Goal: Task Accomplishment & Management: Use online tool/utility

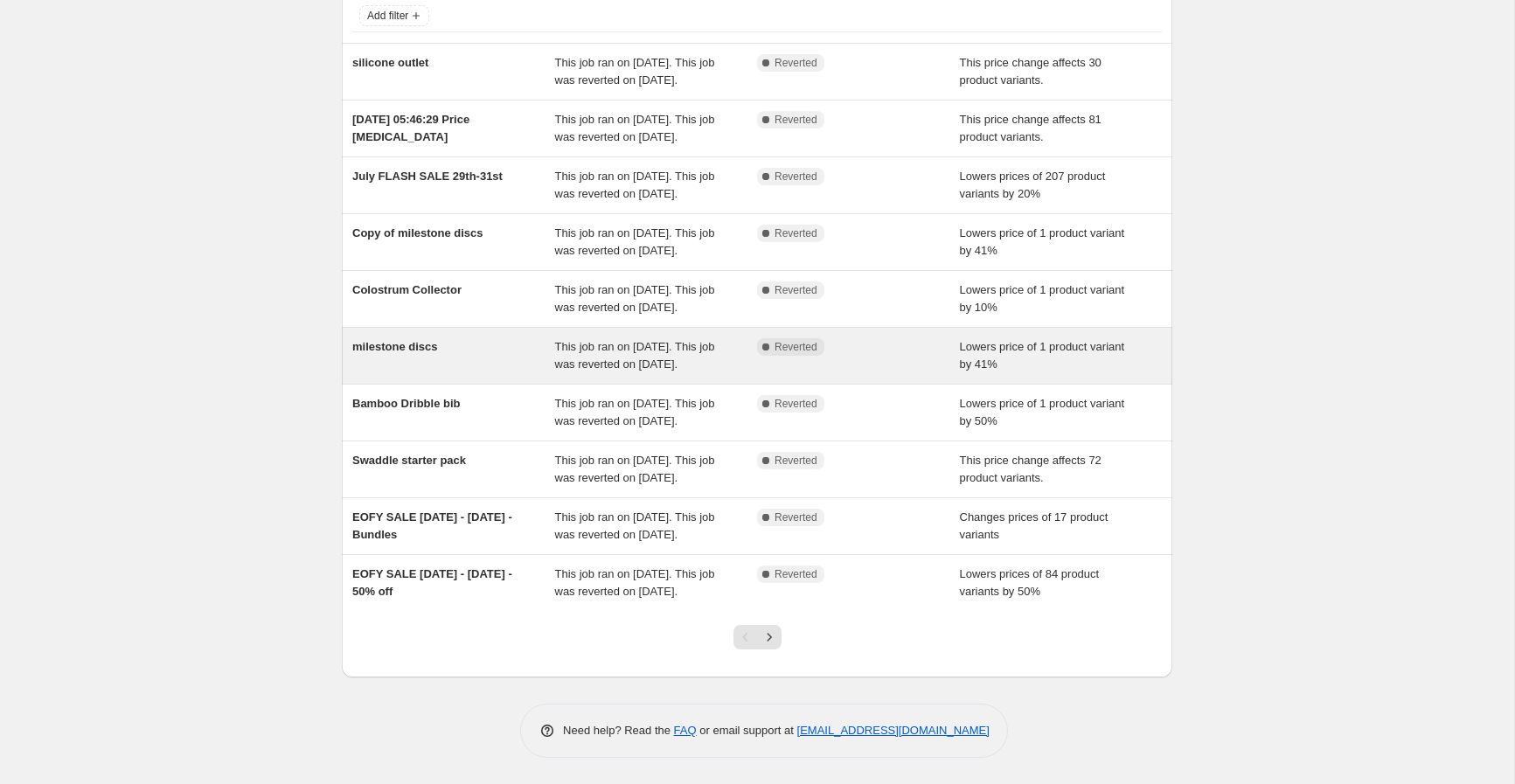
scroll to position [291, 0]
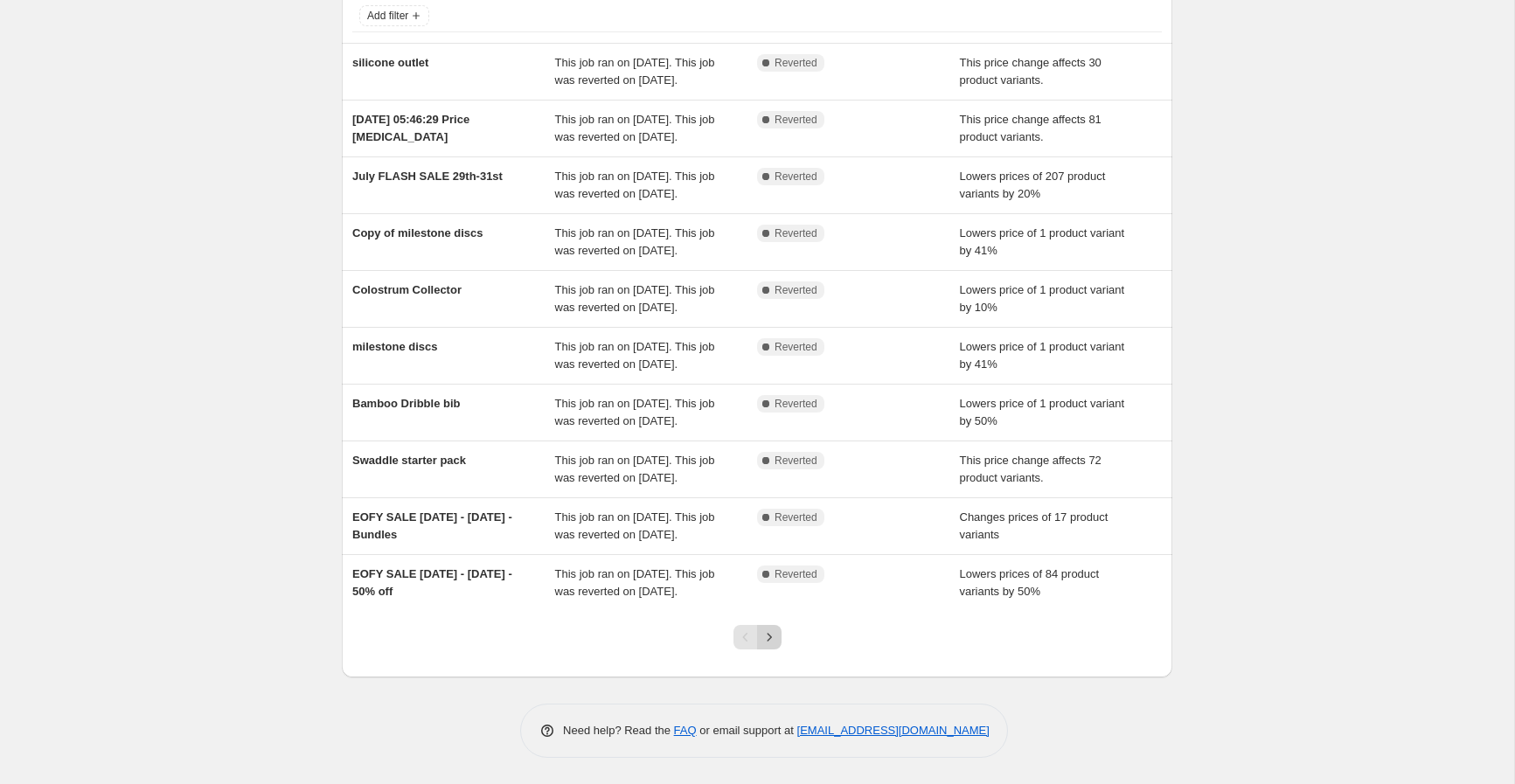
click at [770, 635] on icon "Next" at bounding box center [770, 637] width 18 height 18
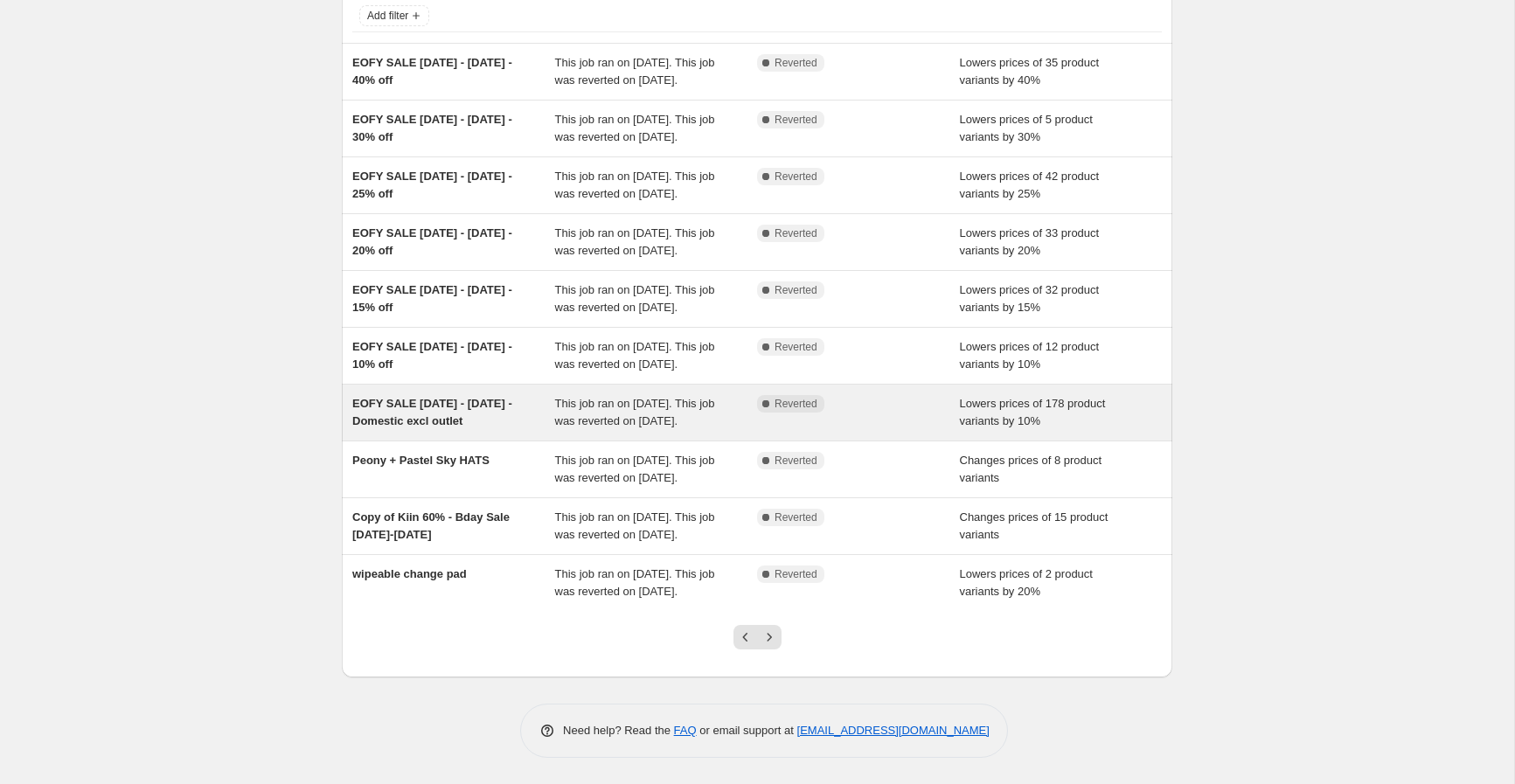
scroll to position [178, 0]
click at [438, 428] on span "EOFY SALE Wed 11th - Sun 15th June - Domestic excl outlet" at bounding box center [433, 411] width 160 height 30
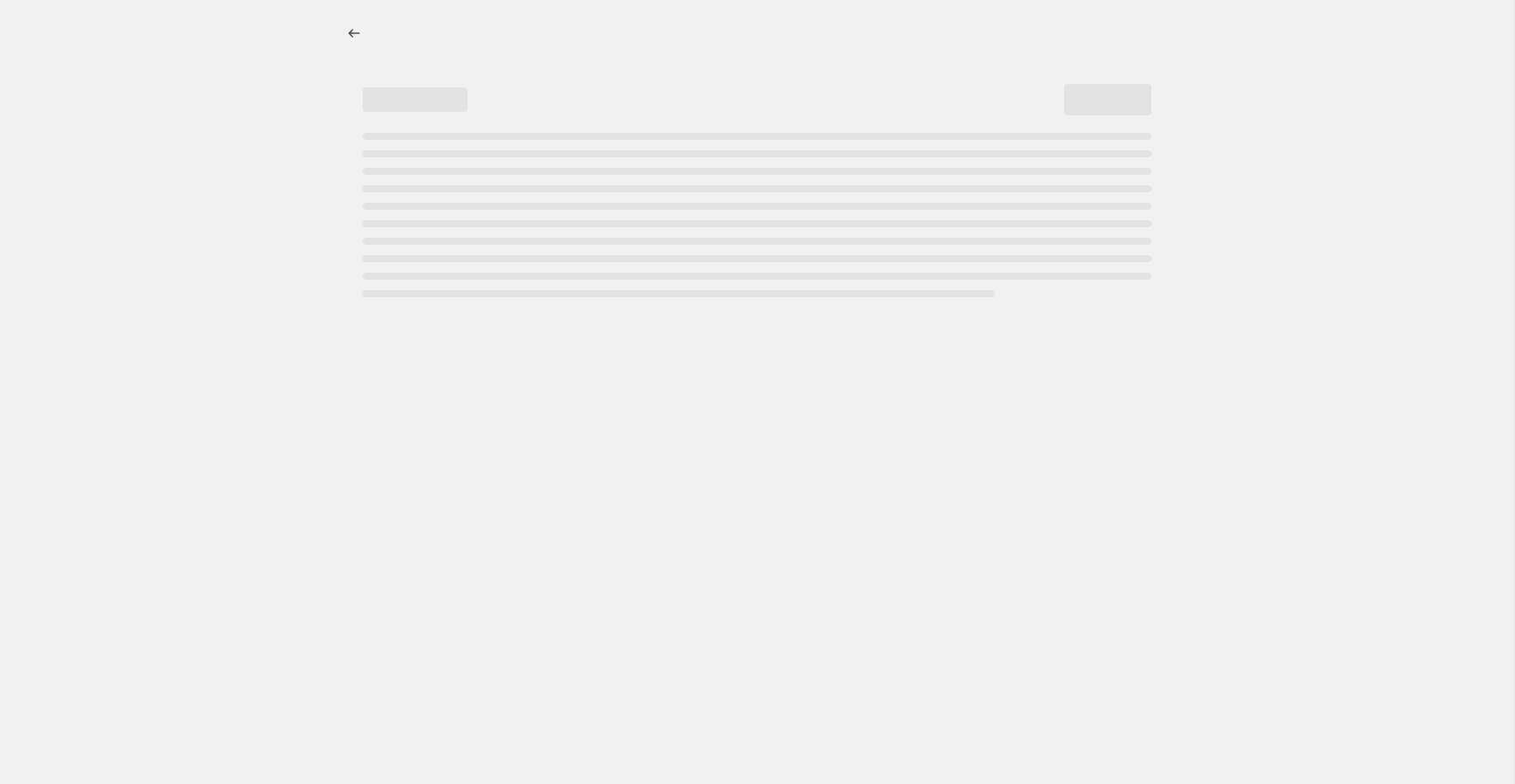
select select "percentage"
select select "vendor"
select select "not_equal"
select select "tag"
select select "not_equal"
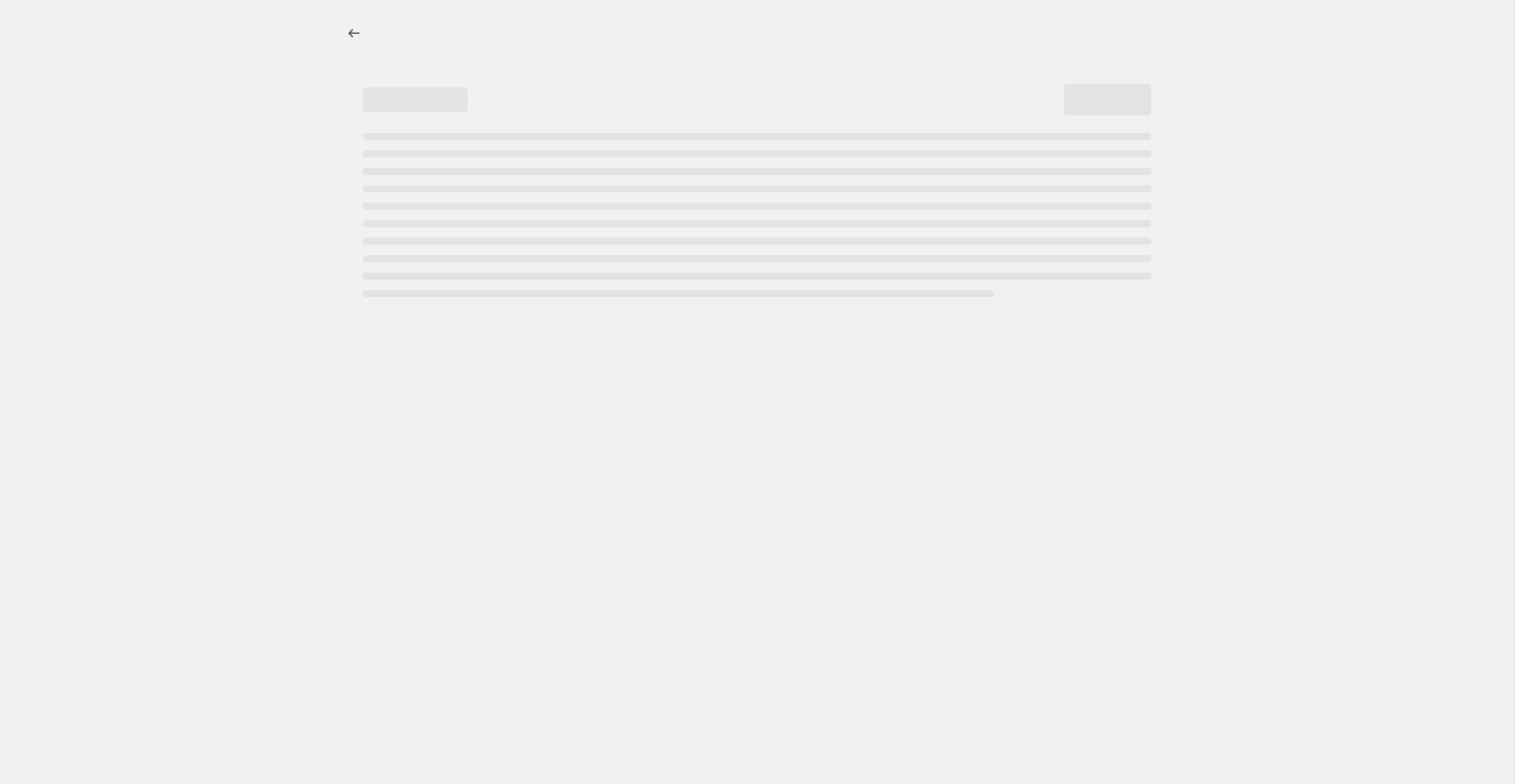
select select "not_equal"
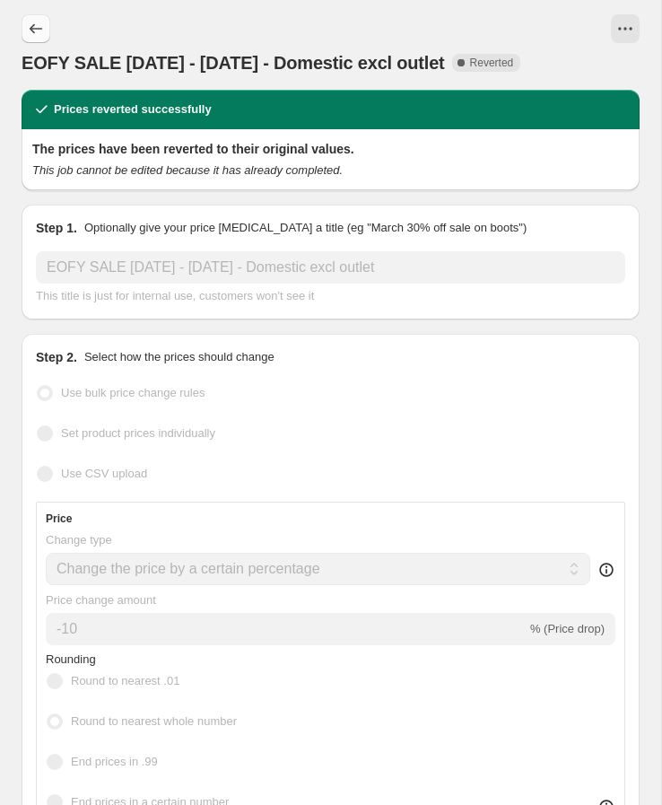
click at [34, 28] on icon "Price change jobs" at bounding box center [36, 29] width 18 height 18
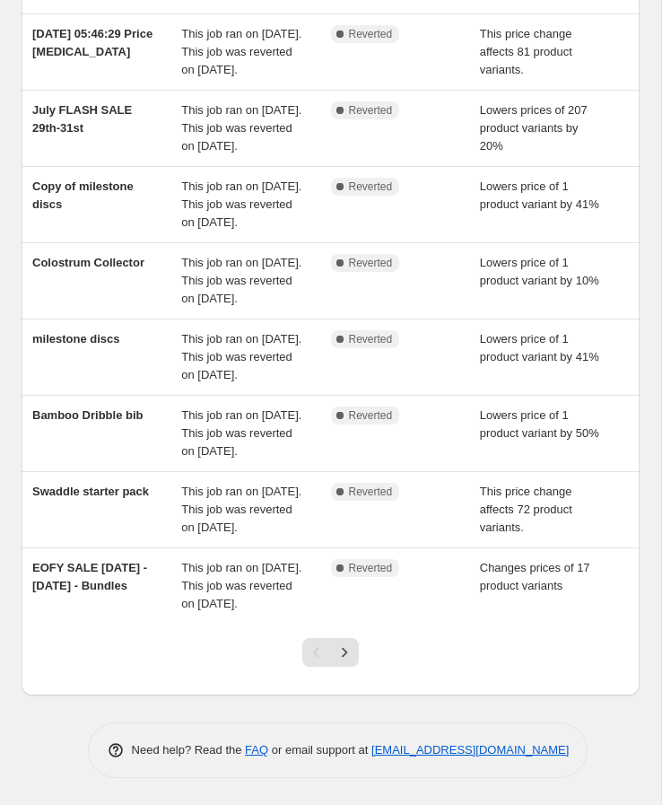
scroll to position [525, 0]
click at [347, 659] on icon "Next" at bounding box center [345, 652] width 18 height 18
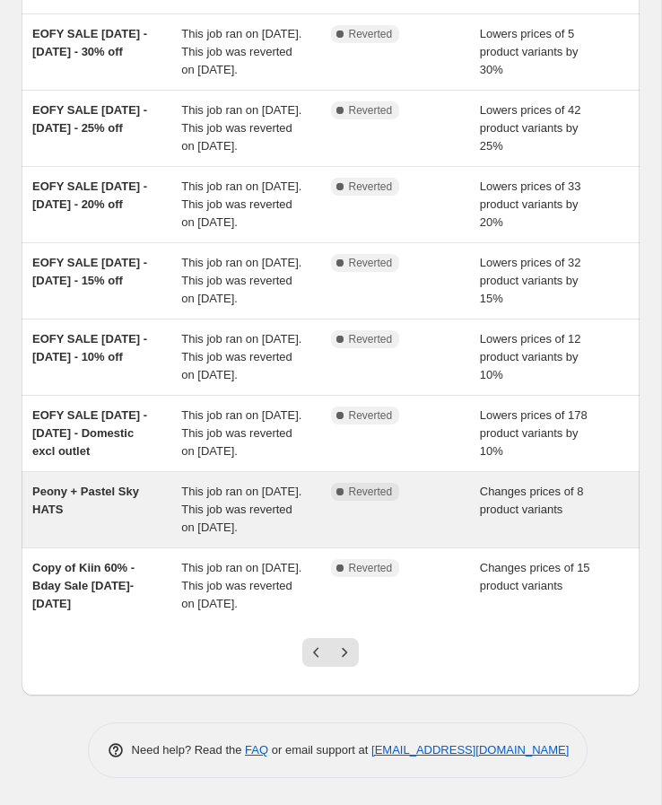
scroll to position [489, 0]
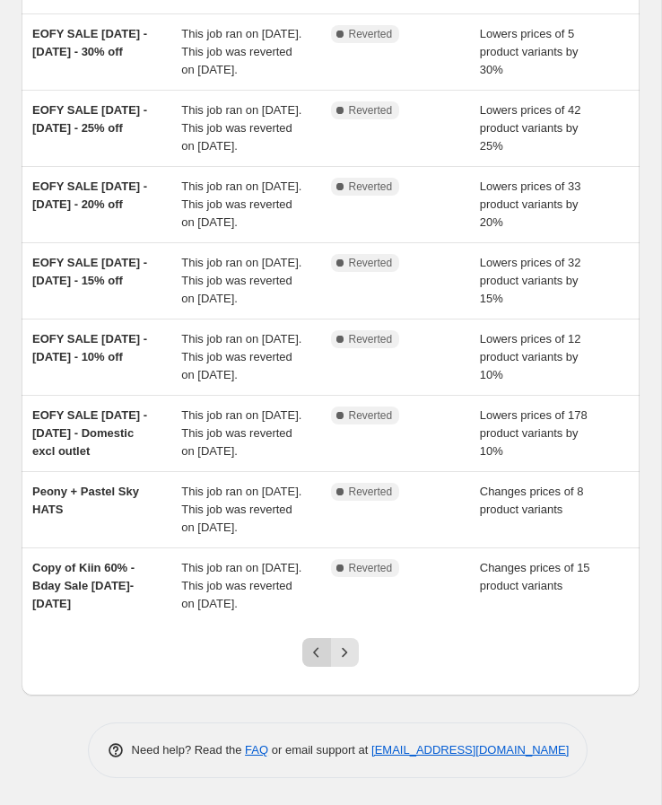
click at [304, 656] on button "Previous" at bounding box center [316, 652] width 29 height 29
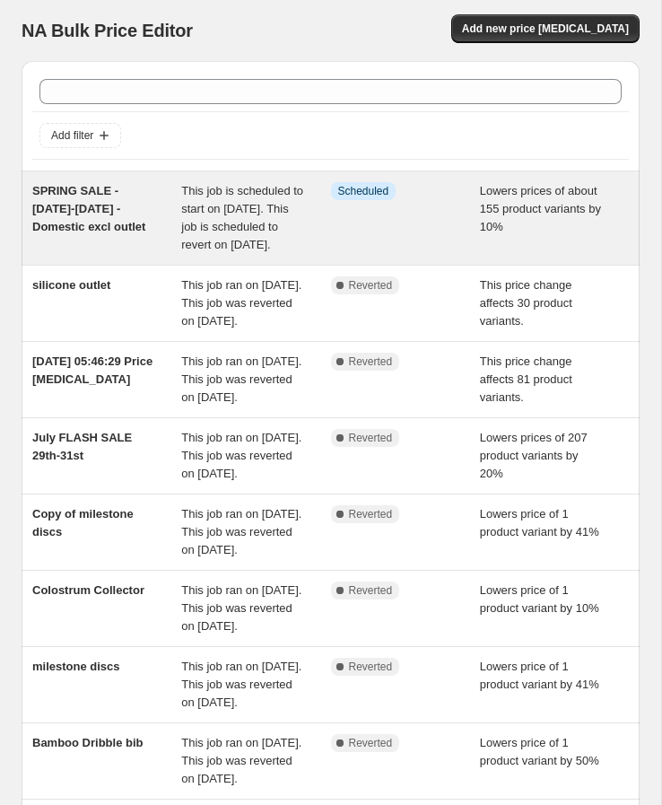
click at [78, 191] on span "SPRING SALE - [DATE]-[DATE] - Domestic excl outlet" at bounding box center [88, 208] width 113 height 49
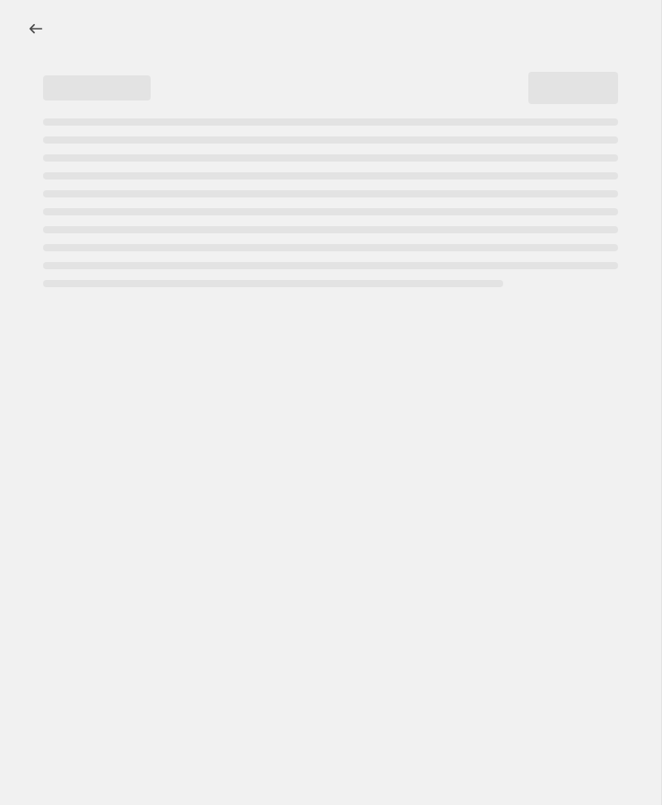
select select "percentage"
select select "vendor"
select select "not_equal"
select select "tag"
select select "not_equal"
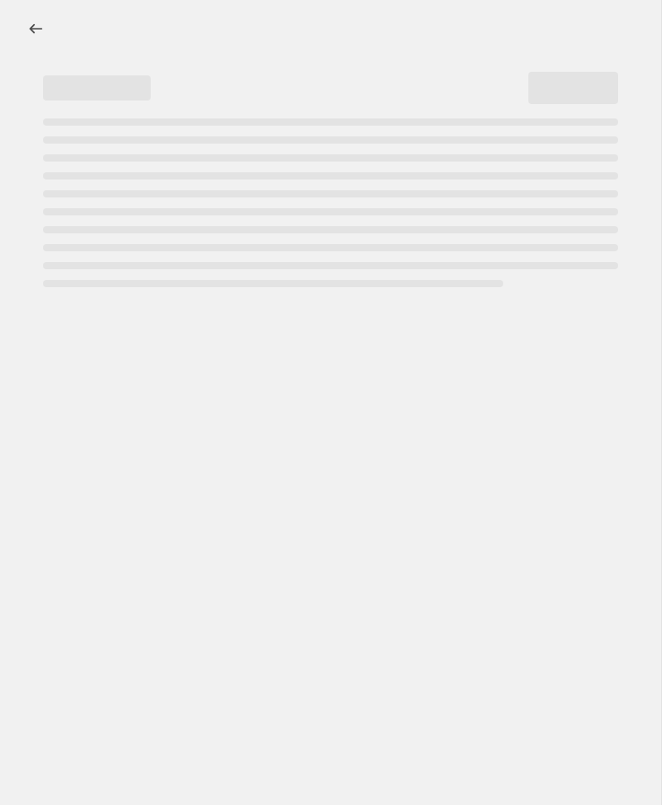
select select "not_equal"
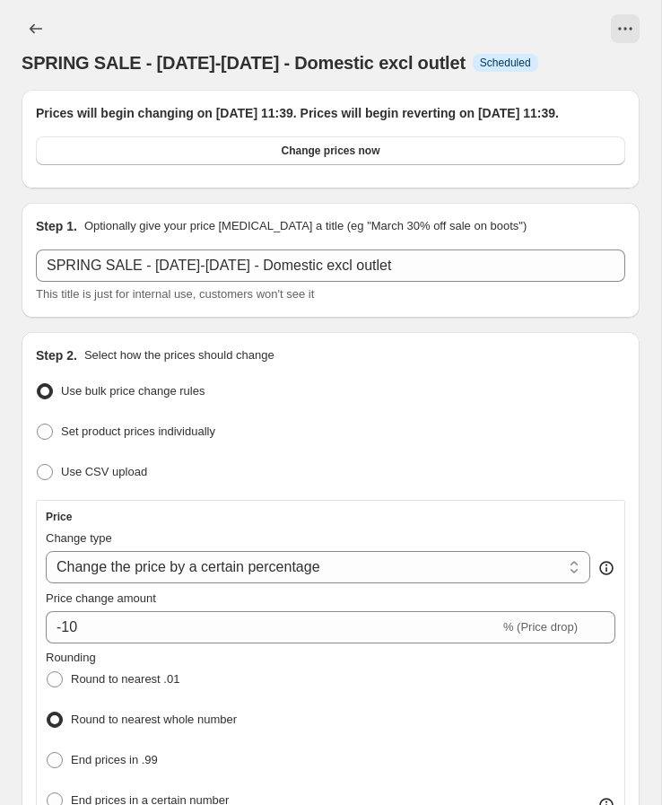
drag, startPoint x: 207, startPoint y: 130, endPoint x: 57, endPoint y: 121, distance: 151.0
click at [55, 121] on h2 "Prices will begin changing on [DATE] 11:39. Prices will begin reverting on [DAT…" at bounding box center [330, 113] width 589 height 18
click at [57, 121] on h2 "Prices will begin changing on [DATE] 11:39. Prices will begin reverting on [DAT…" at bounding box center [330, 113] width 589 height 18
click at [225, 65] on span "SPRING SALE - [DATE]-[DATE] - Domestic excl outlet" at bounding box center [244, 63] width 444 height 20
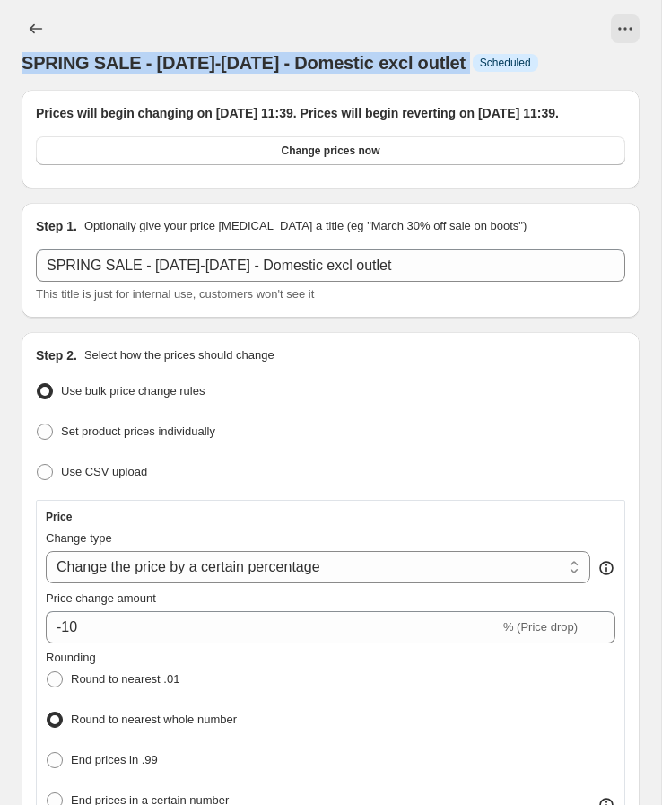
click at [225, 65] on span "SPRING SALE - [DATE]-[DATE] - Domestic excl outlet" at bounding box center [244, 63] width 444 height 20
copy span "SPRING SALE - [DATE]-[DATE] - Domestic excl outlet"
click at [34, 23] on icon "Price change jobs" at bounding box center [36, 29] width 18 height 18
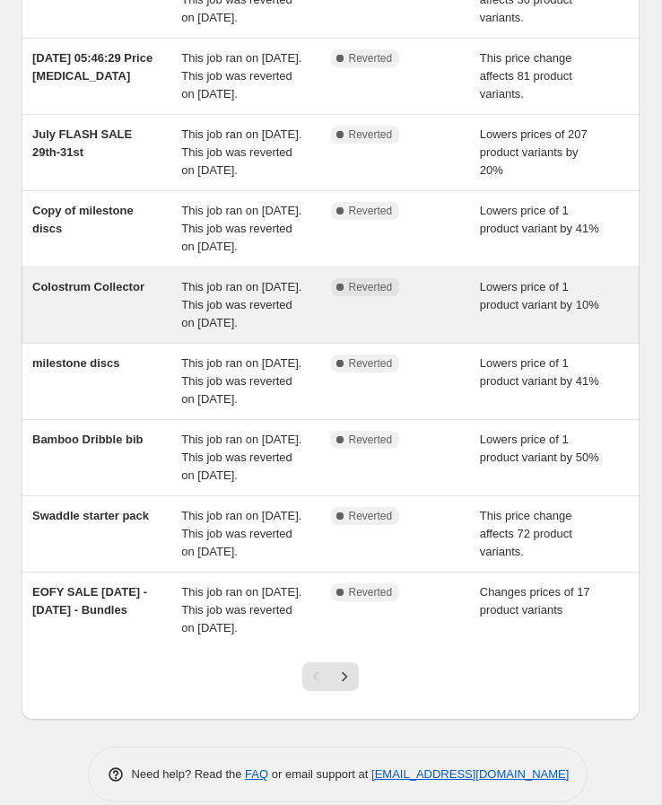
scroll to position [525, 0]
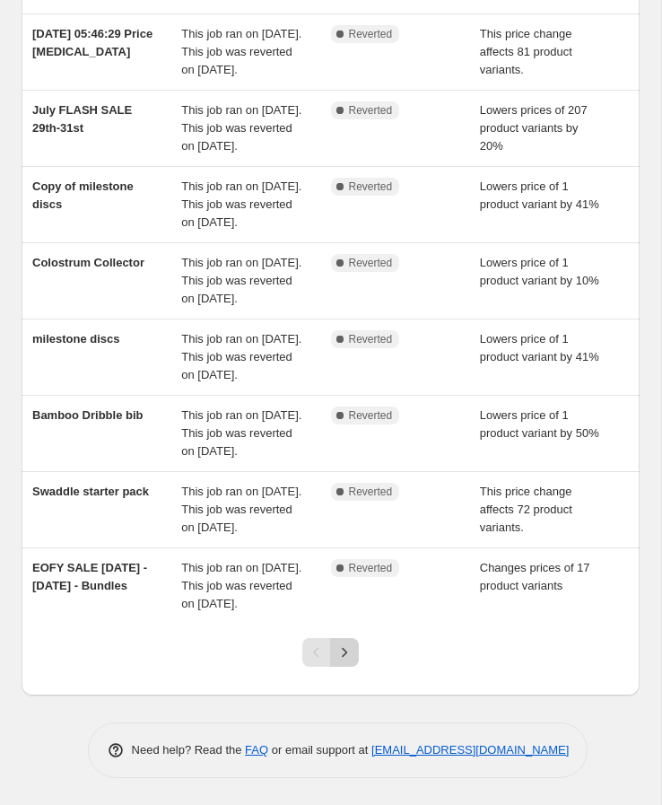
click at [345, 654] on icon "Next" at bounding box center [344, 653] width 5 height 10
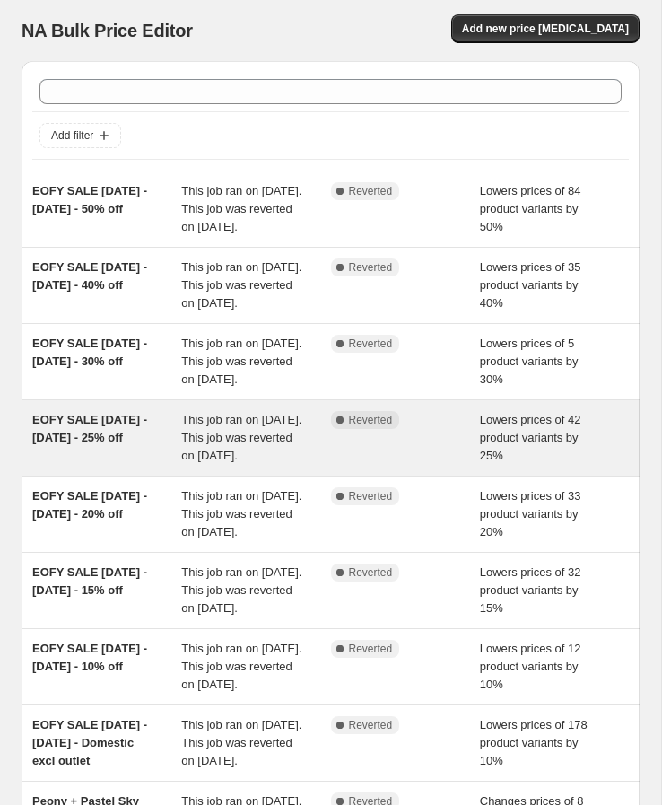
scroll to position [489, 0]
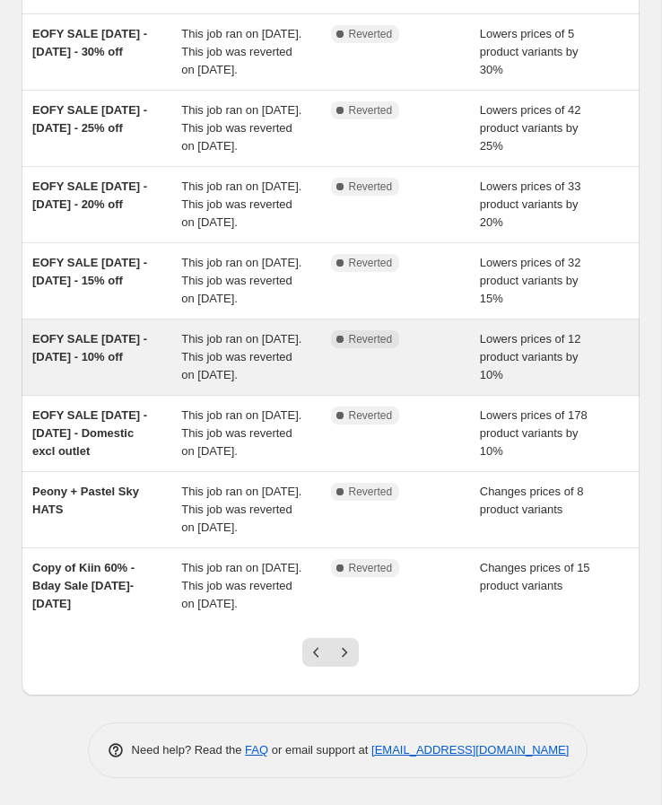
click at [81, 330] on div "EOFY SALE Wed 11th - Sun 15th June - 10% off" at bounding box center [106, 357] width 149 height 54
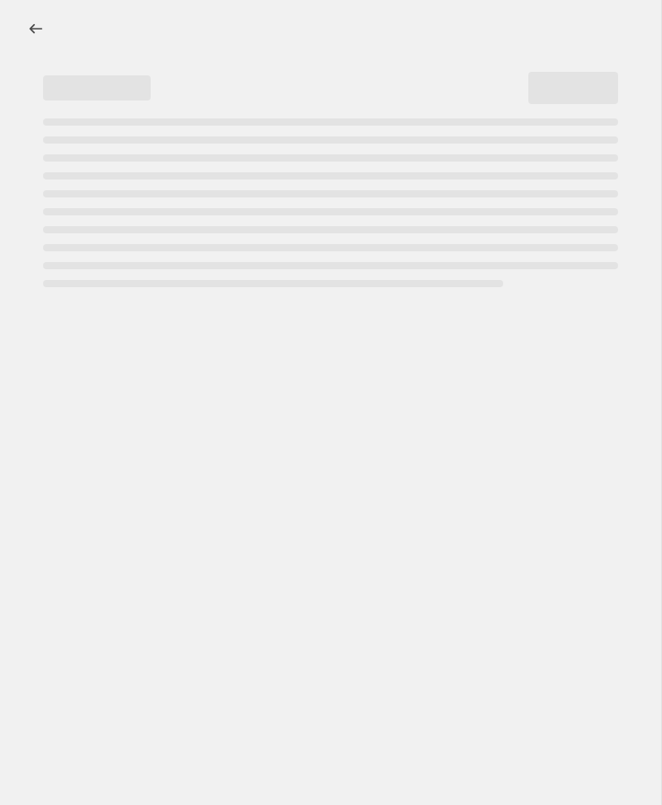
select select "percentage"
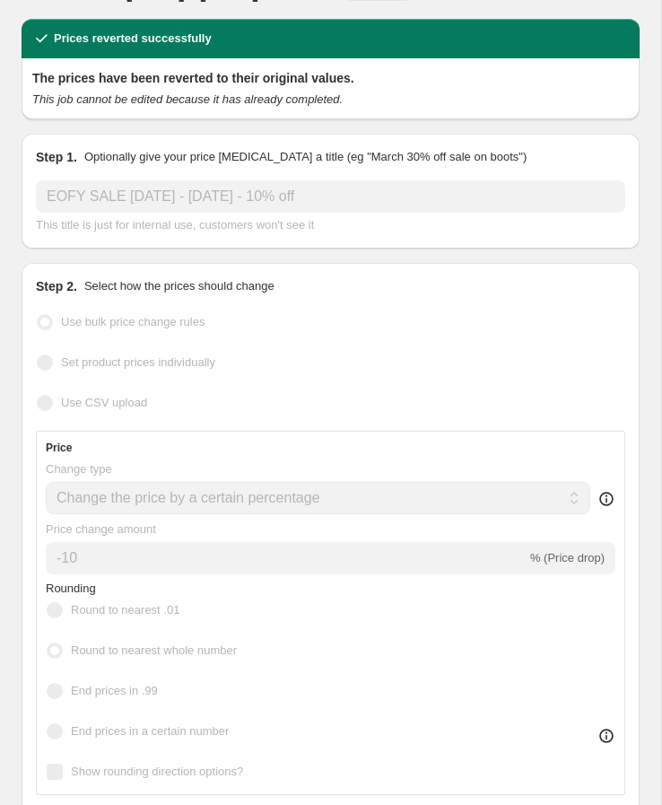
scroll to position [24, 0]
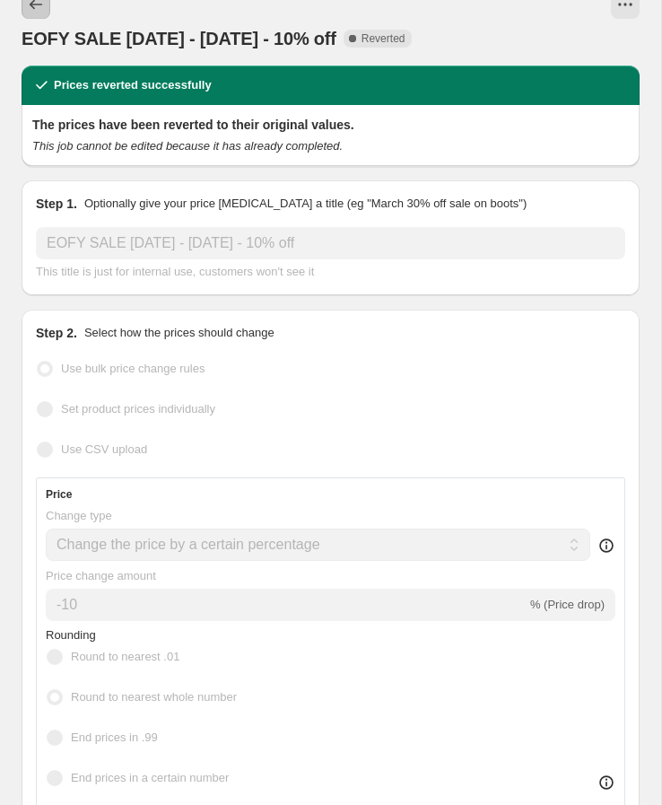
click at [31, 4] on icon "Price change jobs" at bounding box center [36, 5] width 13 height 10
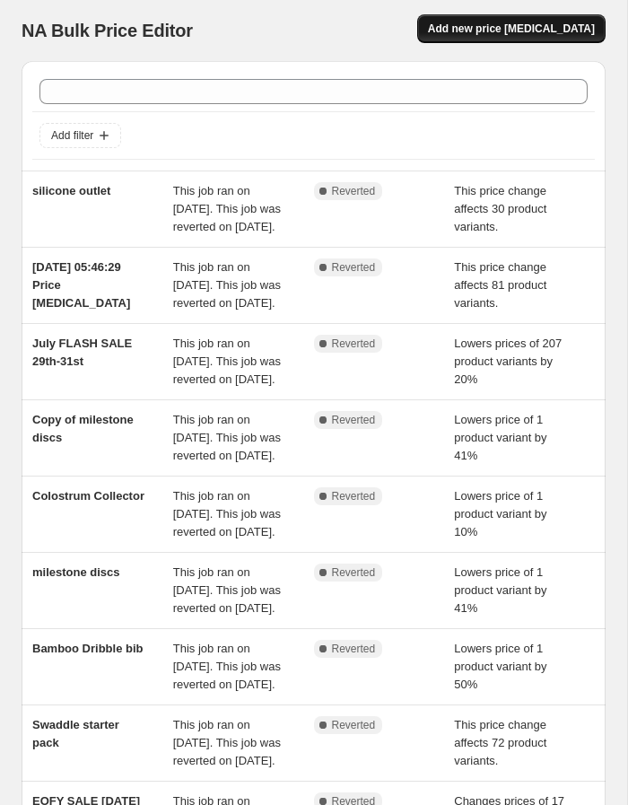
click at [521, 31] on span "Add new price [MEDICAL_DATA]" at bounding box center [511, 29] width 167 height 14
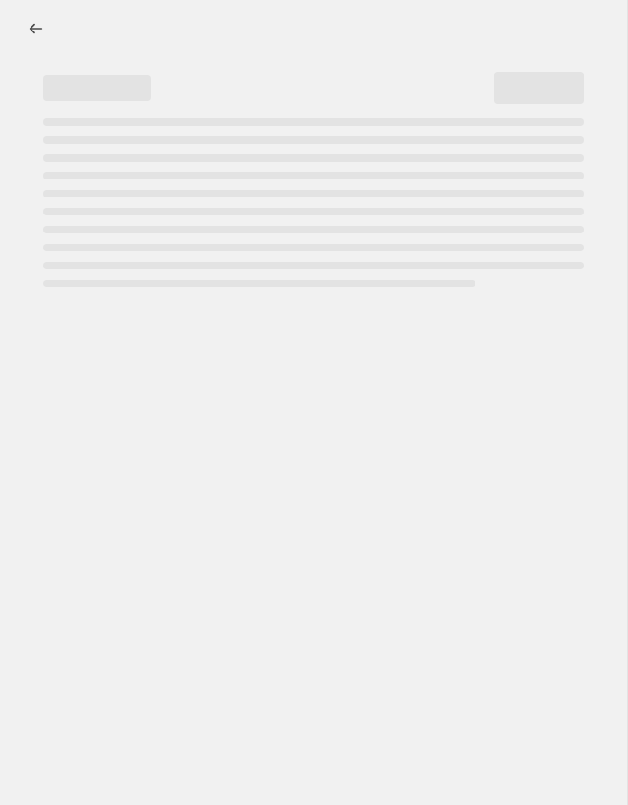
select select "percentage"
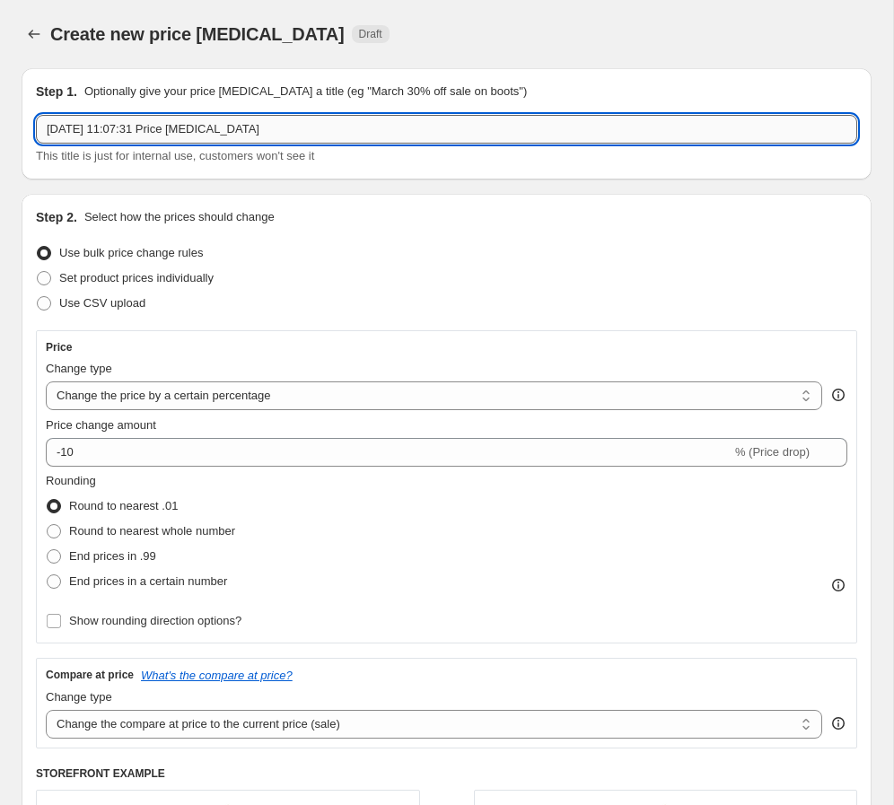
click at [186, 127] on input "[DATE] 11:07:31 Price [MEDICAL_DATA]" at bounding box center [446, 129] width 821 height 29
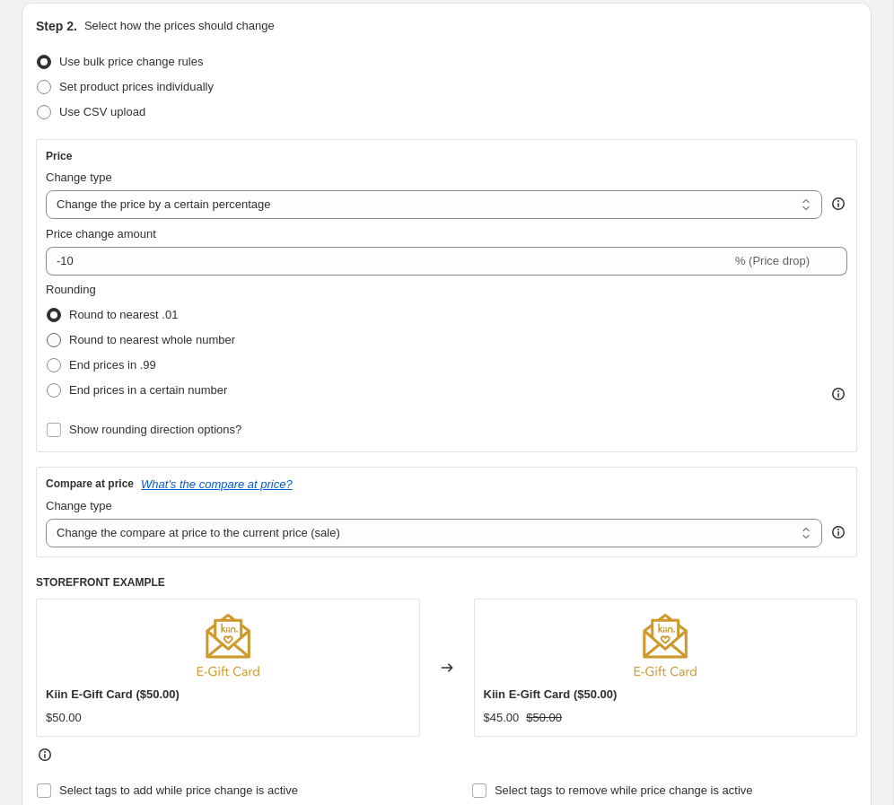
scroll to position [226, 0]
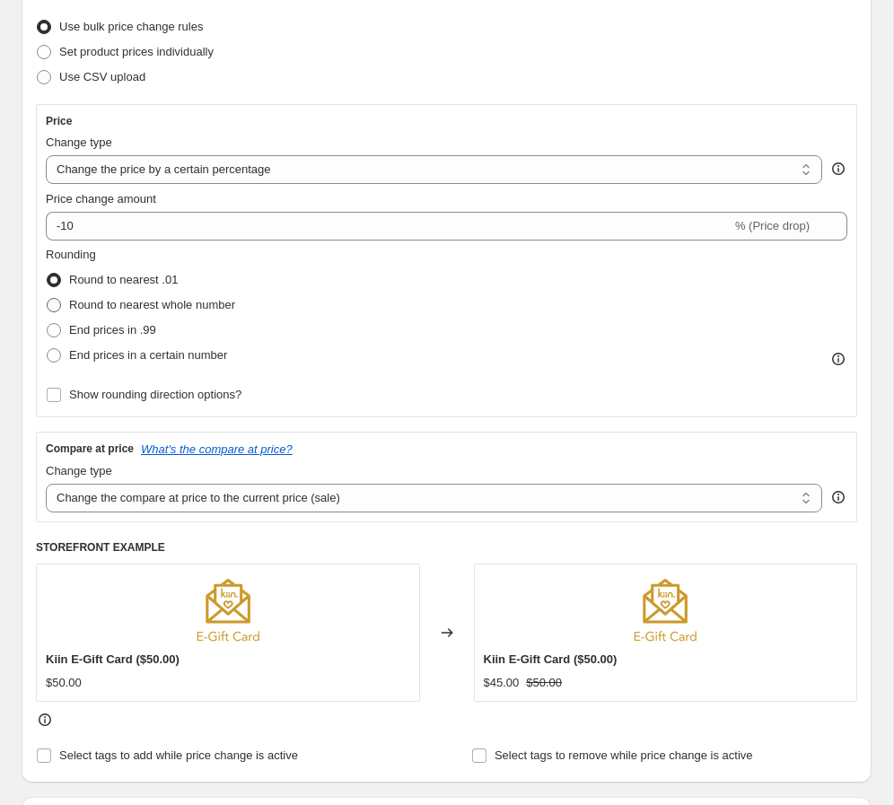
type input "SPRING SALE - [DATE]-[DATE] - Domestic excl outlet"
click at [115, 307] on span "Round to nearest whole number" at bounding box center [152, 304] width 166 height 13
click at [48, 299] on input "Round to nearest whole number" at bounding box center [47, 298] width 1 height 1
radio input "true"
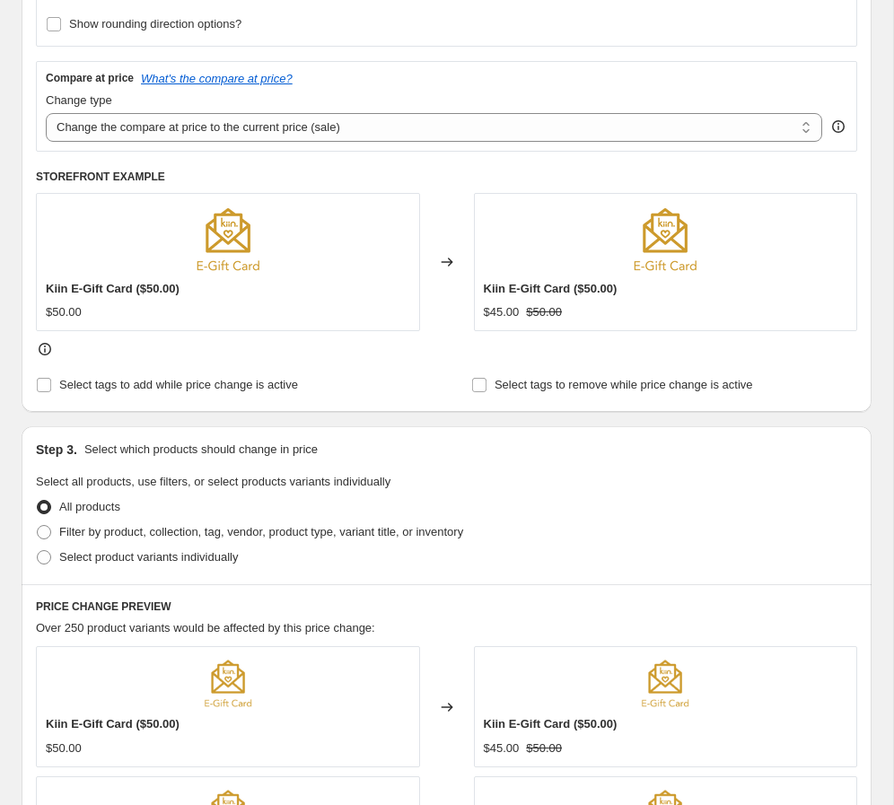
scroll to position [596, 0]
click at [120, 387] on span "Select tags to add while price change is active" at bounding box center [178, 385] width 239 height 13
click at [51, 387] on input "Select tags to add while price change is active" at bounding box center [44, 386] width 14 height 14
checkbox input "true"
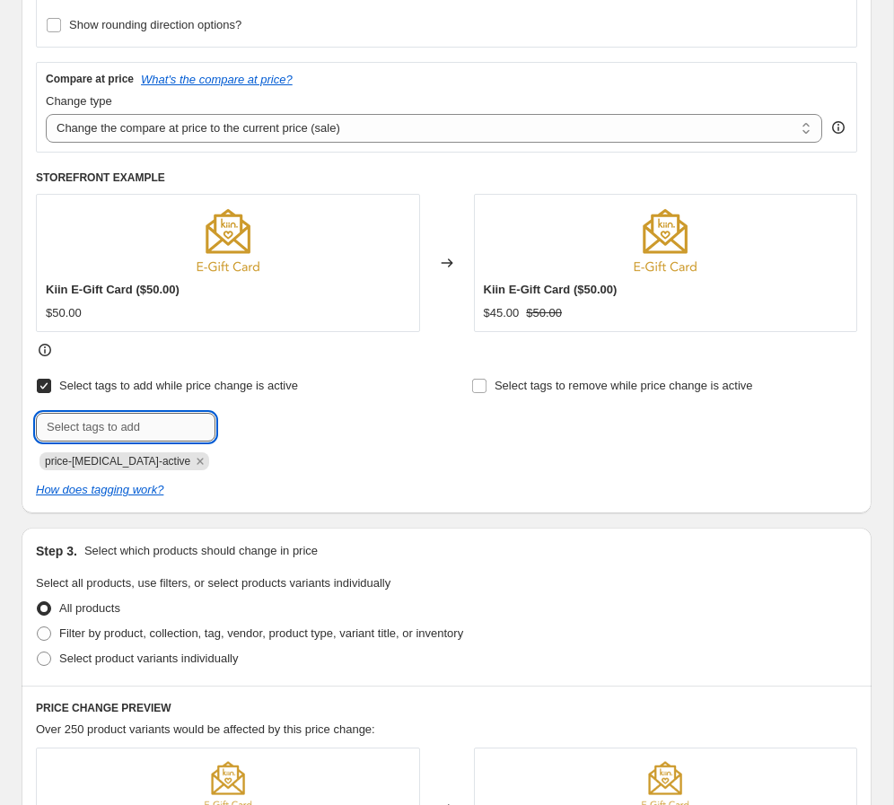
click at [127, 427] on input "text" at bounding box center [125, 427] width 179 height 29
type input "Spring Sale"
click at [302, 422] on span "Spring Sale" at bounding box center [284, 425] width 59 height 13
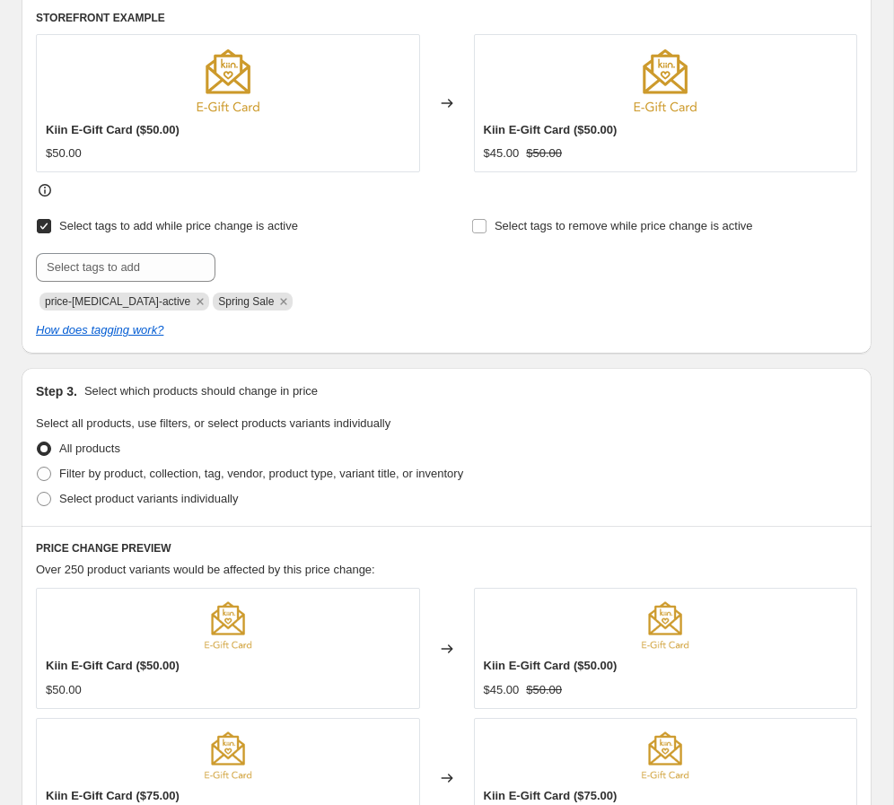
scroll to position [758, 0]
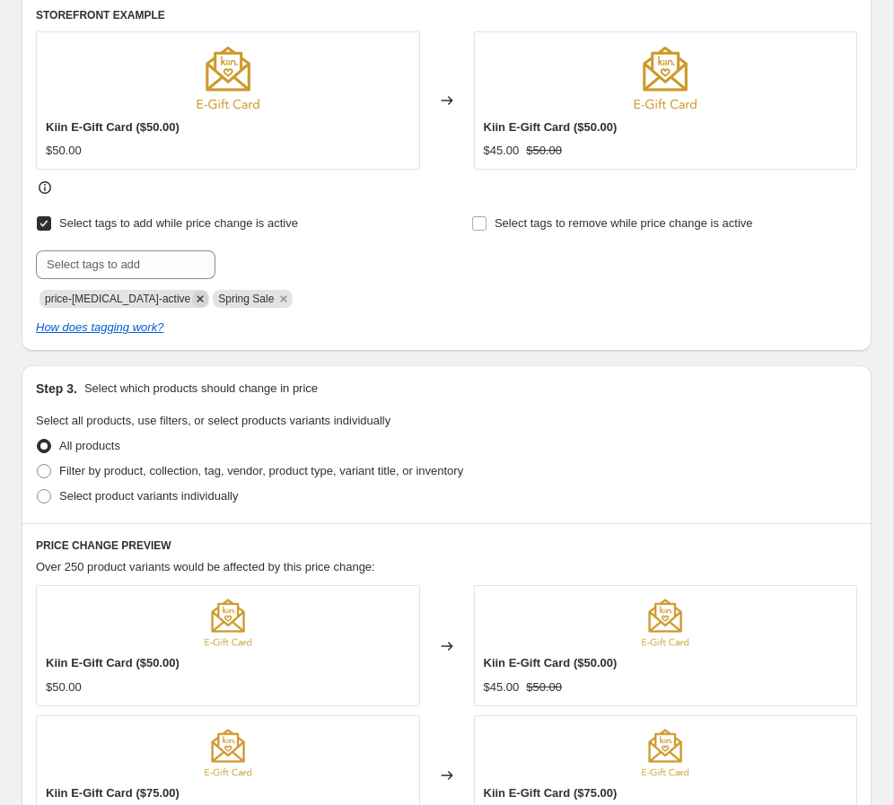
click at [192, 301] on icon "Remove price-change-job-active" at bounding box center [200, 299] width 16 height 16
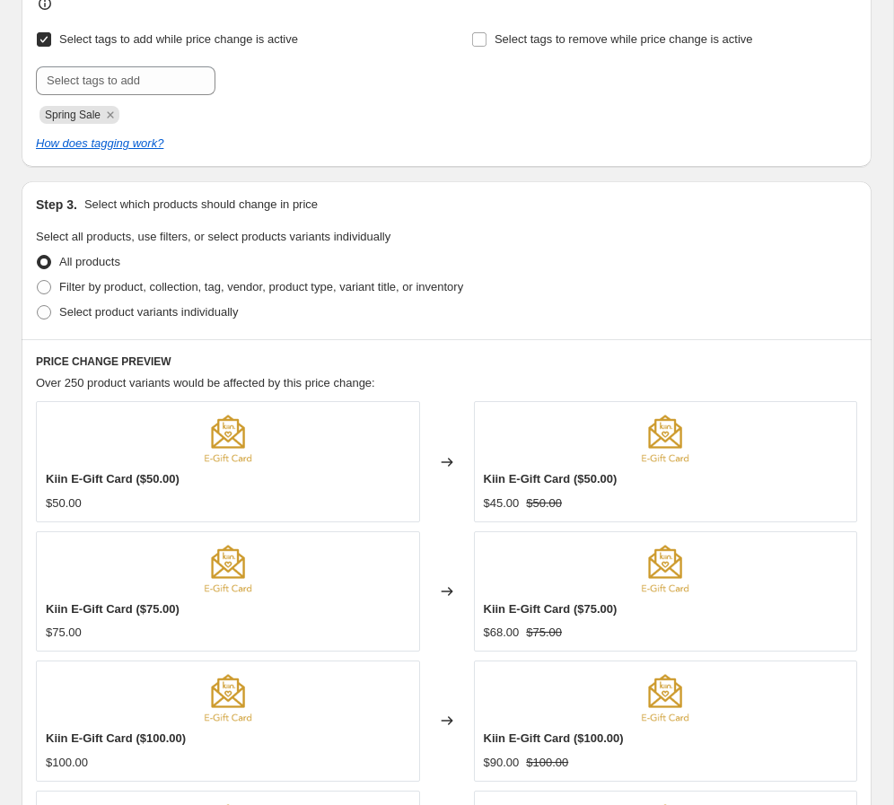
scroll to position [1003, 0]
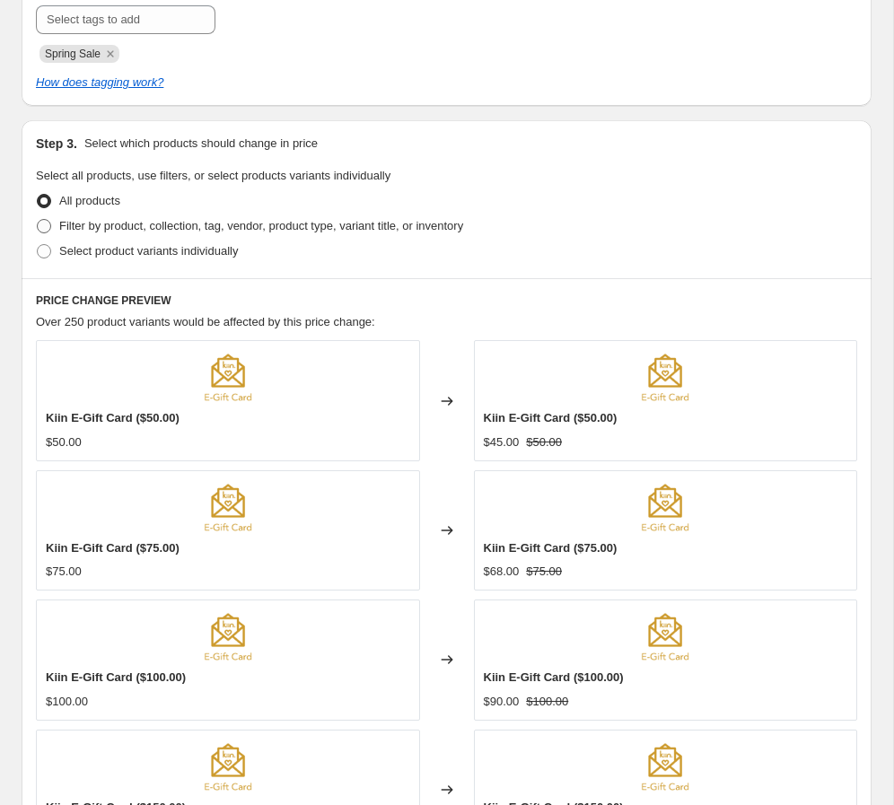
click at [149, 227] on span "Filter by product, collection, tag, vendor, product type, variant title, or inv…" at bounding box center [261, 225] width 404 height 13
click at [38, 220] on input "Filter by product, collection, tag, vendor, product type, variant title, or inv…" at bounding box center [37, 219] width 1 height 1
radio input "true"
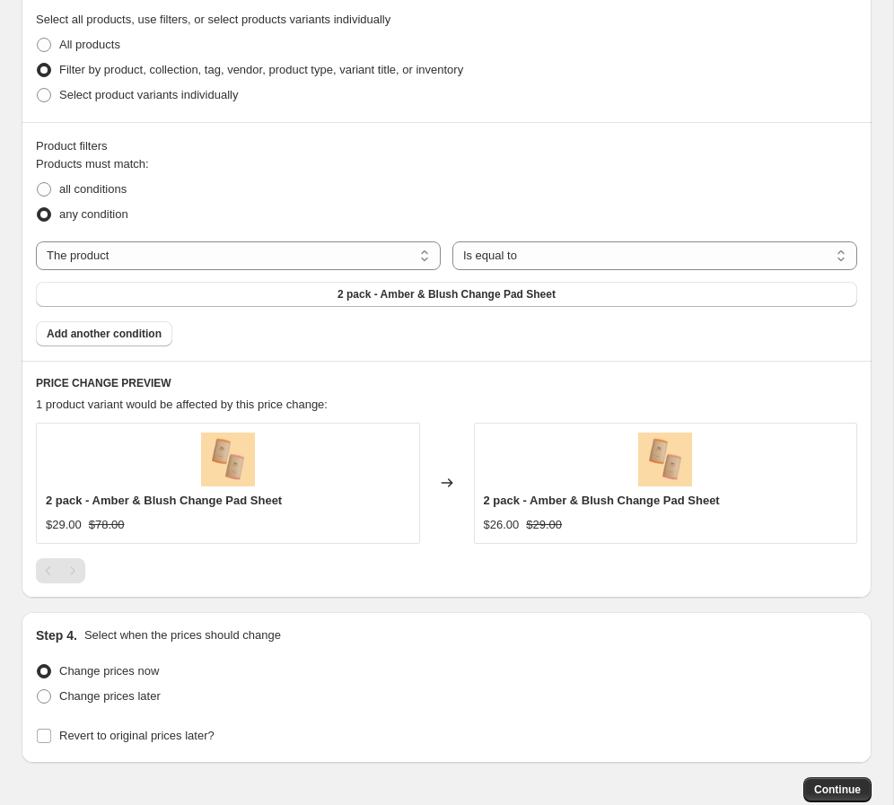
scroll to position [1157, 0]
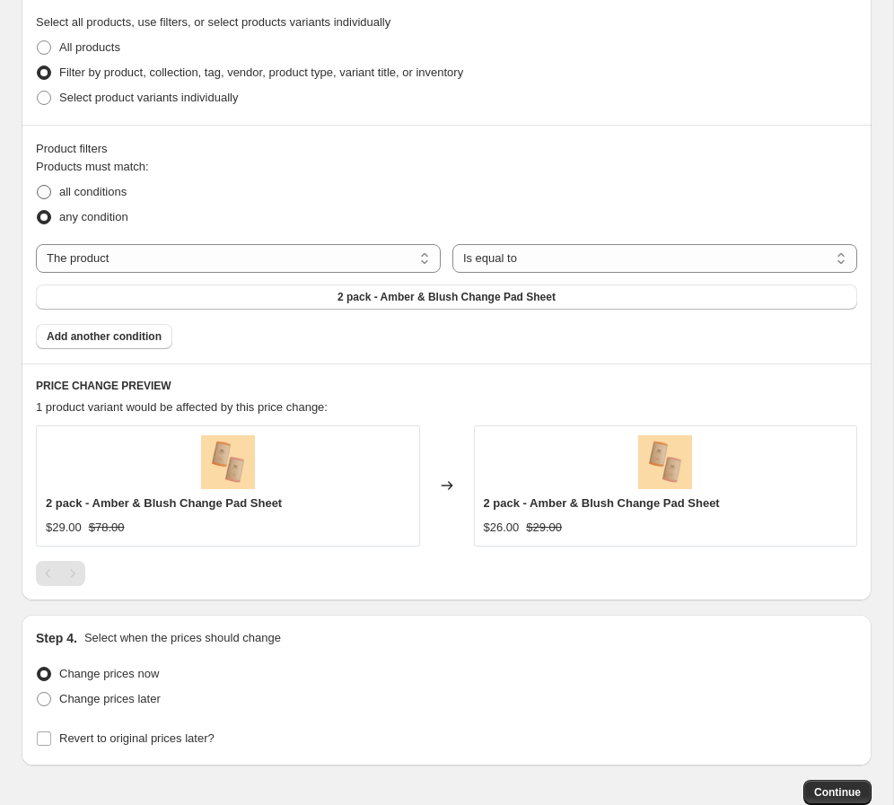
click at [109, 187] on span "all conditions" at bounding box center [92, 191] width 67 height 13
click at [38, 186] on input "all conditions" at bounding box center [37, 185] width 1 height 1
radio input "true"
click at [182, 265] on select "The product The product's collection The product's tag The product's vendor The…" at bounding box center [238, 258] width 405 height 29
select select "vendor"
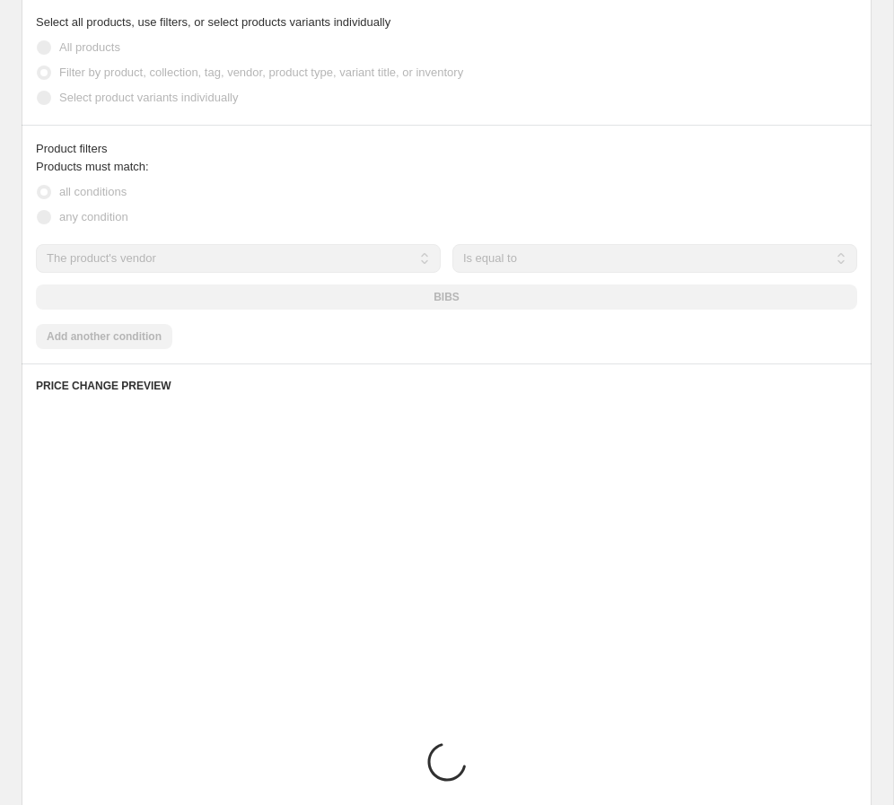
scroll to position [1174, 0]
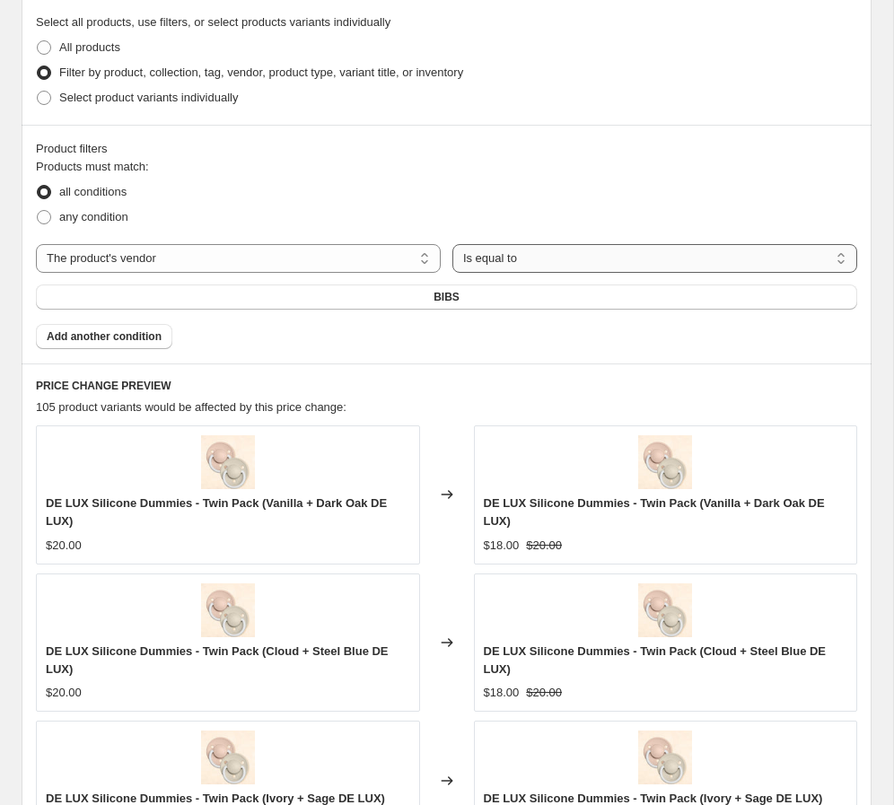
click at [526, 262] on select "Is equal to Is not equal to" at bounding box center [654, 258] width 405 height 29
select select "not_equal"
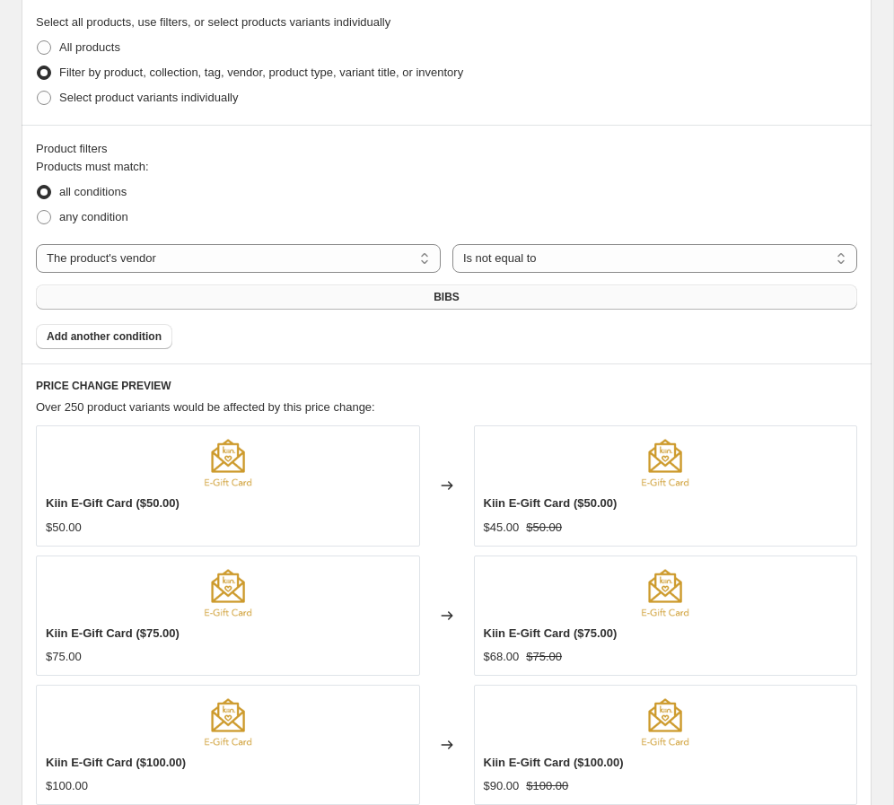
click at [463, 299] on button "BIBS" at bounding box center [446, 296] width 821 height 25
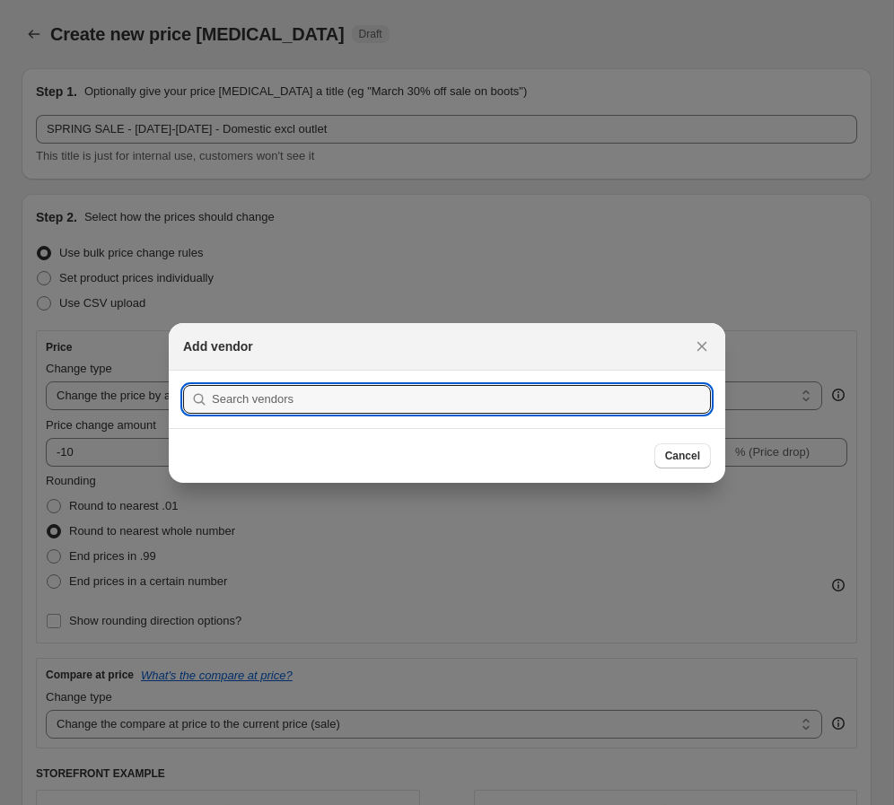
scroll to position [0, 0]
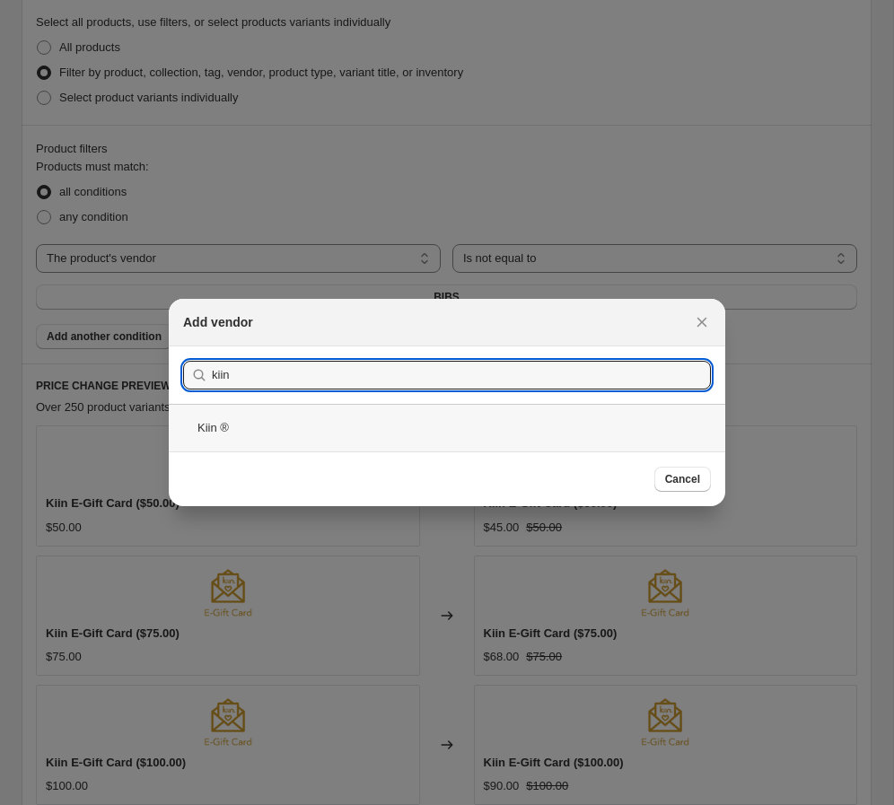
type input "kiin"
click at [297, 423] on div "Kiin ®" at bounding box center [447, 428] width 556 height 48
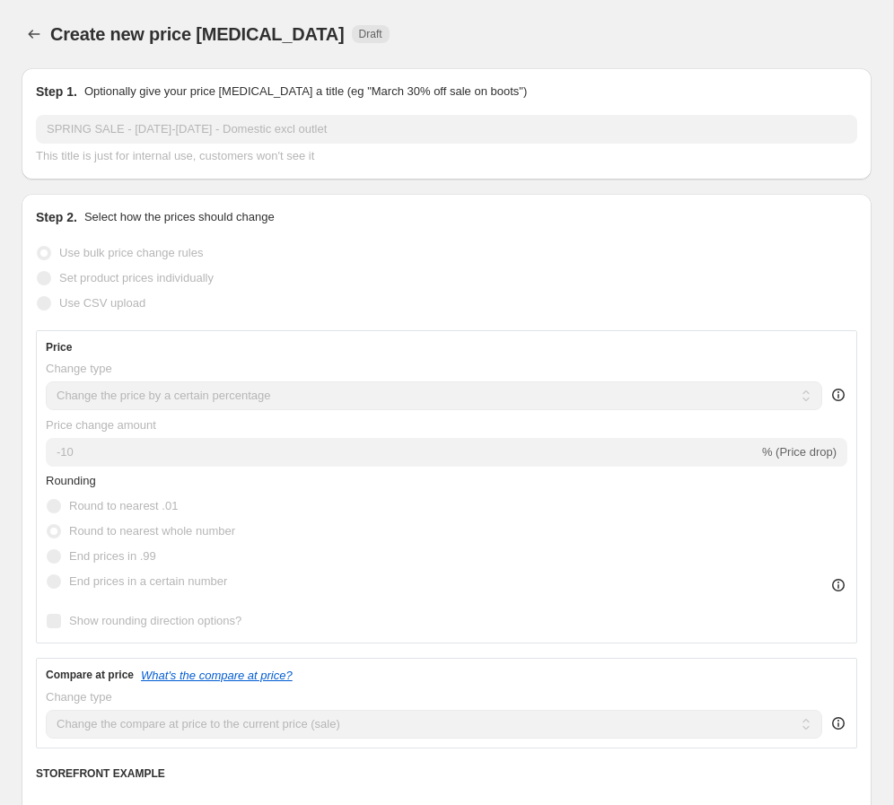
scroll to position [1157, 0]
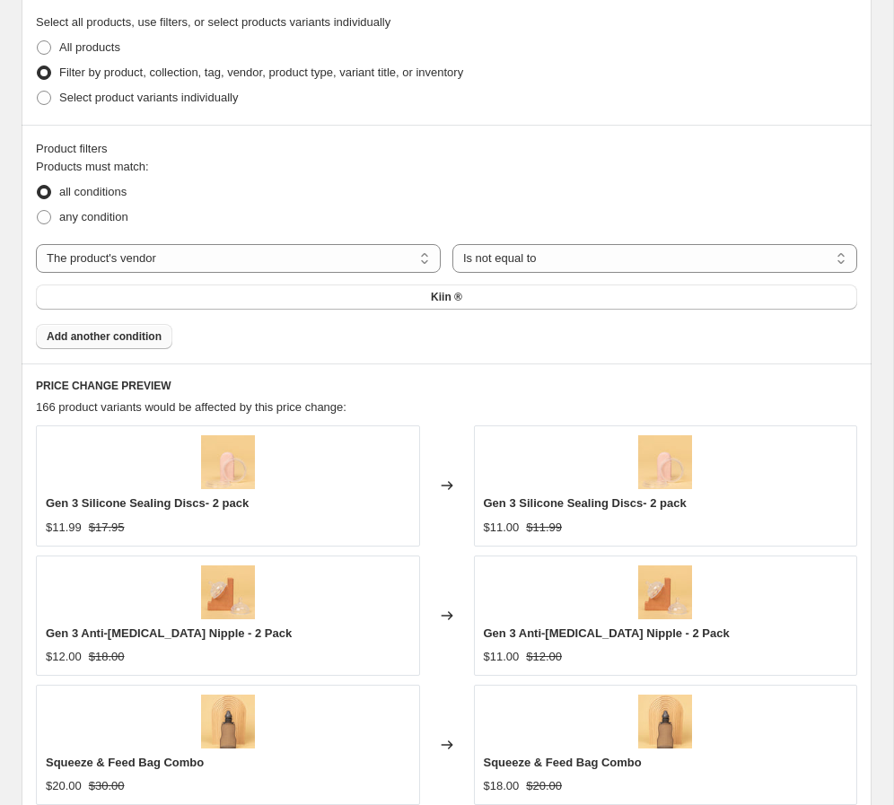
click at [164, 342] on button "Add another condition" at bounding box center [104, 336] width 136 height 25
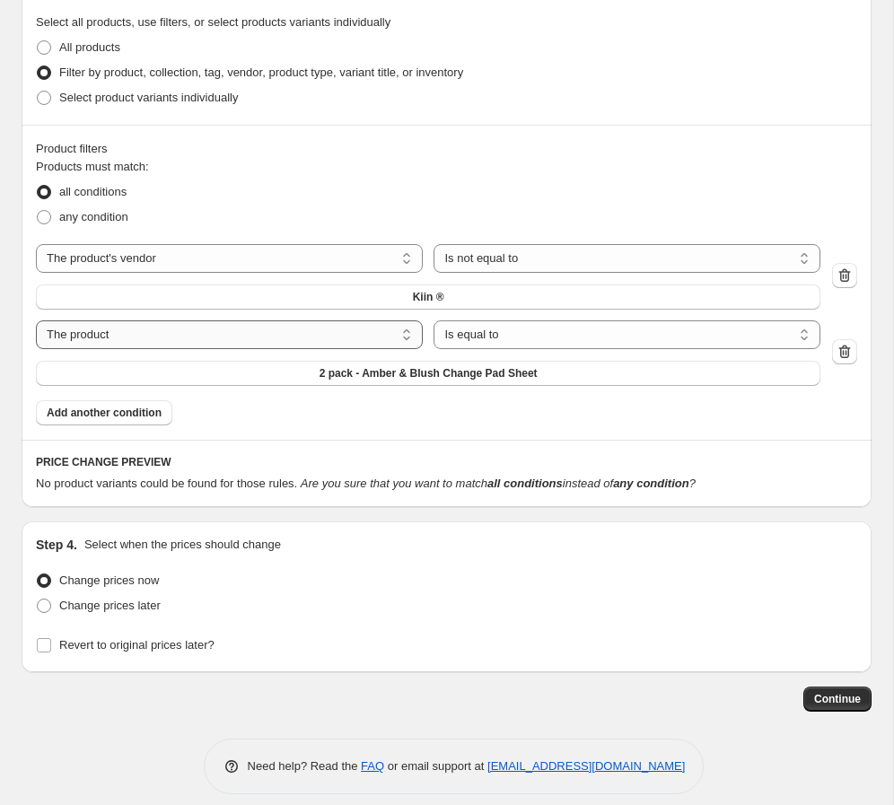
click at [360, 336] on select "The product The product's collection The product's tag The product's vendor The…" at bounding box center [229, 334] width 387 height 29
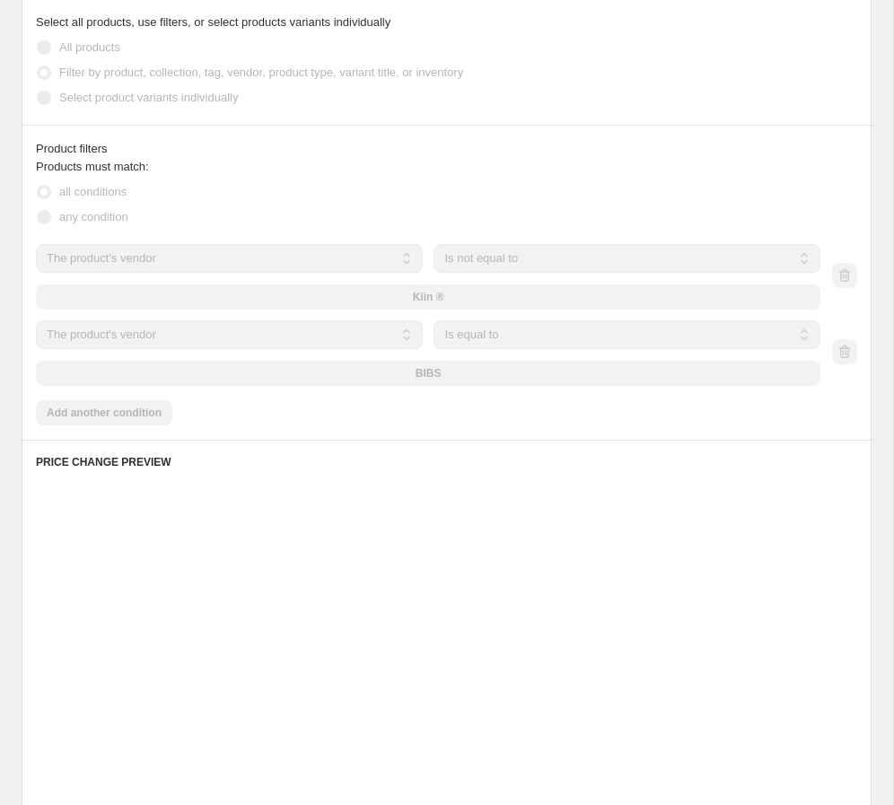
scroll to position [1174, 0]
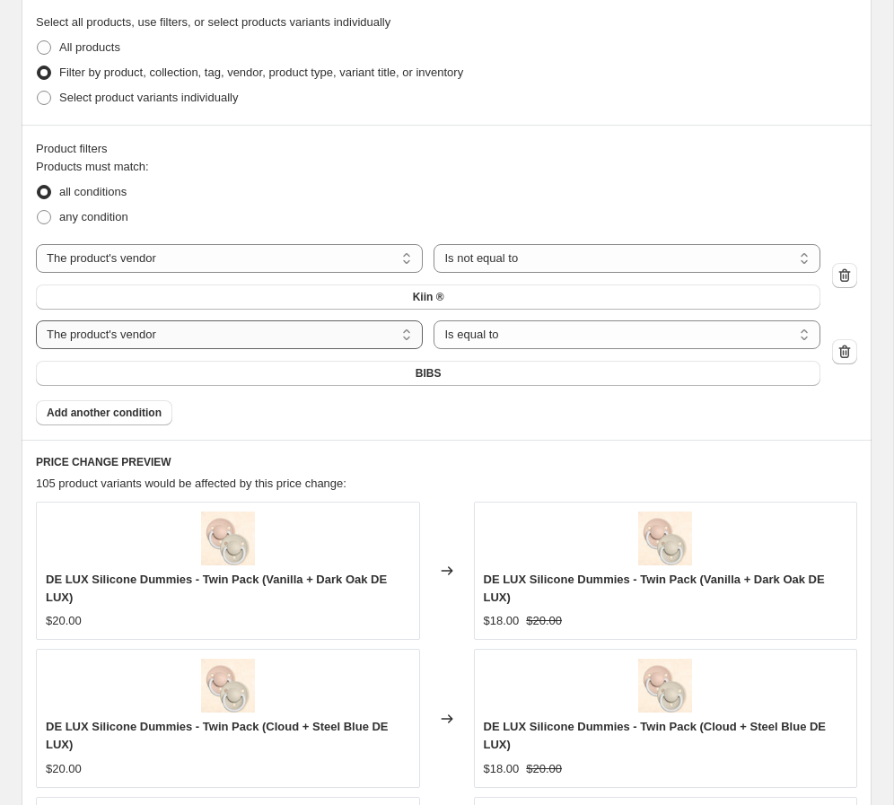
click at [282, 336] on select "The product The product's collection The product's tag The product's vendor The…" at bounding box center [229, 334] width 387 height 29
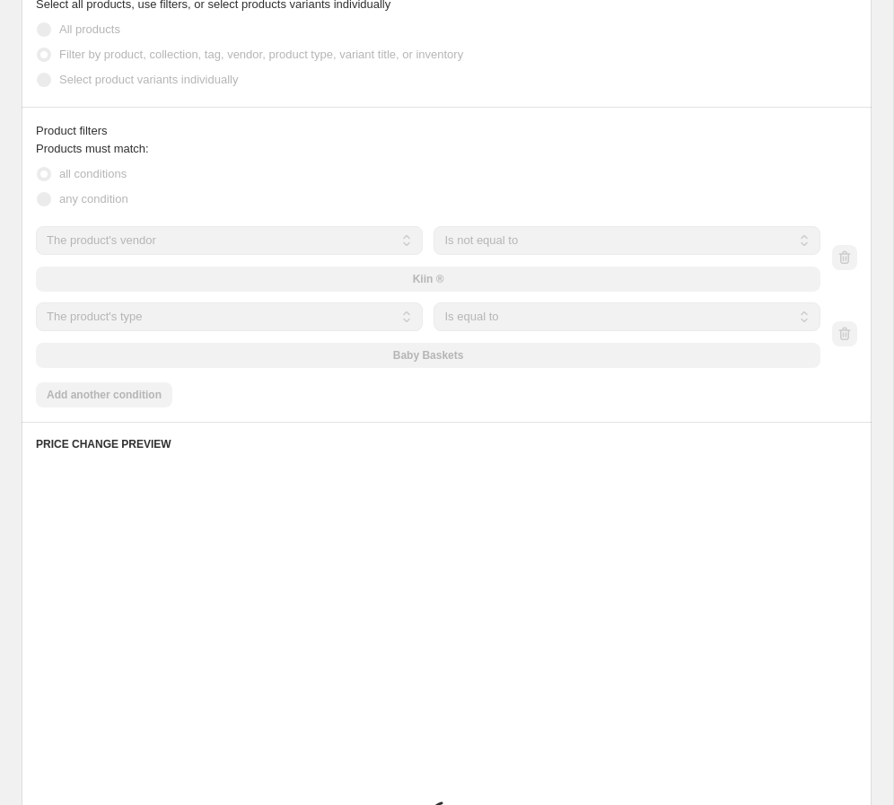
scroll to position [1157, 0]
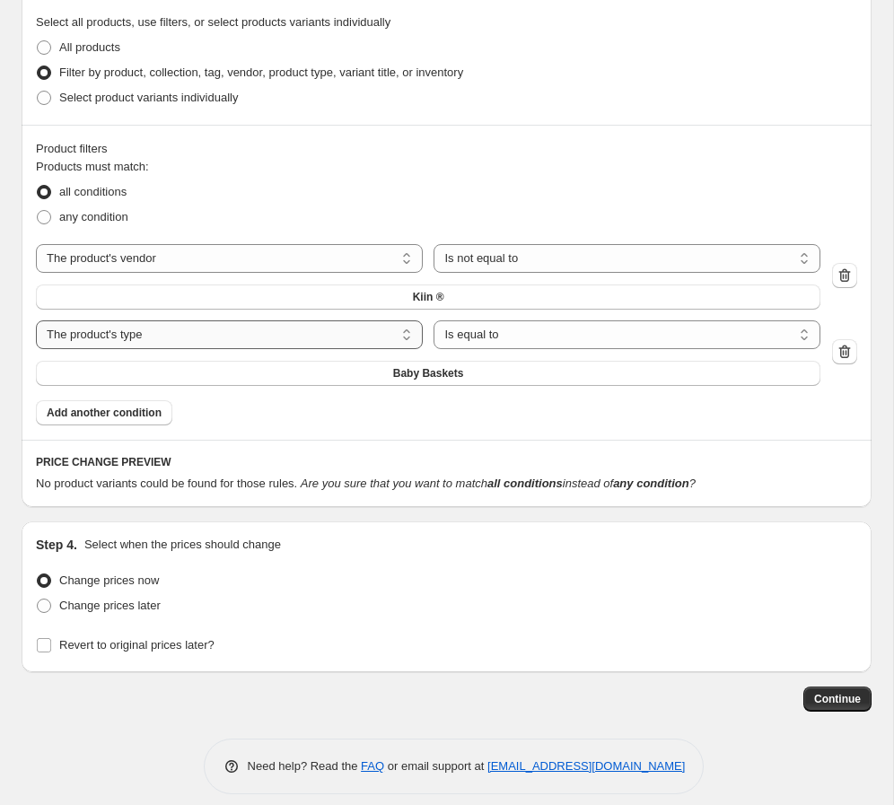
click at [215, 336] on select "The product The product's collection The product's tag The product's vendor The…" at bounding box center [229, 334] width 387 height 29
select select "tag"
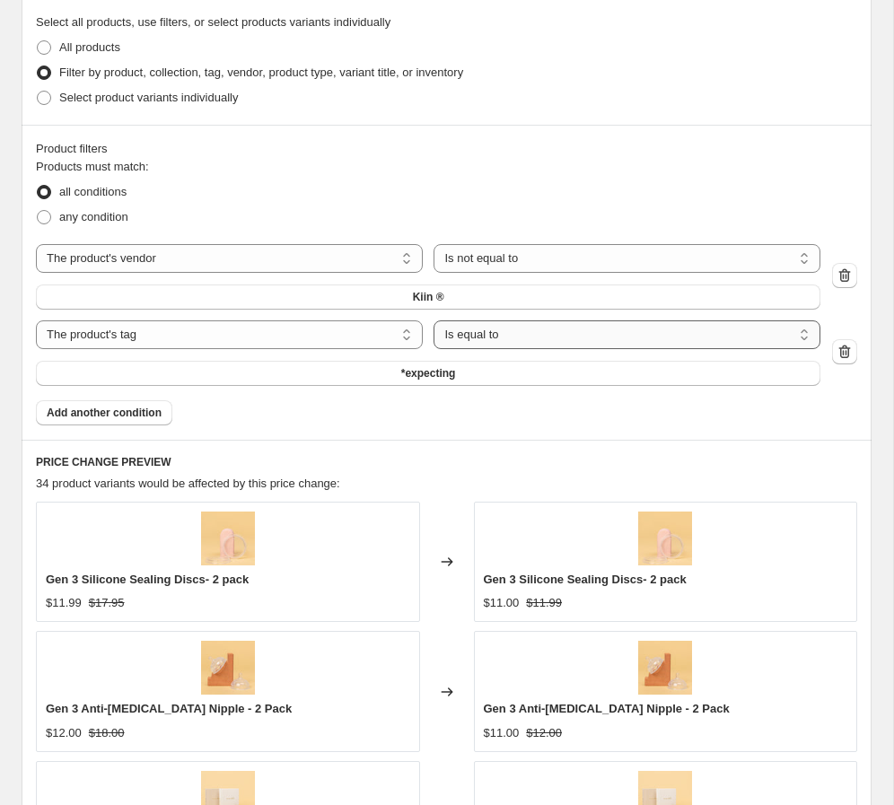
click at [528, 339] on select "Is equal to Is not equal to" at bounding box center [626, 334] width 387 height 29
select select "not_equal"
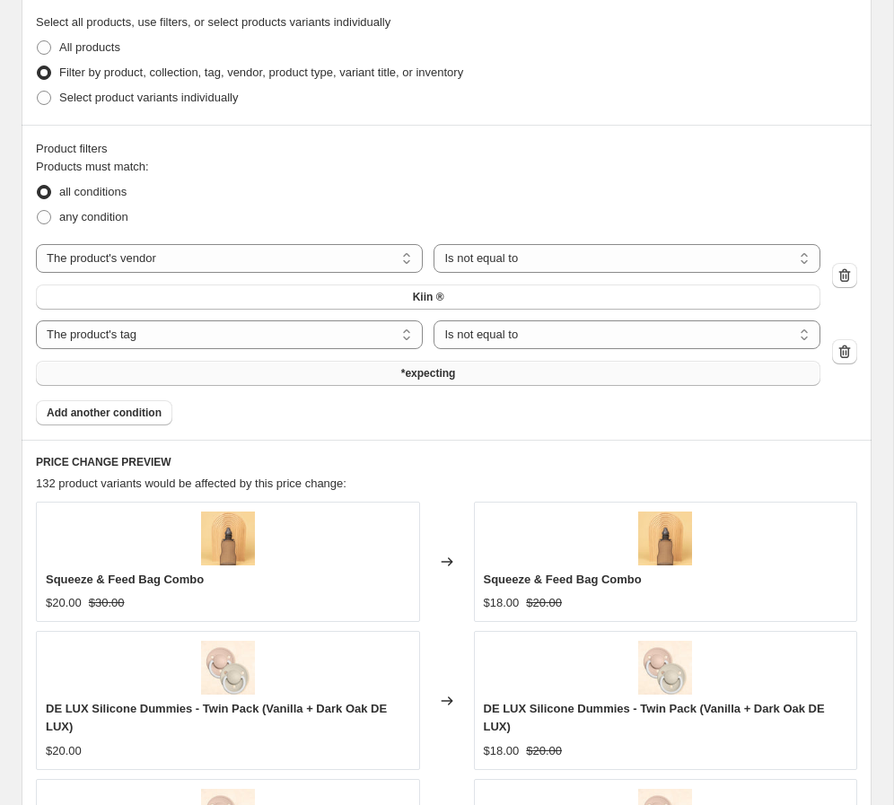
click at [426, 374] on span "*expecting" at bounding box center [428, 373] width 55 height 14
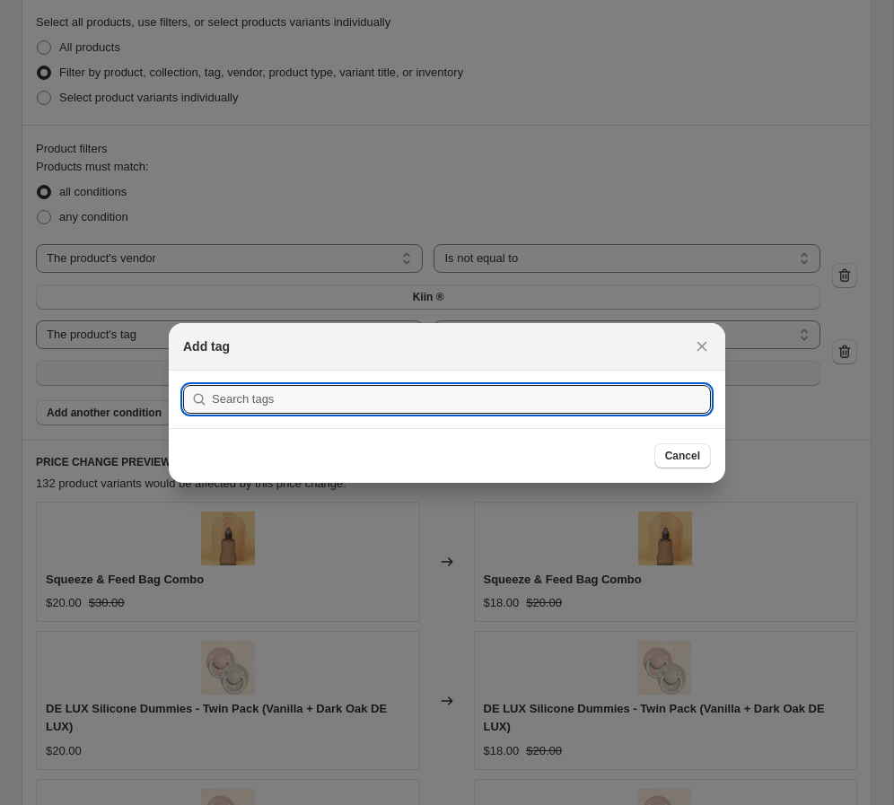
scroll to position [0, 0]
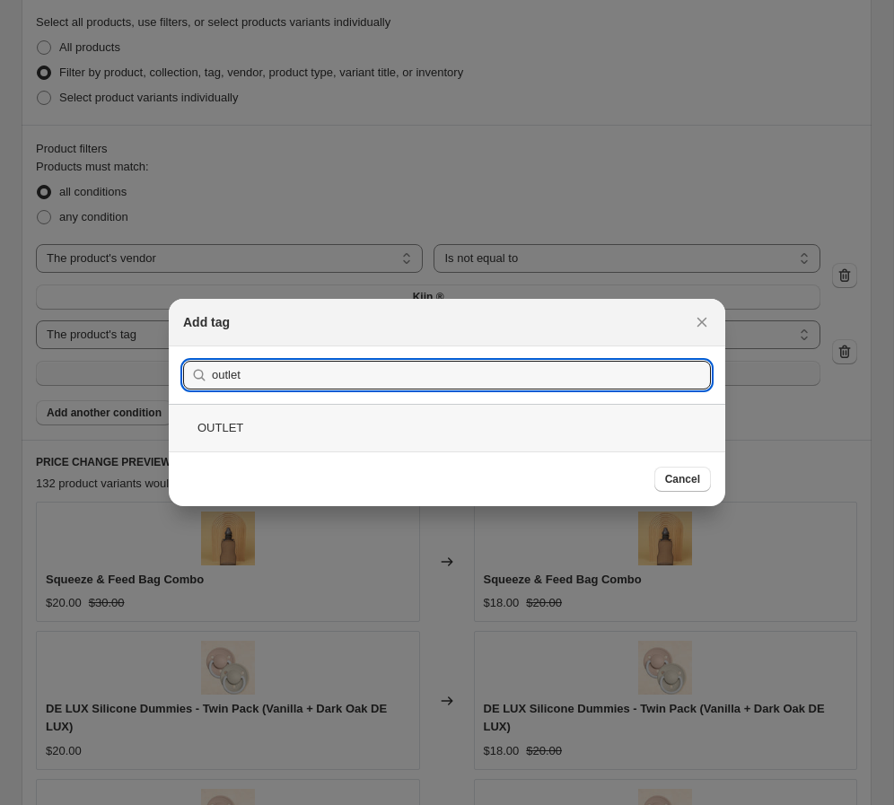
type input "outlet"
click at [266, 432] on div "OUTLET" at bounding box center [447, 428] width 556 height 48
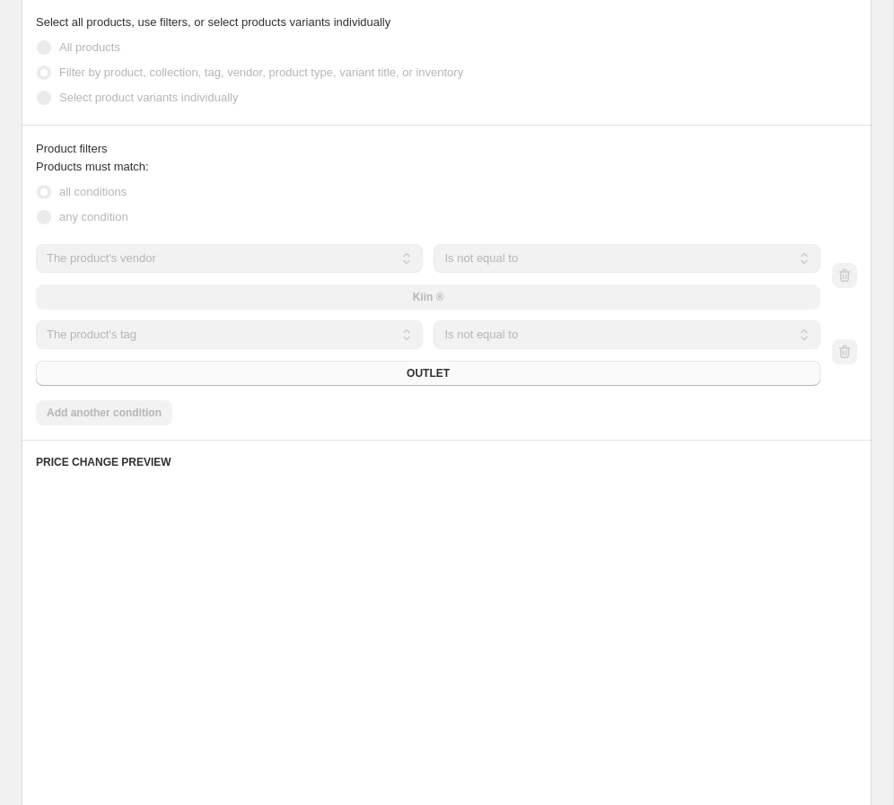
scroll to position [1174, 0]
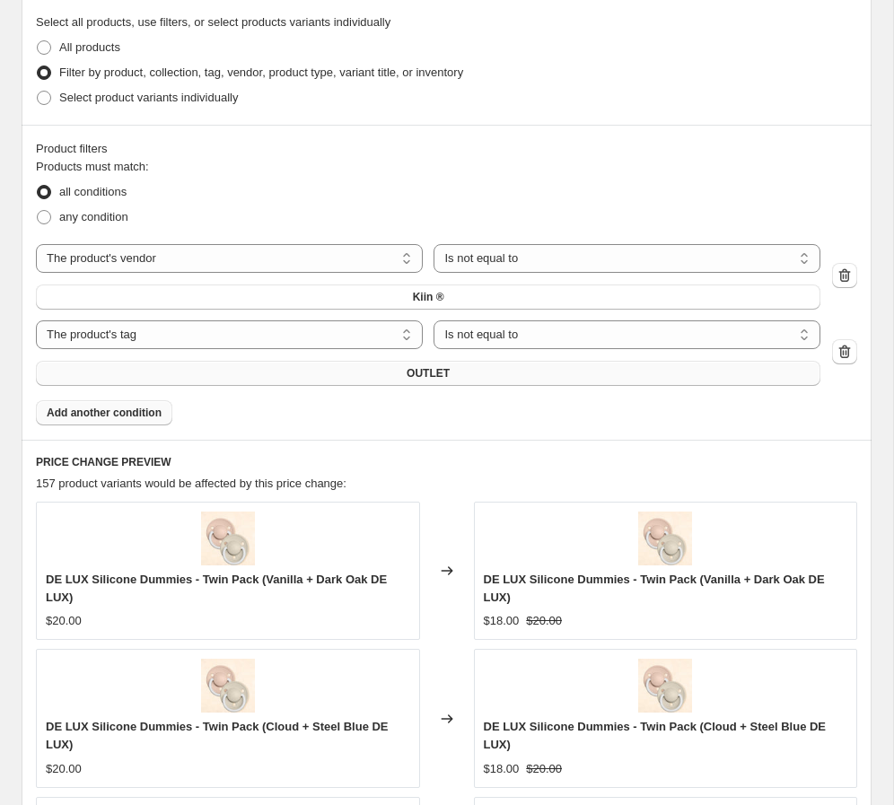
click at [130, 413] on span "Add another condition" at bounding box center [104, 413] width 115 height 14
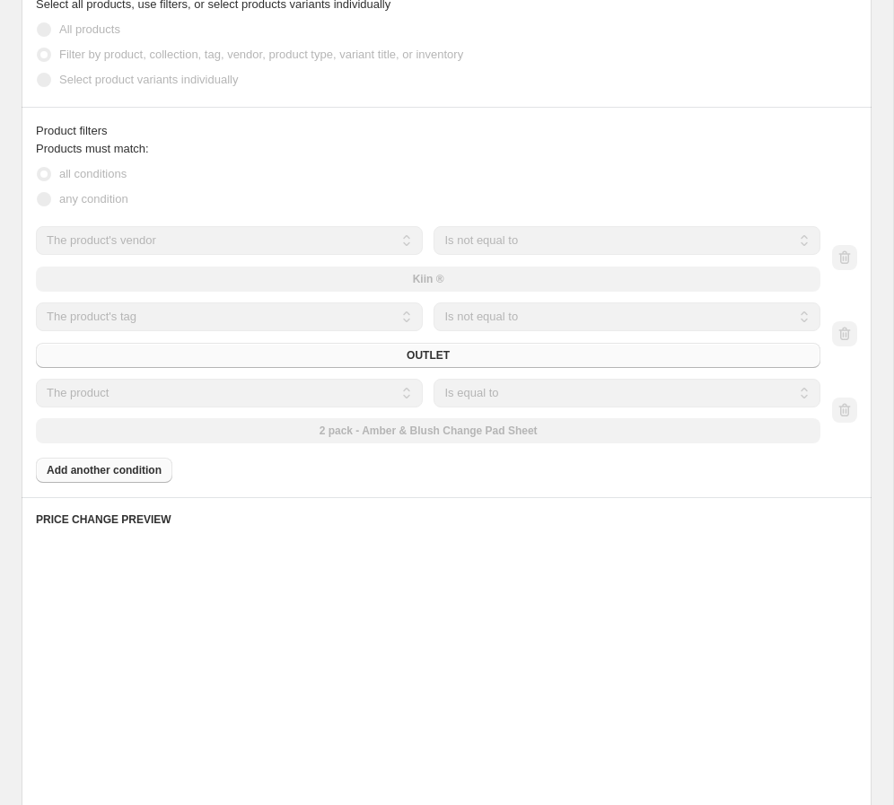
scroll to position [1157, 0]
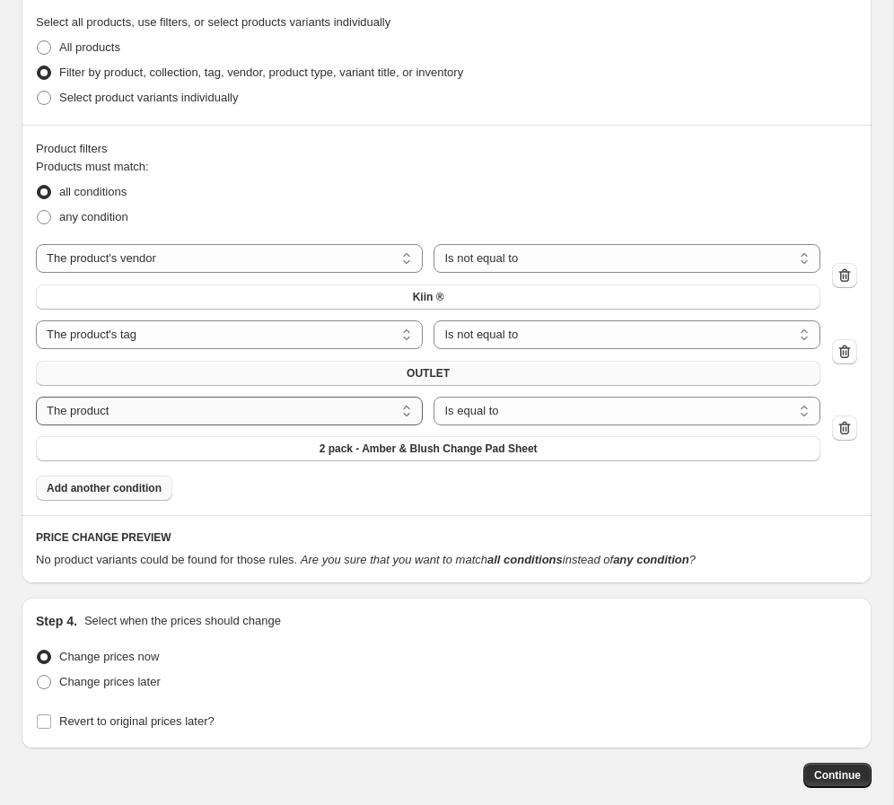
click at [230, 416] on select "The product The product's collection The product's tag The product's vendor The…" at bounding box center [229, 411] width 387 height 29
click at [537, 414] on select "Is equal to Is not equal to" at bounding box center [626, 411] width 387 height 29
select select "not_equal"
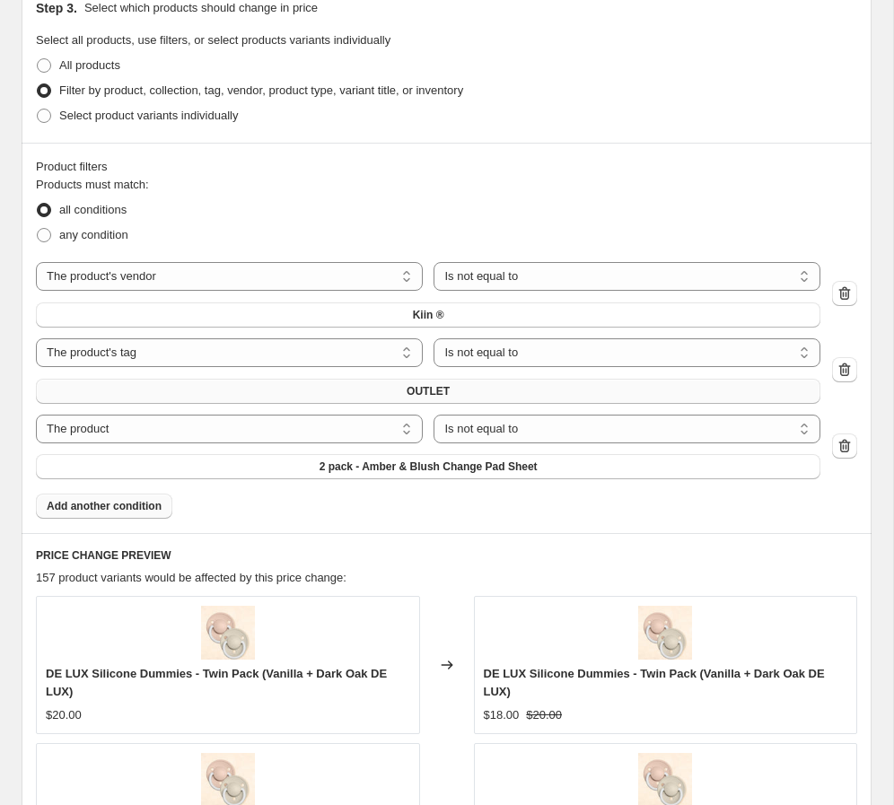
scroll to position [1174, 0]
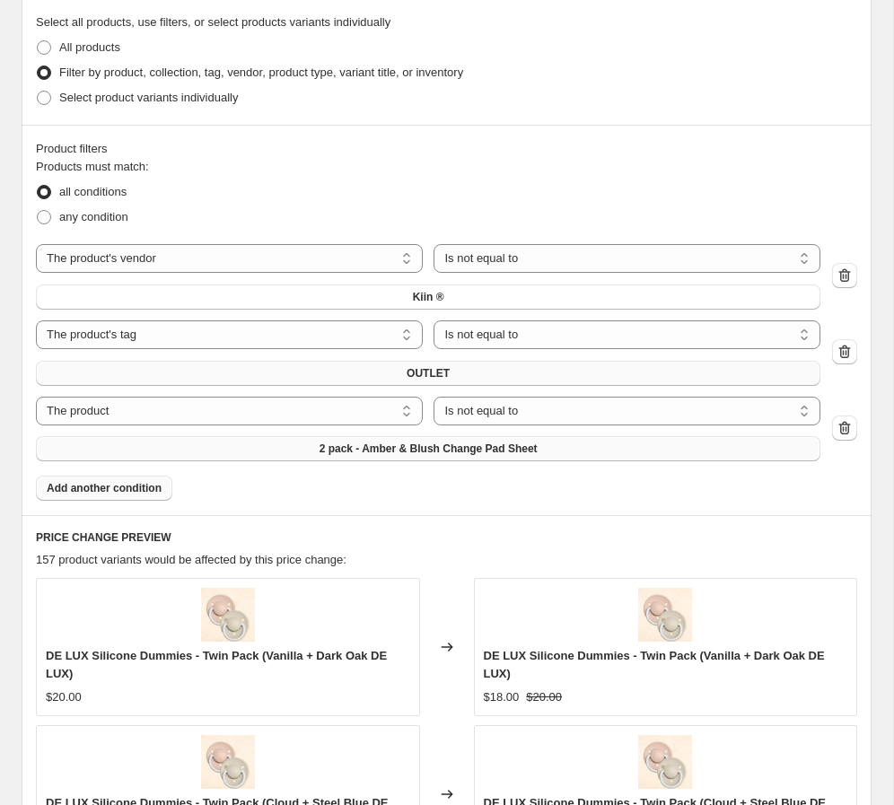
click at [487, 456] on button "2 pack - Amber & Blush Change Pad Sheet" at bounding box center [428, 448] width 784 height 25
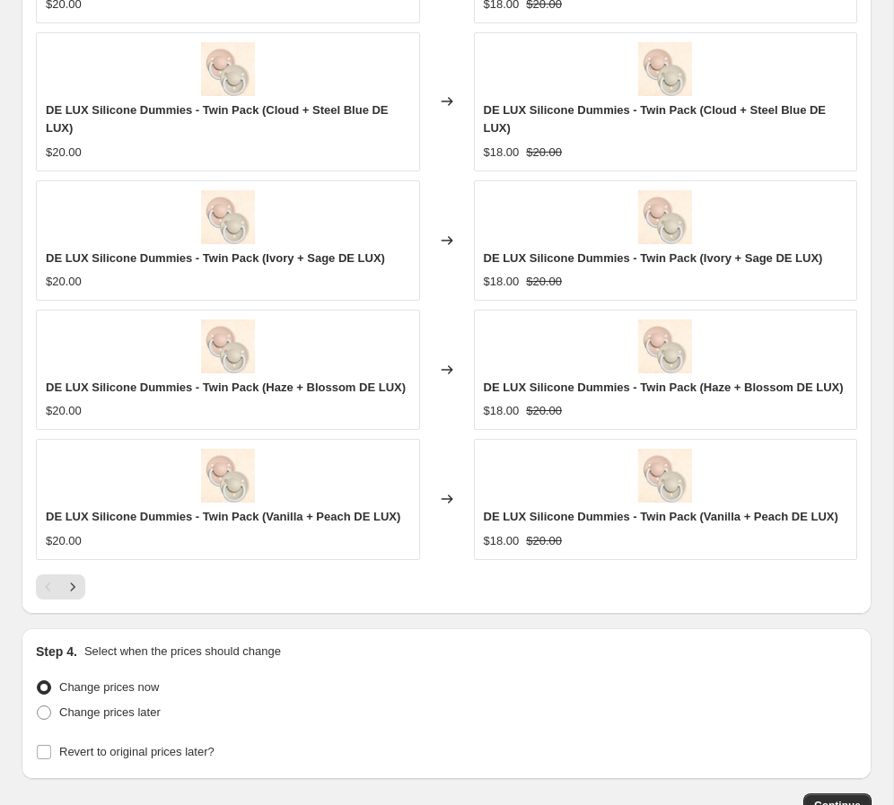
scroll to position [2008, 0]
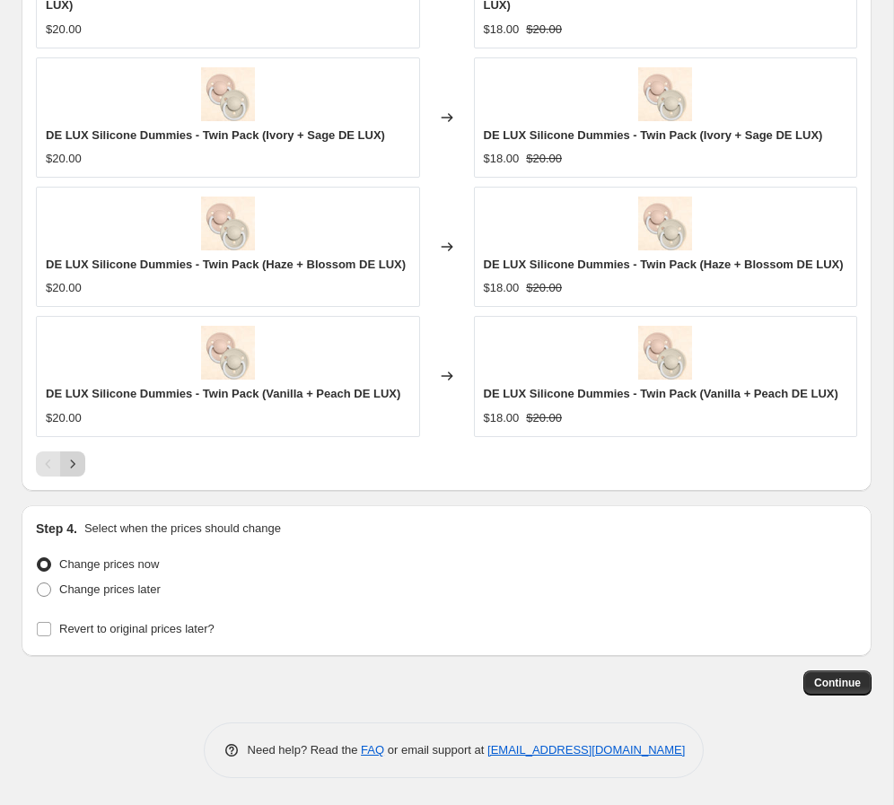
click at [72, 460] on icon "Next" at bounding box center [73, 464] width 18 height 18
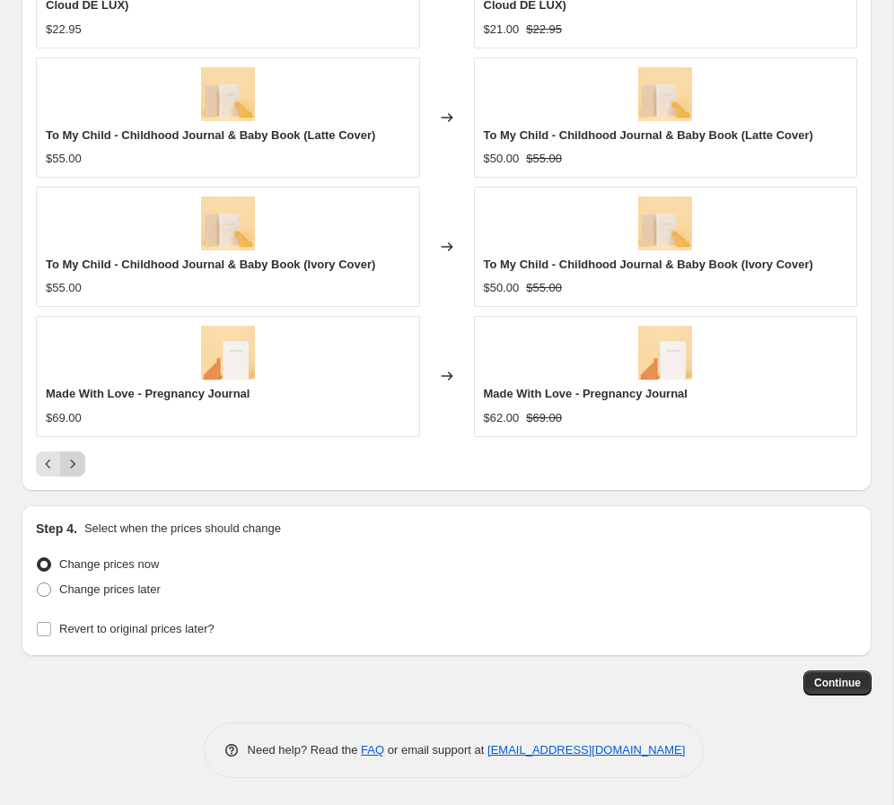
click at [74, 466] on icon "Next" at bounding box center [73, 464] width 18 height 18
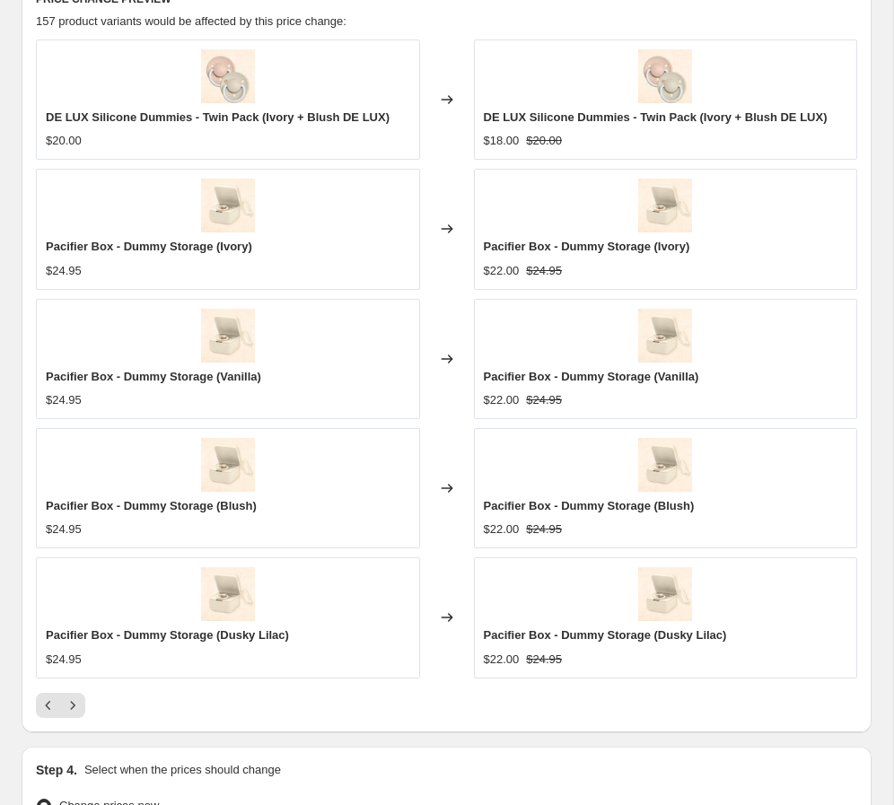
scroll to position [1672, 0]
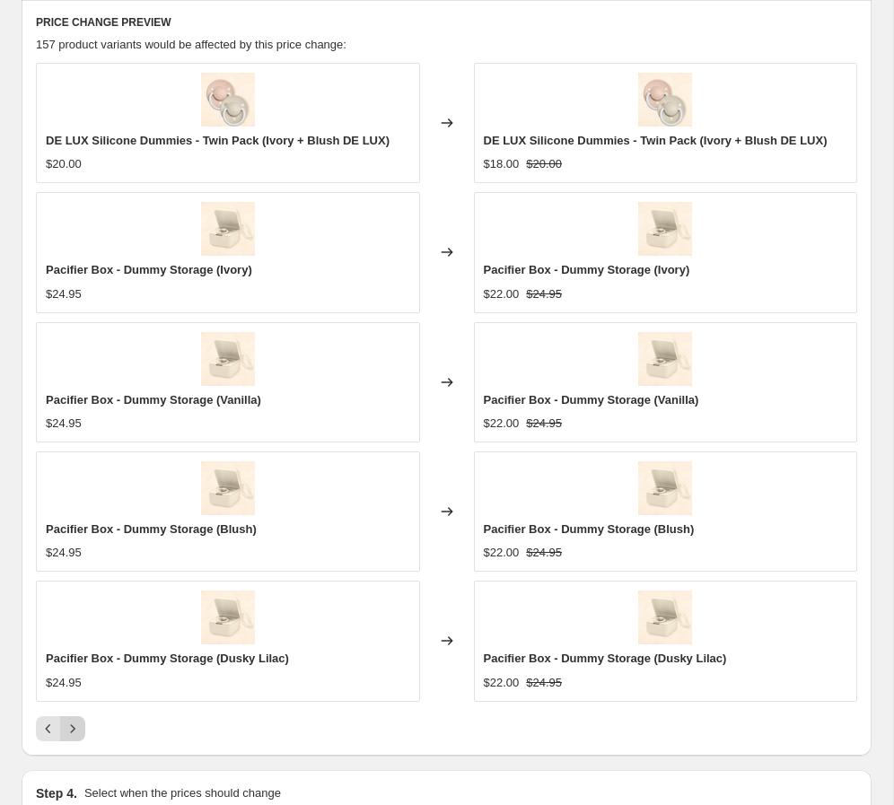
click at [70, 723] on icon "Next" at bounding box center [73, 729] width 18 height 18
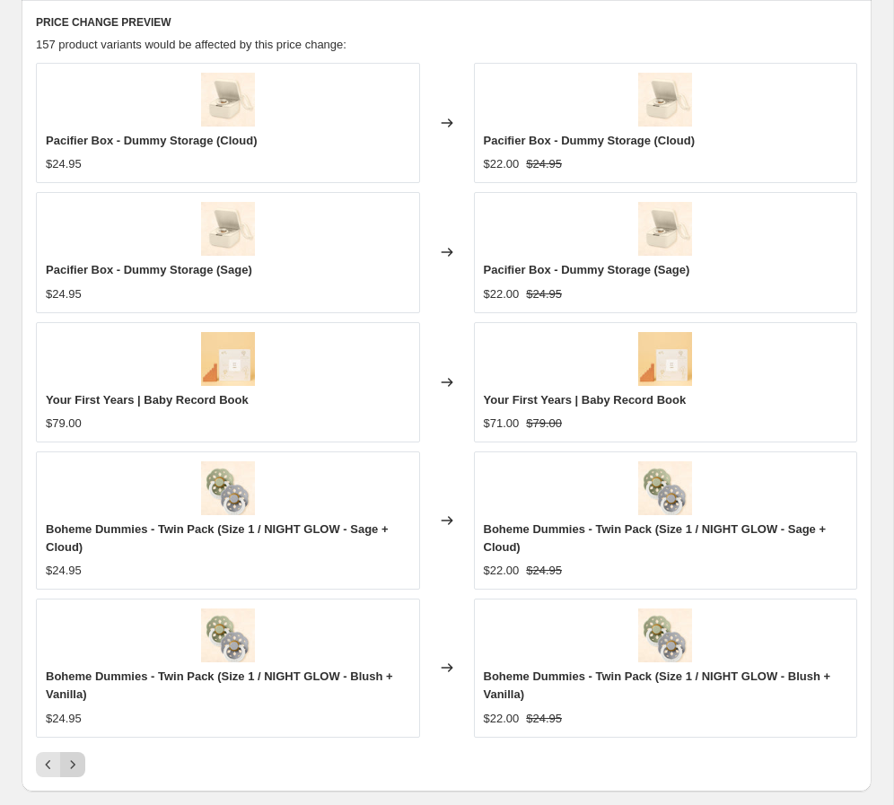
click at [74, 765] on icon "Next" at bounding box center [73, 764] width 18 height 18
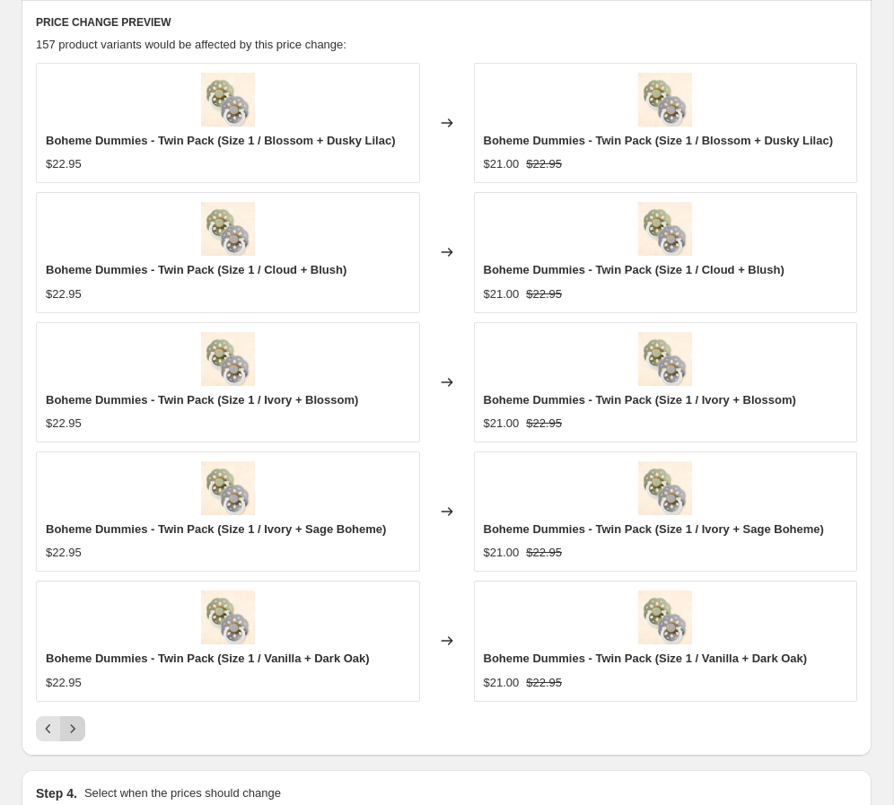
click at [74, 733] on icon "Next" at bounding box center [73, 729] width 18 height 18
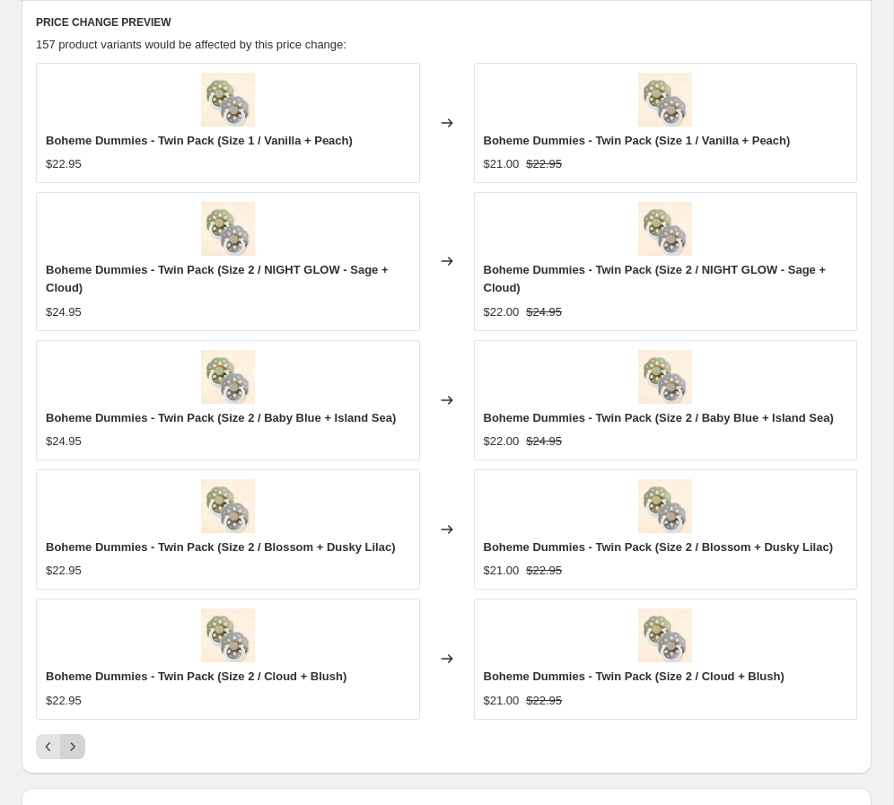
click at [74, 733] on div "Boheme Dummies - Twin Pack (Size 1 / Vanilla + Peach) $22.95 Changed to Boheme …" at bounding box center [446, 411] width 821 height 696
click at [73, 736] on button "Next" at bounding box center [72, 746] width 25 height 25
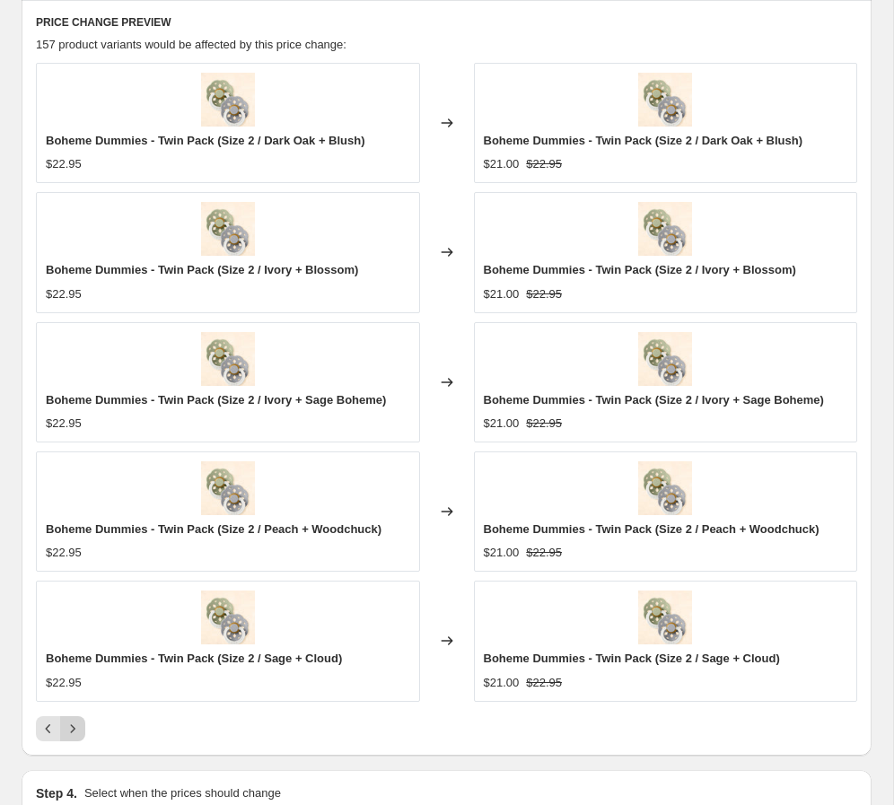
click at [75, 733] on icon "Next" at bounding box center [73, 729] width 18 height 18
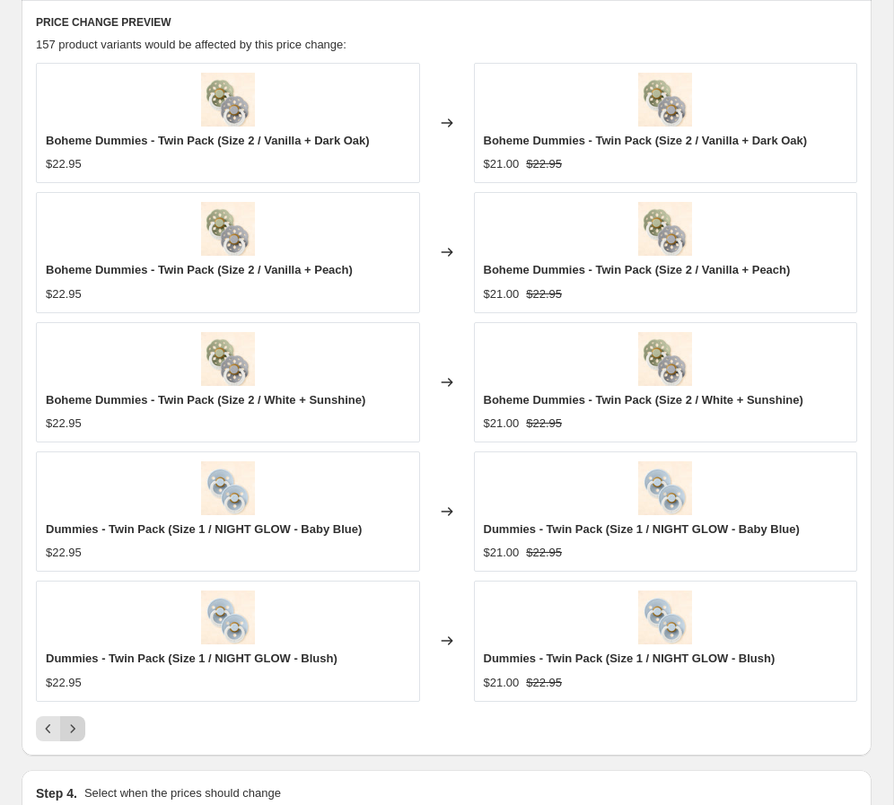
click at [75, 733] on icon "Next" at bounding box center [73, 729] width 18 height 18
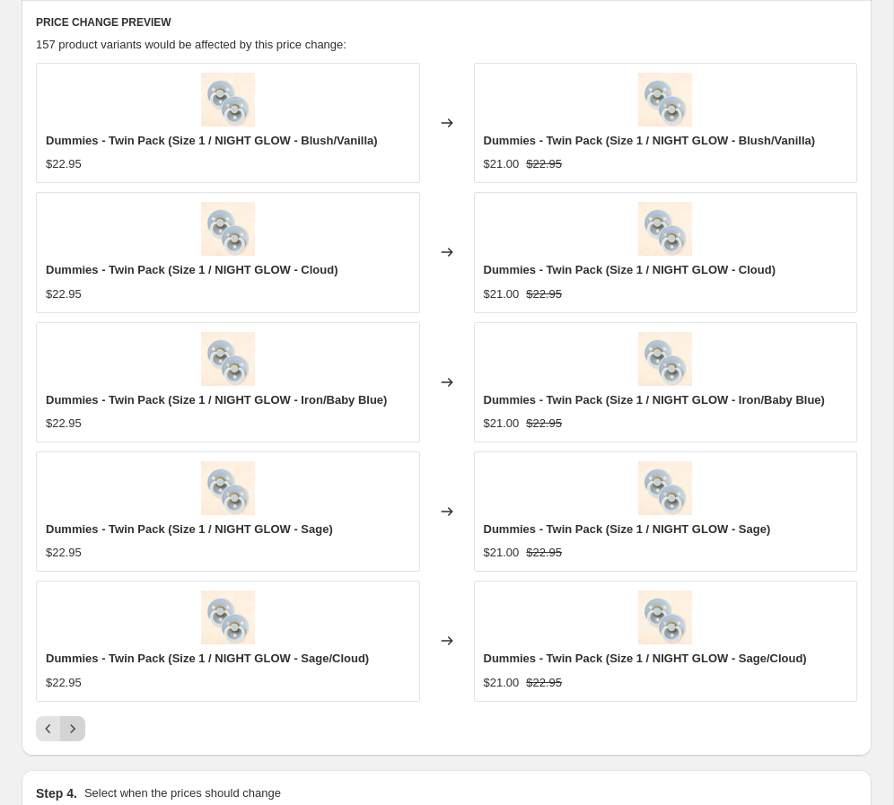
click at [75, 733] on icon "Next" at bounding box center [73, 729] width 18 height 18
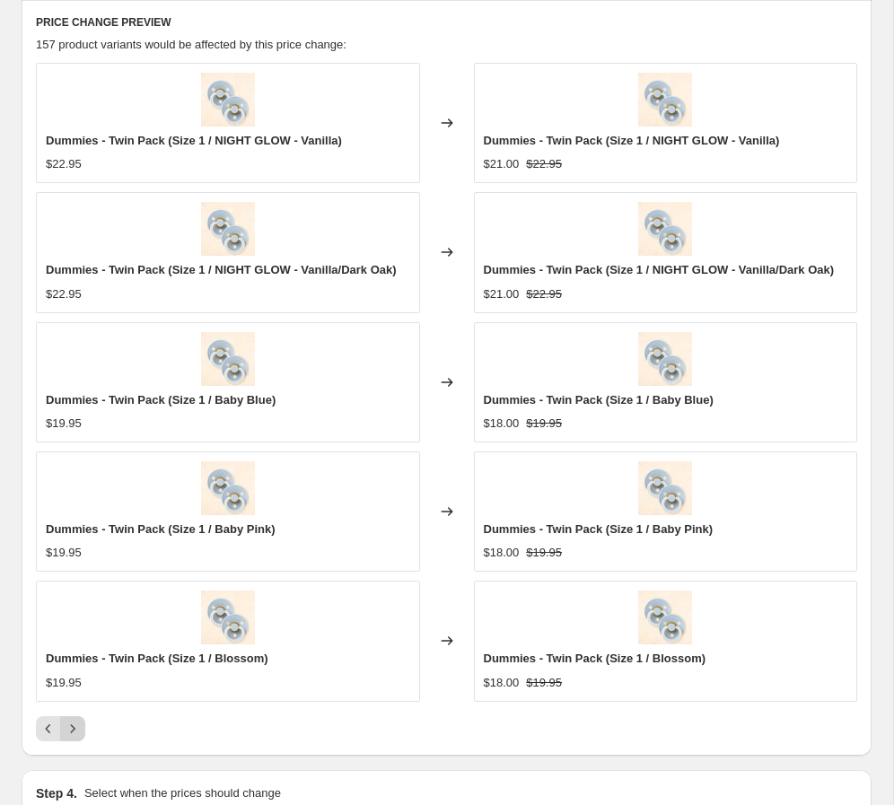
click at [75, 733] on icon "Next" at bounding box center [73, 729] width 18 height 18
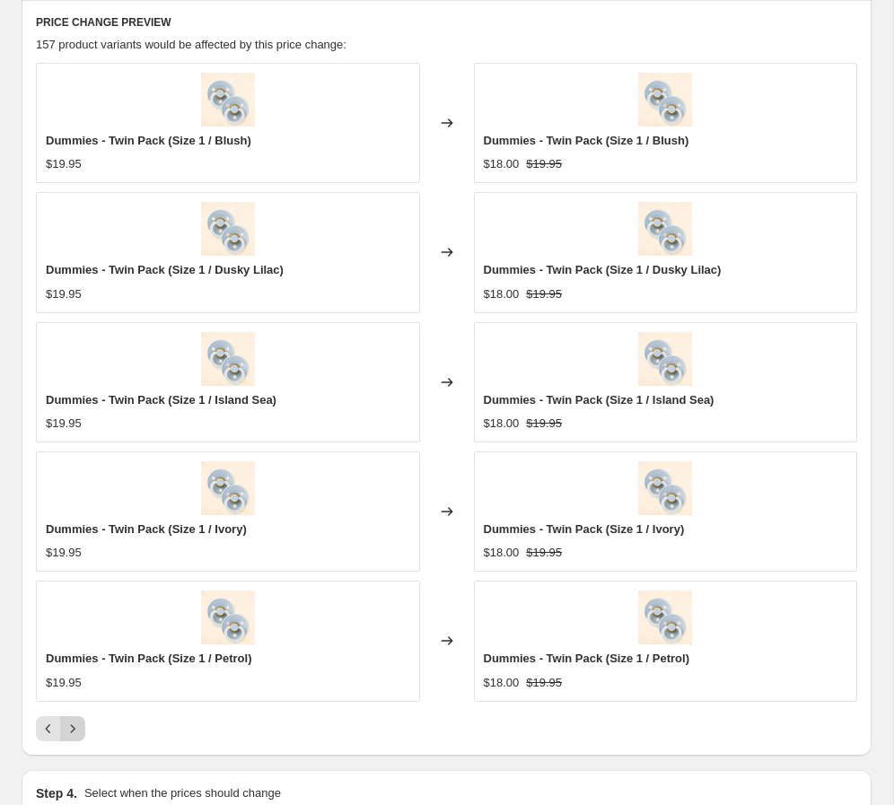
click at [75, 733] on icon "Next" at bounding box center [73, 729] width 18 height 18
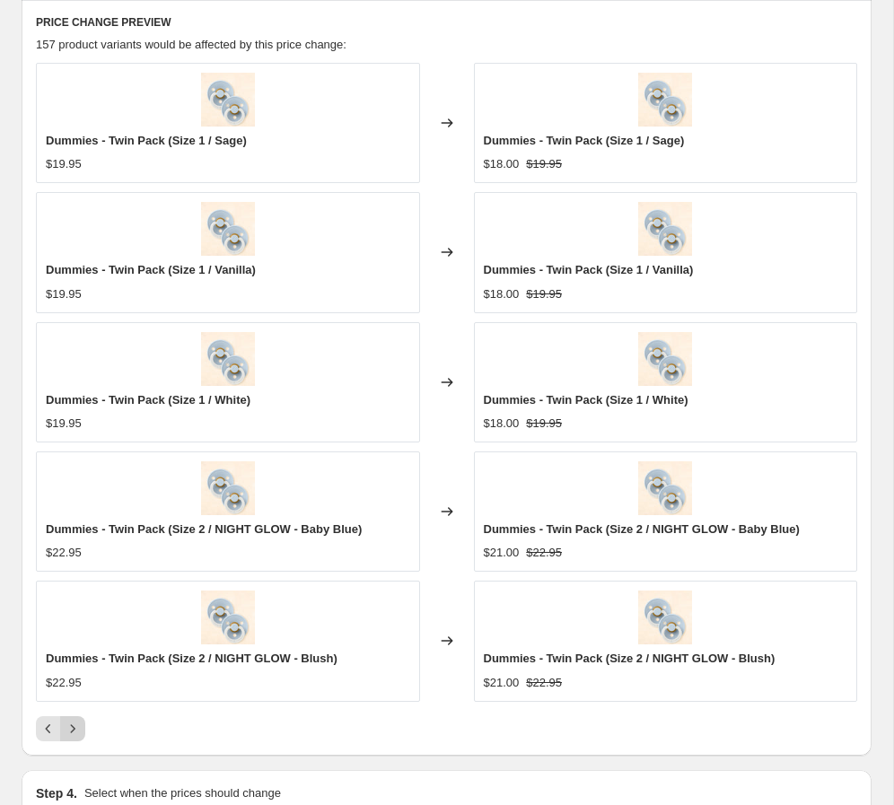
click at [75, 733] on icon "Next" at bounding box center [73, 729] width 18 height 18
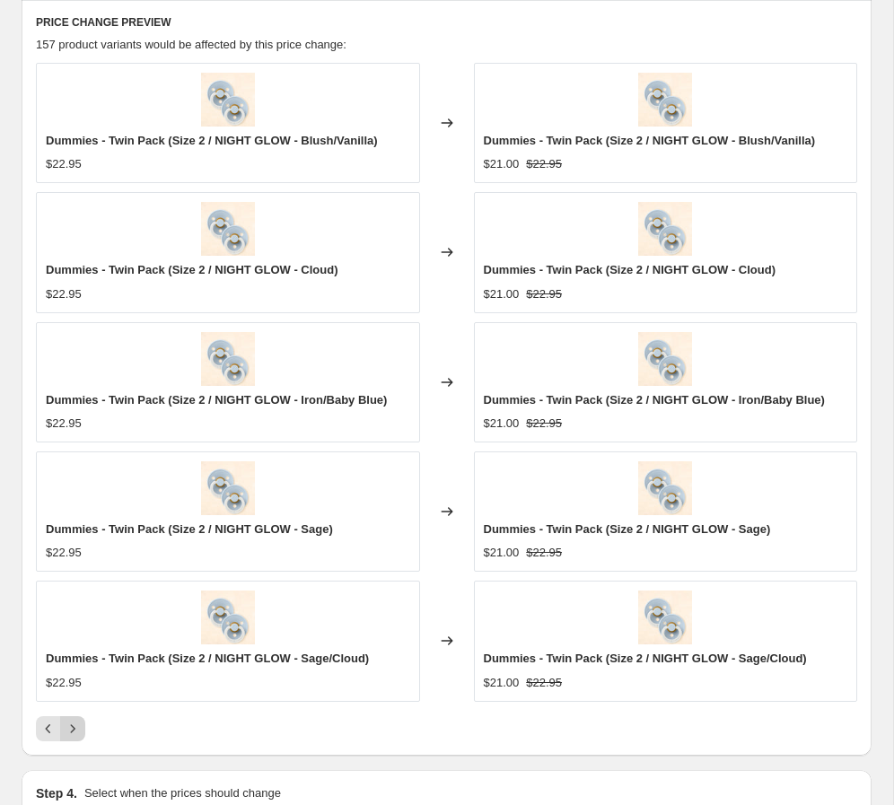
click at [75, 733] on icon "Next" at bounding box center [73, 729] width 18 height 18
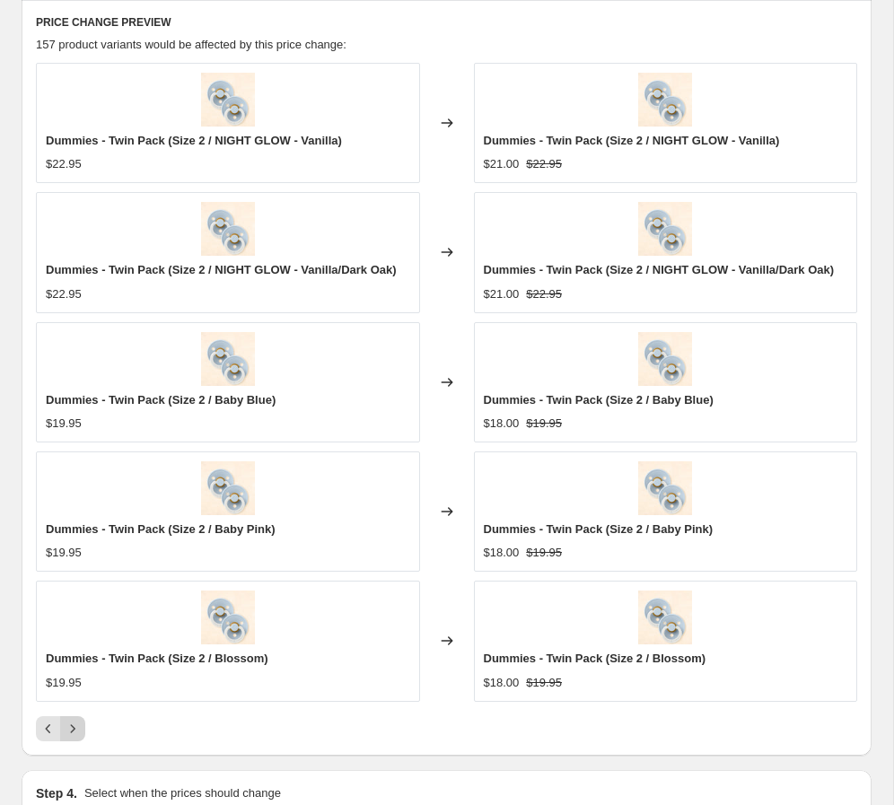
click at [75, 733] on icon "Next" at bounding box center [73, 729] width 18 height 18
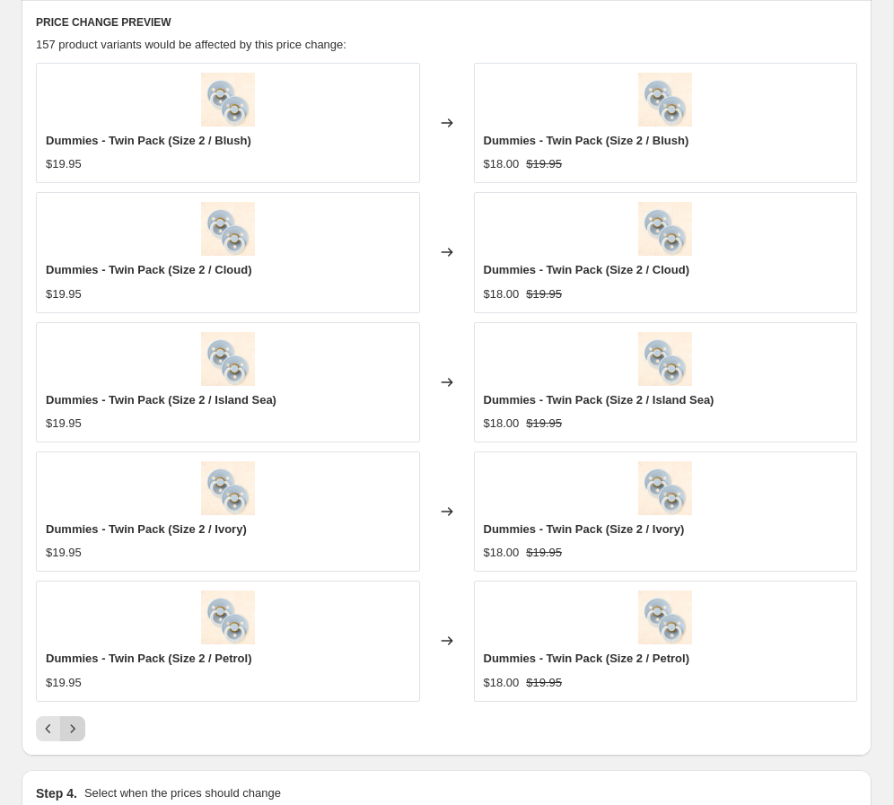
click at [75, 733] on icon "Next" at bounding box center [73, 729] width 18 height 18
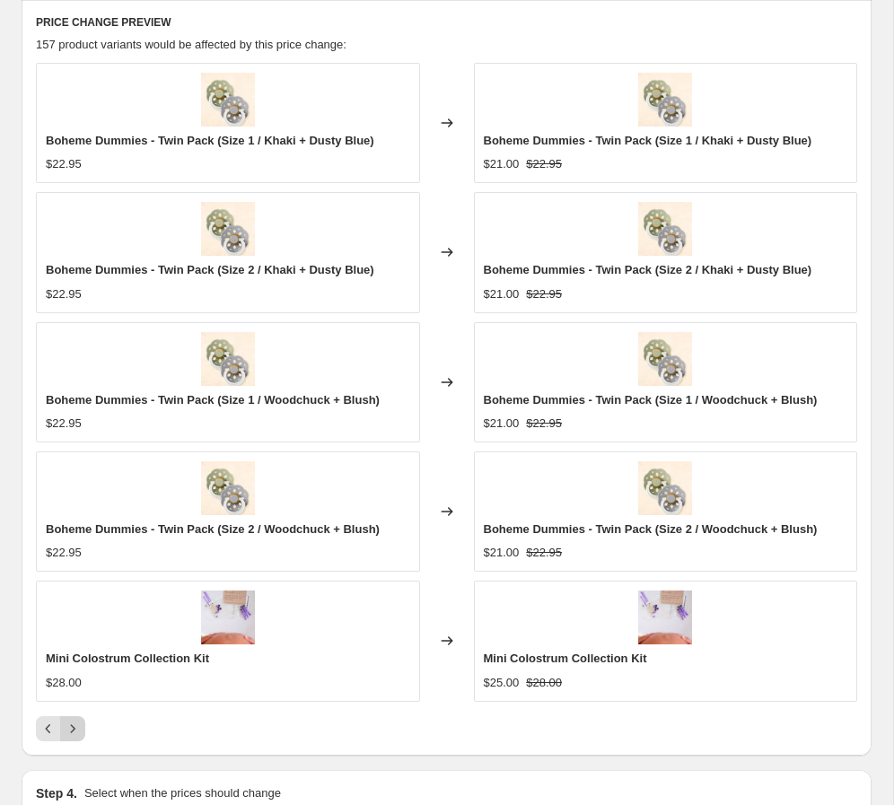
click at [75, 733] on icon "Next" at bounding box center [73, 729] width 18 height 18
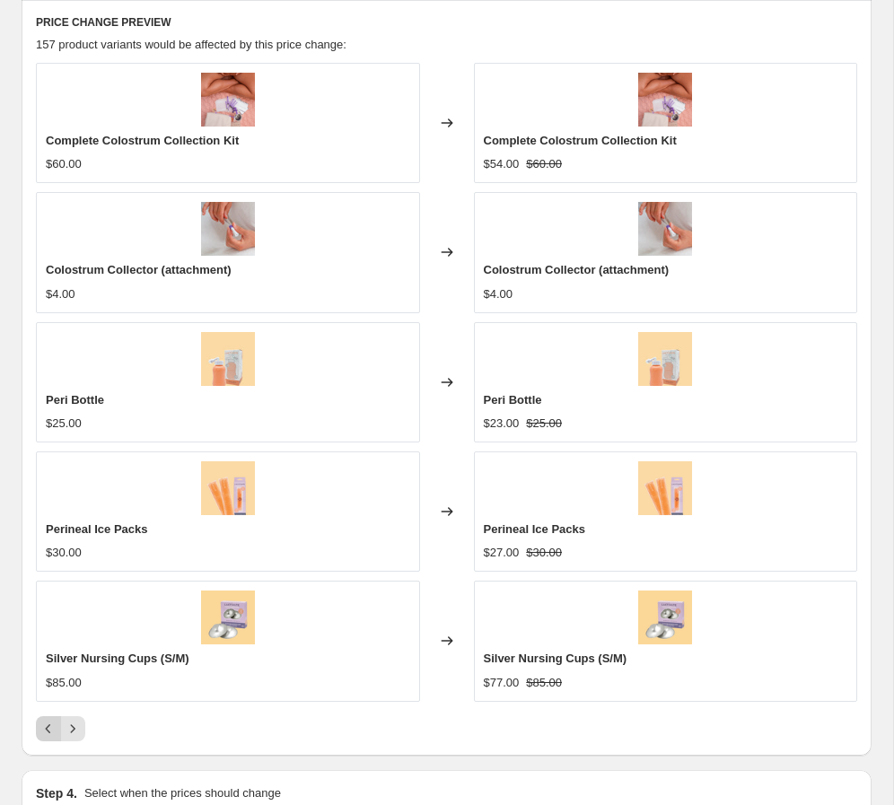
click at [46, 730] on icon "Previous" at bounding box center [48, 729] width 18 height 18
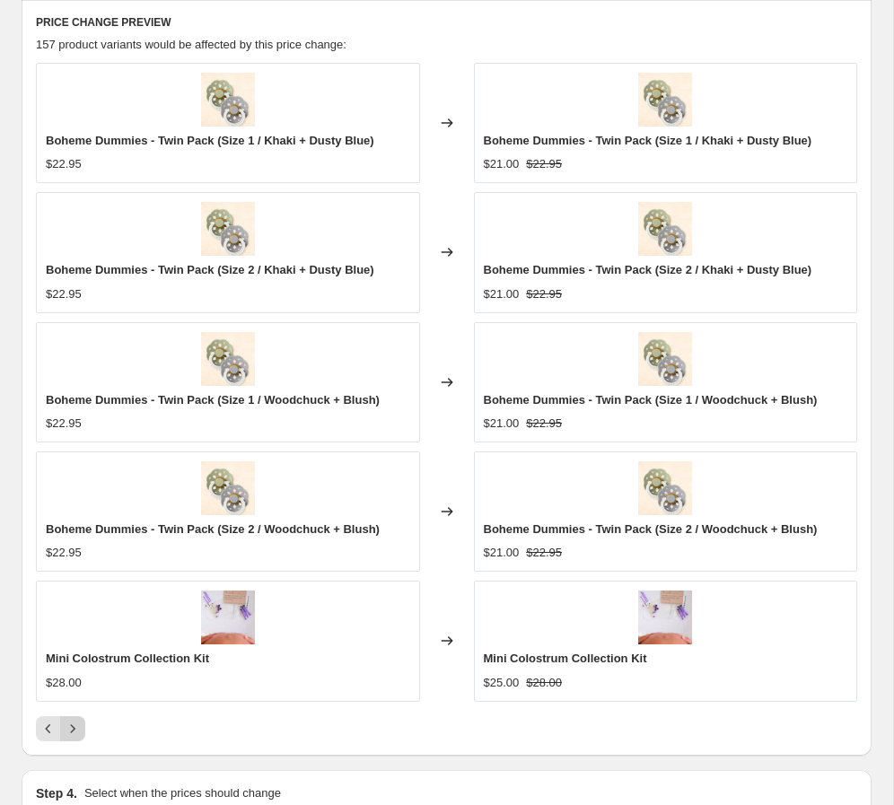
click at [74, 733] on icon "Next" at bounding box center [73, 729] width 18 height 18
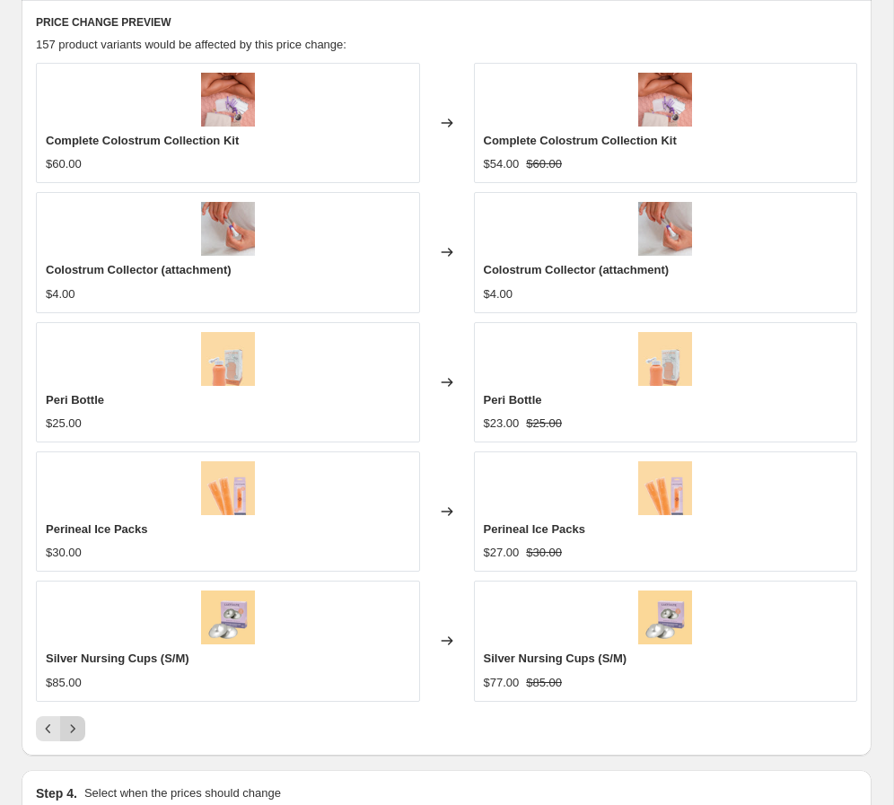
click at [74, 733] on icon "Next" at bounding box center [73, 729] width 18 height 18
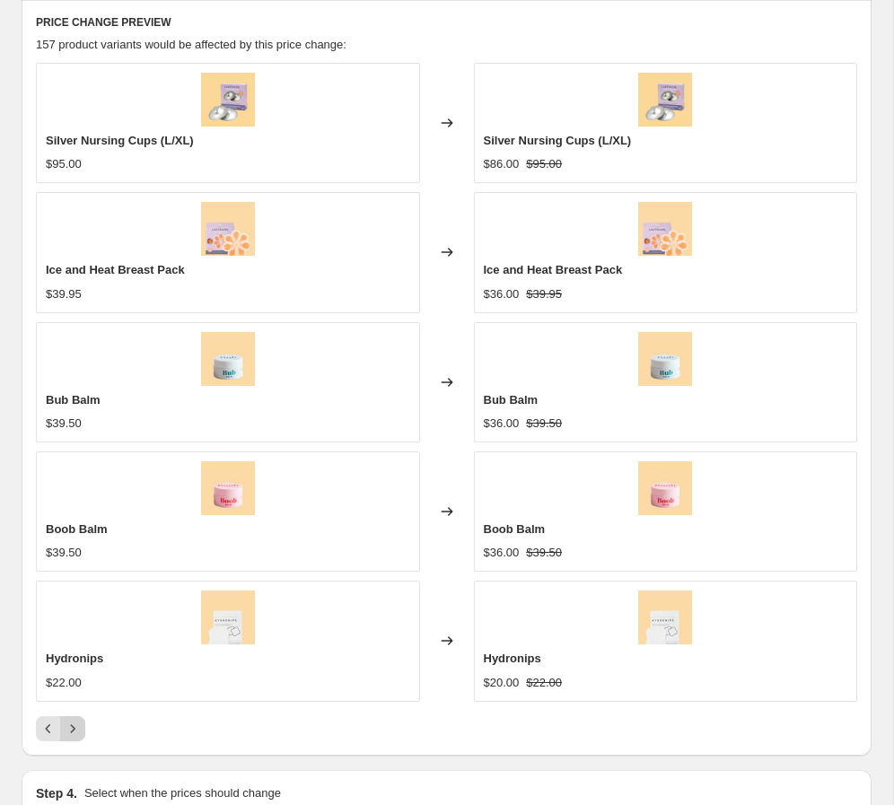
click at [74, 733] on icon "Next" at bounding box center [73, 729] width 18 height 18
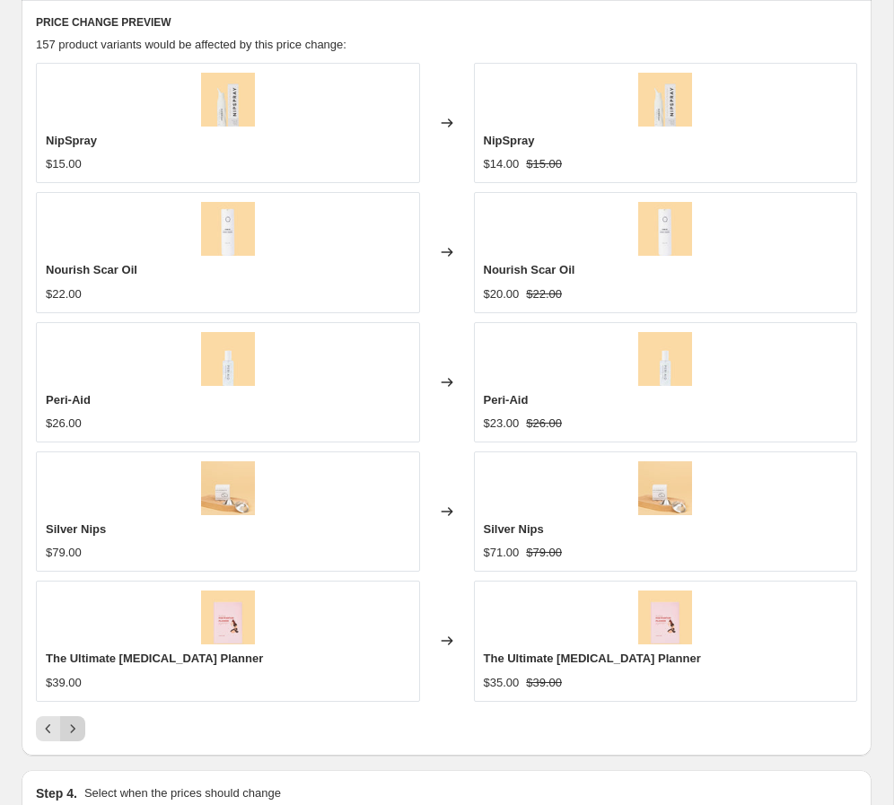
click at [74, 733] on icon "Next" at bounding box center [73, 729] width 18 height 18
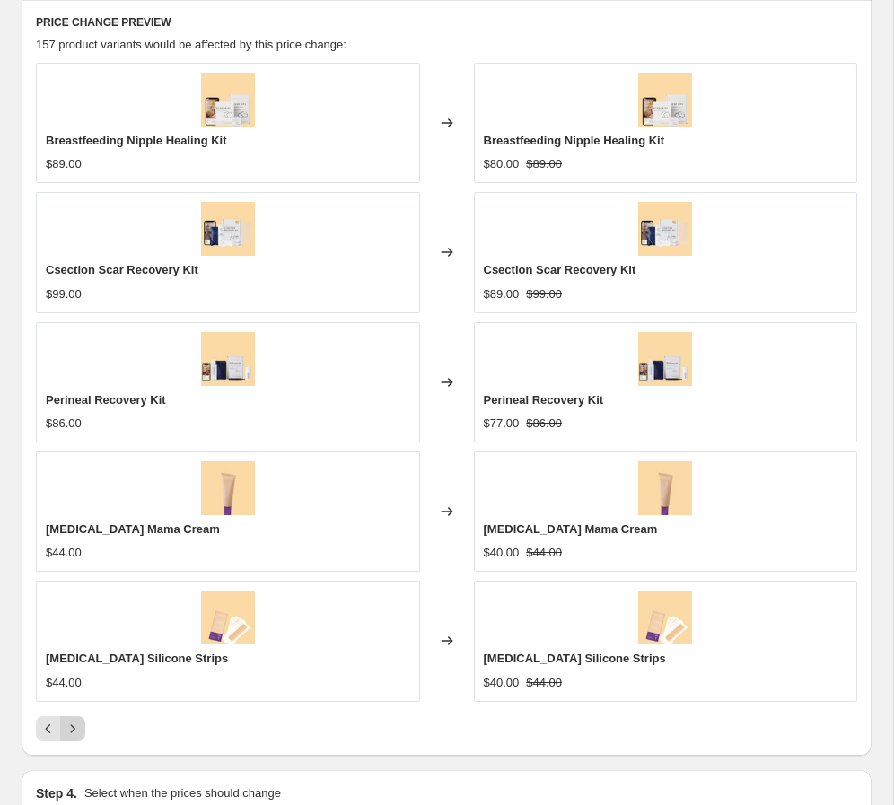
click at [74, 733] on icon "Next" at bounding box center [73, 729] width 18 height 18
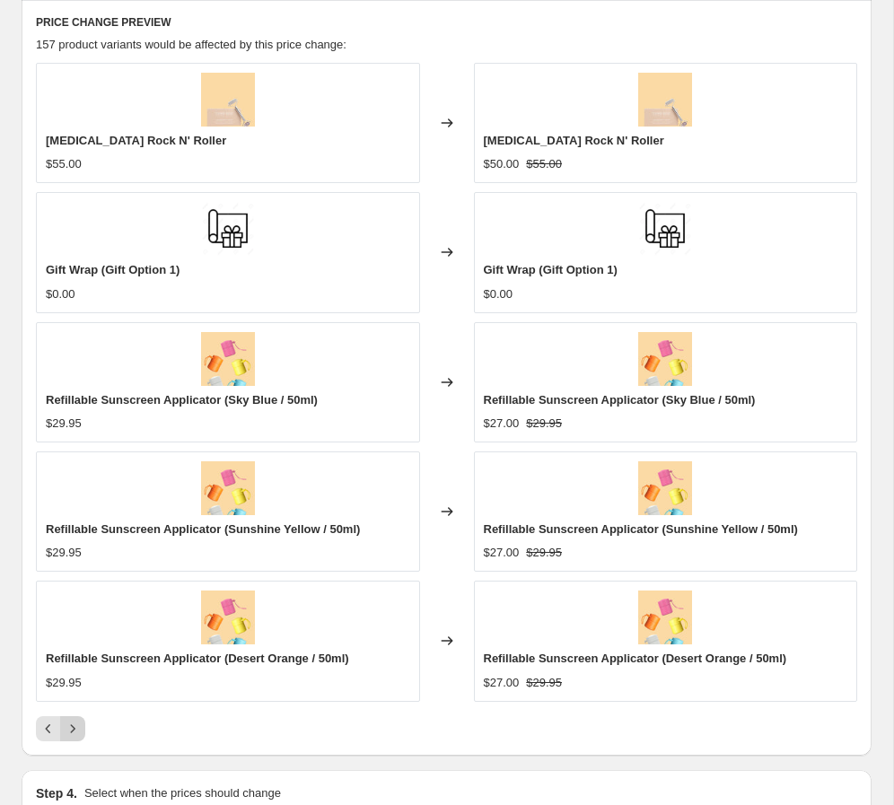
click at [74, 733] on icon "Next" at bounding box center [73, 729] width 18 height 18
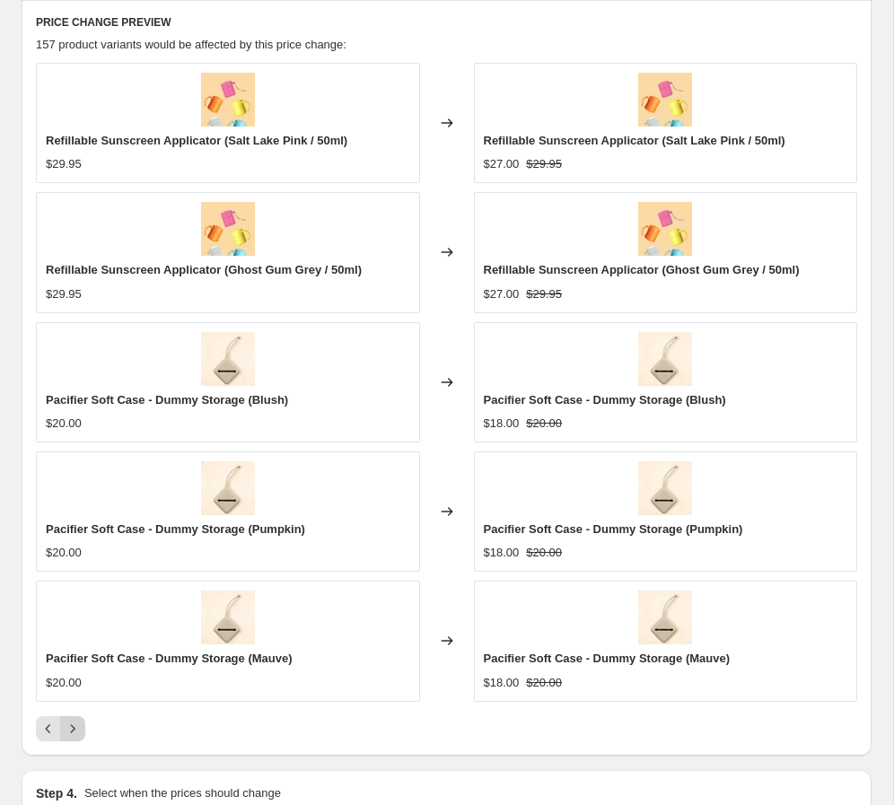
click at [74, 733] on icon "Next" at bounding box center [73, 729] width 18 height 18
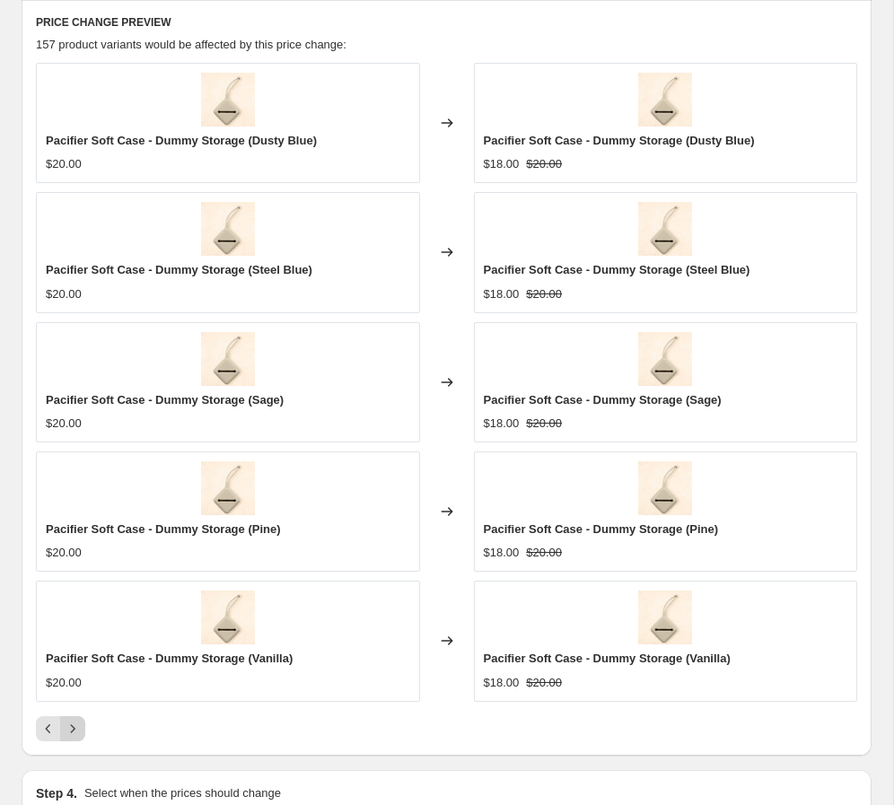
click at [74, 733] on icon "Next" at bounding box center [73, 729] width 18 height 18
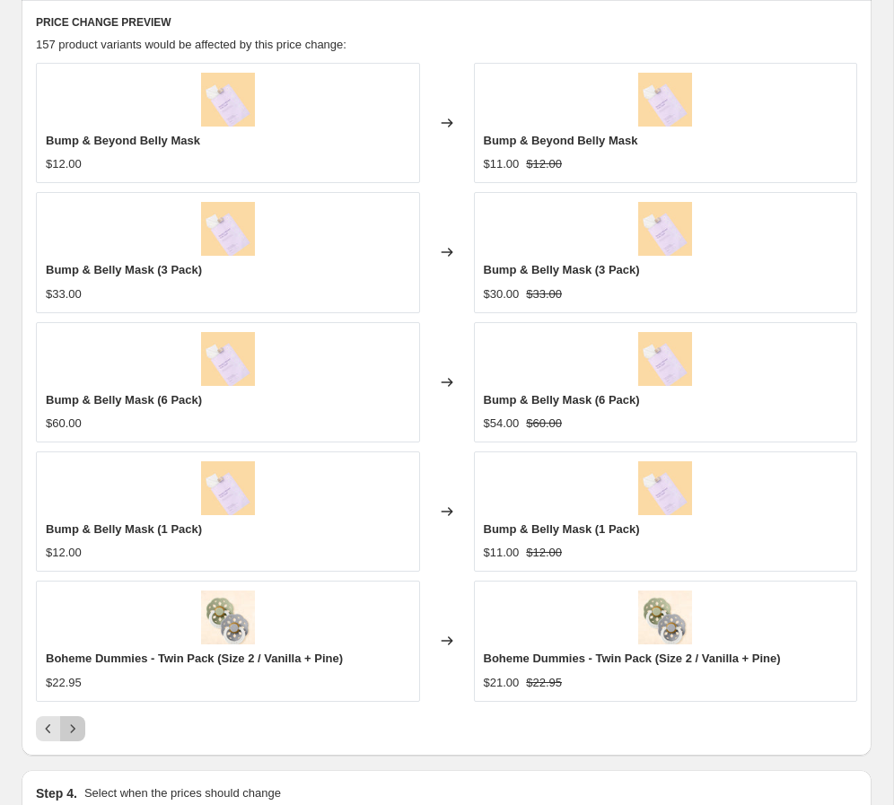
click at [74, 733] on icon "Next" at bounding box center [73, 729] width 18 height 18
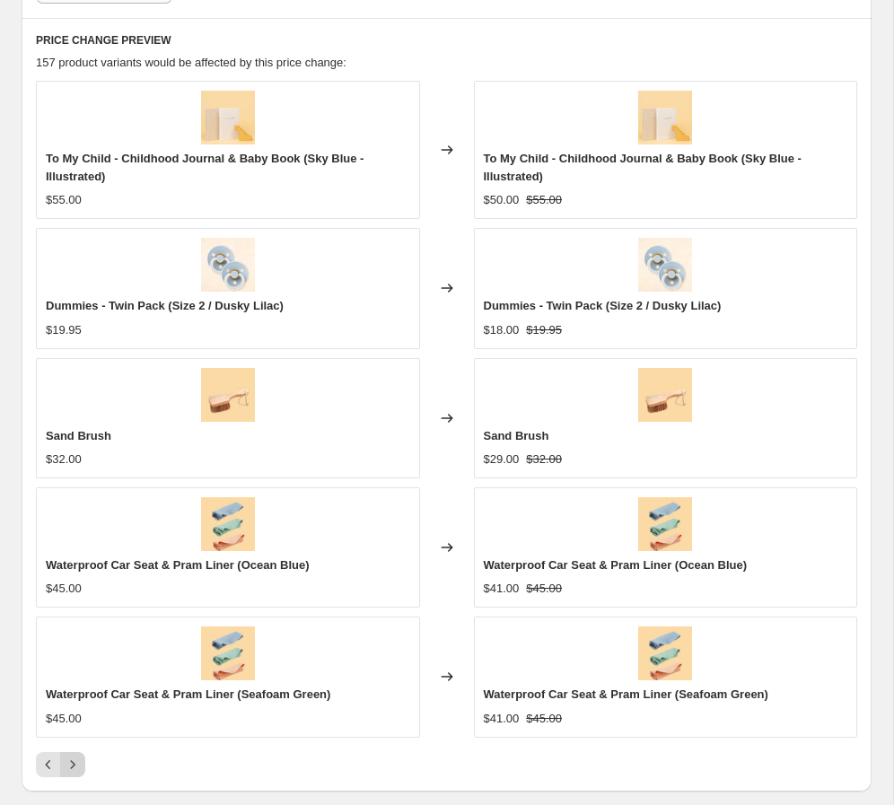
scroll to position [1689, 0]
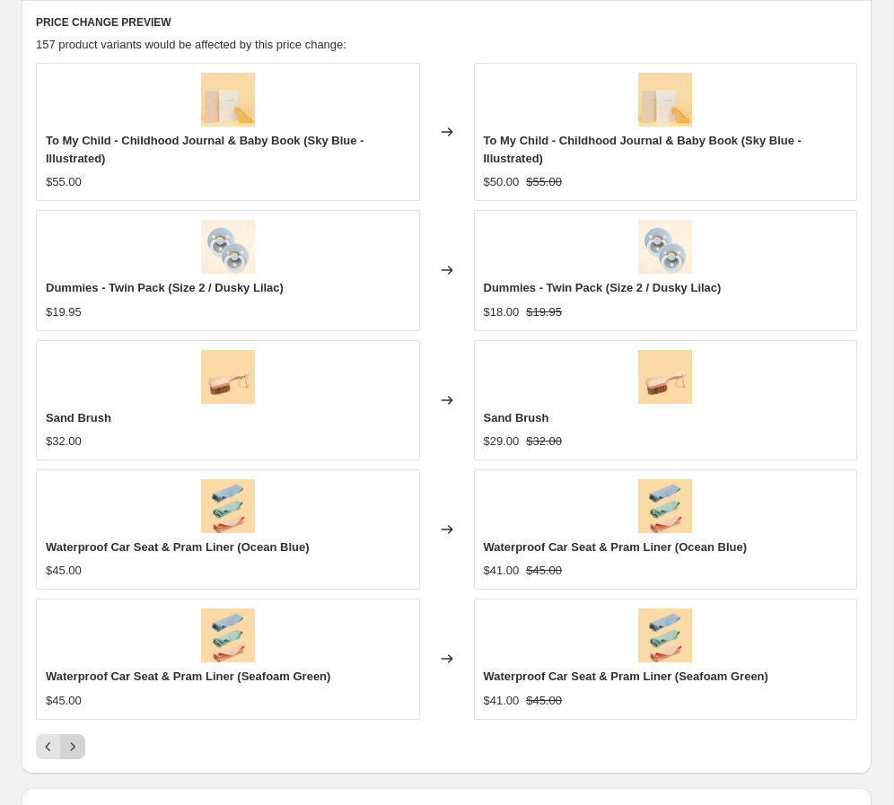
click at [77, 750] on icon "Next" at bounding box center [73, 747] width 18 height 18
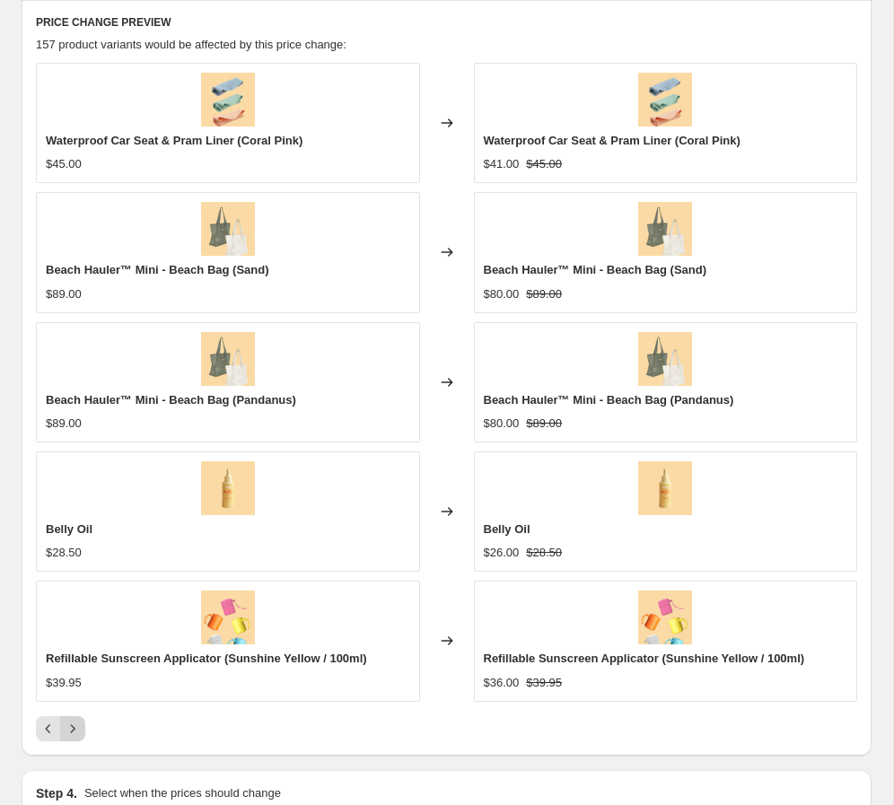
click at [76, 735] on icon "Next" at bounding box center [73, 729] width 18 height 18
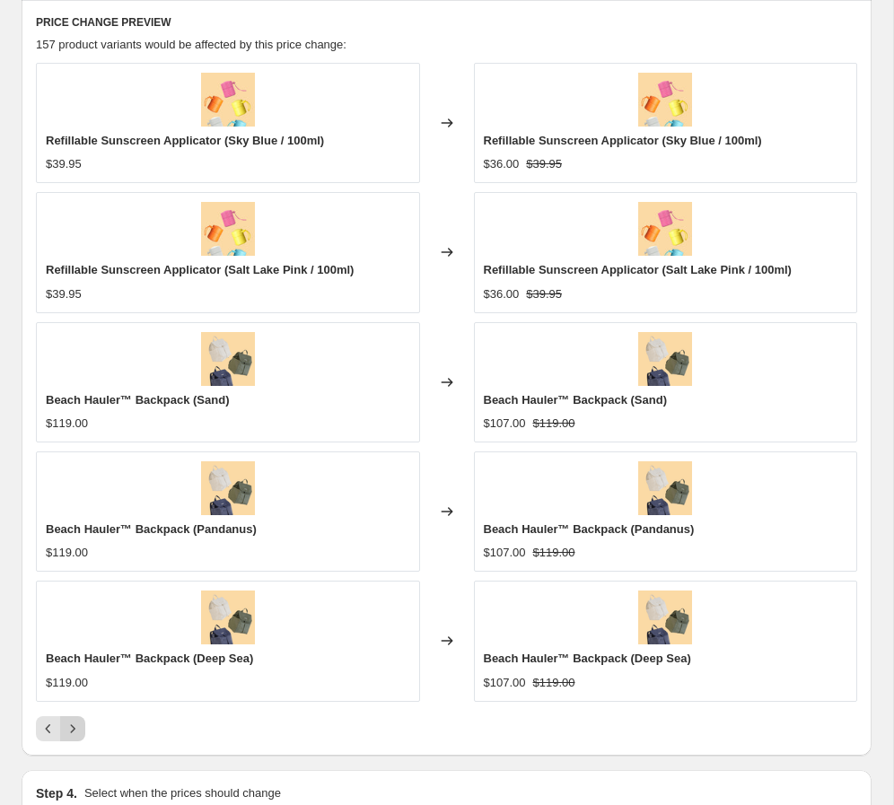
click at [76, 734] on icon "Next" at bounding box center [73, 729] width 18 height 18
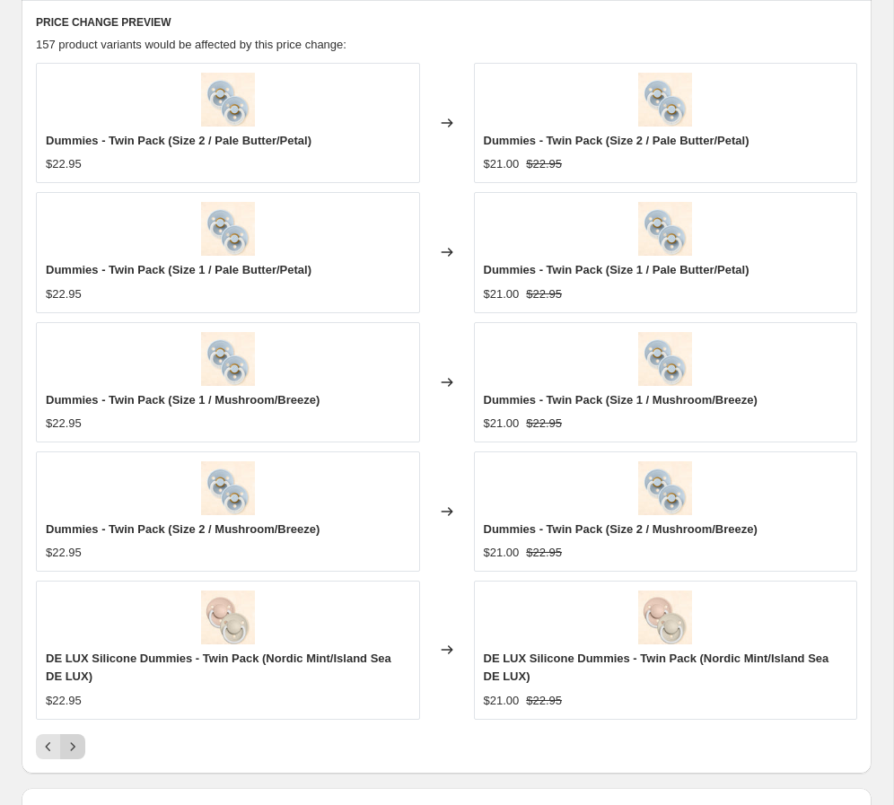
click at [76, 734] on button "Next" at bounding box center [72, 746] width 25 height 25
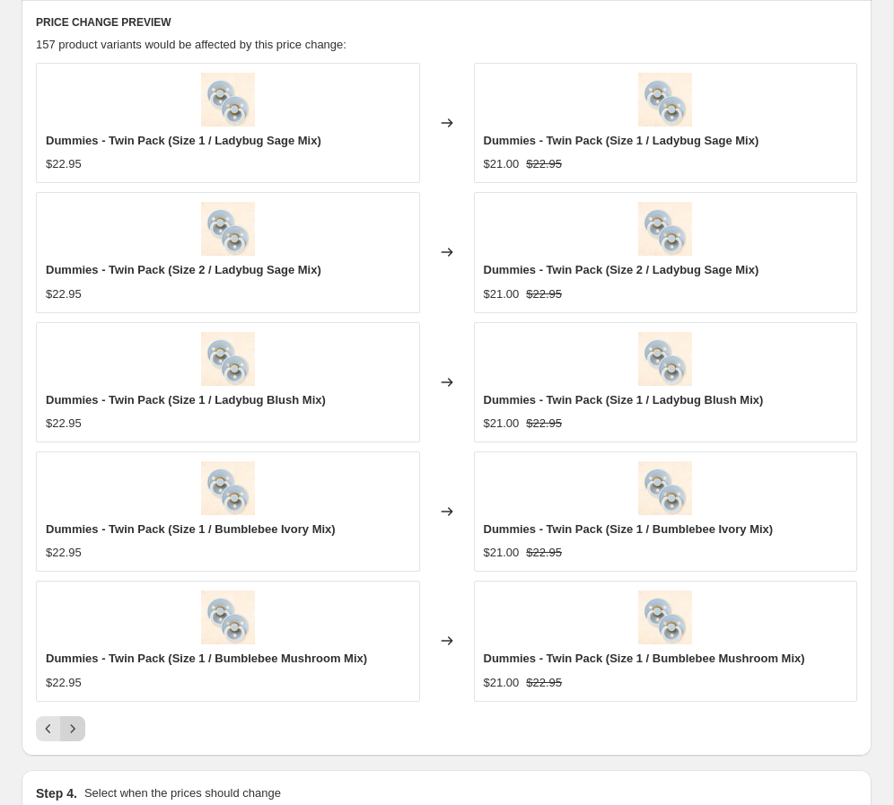
click at [65, 725] on icon "Next" at bounding box center [73, 729] width 18 height 18
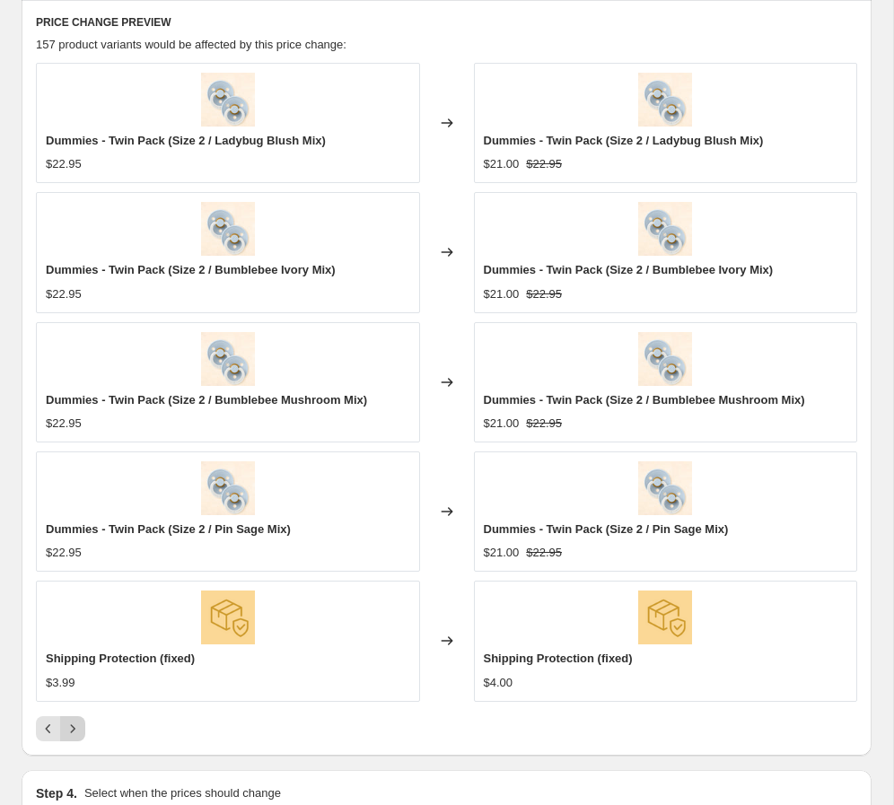
click at [73, 725] on icon "Next" at bounding box center [73, 729] width 18 height 18
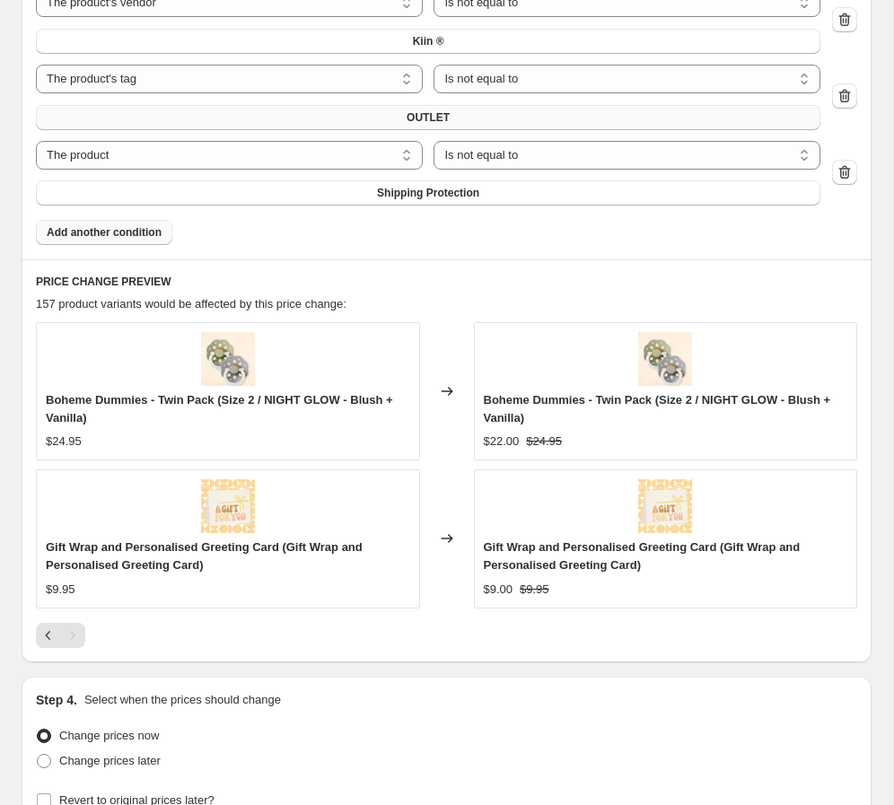
scroll to position [1427, 0]
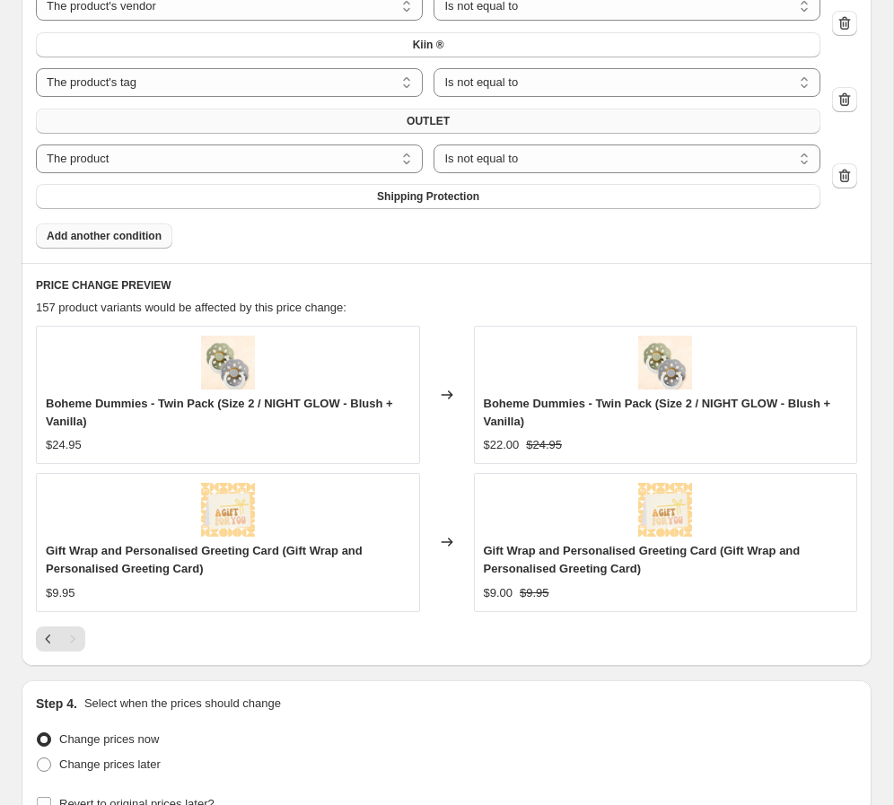
click at [146, 240] on span "Add another condition" at bounding box center [104, 236] width 115 height 14
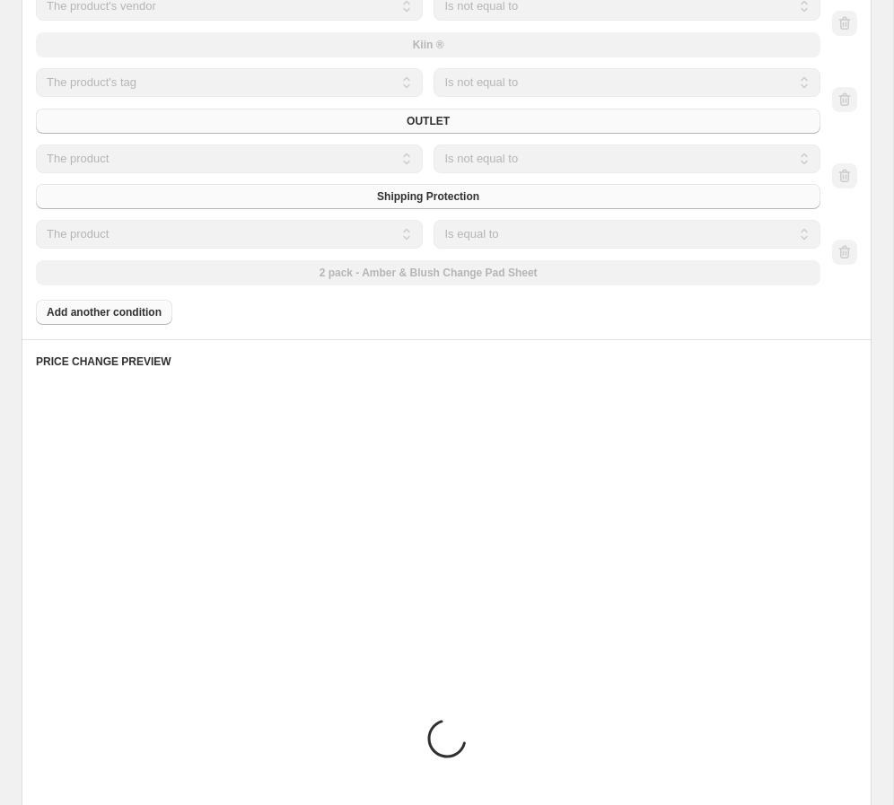
scroll to position [1324, 0]
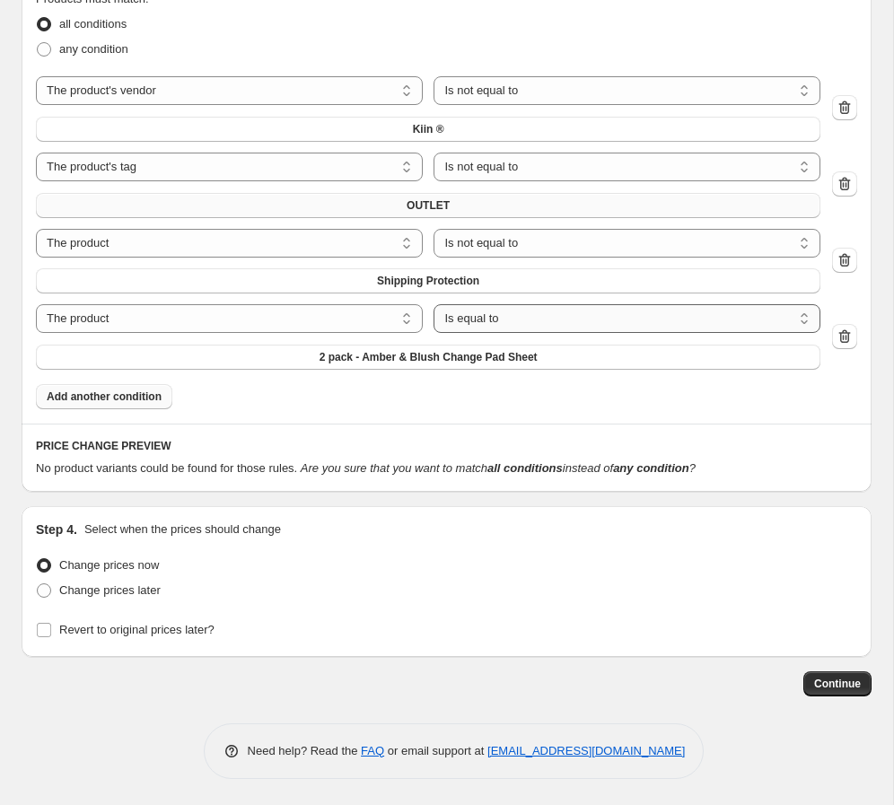
click at [508, 316] on select "Is equal to Is not equal to" at bounding box center [626, 318] width 387 height 29
select select "not_equal"
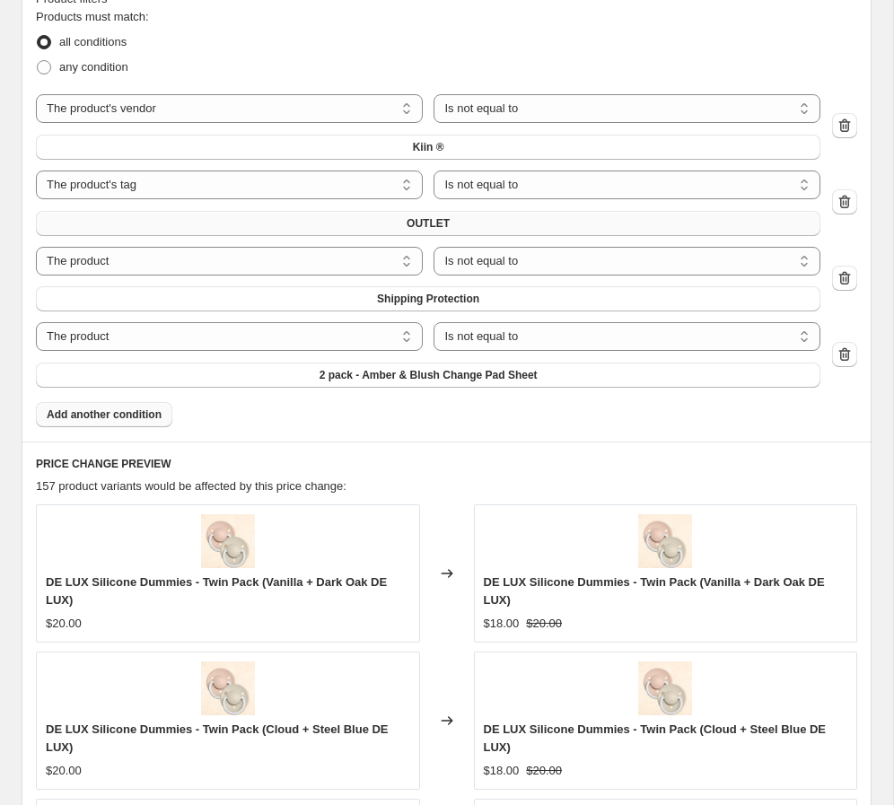
scroll to position [1342, 0]
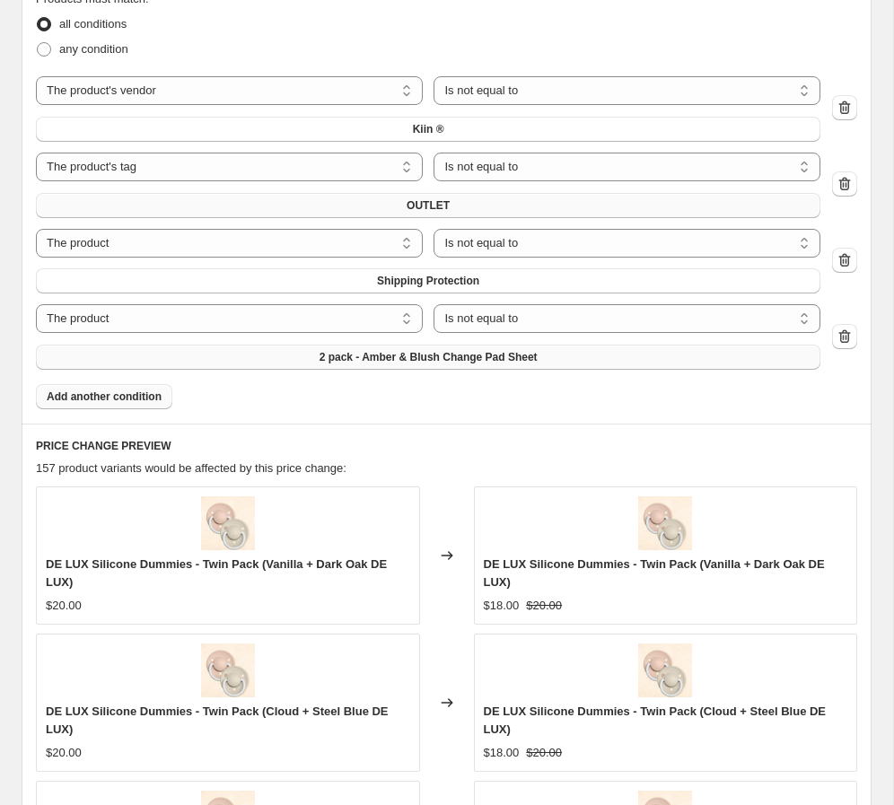
click at [390, 360] on span "2 pack - Amber & Blush Change Pad Sheet" at bounding box center [428, 357] width 218 height 14
click at [433, 355] on span "2 pack - Amber & Blush Change Pad Sheet" at bounding box center [428, 357] width 218 height 14
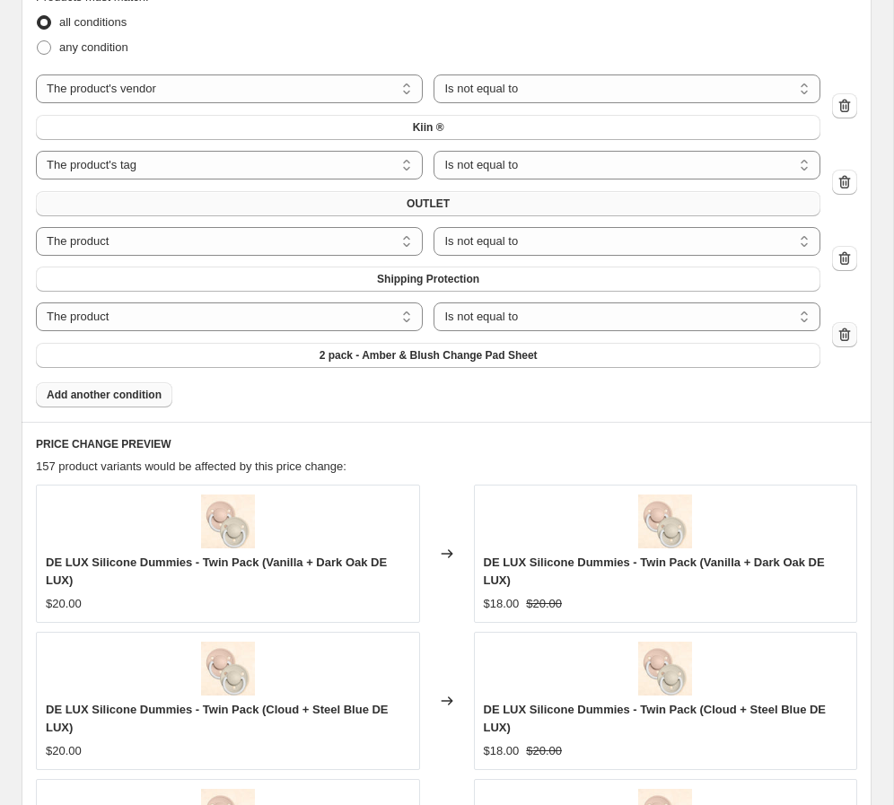
click at [627, 331] on icon "button" at bounding box center [844, 335] width 18 height 18
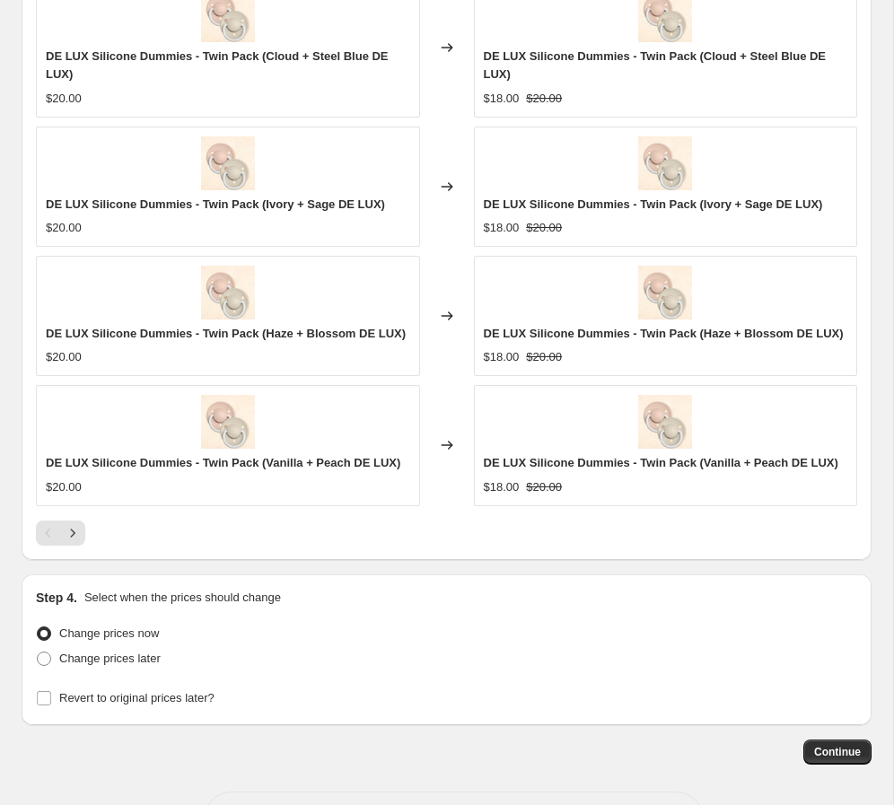
scroll to position [2008, 0]
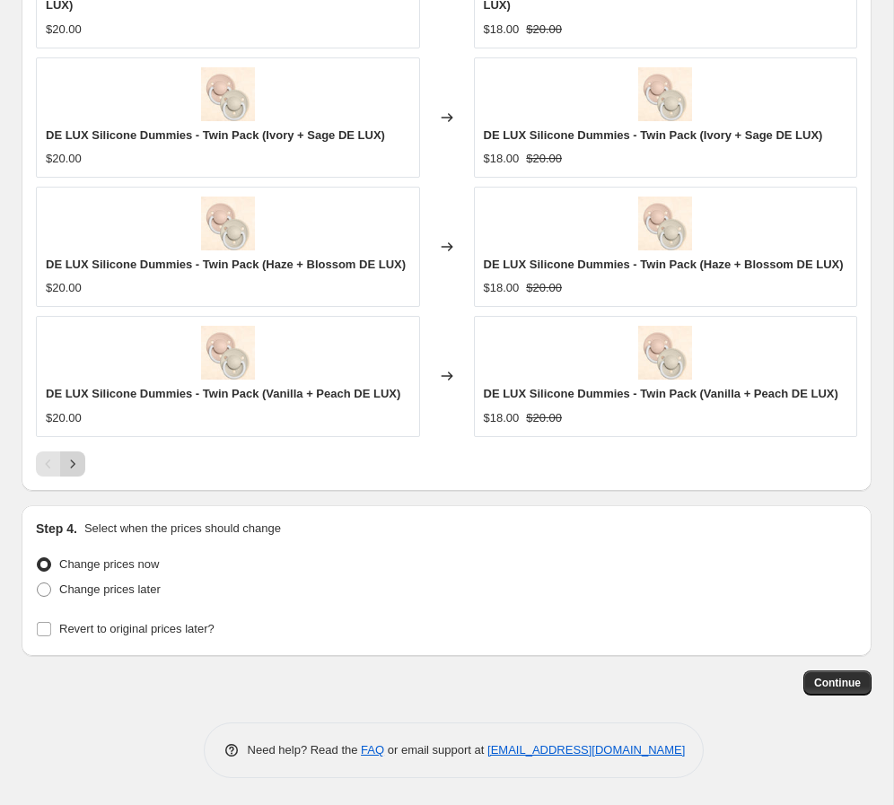
drag, startPoint x: 89, startPoint y: 465, endPoint x: 82, endPoint y: 471, distance: 9.5
click at [89, 466] on div at bounding box center [446, 463] width 821 height 25
click at [82, 471] on button "Next" at bounding box center [72, 463] width 25 height 25
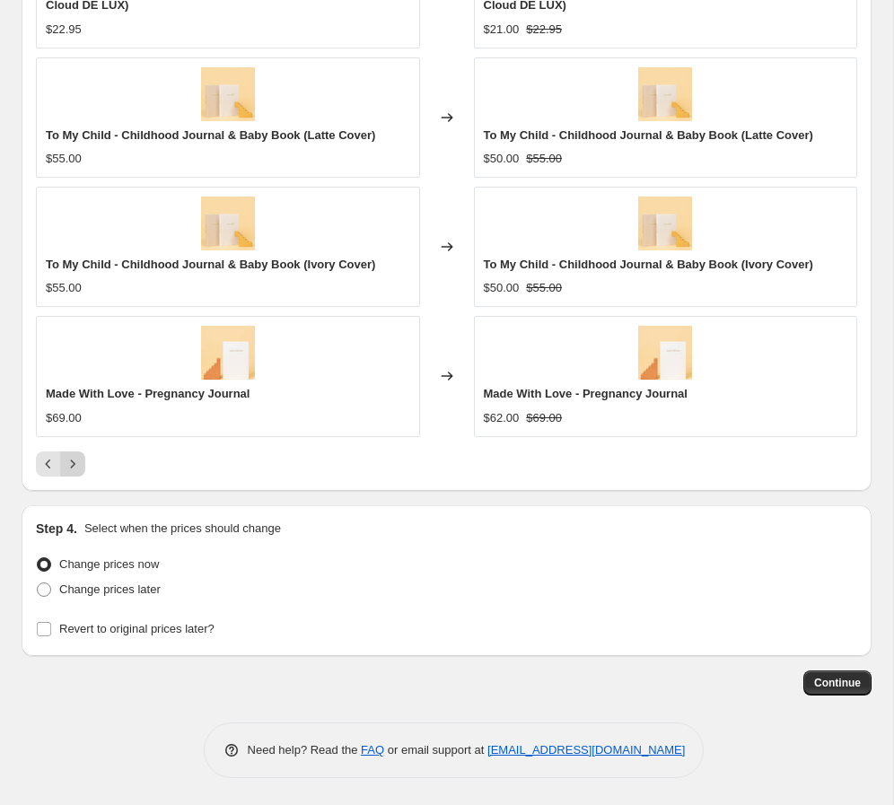
click at [82, 471] on button "Next" at bounding box center [72, 463] width 25 height 25
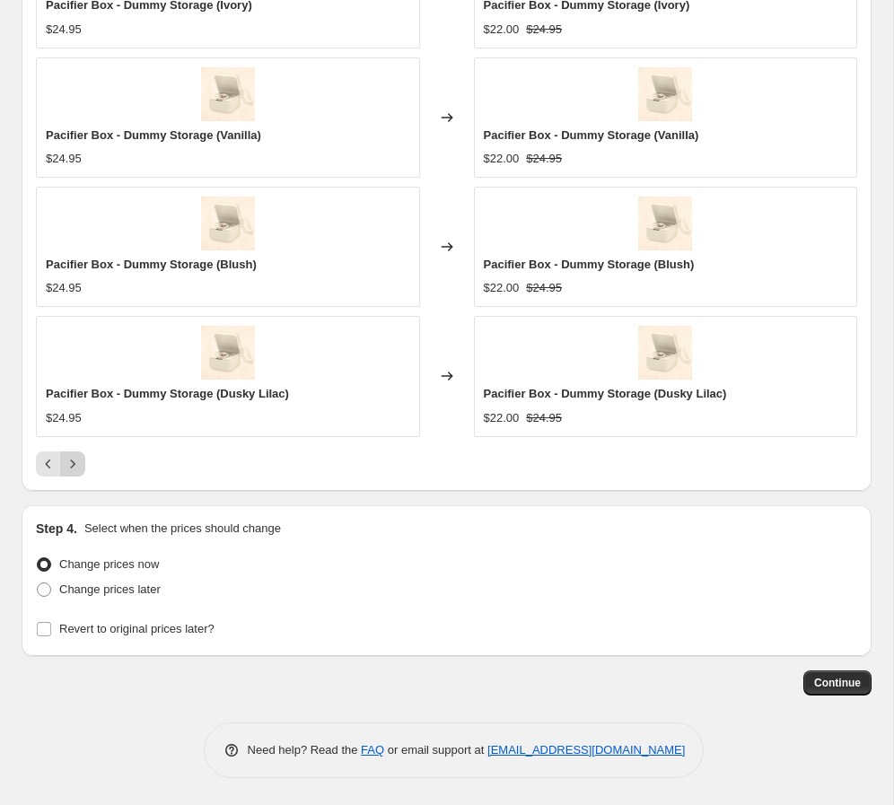
click at [82, 471] on button "Next" at bounding box center [72, 463] width 25 height 25
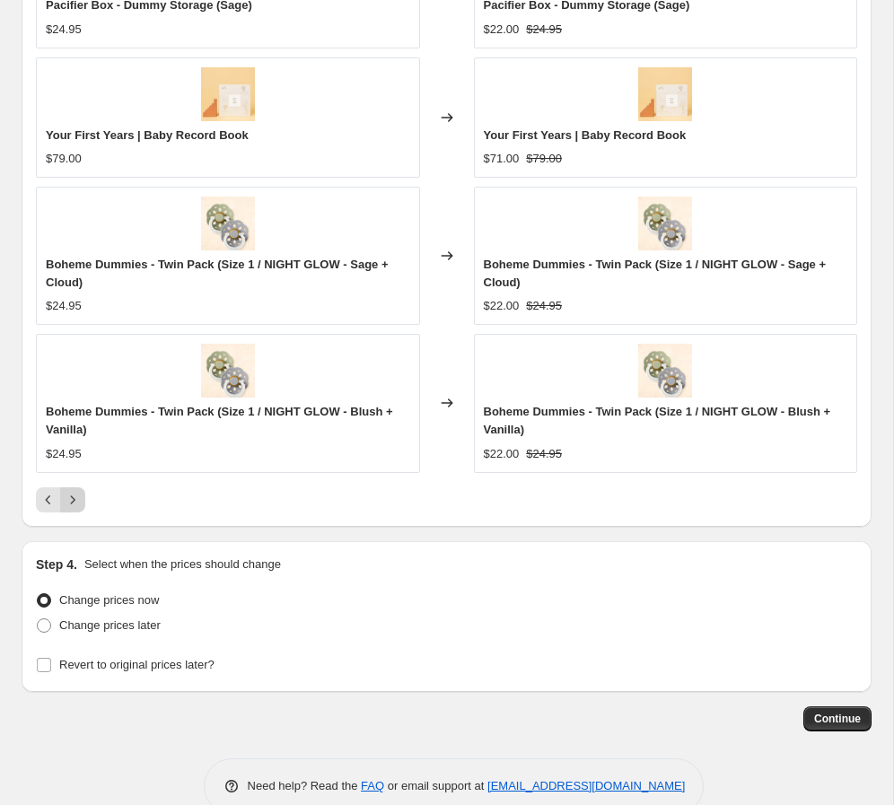
click at [82, 471] on div "Boheme Dummies - Twin Pack (Size 1 / NIGHT GLOW - Blush + Vanilla) $24.95" at bounding box center [228, 403] width 384 height 138
click at [75, 495] on icon "Next" at bounding box center [73, 500] width 18 height 18
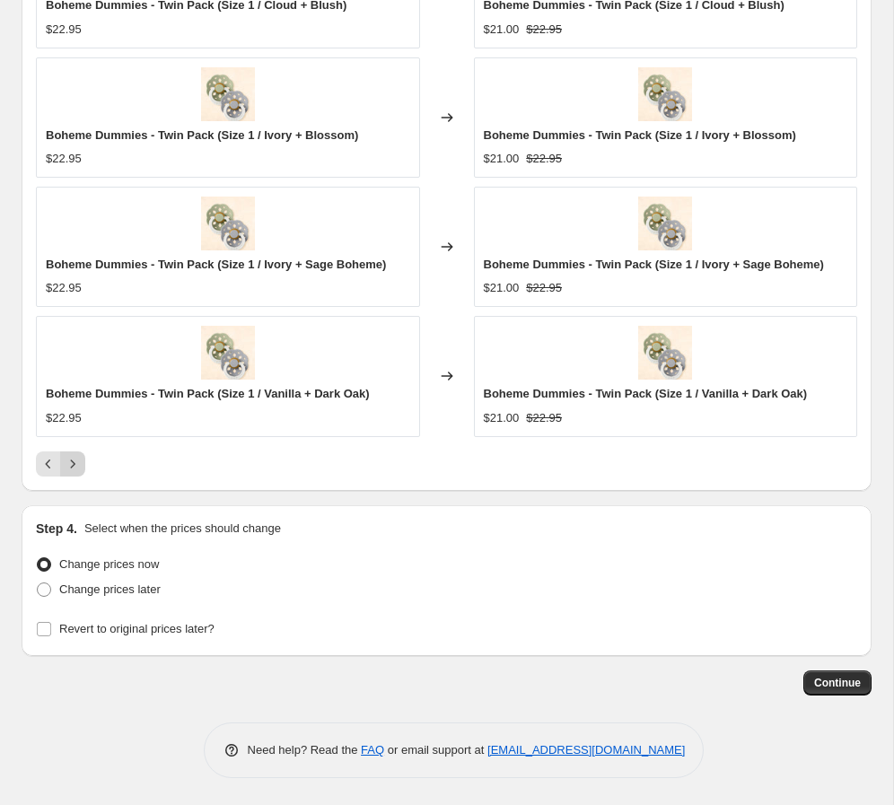
click at [75, 471] on icon "Next" at bounding box center [73, 464] width 18 height 18
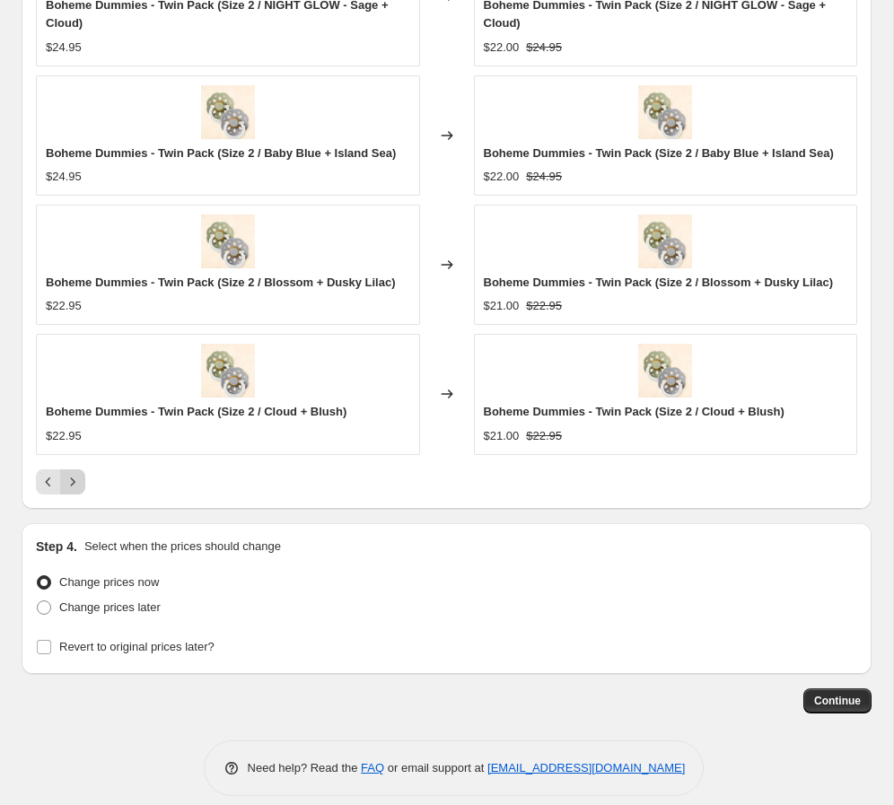
click at [75, 471] on button "Next" at bounding box center [72, 481] width 25 height 25
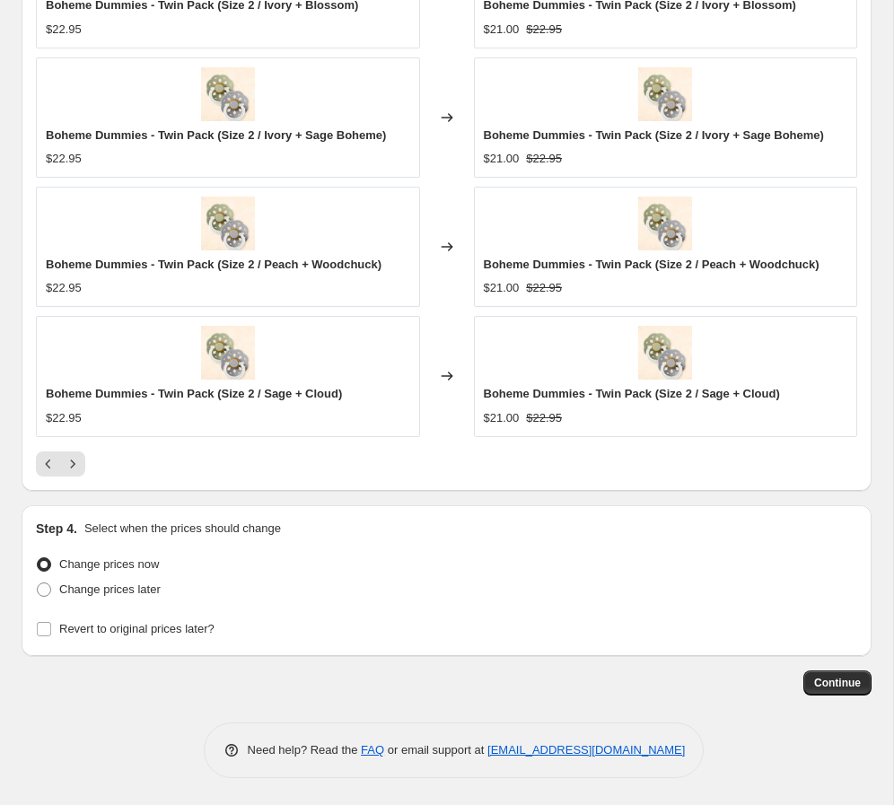
click at [75, 477] on div "PRICE CHANGE PREVIEW 156 product variants would be affected by this price chang…" at bounding box center [447, 112] width 850 height 755
click at [74, 467] on icon "Next" at bounding box center [73, 464] width 18 height 18
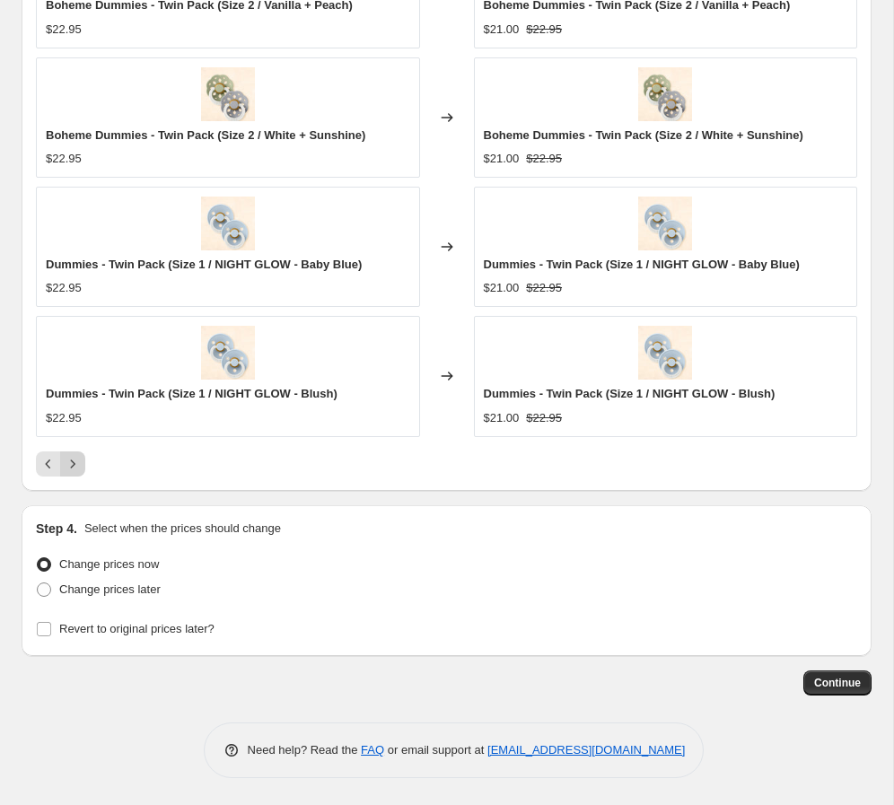
click at [74, 467] on icon "Next" at bounding box center [73, 464] width 18 height 18
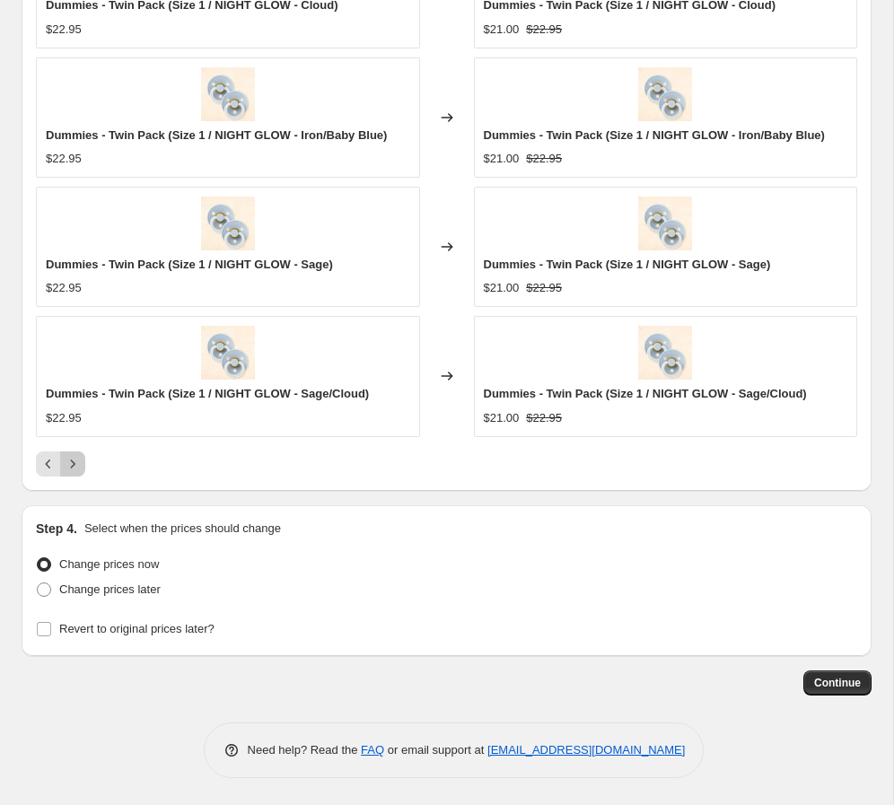
click at [74, 467] on icon "Next" at bounding box center [73, 464] width 18 height 18
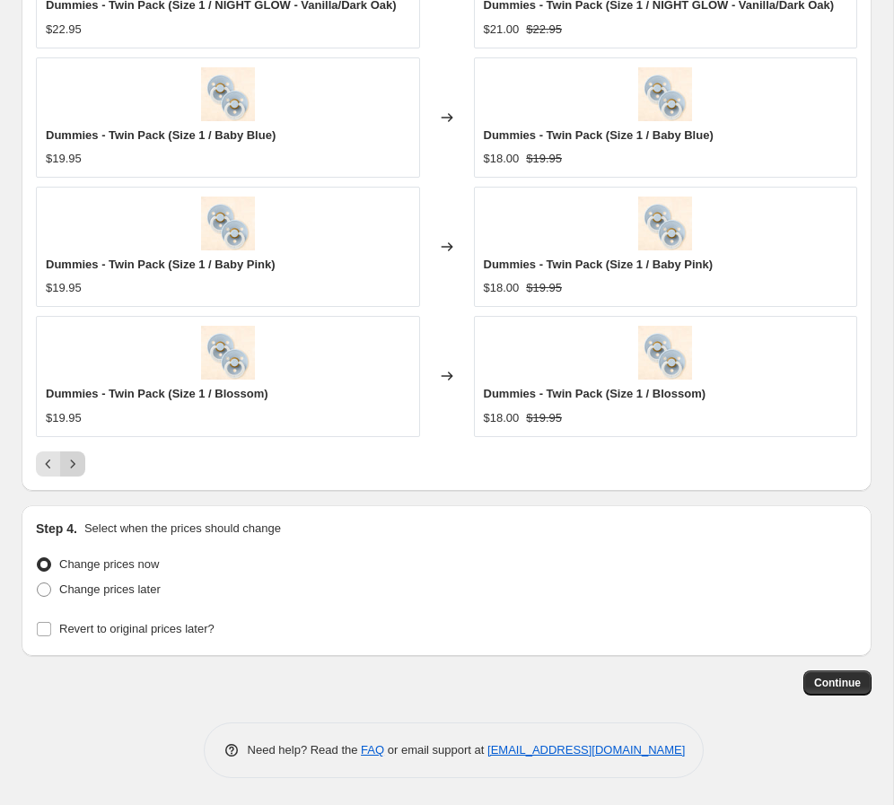
click at [74, 467] on icon "Next" at bounding box center [73, 464] width 18 height 18
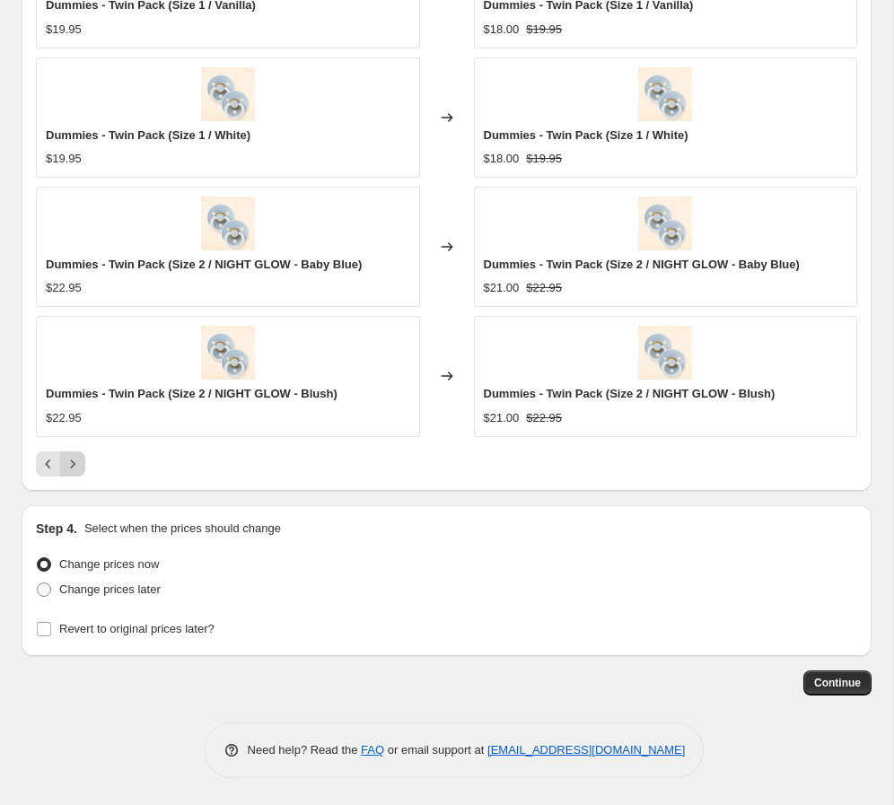
click at [74, 467] on icon "Next" at bounding box center [73, 464] width 18 height 18
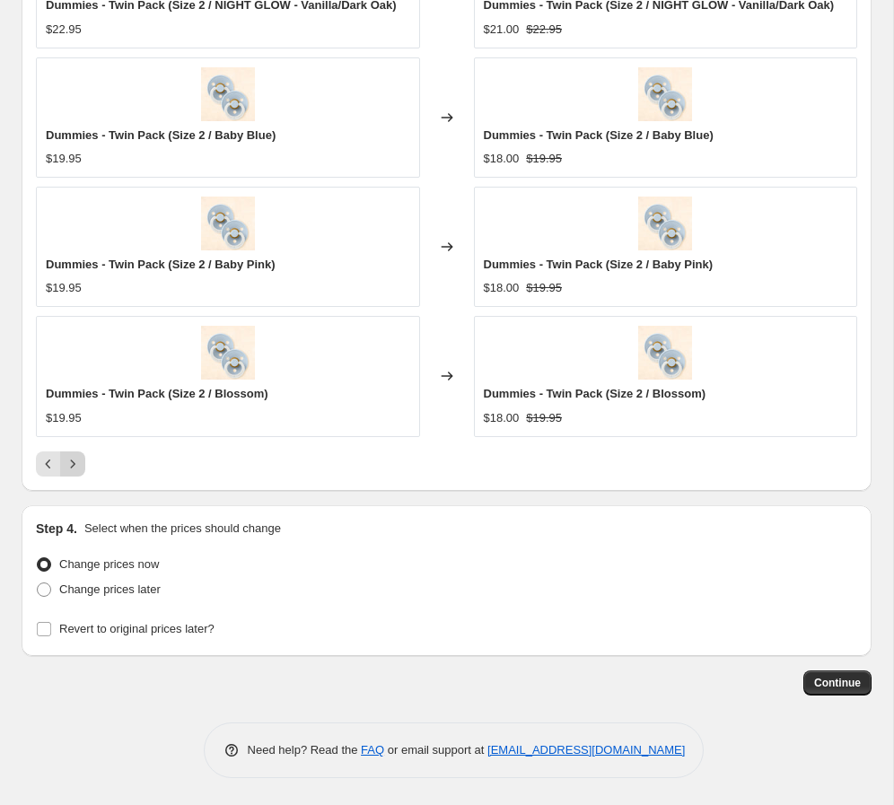
click at [74, 467] on icon "Next" at bounding box center [73, 464] width 18 height 18
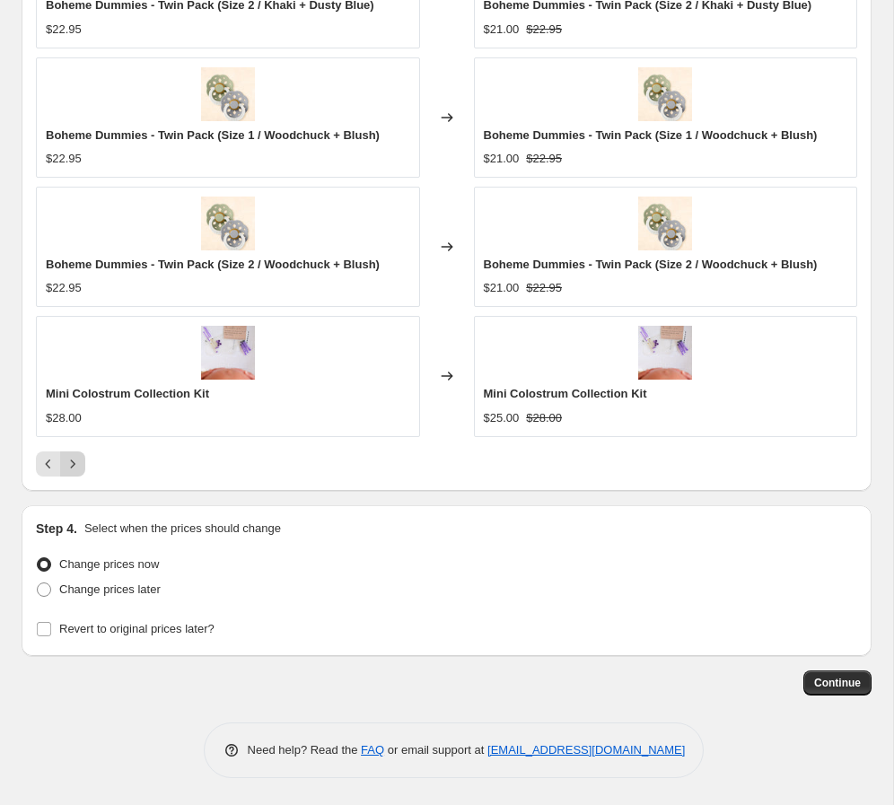
click at [74, 467] on icon "Next" at bounding box center [73, 464] width 18 height 18
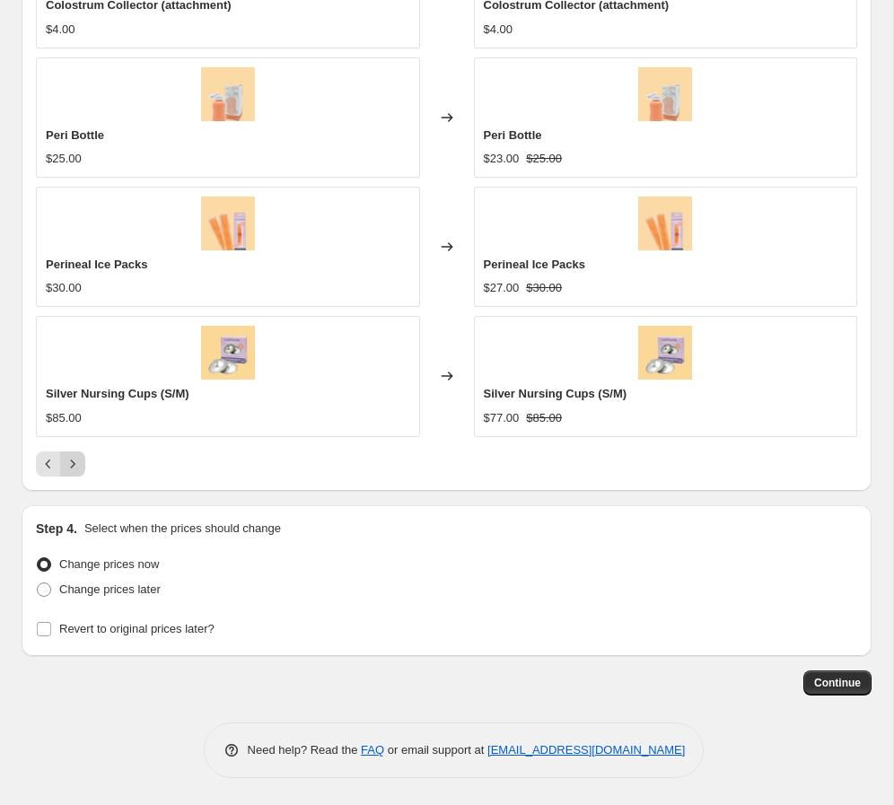
click at [74, 467] on icon "Next" at bounding box center [73, 464] width 18 height 18
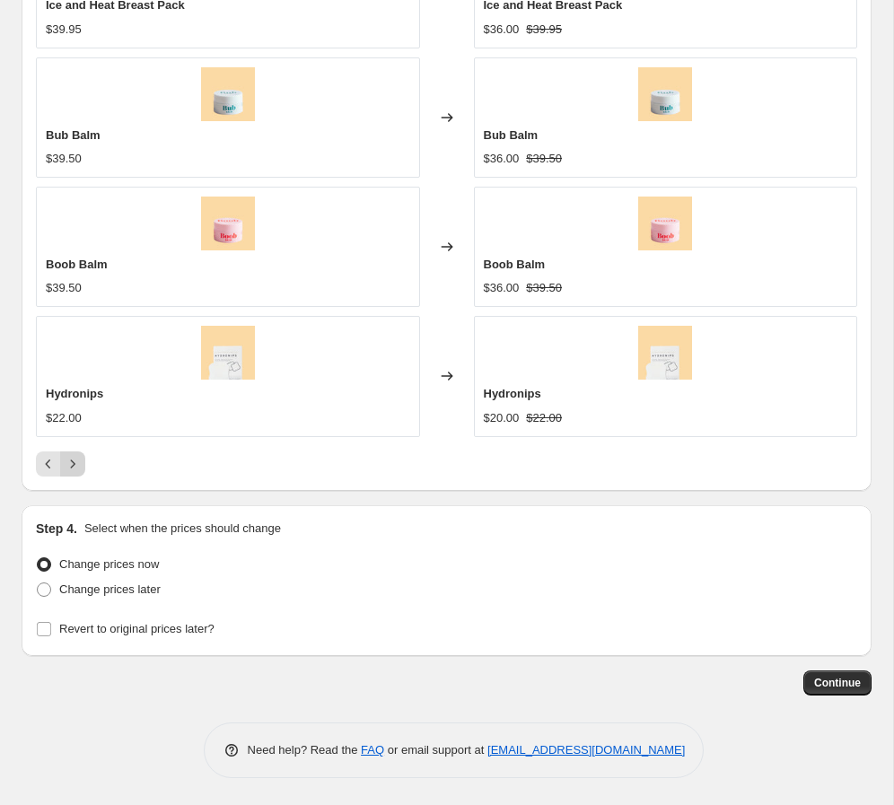
click at [74, 467] on icon "Next" at bounding box center [73, 464] width 18 height 18
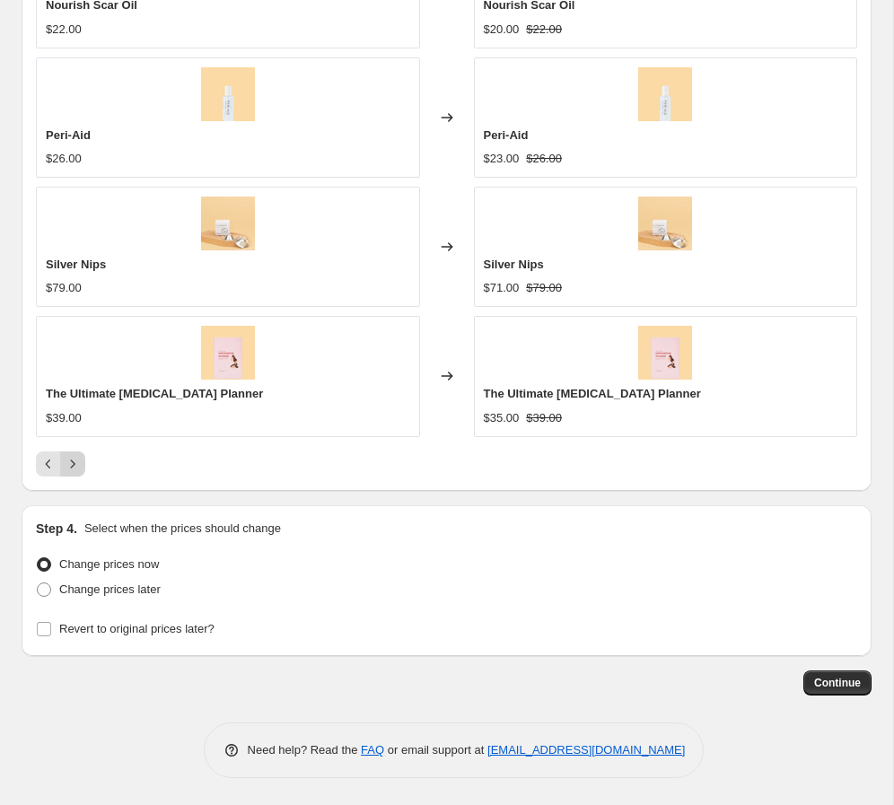
click at [74, 467] on icon "Next" at bounding box center [73, 464] width 18 height 18
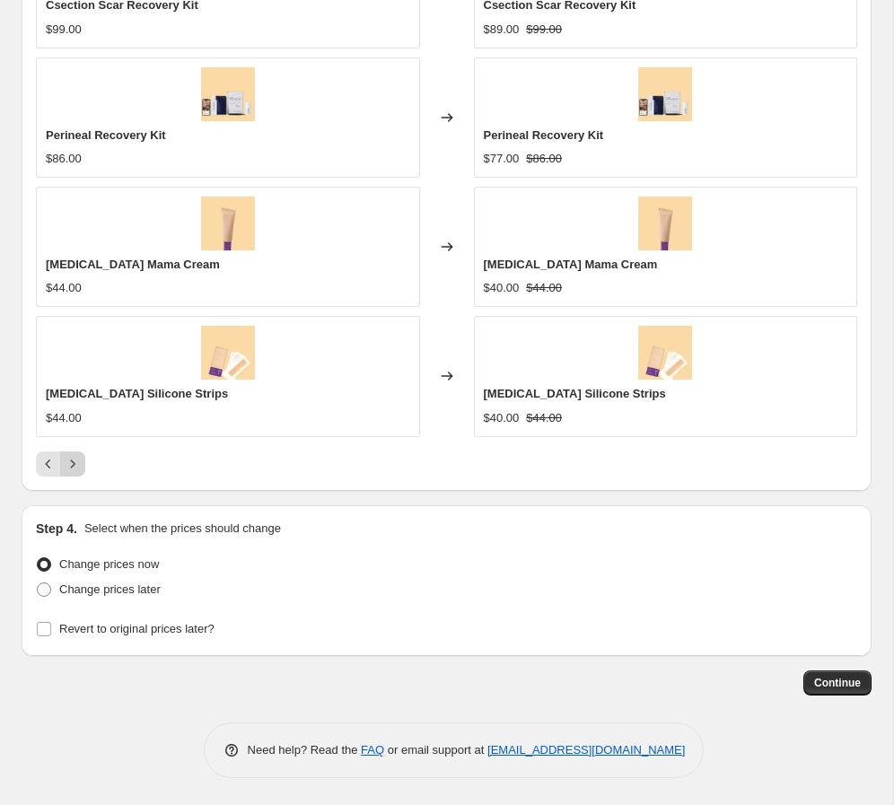
click at [74, 467] on icon "Next" at bounding box center [73, 464] width 18 height 18
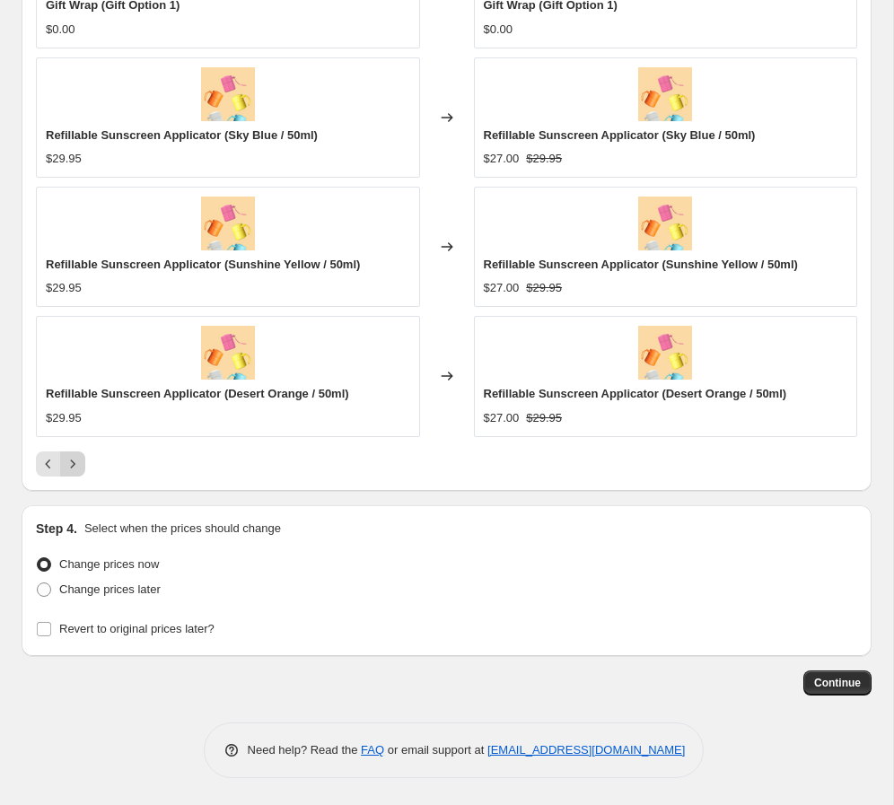
click at [74, 467] on icon "Next" at bounding box center [73, 464] width 18 height 18
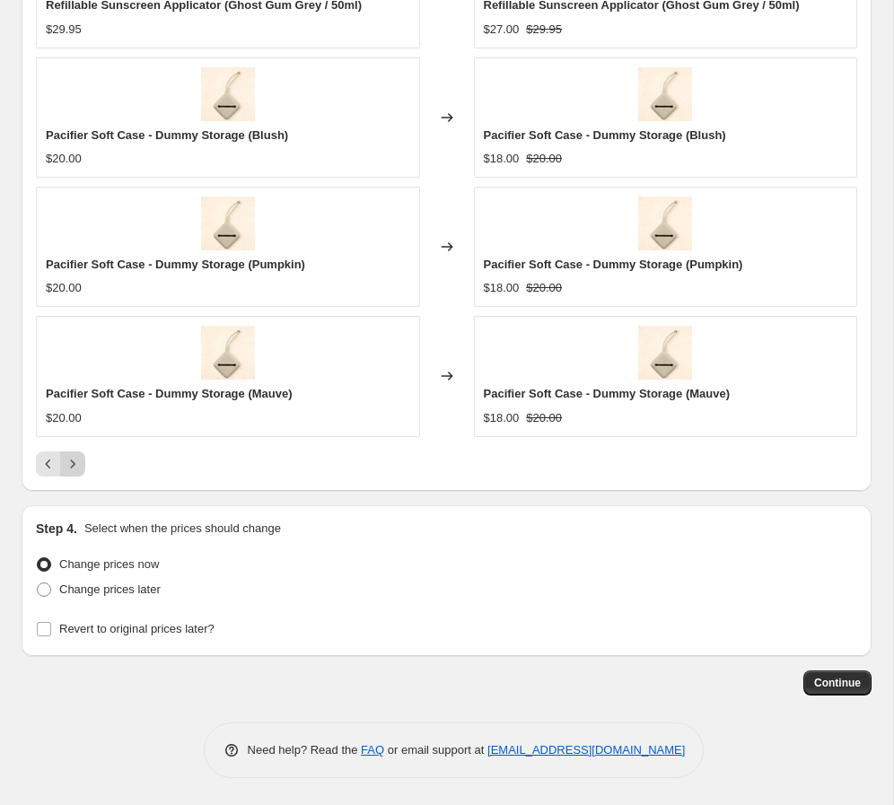
click at [74, 467] on icon "Next" at bounding box center [73, 464] width 18 height 18
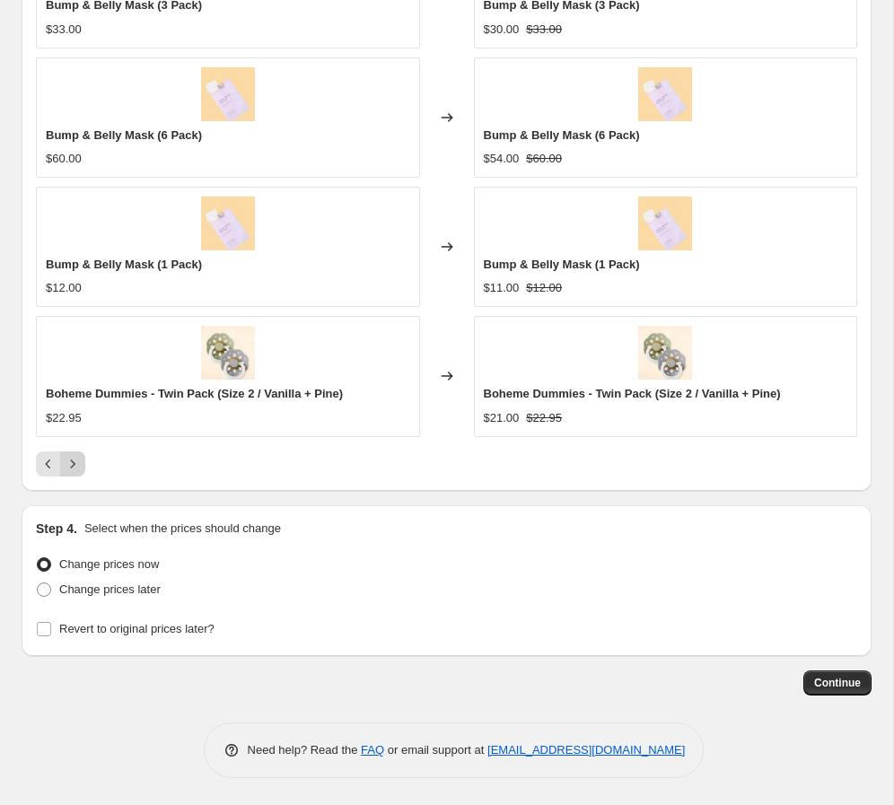
click at [74, 467] on icon "Next" at bounding box center [73, 464] width 18 height 18
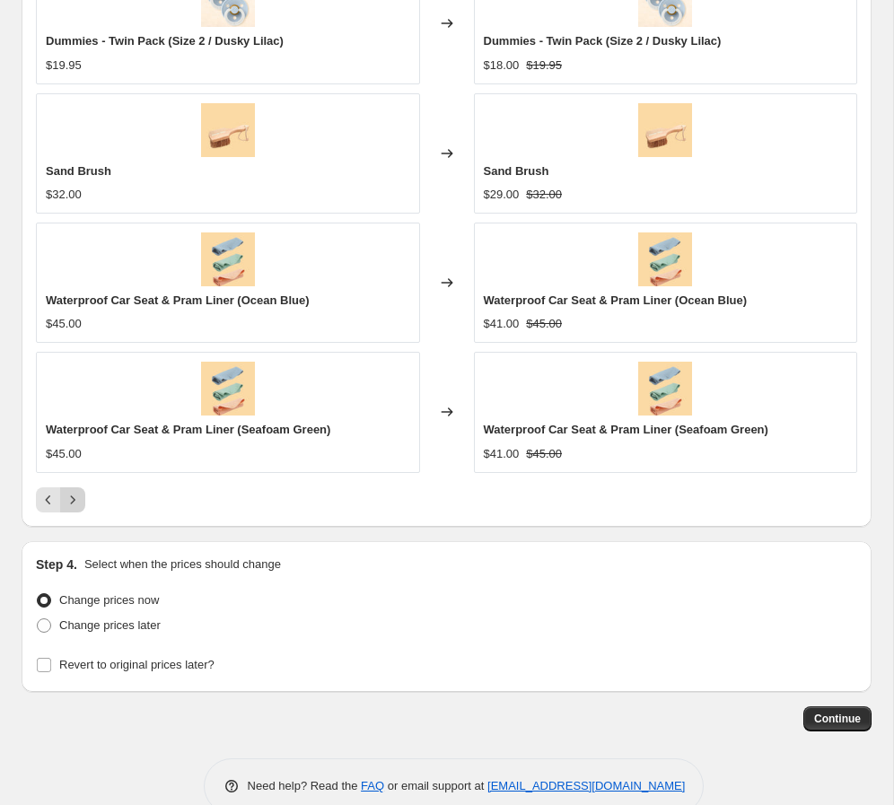
scroll to position [1954, 0]
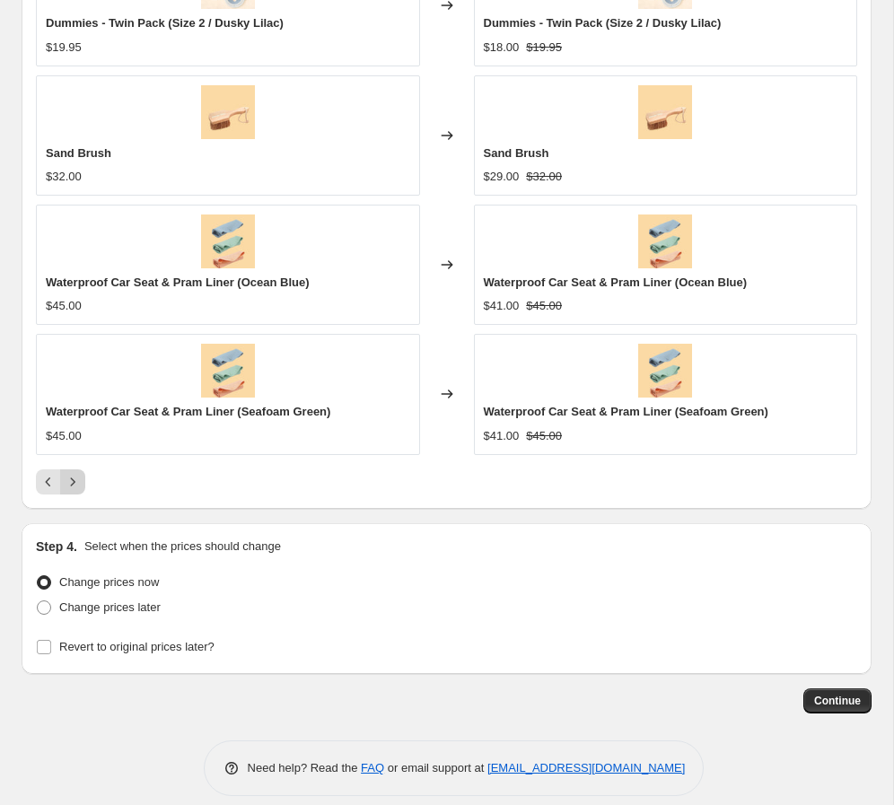
click at [74, 467] on div "To My Child - Childhood Journal & Baby Book (Sky Blue - Illustrated) $55.00 Cha…" at bounding box center [446, 146] width 821 height 696
click at [72, 474] on icon "Next" at bounding box center [73, 482] width 18 height 18
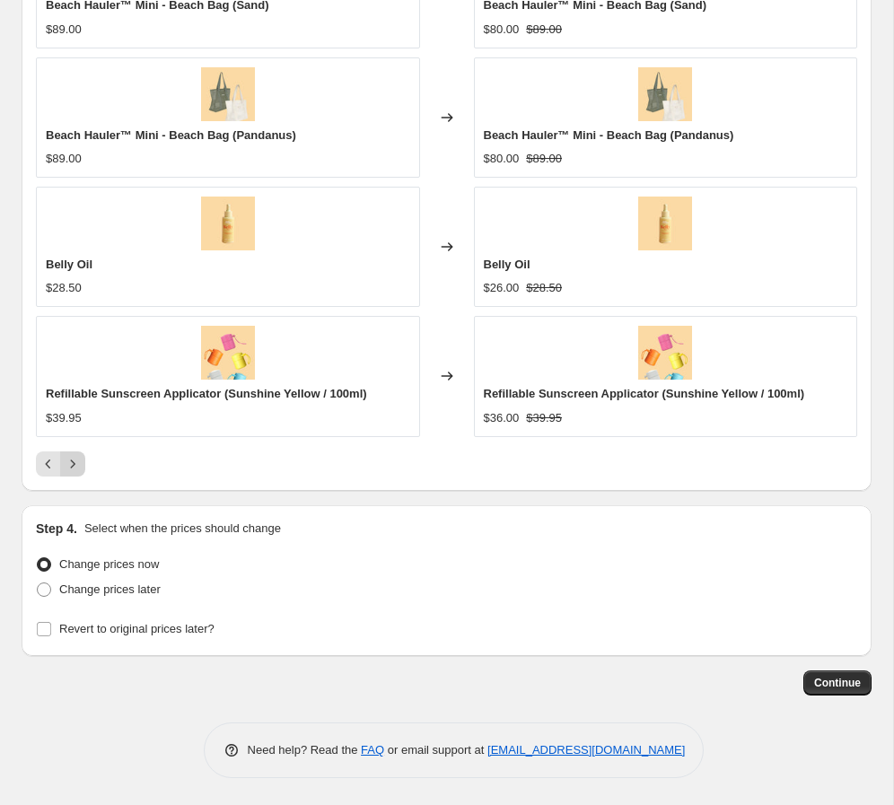
click at [76, 465] on icon "Next" at bounding box center [73, 464] width 18 height 18
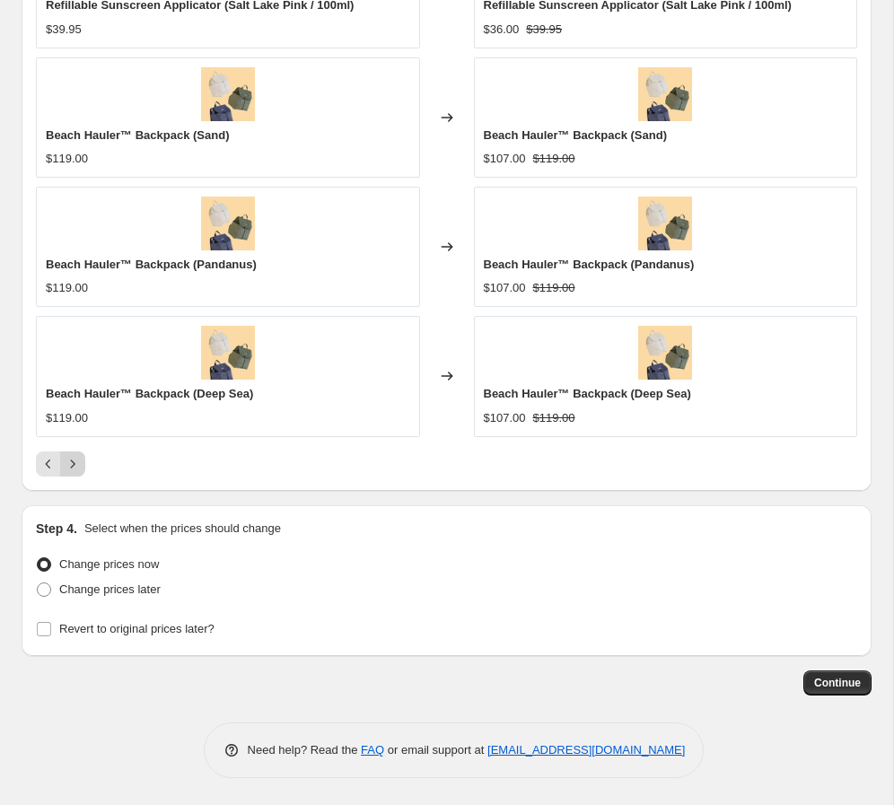
click at [76, 465] on icon "Next" at bounding box center [73, 464] width 18 height 18
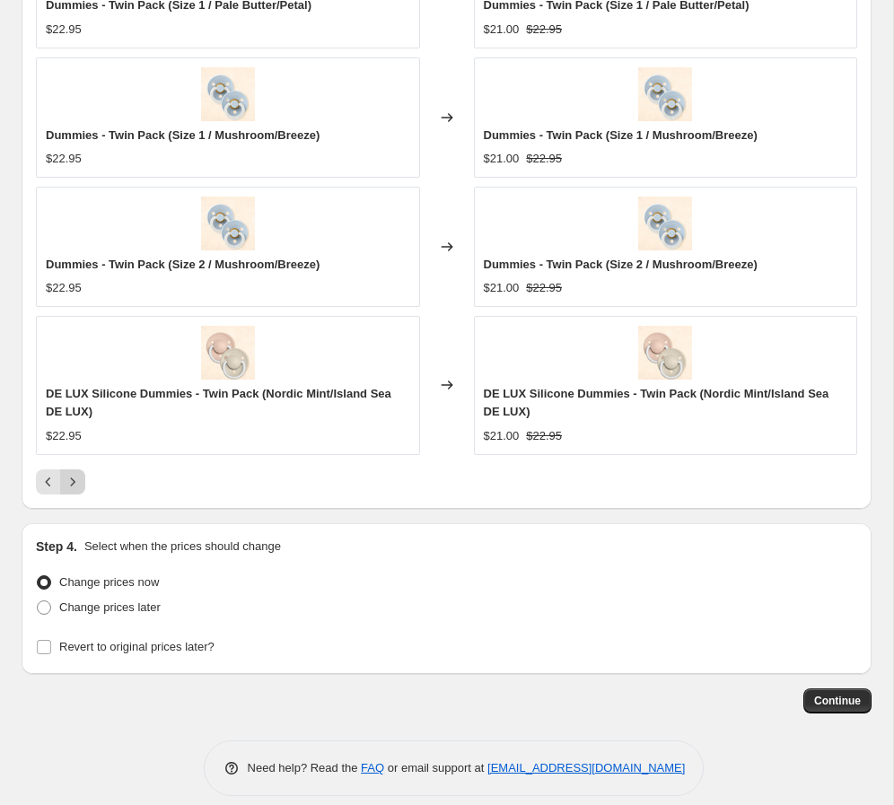
click at [73, 480] on icon "Next" at bounding box center [73, 481] width 4 height 8
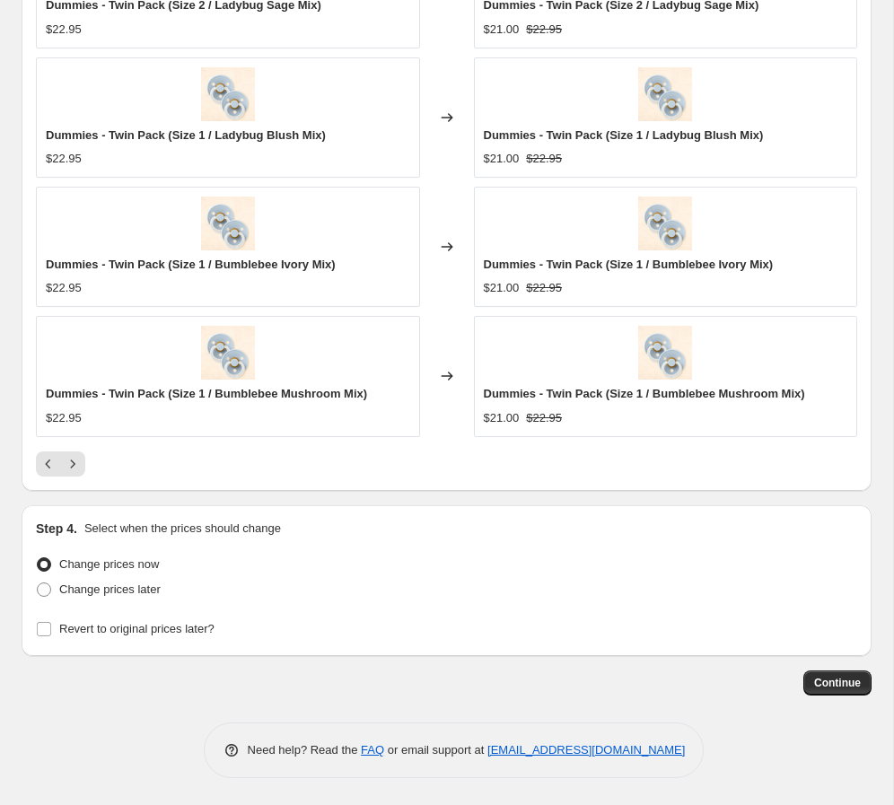
click at [75, 476] on div "PRICE CHANGE PREVIEW 156 product variants would be affected by this price chang…" at bounding box center [447, 112] width 850 height 755
click at [73, 469] on icon "Next" at bounding box center [73, 464] width 18 height 18
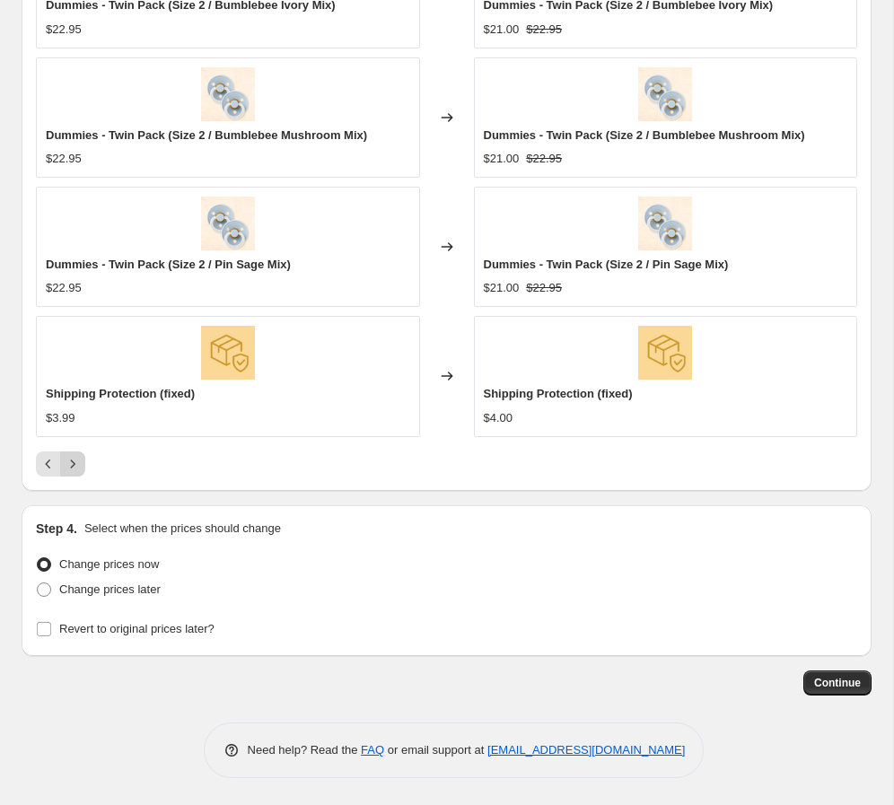
click at [73, 469] on icon "Next" at bounding box center [73, 464] width 18 height 18
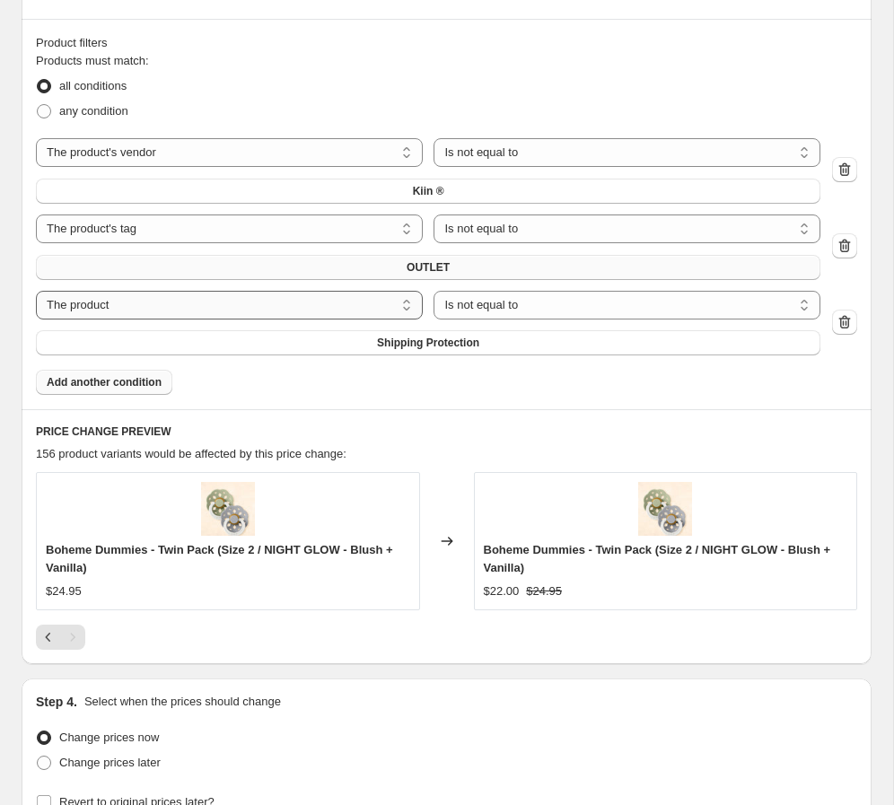
scroll to position [1241, 0]
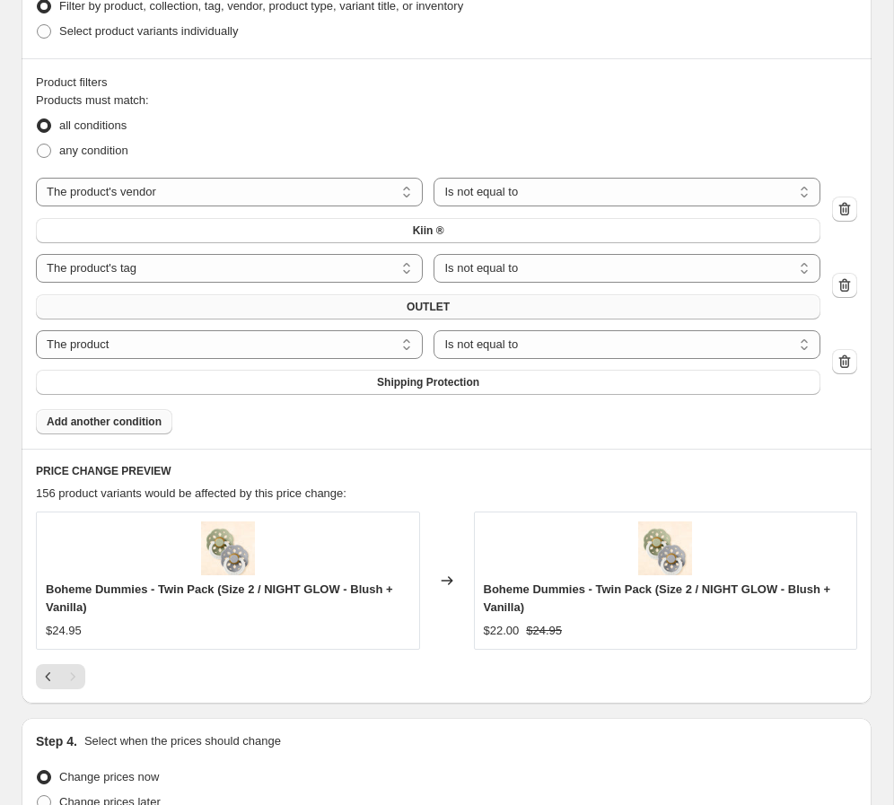
click at [97, 423] on span "Add another condition" at bounding box center [104, 422] width 115 height 14
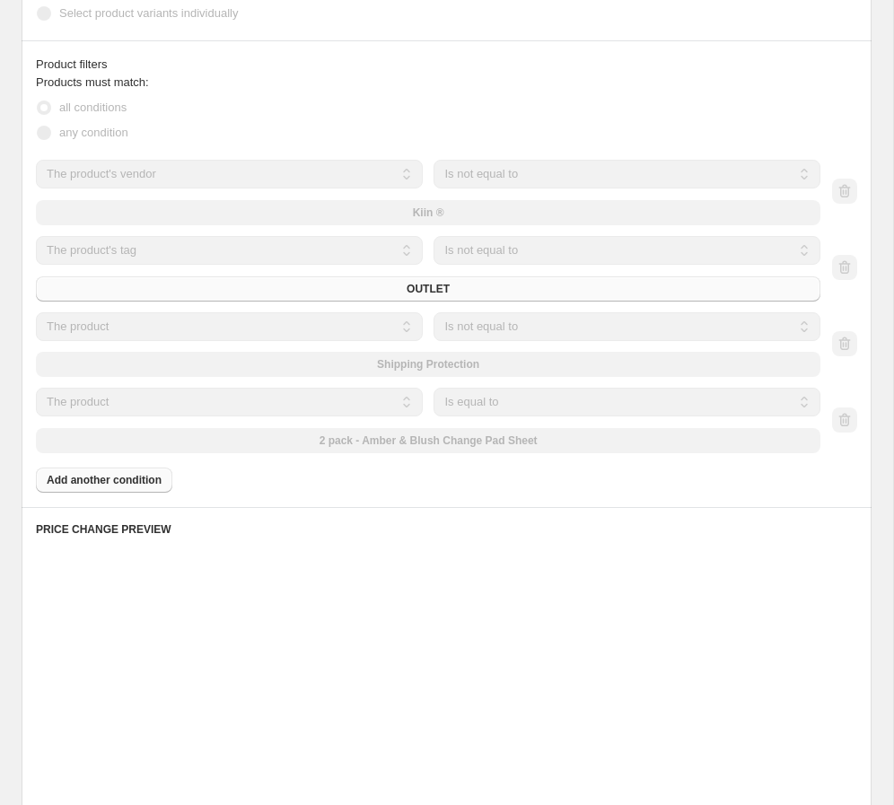
scroll to position [1223, 0]
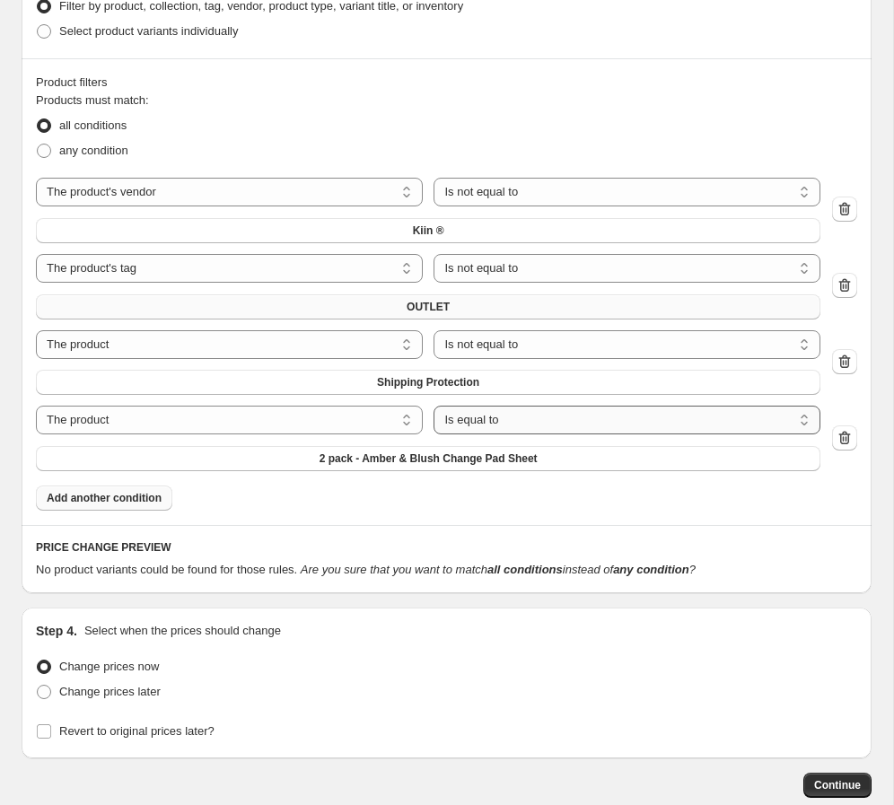
click at [565, 422] on select "Is equal to Is not equal to" at bounding box center [626, 420] width 387 height 29
select select "not_equal"
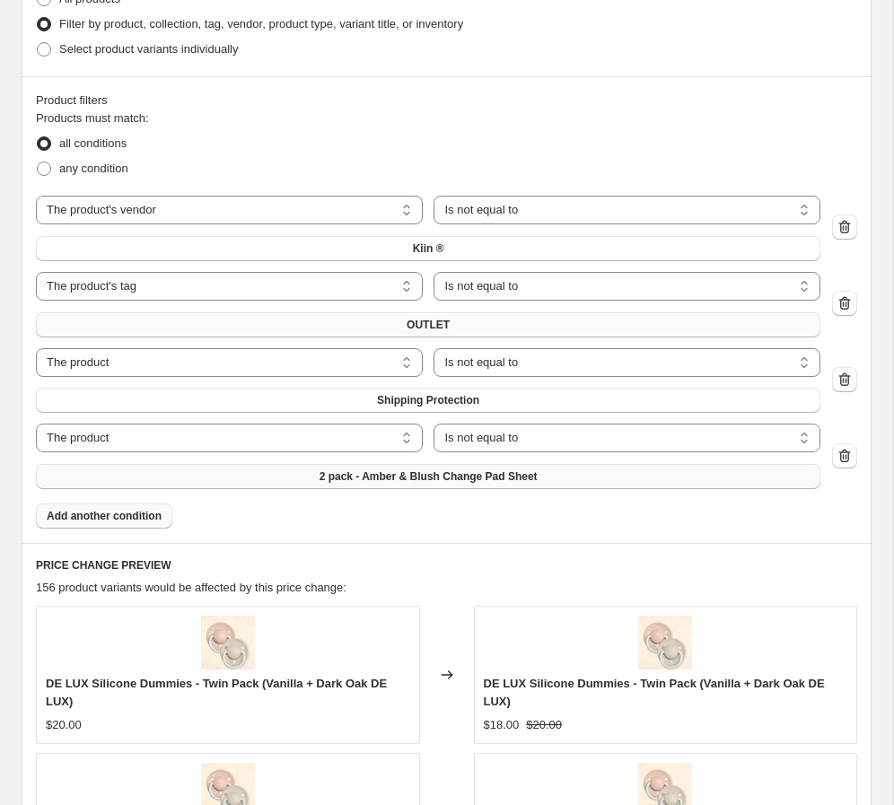
scroll to position [1241, 0]
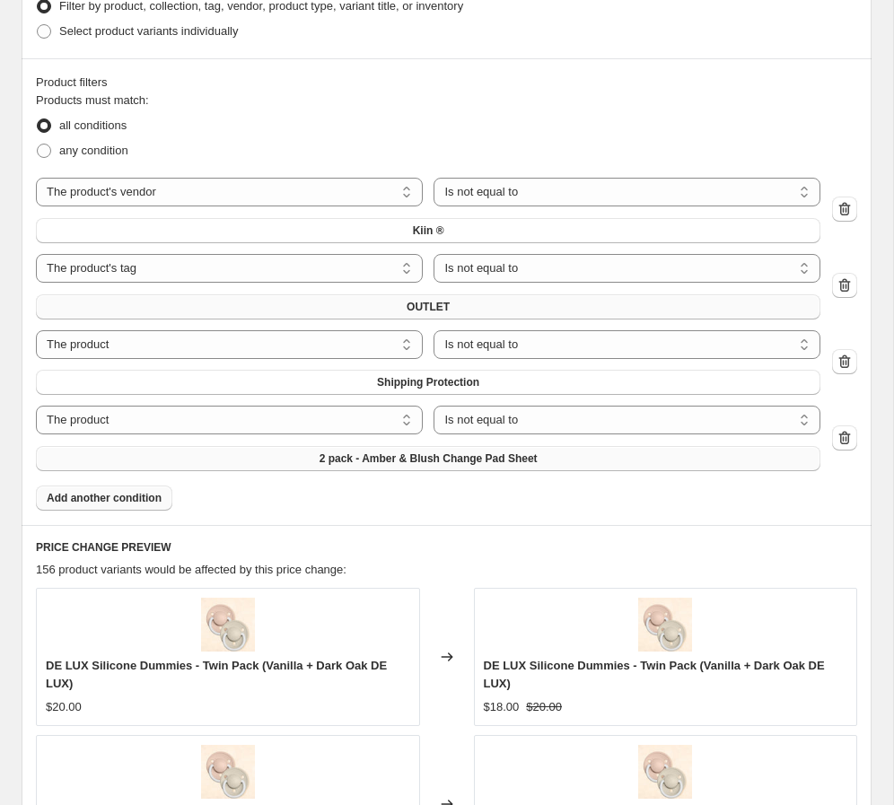
click at [496, 460] on span "2 pack - Amber & Blush Change Pad Sheet" at bounding box center [428, 458] width 218 height 14
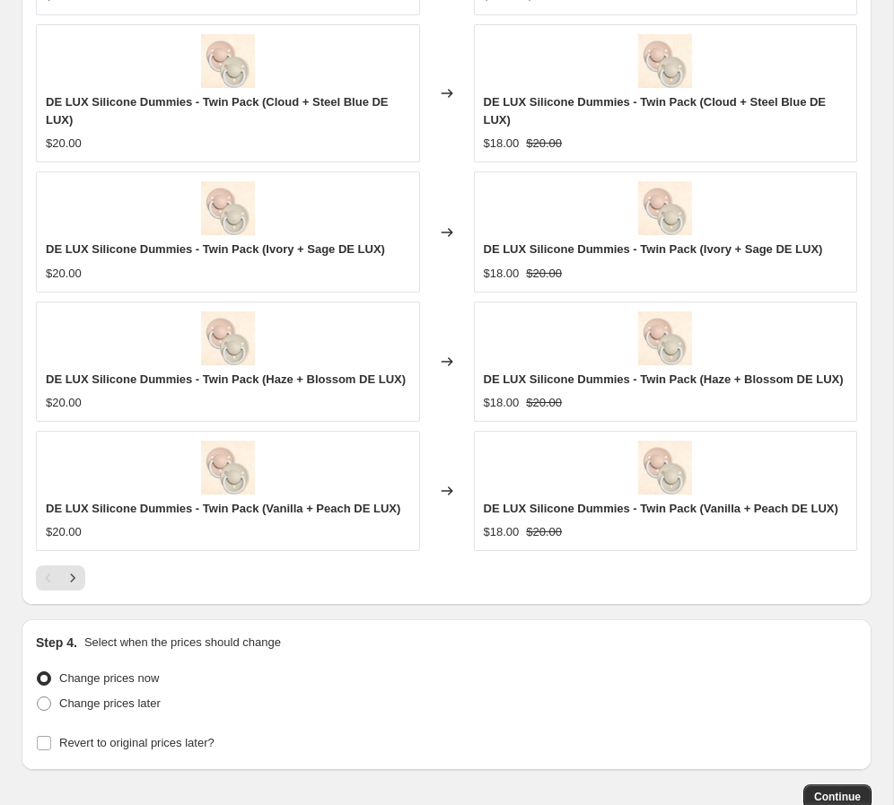
scroll to position [2083, 0]
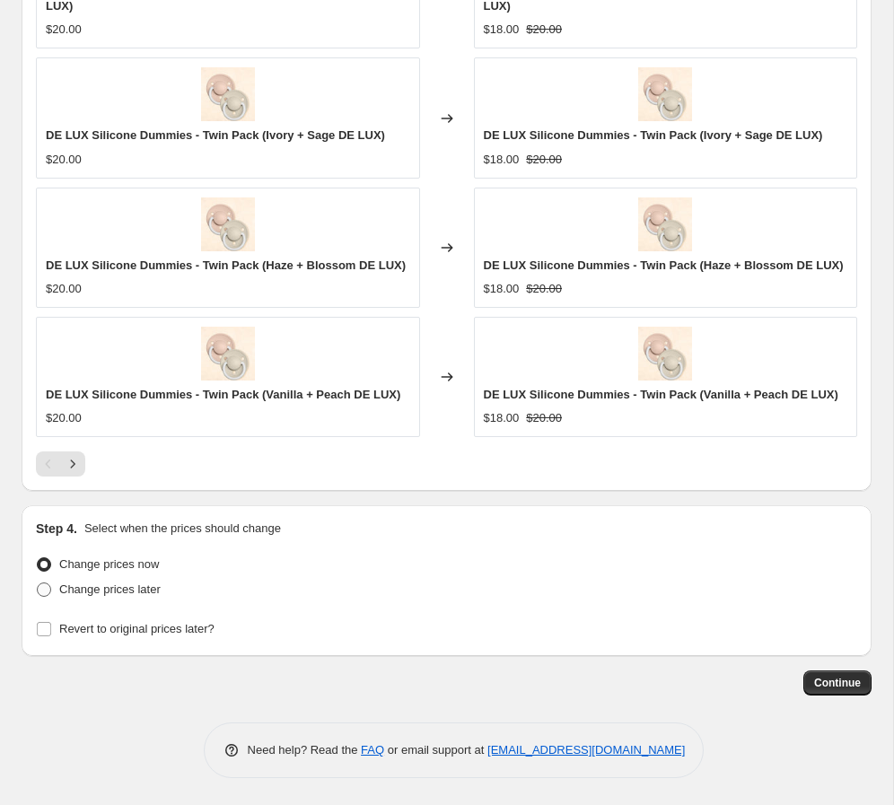
click at [155, 590] on span "Change prices later" at bounding box center [109, 588] width 101 height 13
click at [38, 583] on input "Change prices later" at bounding box center [37, 582] width 1 height 1
radio input "true"
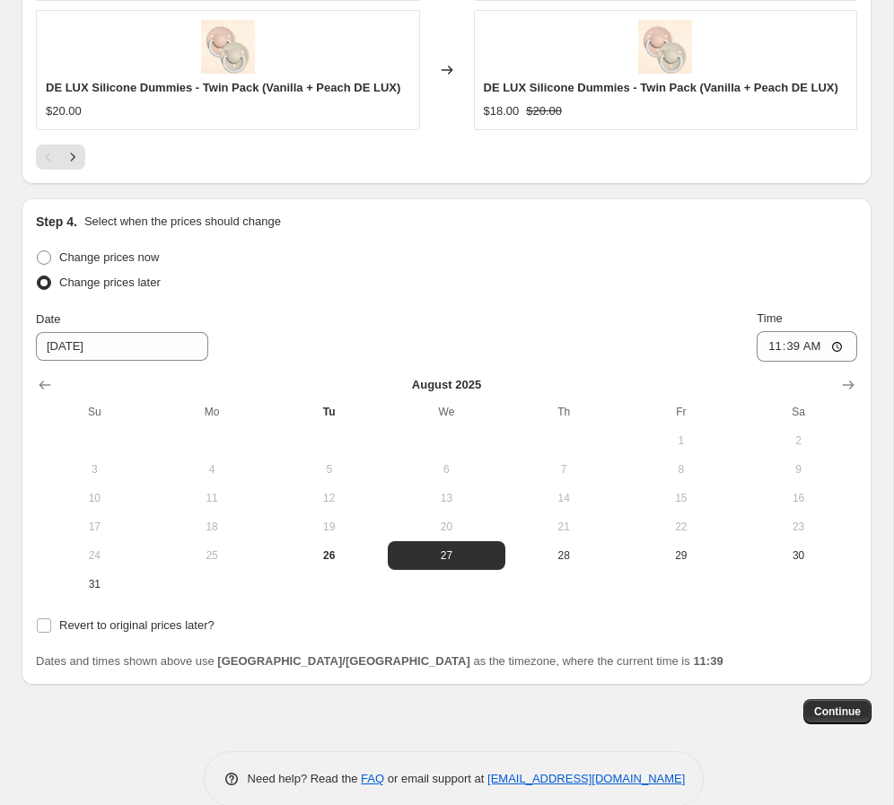
scroll to position [2419, 0]
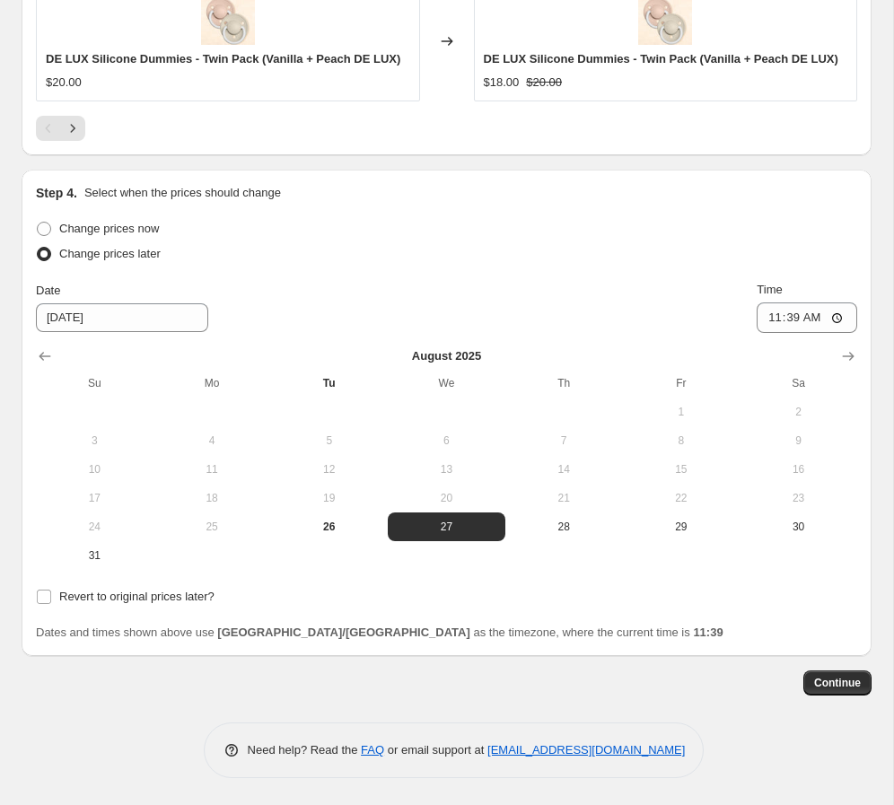
click at [264, 266] on div "Change prices later" at bounding box center [446, 253] width 821 height 25
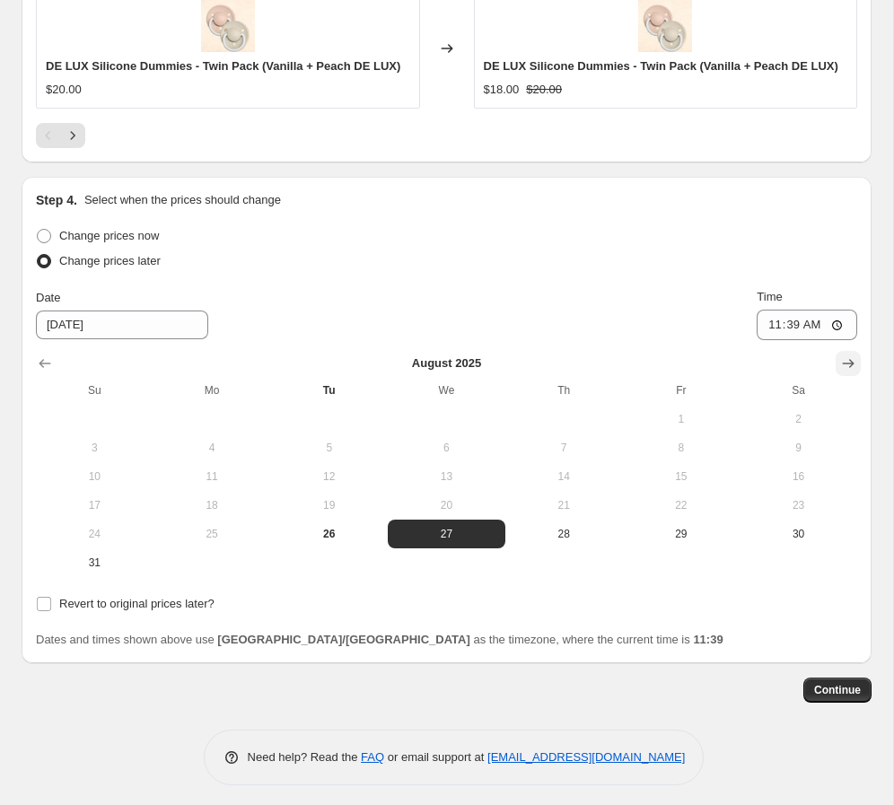
click at [627, 376] on button "Show next month, September 2025" at bounding box center [847, 363] width 25 height 25
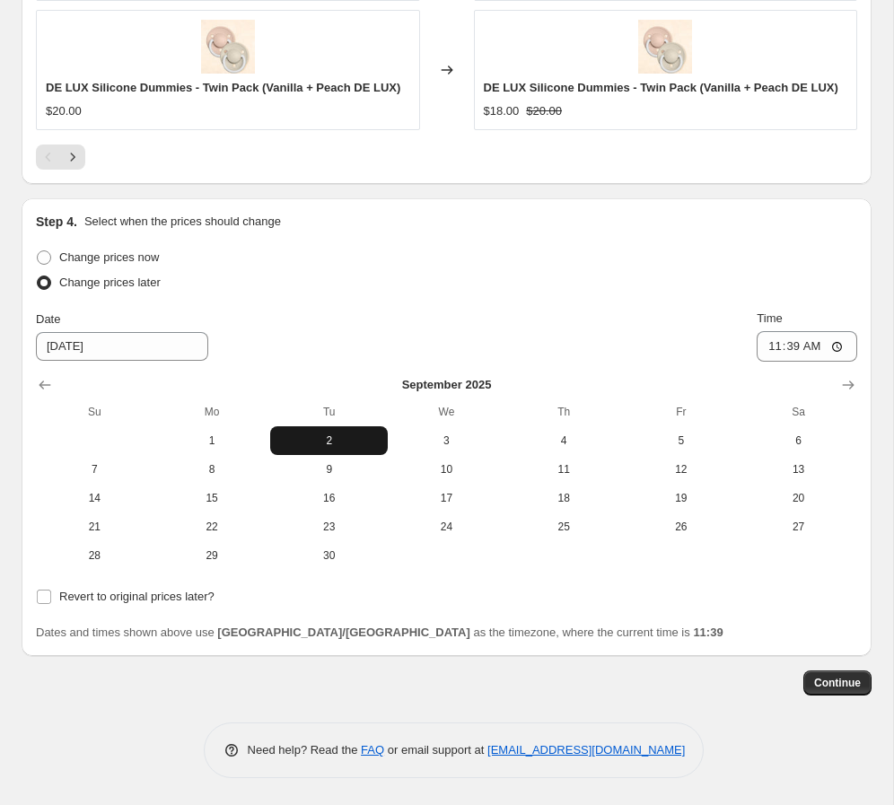
click at [328, 436] on span "2" at bounding box center [328, 440] width 103 height 14
type input "[DATE]"
click at [191, 594] on span "Revert to original prices later?" at bounding box center [136, 595] width 155 height 13
click at [51, 594] on input "Revert to original prices later?" at bounding box center [44, 596] width 14 height 14
checkbox input "true"
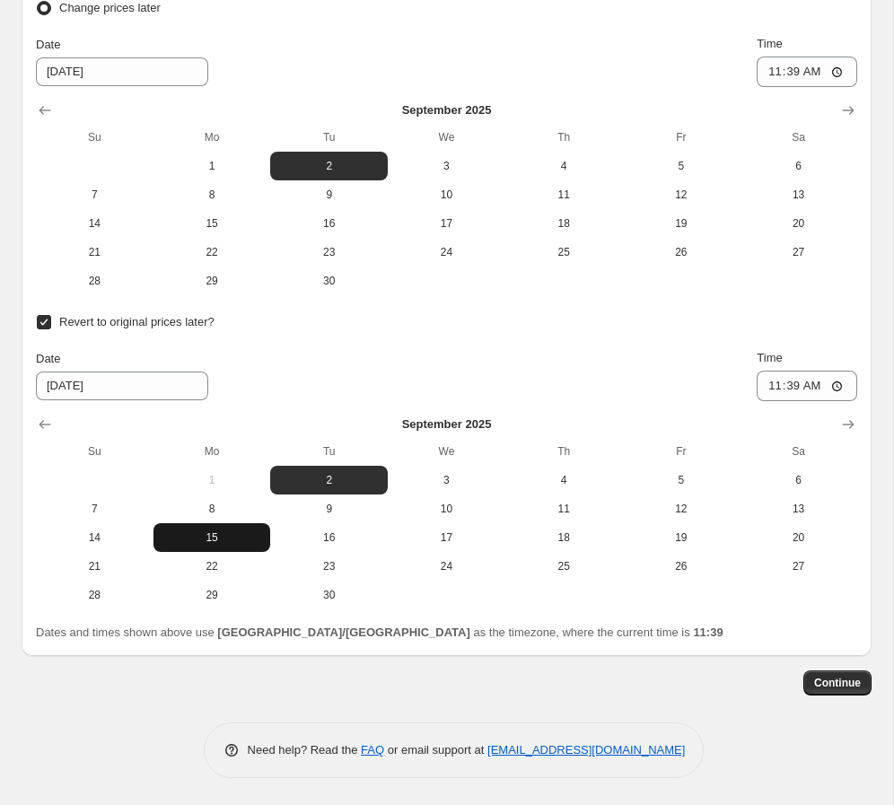
scroll to position [2665, 0]
click at [205, 514] on span "8" at bounding box center [212, 509] width 103 height 14
type input "[DATE]"
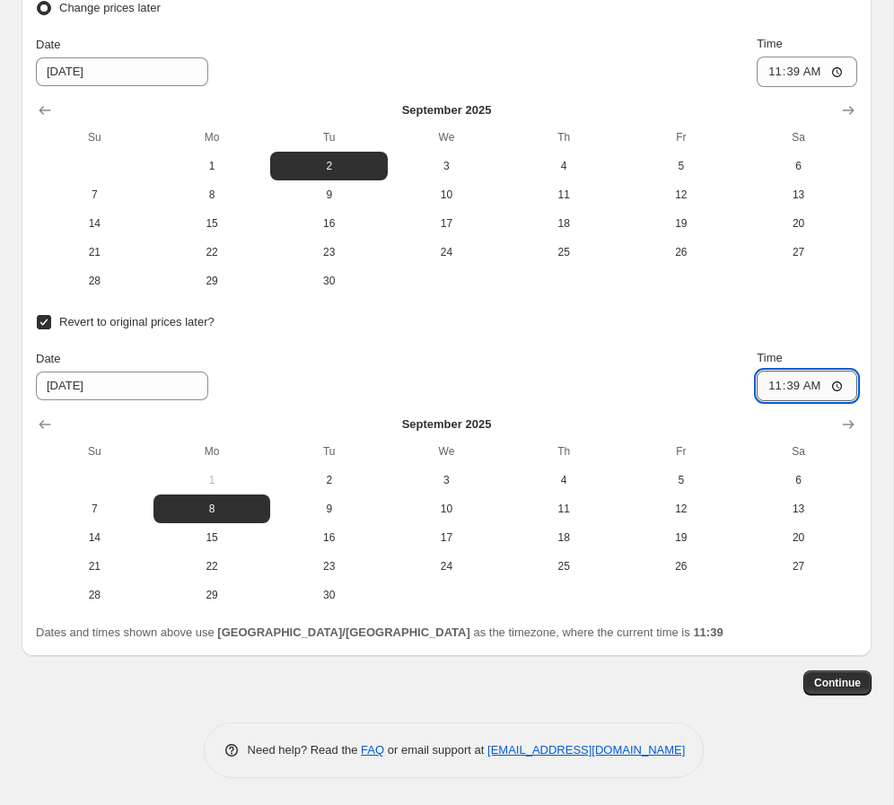
click at [627, 385] on input "11:39" at bounding box center [806, 386] width 100 height 31
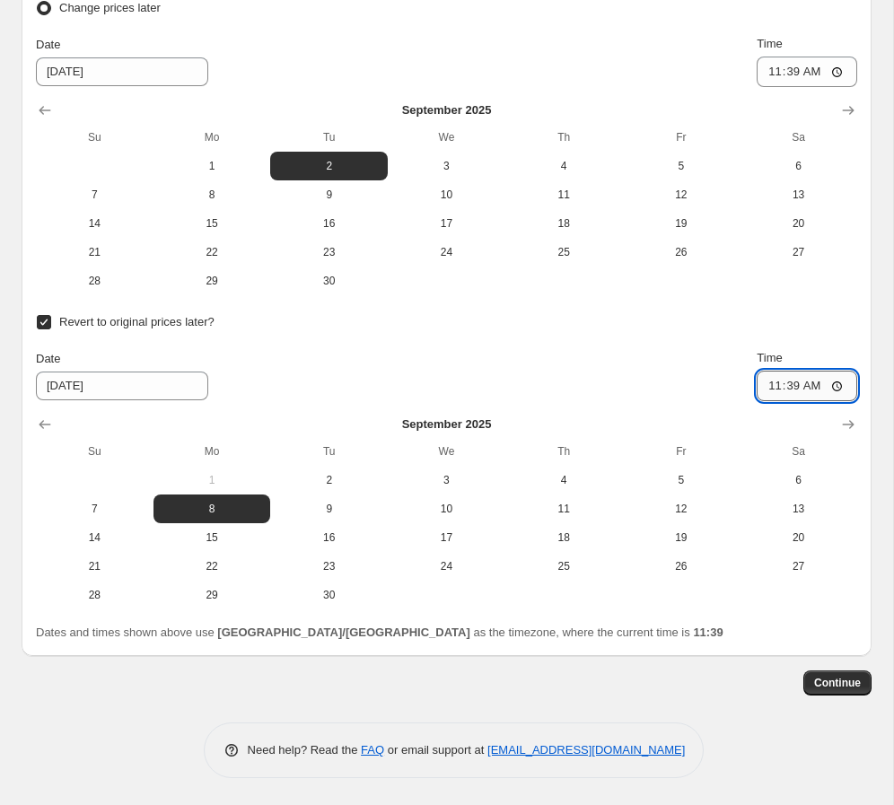
click at [627, 386] on input "11:39" at bounding box center [806, 386] width 100 height 31
click at [627, 683] on span "Continue" at bounding box center [837, 683] width 47 height 14
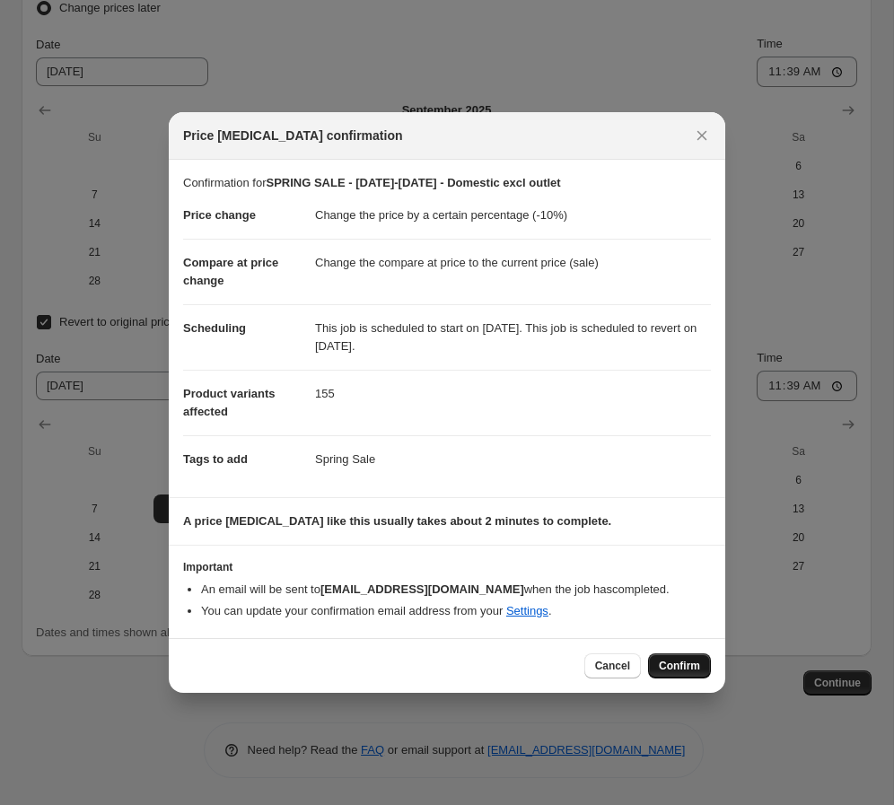
click at [627, 664] on span "Confirm" at bounding box center [679, 666] width 41 height 14
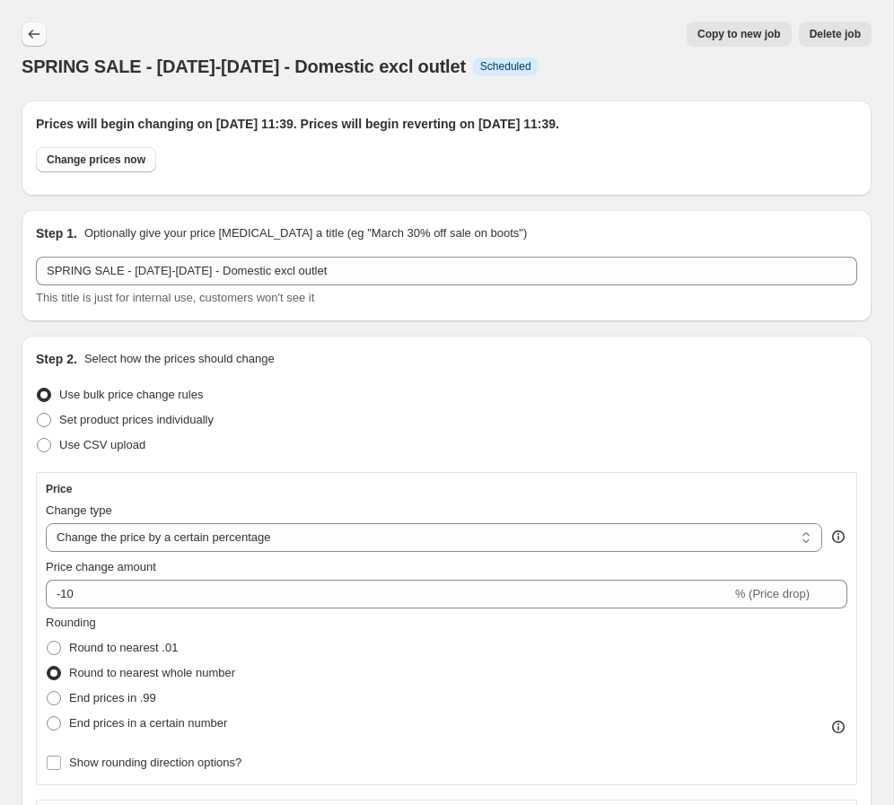
click at [34, 29] on icon "Price change jobs" at bounding box center [34, 34] width 18 height 18
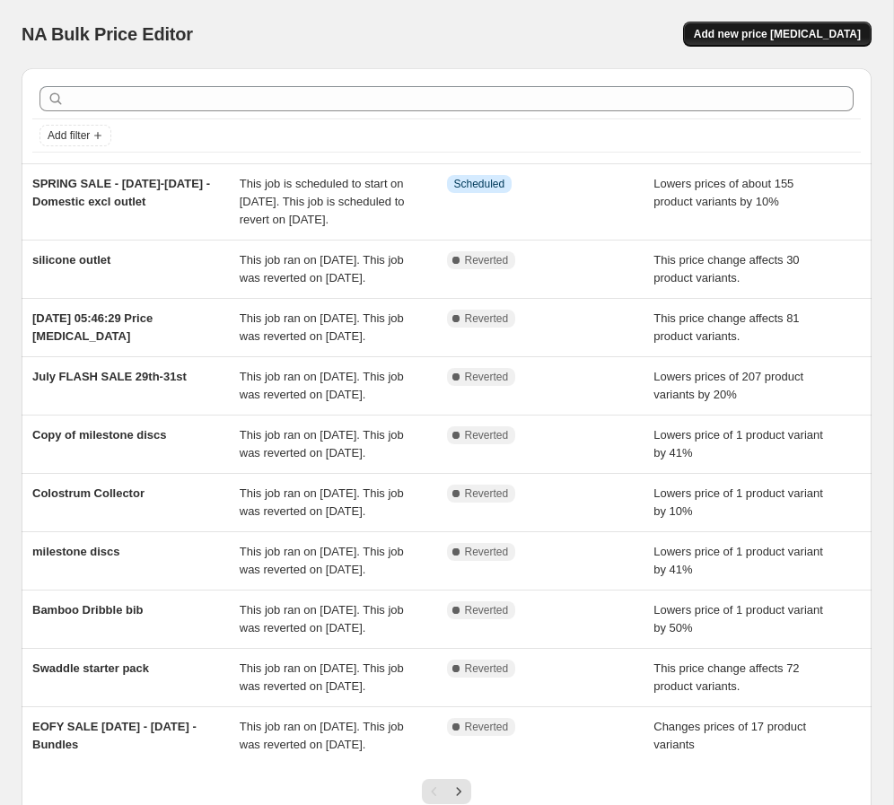
click at [627, 35] on span "Add new price [MEDICAL_DATA]" at bounding box center [777, 34] width 167 height 14
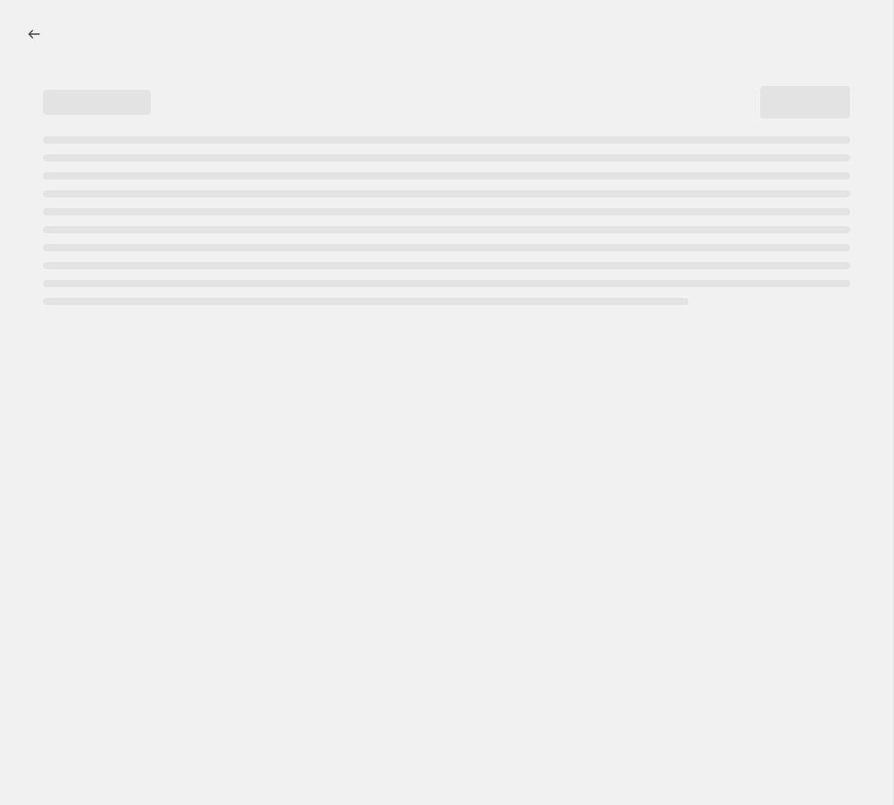
select select "percentage"
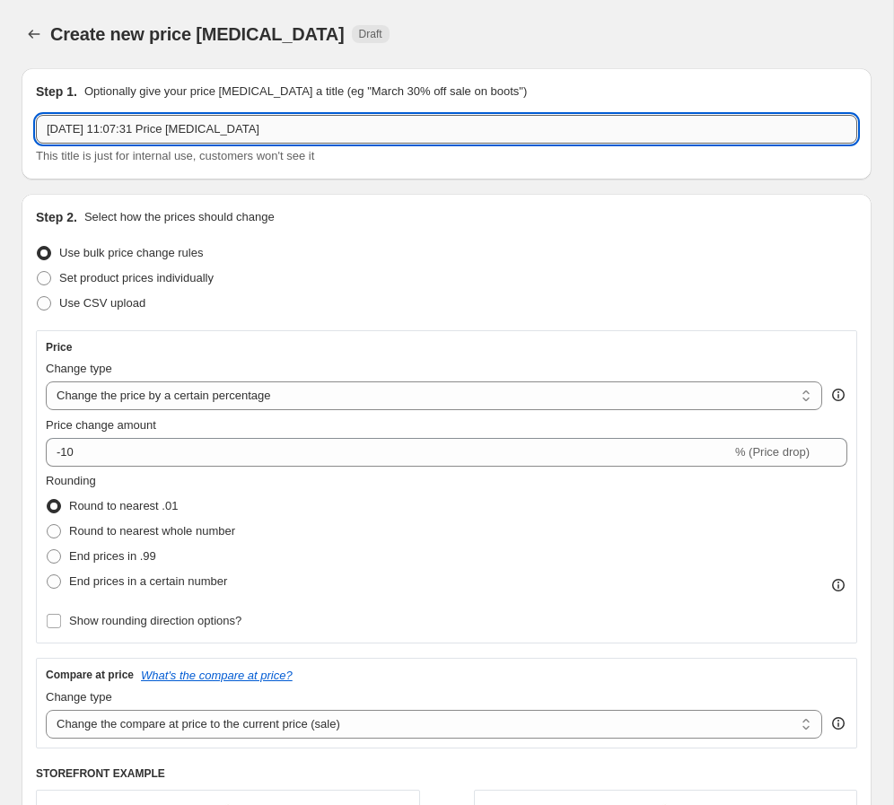
click at [171, 130] on input "[DATE] 11:07:31 Price [MEDICAL_DATA]" at bounding box center [446, 129] width 821 height 29
paste input "SPRING SALE - [DATE]-[DATE] - Domestic excl outlet"
click at [171, 131] on input "[DATE] 11:07:31 SPRING SALE - [DATE]-[DATE] - Domestic excl outlet [MEDICAL_DAT…" at bounding box center [446, 129] width 821 height 29
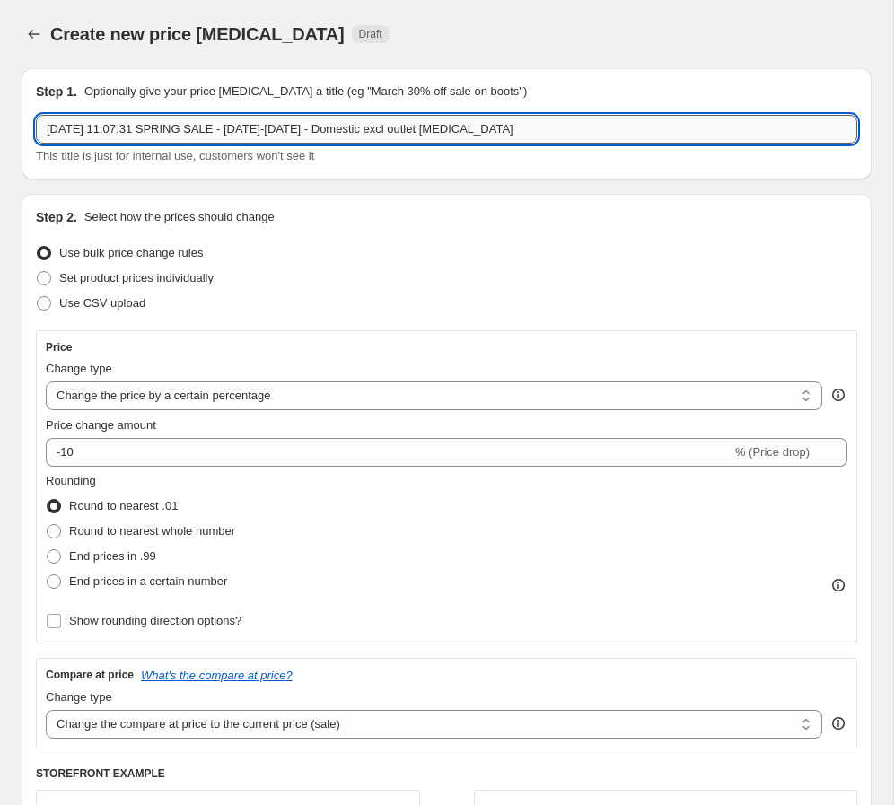
click at [171, 131] on input "[DATE] 11:07:31 SPRING SALE - [DATE]-[DATE] - Domestic excl outlet [MEDICAL_DAT…" at bounding box center [446, 129] width 821 height 29
paste input "SPRING SALE - [DATE]-[DATE] - Domestic excl outlet"
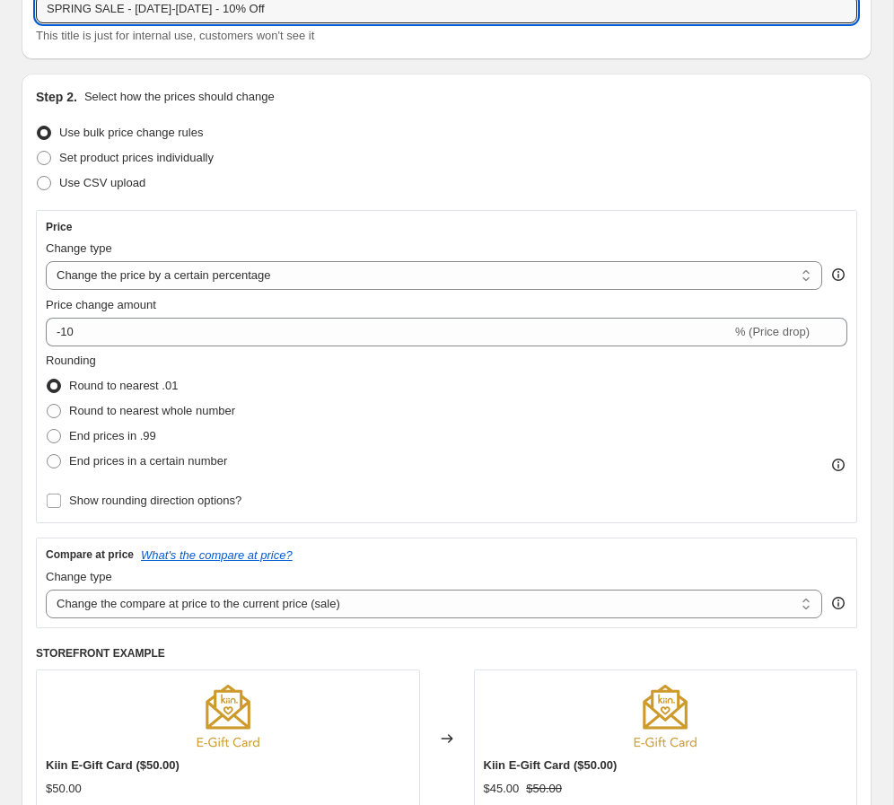
type input "SPRING SALE - [DATE]-[DATE] - 10% Off"
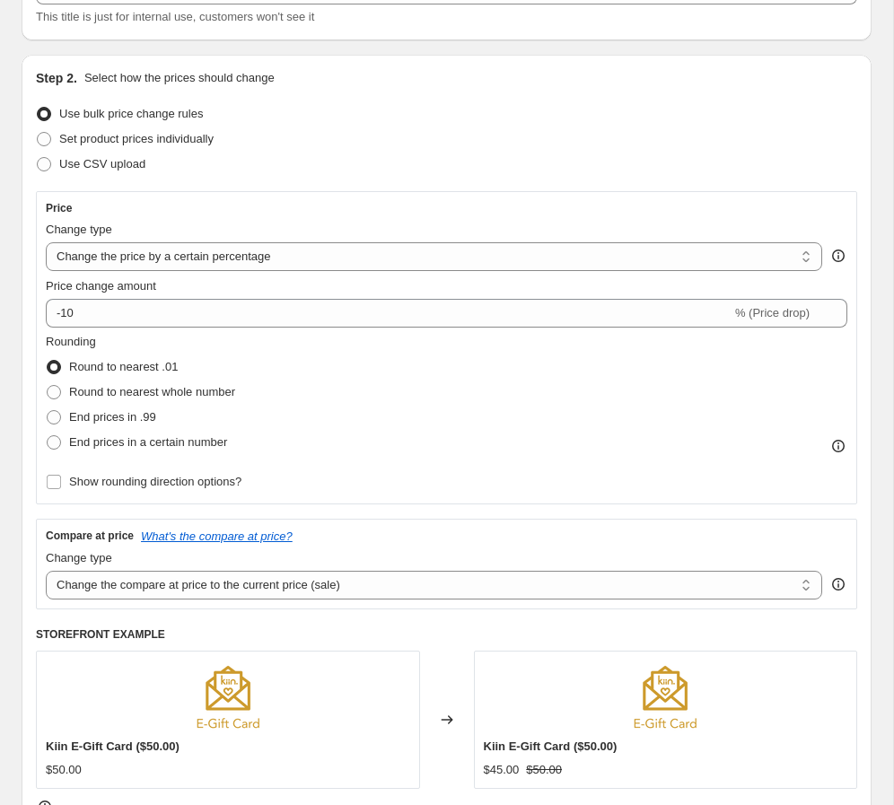
scroll to position [147, 0]
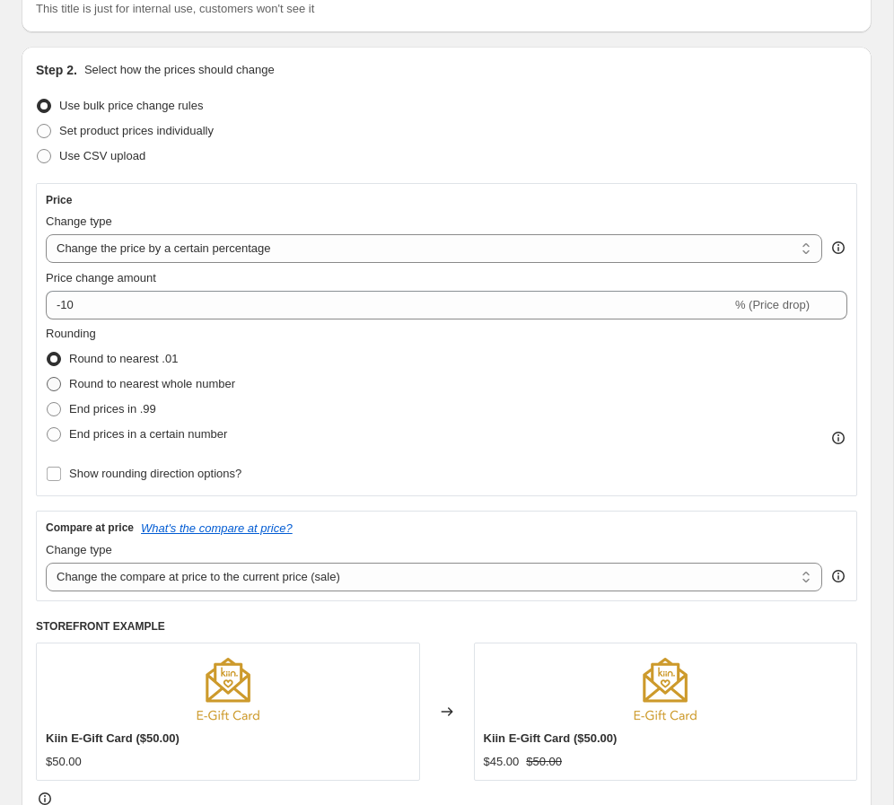
click at [123, 387] on span "Round to nearest whole number" at bounding box center [152, 383] width 166 height 13
click at [48, 378] on input "Round to nearest whole number" at bounding box center [47, 377] width 1 height 1
radio input "true"
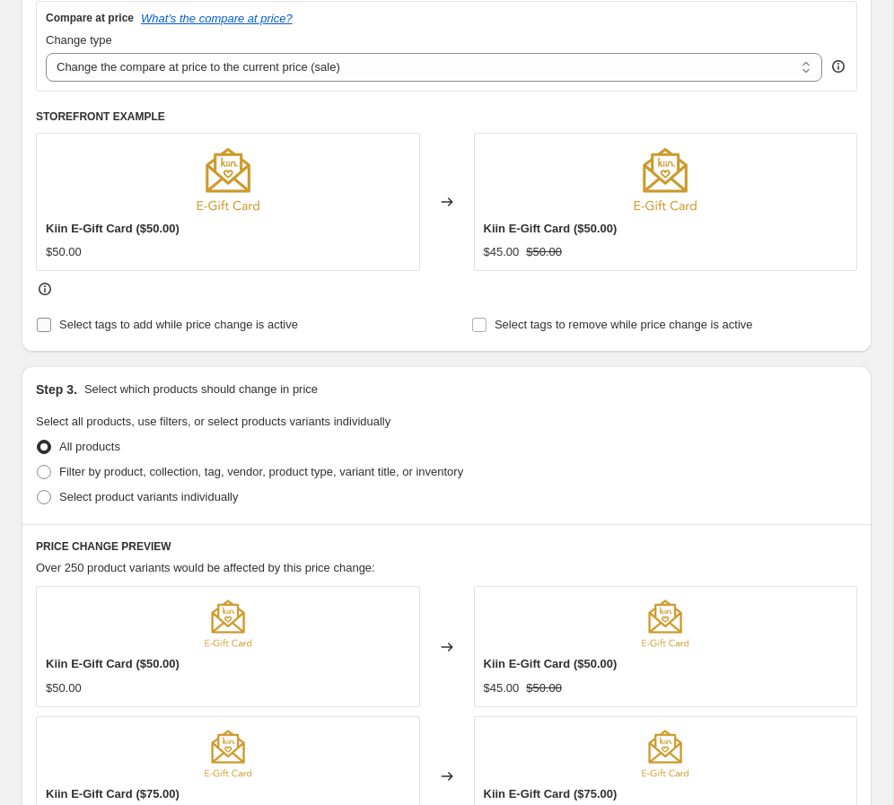
scroll to position [656, 0]
click at [101, 331] on span "Select tags to add while price change is active" at bounding box center [178, 325] width 239 height 13
click at [51, 331] on input "Select tags to add while price change is active" at bounding box center [44, 326] width 14 height 14
checkbox input "true"
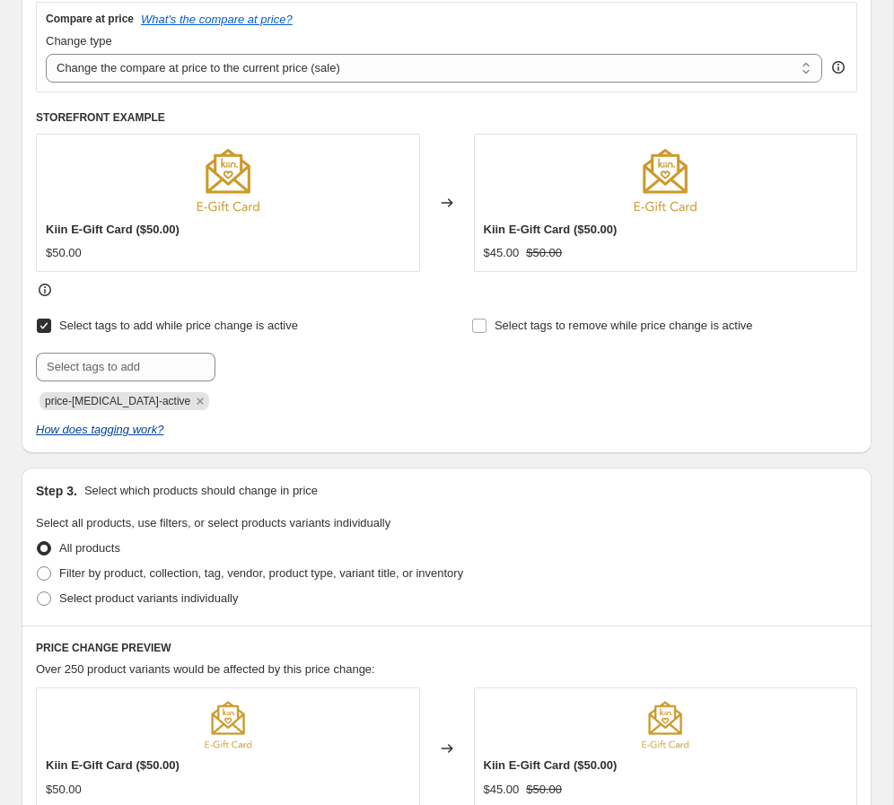
drag, startPoint x: 188, startPoint y: 402, endPoint x: 162, endPoint y: 394, distance: 26.4
click at [192, 402] on icon "Remove price-change-job-active" at bounding box center [200, 401] width 16 height 16
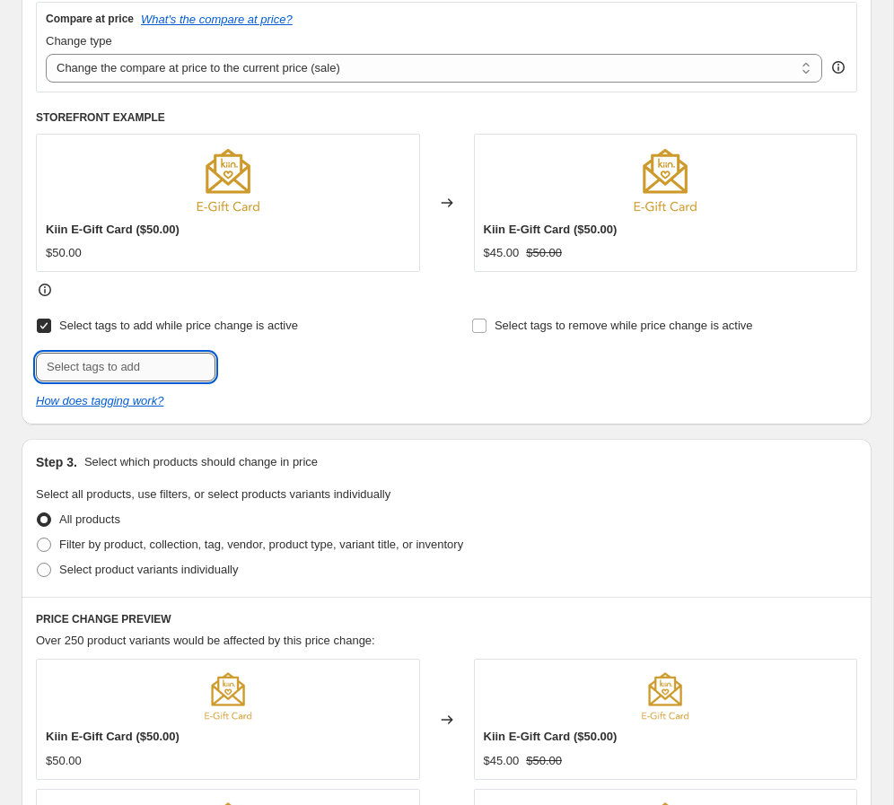
click at [124, 371] on input "text" at bounding box center [125, 367] width 179 height 29
type input "Spring Sale"
click at [266, 373] on button "Add Spring Sale" at bounding box center [272, 365] width 105 height 25
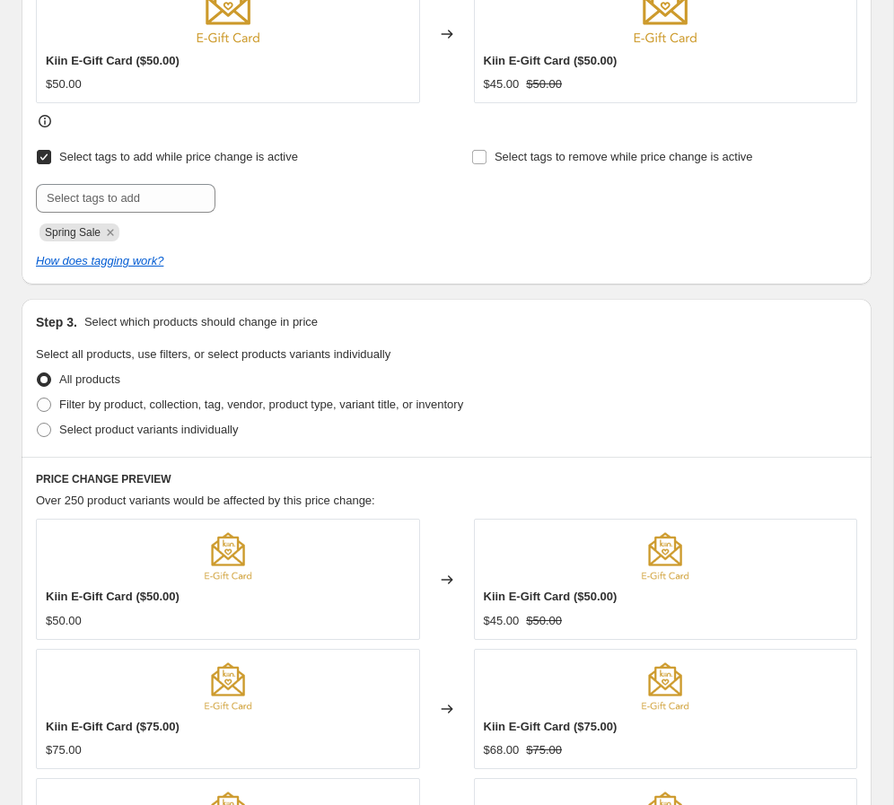
scroll to position [854, 0]
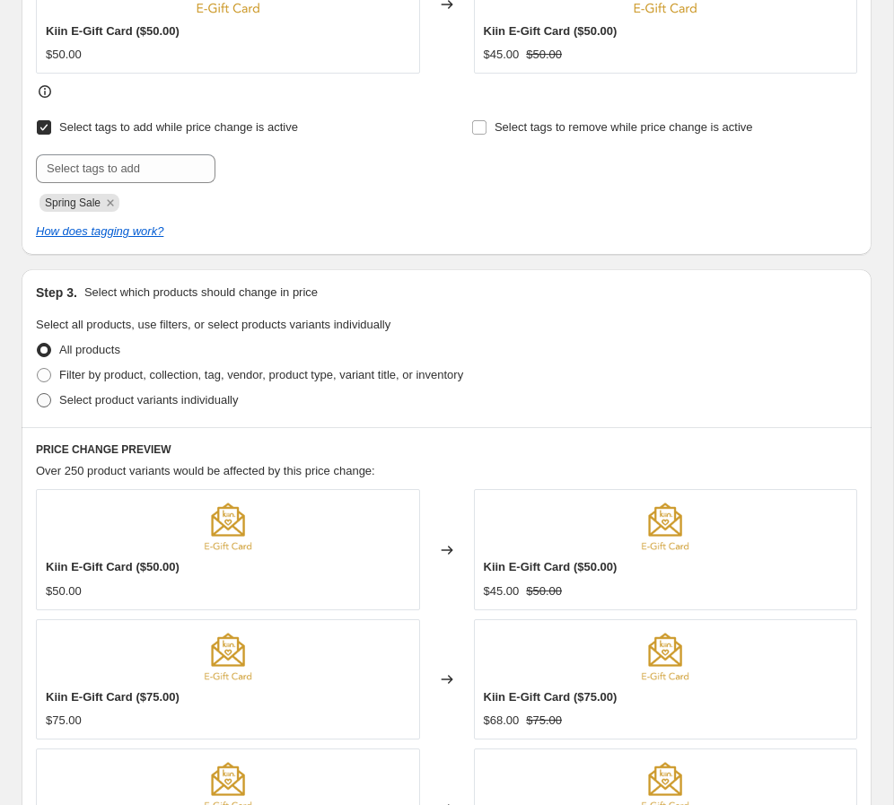
click at [91, 403] on span "Select product variants individually" at bounding box center [148, 399] width 179 height 13
click at [38, 394] on input "Select product variants individually" at bounding box center [37, 393] width 1 height 1
radio input "true"
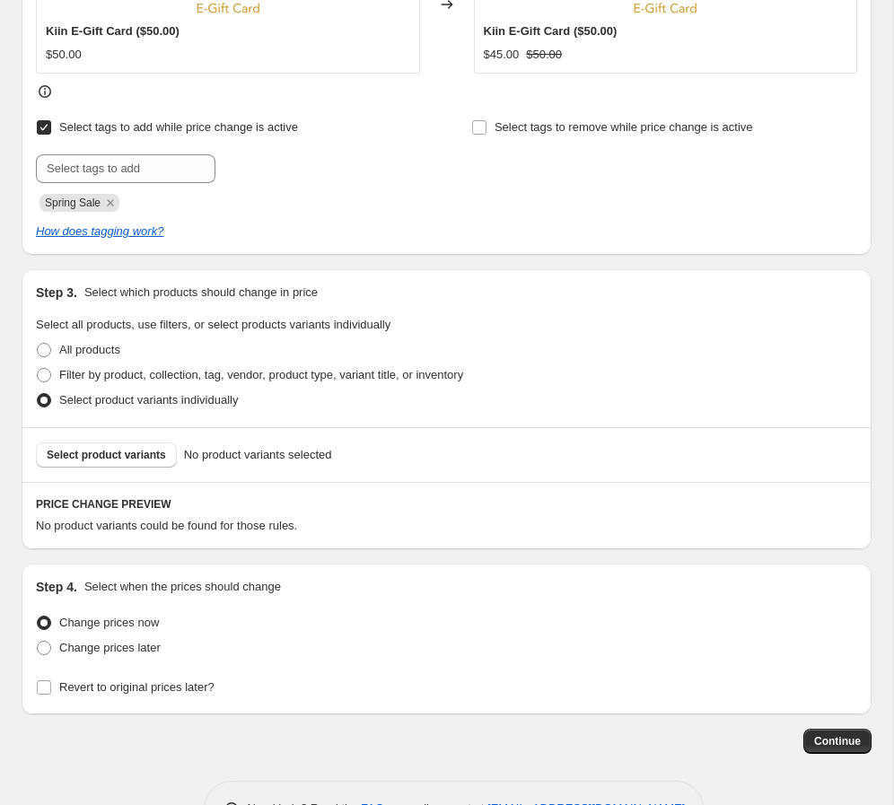
scroll to position [912, 0]
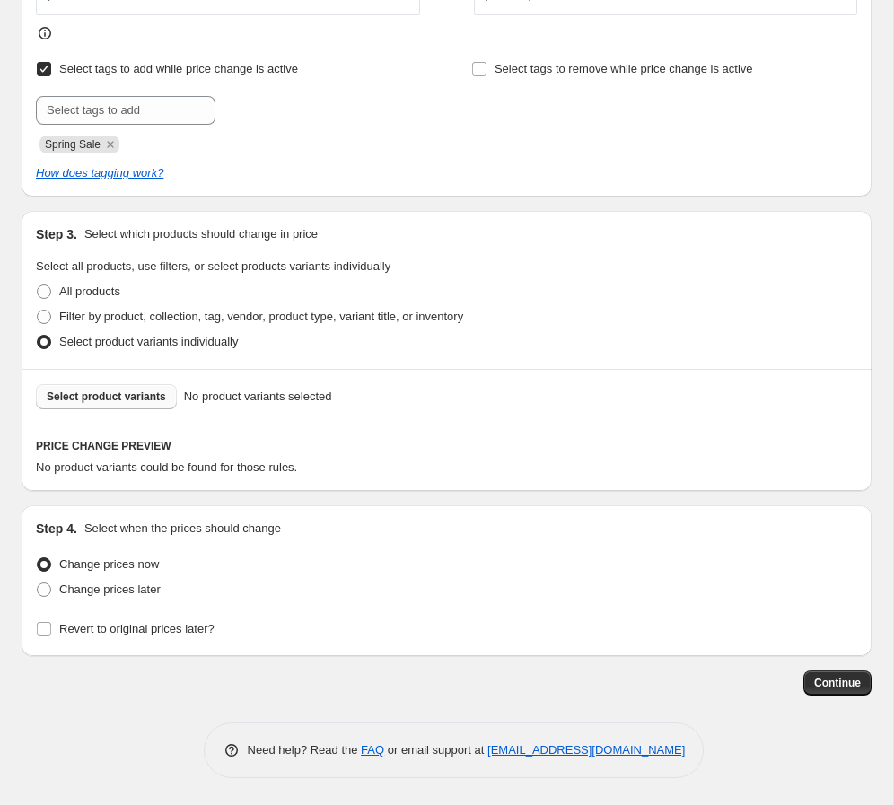
click at [131, 393] on span "Select product variants" at bounding box center [106, 396] width 119 height 14
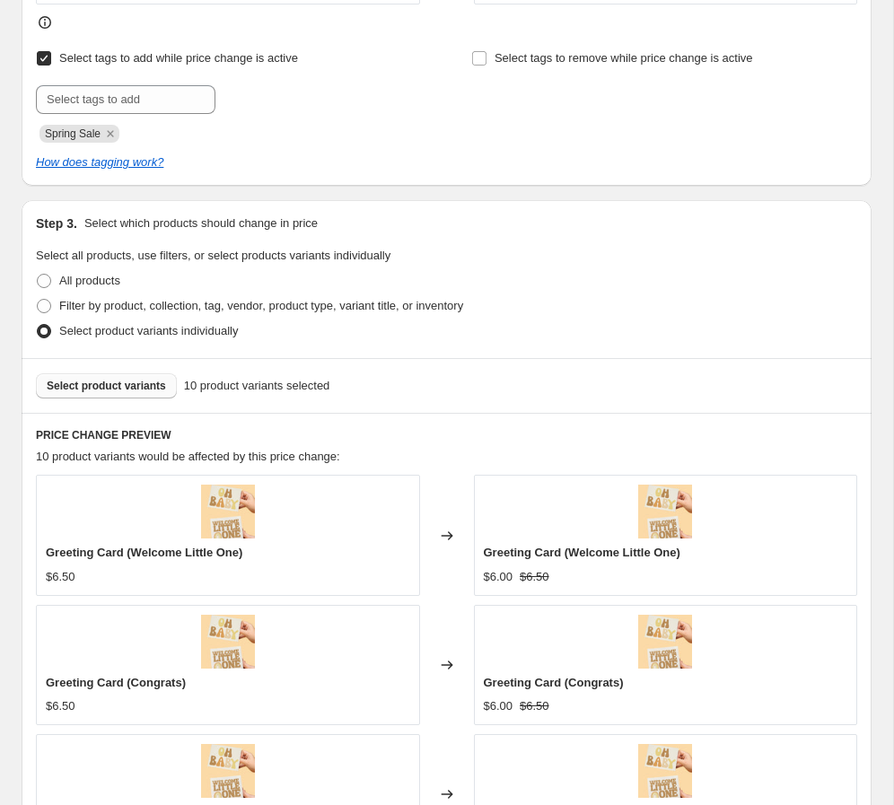
scroll to position [924, 0]
click at [126, 382] on span "Select product variants" at bounding box center [106, 385] width 119 height 14
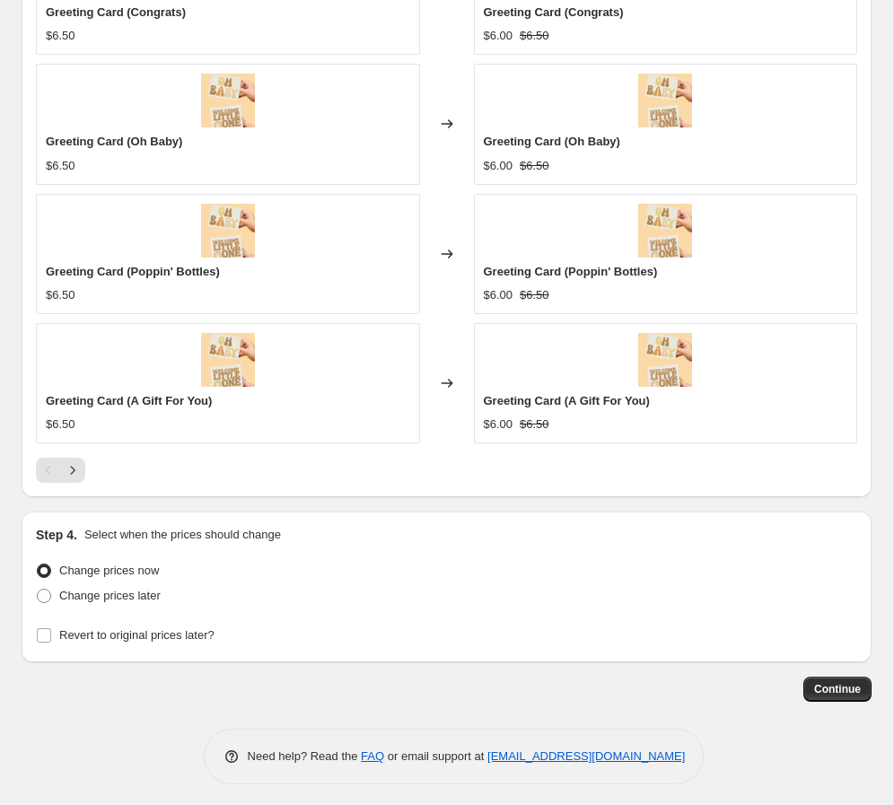
scroll to position [1600, 0]
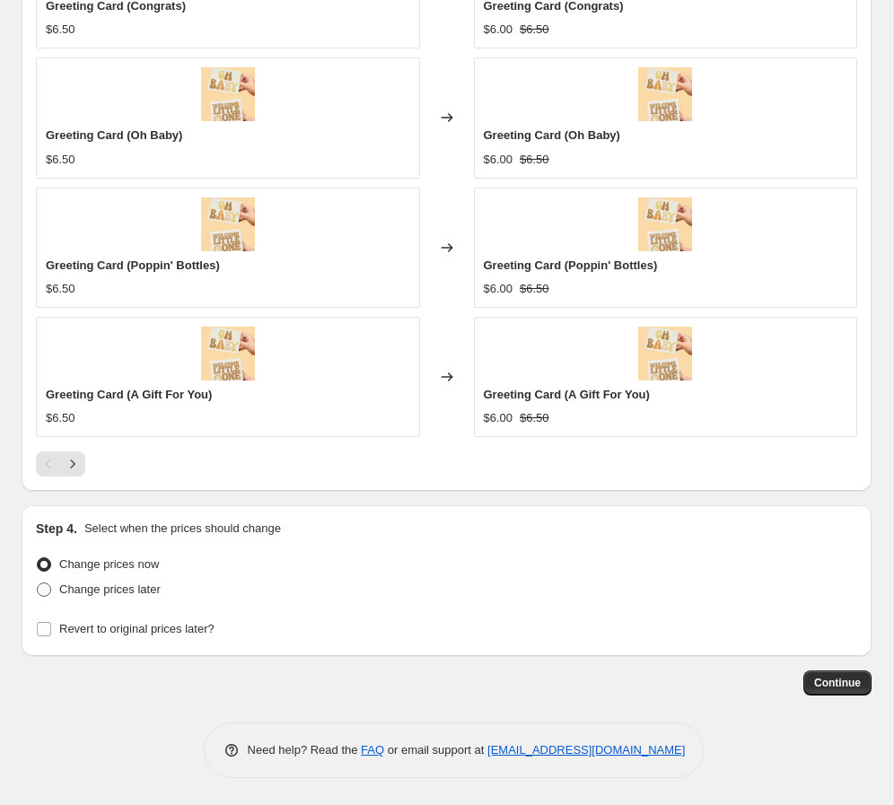
click at [100, 592] on span "Change prices later" at bounding box center [109, 588] width 101 height 13
click at [38, 583] on input "Change prices later" at bounding box center [37, 582] width 1 height 1
radio input "true"
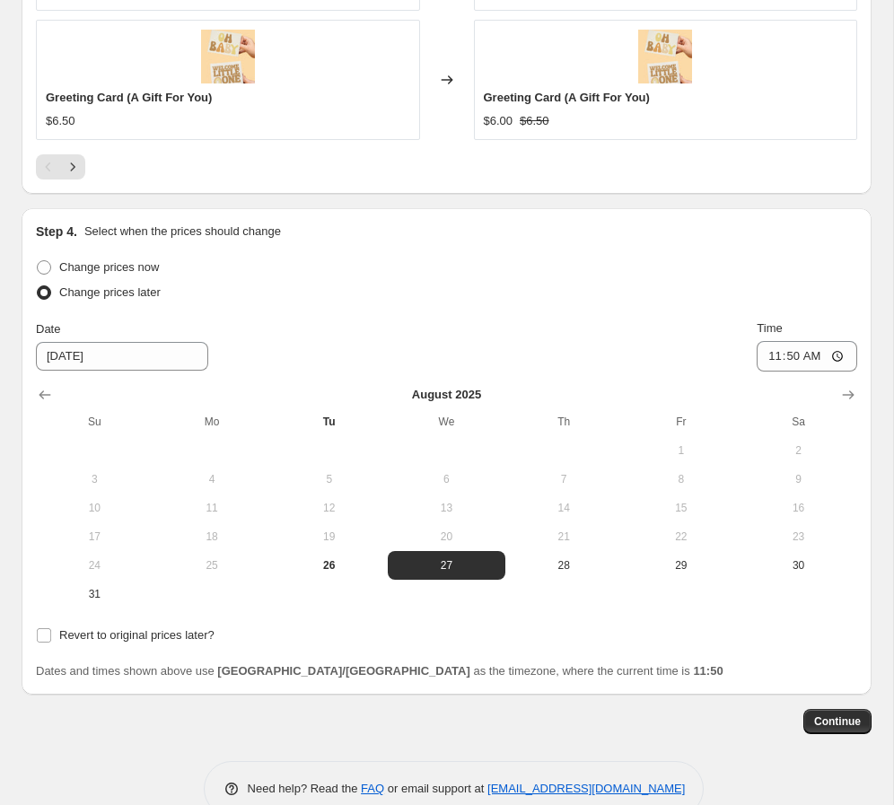
scroll to position [1912, 0]
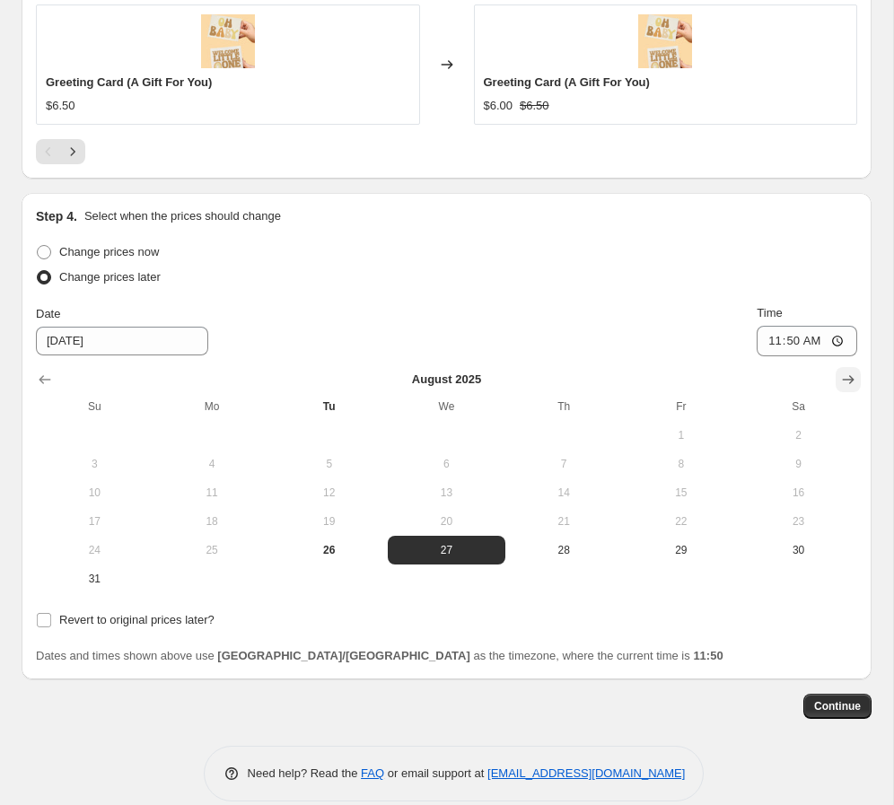
click at [627, 379] on icon "Show next month, September 2025" at bounding box center [849, 380] width 12 height 9
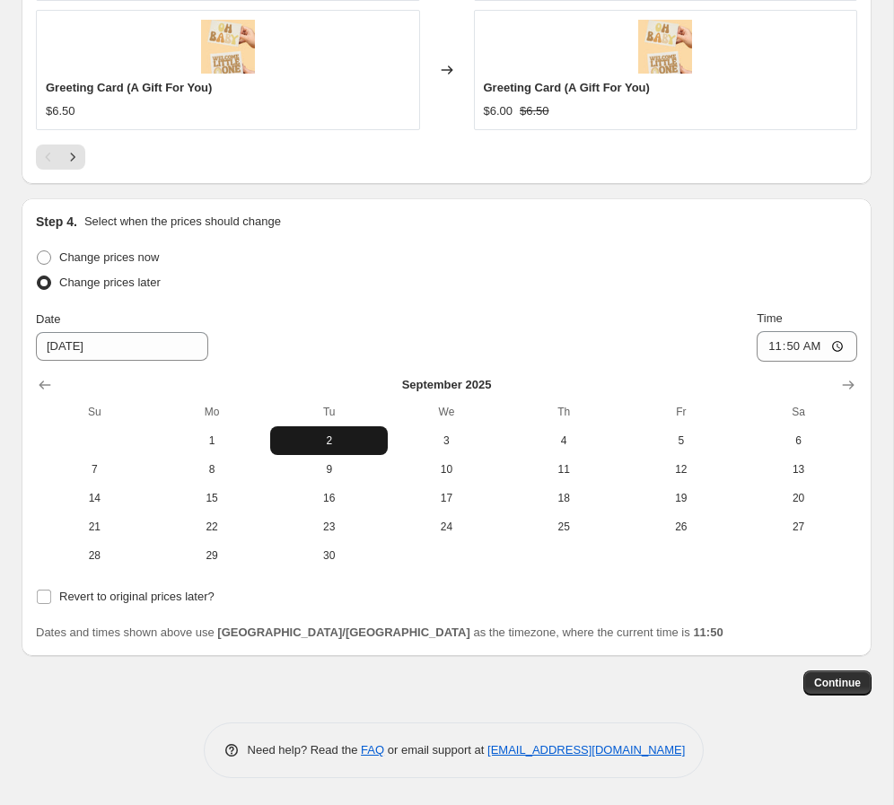
click at [317, 433] on span "2" at bounding box center [328, 440] width 103 height 14
click at [226, 462] on span "8" at bounding box center [212, 469] width 103 height 14
click at [324, 443] on span "2" at bounding box center [328, 440] width 103 height 14
type input "[DATE]"
click at [627, 341] on input "11:50" at bounding box center [806, 346] width 100 height 31
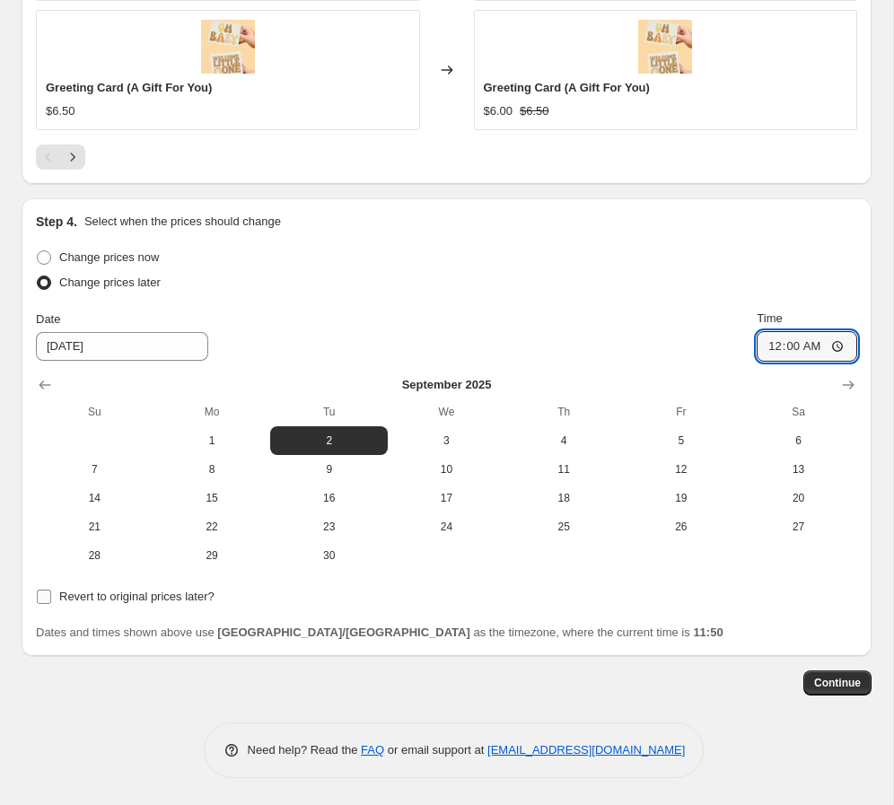
type input "00:00"
click at [57, 594] on label "Revert to original prices later?" at bounding box center [125, 596] width 179 height 25
click at [51, 594] on input "Revert to original prices later?" at bounding box center [44, 596] width 14 height 14
checkbox input "true"
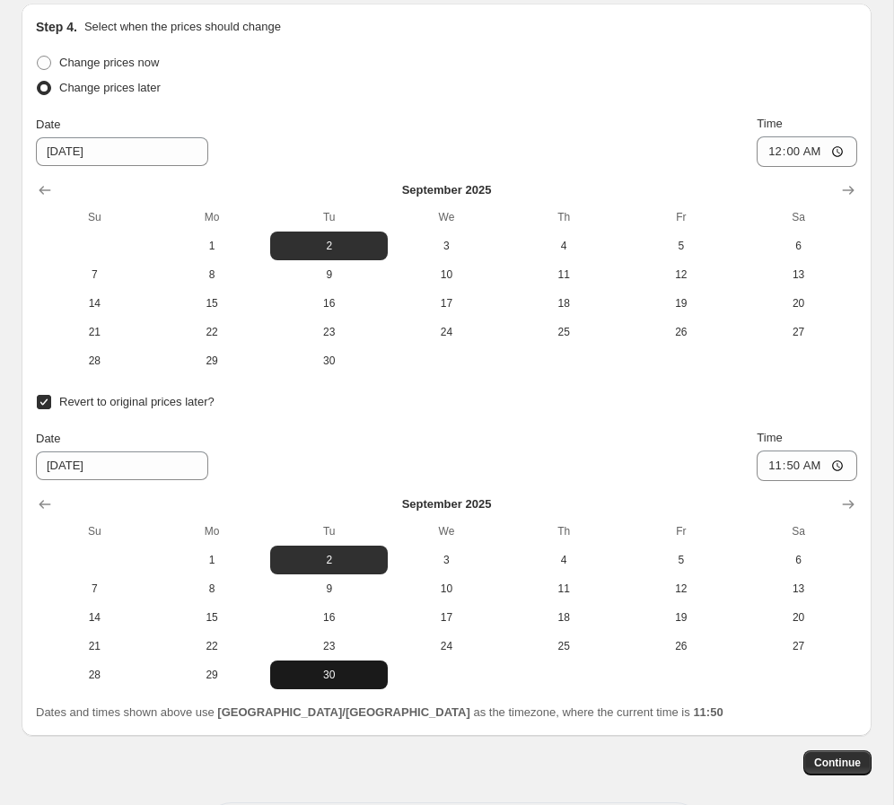
scroll to position [2181, 0]
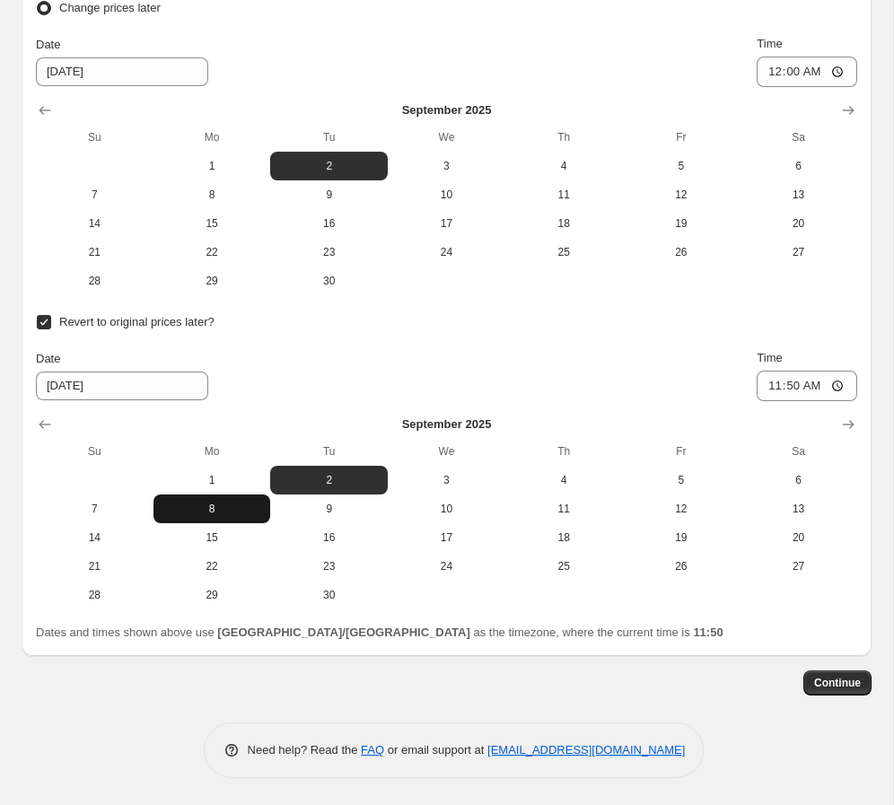
click at [215, 511] on span "8" at bounding box center [212, 509] width 103 height 14
type input "[DATE]"
click at [627, 677] on span "Continue" at bounding box center [837, 683] width 47 height 14
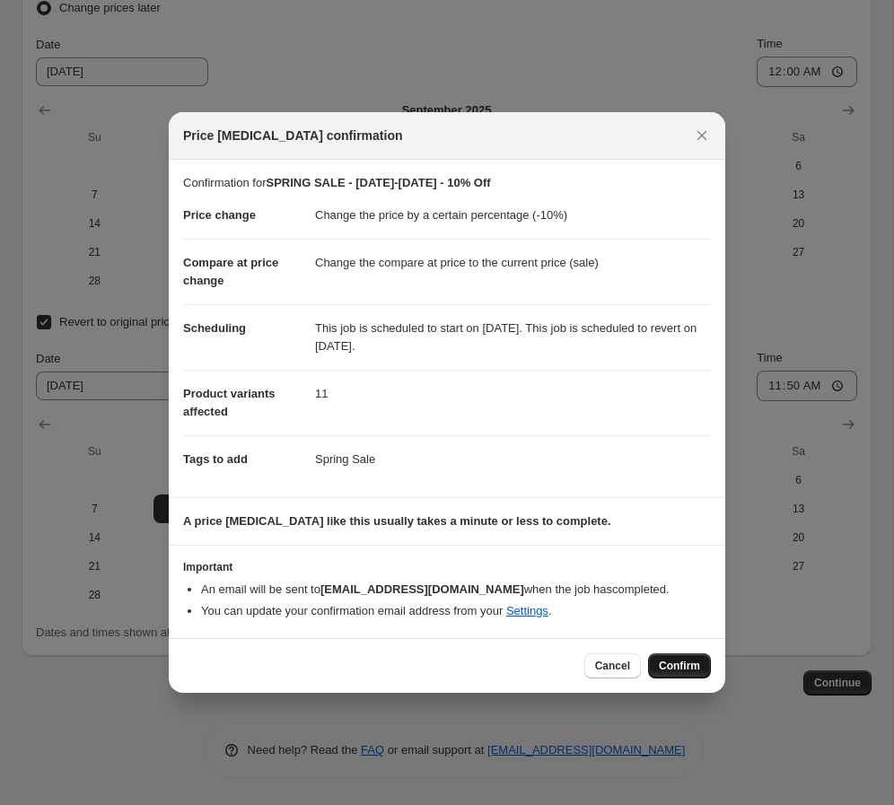
click at [627, 662] on span "Confirm" at bounding box center [679, 666] width 41 height 14
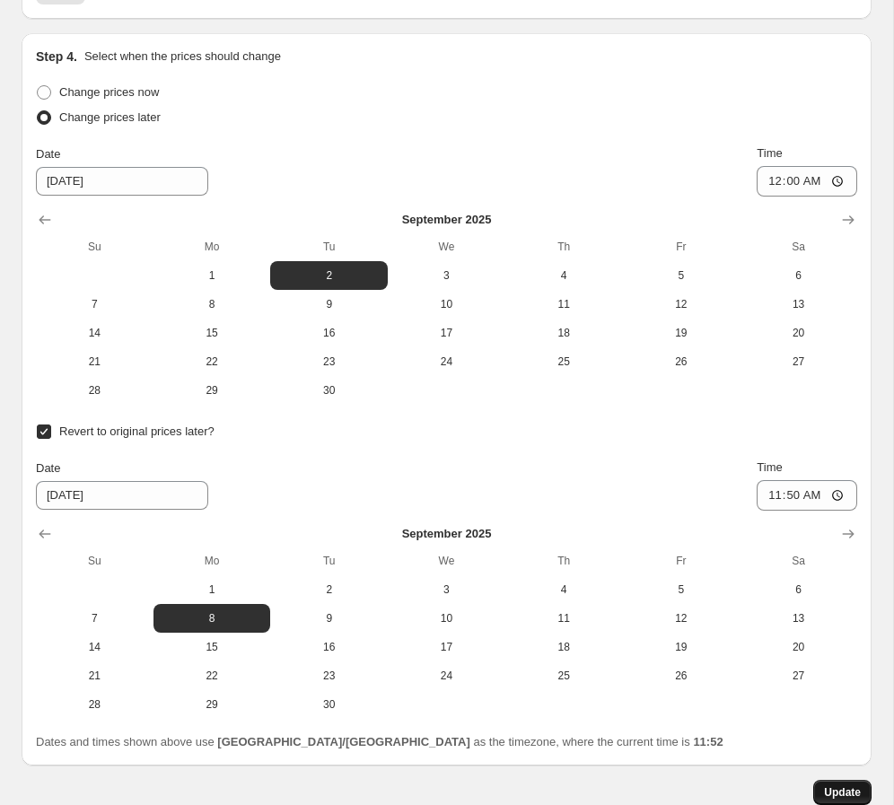
click at [627, 783] on button "Update" at bounding box center [842, 792] width 58 height 25
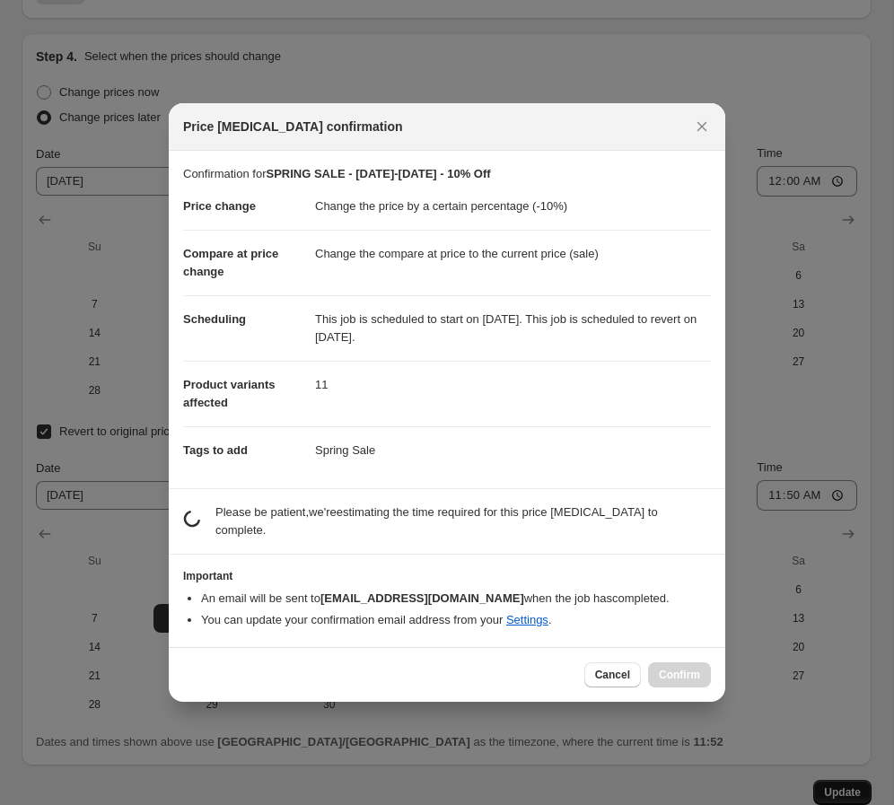
scroll to position [0, 0]
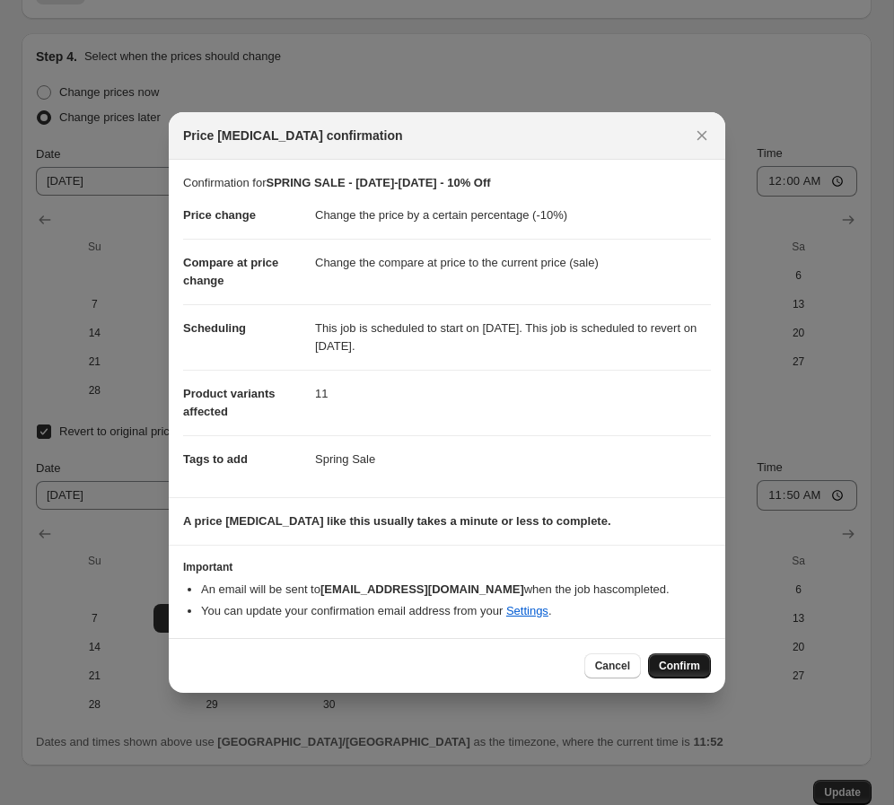
click at [627, 668] on span "Confirm" at bounding box center [679, 666] width 41 height 14
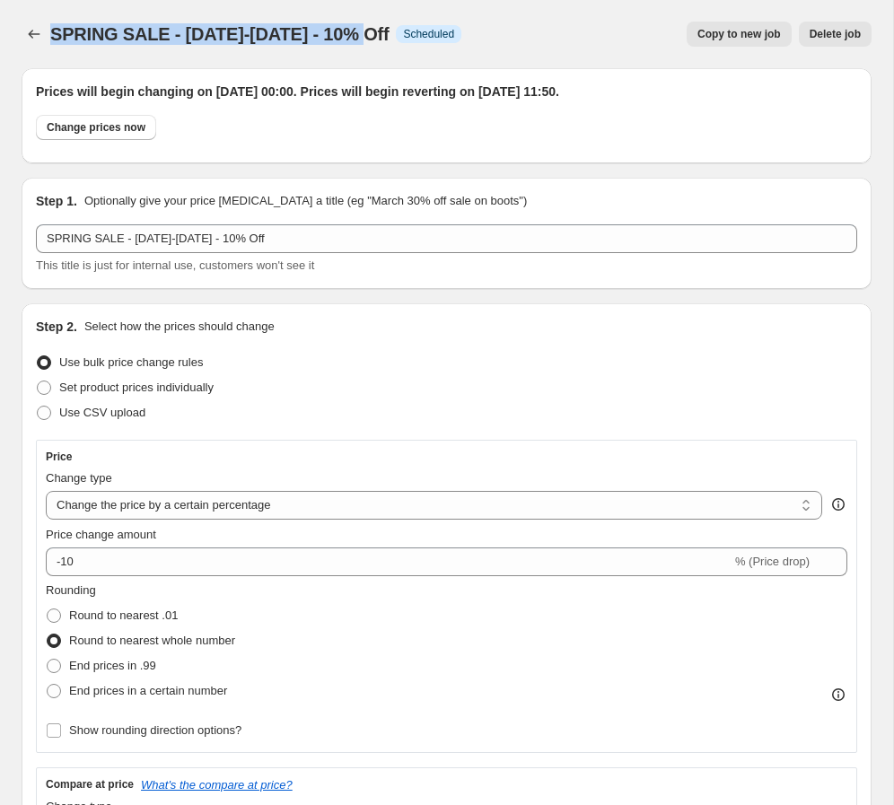
drag, startPoint x: 52, startPoint y: 31, endPoint x: 350, endPoint y: 37, distance: 297.9
click at [350, 37] on div "SPRING SALE - [DATE]-[DATE] - 10% Off Info Scheduled" at bounding box center [255, 34] width 411 height 25
copy span "SPRING SALE - [DATE]-[DATE] - 10% Off"
click at [37, 32] on icon "Price change jobs" at bounding box center [34, 34] width 18 height 18
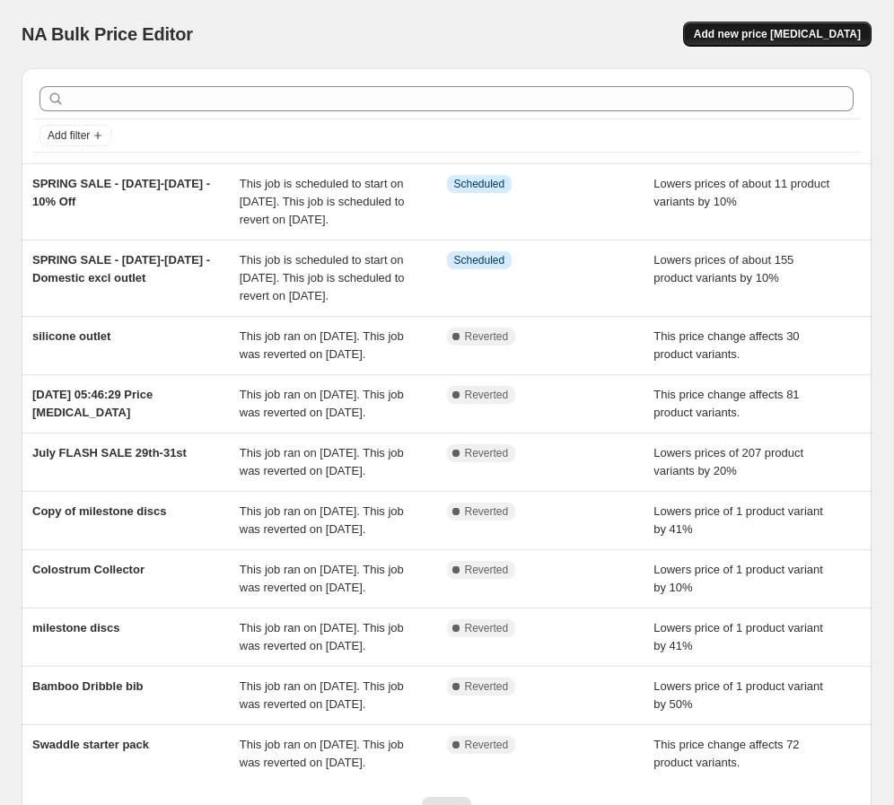
click at [627, 39] on span "Add new price [MEDICAL_DATA]" at bounding box center [777, 34] width 167 height 14
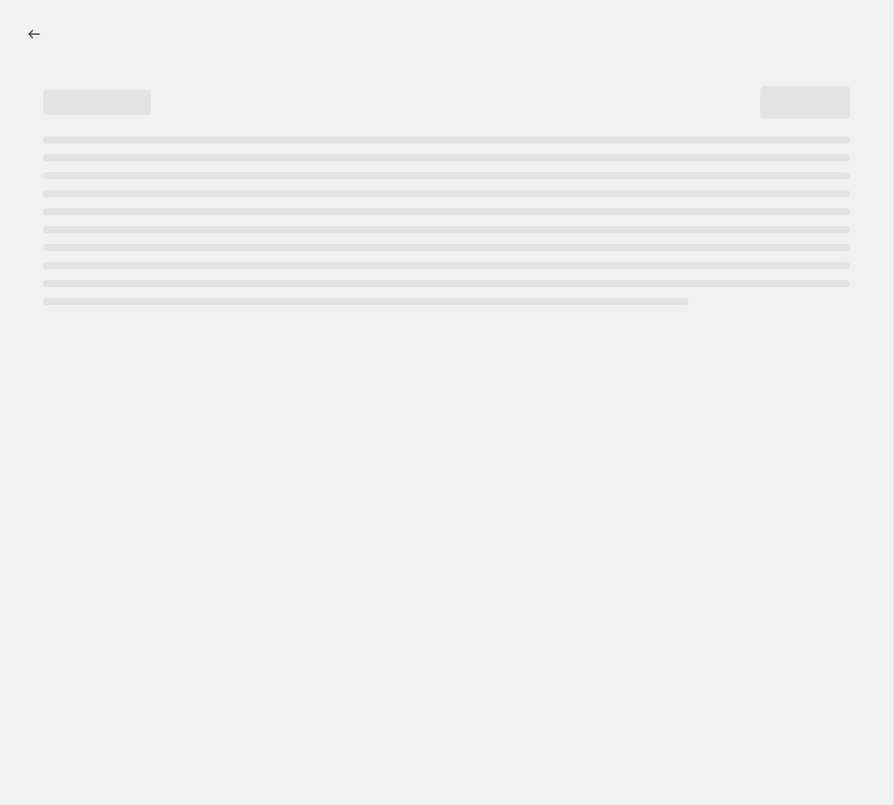
select select "percentage"
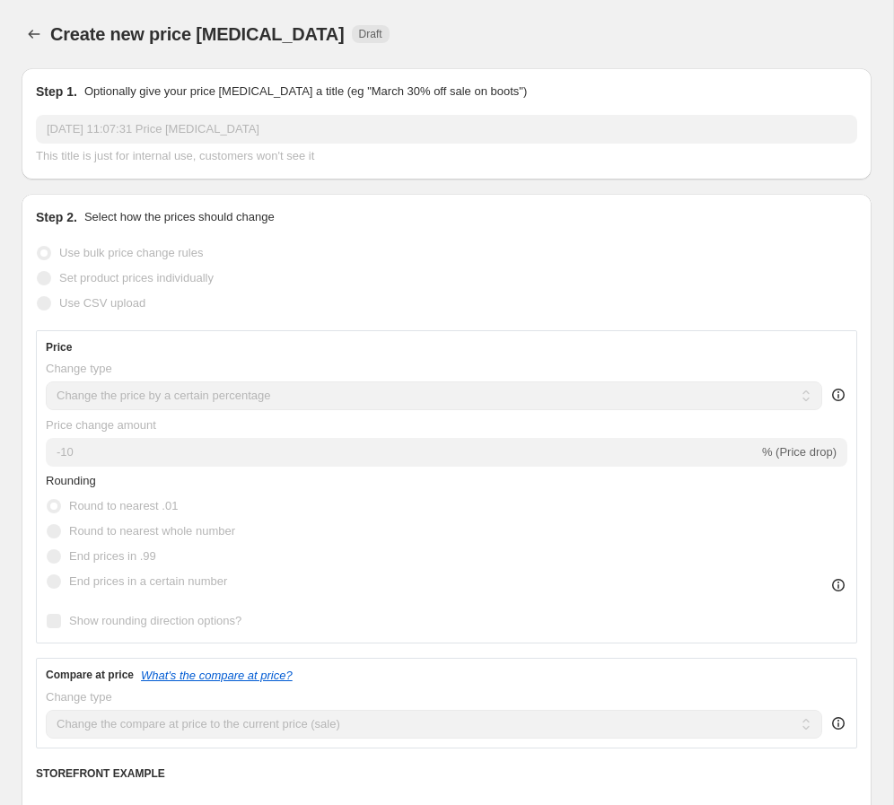
click at [127, 137] on input "[DATE] 11:07:31 Price [MEDICAL_DATA]" at bounding box center [446, 129] width 821 height 29
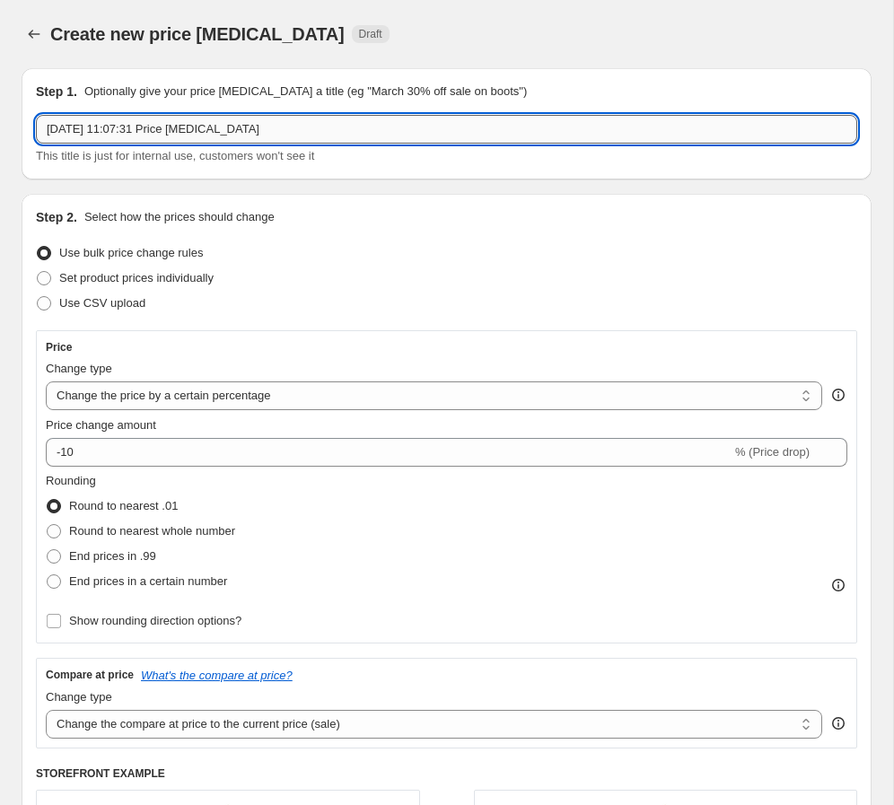
click at [134, 131] on input "[DATE] 11:07:31 Price [MEDICAL_DATA]" at bounding box center [446, 129] width 821 height 29
paste input "SPRING SALE - [DATE]-[DATE] - 10% Off"
click at [220, 128] on input "SPRING SALE - [DATE]-[DATE] - 10% Off" at bounding box center [446, 129] width 821 height 29
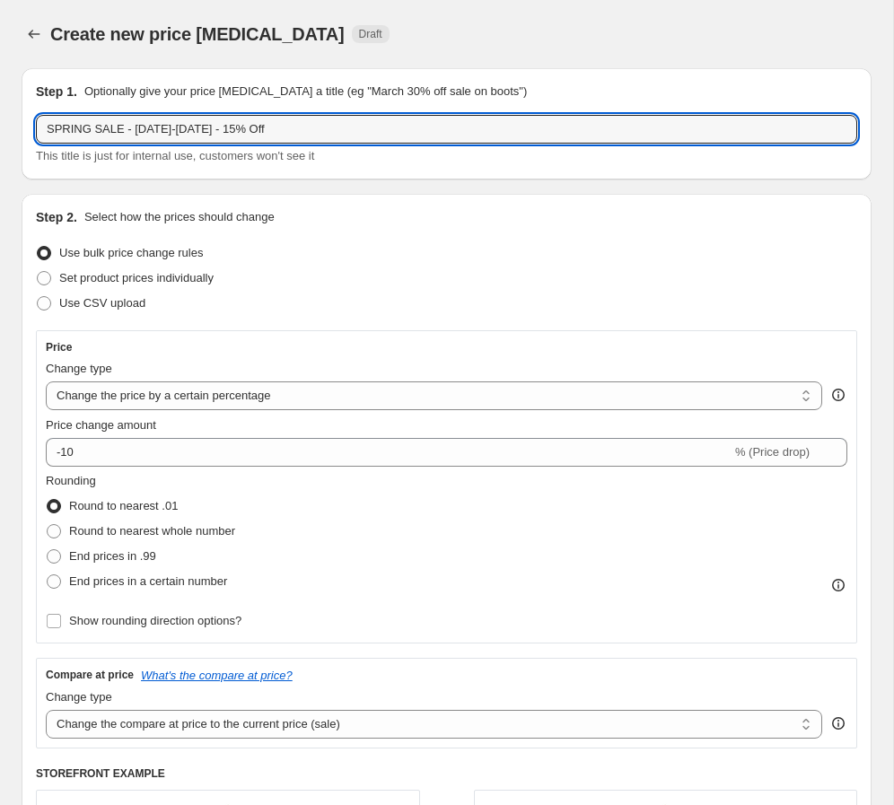
type input "SPRING SALE - [DATE]-[DATE] - 15% Off"
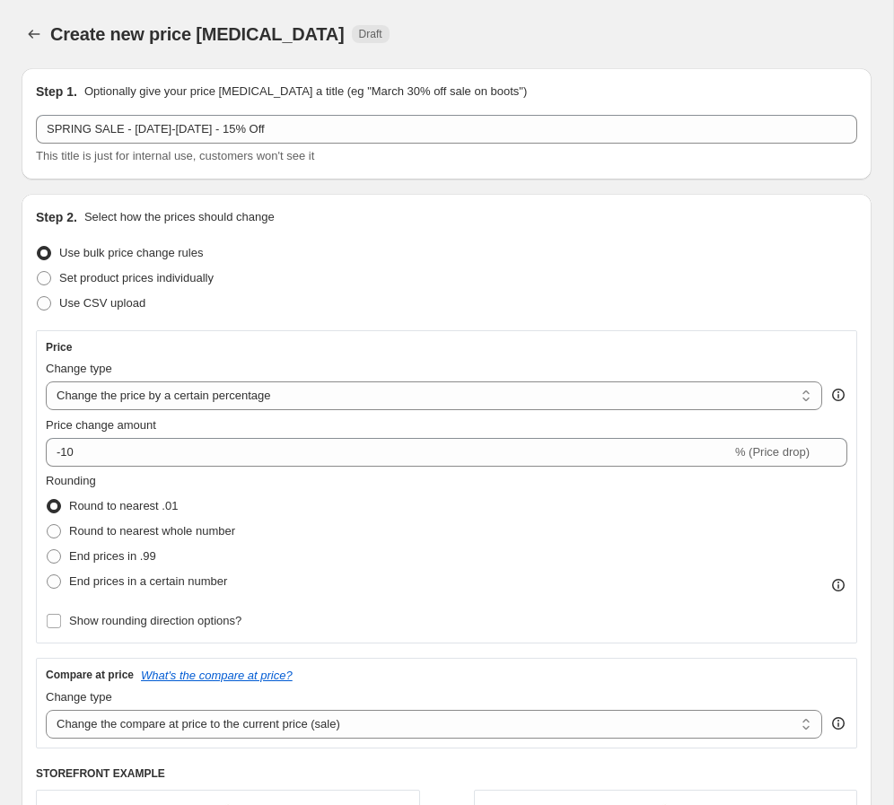
drag, startPoint x: 450, startPoint y: 197, endPoint x: 440, endPoint y: 200, distance: 11.1
click at [451, 197] on div "Step 2. Select how the prices should change Use bulk price change rules Set pro…" at bounding box center [447, 601] width 850 height 815
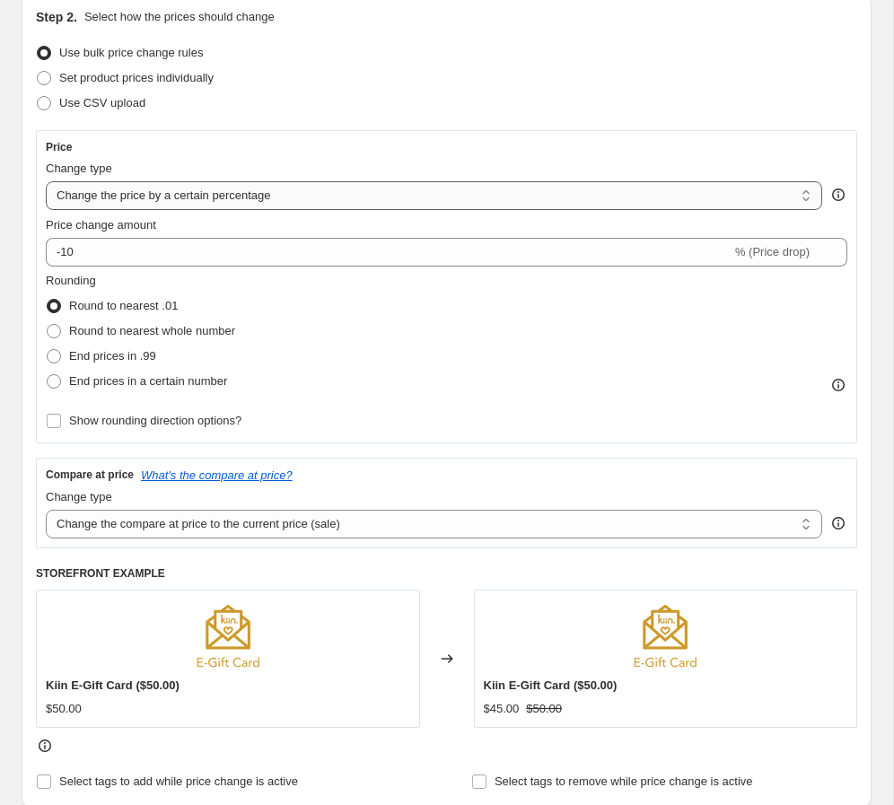
scroll to position [250, 0]
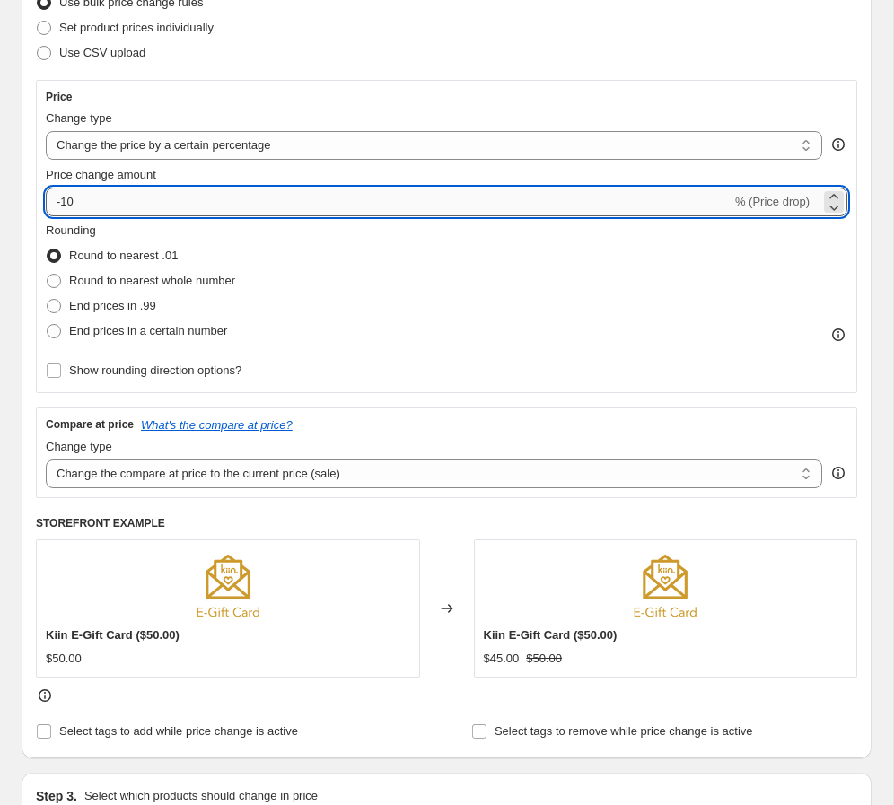
click at [163, 205] on input "-10" at bounding box center [388, 202] width 685 height 29
type input "-15"
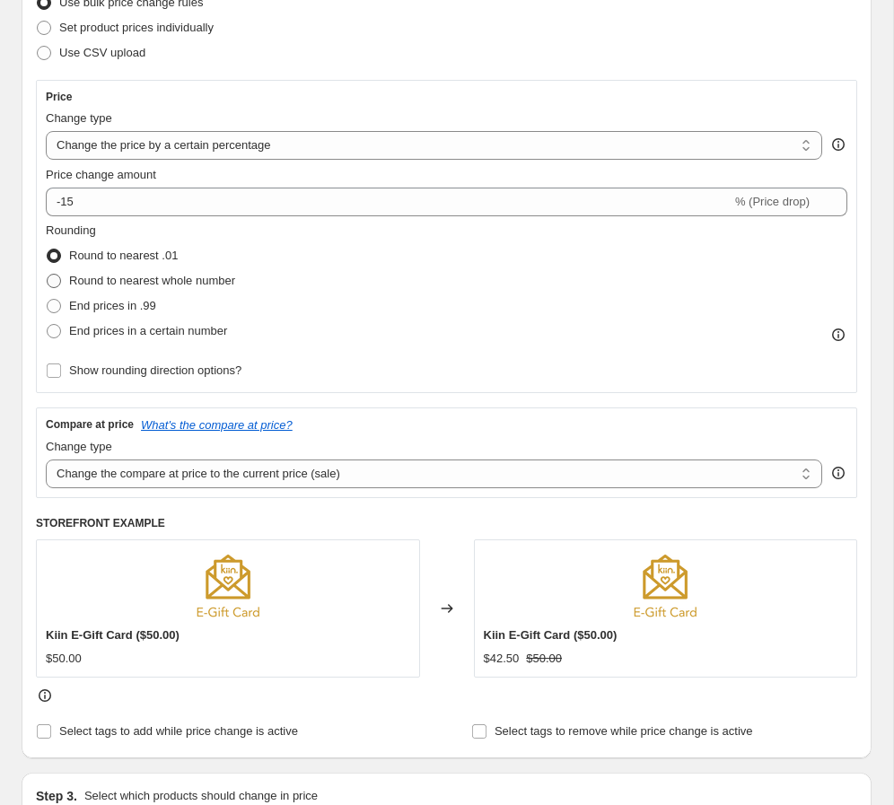
click at [203, 274] on span "Round to nearest whole number" at bounding box center [152, 280] width 166 height 13
click at [48, 274] on input "Round to nearest whole number" at bounding box center [47, 274] width 1 height 1
radio input "true"
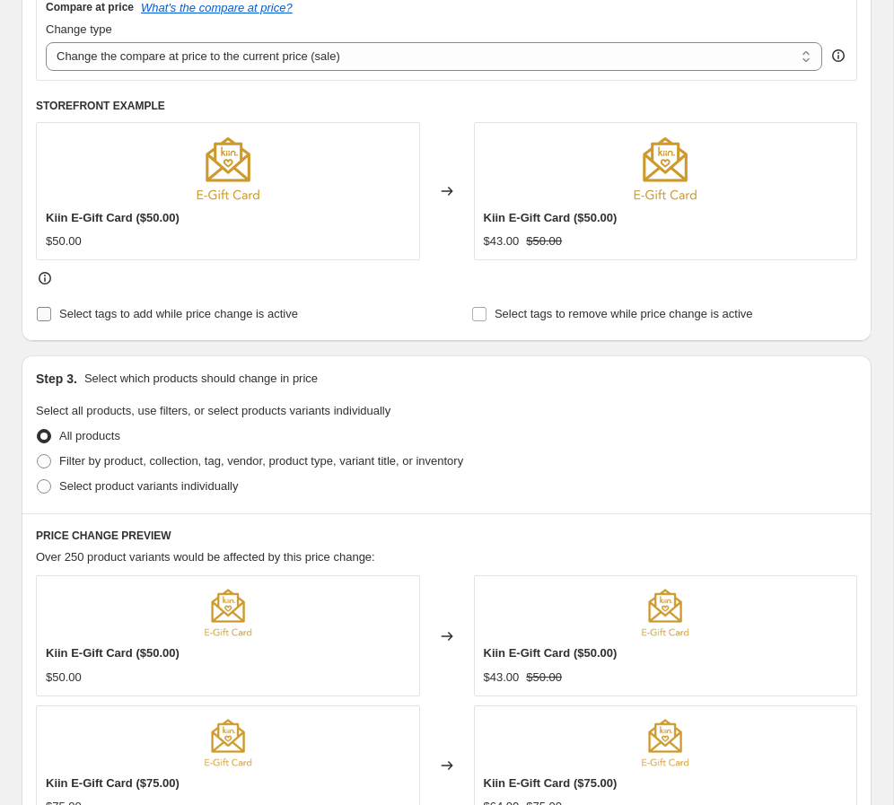
scroll to position [676, 0]
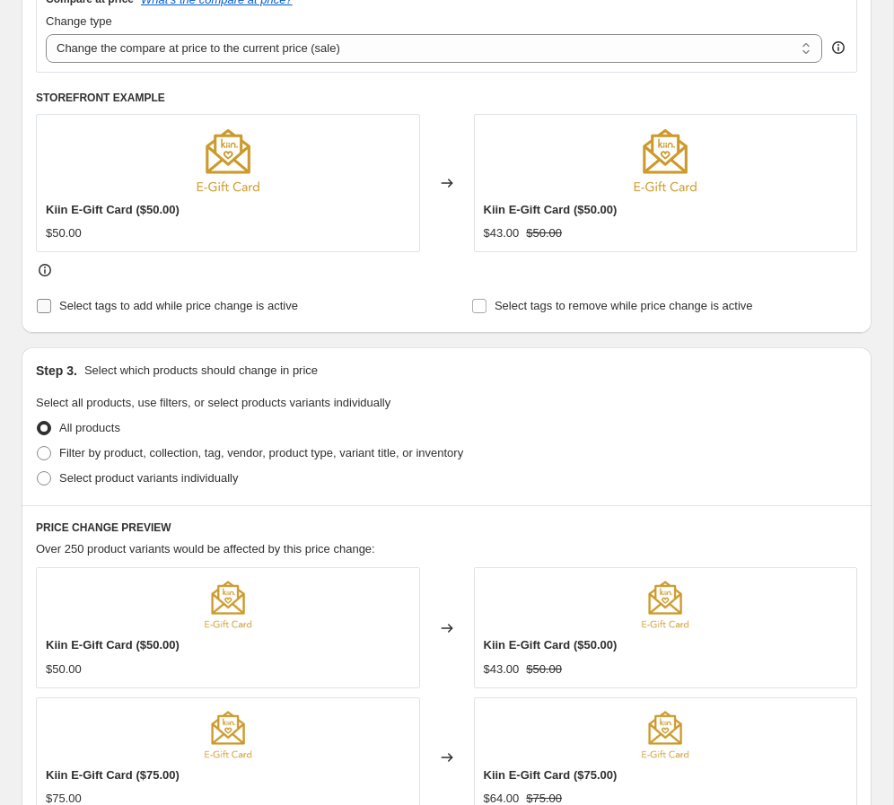
click at [184, 309] on span "Select tags to add while price change is active" at bounding box center [178, 305] width 239 height 13
click at [51, 309] on input "Select tags to add while price change is active" at bounding box center [44, 306] width 14 height 14
checkbox input "true"
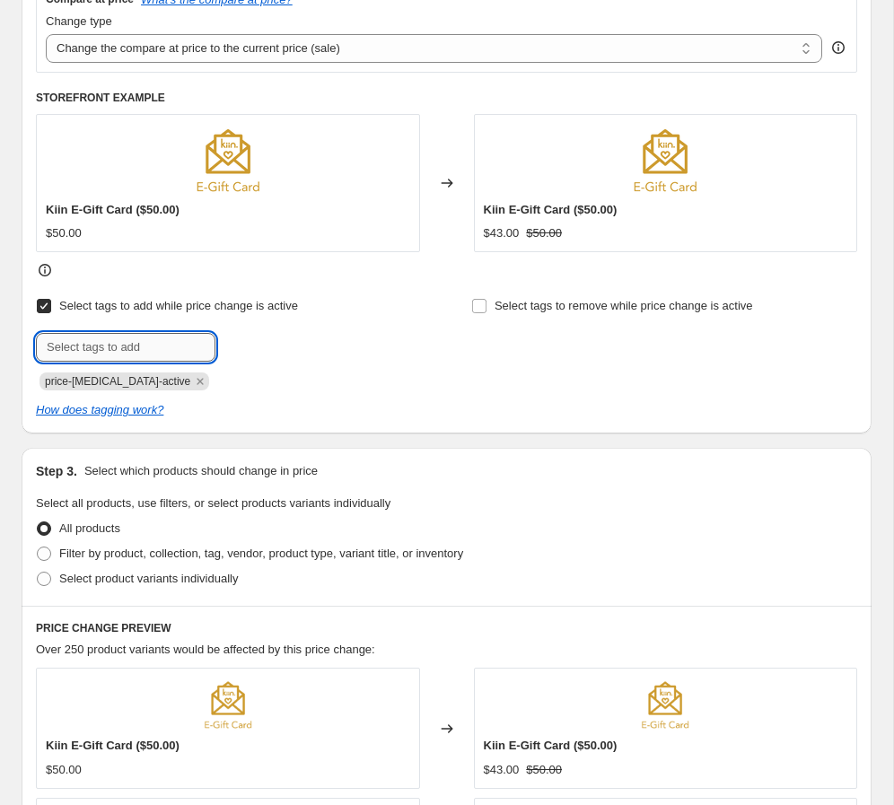
click at [96, 358] on input "text" at bounding box center [125, 347] width 179 height 29
type input "Spring Sale"
click at [269, 343] on span "Spring Sale" at bounding box center [284, 345] width 59 height 13
click at [192, 379] on icon "Remove price-change-job-active" at bounding box center [200, 381] width 16 height 16
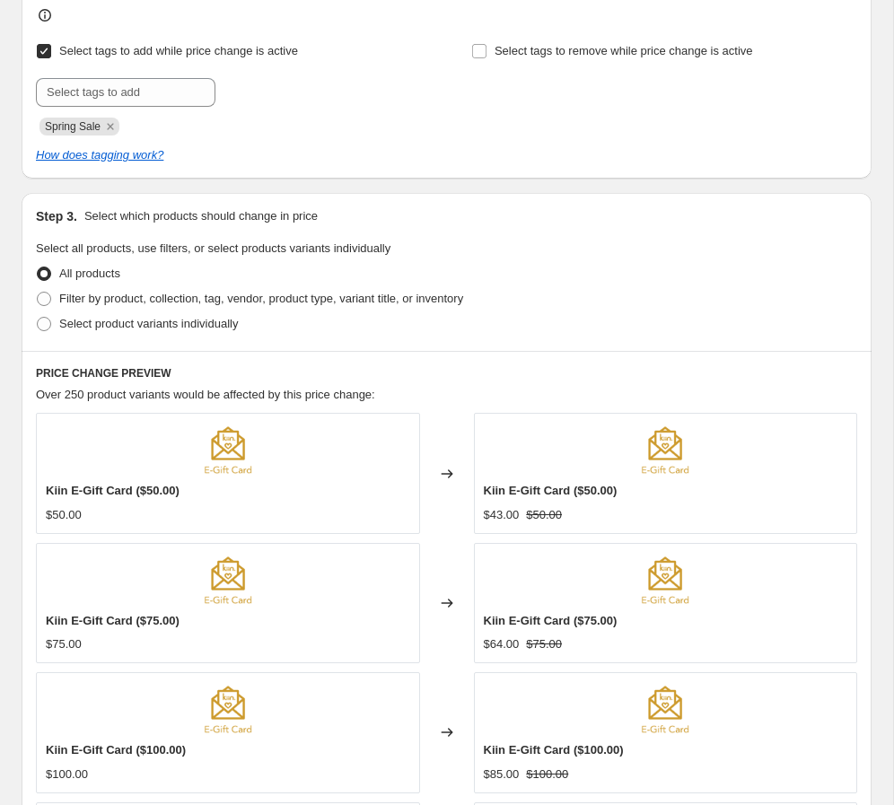
scroll to position [948, 0]
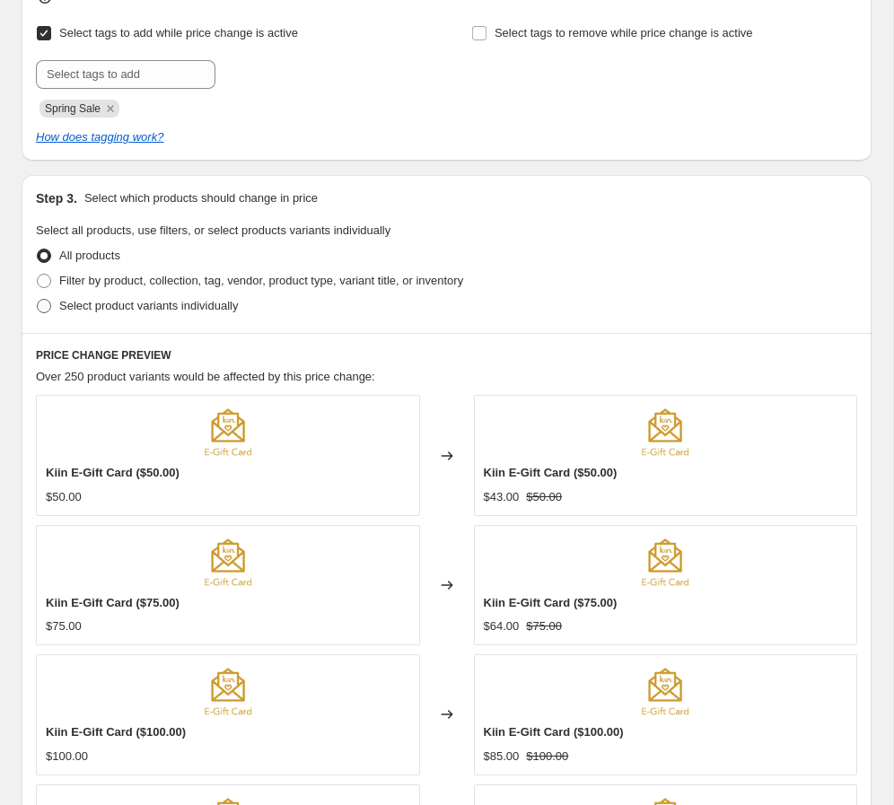
click at [127, 302] on span "Select product variants individually" at bounding box center [148, 305] width 179 height 13
click at [38, 300] on input "Select product variants individually" at bounding box center [37, 299] width 1 height 1
radio input "true"
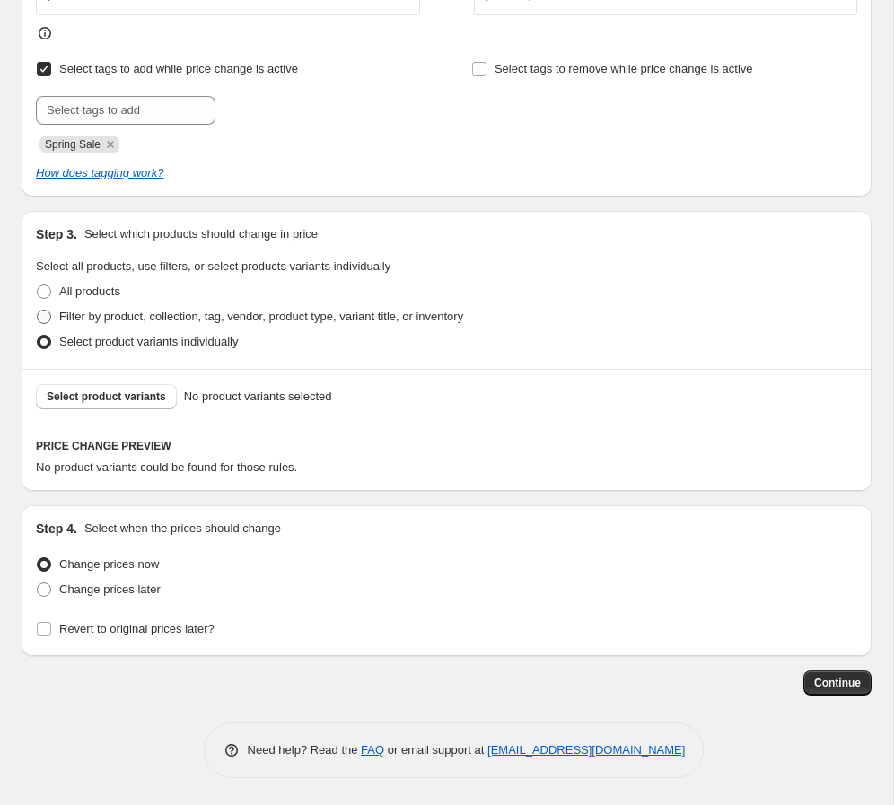
scroll to position [912, 0]
click at [128, 394] on span "Select product variants" at bounding box center [106, 396] width 119 height 14
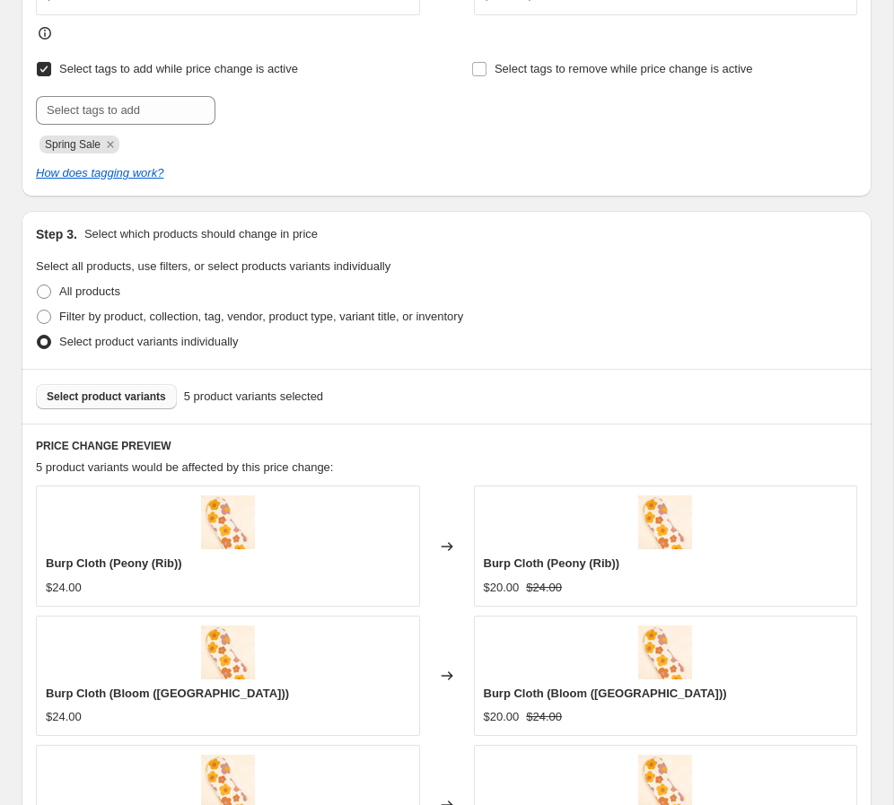
click at [97, 396] on span "Select product variants" at bounding box center [106, 396] width 119 height 14
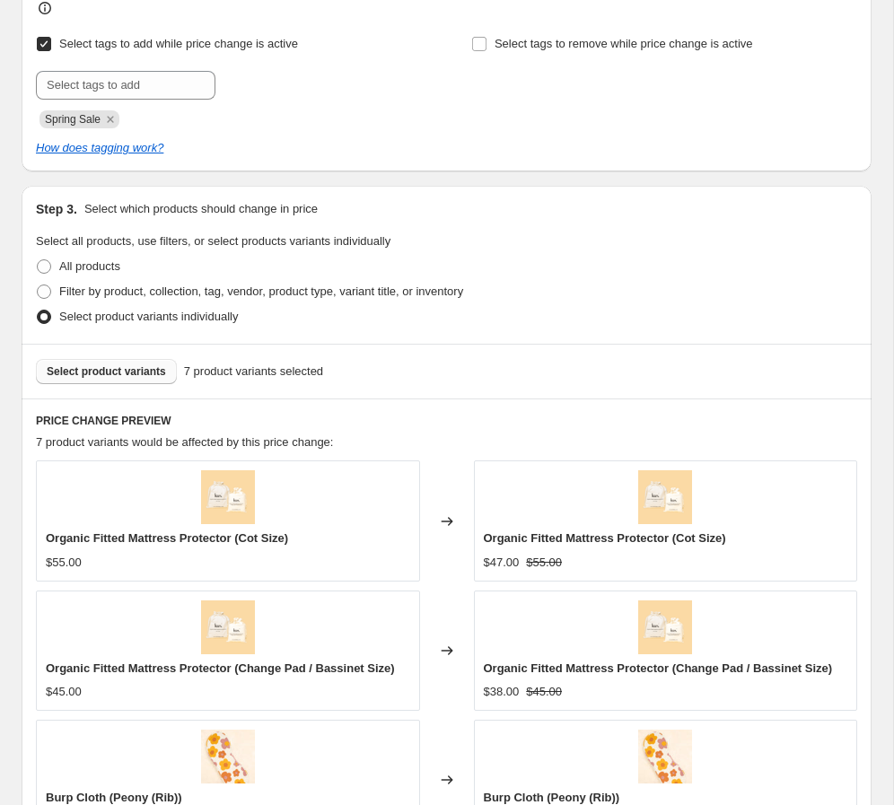
scroll to position [953, 0]
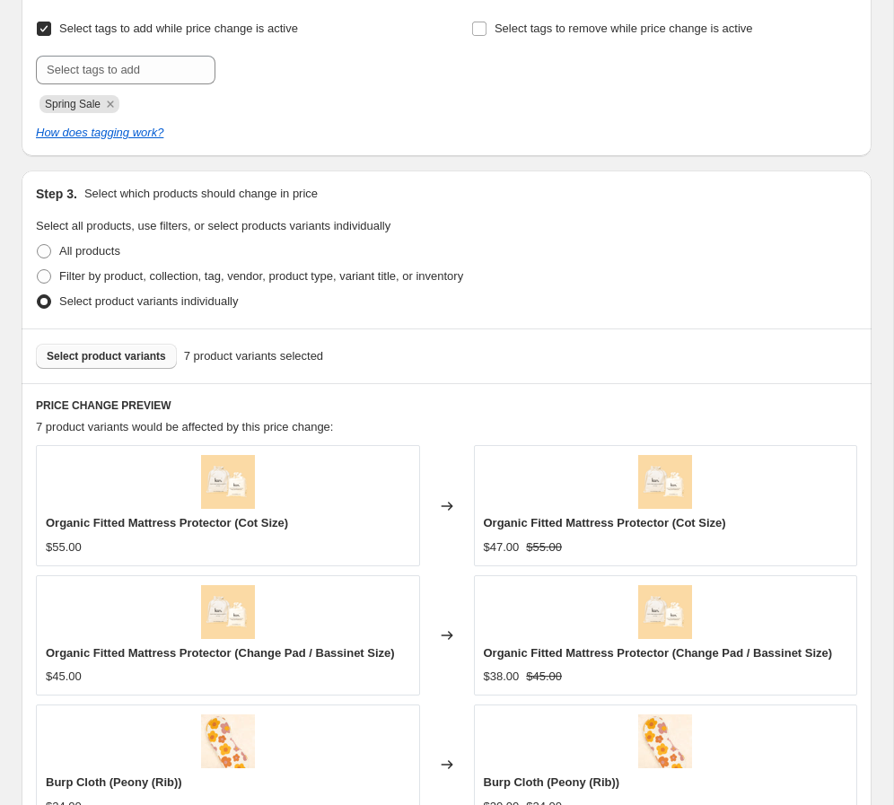
click at [141, 362] on span "Select product variants" at bounding box center [106, 356] width 119 height 14
click at [150, 355] on span "Select product variants" at bounding box center [106, 356] width 119 height 14
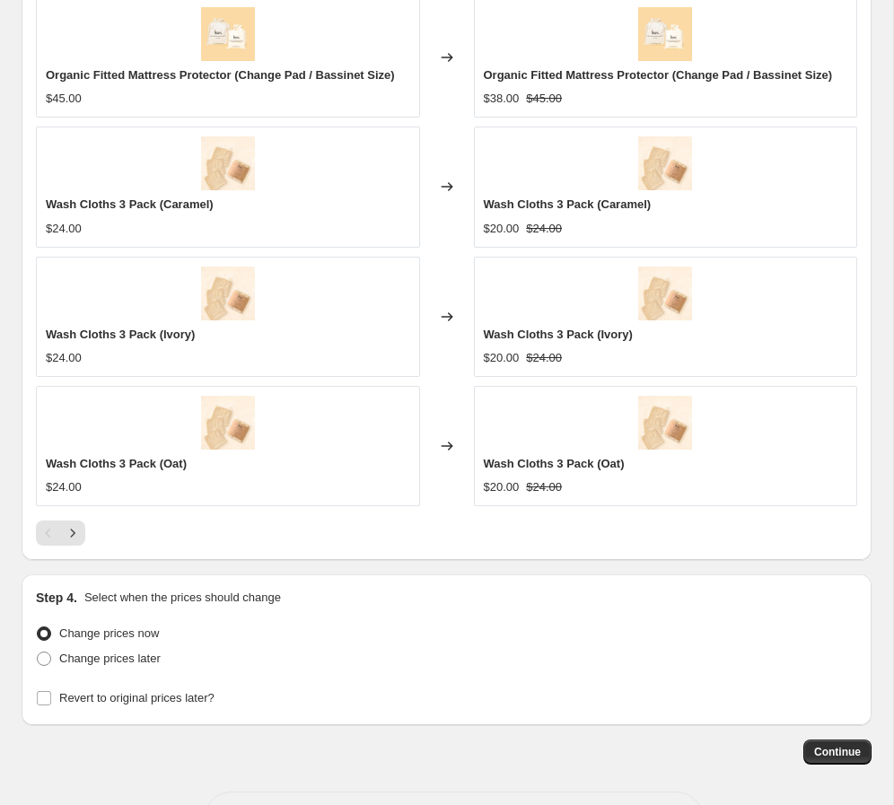
scroll to position [1600, 0]
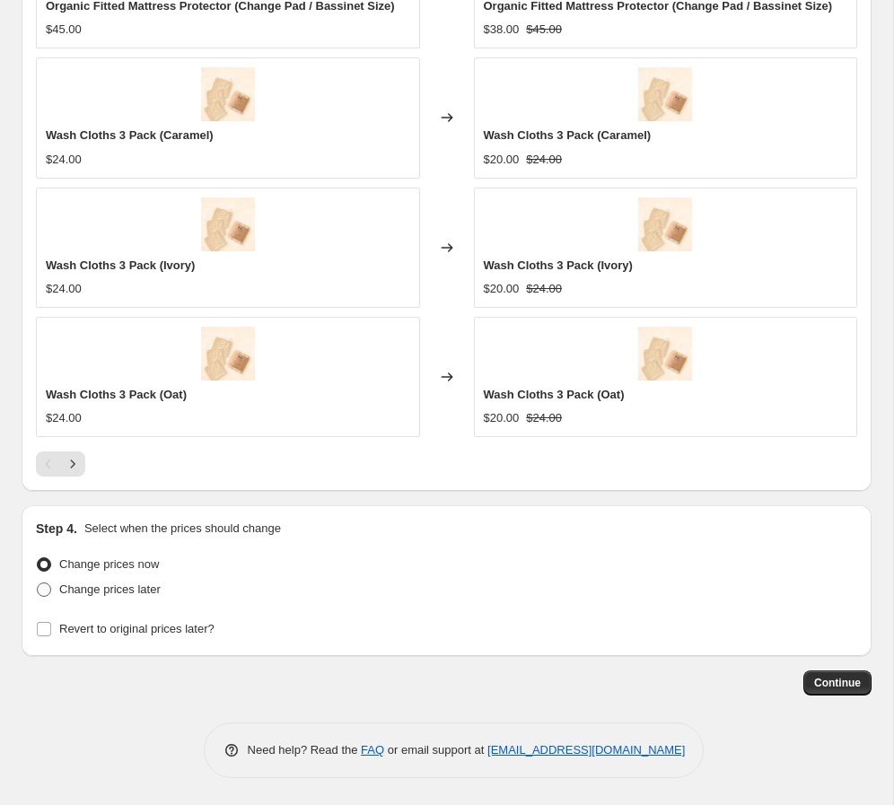
click at [146, 589] on span "Change prices later" at bounding box center [109, 588] width 101 height 13
click at [38, 583] on input "Change prices later" at bounding box center [37, 582] width 1 height 1
radio input "true"
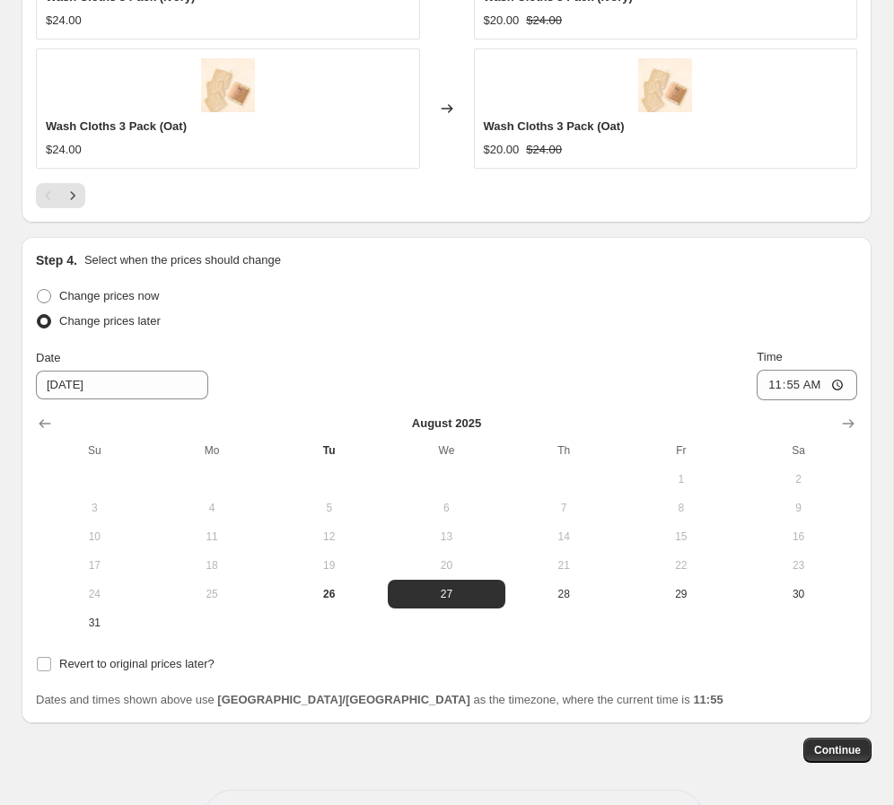
scroll to position [1888, 0]
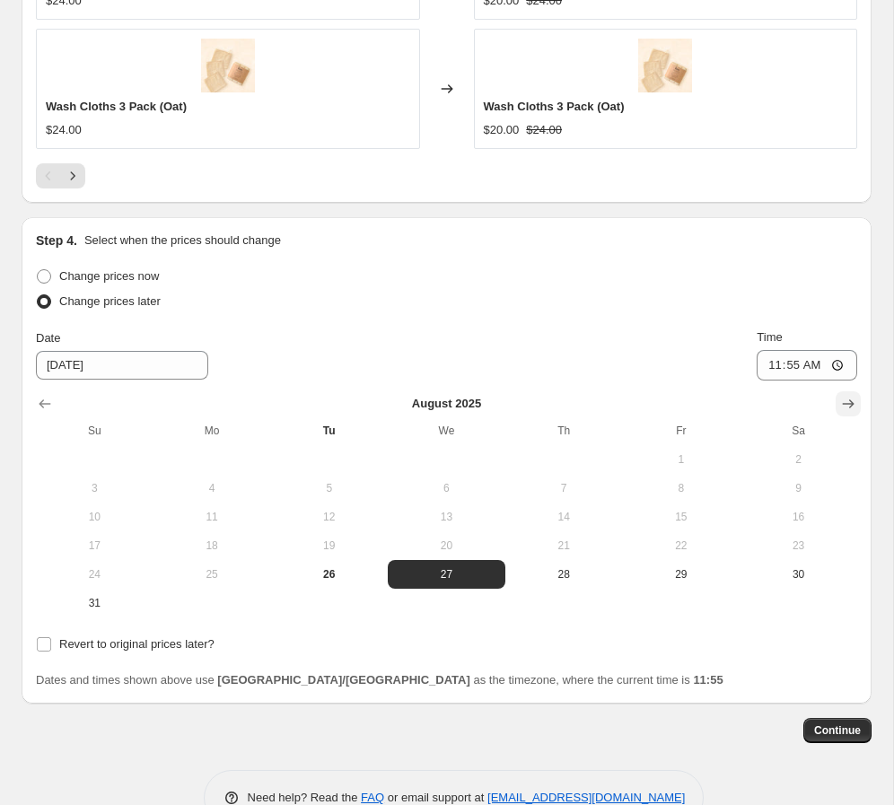
click at [627, 406] on icon "Show next month, September 2025" at bounding box center [848, 404] width 18 height 18
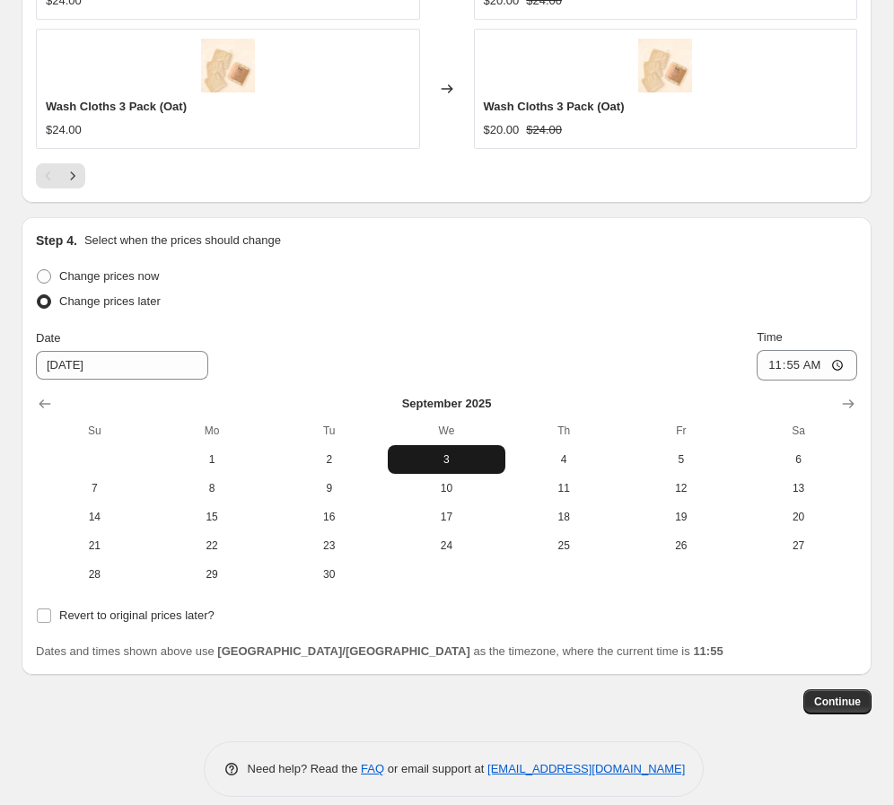
scroll to position [1907, 0]
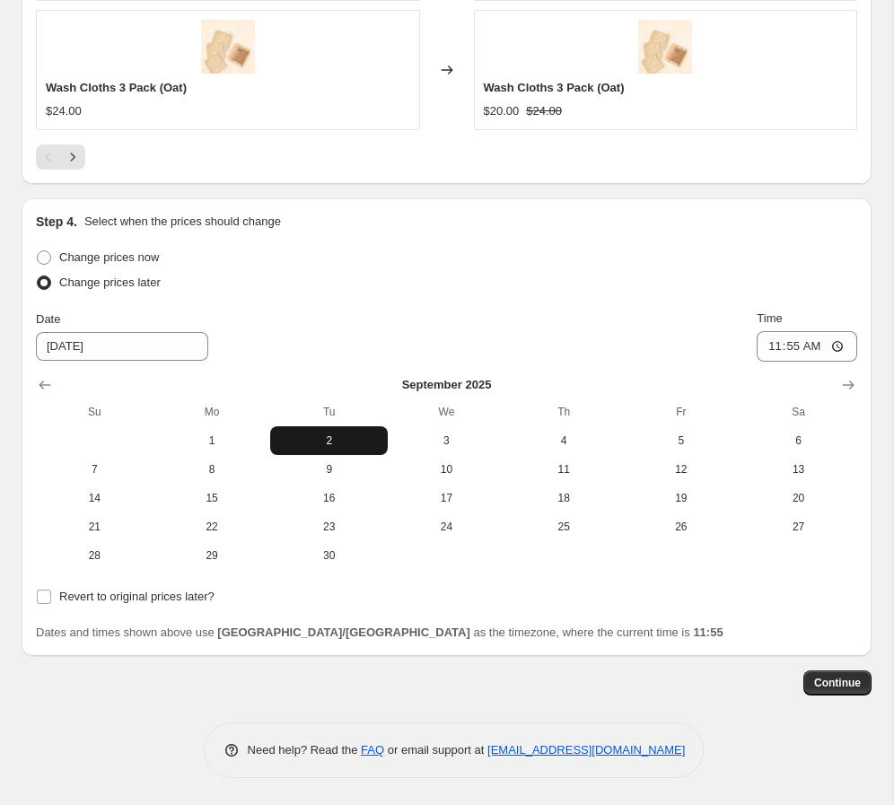
click at [321, 436] on span "2" at bounding box center [328, 440] width 103 height 14
type input "[DATE]"
click at [627, 345] on input "11:55" at bounding box center [806, 346] width 100 height 31
type input "00:00"
click at [627, 352] on div "Date [DATE] Time 00:00" at bounding box center [446, 336] width 821 height 52
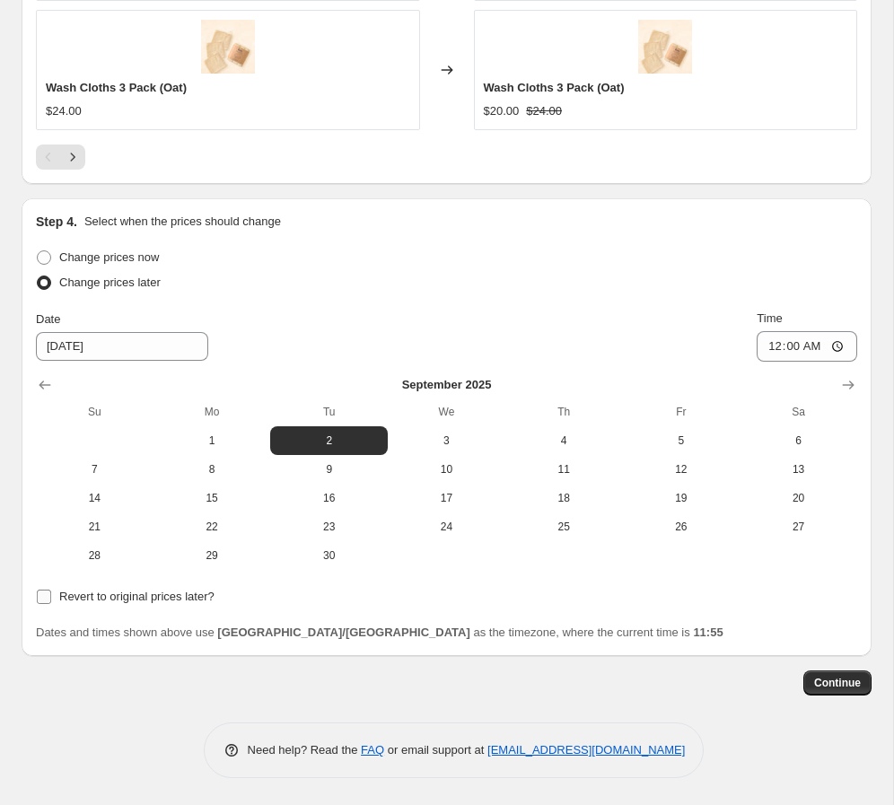
click at [170, 605] on span "Revert to original prices later?" at bounding box center [136, 597] width 155 height 18
click at [51, 604] on input "Revert to original prices later?" at bounding box center [44, 596] width 14 height 14
checkbox input "true"
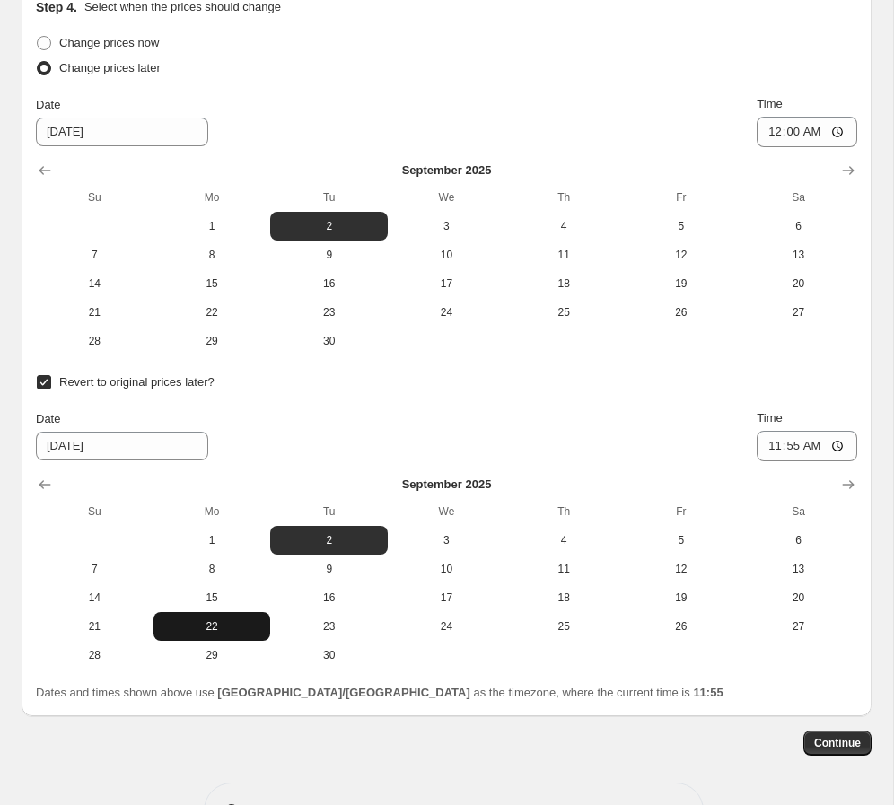
scroll to position [2181, 0]
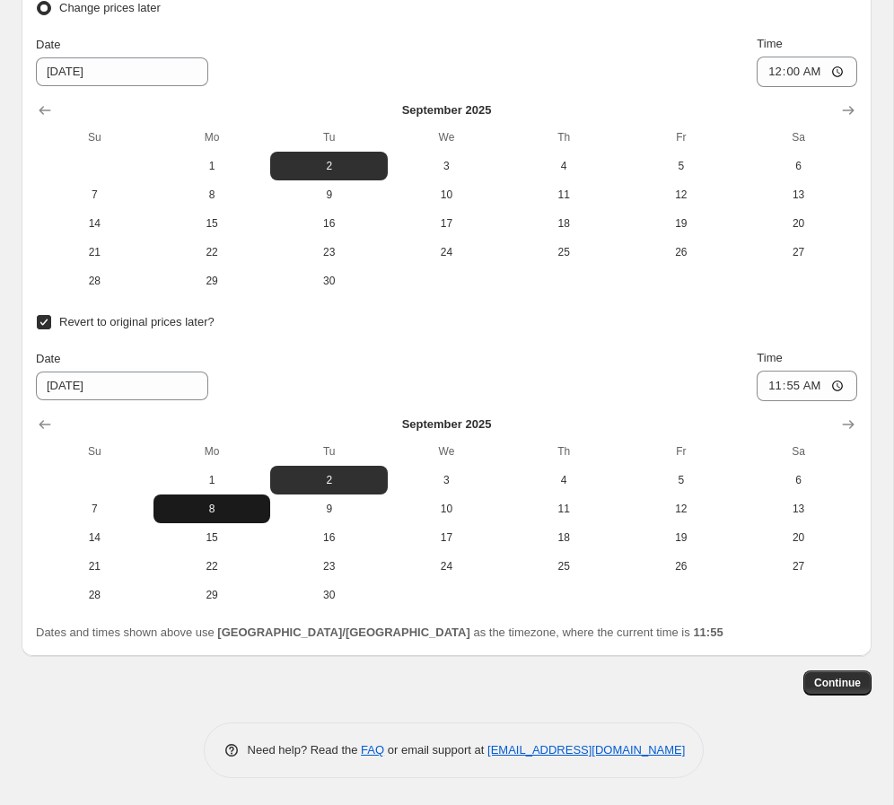
click at [202, 513] on span "8" at bounding box center [212, 509] width 103 height 14
type input "[DATE]"
click at [627, 675] on button "Continue" at bounding box center [837, 682] width 68 height 25
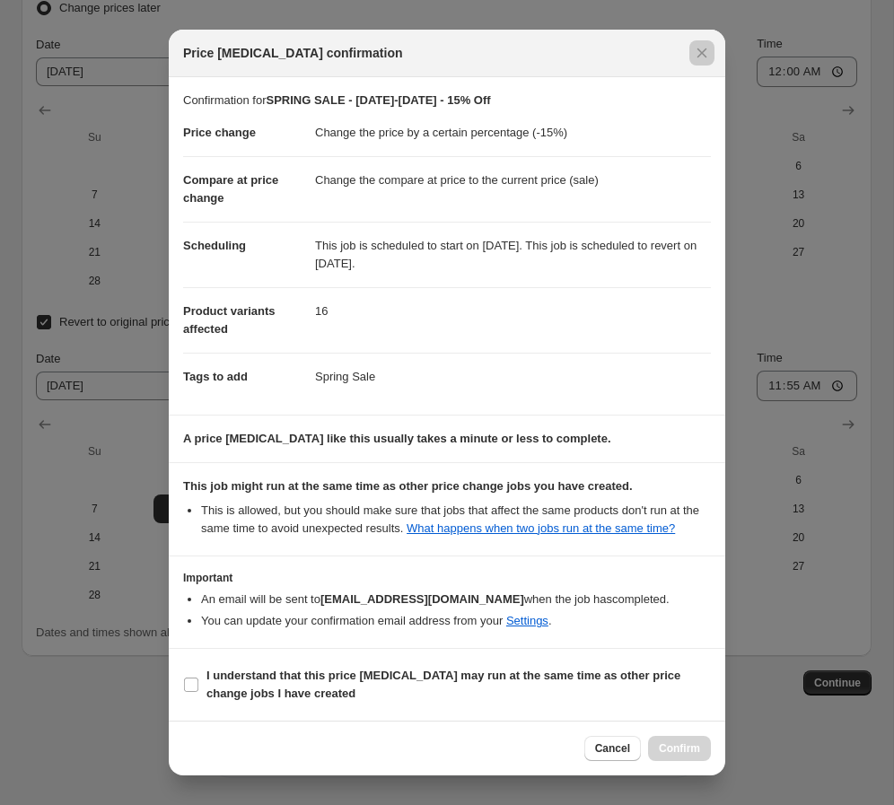
click at [150, 688] on div at bounding box center [447, 402] width 894 height 805
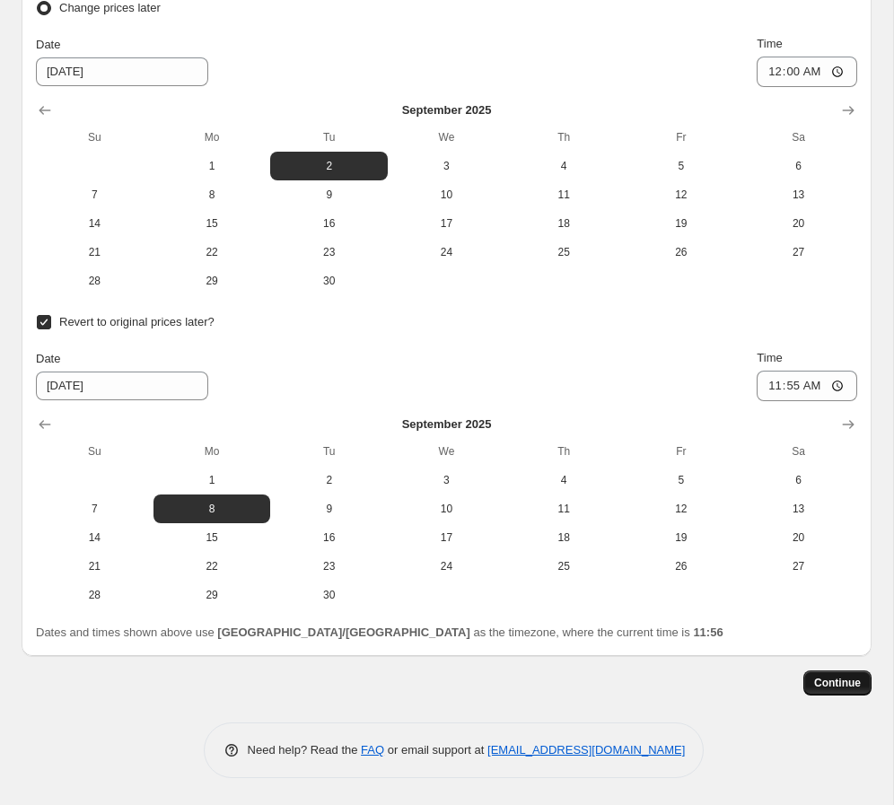
click at [627, 681] on button "Continue" at bounding box center [837, 682] width 68 height 25
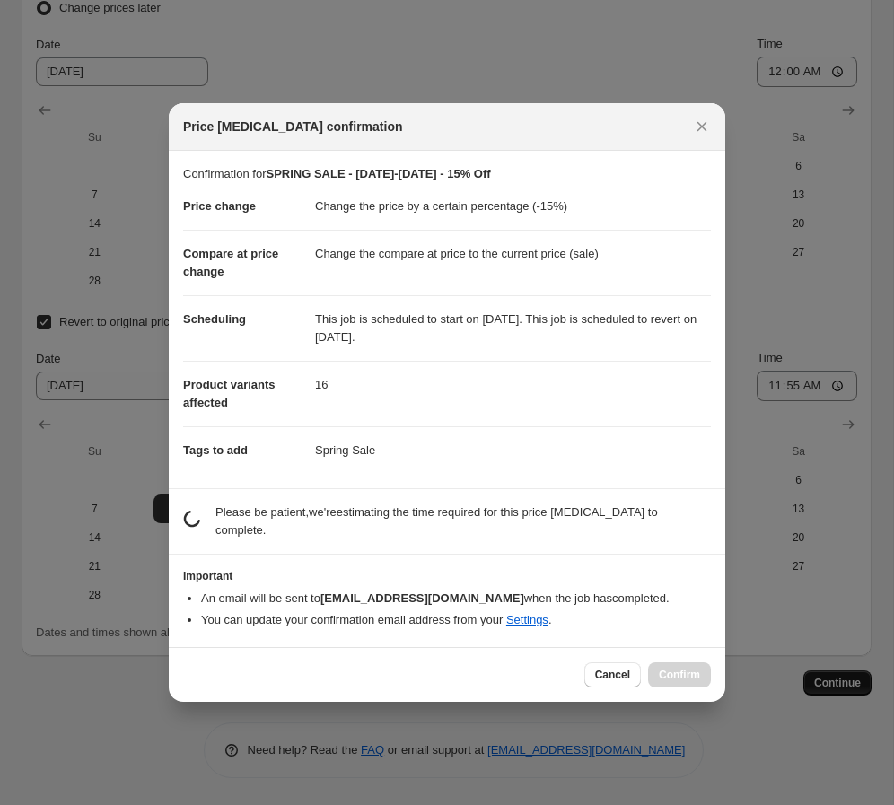
scroll to position [0, 0]
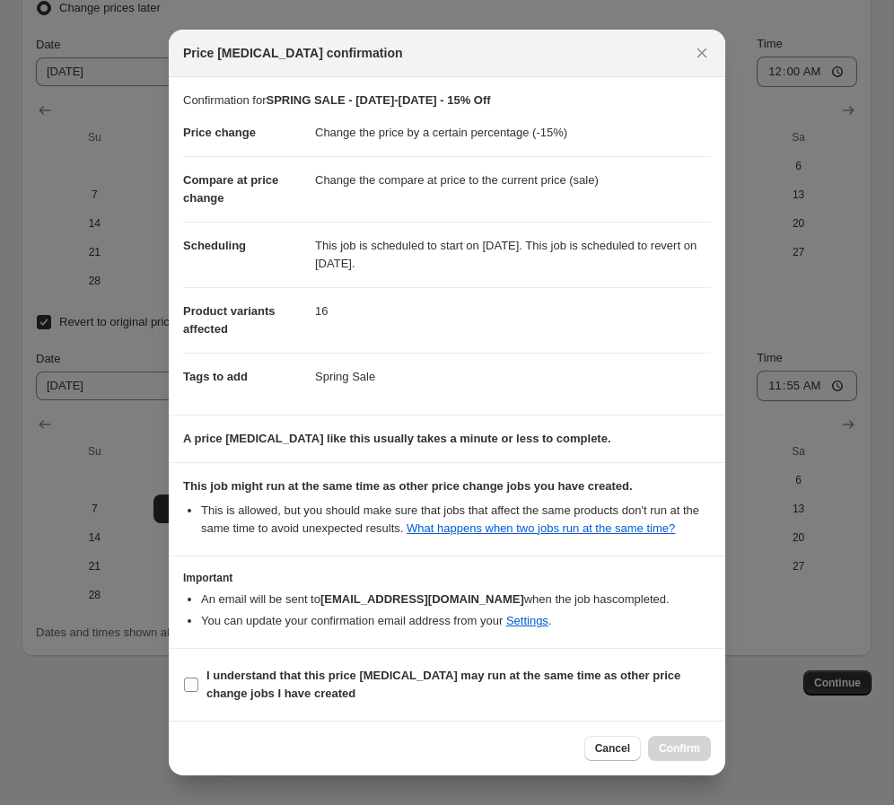
click at [228, 697] on span "I understand that this price [MEDICAL_DATA] may run at the same time as other p…" at bounding box center [458, 685] width 504 height 36
click at [198, 692] on input "I understand that this price [MEDICAL_DATA] may run at the same time as other p…" at bounding box center [191, 684] width 14 height 14
checkbox input "true"
click at [627, 745] on span "Confirm" at bounding box center [679, 748] width 41 height 14
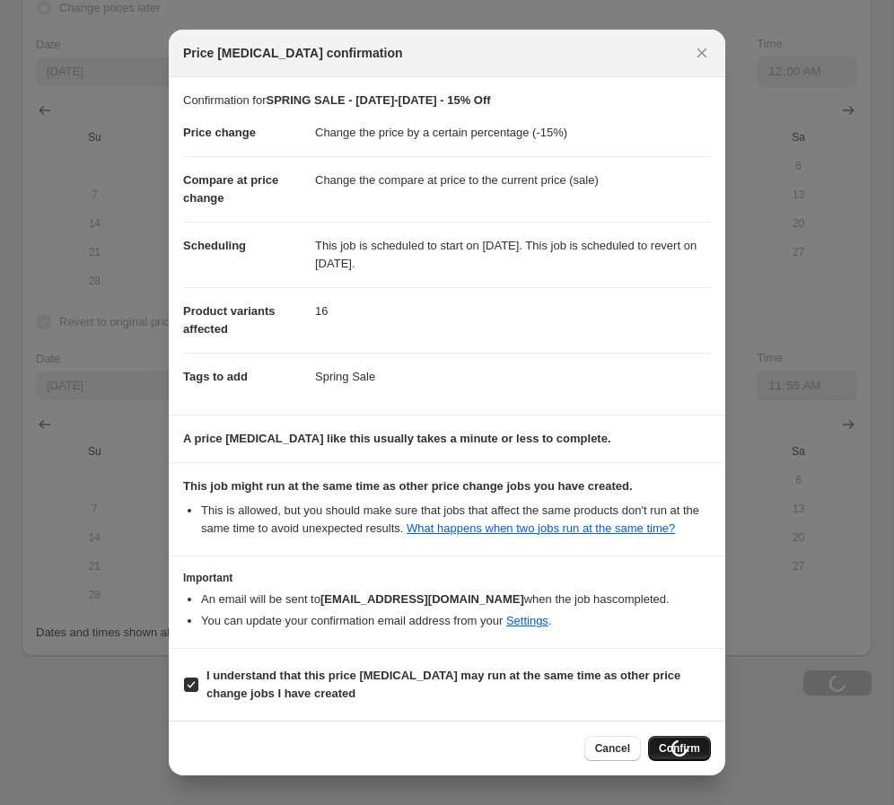
scroll to position [2181, 0]
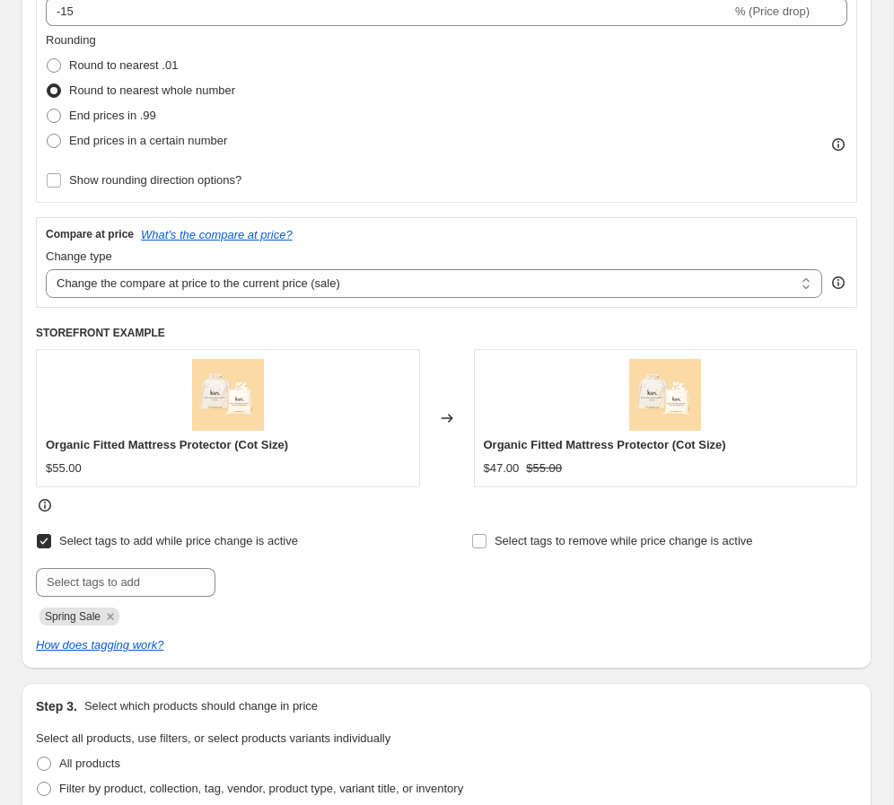
scroll to position [0, 0]
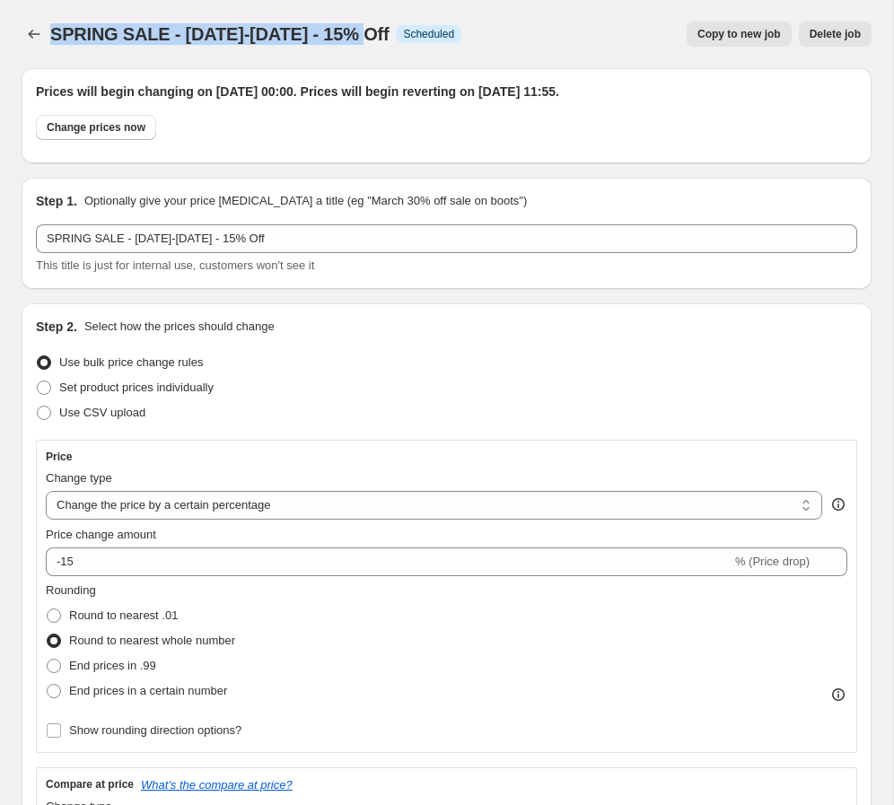
drag, startPoint x: 51, startPoint y: 34, endPoint x: 347, endPoint y: 39, distance: 296.1
click at [347, 39] on span "SPRING SALE - [DATE]-[DATE] - 15% Off" at bounding box center [219, 34] width 338 height 20
copy span "SPRING SALE - [DATE]-[DATE] - 15% Off"
click at [34, 38] on icon "Price change jobs" at bounding box center [34, 34] width 18 height 18
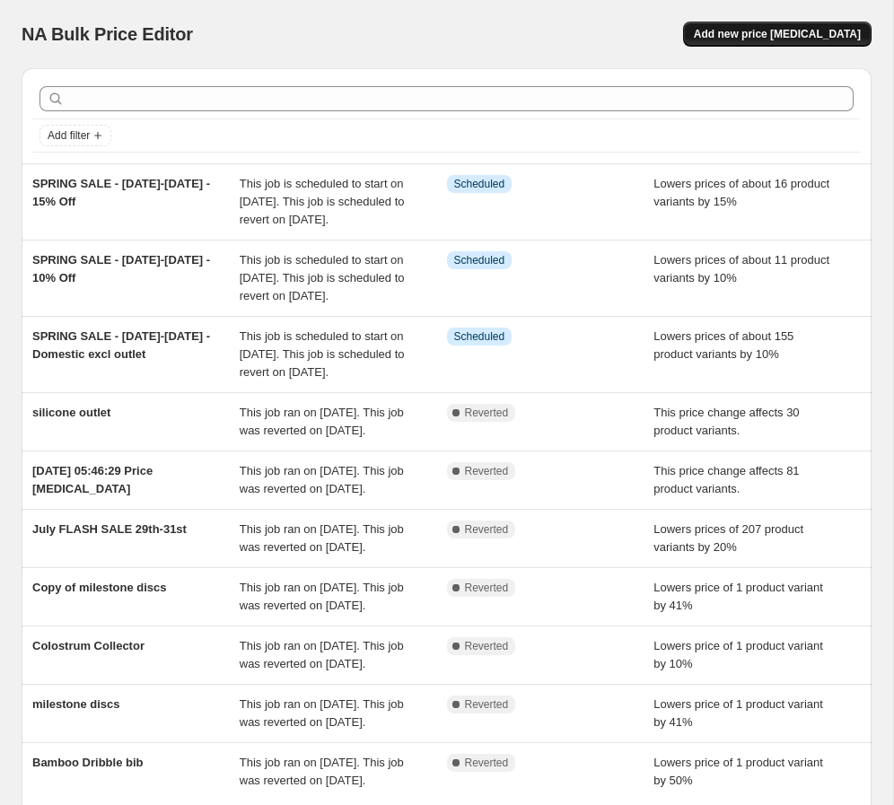
click at [627, 34] on span "Add new price [MEDICAL_DATA]" at bounding box center [777, 34] width 167 height 14
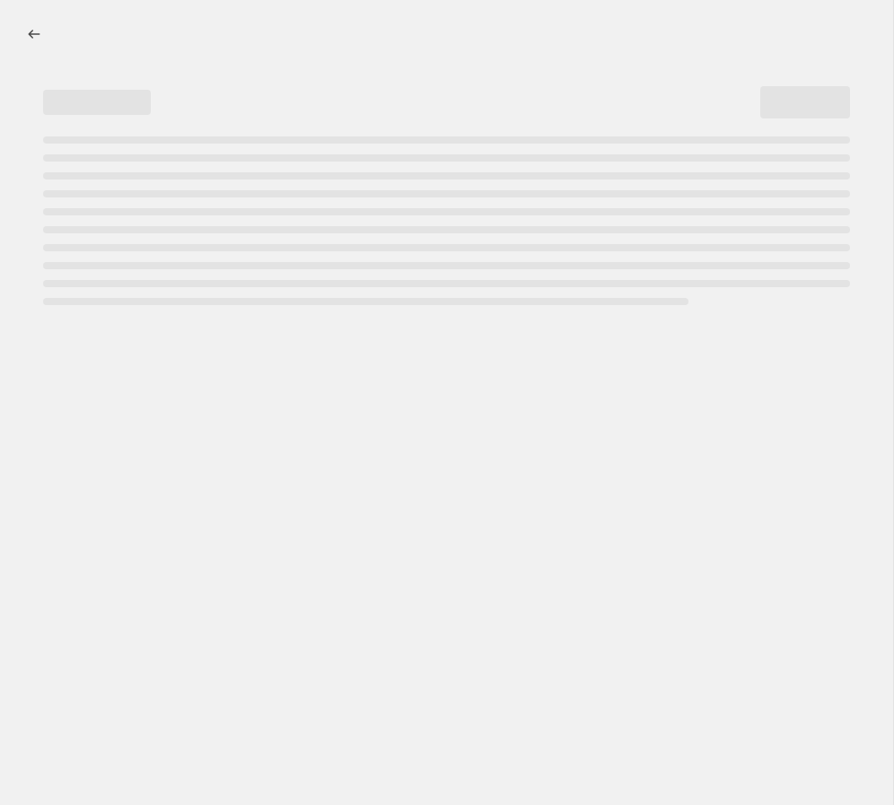
select select "percentage"
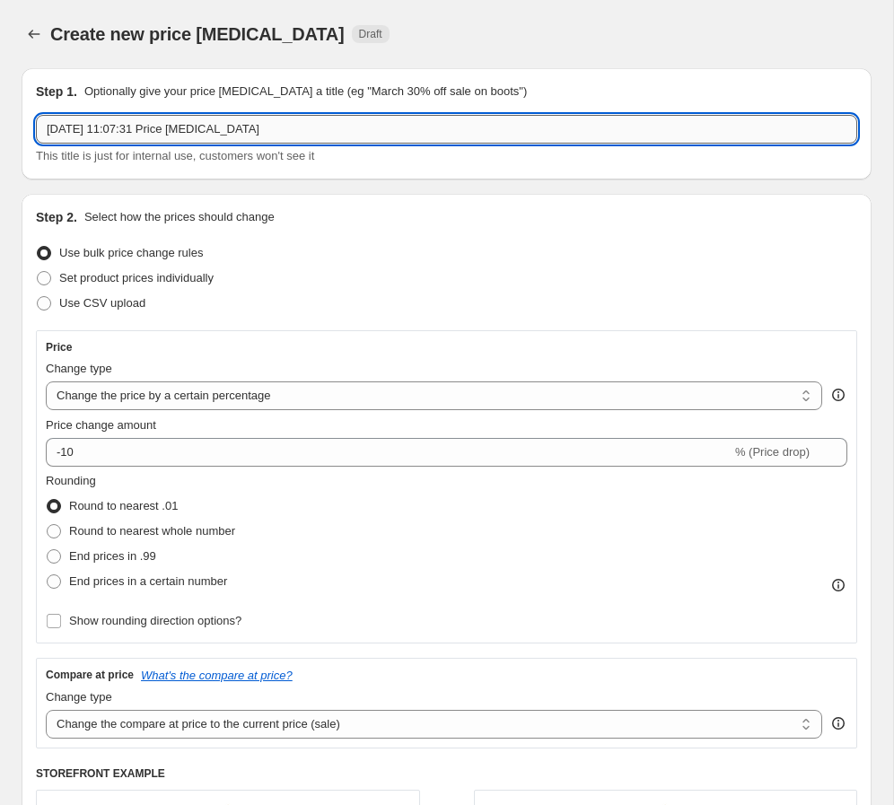
click at [137, 134] on input "[DATE] 11:07:31 Price [MEDICAL_DATA]" at bounding box center [446, 129] width 821 height 29
click at [137, 132] on input "[DATE] 11:07:31 Price [MEDICAL_DATA]" at bounding box center [446, 129] width 821 height 29
paste input "SPRING SALE - [DATE]-[DATE] - 15% Off"
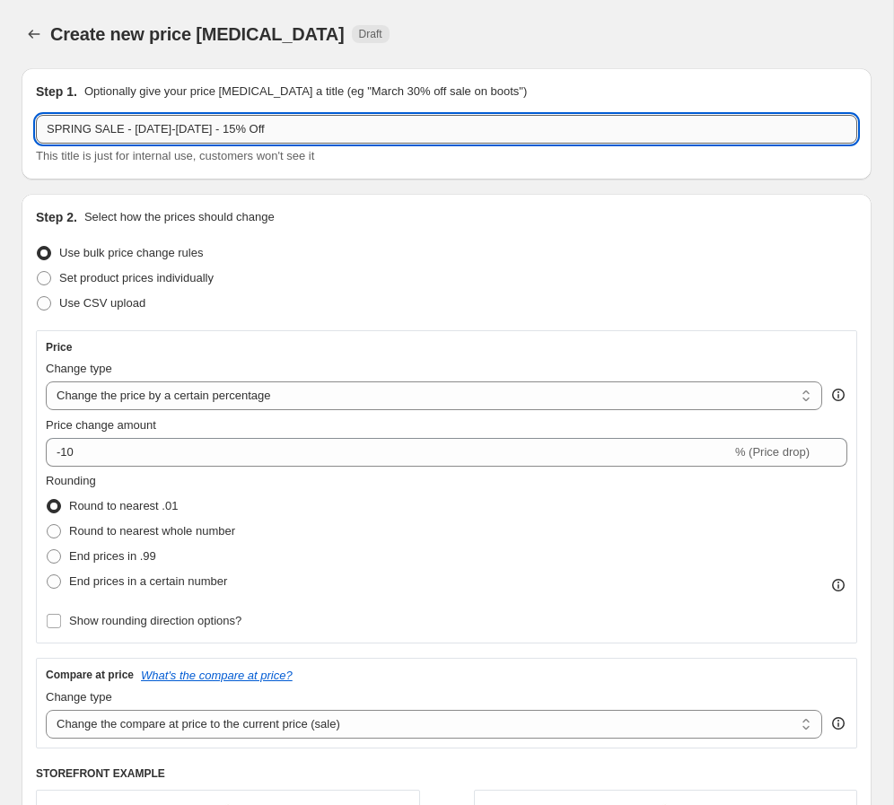
click at [219, 128] on input "SPRING SALE - [DATE]-[DATE] - 15% Off" at bounding box center [446, 129] width 821 height 29
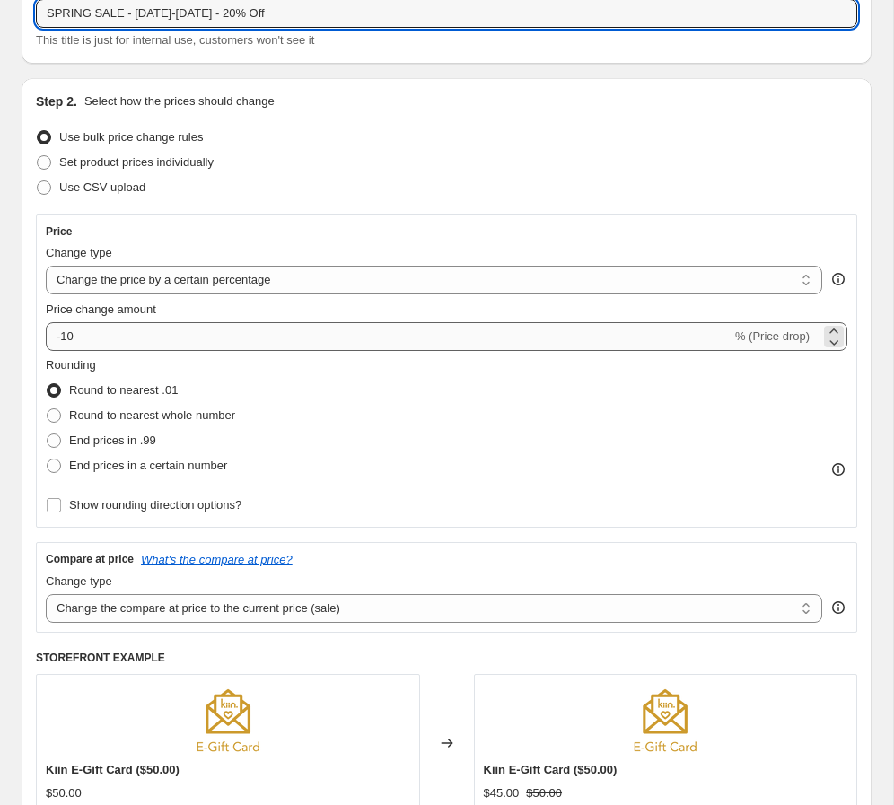
scroll to position [144, 0]
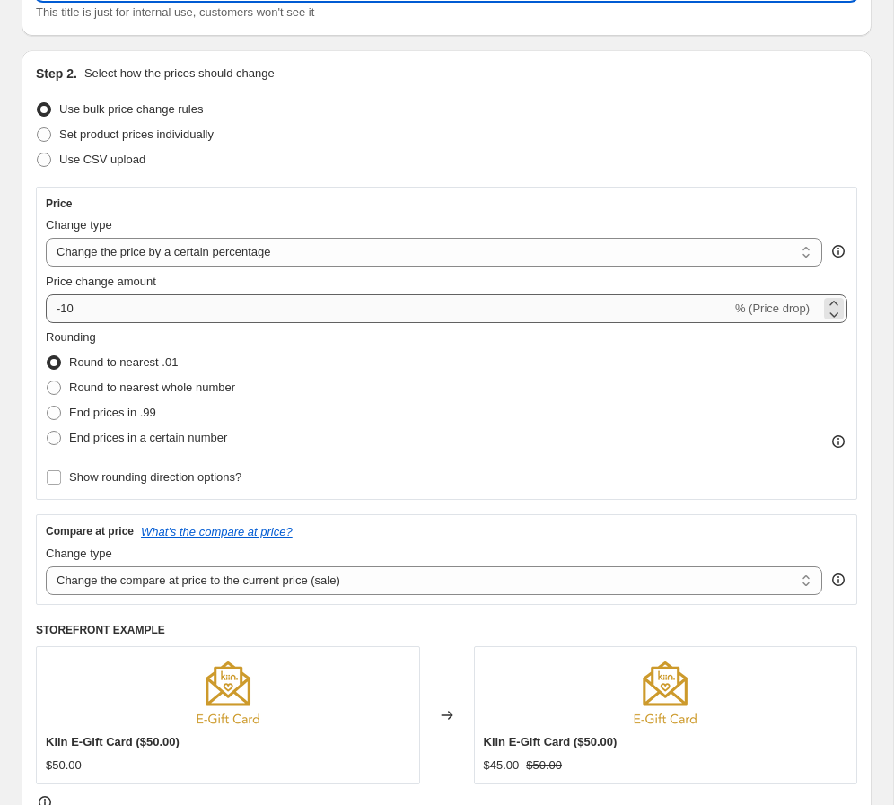
type input "SPRING SALE - [DATE]-[DATE] - 20% Off"
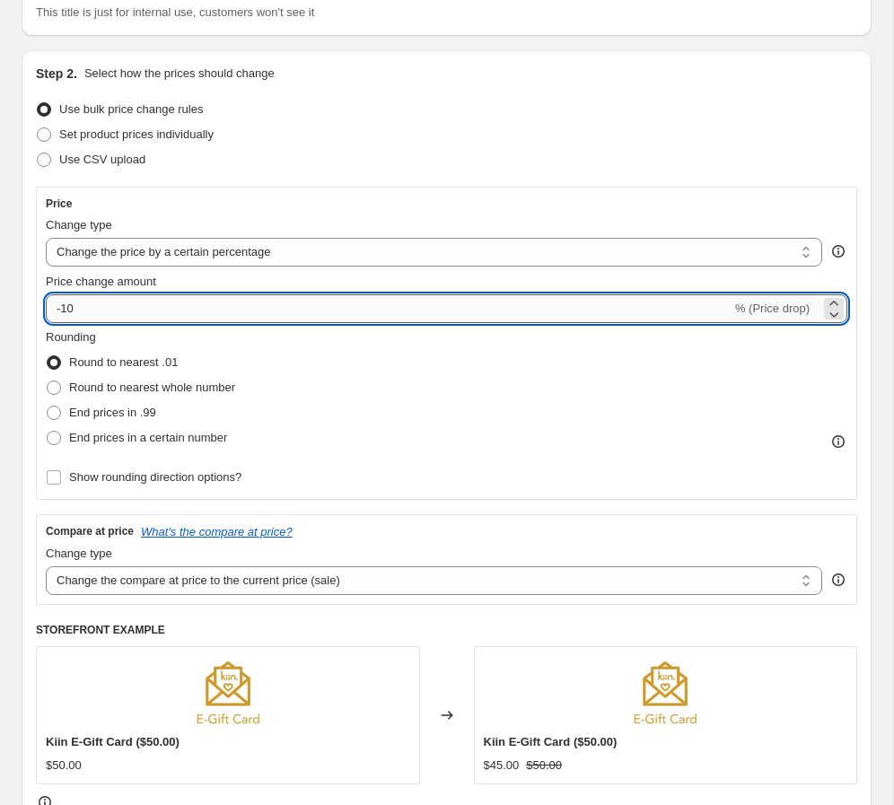
click at [176, 304] on input "-10" at bounding box center [388, 308] width 685 height 29
type input "-1"
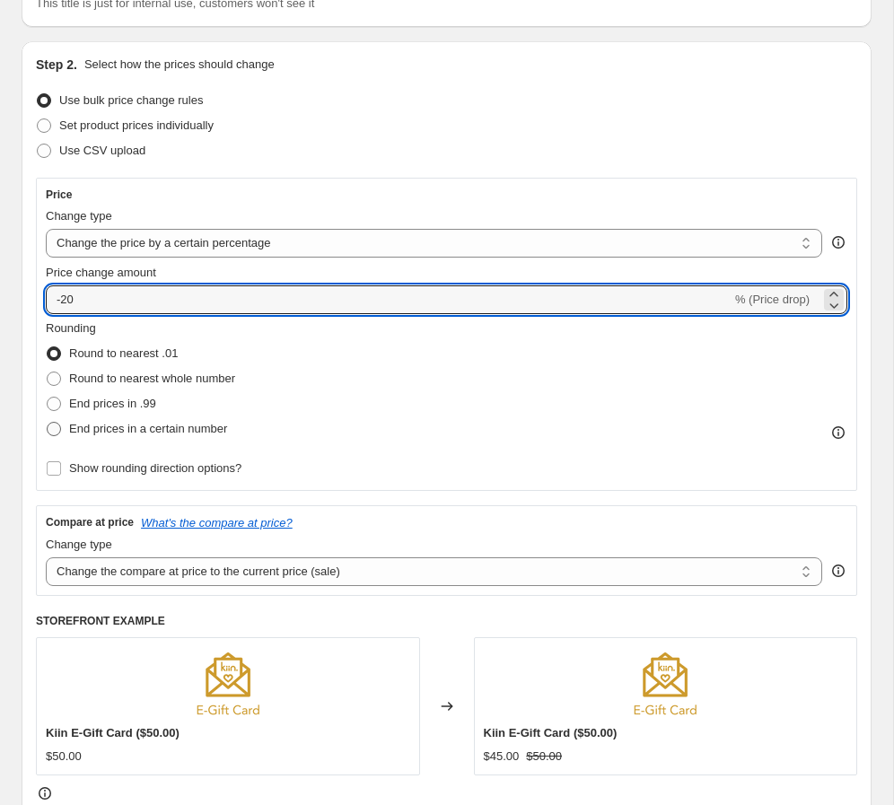
type input "-20"
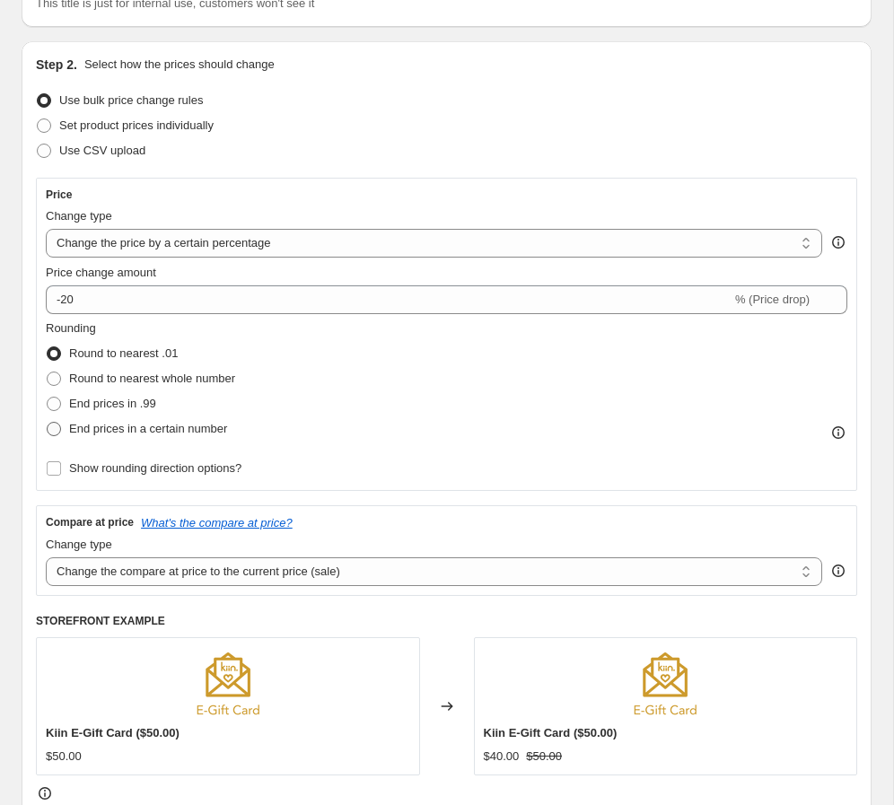
click at [165, 422] on span "End prices in a certain number" at bounding box center [148, 428] width 158 height 13
click at [48, 422] on input "End prices in a certain number" at bounding box center [47, 422] width 1 height 1
radio input "true"
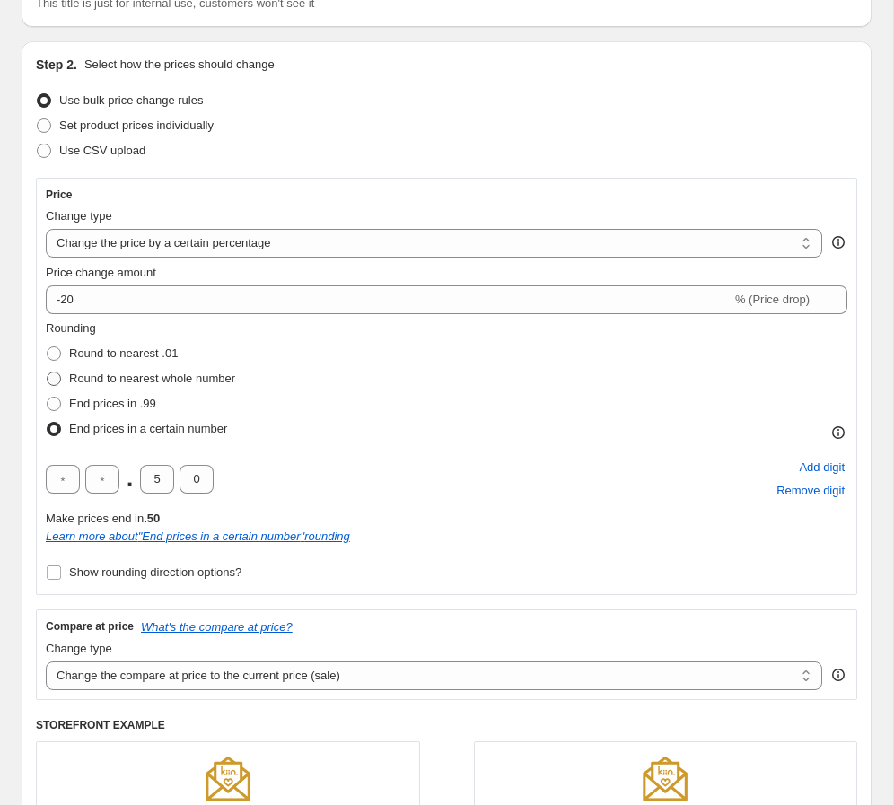
click at [146, 380] on span "Round to nearest whole number" at bounding box center [152, 377] width 166 height 13
click at [48, 372] on input "Round to nearest whole number" at bounding box center [47, 371] width 1 height 1
radio input "true"
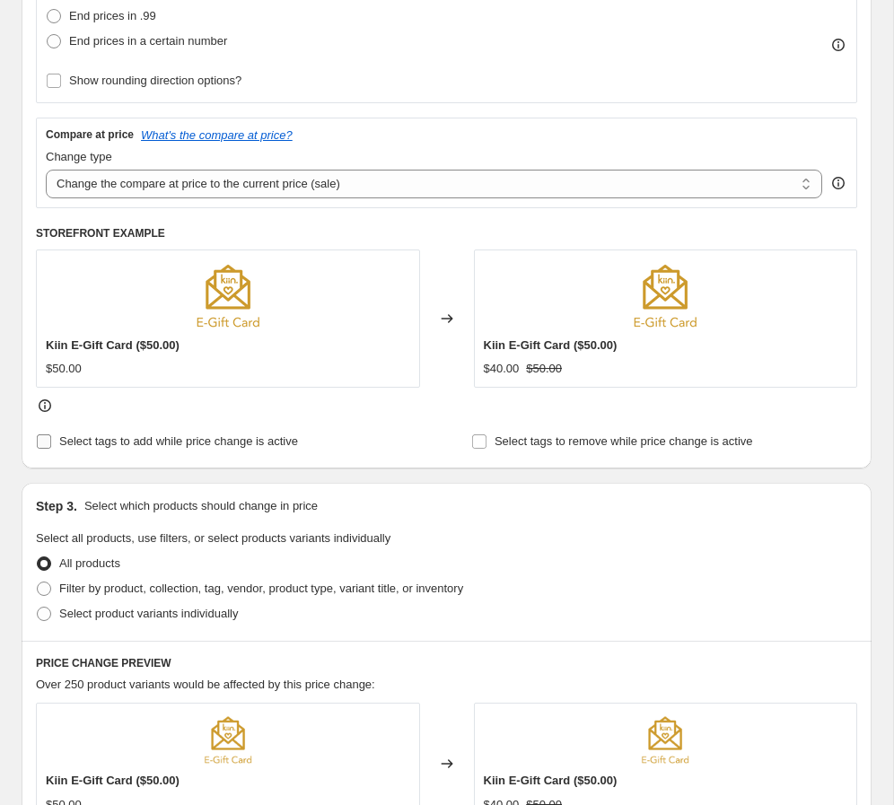
scroll to position [547, 0]
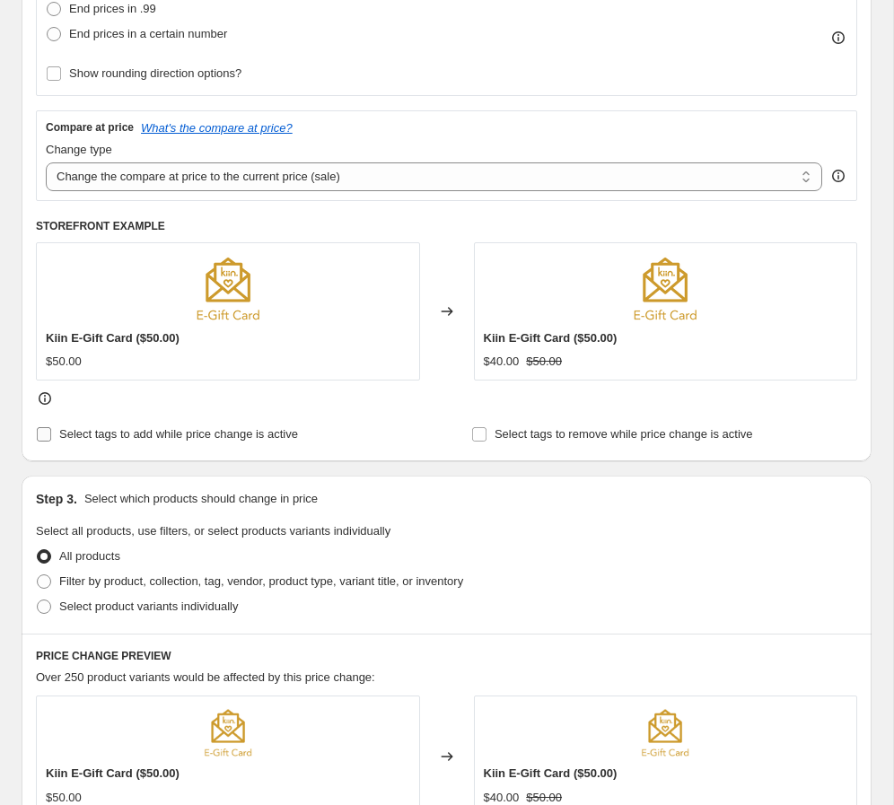
click at [105, 439] on span "Select tags to add while price change is active" at bounding box center [178, 433] width 239 height 13
click at [51, 439] on input "Select tags to add while price change is active" at bounding box center [44, 434] width 14 height 14
checkbox input "true"
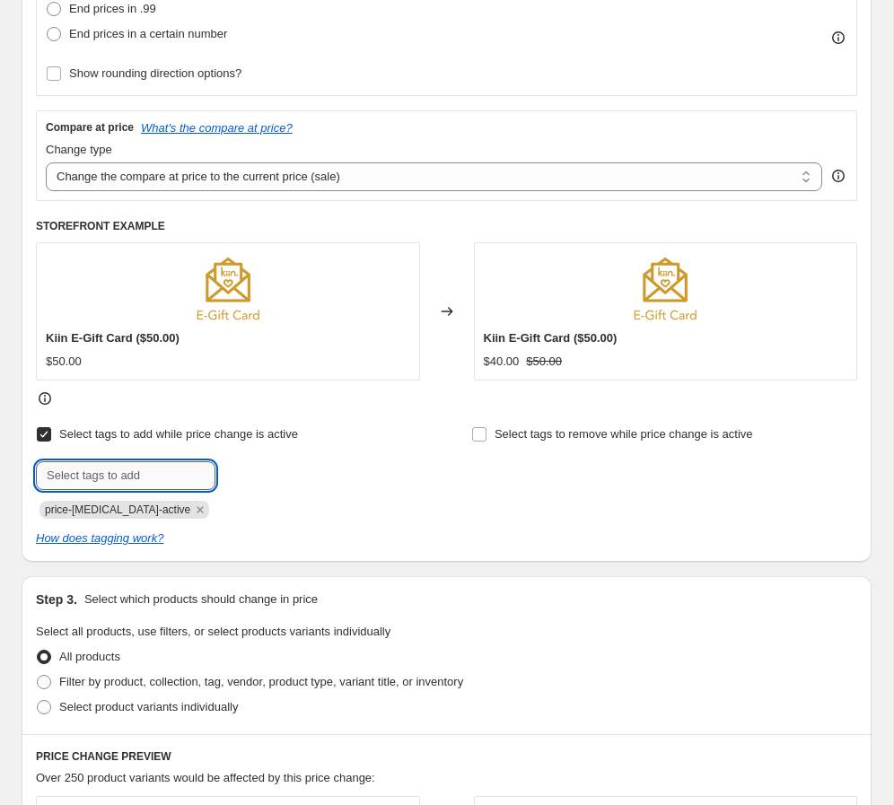
click at [143, 471] on input "text" at bounding box center [125, 475] width 179 height 29
type input "Spring Sale"
click at [278, 477] on span "Spring Sale" at bounding box center [284, 473] width 59 height 13
click at [192, 512] on icon "Remove price-change-job-active" at bounding box center [200, 510] width 16 height 16
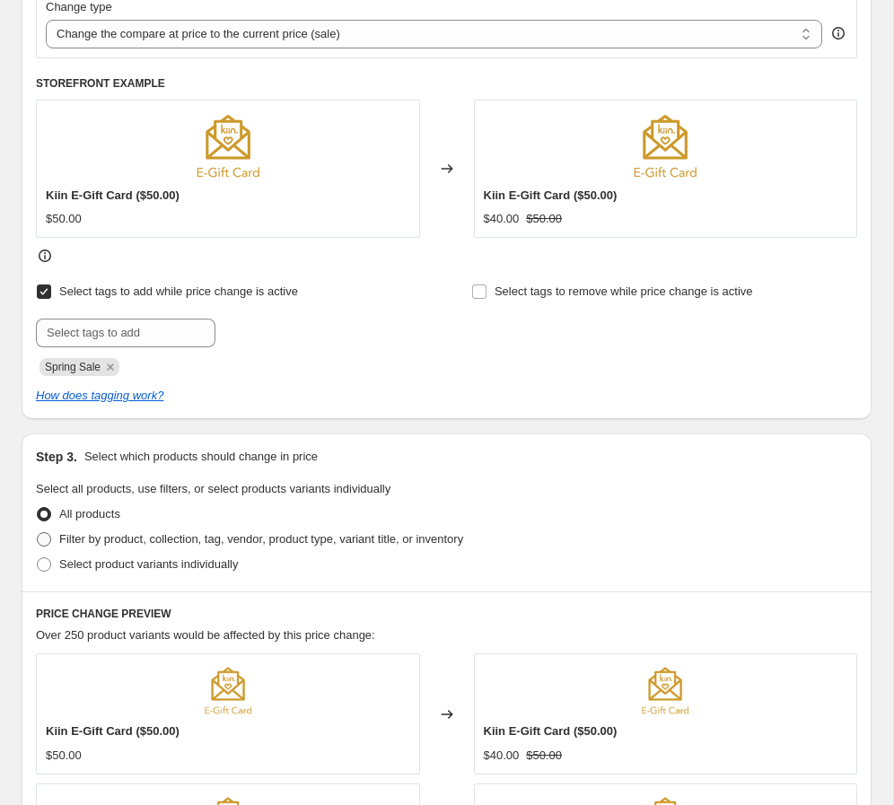
scroll to position [692, 0]
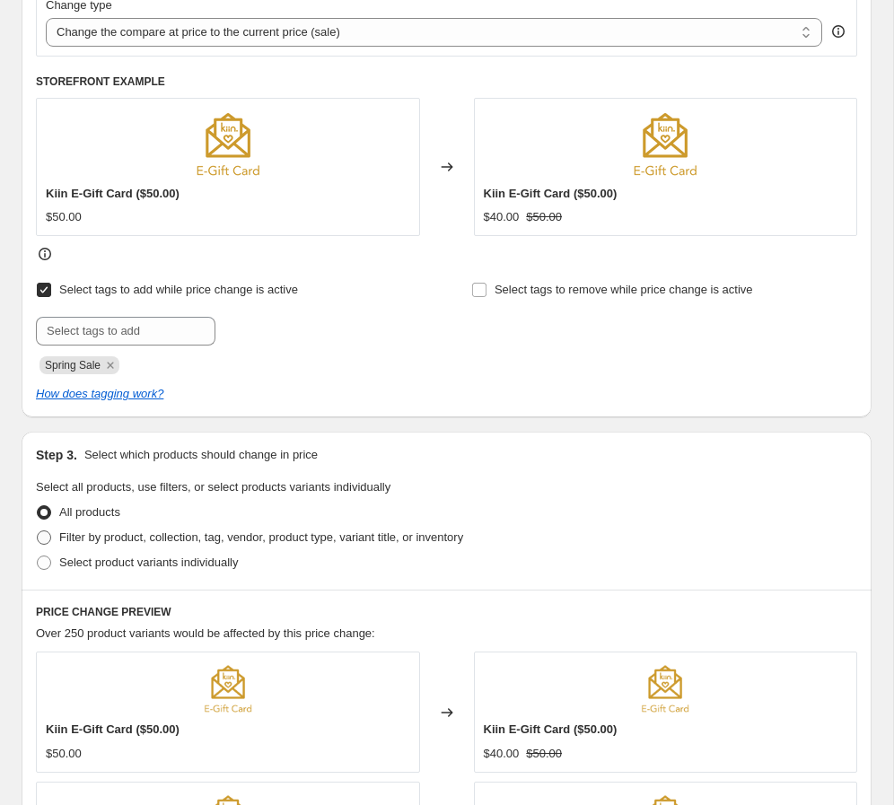
click at [144, 536] on span "Filter by product, collection, tag, vendor, product type, variant title, or inv…" at bounding box center [261, 536] width 404 height 13
click at [38, 531] on input "Filter by product, collection, tag, vendor, product type, variant title, or inv…" at bounding box center [37, 530] width 1 height 1
radio input "true"
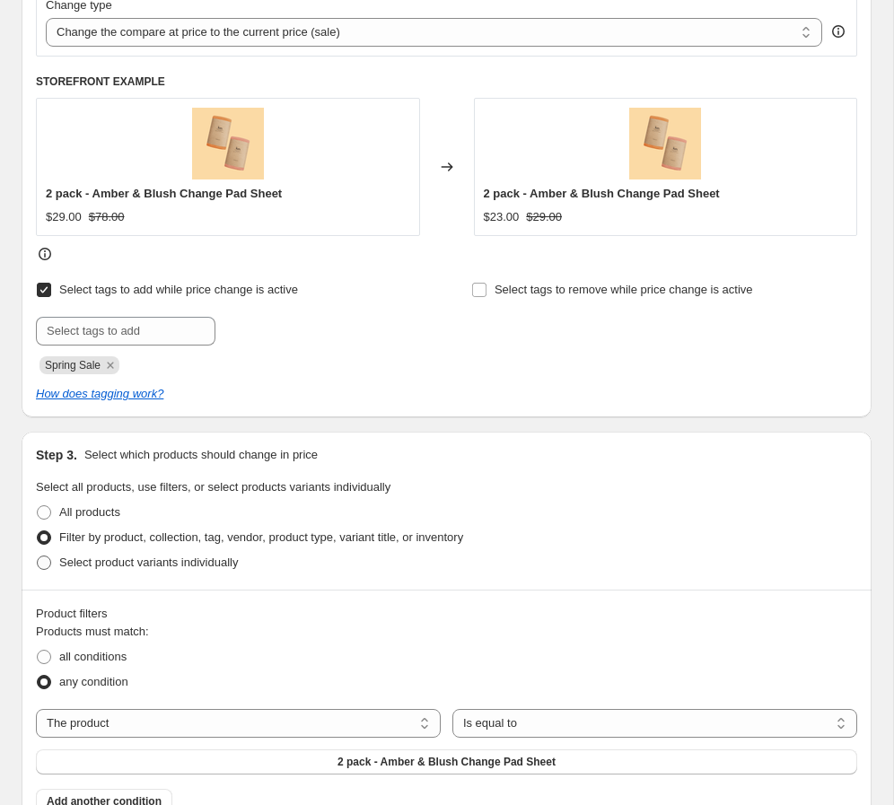
click at [138, 563] on span "Select product variants individually" at bounding box center [148, 561] width 179 height 13
click at [38, 556] on input "Select product variants individually" at bounding box center [37, 555] width 1 height 1
radio input "true"
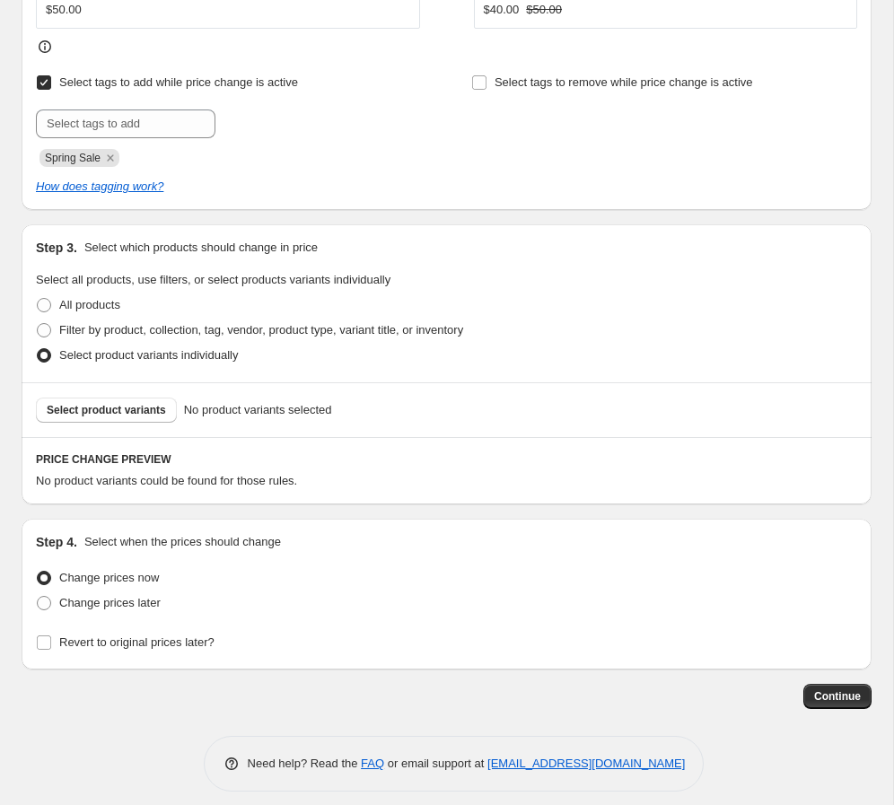
scroll to position [912, 0]
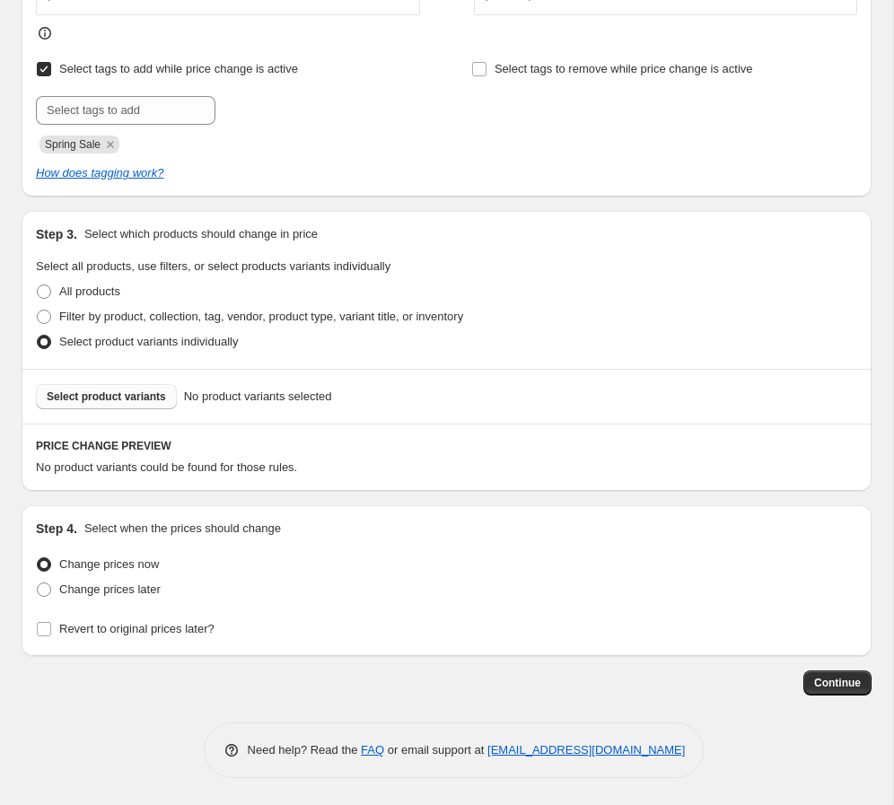
click at [126, 392] on span "Select product variants" at bounding box center [106, 396] width 119 height 14
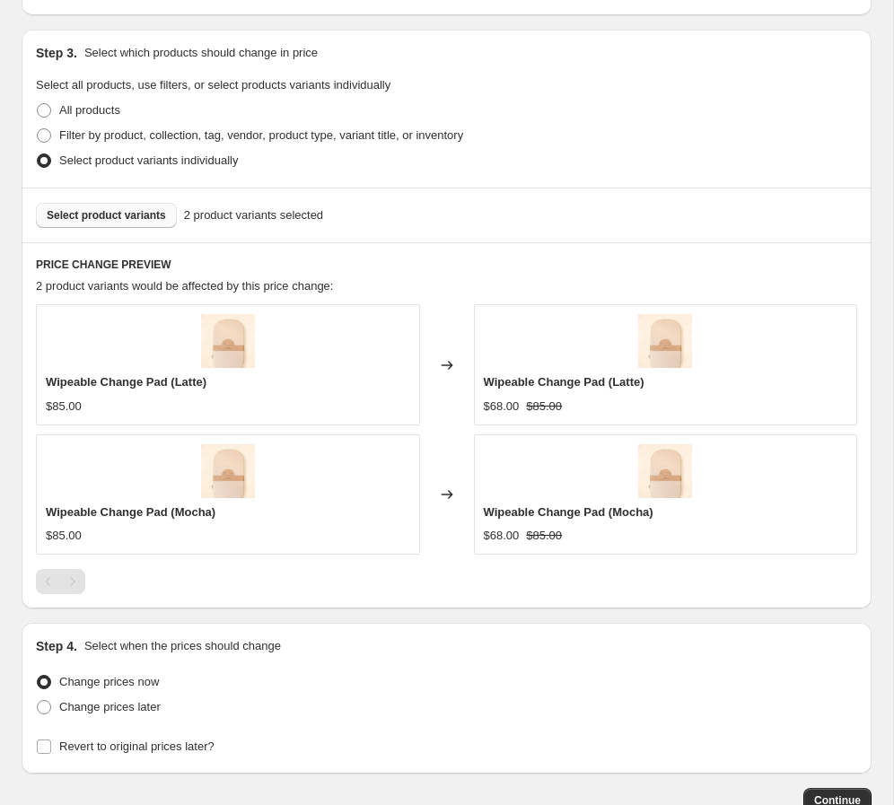
scroll to position [1172, 0]
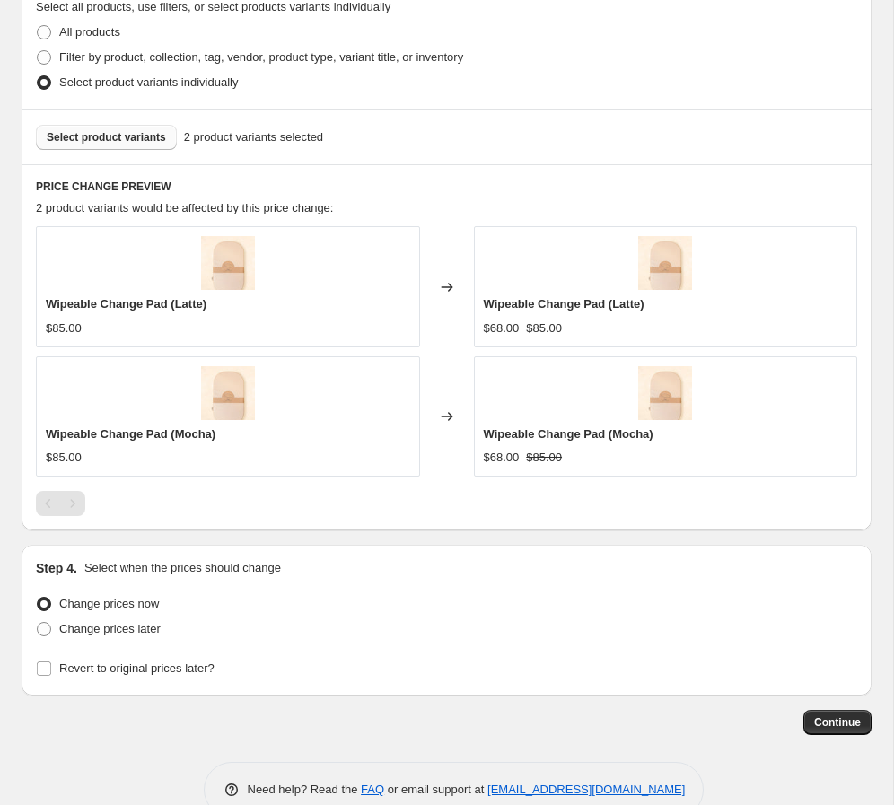
click at [133, 141] on span "Select product variants" at bounding box center [106, 137] width 119 height 14
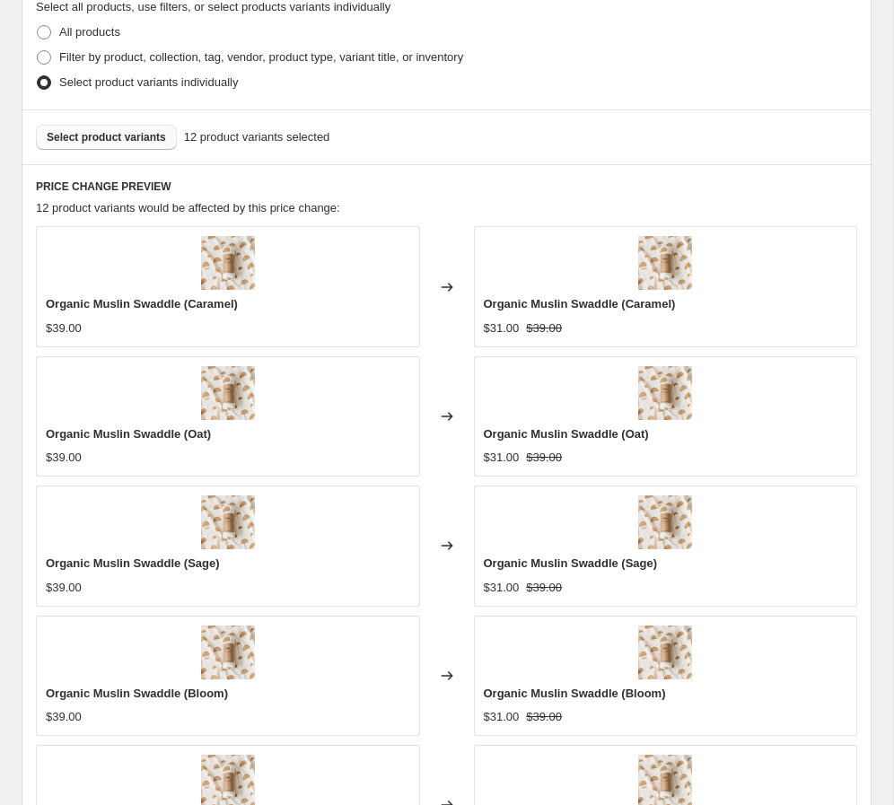
click at [132, 141] on span "Select product variants" at bounding box center [106, 137] width 119 height 14
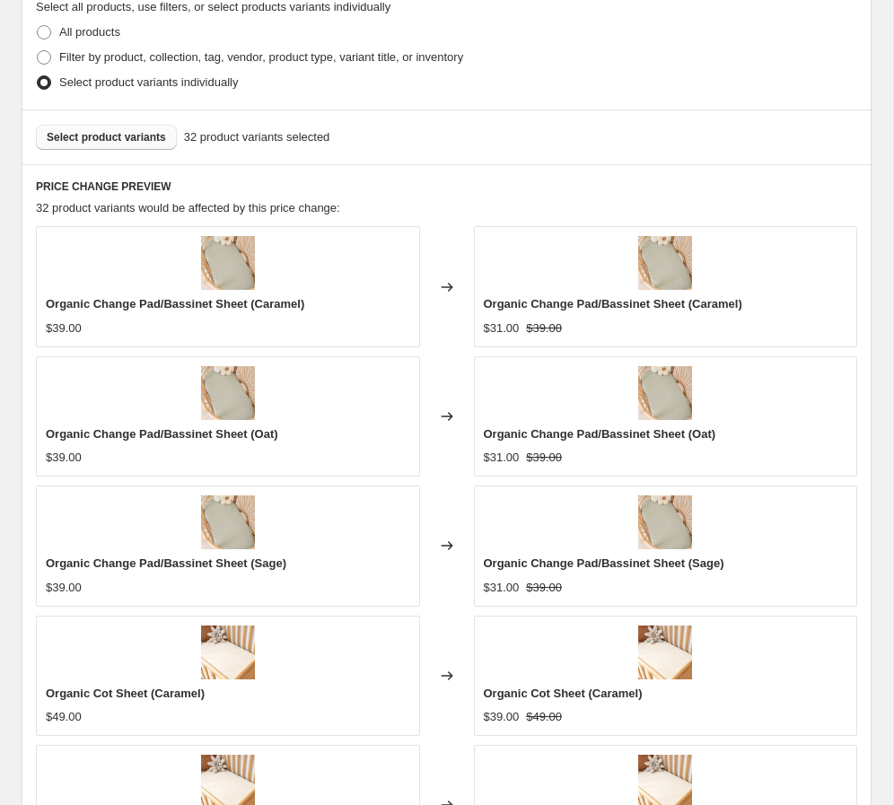
click at [119, 139] on span "Select product variants" at bounding box center [106, 137] width 119 height 14
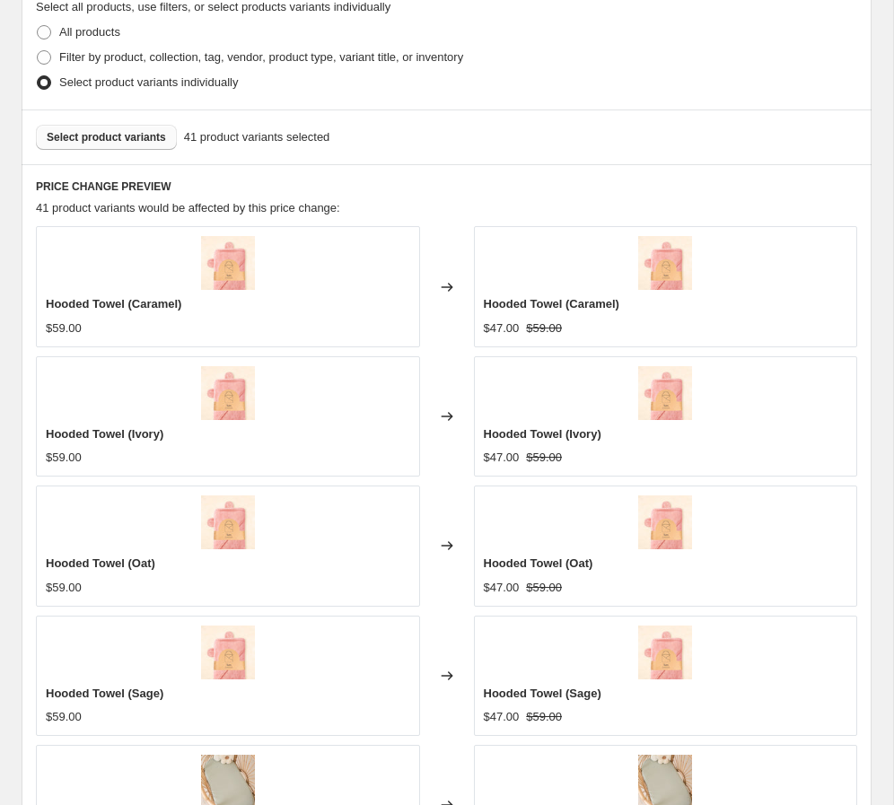
click at [121, 141] on span "Select product variants" at bounding box center [106, 137] width 119 height 14
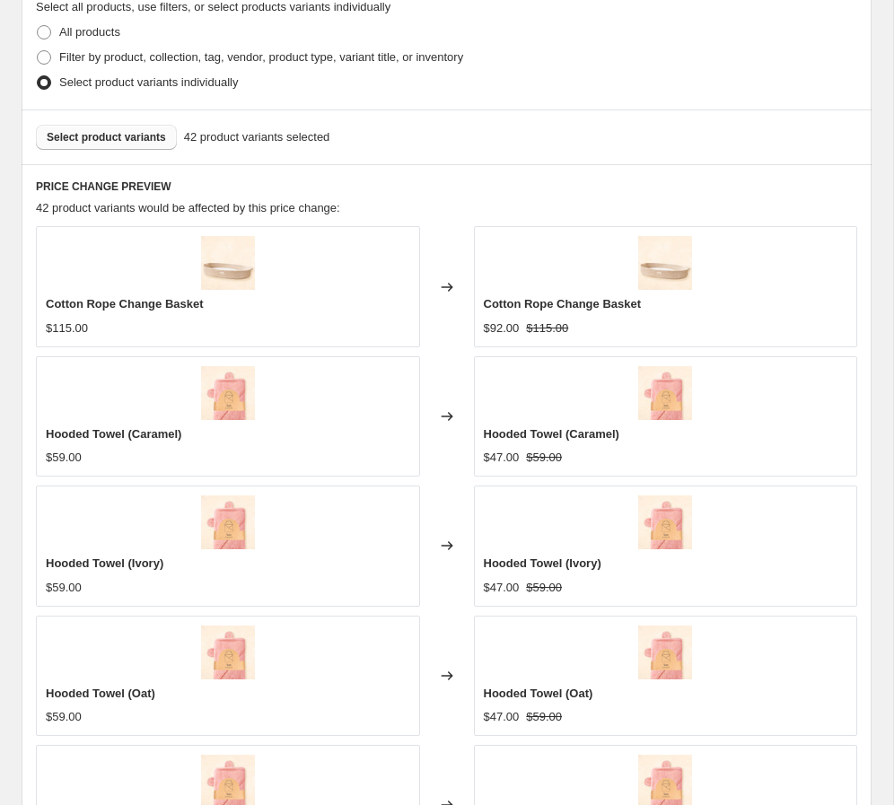
click at [105, 132] on span "Select product variants" at bounding box center [106, 137] width 119 height 14
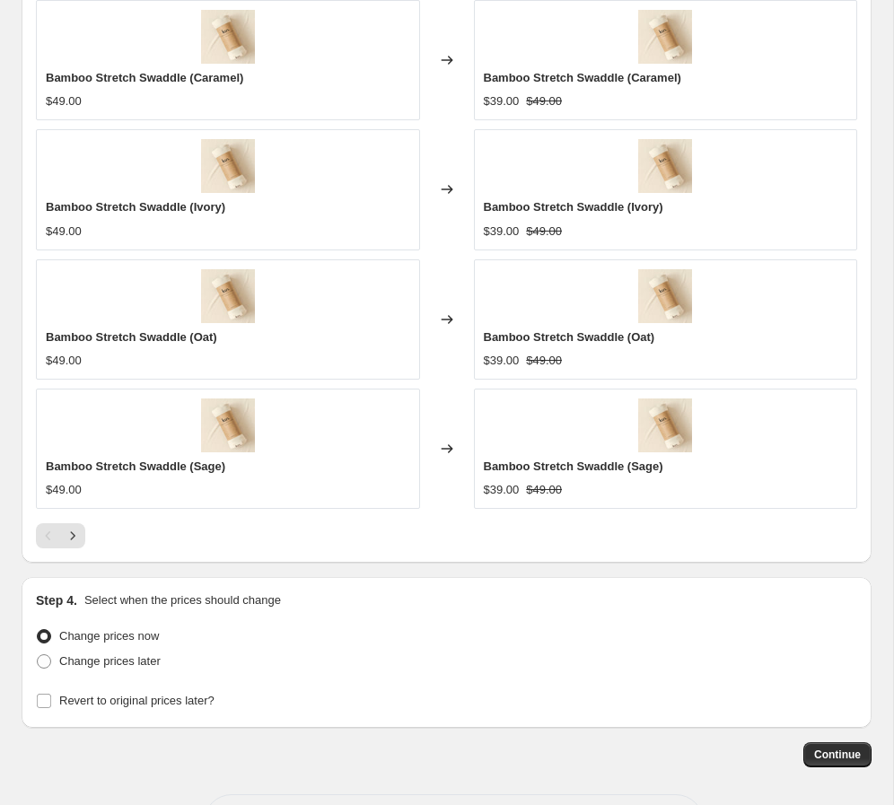
scroll to position [1600, 0]
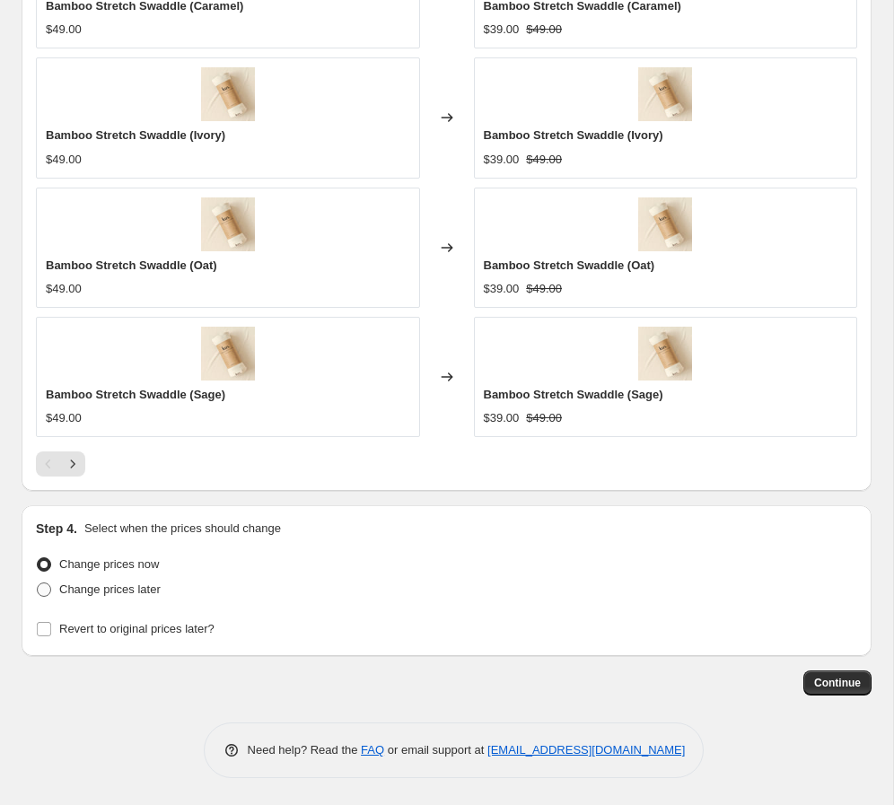
click at [100, 591] on span "Change prices later" at bounding box center [109, 588] width 101 height 13
click at [38, 583] on input "Change prices later" at bounding box center [37, 582] width 1 height 1
radio input "true"
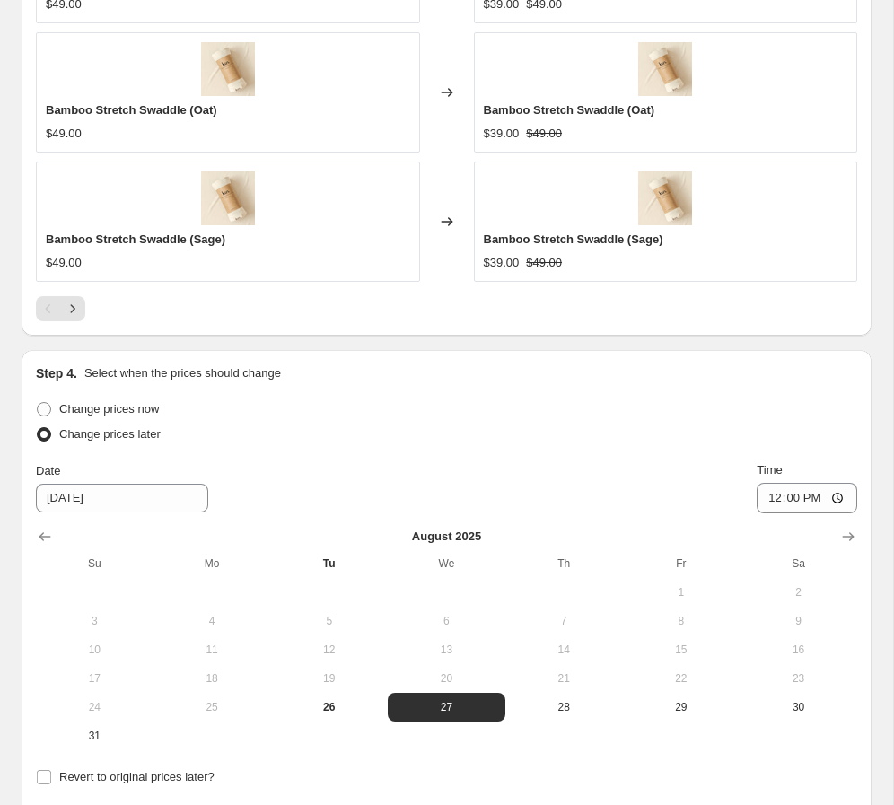
scroll to position [1935, 0]
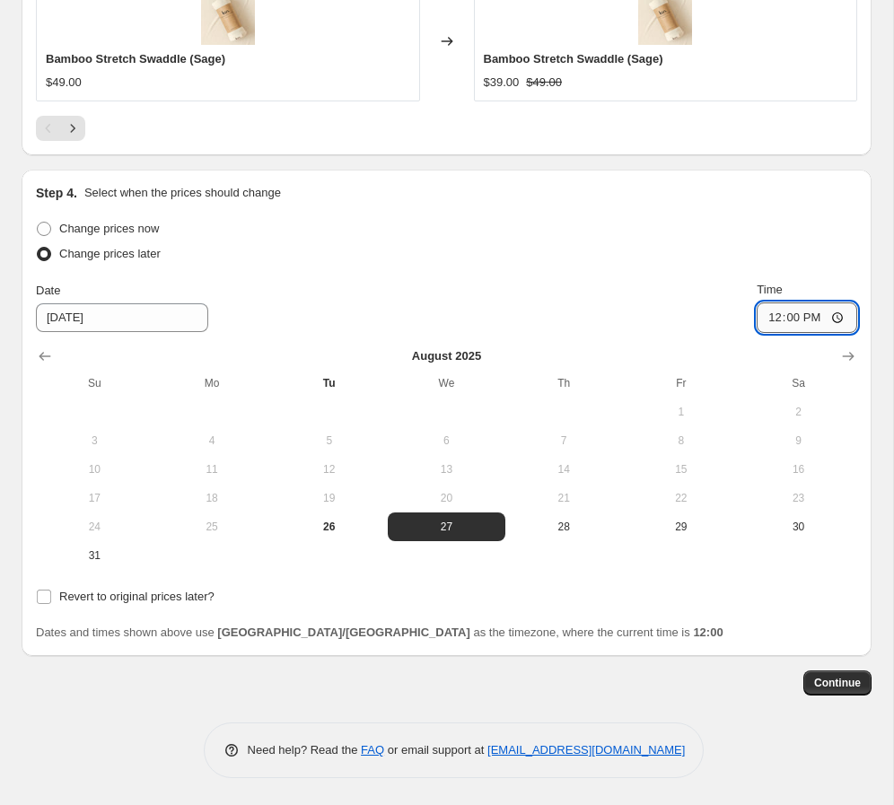
click at [627, 317] on input "12:00" at bounding box center [806, 317] width 100 height 31
type input "00:00"
click at [627, 314] on div "Date [DATE] Time 00:00" at bounding box center [446, 307] width 821 height 52
click at [627, 356] on icon "Show next month, September 2025" at bounding box center [848, 356] width 18 height 18
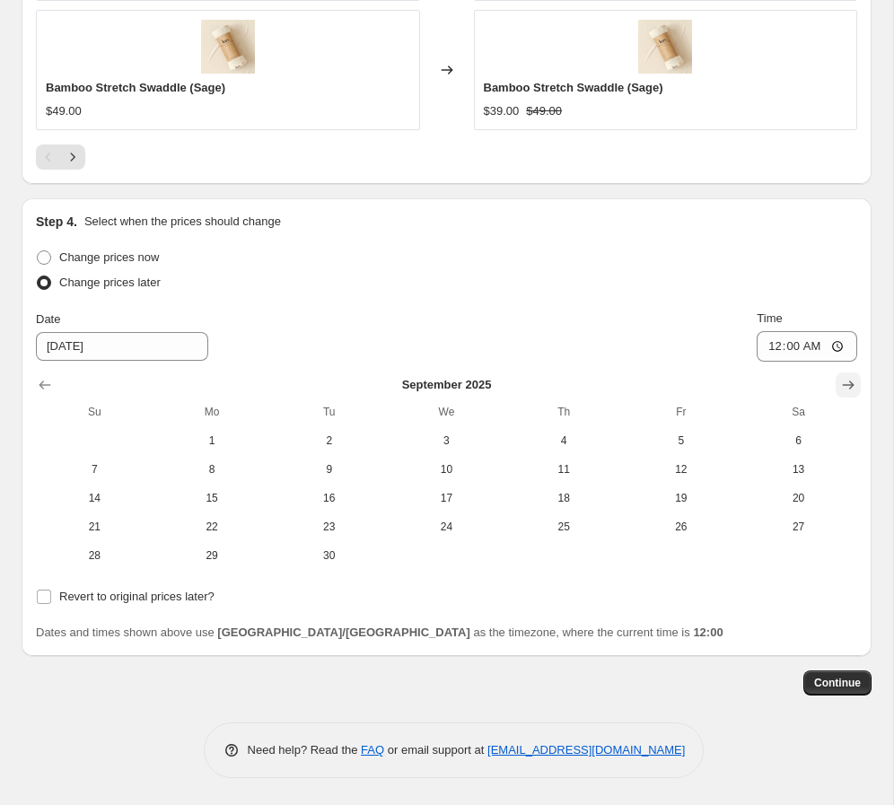
scroll to position [1907, 0]
click at [346, 438] on span "2" at bounding box center [328, 440] width 103 height 14
type input "[DATE]"
click at [109, 593] on span "Revert to original prices later?" at bounding box center [136, 595] width 155 height 13
click at [51, 593] on input "Revert to original prices later?" at bounding box center [44, 596] width 14 height 14
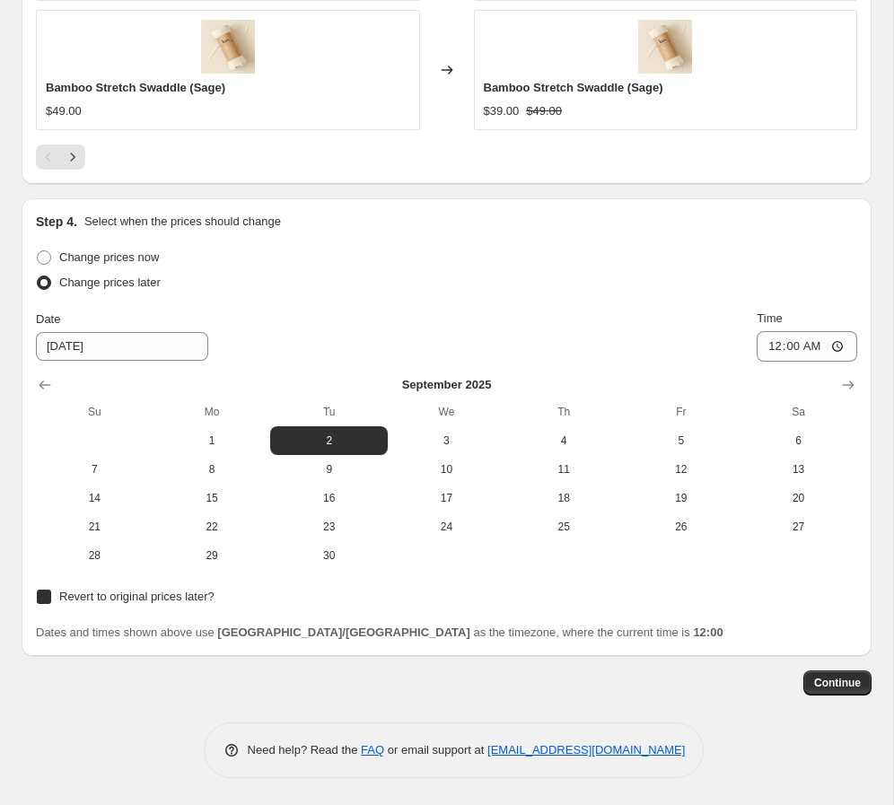
checkbox input "true"
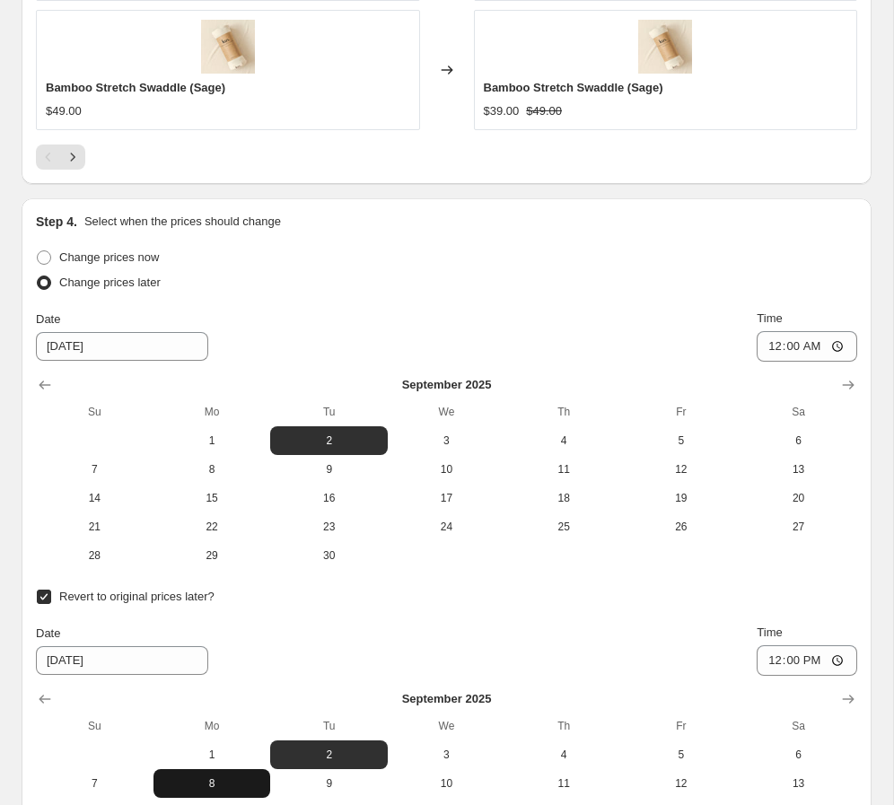
click at [240, 772] on button "8" at bounding box center [212, 783] width 118 height 29
type input "[DATE]"
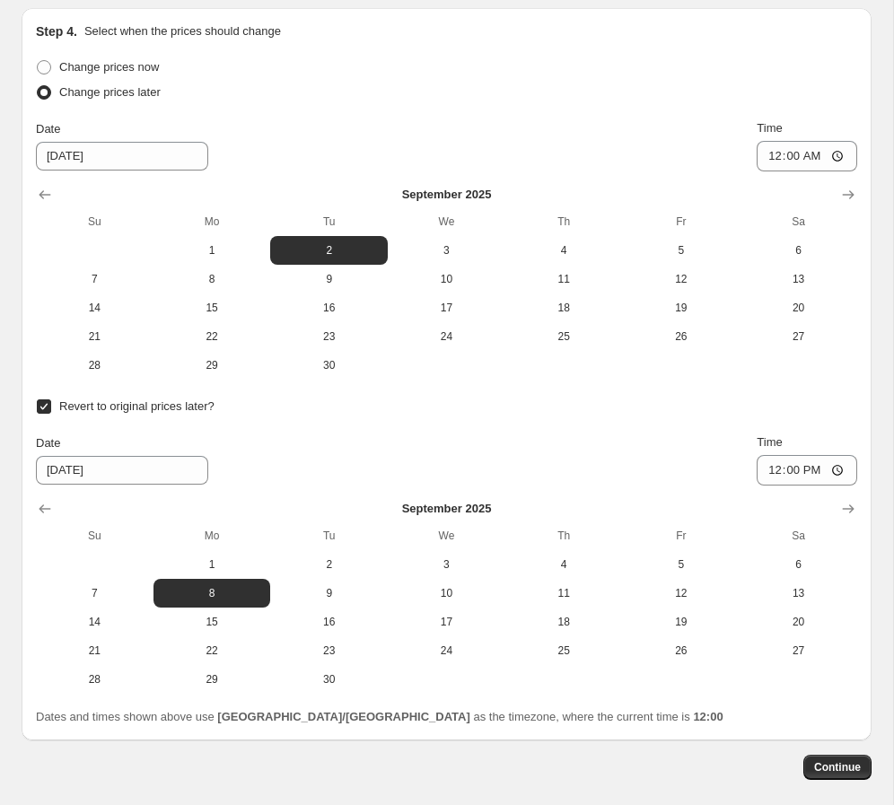
scroll to position [2151, 0]
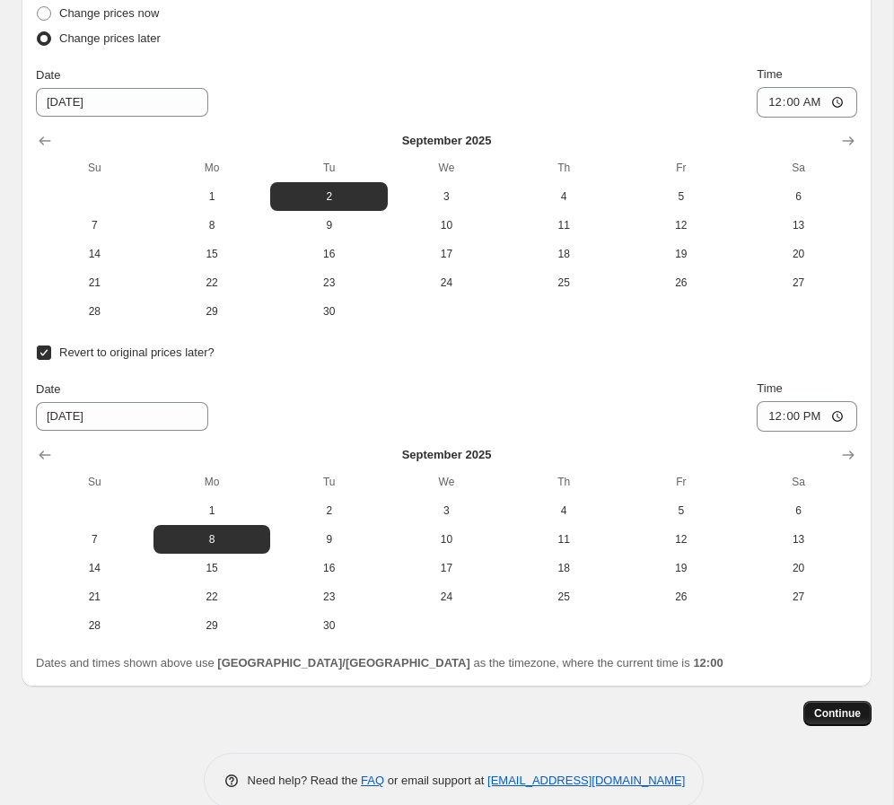
click at [627, 713] on span "Continue" at bounding box center [837, 713] width 47 height 14
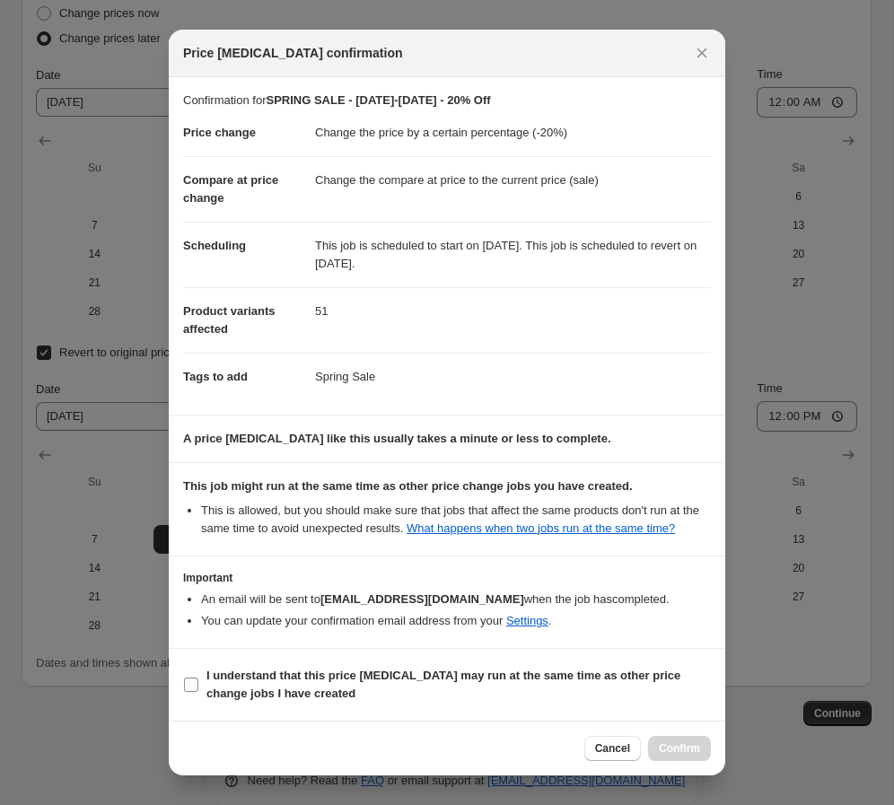
click at [209, 699] on span "I understand that this price [MEDICAL_DATA] may run at the same time as other p…" at bounding box center [458, 685] width 504 height 36
click at [198, 692] on input "I understand that this price [MEDICAL_DATA] may run at the same time as other p…" at bounding box center [191, 684] width 14 height 14
checkbox input "true"
click at [627, 755] on span "Confirm" at bounding box center [679, 748] width 41 height 14
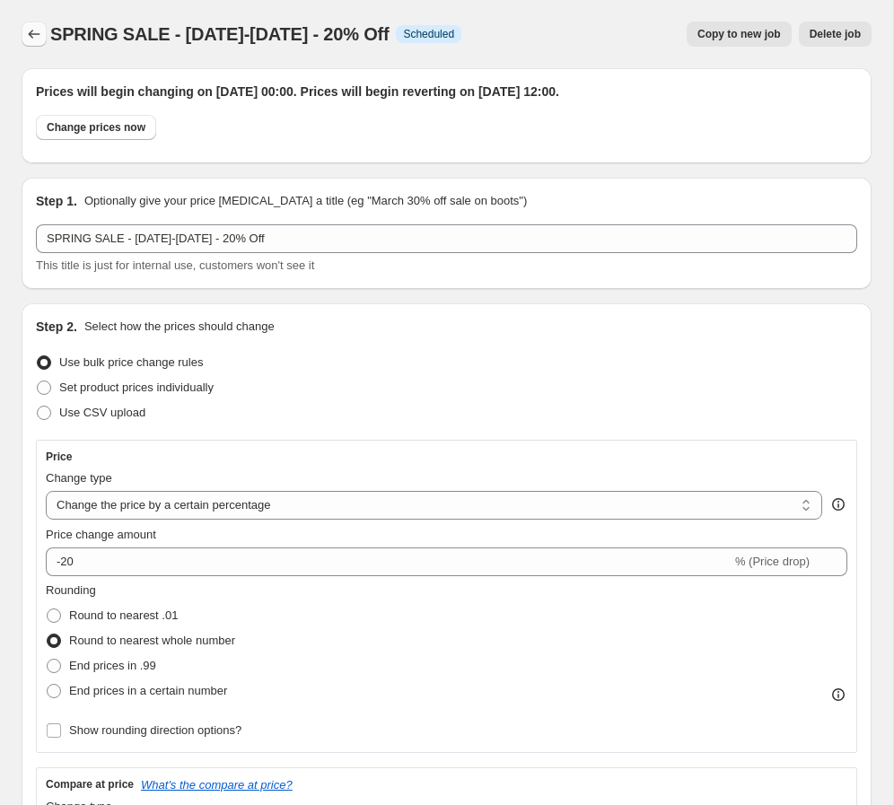
click at [42, 35] on icon "Price change jobs" at bounding box center [34, 34] width 18 height 18
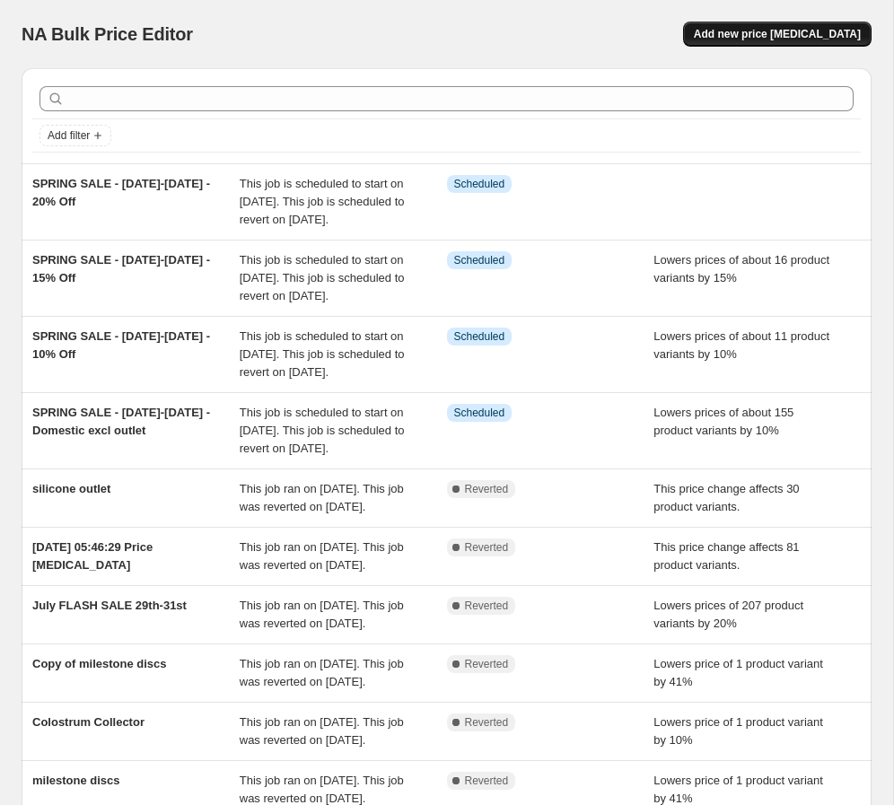
click at [627, 31] on span "Add new price [MEDICAL_DATA]" at bounding box center [777, 34] width 167 height 14
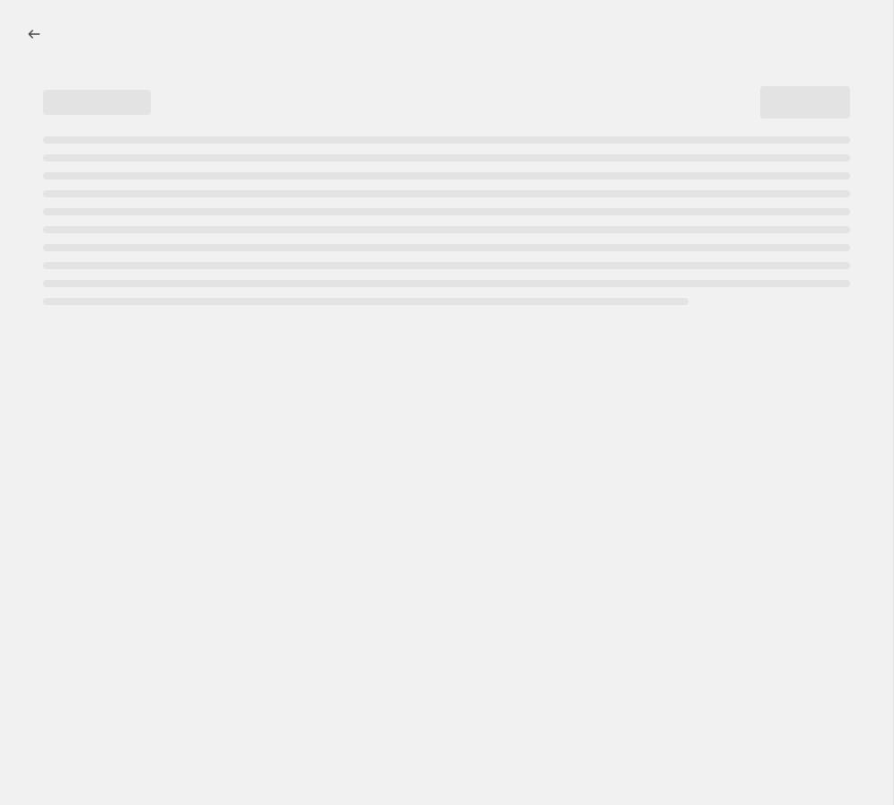
select select "percentage"
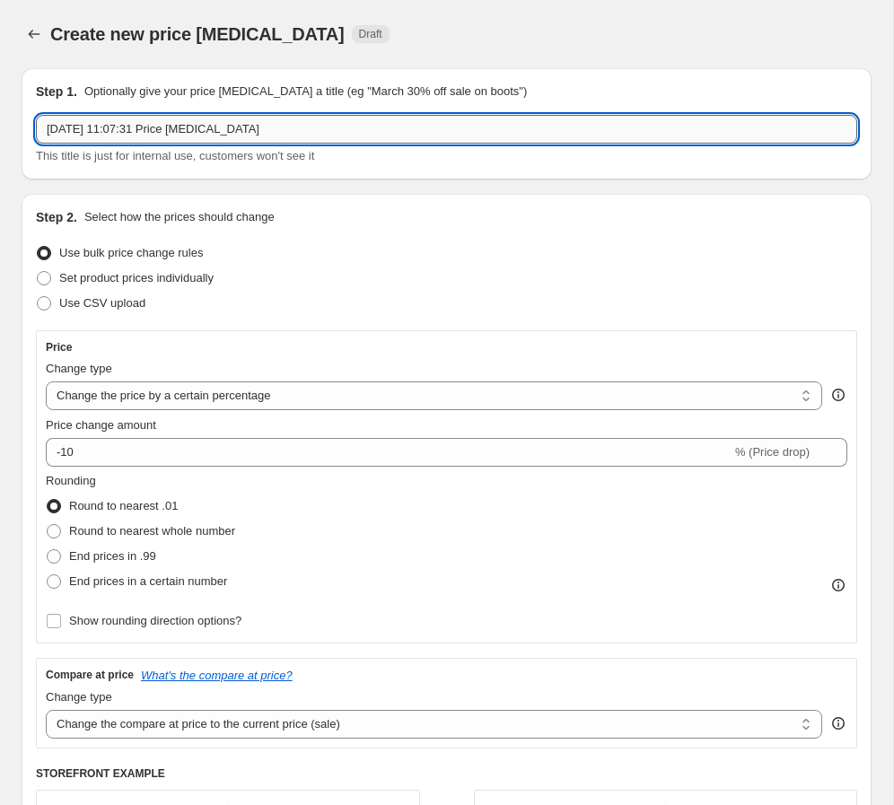
click at [183, 128] on input "[DATE] 11:07:31 Price [MEDICAL_DATA]" at bounding box center [446, 129] width 821 height 29
paste input "SPRING SALE - [DATE]-[DATE] - 15% Off"
click at [216, 130] on input "SPRING SALE - [DATE]-[DATE] - 15% Off" at bounding box center [446, 129] width 821 height 29
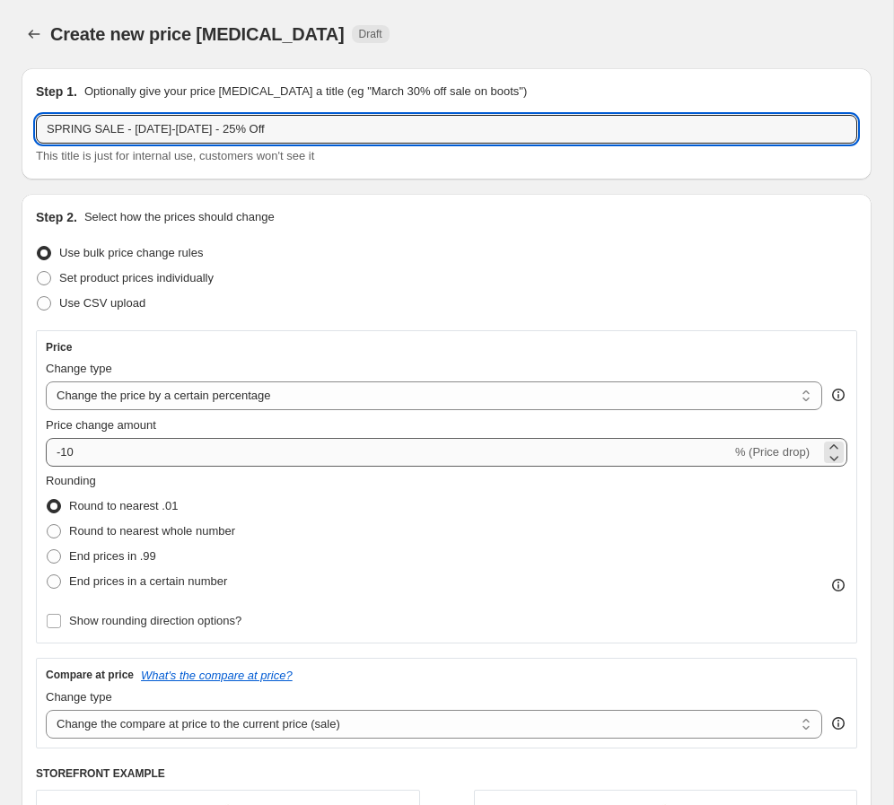
type input "SPRING SALE - [DATE]-[DATE] - 25% Off"
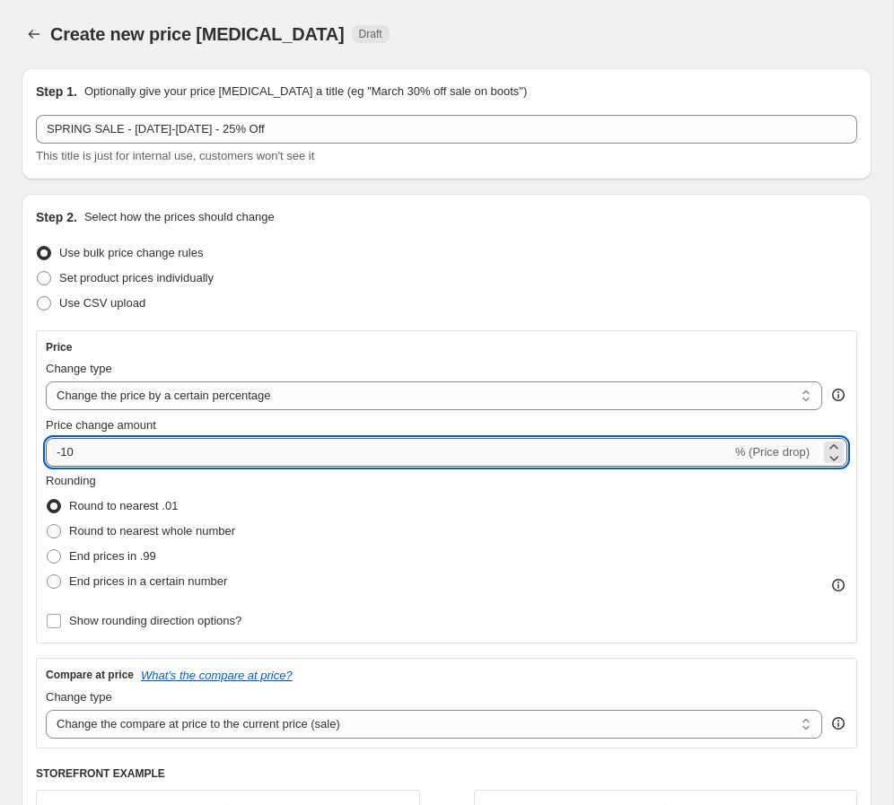
click at [114, 459] on input "-10" at bounding box center [388, 452] width 685 height 29
type input "-1"
type input "-25"
click at [216, 316] on div "Step 2. Select how the prices should change Use bulk price change rules Set pro…" at bounding box center [446, 601] width 821 height 786
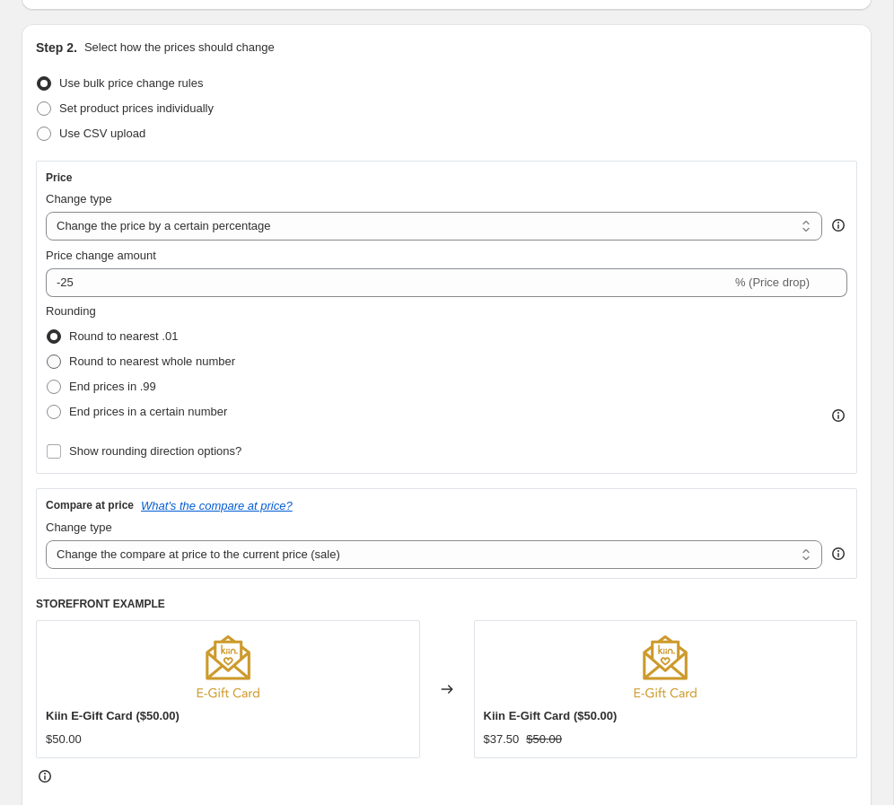
click at [165, 363] on span "Round to nearest whole number" at bounding box center [152, 360] width 166 height 13
click at [48, 355] on input "Round to nearest whole number" at bounding box center [47, 354] width 1 height 1
radio input "true"
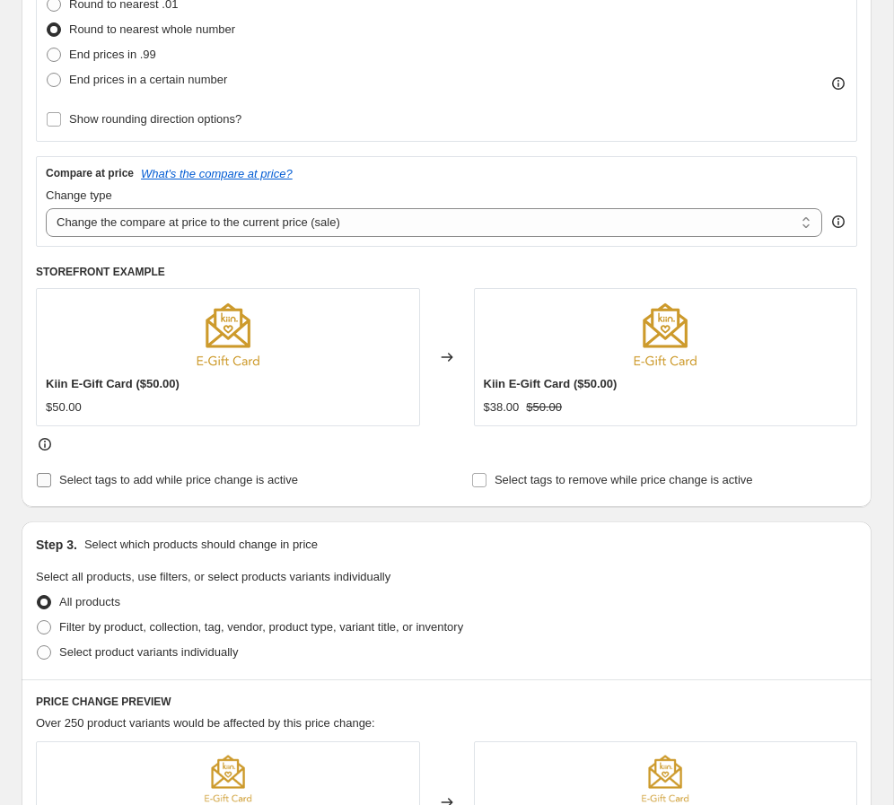
click at [135, 477] on span "Select tags to add while price change is active" at bounding box center [178, 479] width 239 height 13
click at [51, 477] on input "Select tags to add while price change is active" at bounding box center [44, 480] width 14 height 14
checkbox input "true"
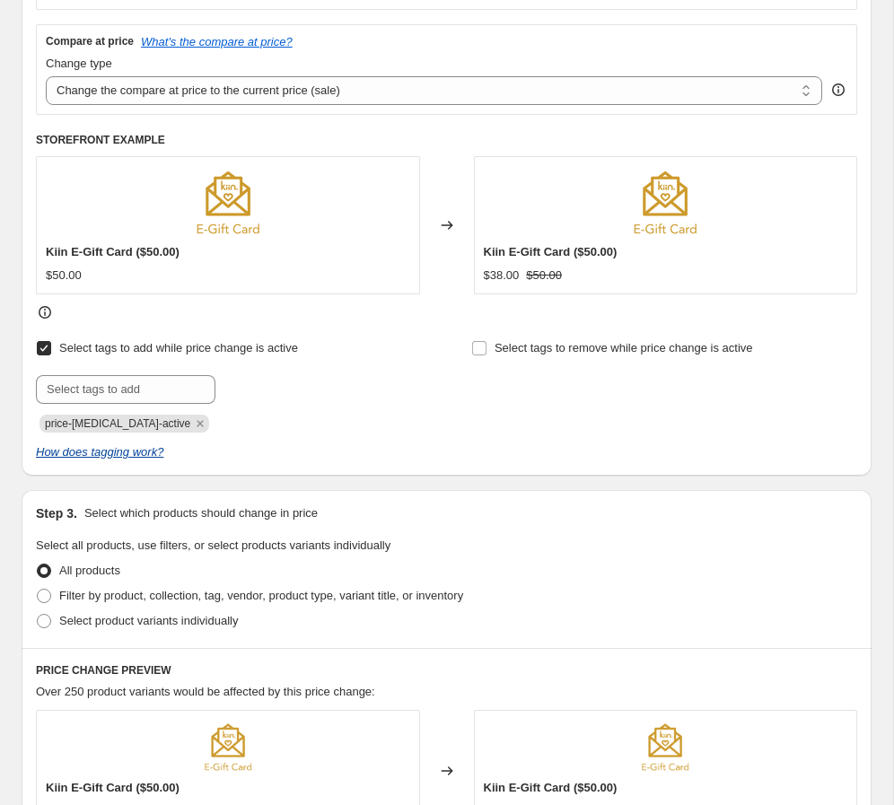
scroll to position [680, 0]
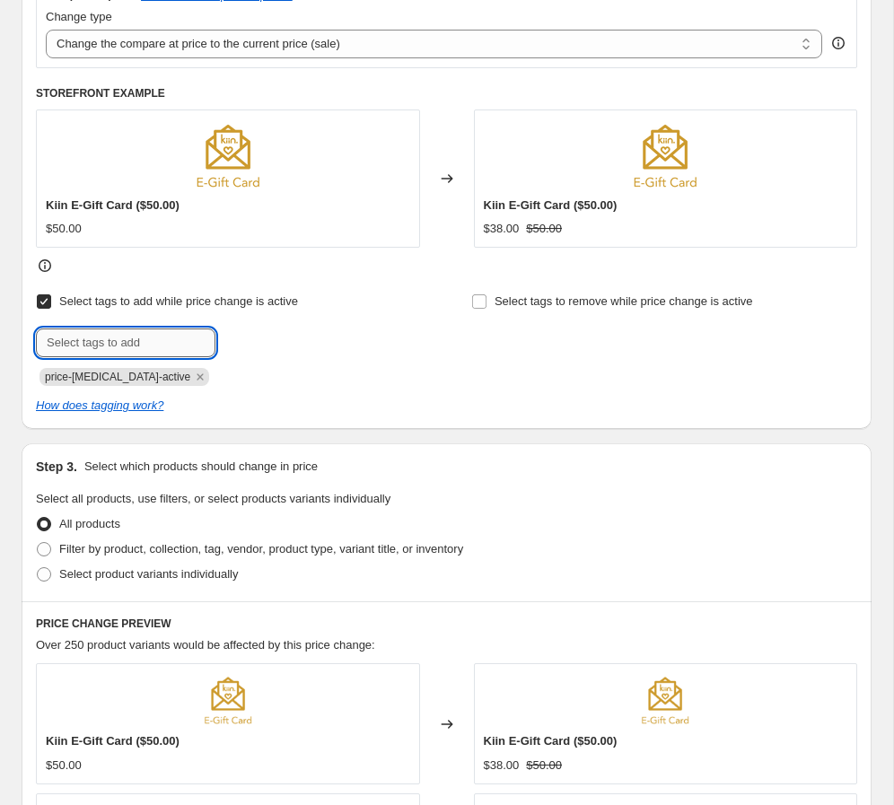
click at [135, 351] on input "text" at bounding box center [125, 342] width 179 height 29
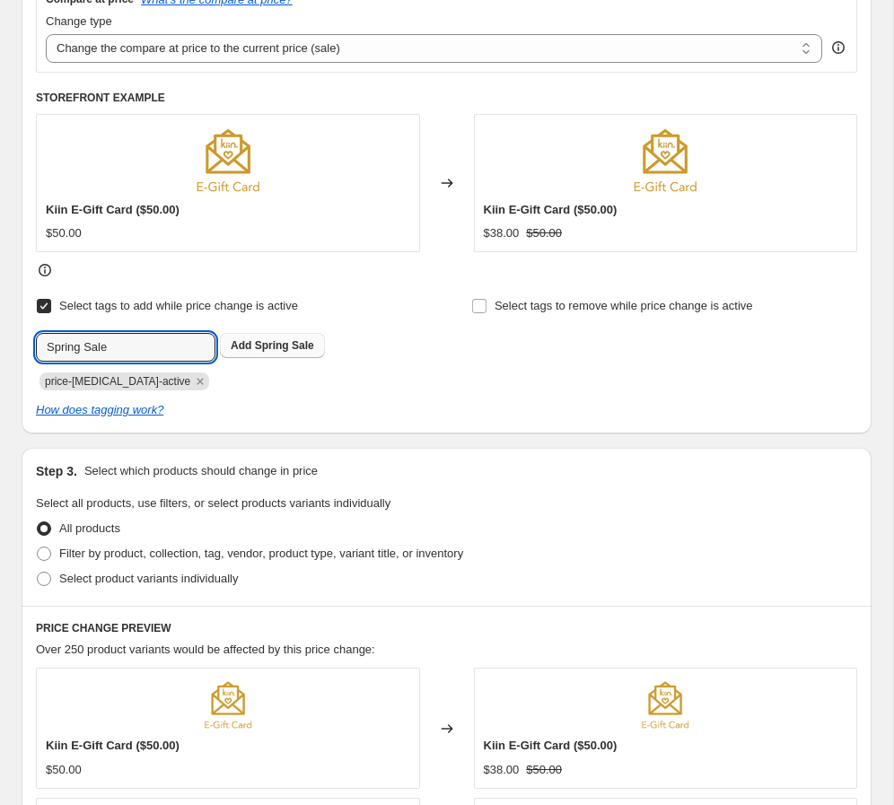
type input "Spring Sale"
click at [255, 352] on span "Add Spring Sale" at bounding box center [272, 345] width 83 height 14
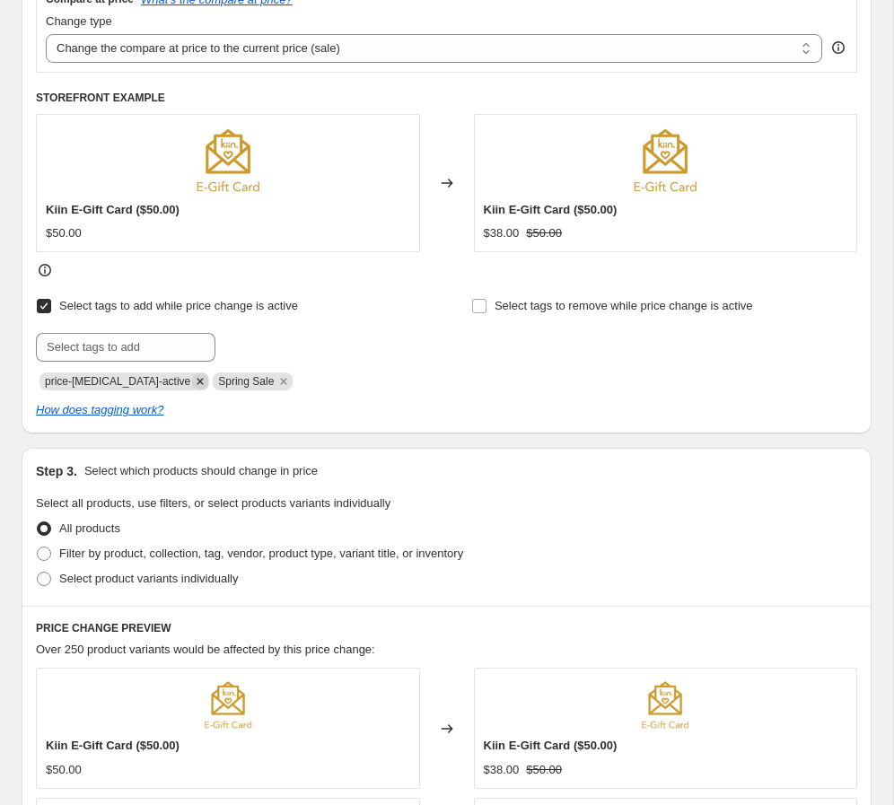
click at [197, 380] on icon "Remove price-change-job-active" at bounding box center [200, 381] width 6 height 6
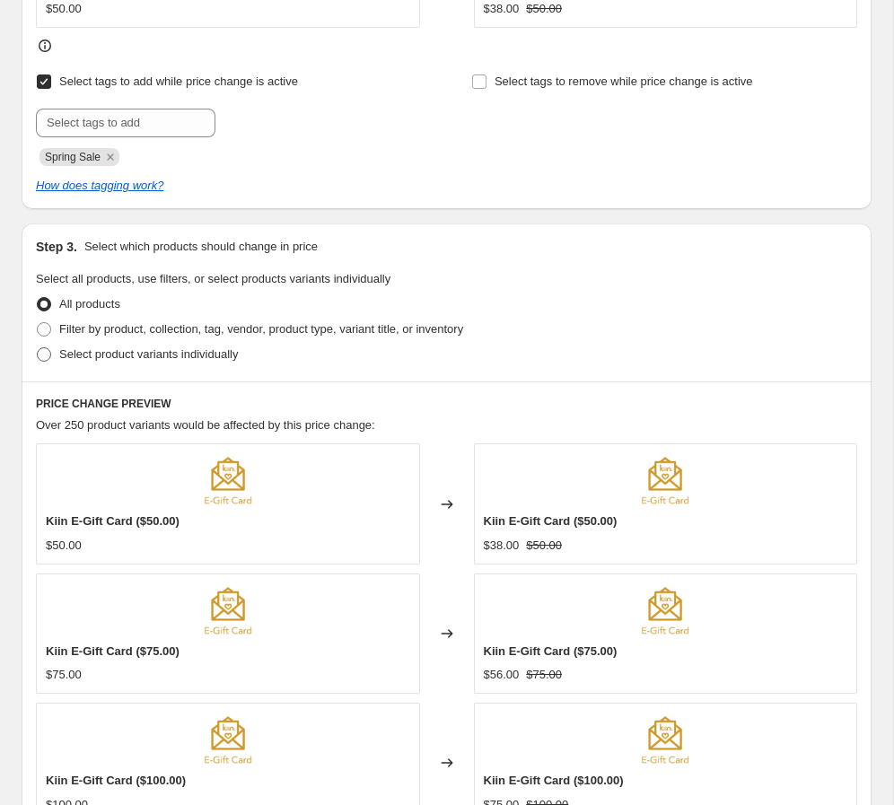
click at [155, 362] on span "Select product variants individually" at bounding box center [148, 354] width 179 height 18
click at [38, 348] on input "Select product variants individually" at bounding box center [37, 347] width 1 height 1
radio input "true"
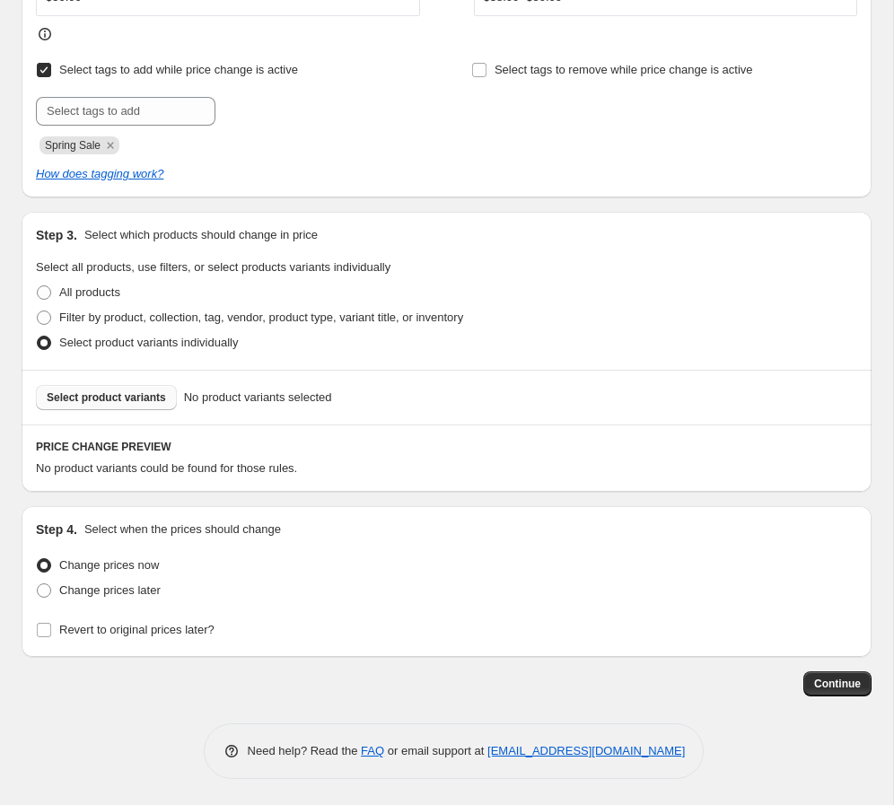
scroll to position [912, 0]
click at [125, 398] on span "Select product variants" at bounding box center [106, 396] width 119 height 14
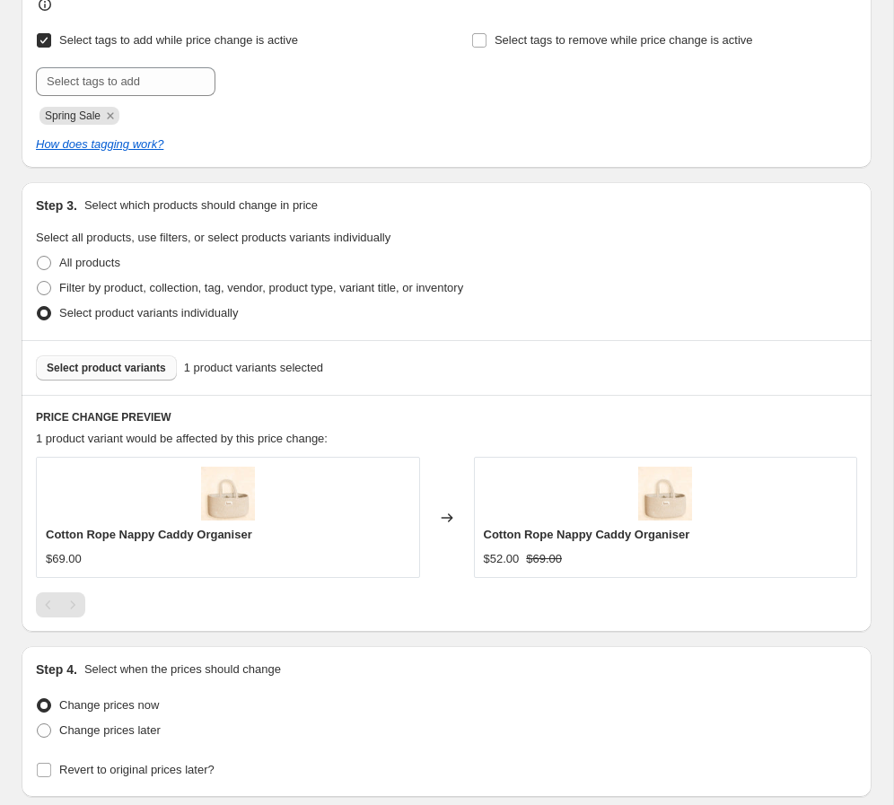
scroll to position [981, 0]
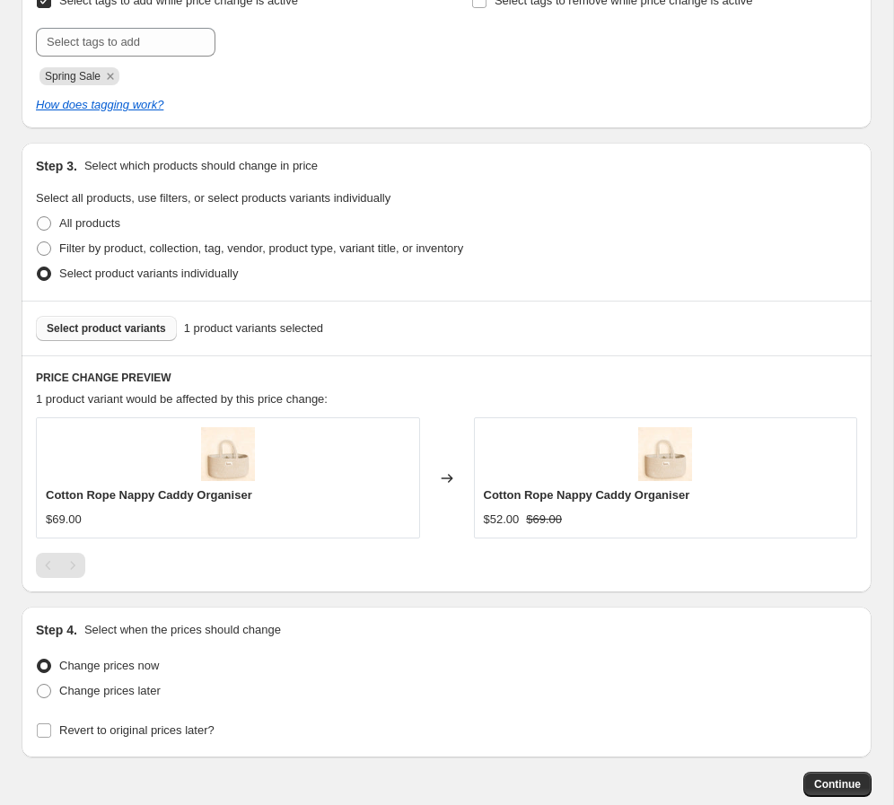
click at [122, 334] on span "Select product variants" at bounding box center [106, 328] width 119 height 14
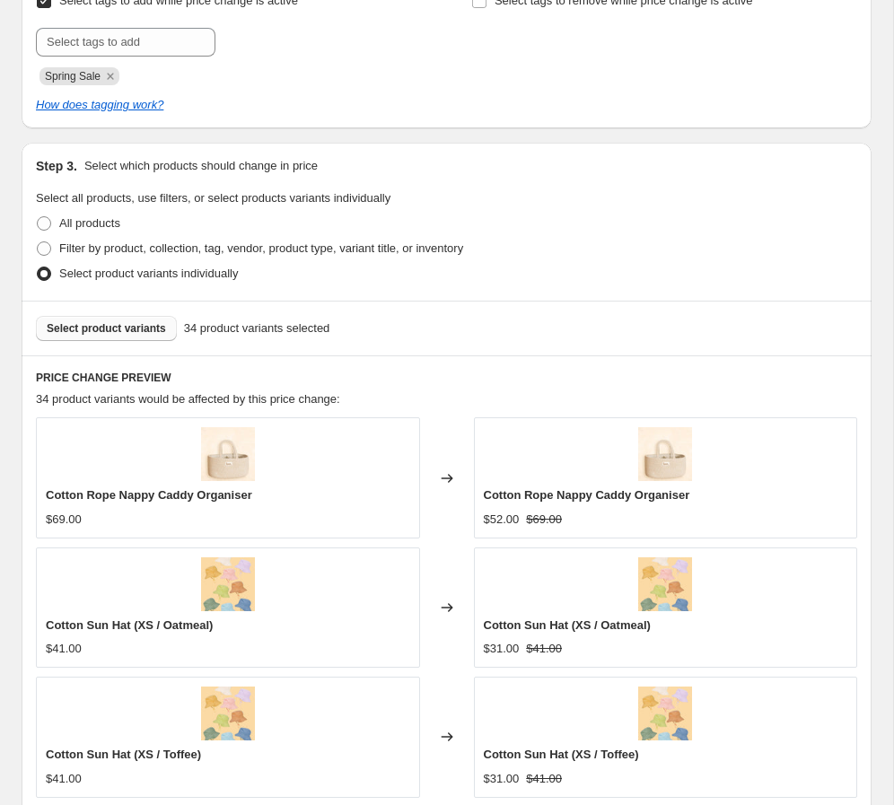
click at [133, 324] on span "Select product variants" at bounding box center [106, 328] width 119 height 14
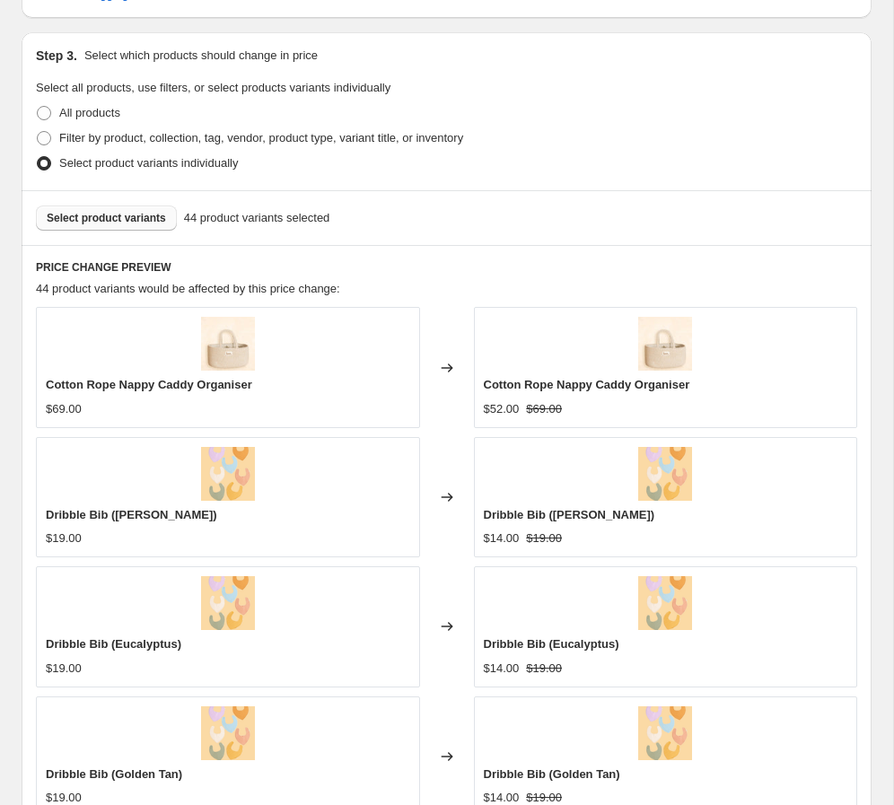
scroll to position [1086, 0]
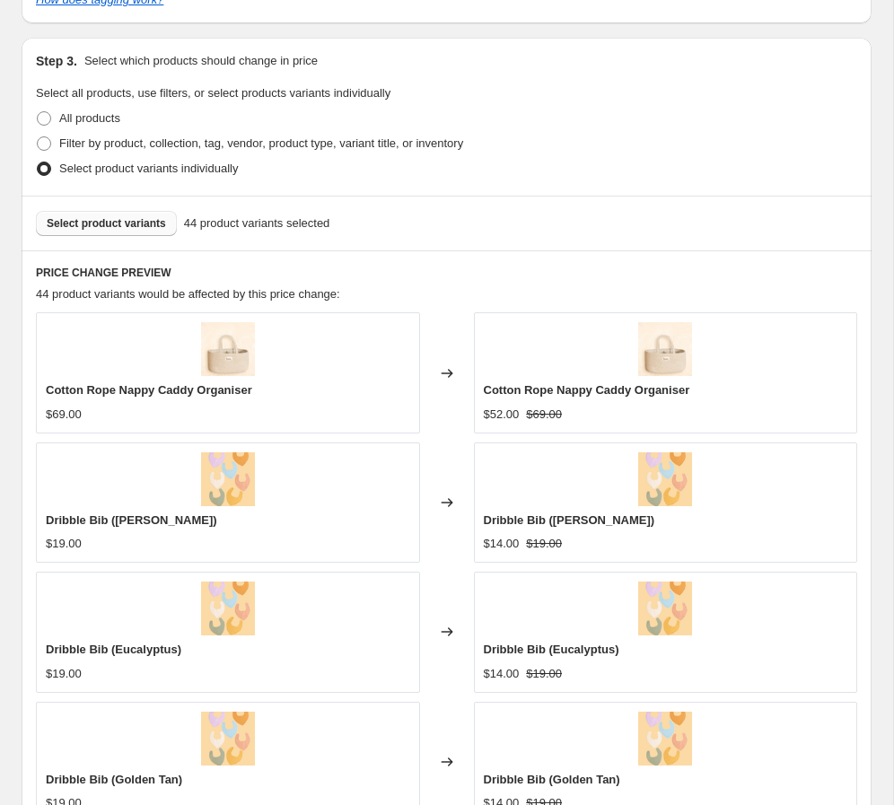
click at [125, 217] on span "Select product variants" at bounding box center [106, 223] width 119 height 14
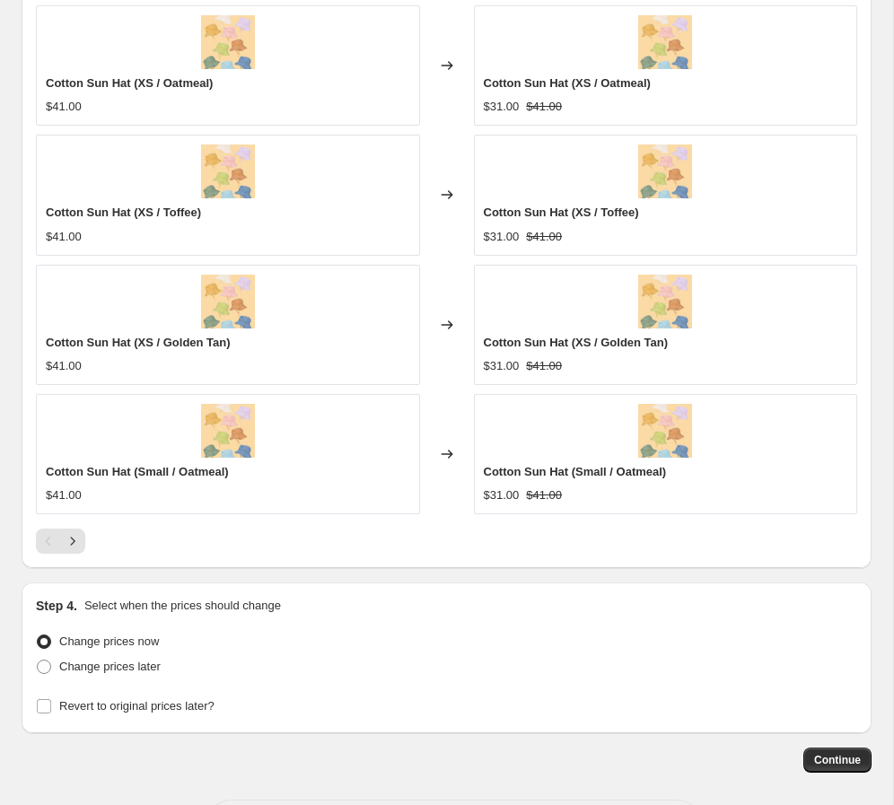
scroll to position [1579, 0]
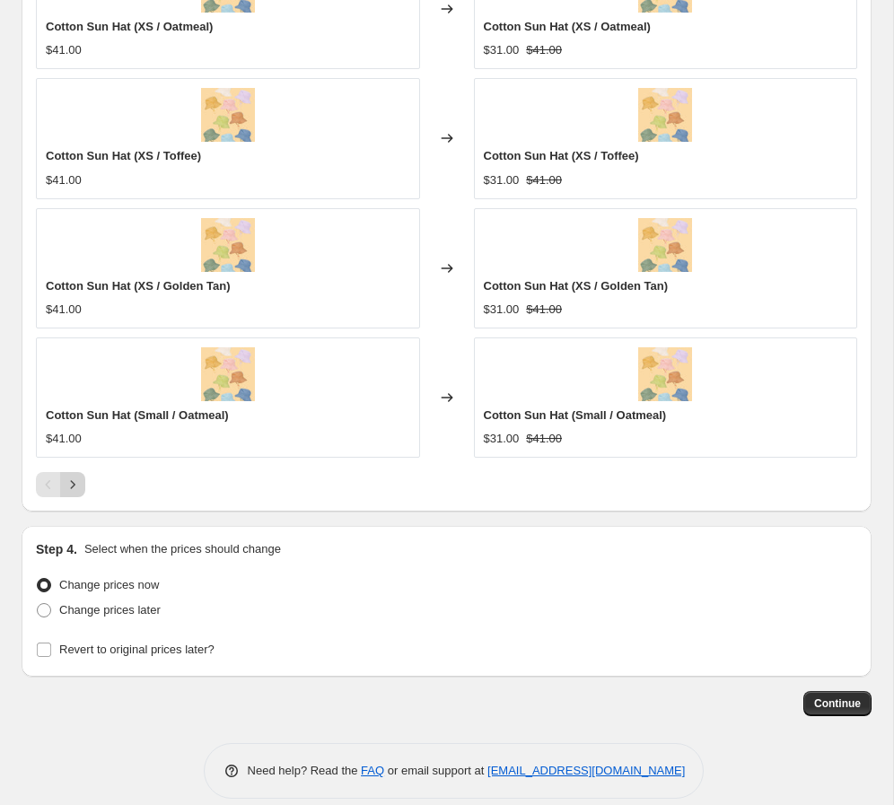
click at [77, 481] on icon "Next" at bounding box center [73, 485] width 18 height 18
click at [74, 493] on button "Next" at bounding box center [72, 484] width 25 height 25
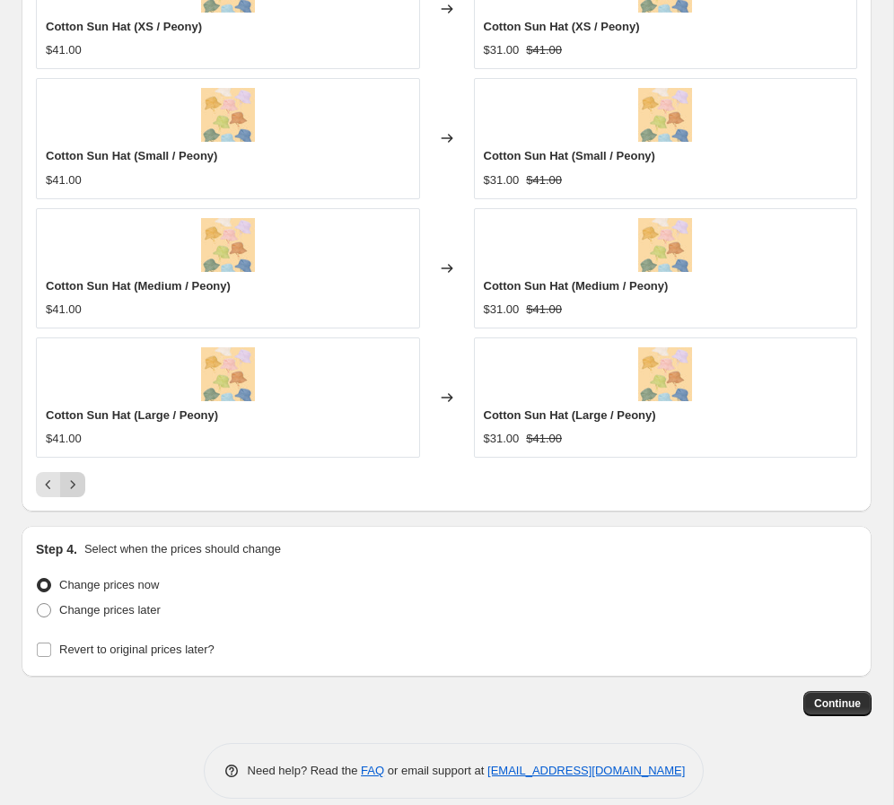
click at [74, 493] on button "Next" at bounding box center [72, 484] width 25 height 25
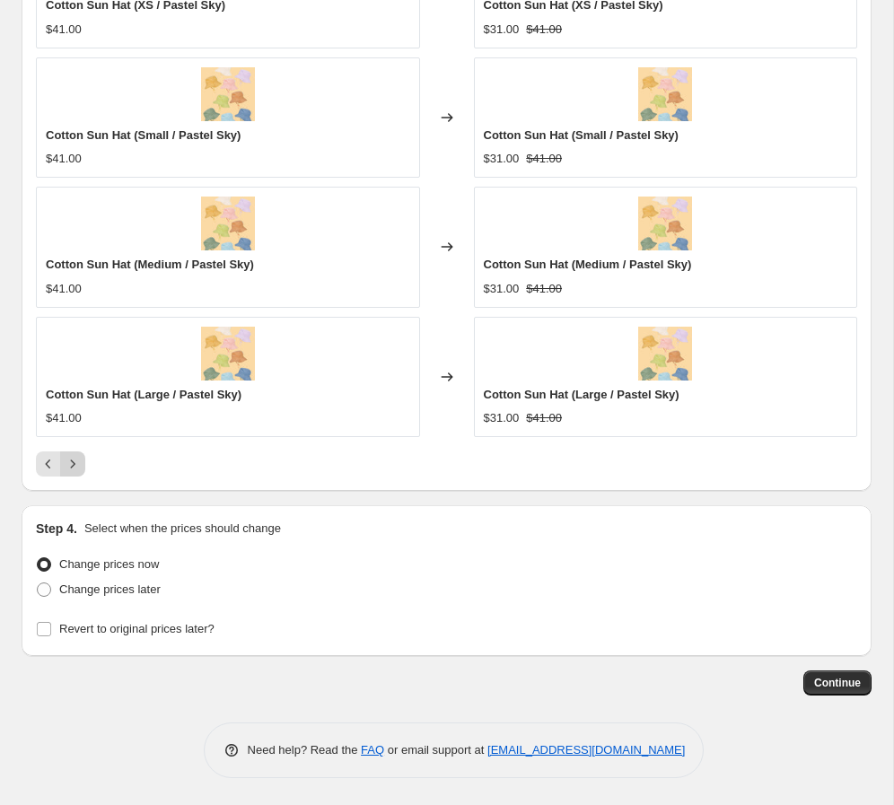
scroll to position [1471, 0]
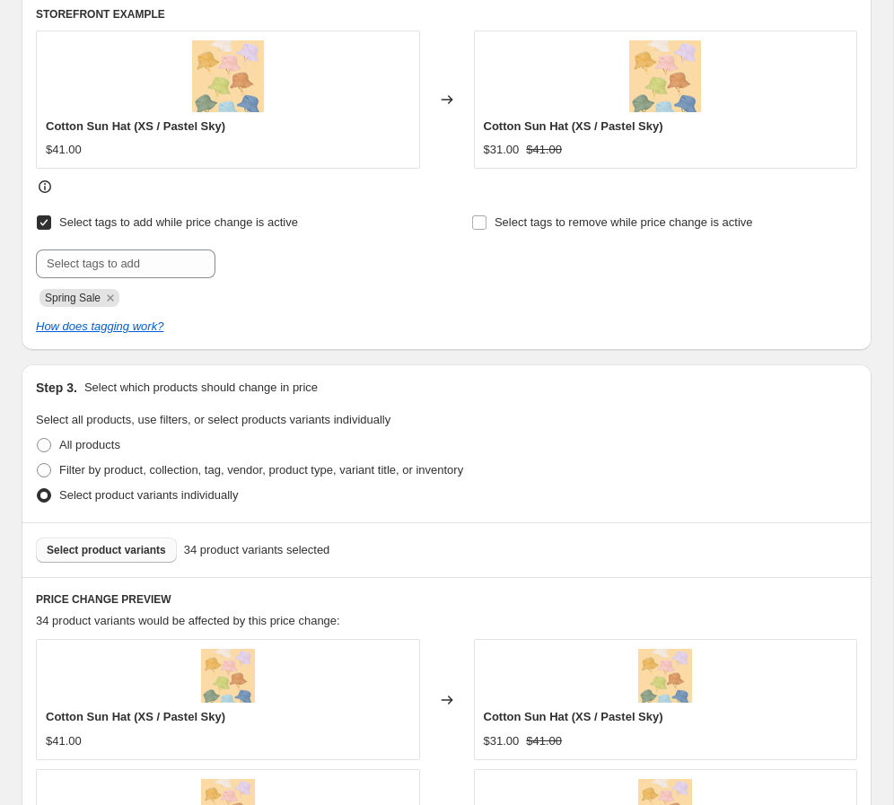
scroll to position [847, 0]
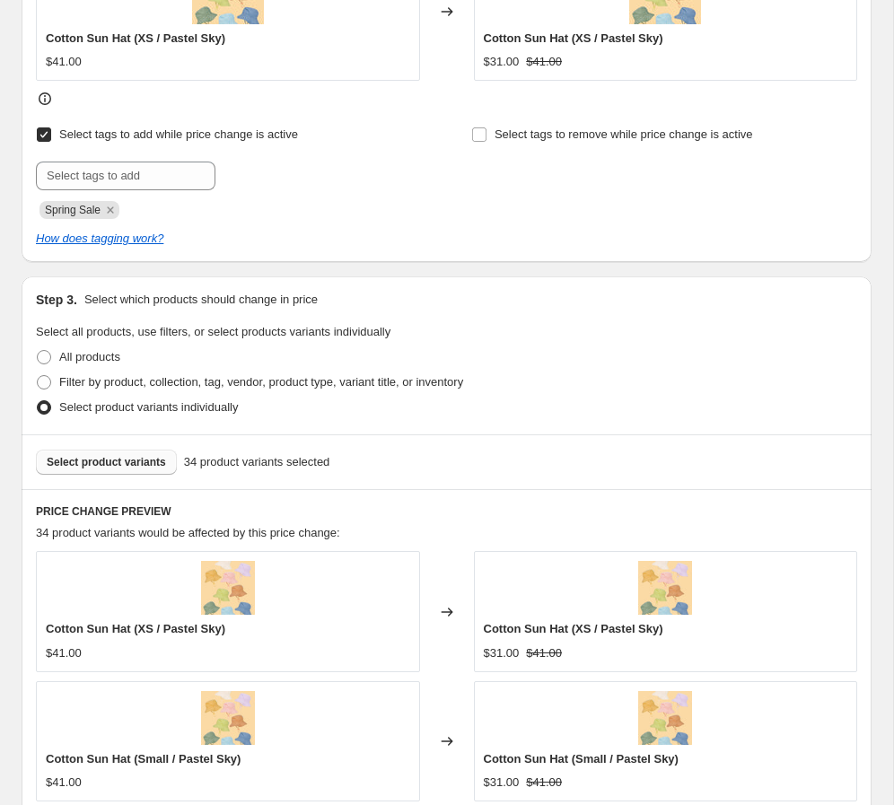
click at [135, 463] on span "Select product variants" at bounding box center [106, 462] width 119 height 14
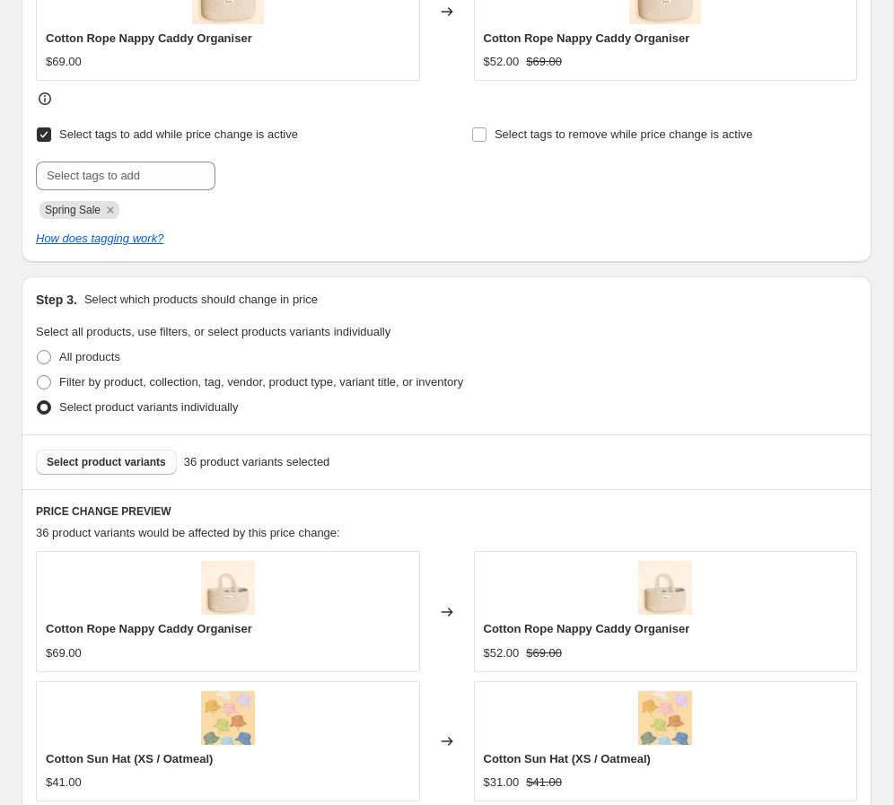
click at [129, 470] on button "Select product variants" at bounding box center [106, 462] width 141 height 25
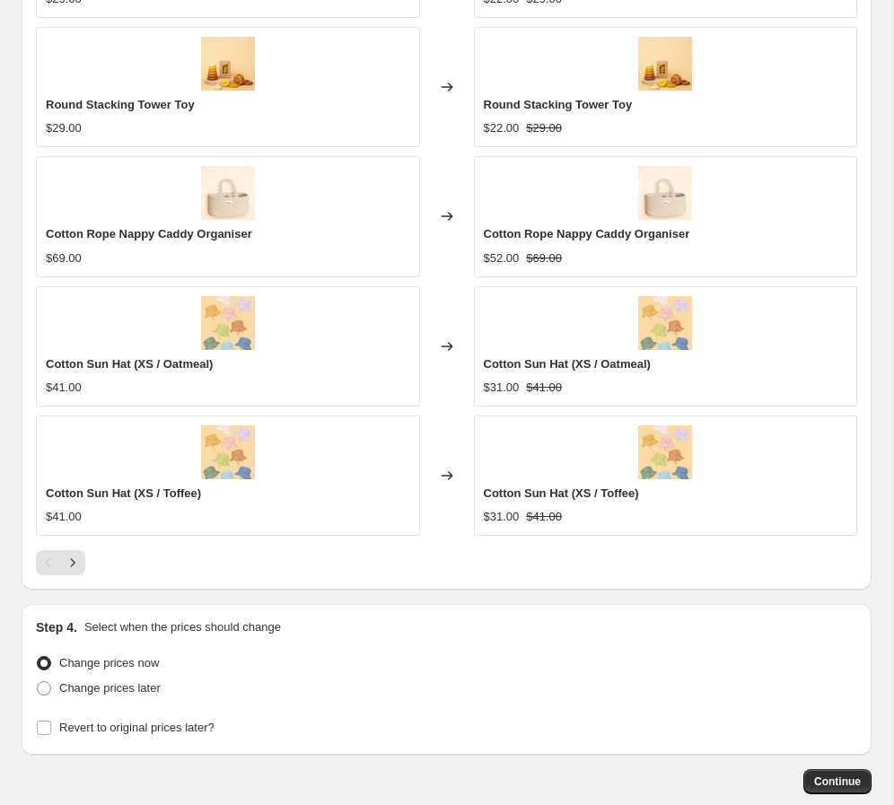
scroll to position [1600, 0]
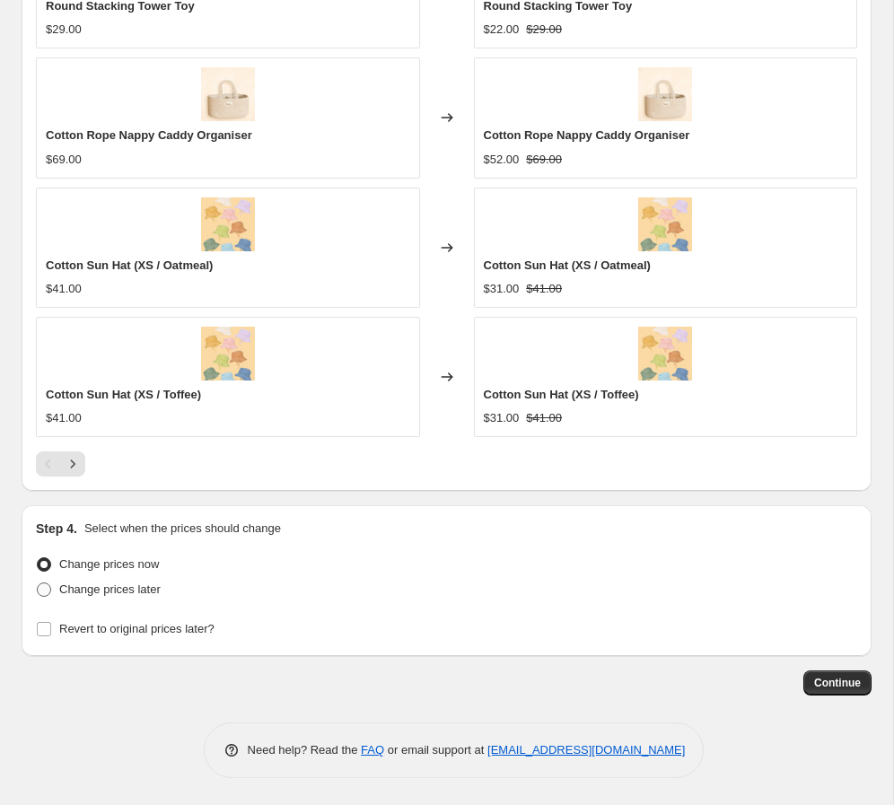
click at [89, 589] on span "Change prices later" at bounding box center [109, 588] width 101 height 13
click at [38, 583] on input "Change prices later" at bounding box center [37, 582] width 1 height 1
radio input "true"
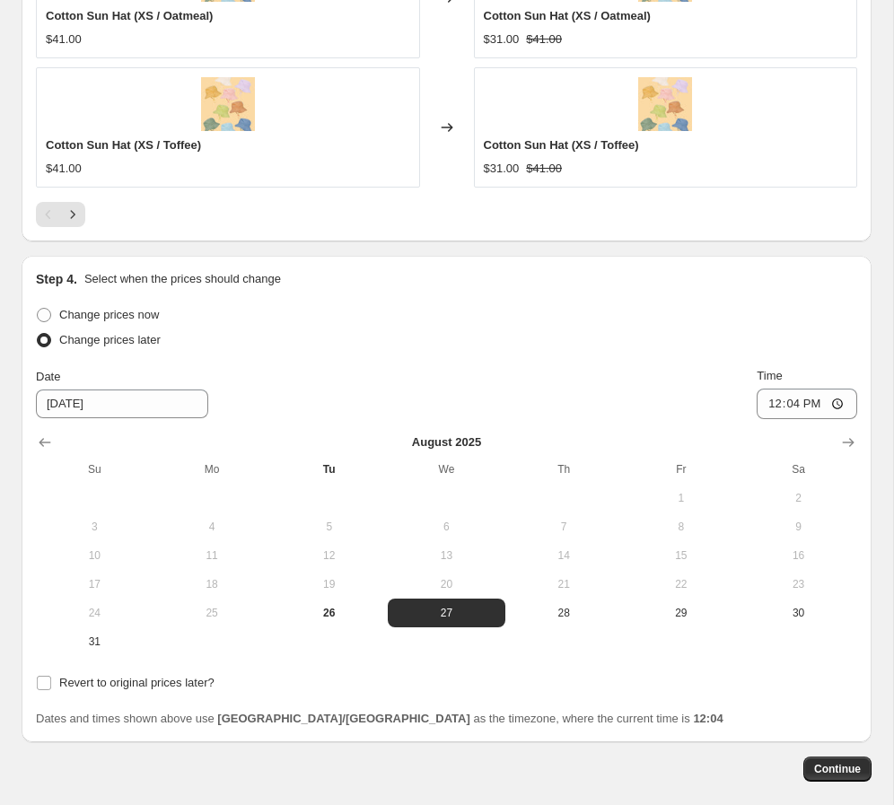
scroll to position [1935, 0]
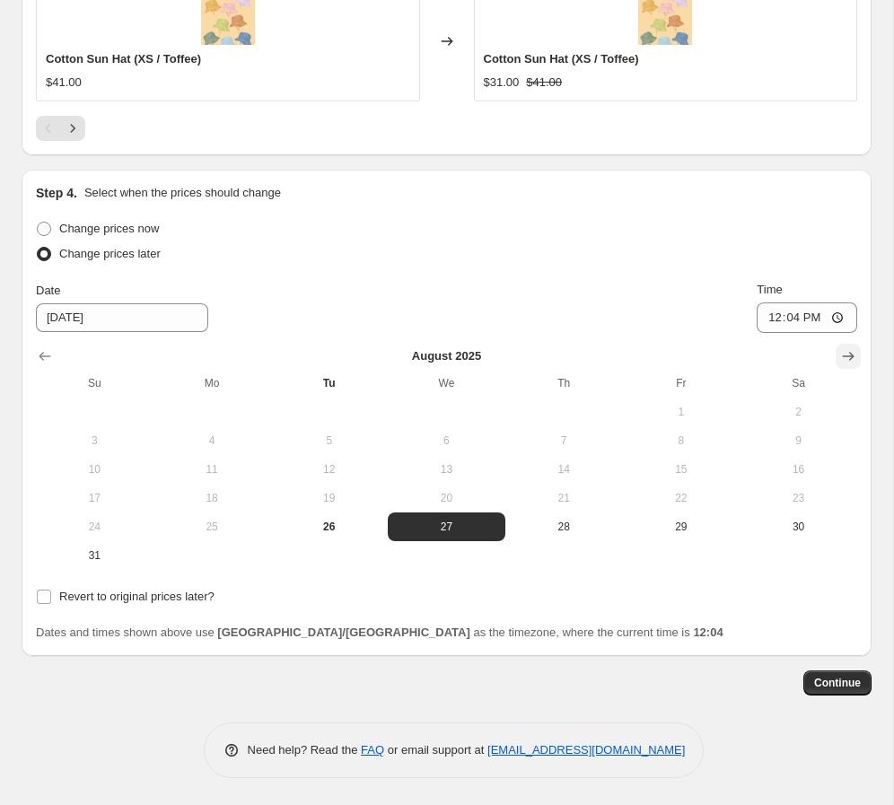
click at [627, 356] on icon "Show next month, September 2025" at bounding box center [849, 357] width 12 height 9
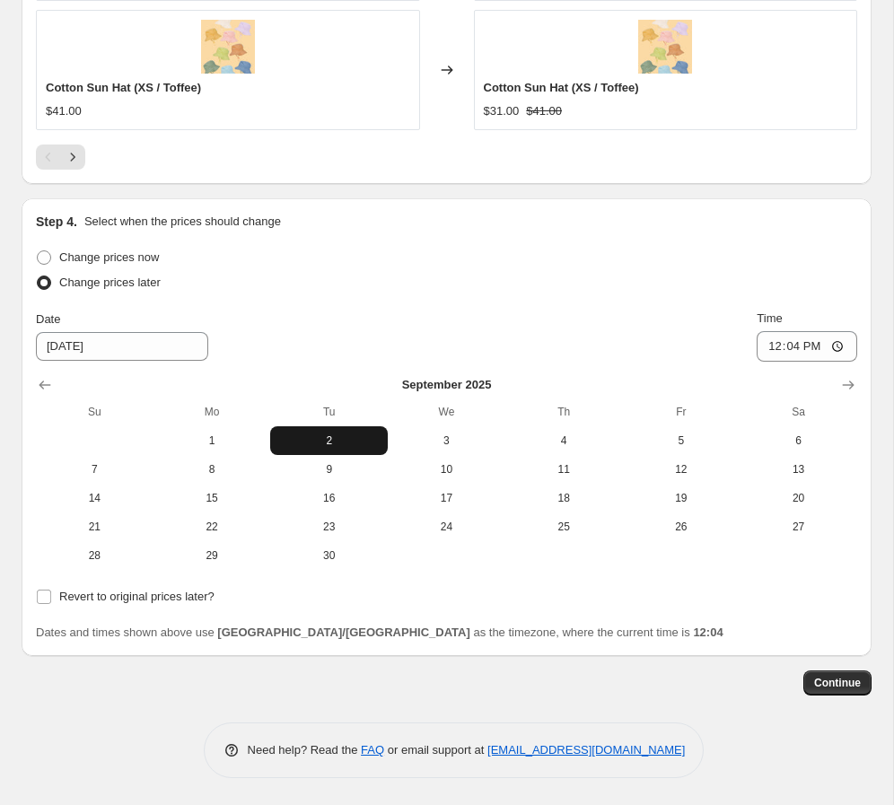
click at [325, 446] on span "2" at bounding box center [328, 440] width 103 height 14
type input "[DATE]"
click at [627, 340] on input "12:04" at bounding box center [806, 346] width 100 height 31
type input "00:04"
click at [135, 596] on span "Revert to original prices later?" at bounding box center [136, 595] width 155 height 13
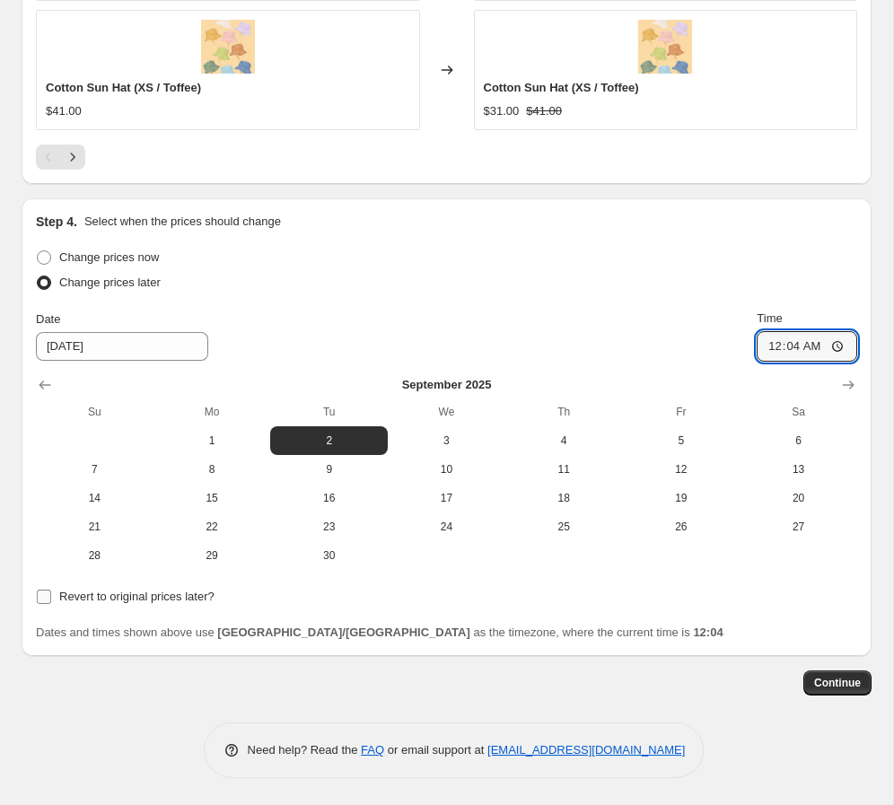
click at [51, 596] on input "Revert to original prices later?" at bounding box center [44, 596] width 14 height 14
checkbox input "true"
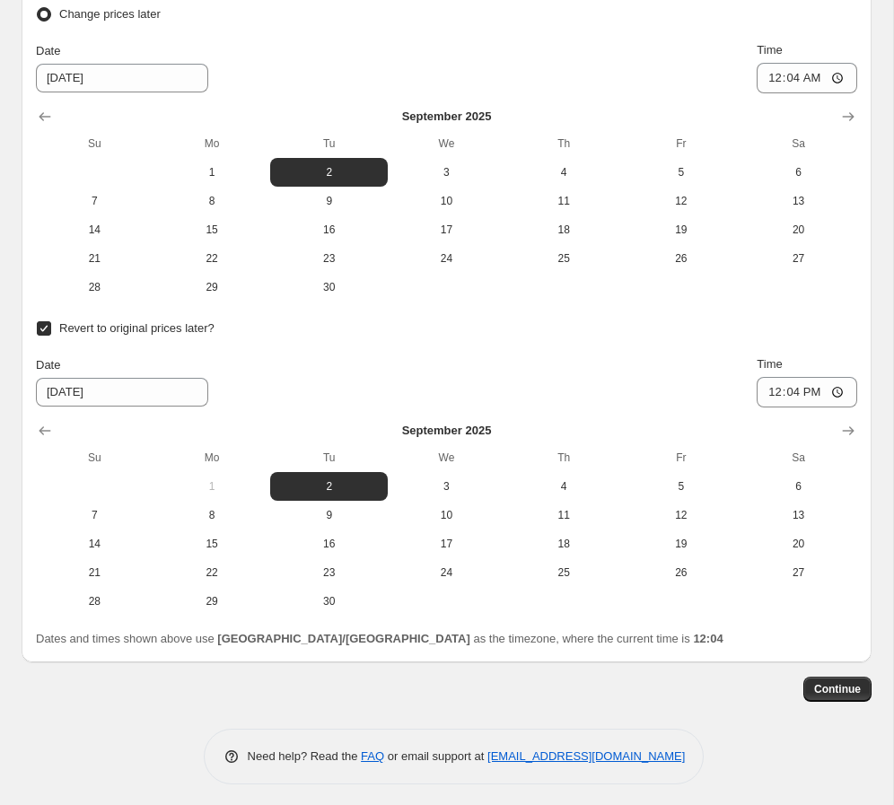
scroll to position [2181, 0]
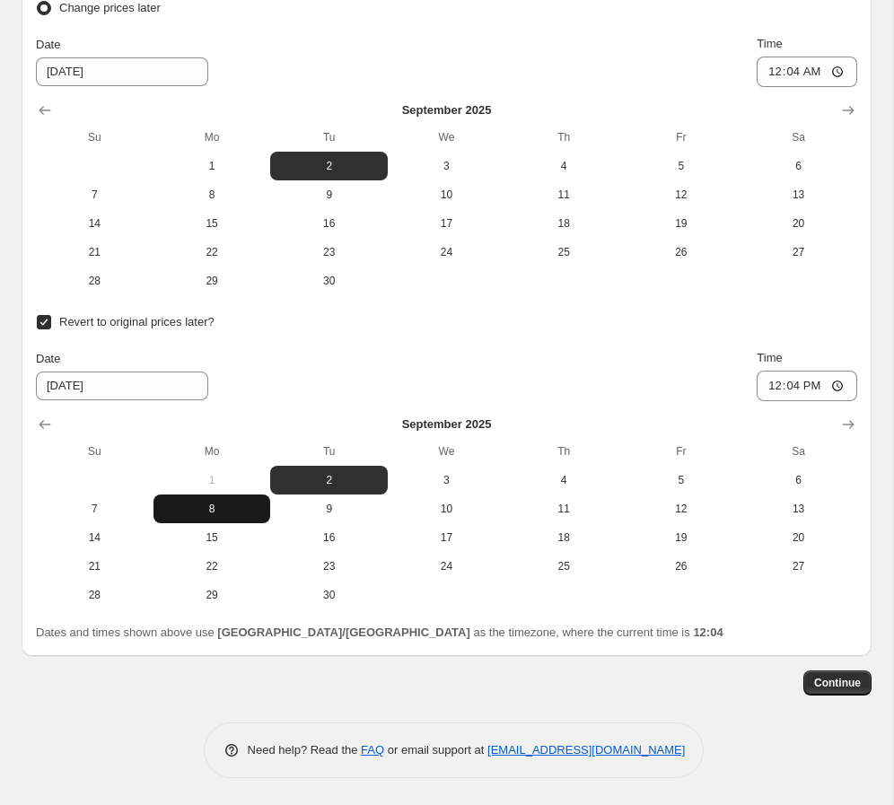
click at [241, 509] on span "8" at bounding box center [212, 509] width 103 height 14
type input "[DATE]"
click at [627, 681] on span "Continue" at bounding box center [837, 683] width 47 height 14
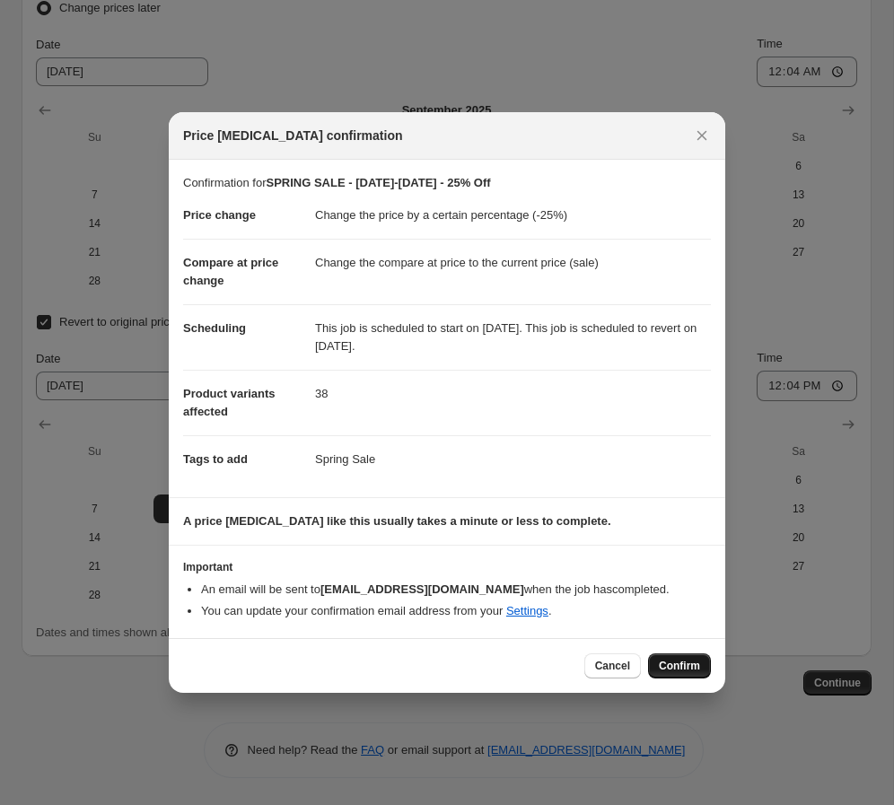
click at [627, 670] on span "Confirm" at bounding box center [679, 666] width 41 height 14
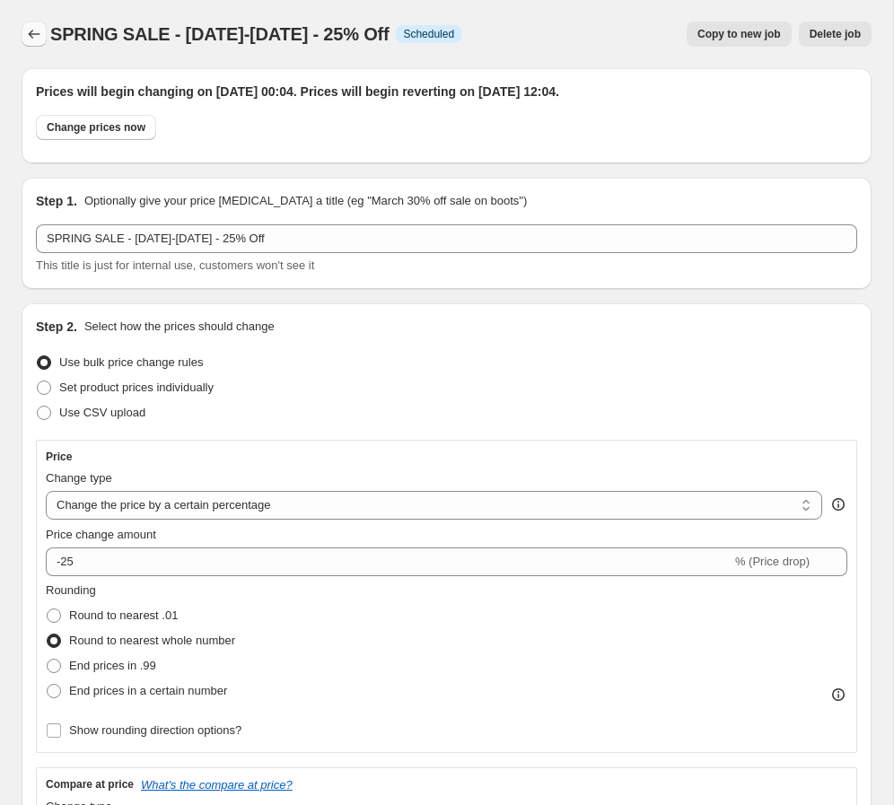
click at [31, 32] on icon "Price change jobs" at bounding box center [34, 34] width 18 height 18
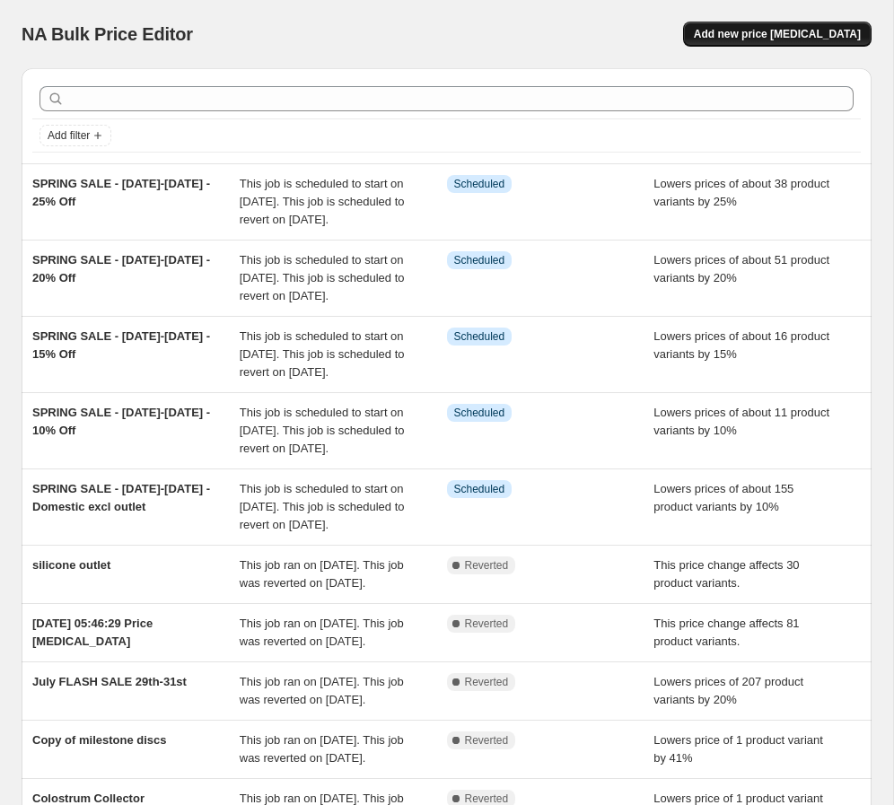
click at [627, 38] on span "Add new price [MEDICAL_DATA]" at bounding box center [777, 34] width 167 height 14
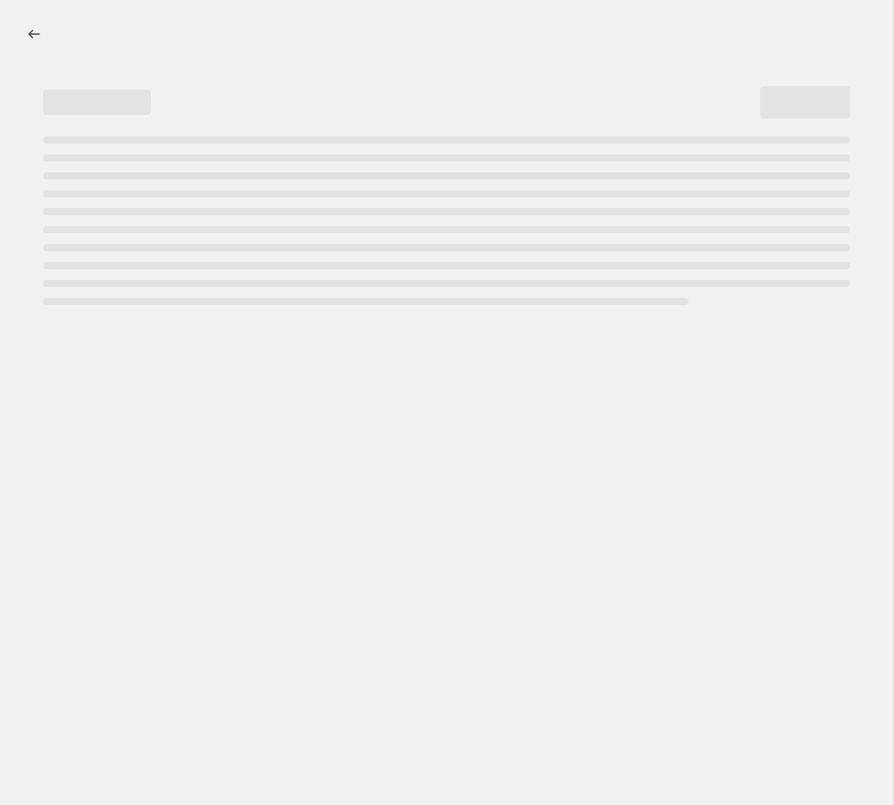
select select "percentage"
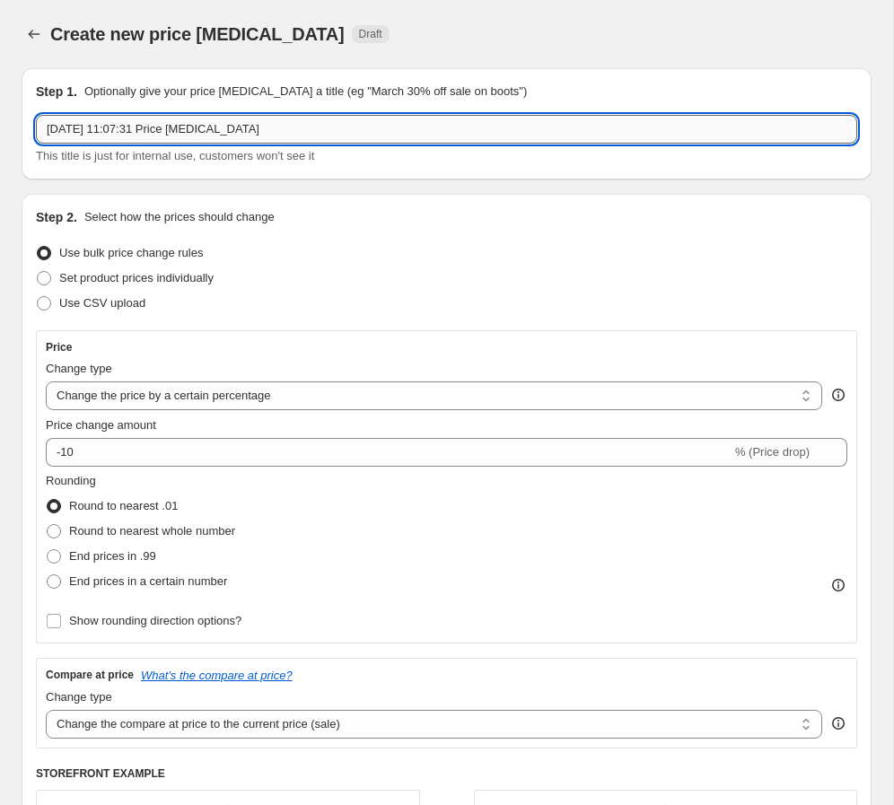
click at [125, 135] on input "[DATE] 11:07:31 Price [MEDICAL_DATA]" at bounding box center [446, 129] width 821 height 29
paste input "SPRING SALE - [DATE]-[DATE] - 15% Off"
click at [216, 132] on input "SPRING SALE - [DATE]-[DATE] - 15% Off" at bounding box center [446, 129] width 821 height 29
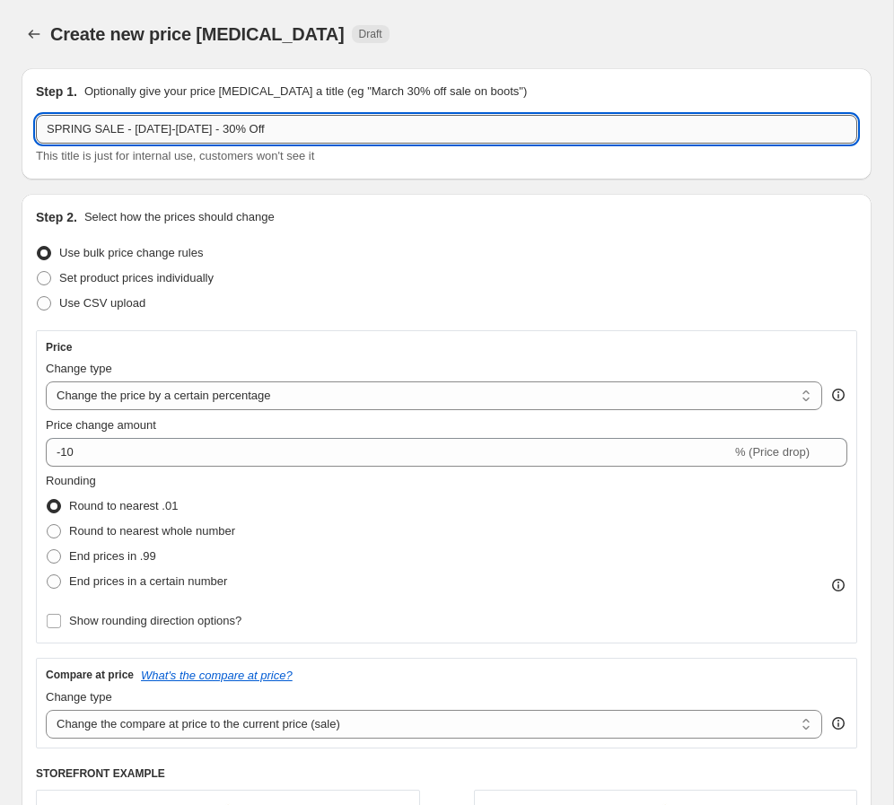
click at [314, 136] on input "SPRING SALE - [DATE]-[DATE] - 30% Off" at bounding box center [446, 129] width 821 height 29
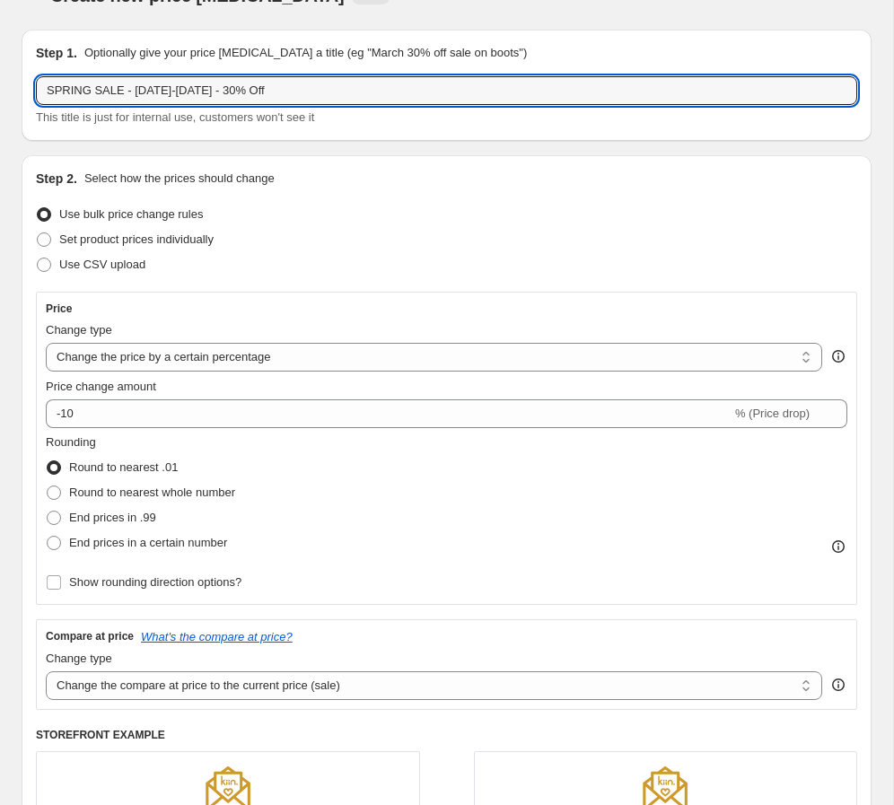
scroll to position [52, 0]
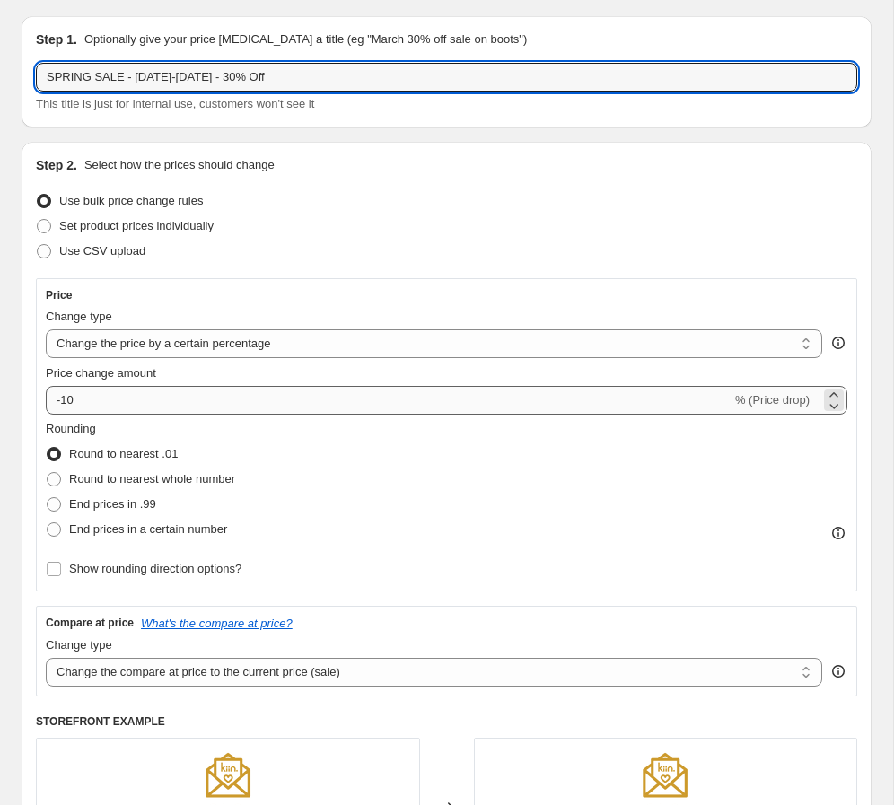
type input "SPRING SALE - [DATE]-[DATE] - 30% Off"
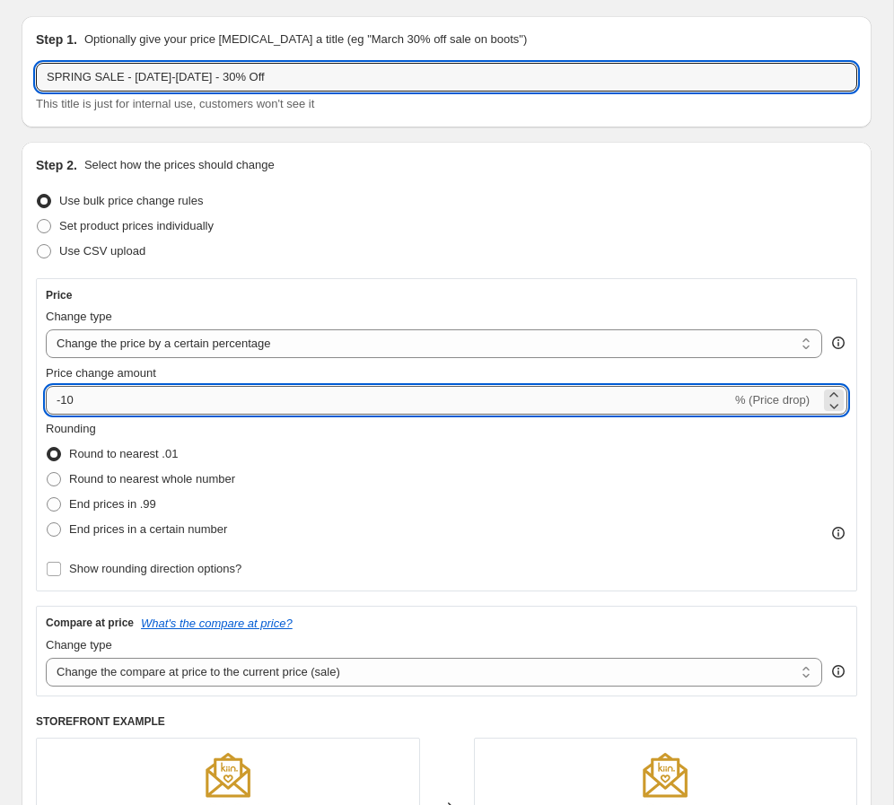
click at [100, 397] on input "-10" at bounding box center [388, 400] width 685 height 29
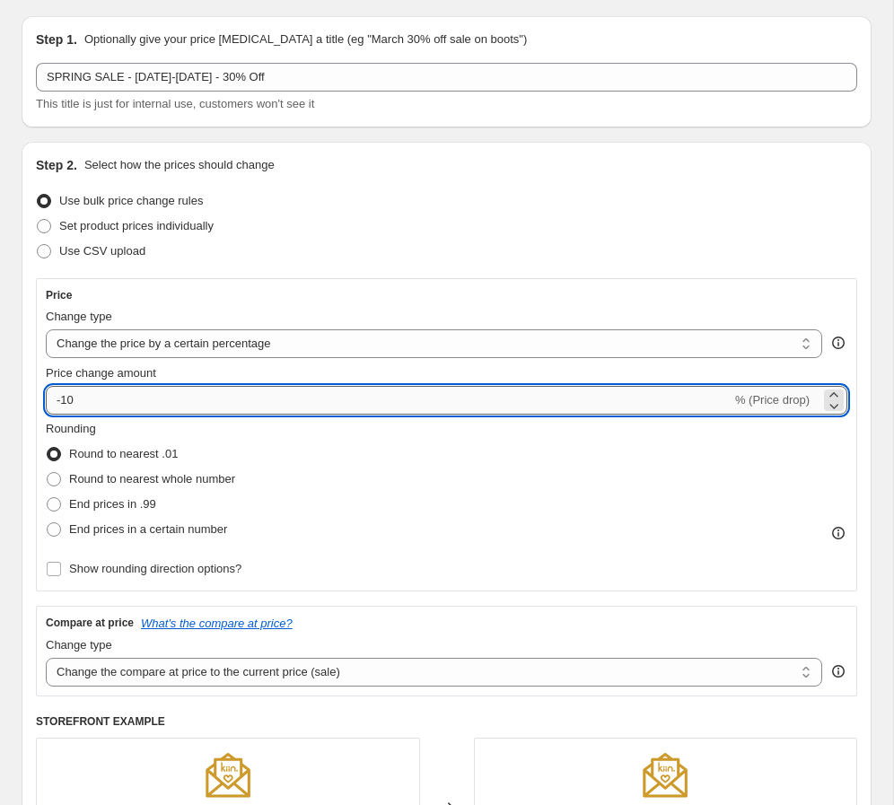
type input "-1"
type input "-30"
click at [179, 474] on span "Round to nearest whole number" at bounding box center [152, 478] width 166 height 13
click at [48, 473] on input "Round to nearest whole number" at bounding box center [47, 472] width 1 height 1
radio input "true"
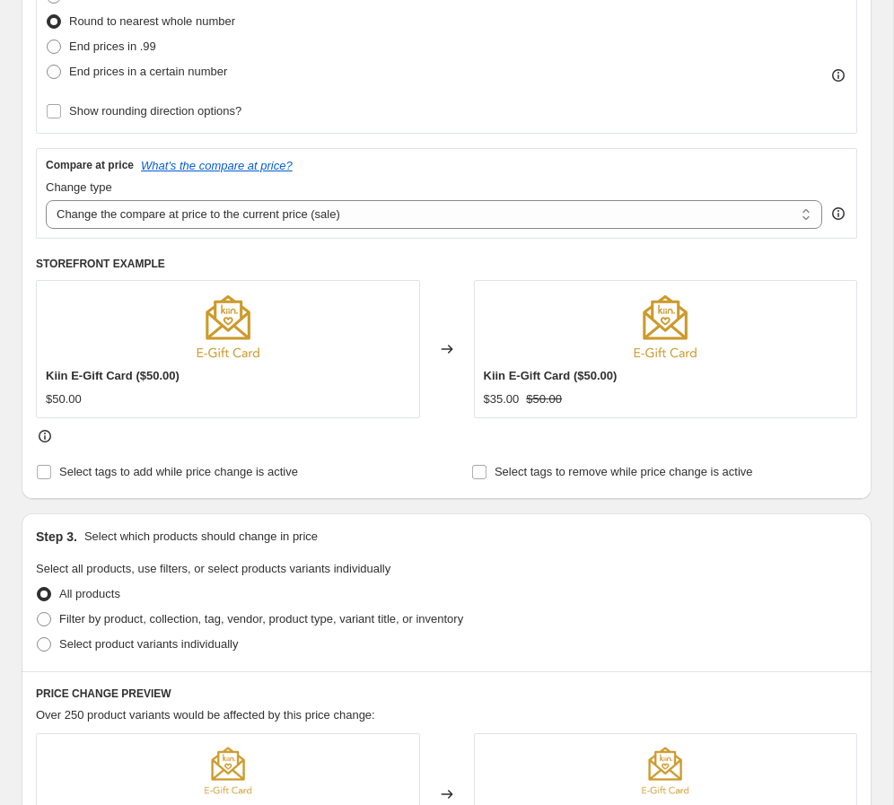
scroll to position [590, 0]
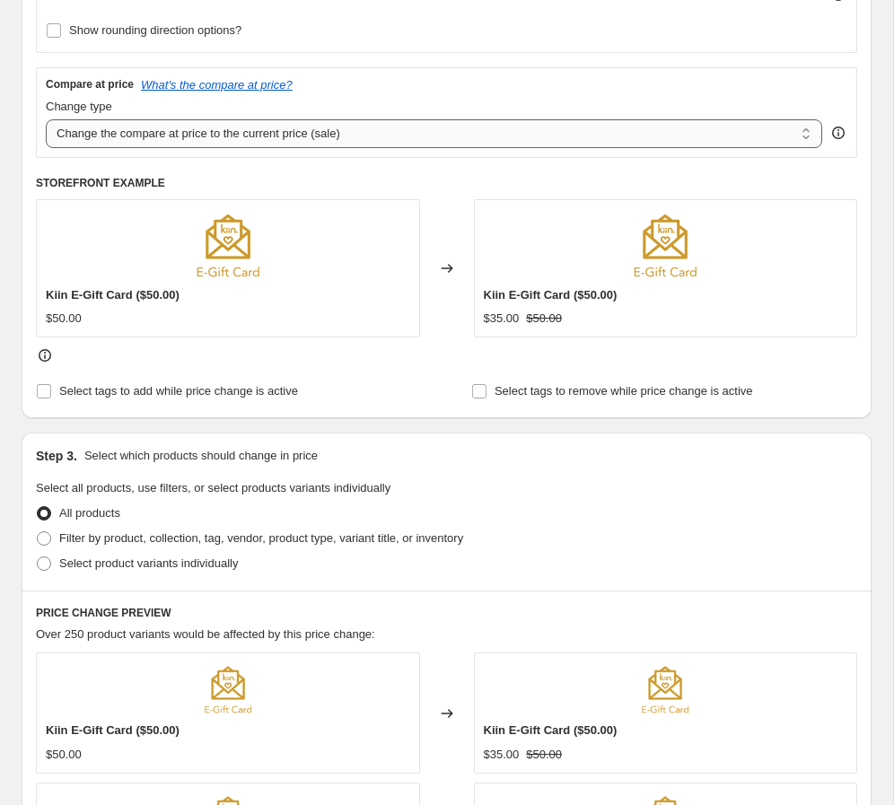
click at [226, 125] on select "Change the compare at price to the current price (sale) Change the compare at p…" at bounding box center [434, 133] width 776 height 29
click at [46, 119] on select "Change the compare at price to the current price (sale) Change the compare at p…" at bounding box center [434, 133] width 776 height 29
click at [146, 385] on span "Select tags to add while price change is active" at bounding box center [178, 390] width 239 height 13
click at [51, 385] on input "Select tags to add while price change is active" at bounding box center [44, 391] width 14 height 14
checkbox input "true"
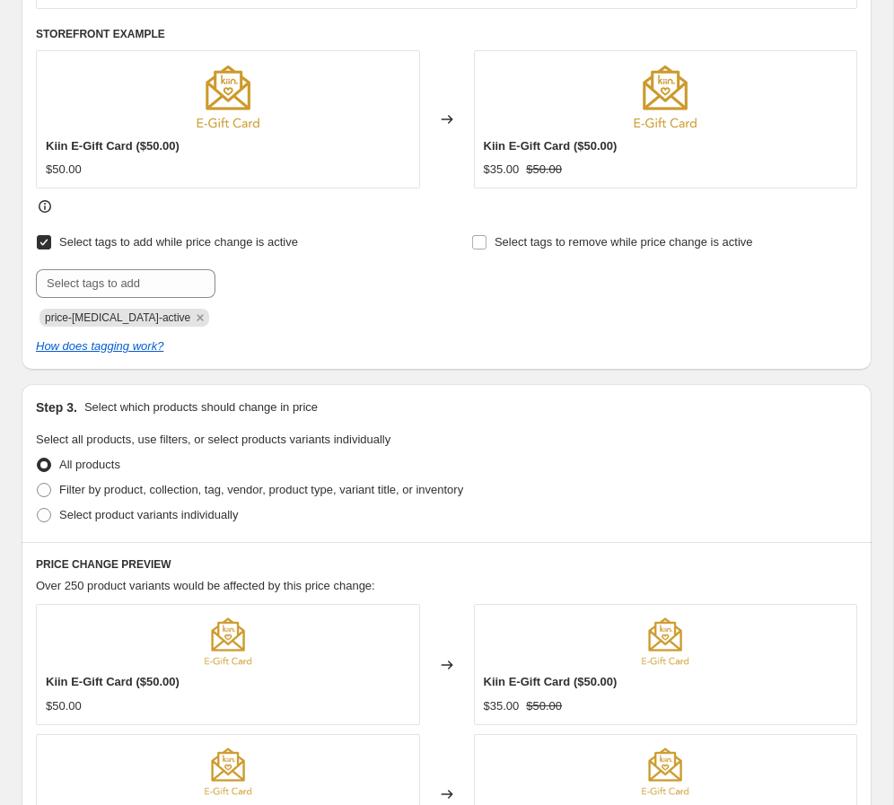
scroll to position [755, 0]
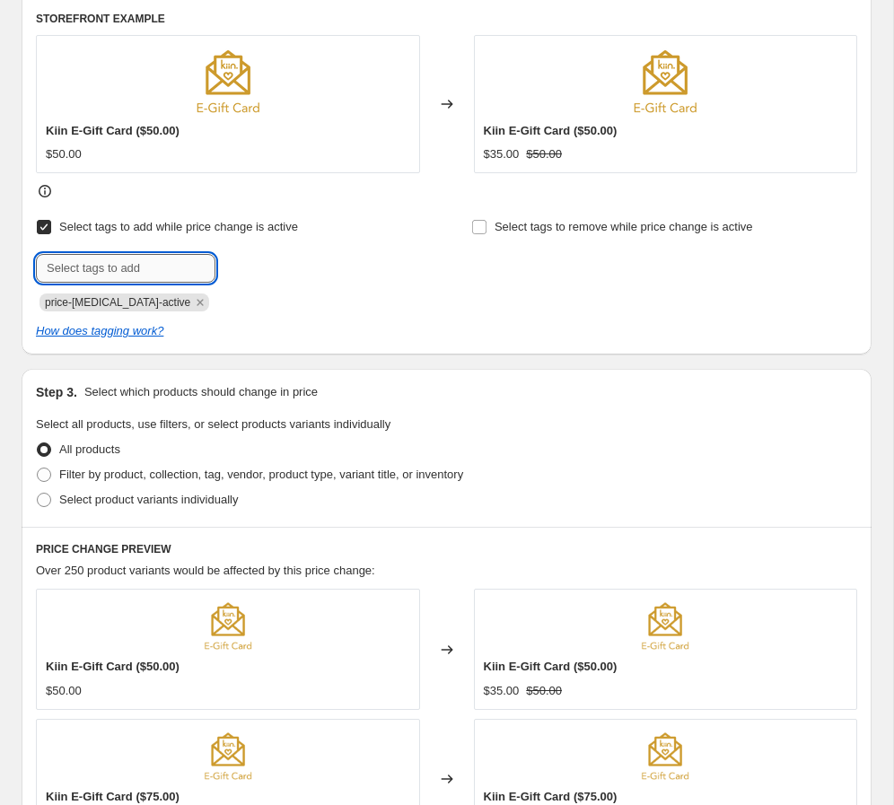
click at [150, 270] on input "text" at bounding box center [125, 268] width 179 height 29
type input "Spring Sale"
click at [192, 302] on icon "Remove price-change-job-active" at bounding box center [200, 302] width 16 height 16
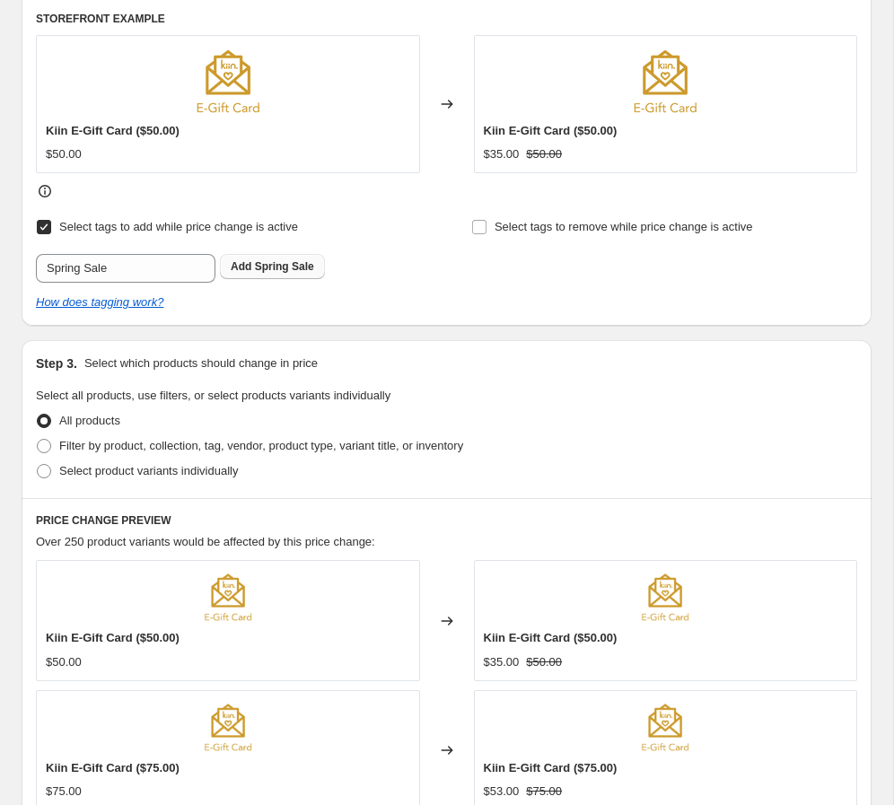
click at [260, 271] on span "Spring Sale" at bounding box center [284, 266] width 59 height 13
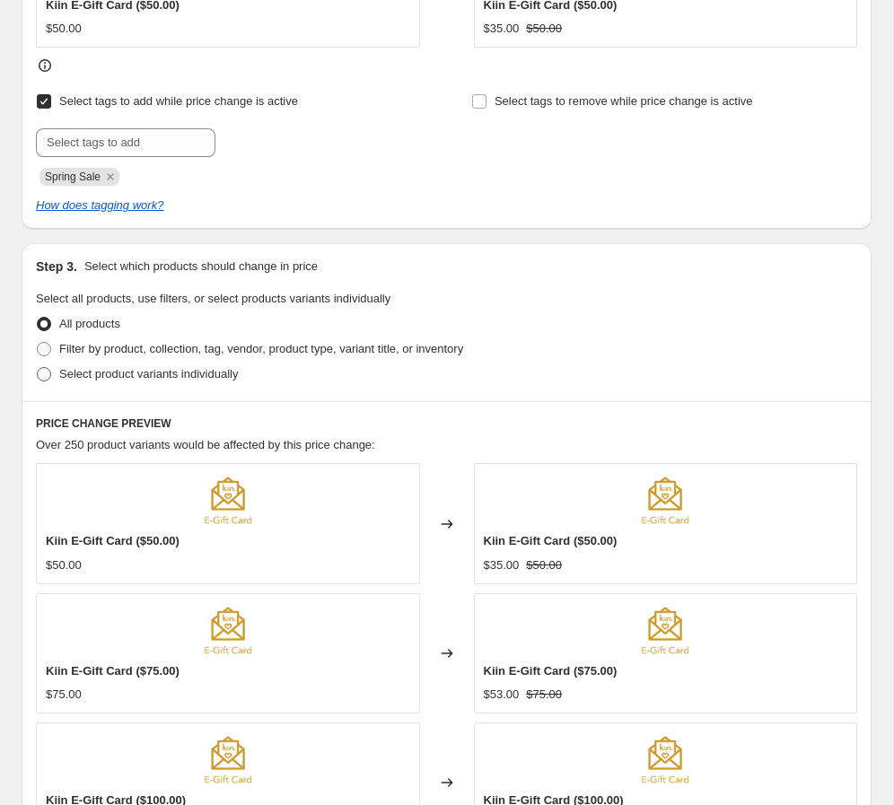
scroll to position [892, 0]
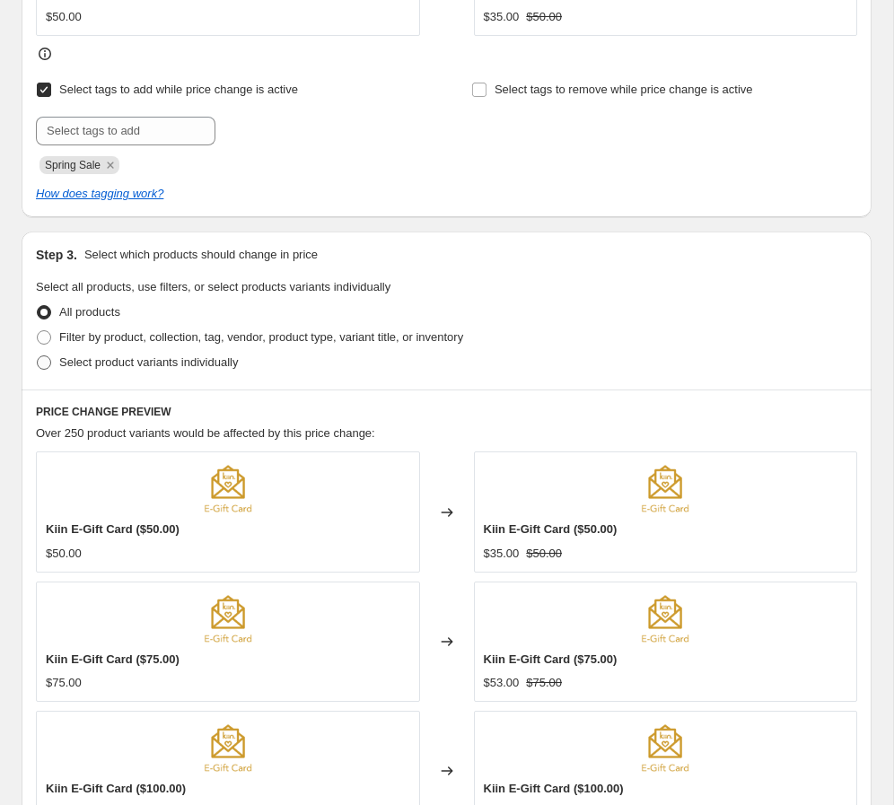
click at [146, 365] on span "Select product variants individually" at bounding box center [148, 361] width 179 height 13
click at [38, 356] on input "Select product variants individually" at bounding box center [37, 355] width 1 height 1
radio input "true"
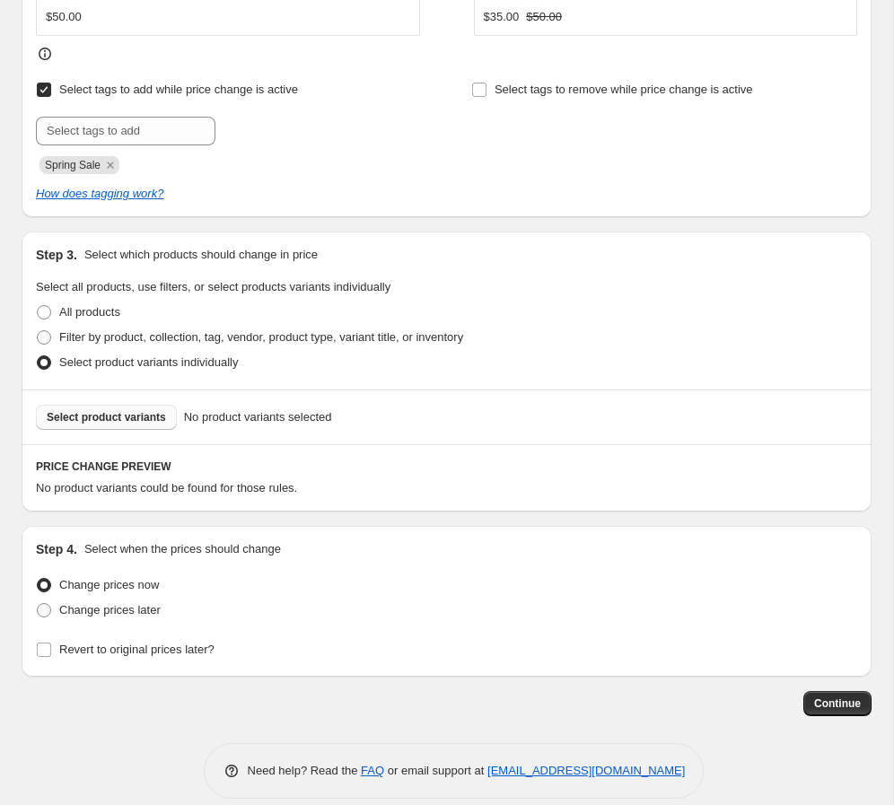
click at [132, 415] on span "Select product variants" at bounding box center [106, 417] width 119 height 14
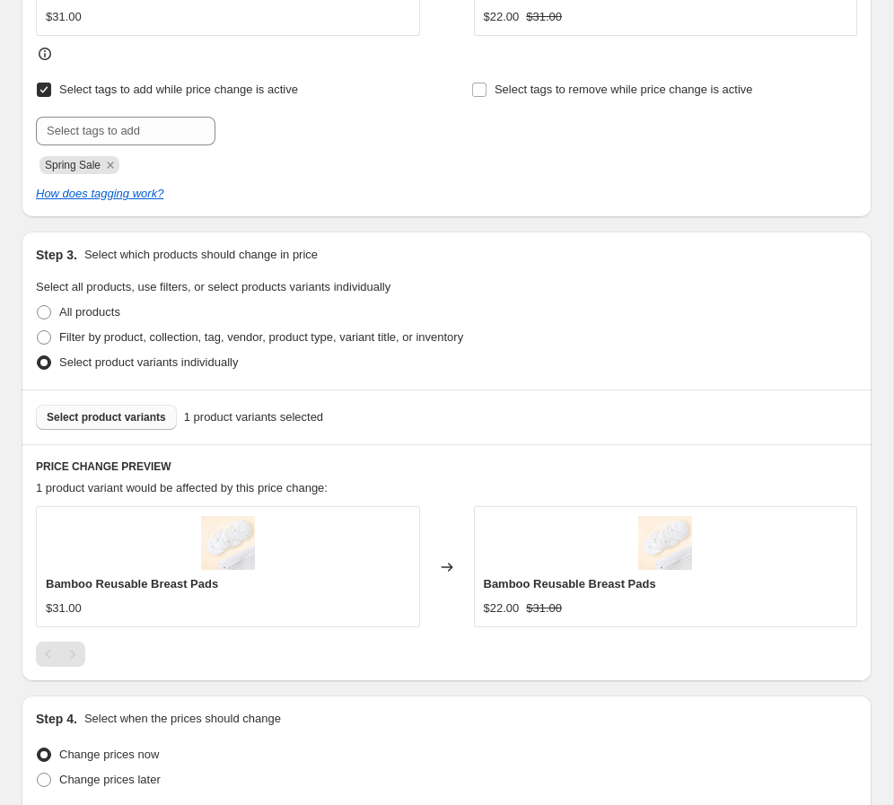
click at [122, 417] on span "Select product variants" at bounding box center [106, 417] width 119 height 14
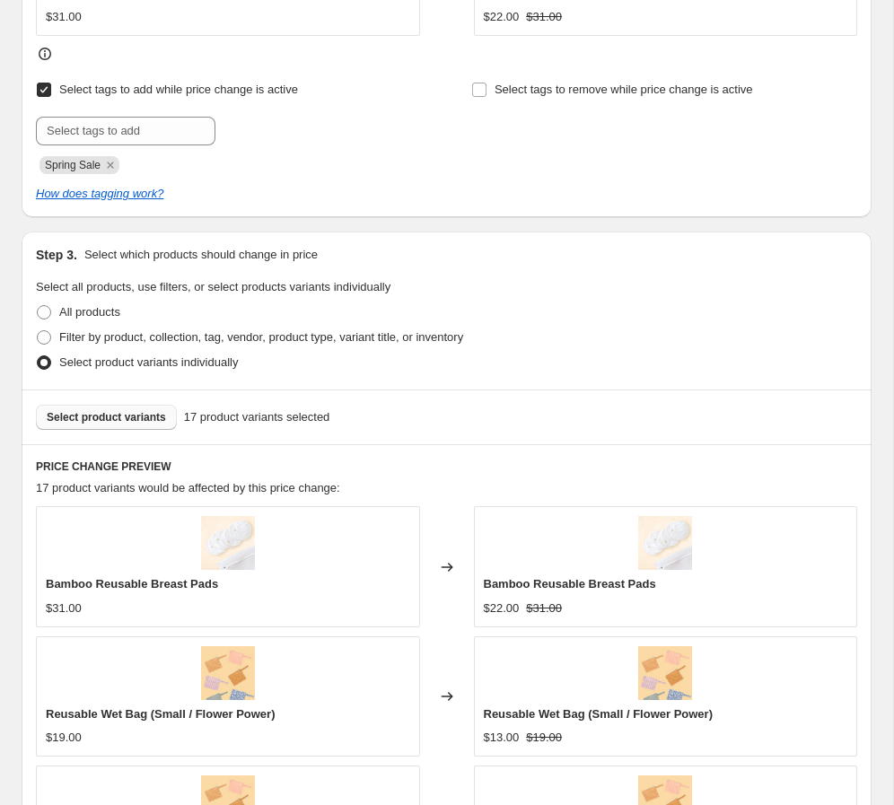
click at [128, 421] on span "Select product variants" at bounding box center [106, 417] width 119 height 14
click at [123, 412] on span "Select product variants" at bounding box center [106, 417] width 119 height 14
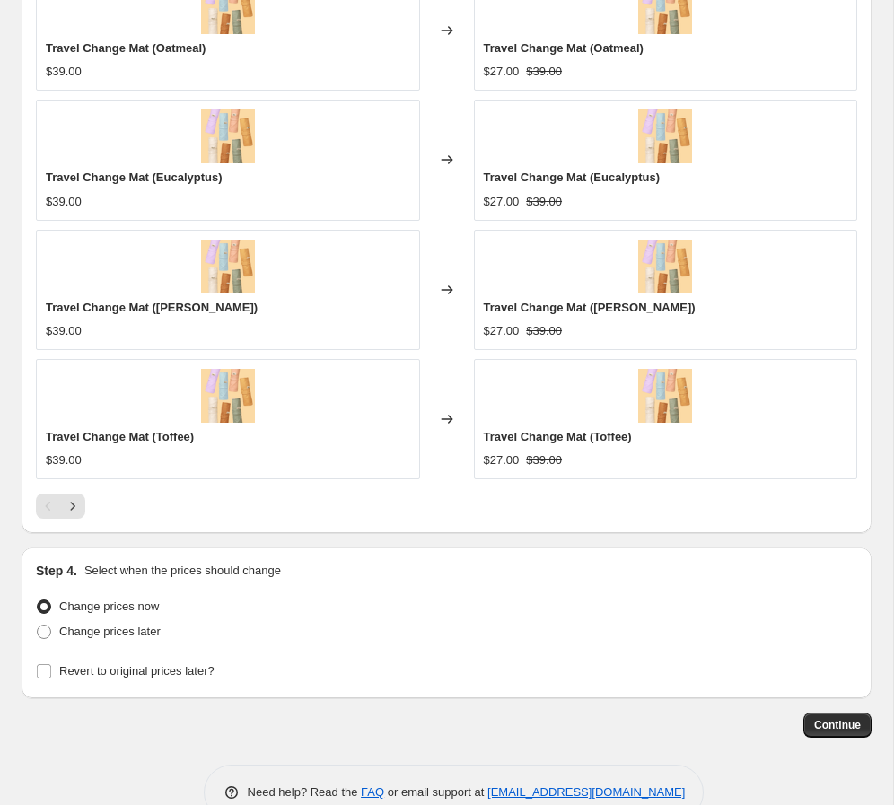
scroll to position [1600, 0]
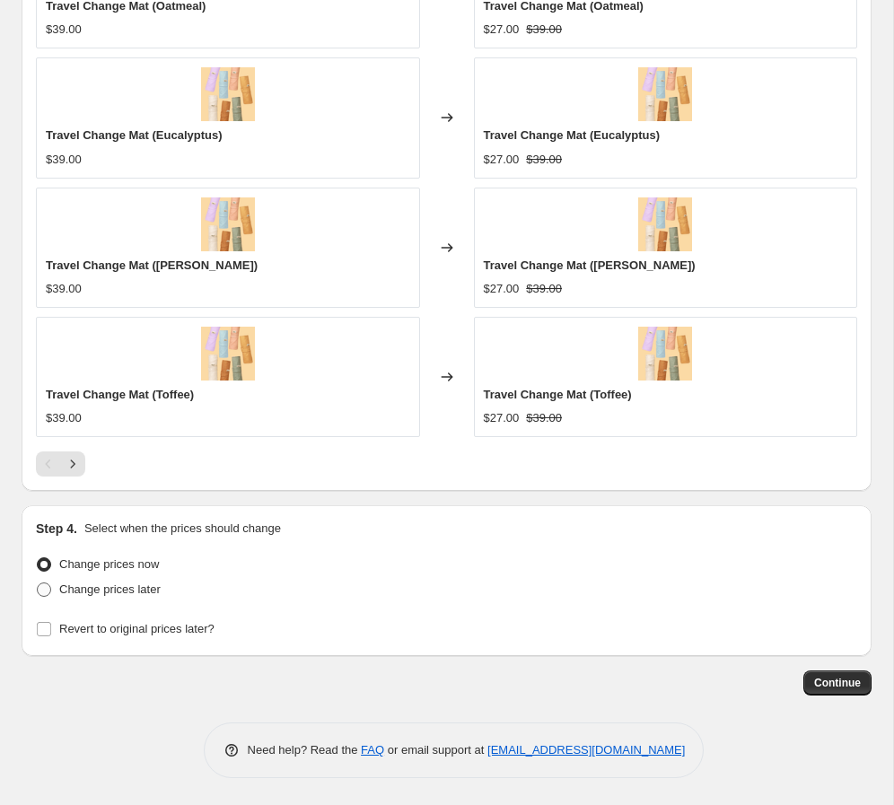
click at [107, 588] on span "Change prices later" at bounding box center [109, 588] width 101 height 13
click at [38, 583] on input "Change prices later" at bounding box center [37, 582] width 1 height 1
radio input "true"
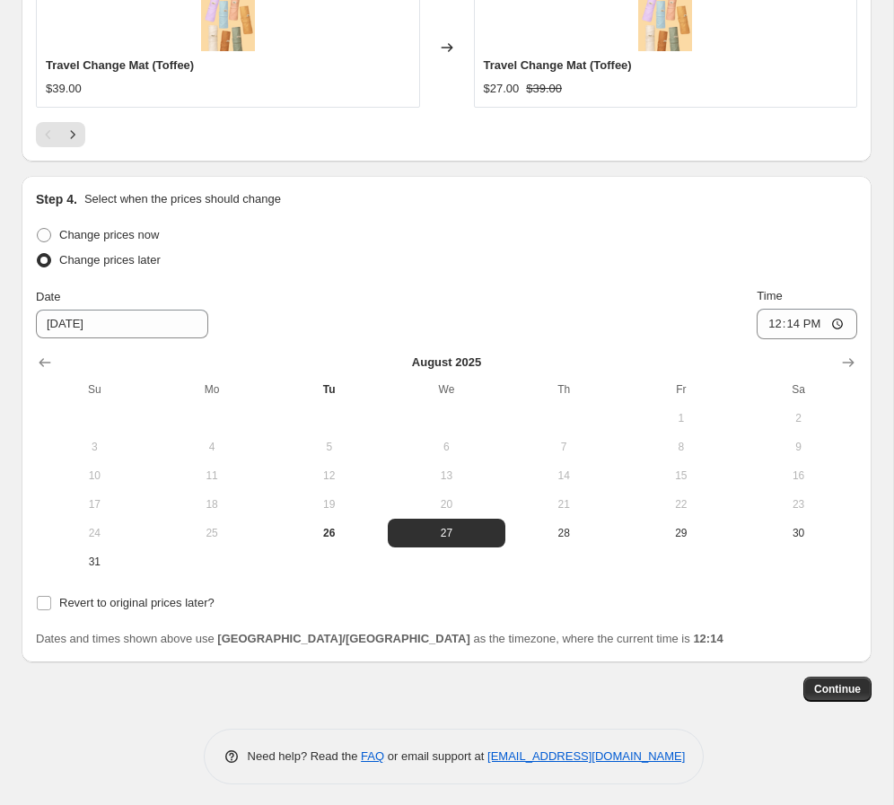
scroll to position [1935, 0]
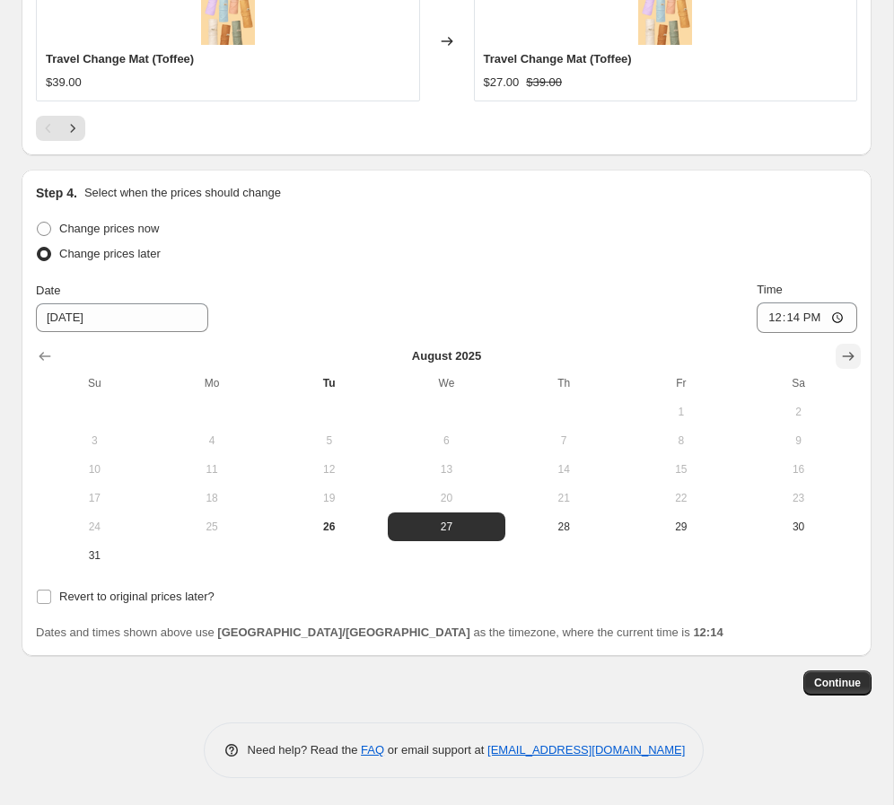
click at [627, 362] on button "Show next month, September 2025" at bounding box center [847, 356] width 25 height 25
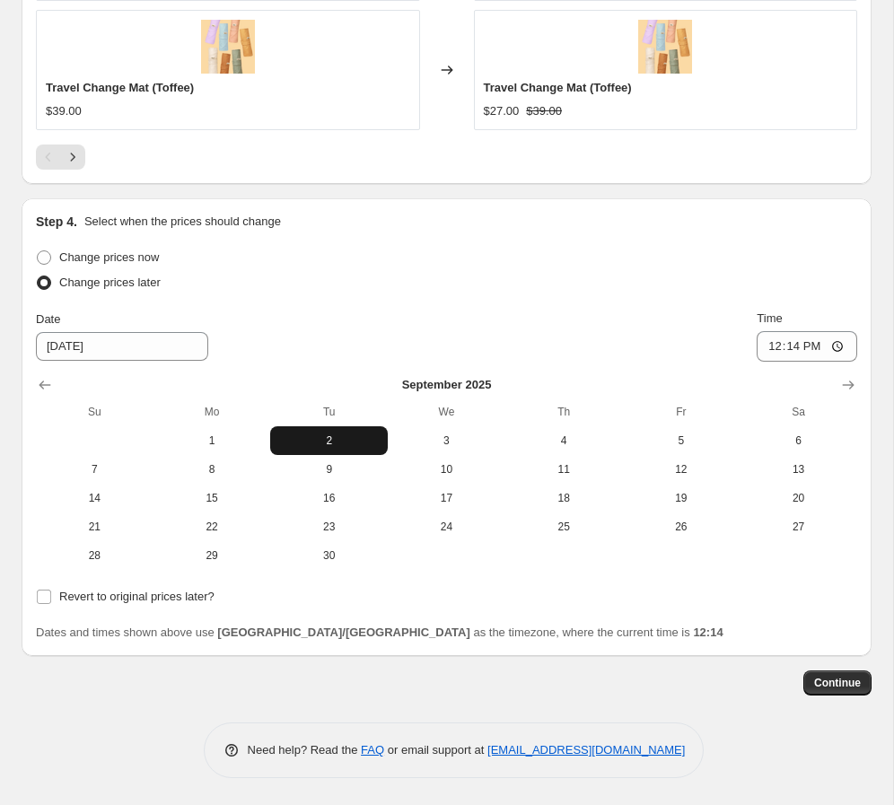
click at [329, 434] on span "2" at bounding box center [328, 440] width 103 height 14
type input "[DATE]"
click at [627, 349] on input "12:14" at bounding box center [806, 346] width 100 height 31
type input "00:00"
click at [399, 347] on div "Date [DATE] Time 00:00" at bounding box center [446, 336] width 821 height 52
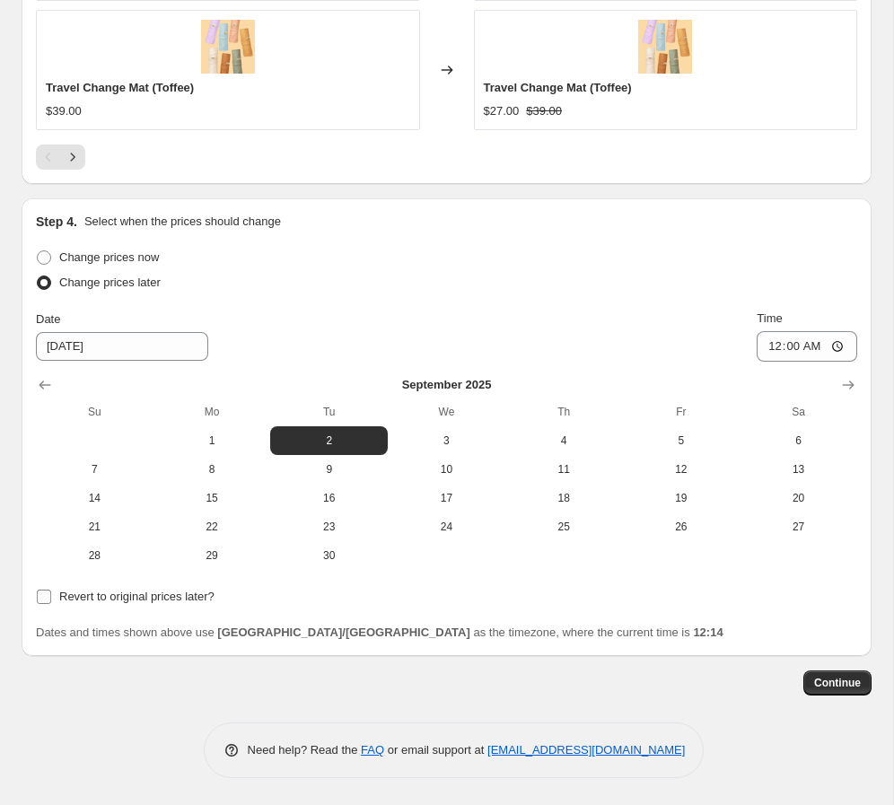
click at [136, 608] on div "Change prices now Change prices later Date [DATE] Time 00:00 [DATE] Su Mo Tu We…" at bounding box center [446, 443] width 821 height 397
click at [144, 603] on span "Revert to original prices later?" at bounding box center [136, 595] width 155 height 13
click at [51, 603] on input "Revert to original prices later?" at bounding box center [44, 596] width 14 height 14
checkbox input "true"
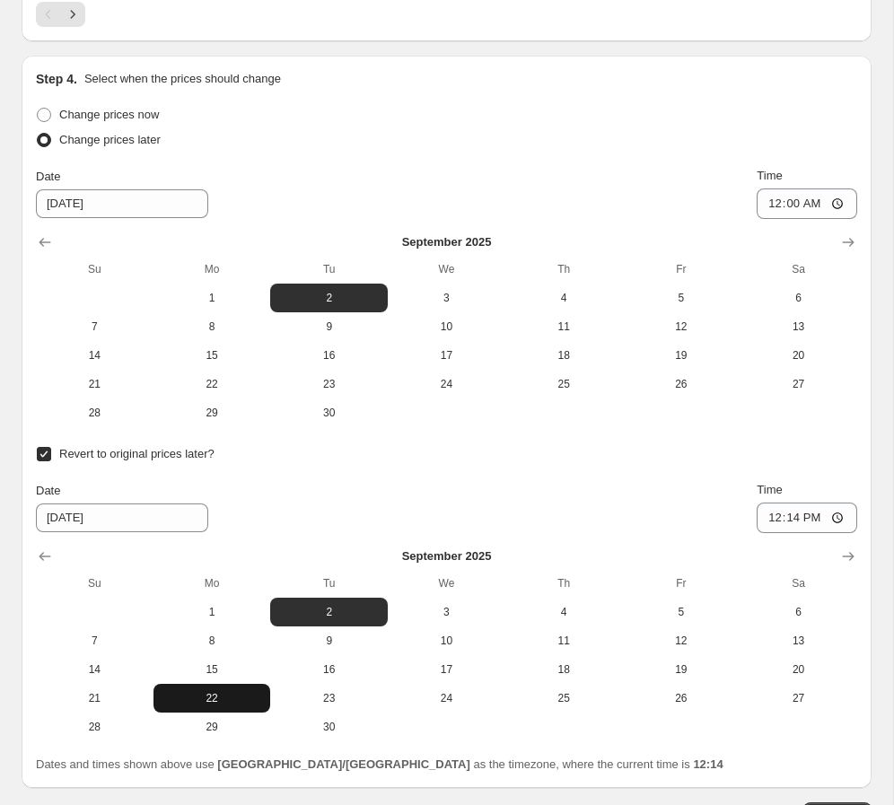
scroll to position [2065, 0]
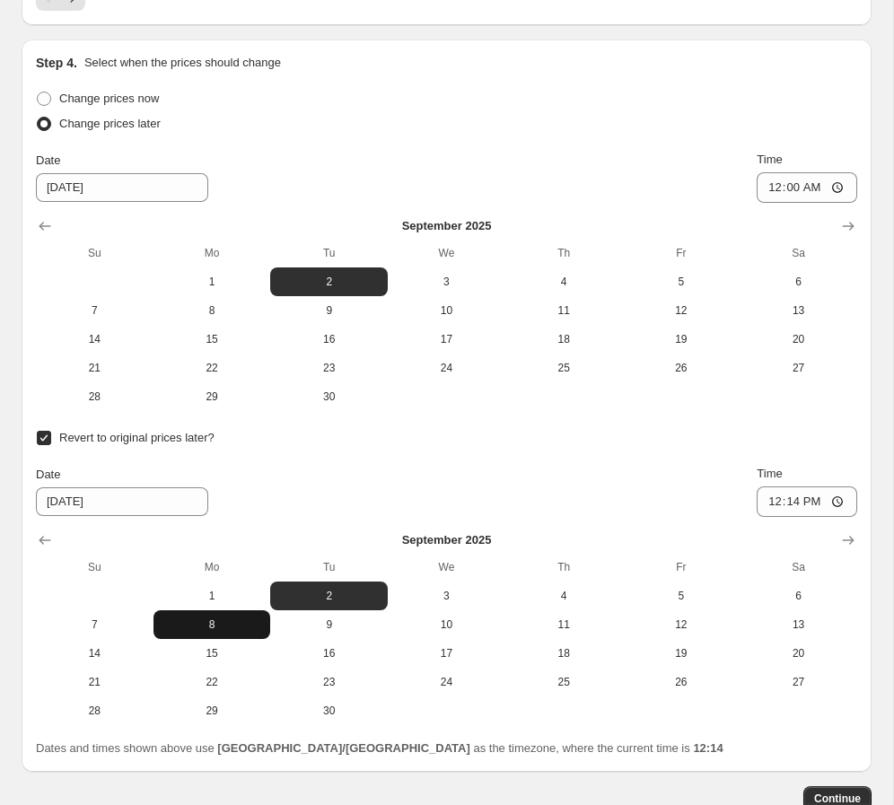
click at [230, 636] on button "8" at bounding box center [212, 624] width 118 height 29
type input "[DATE]"
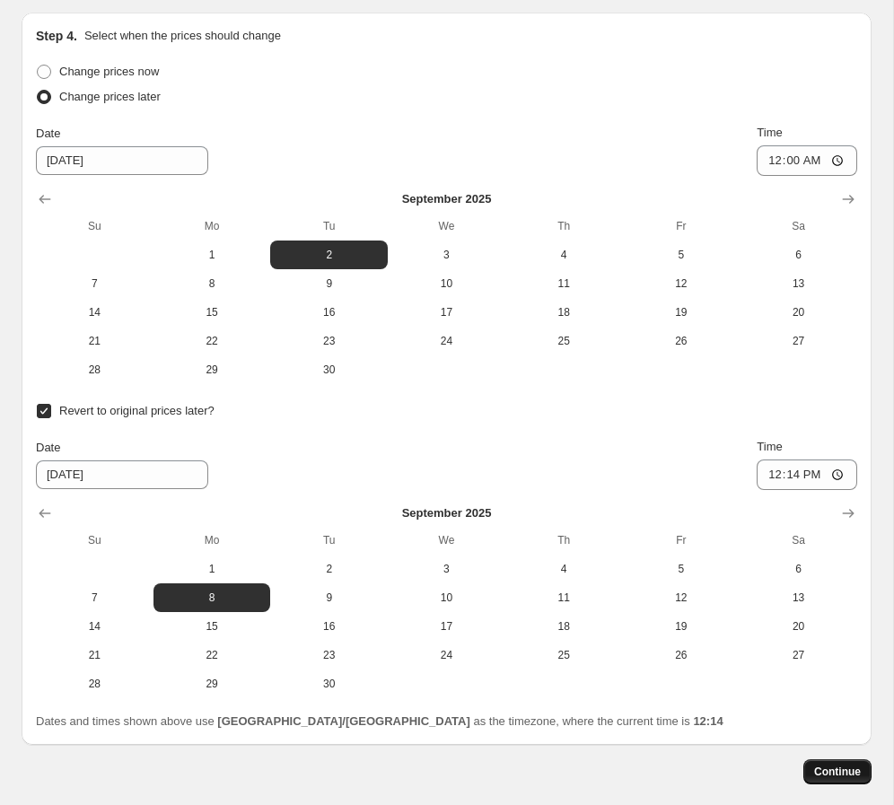
scroll to position [2098, 0]
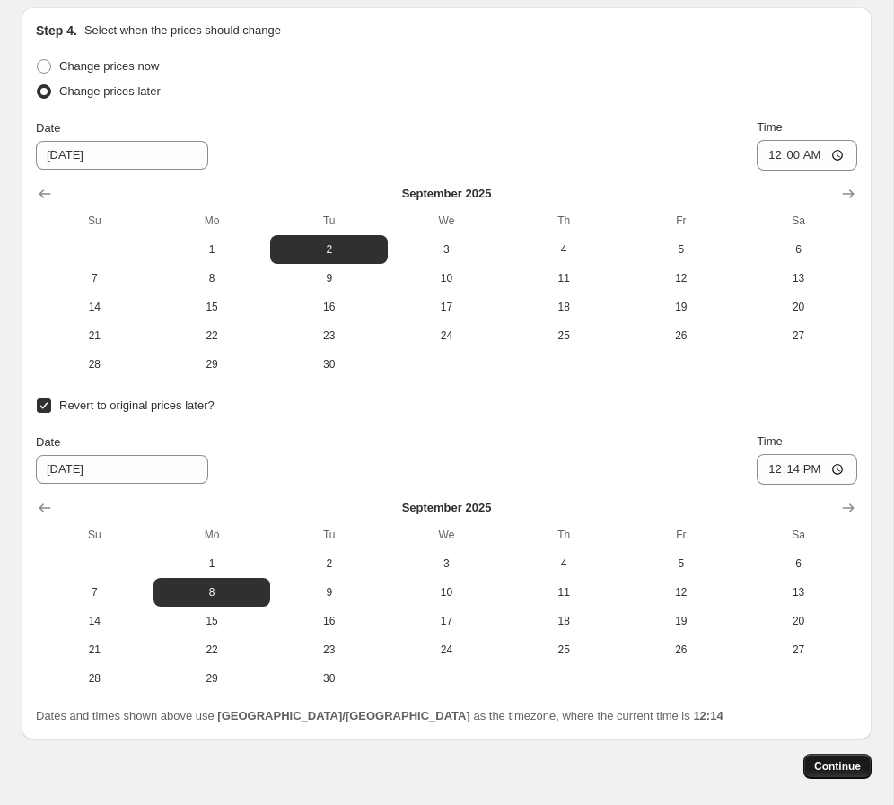
click at [627, 771] on span "Continue" at bounding box center [837, 766] width 47 height 14
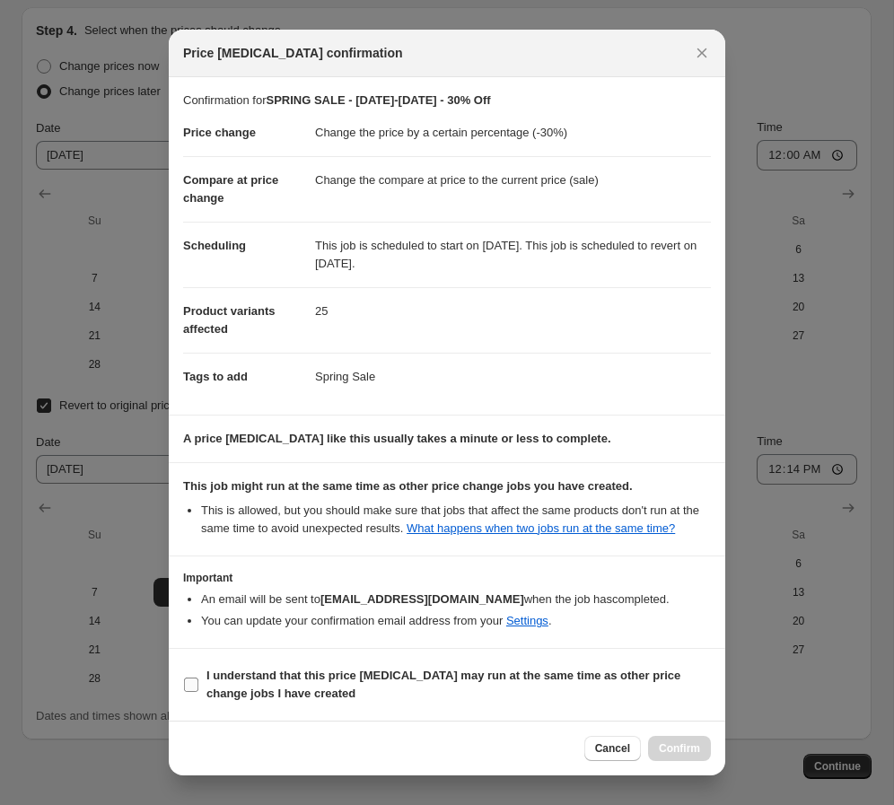
click at [281, 700] on b "I understand that this price [MEDICAL_DATA] may run at the same time as other p…" at bounding box center [443, 683] width 474 height 31
click at [198, 692] on input "I understand that this price [MEDICAL_DATA] may run at the same time as other p…" at bounding box center [191, 684] width 14 height 14
checkbox input "true"
click at [627, 747] on span "Confirm" at bounding box center [679, 748] width 41 height 14
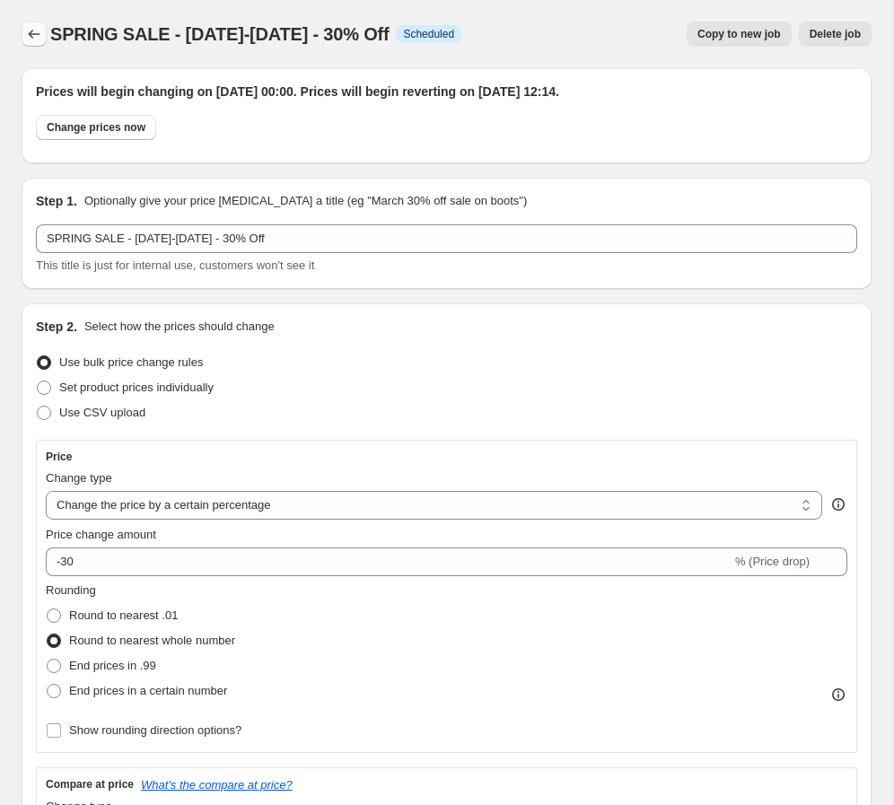
click at [28, 38] on icon "Price change jobs" at bounding box center [34, 34] width 18 height 18
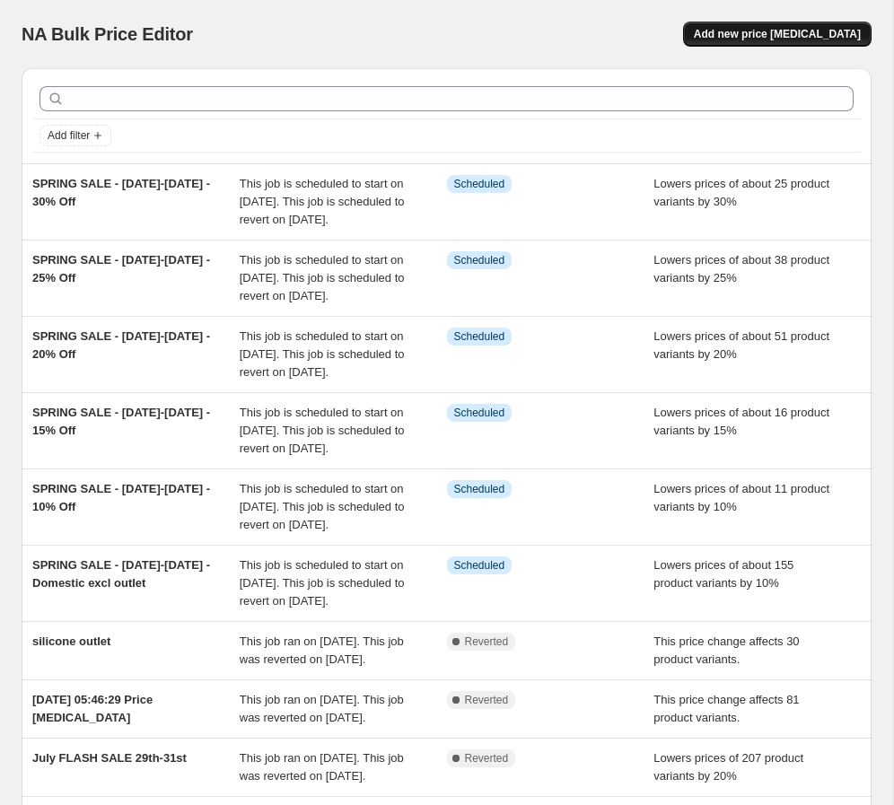
click at [627, 42] on button "Add new price [MEDICAL_DATA]" at bounding box center [777, 34] width 188 height 25
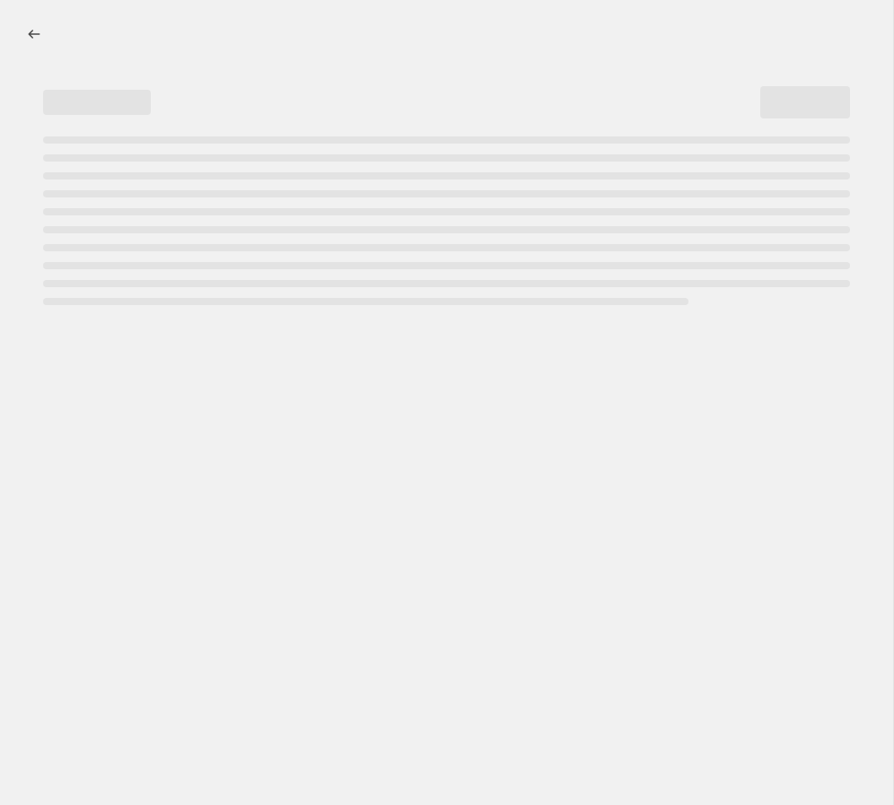
select select "percentage"
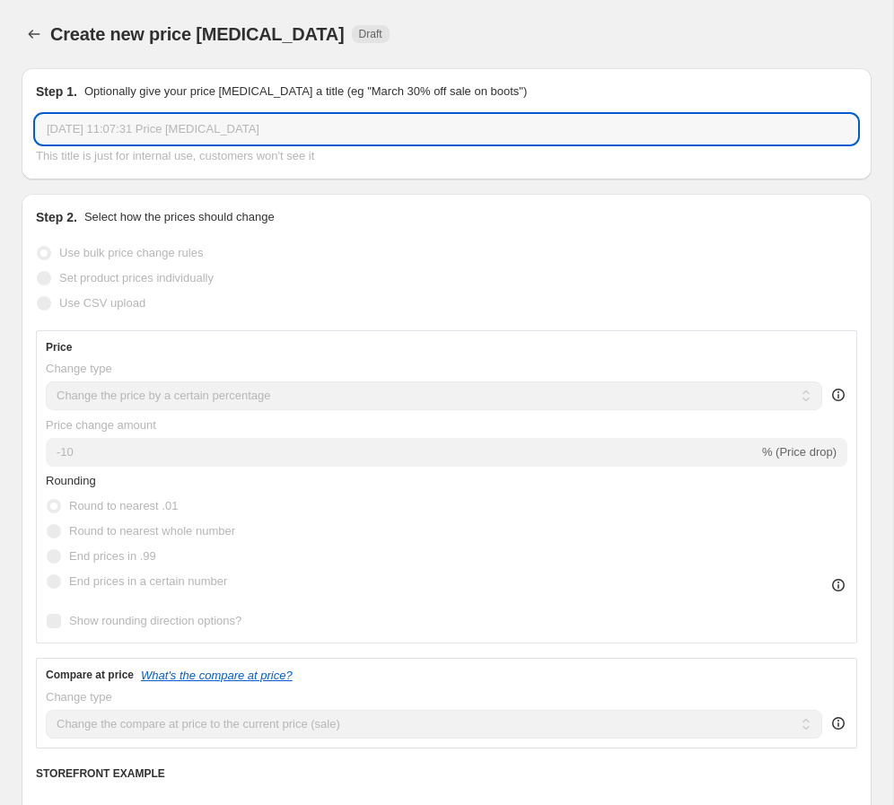
click at [133, 131] on input "[DATE] 11:07:31 Price [MEDICAL_DATA]" at bounding box center [446, 129] width 821 height 29
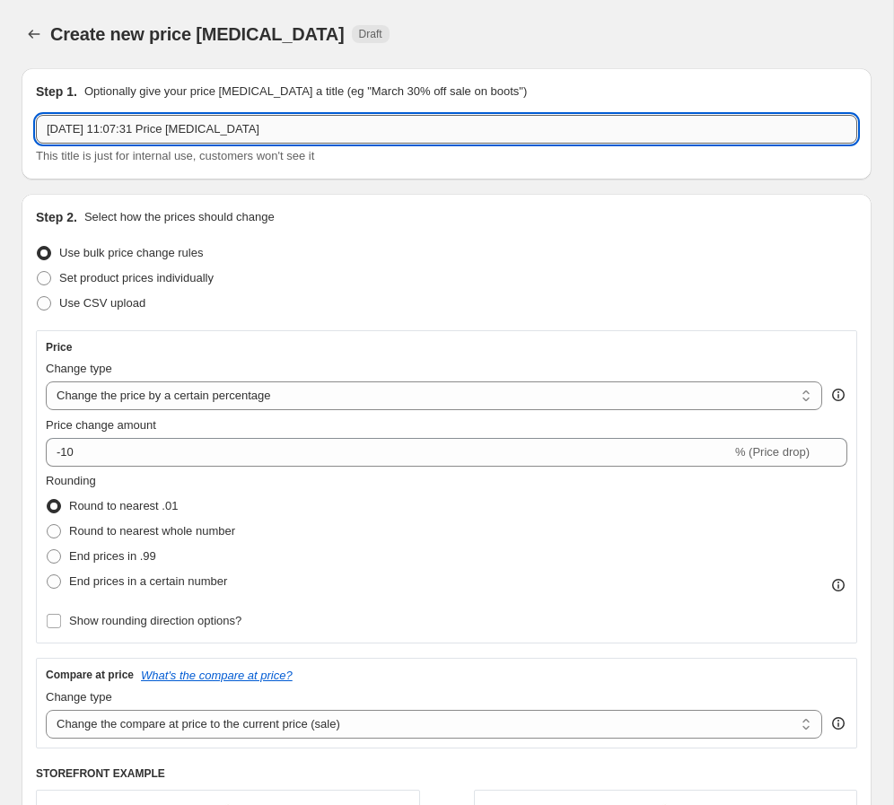
click at [133, 131] on input "[DATE] 11:07:31 Price [MEDICAL_DATA]" at bounding box center [446, 129] width 821 height 29
paste input "SPRING SALE - [DATE]-[DATE] - 15% Off"
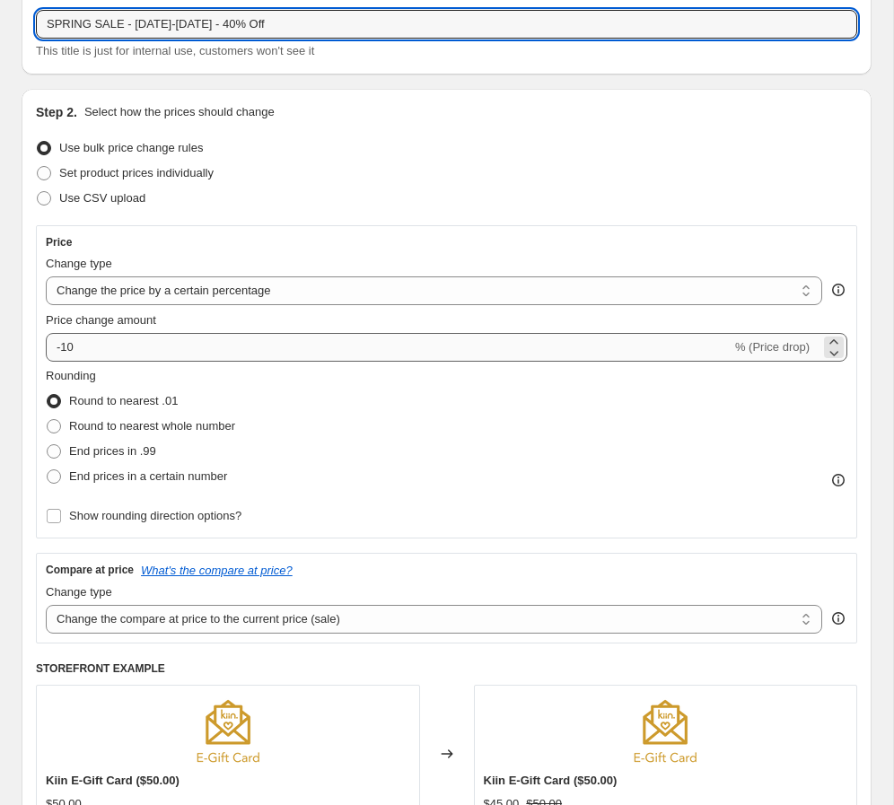
scroll to position [144, 0]
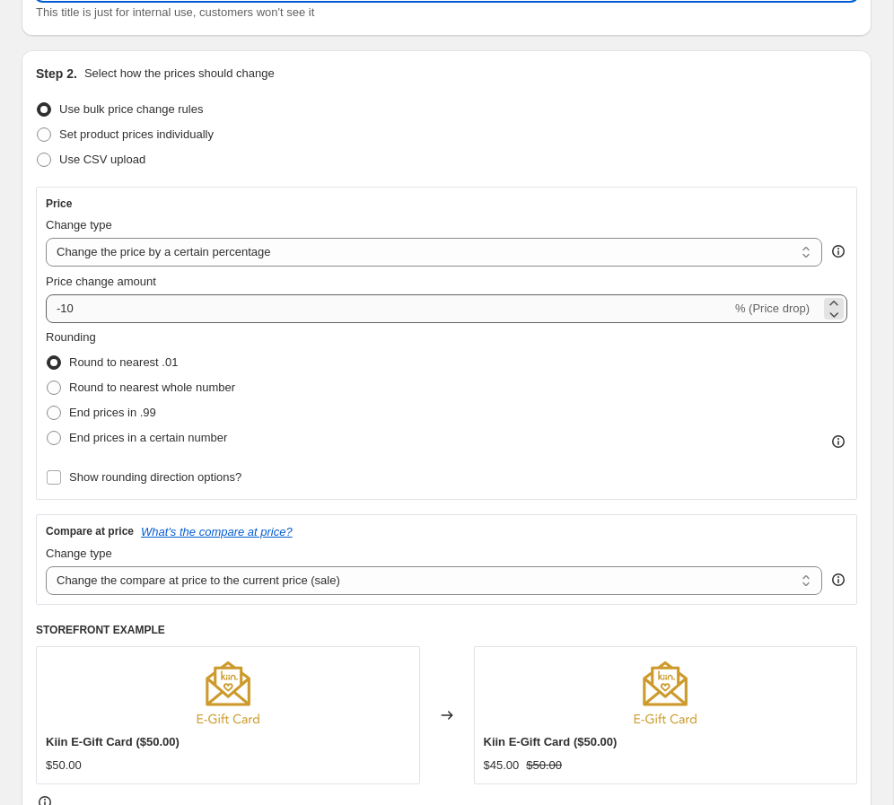
type input "SPRING SALE - [DATE]-[DATE] - 40% Off"
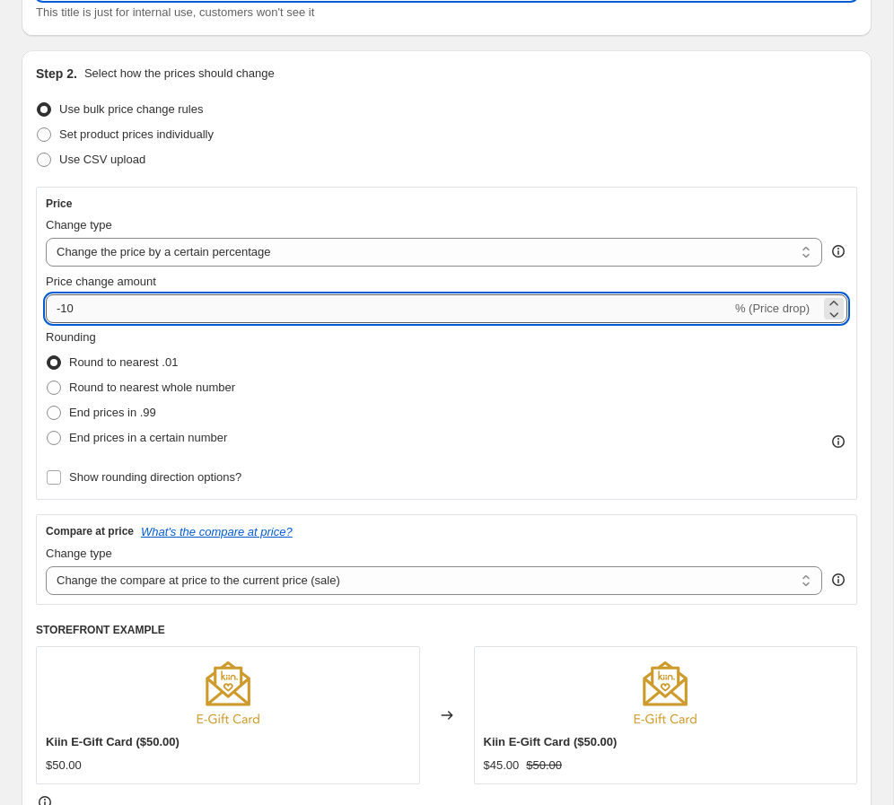
click at [136, 312] on input "-10" at bounding box center [388, 308] width 685 height 29
type input "-1"
type input "-40"
click at [166, 391] on span "Round to nearest whole number" at bounding box center [152, 386] width 166 height 13
click at [48, 381] on input "Round to nearest whole number" at bounding box center [47, 380] width 1 height 1
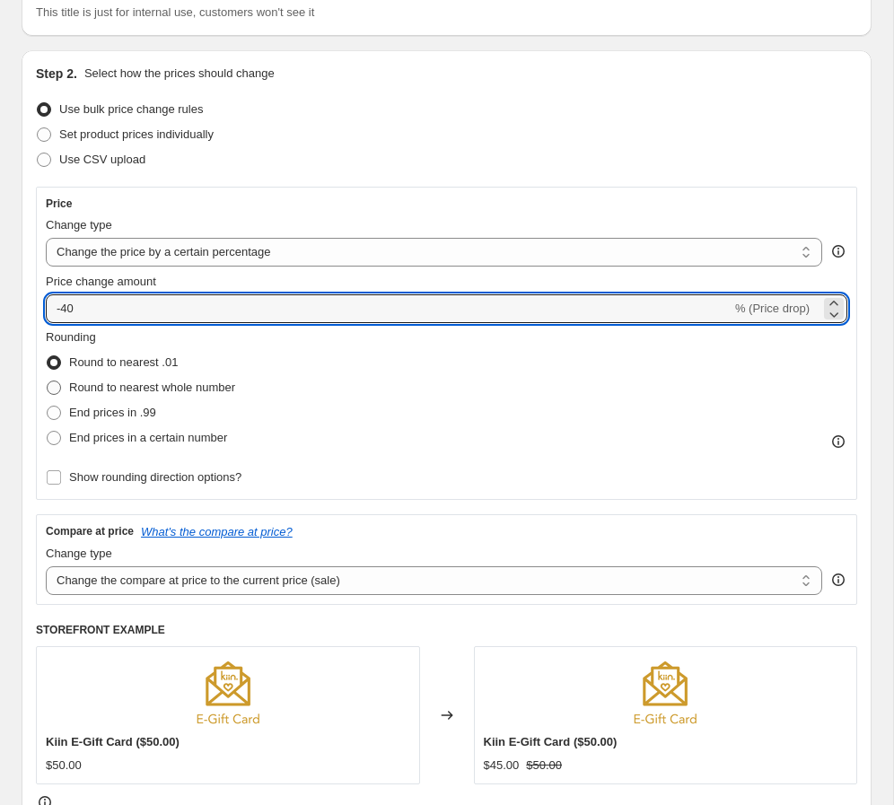
radio input "true"
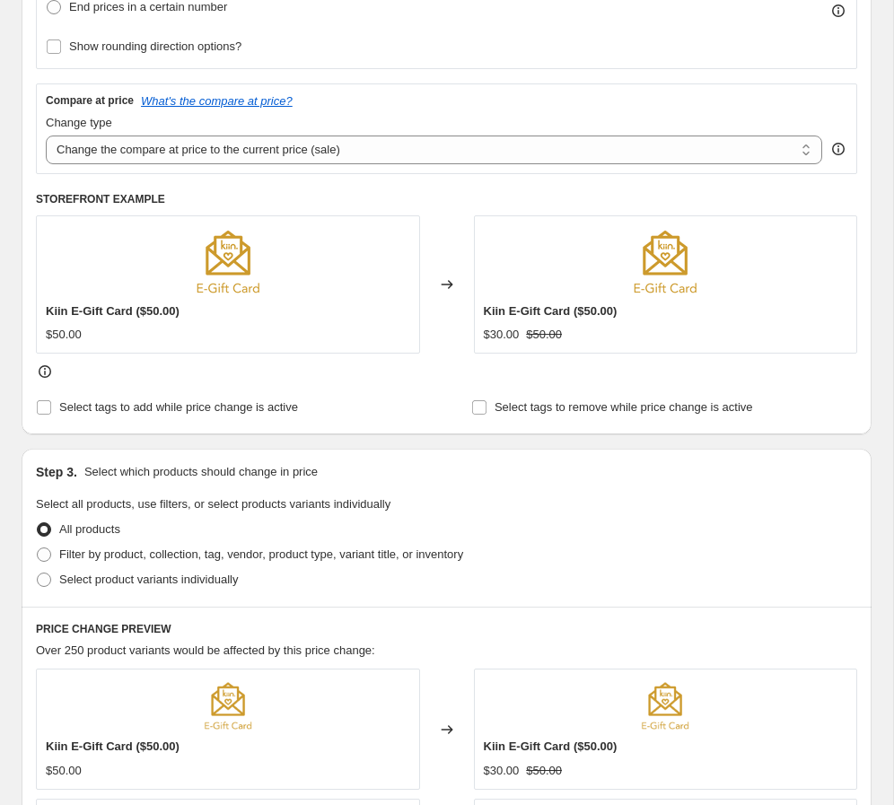
scroll to position [600, 0]
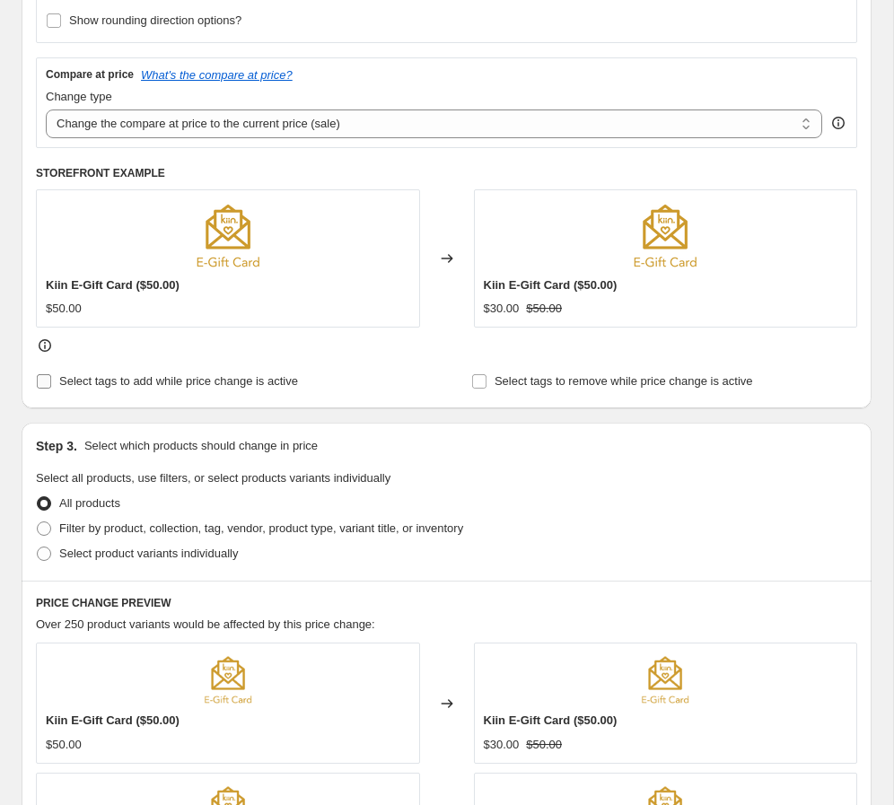
click at [181, 379] on span "Select tags to add while price change is active" at bounding box center [178, 380] width 239 height 13
click at [51, 379] on input "Select tags to add while price change is active" at bounding box center [44, 381] width 14 height 14
checkbox input "true"
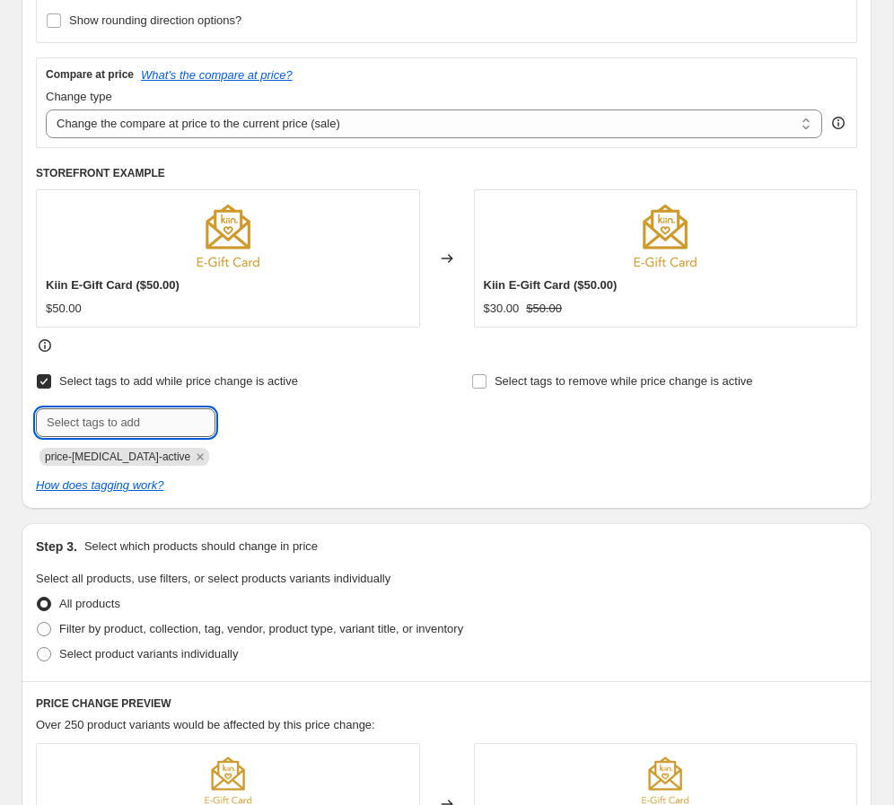
click at [164, 416] on input "text" at bounding box center [125, 422] width 179 height 29
type input "Spring Sale"
click at [261, 428] on button "Add Spring Sale" at bounding box center [272, 420] width 105 height 25
click at [192, 453] on icon "Remove price-change-job-active" at bounding box center [200, 457] width 16 height 16
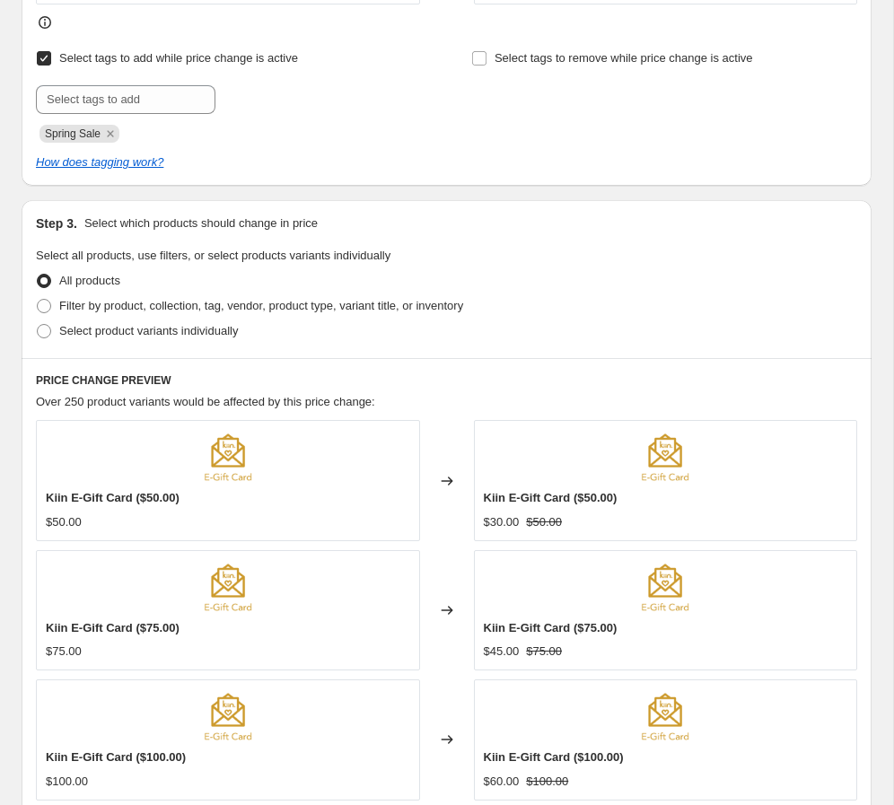
scroll to position [952, 0]
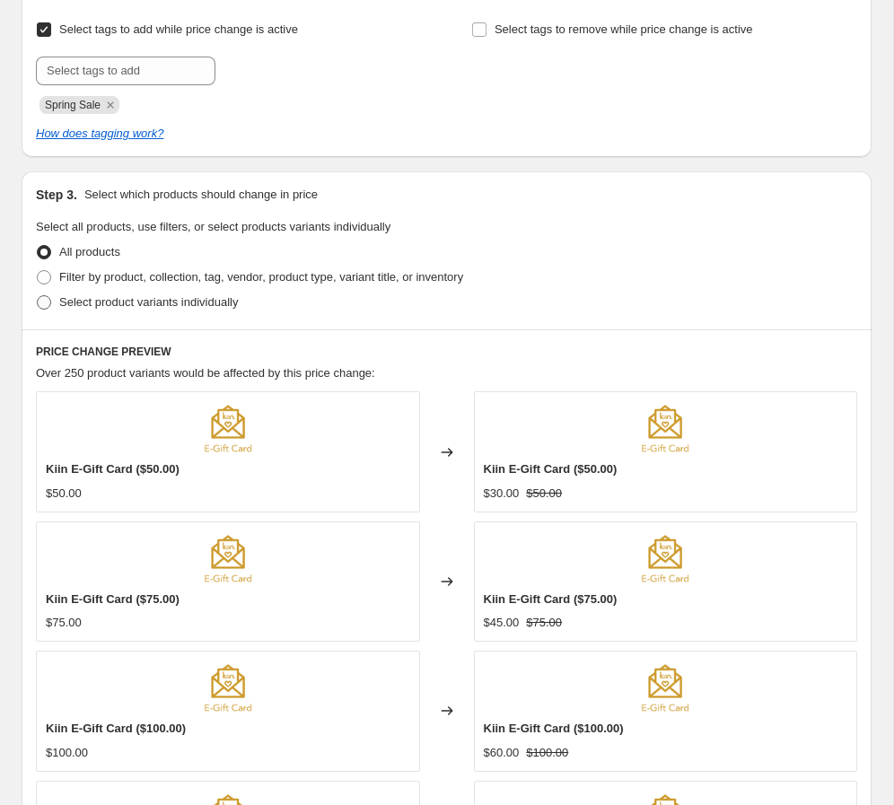
click at [175, 306] on span "Select product variants individually" at bounding box center [148, 301] width 179 height 13
click at [38, 296] on input "Select product variants individually" at bounding box center [37, 295] width 1 height 1
radio input "true"
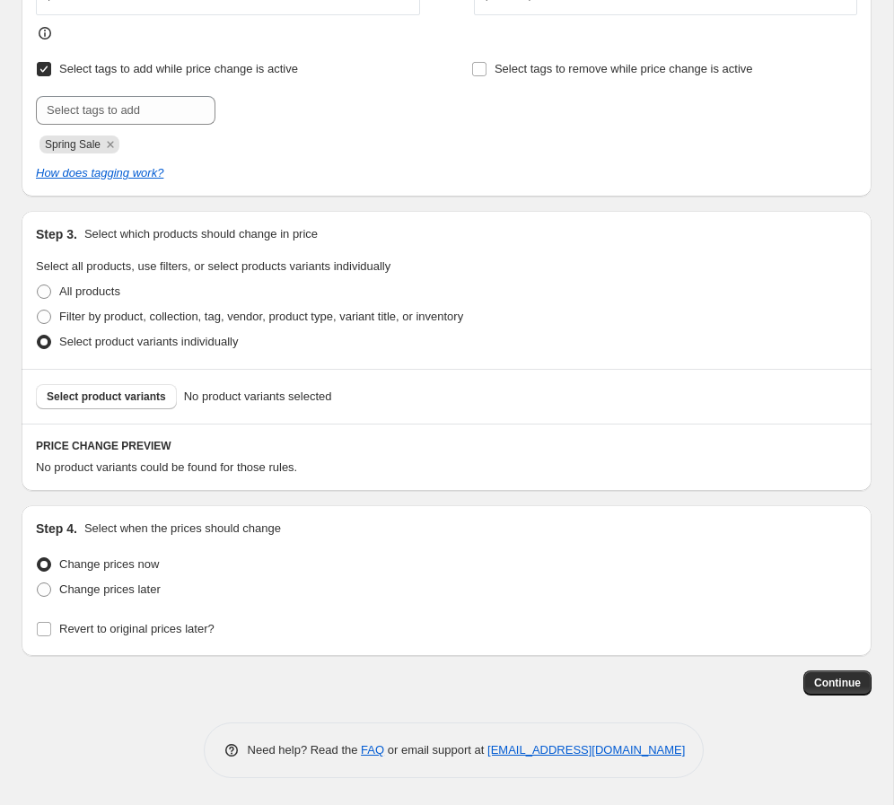
scroll to position [912, 0]
click at [122, 399] on span "Select product variants" at bounding box center [106, 396] width 119 height 14
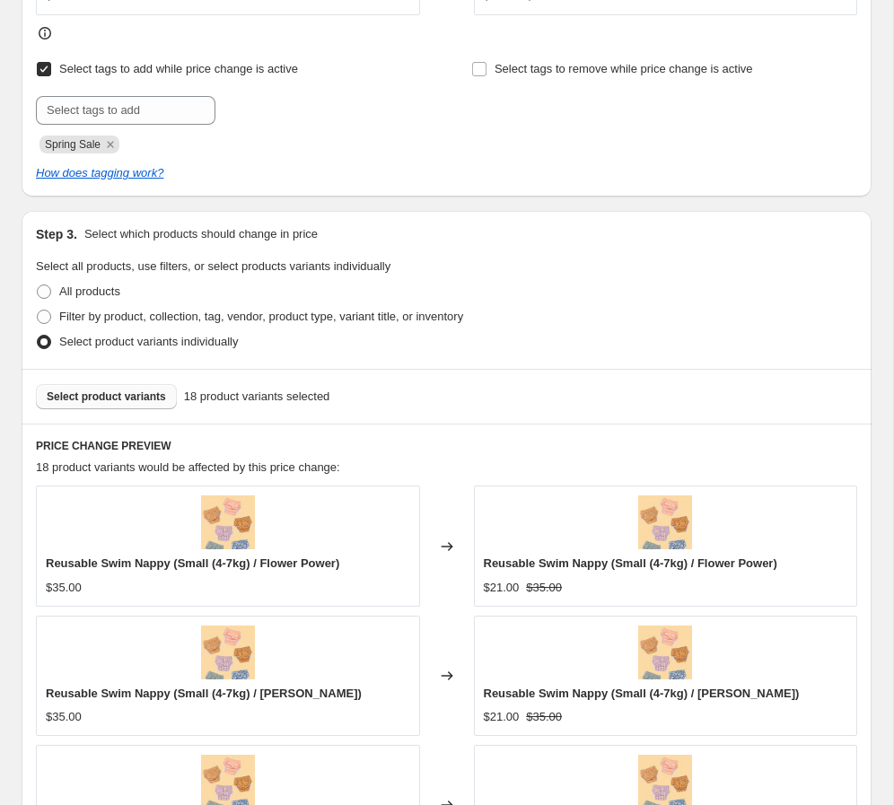
click at [103, 393] on span "Select product variants" at bounding box center [106, 396] width 119 height 14
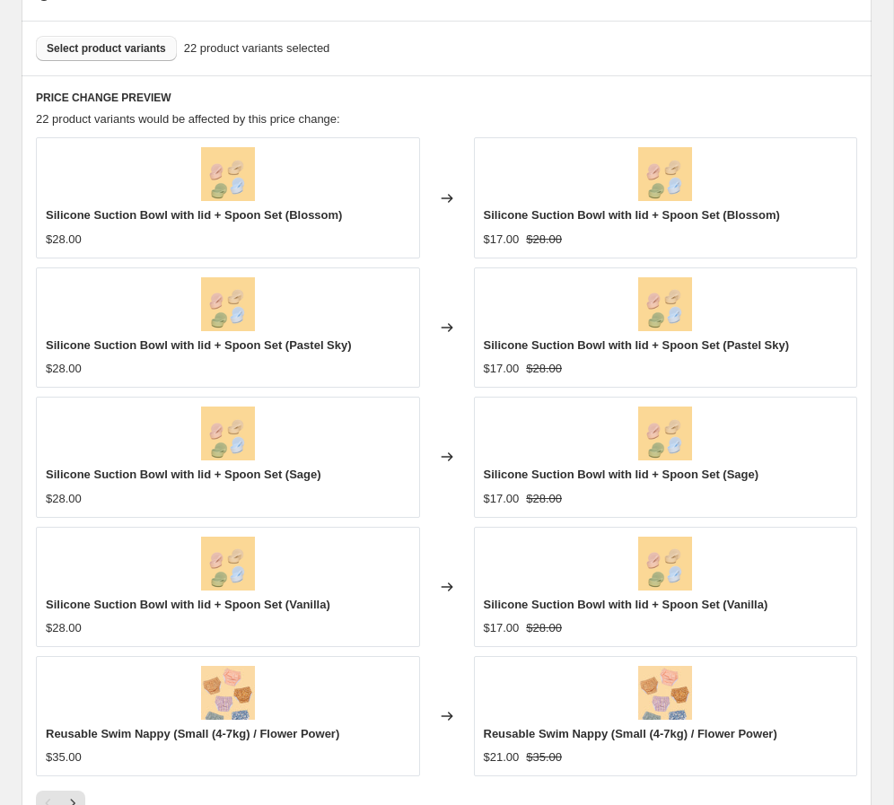
scroll to position [1600, 0]
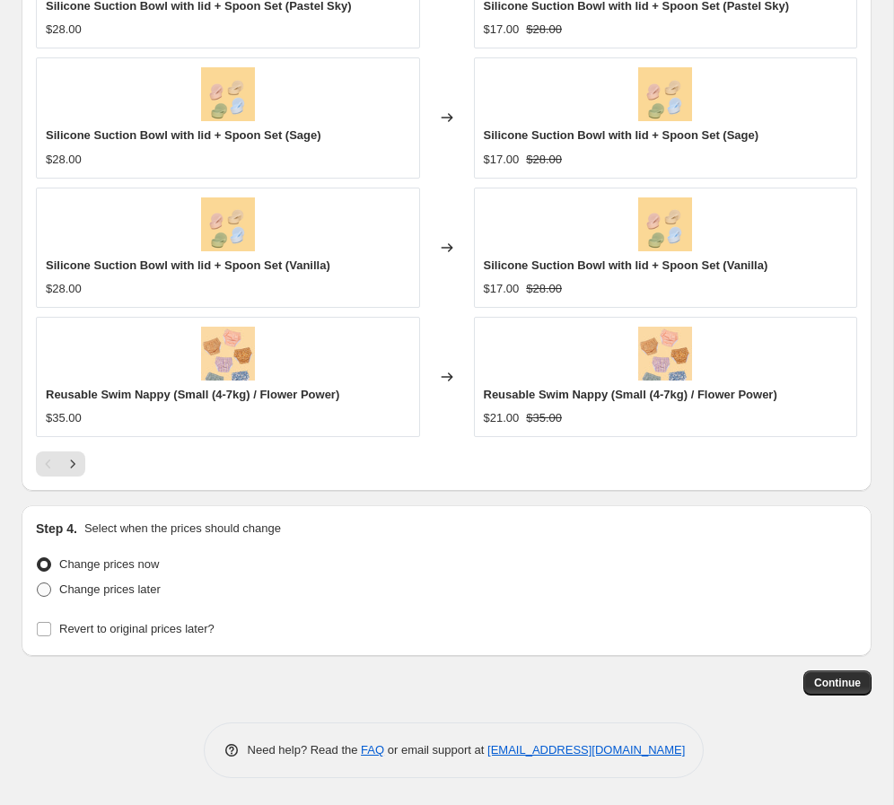
click at [127, 588] on span "Change prices later" at bounding box center [109, 588] width 101 height 13
click at [38, 583] on input "Change prices later" at bounding box center [37, 582] width 1 height 1
radio input "true"
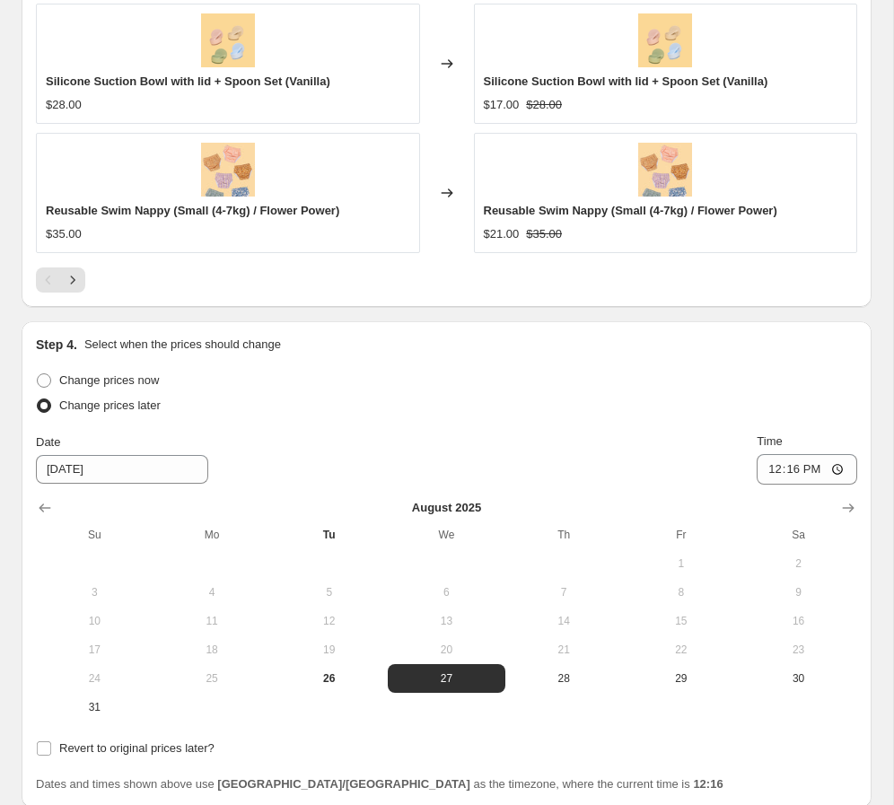
scroll to position [1849, 0]
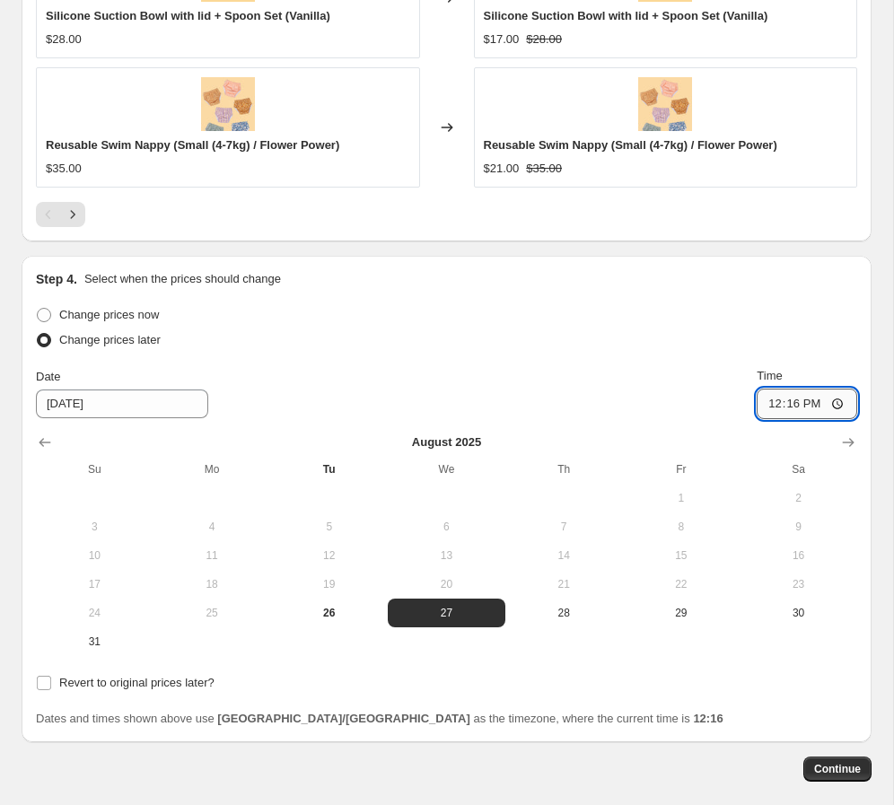
click at [627, 406] on input "12:16" at bounding box center [806, 404] width 100 height 31
type input "00:00"
click at [487, 433] on div at bounding box center [446, 442] width 821 height 18
click at [627, 450] on icon "Show next month, September 2025" at bounding box center [848, 442] width 18 height 18
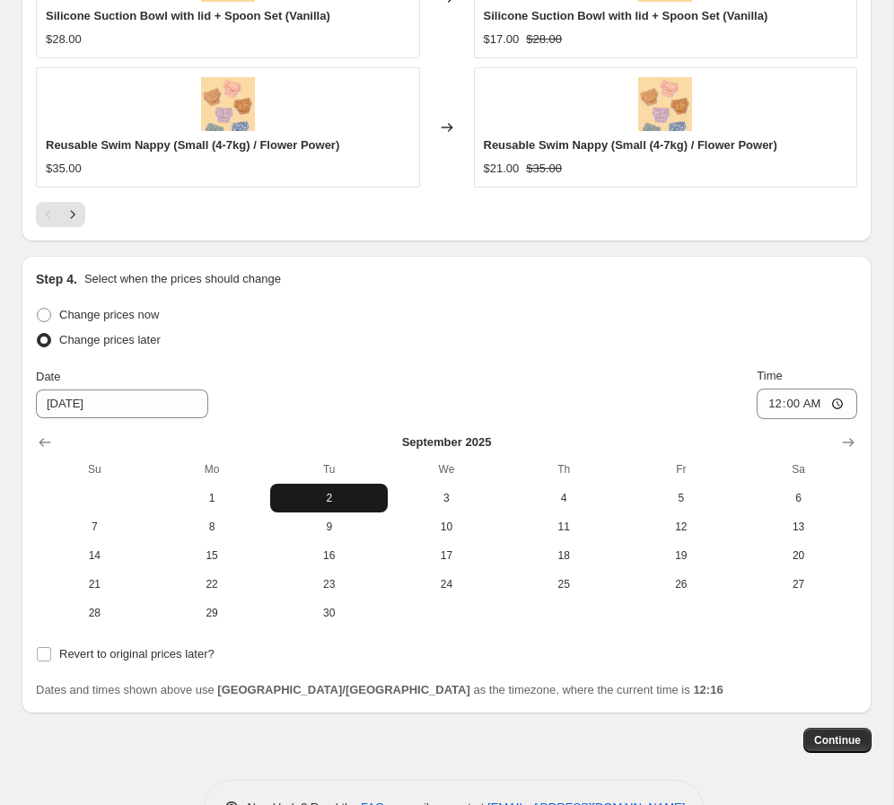
click at [354, 492] on span "2" at bounding box center [328, 498] width 103 height 14
type input "[DATE]"
click at [95, 659] on span "Revert to original prices later?" at bounding box center [136, 653] width 155 height 13
click at [51, 659] on input "Revert to original prices later?" at bounding box center [44, 654] width 14 height 14
checkbox input "true"
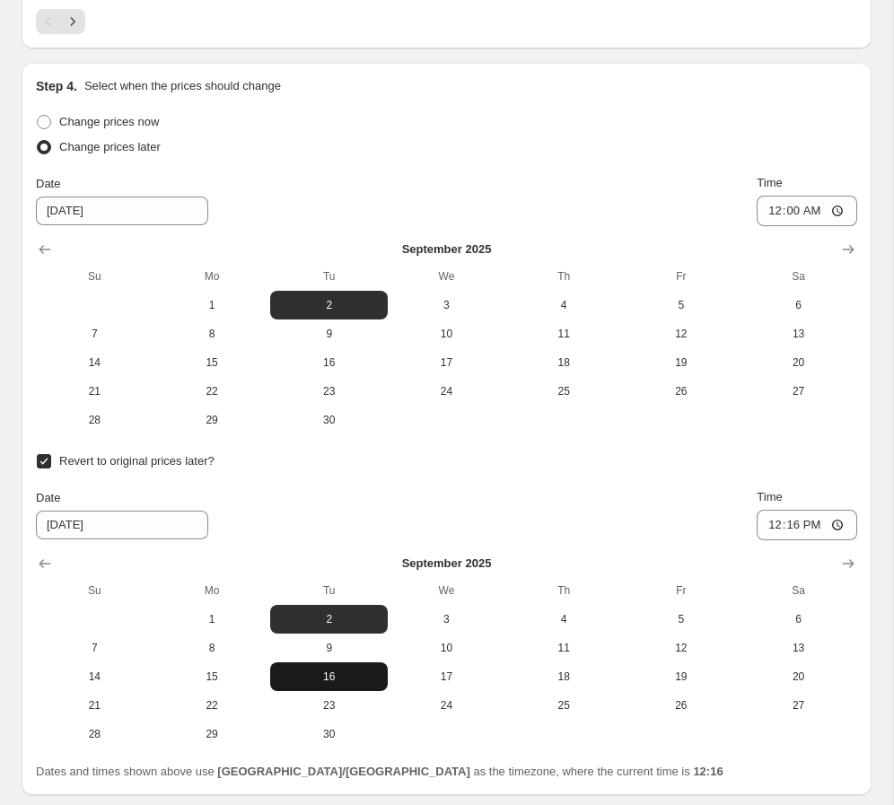
scroll to position [2062, 0]
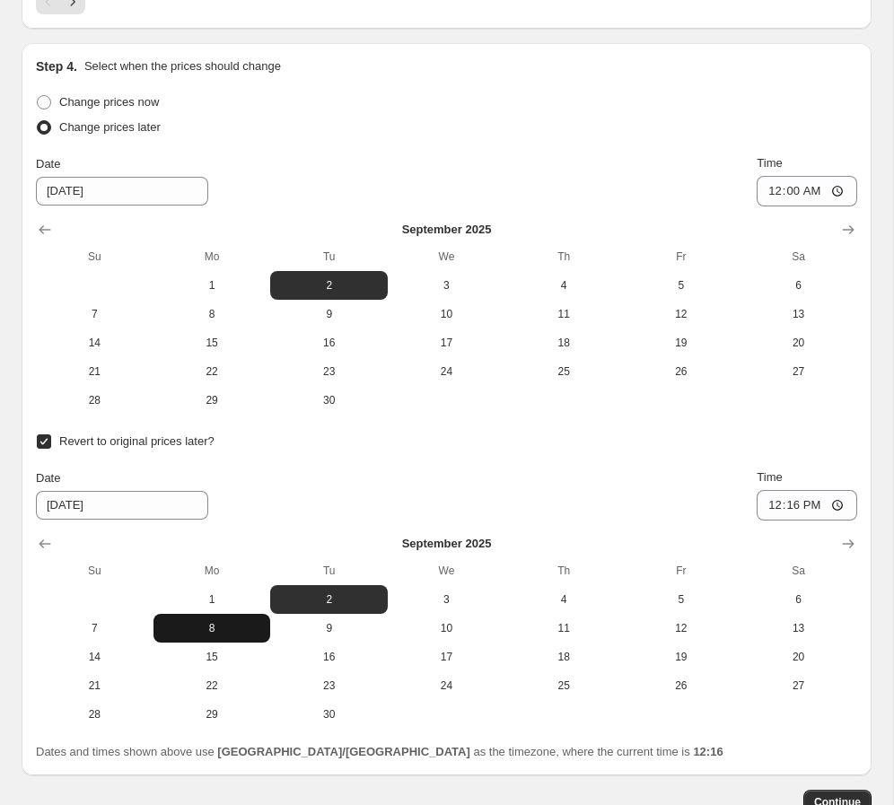
click at [269, 633] on button "8" at bounding box center [212, 628] width 118 height 29
type input "[DATE]"
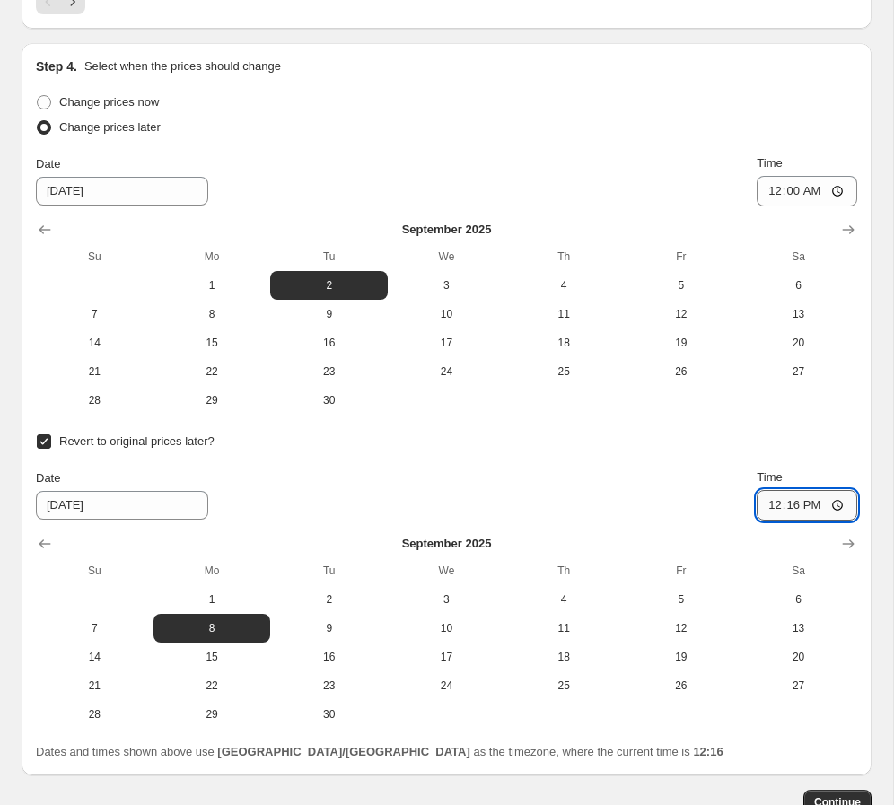
click at [627, 512] on input "12:16" at bounding box center [806, 505] width 100 height 31
click at [627, 503] on input "12:16" at bounding box center [806, 505] width 100 height 31
click at [627, 504] on input "12:16" at bounding box center [806, 505] width 100 height 31
type input "12:16"
click at [627, 797] on span "Continue" at bounding box center [837, 802] width 47 height 14
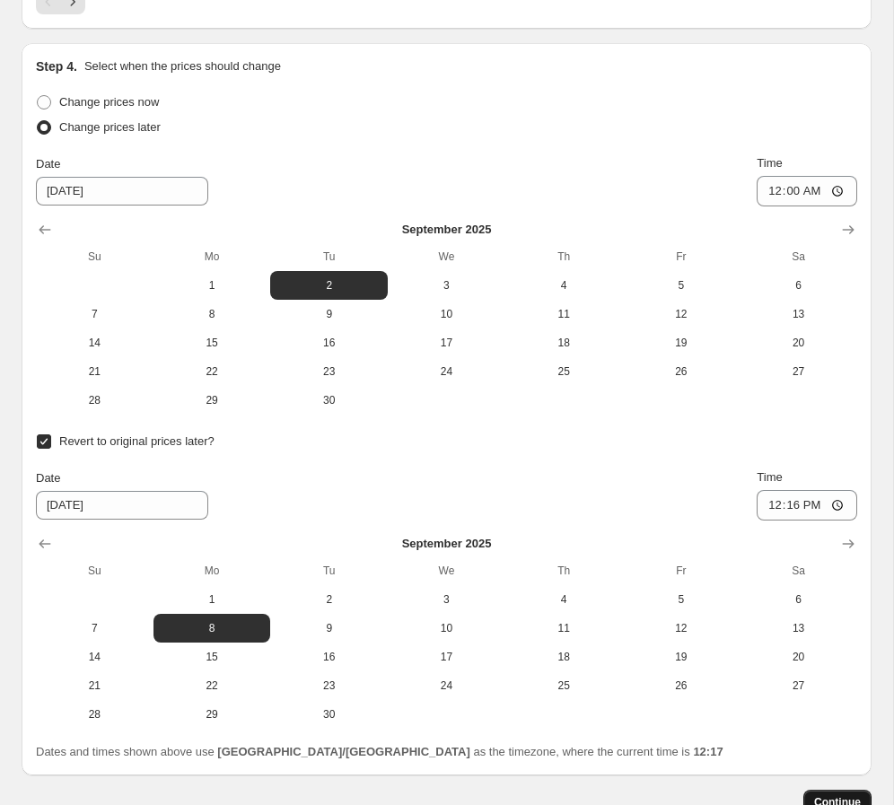
scroll to position [0, 0]
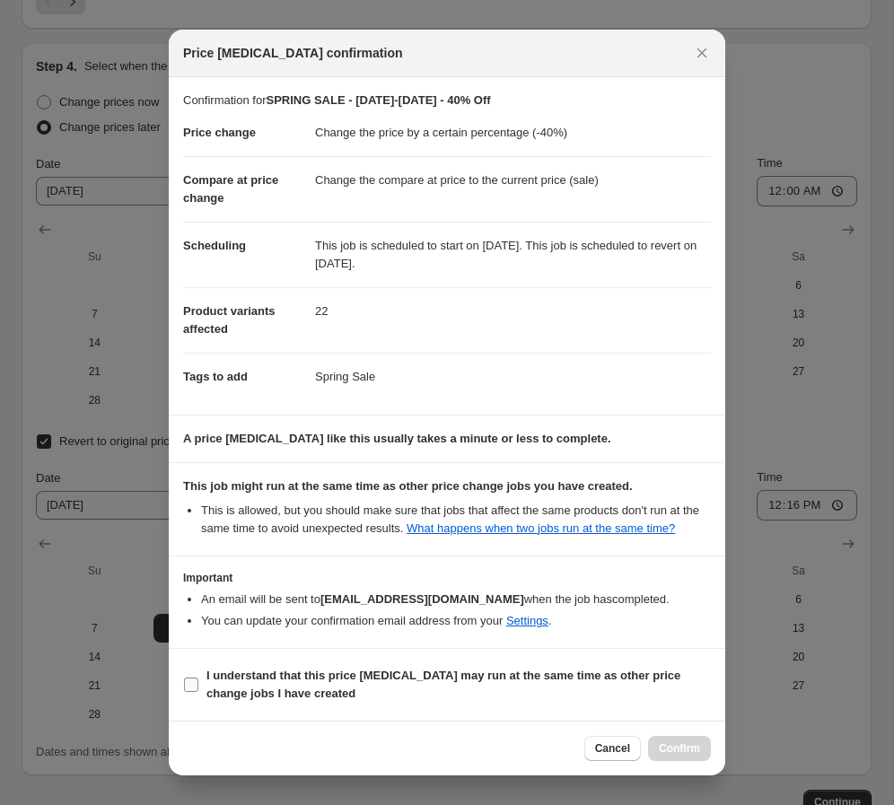
click at [243, 688] on b "I understand that this price [MEDICAL_DATA] may run at the same time as other p…" at bounding box center [443, 683] width 474 height 31
click at [198, 688] on input "I understand that this price [MEDICAL_DATA] may run at the same time as other p…" at bounding box center [191, 684] width 14 height 14
checkbox input "true"
click at [627, 746] on span "Confirm" at bounding box center [679, 748] width 41 height 14
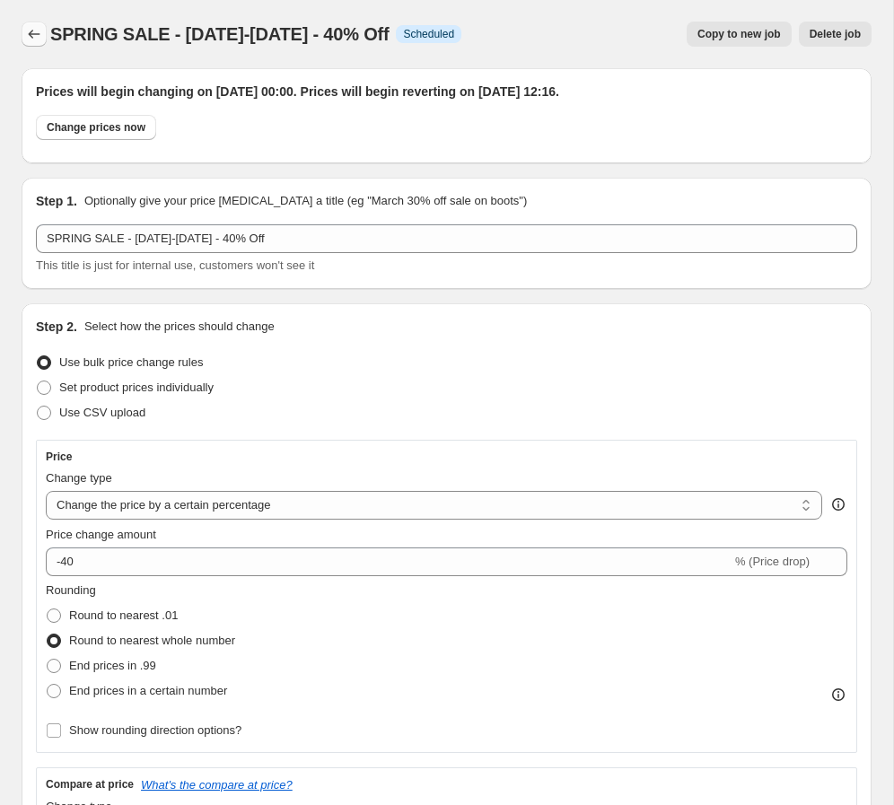
click at [43, 29] on button "Price change jobs" at bounding box center [34, 34] width 25 height 25
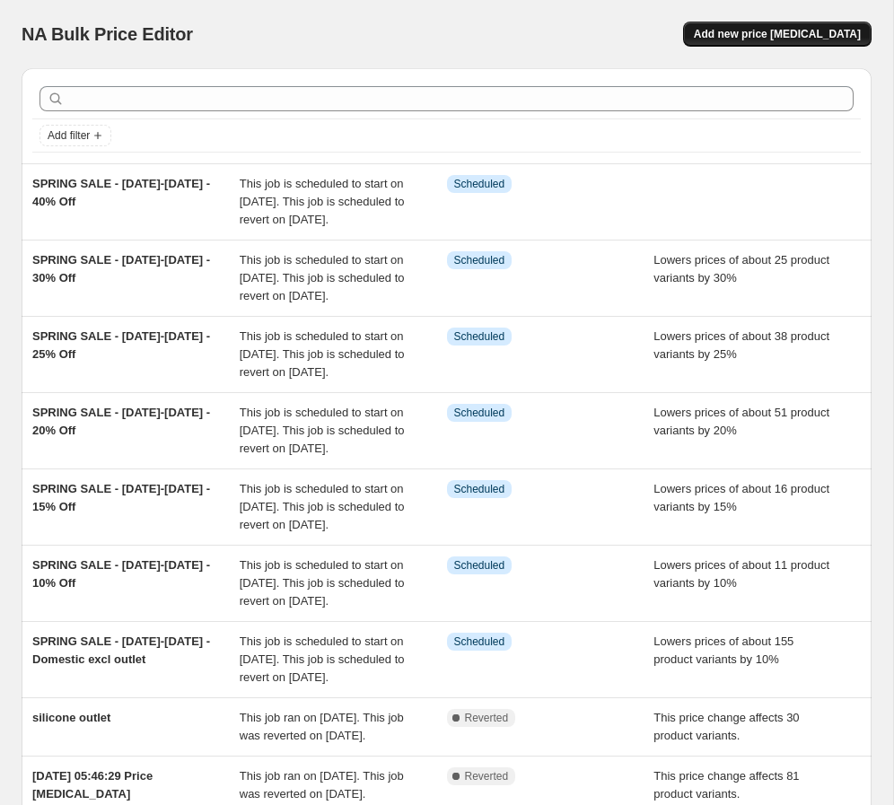
click at [627, 38] on span "Add new price [MEDICAL_DATA]" at bounding box center [777, 34] width 167 height 14
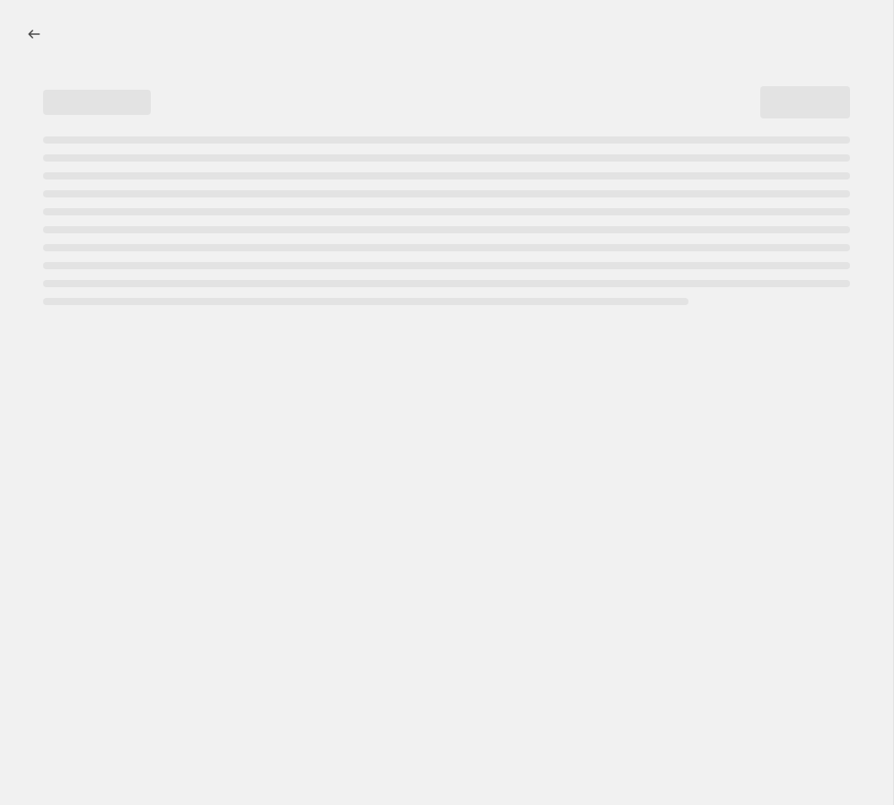
select select "percentage"
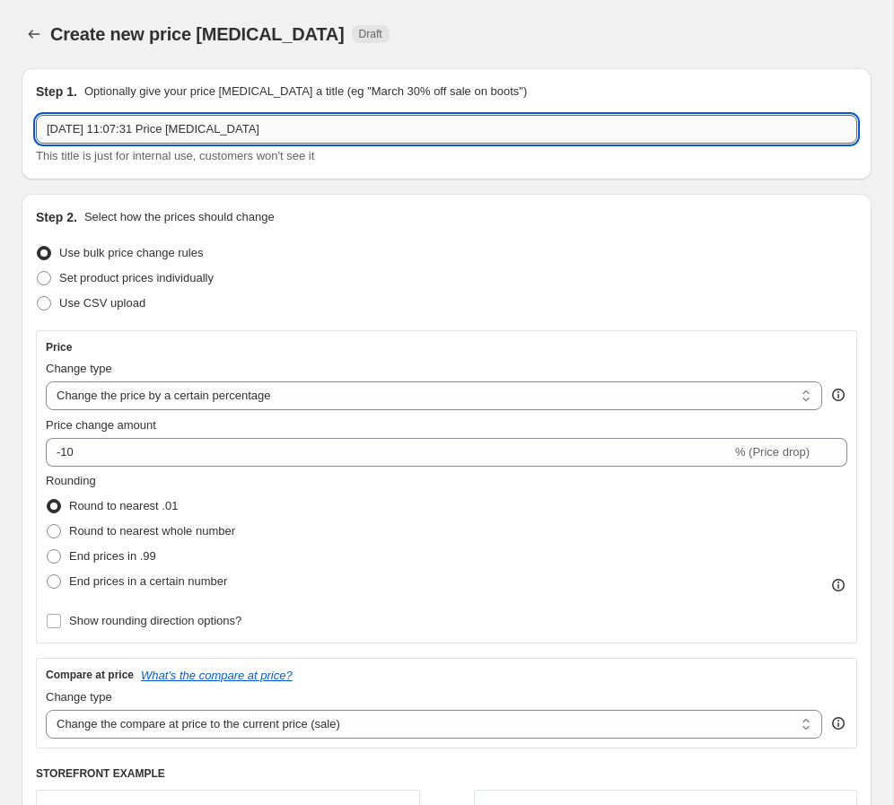
click at [156, 127] on input "[DATE] 11:07:31 Price [MEDICAL_DATA]" at bounding box center [446, 129] width 821 height 29
paste input "SPRING SALE - [DATE]-[DATE] - 15% Off"
click at [155, 128] on input "[DATE] 11:07:SPRING SALE - [DATE]-[DATE] - 15% Off Price [MEDICAL_DATA]" at bounding box center [446, 129] width 821 height 29
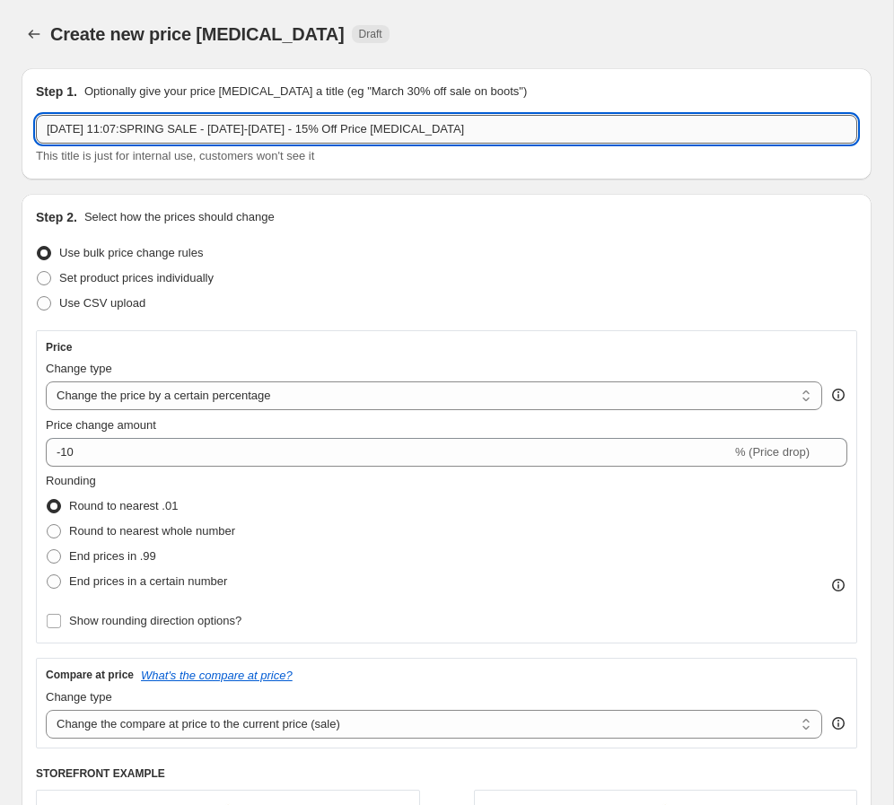
click at [155, 128] on input "[DATE] 11:07:SPRING SALE - [DATE]-[DATE] - 15% Off Price [MEDICAL_DATA]" at bounding box center [446, 129] width 821 height 29
paste input "SPRING SALE - [DATE]-[DATE] - 15% Off"
type input "SPRING SALE - [DATE]-[DATE] - 15% Off"
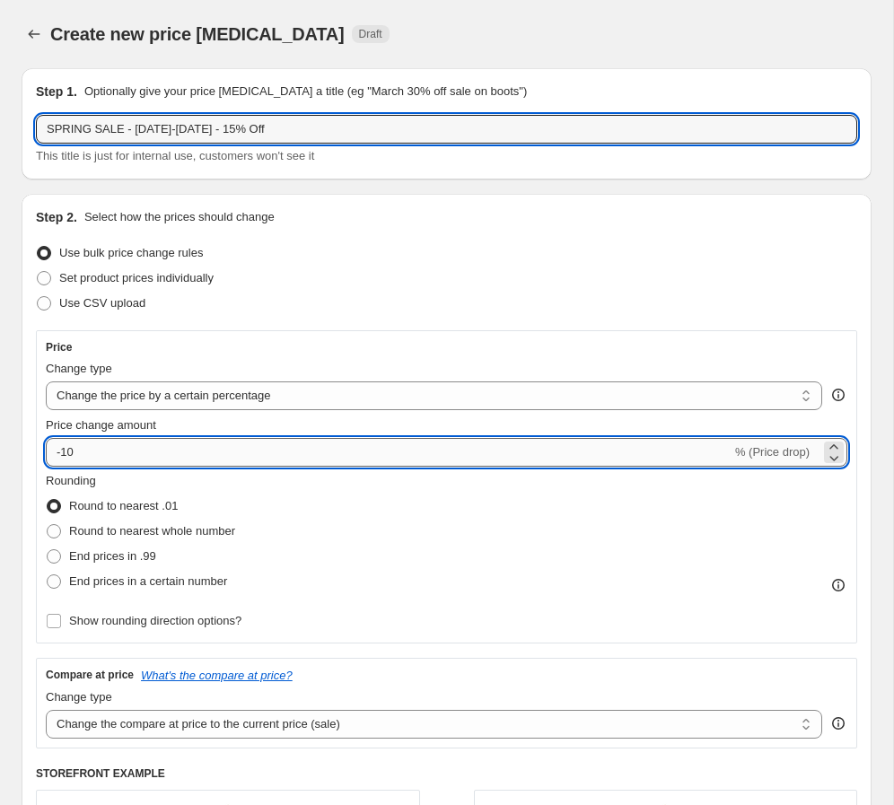
click at [108, 450] on input "-10" at bounding box center [388, 452] width 685 height 29
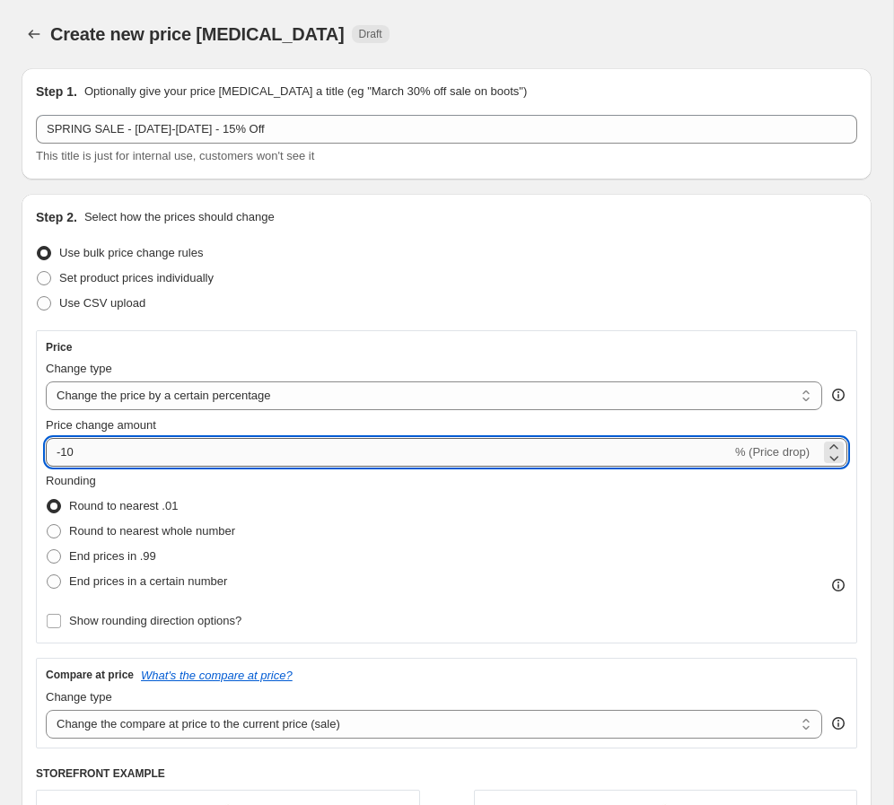
type input "-1"
type input "-50"
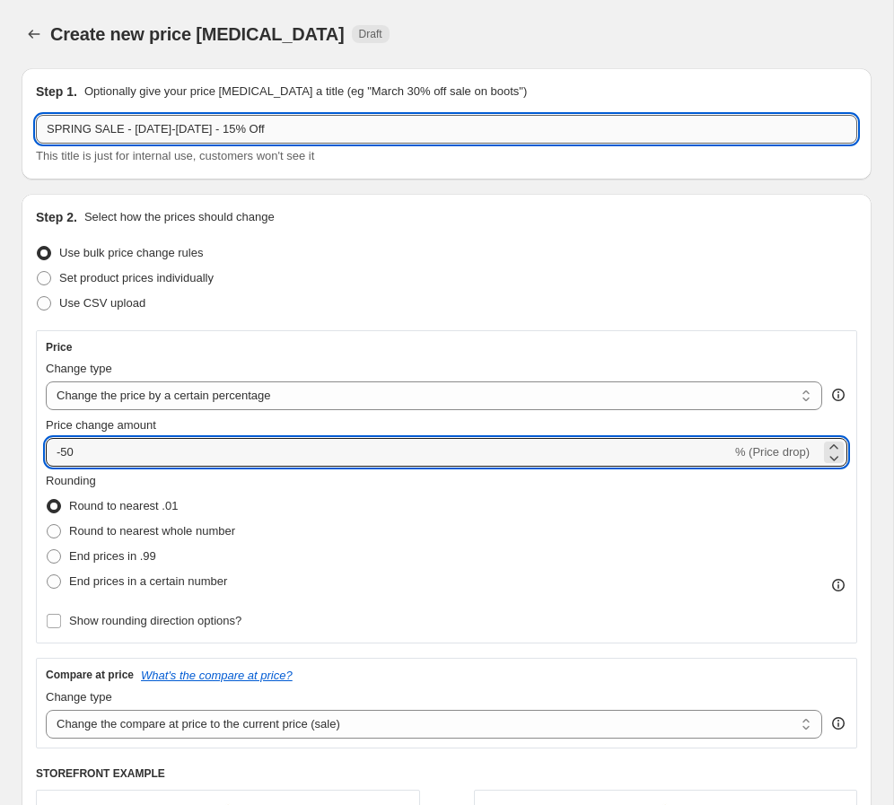
click at [221, 126] on input "SPRING SALE - [DATE]-[DATE] - 15% Off" at bounding box center [446, 129] width 821 height 29
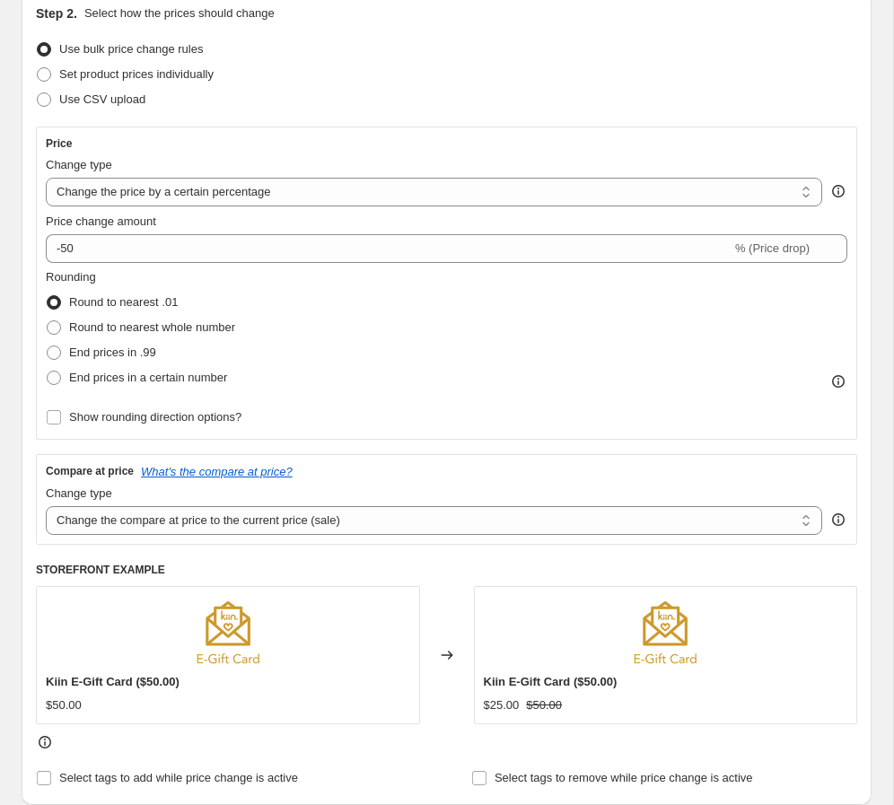
scroll to position [205, 0]
type input "SPRING SALE - [DATE]-[DATE] - 50% Off"
click at [160, 333] on span "Round to nearest whole number" at bounding box center [152, 325] width 166 height 13
click at [48, 320] on input "Round to nearest whole number" at bounding box center [47, 319] width 1 height 1
radio input "true"
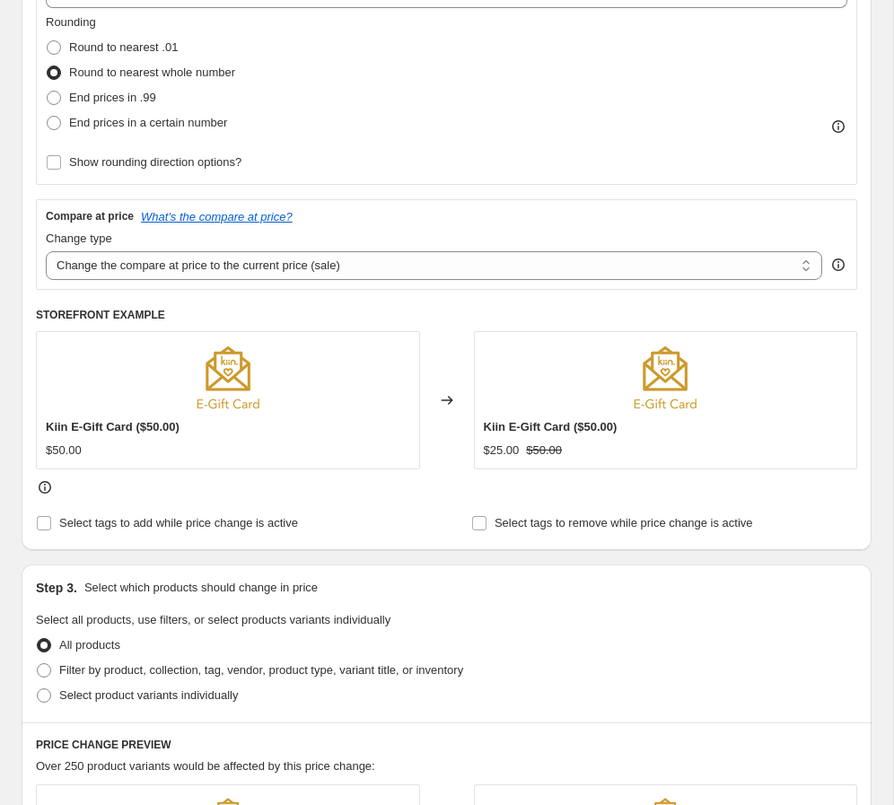
scroll to position [462, 0]
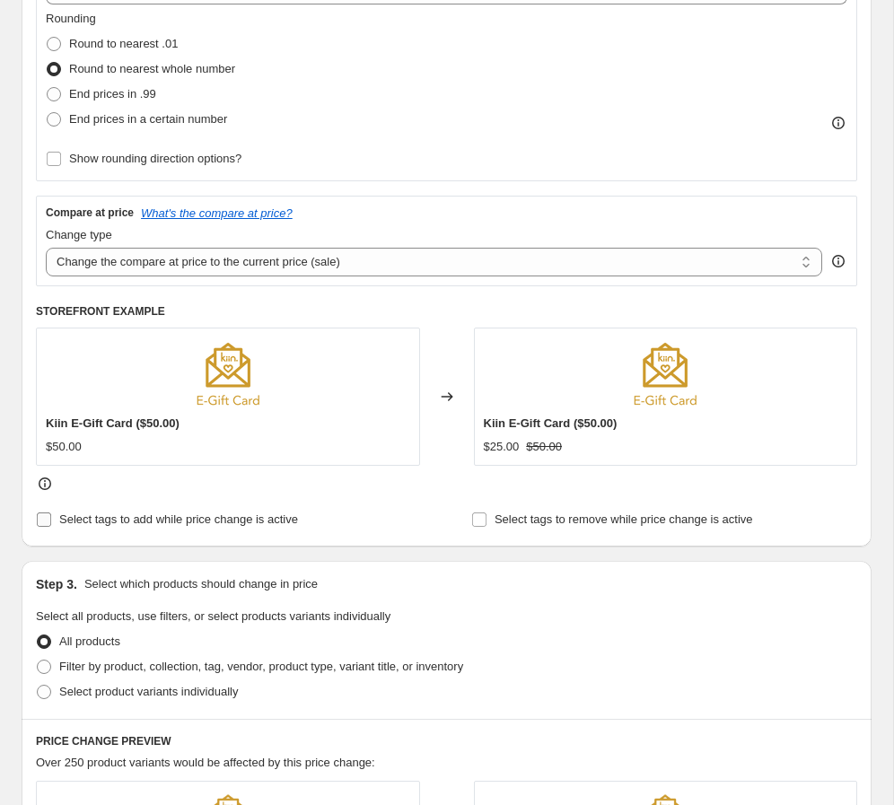
click at [86, 521] on span "Select tags to add while price change is active" at bounding box center [178, 518] width 239 height 13
click at [83, 525] on span "Select tags to add while price change is active" at bounding box center [178, 518] width 239 height 13
click at [51, 525] on input "Select tags to add while price change is active" at bounding box center [44, 519] width 14 height 14
checkbox input "true"
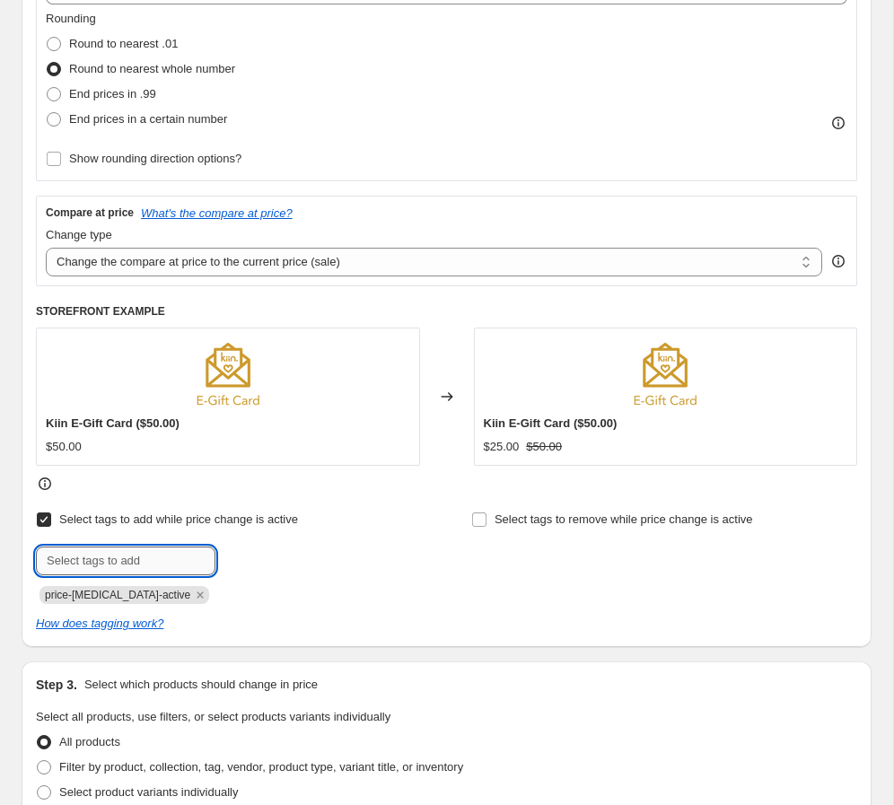
click at [112, 563] on input "text" at bounding box center [125, 560] width 179 height 29
type input "Spring Sale"
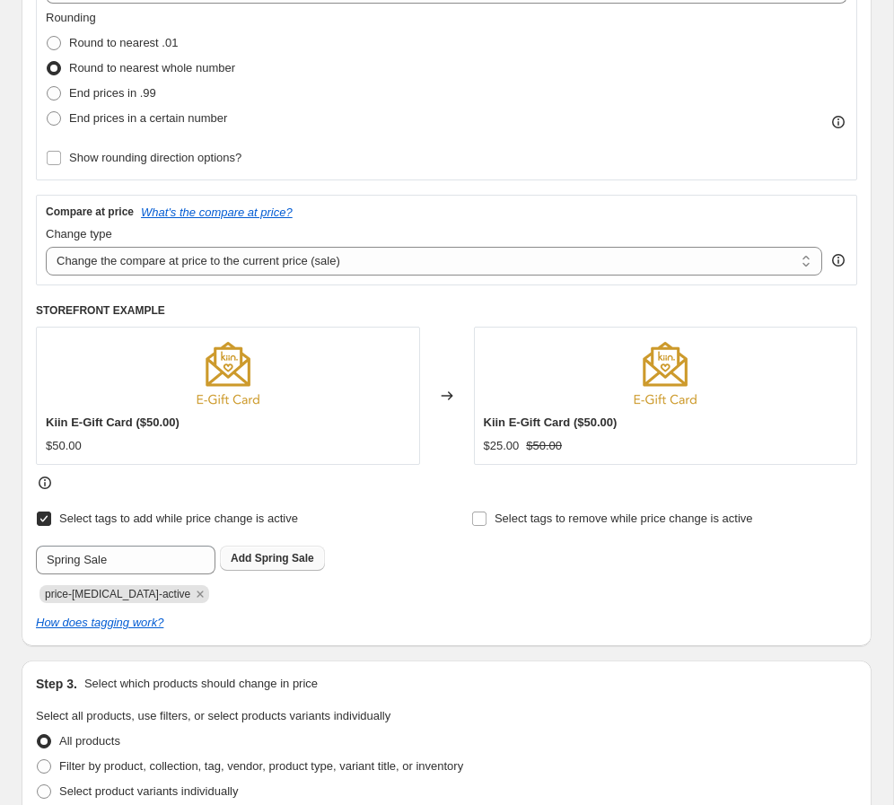
click at [242, 557] on b "Add" at bounding box center [241, 558] width 21 height 13
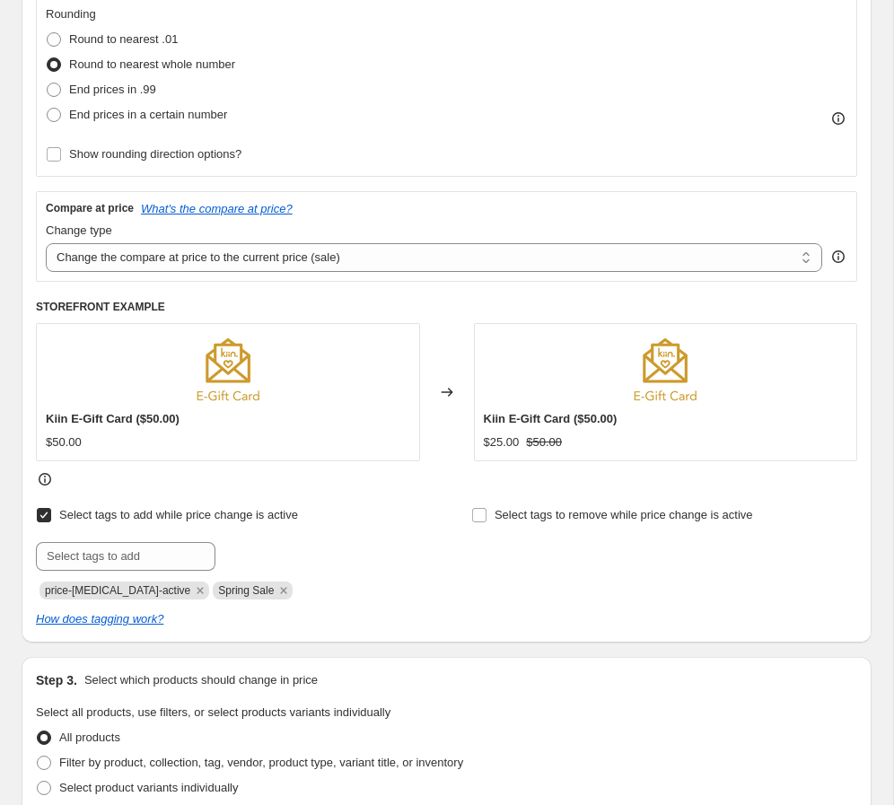
click at [192, 592] on icon "Remove price-change-job-active" at bounding box center [200, 590] width 16 height 16
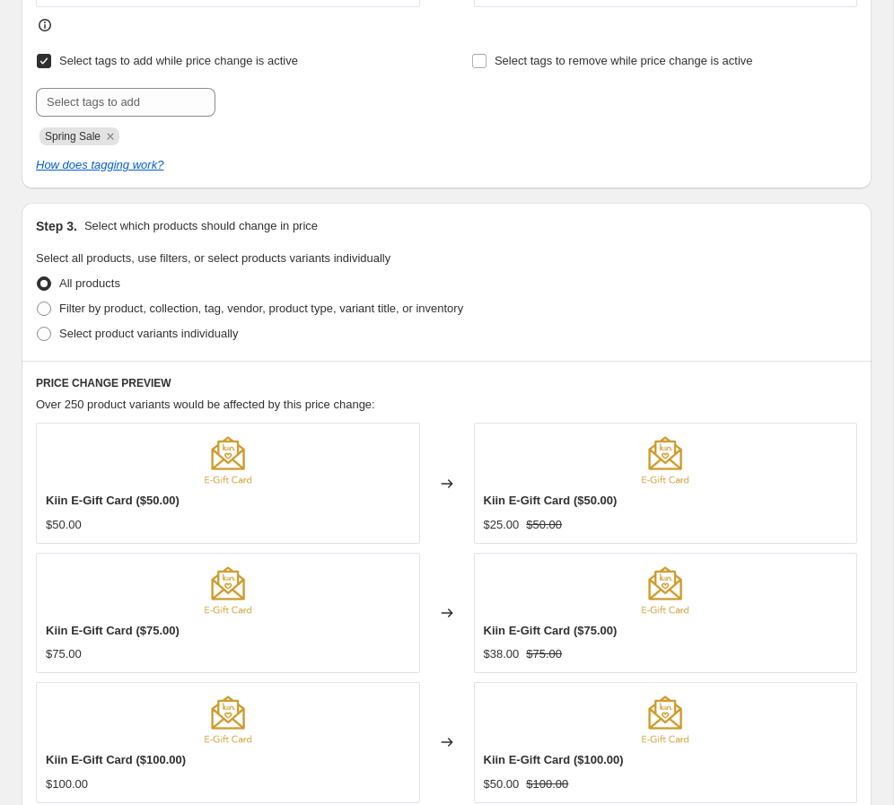
scroll to position [965, 0]
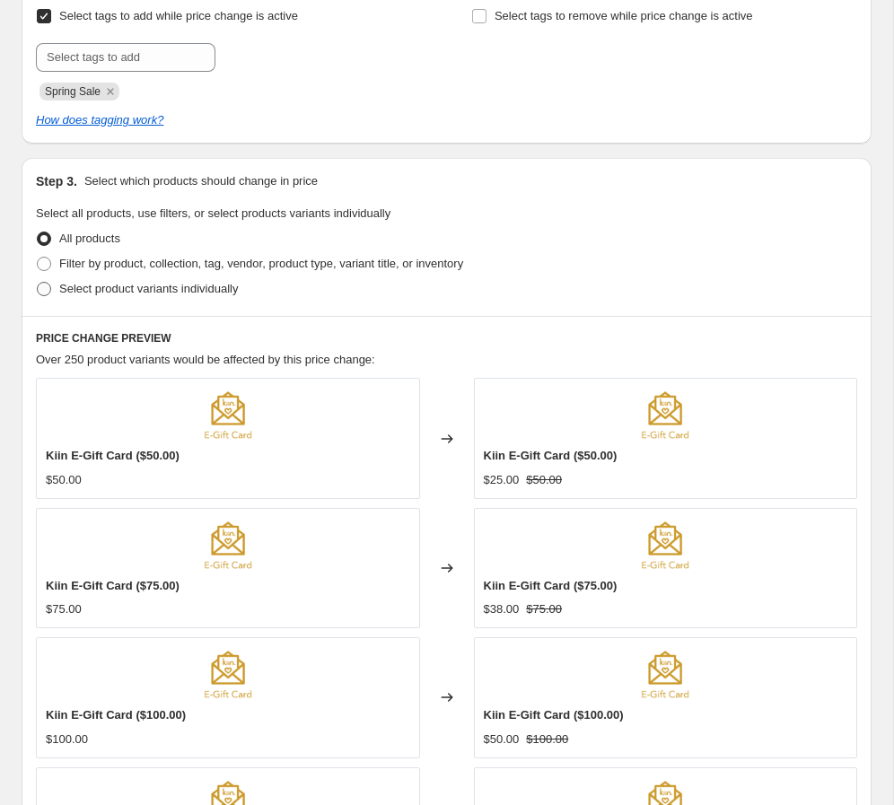
click at [160, 294] on span "Select product variants individually" at bounding box center [148, 288] width 179 height 13
click at [38, 283] on input "Select product variants individually" at bounding box center [37, 282] width 1 height 1
radio input "true"
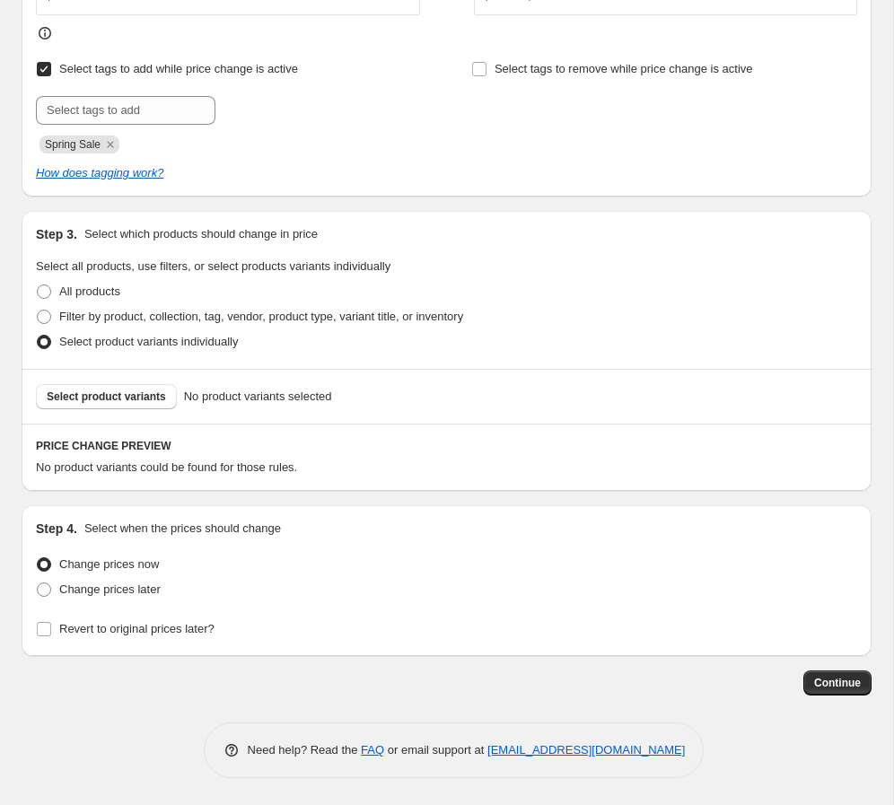
scroll to position [912, 0]
click at [129, 391] on span "Select product variants" at bounding box center [106, 396] width 119 height 14
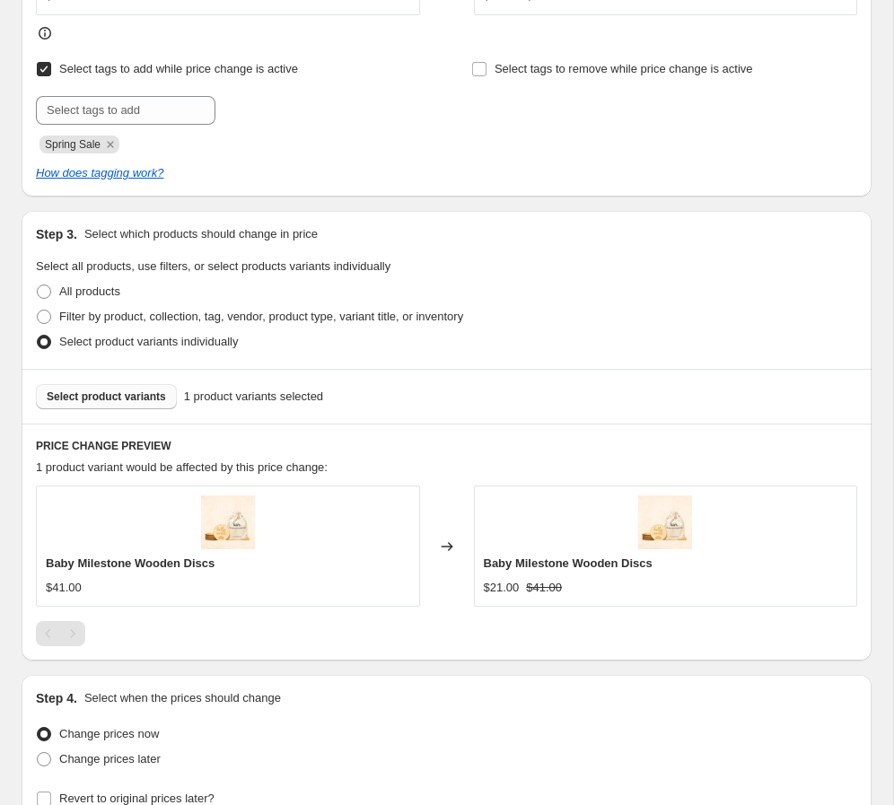
click at [80, 399] on span "Select product variants" at bounding box center [106, 396] width 119 height 14
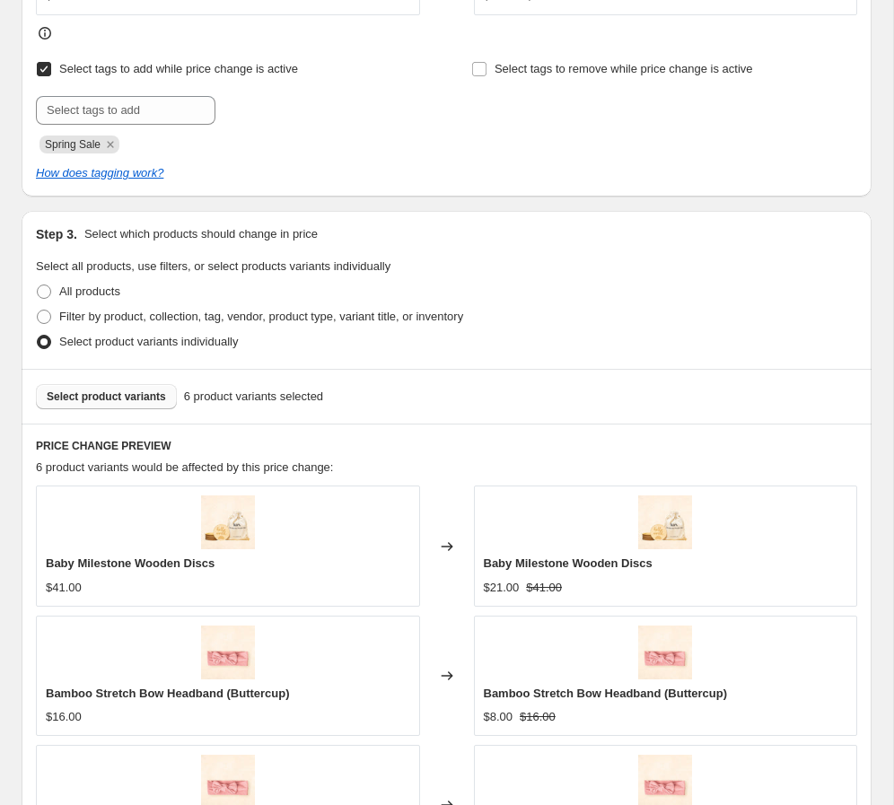
click at [65, 390] on span "Select product variants" at bounding box center [106, 396] width 119 height 14
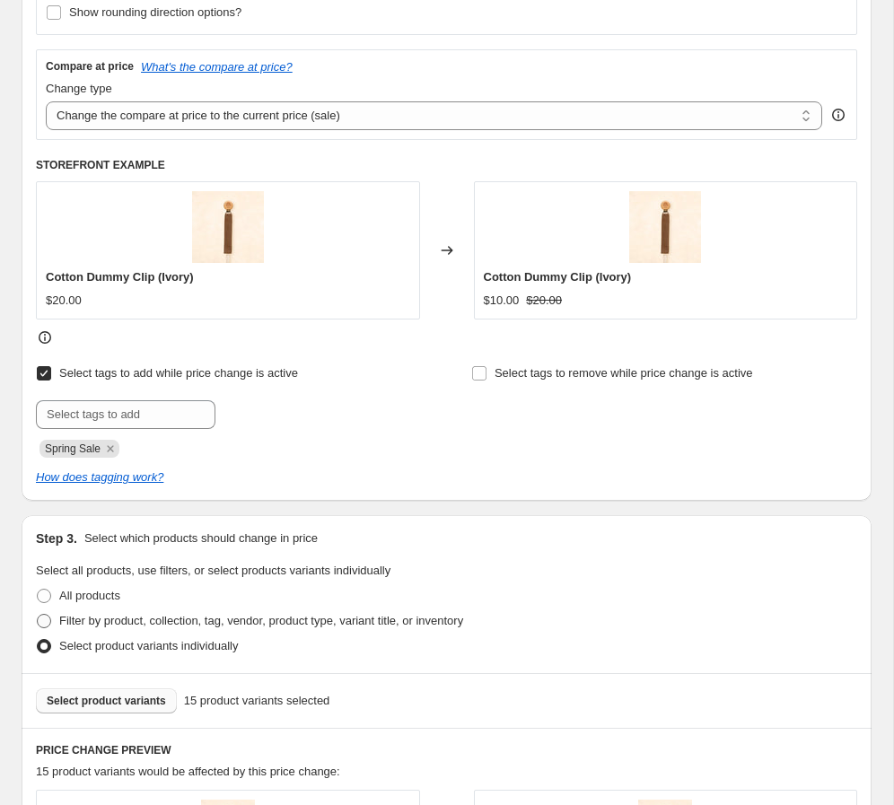
scroll to position [1032, 0]
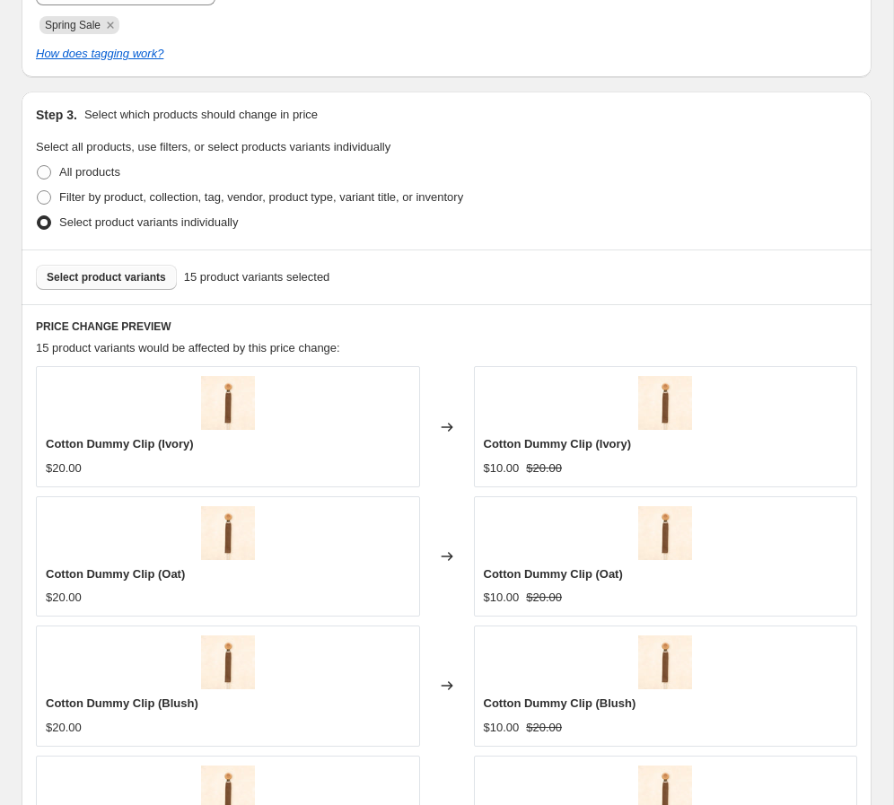
click at [135, 275] on span "Select product variants" at bounding box center [106, 277] width 119 height 14
click at [83, 268] on button "Select product variants" at bounding box center [106, 277] width 141 height 25
click at [92, 279] on span "Select product variants" at bounding box center [106, 277] width 119 height 14
click at [120, 280] on span "Select product variants" at bounding box center [106, 277] width 119 height 14
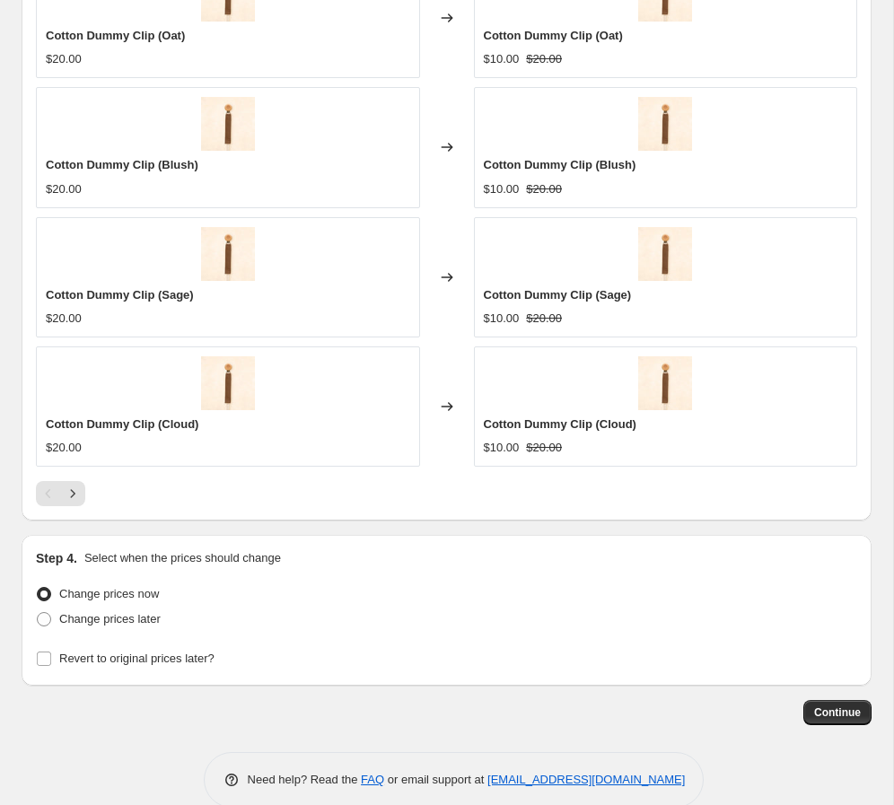
scroll to position [1600, 0]
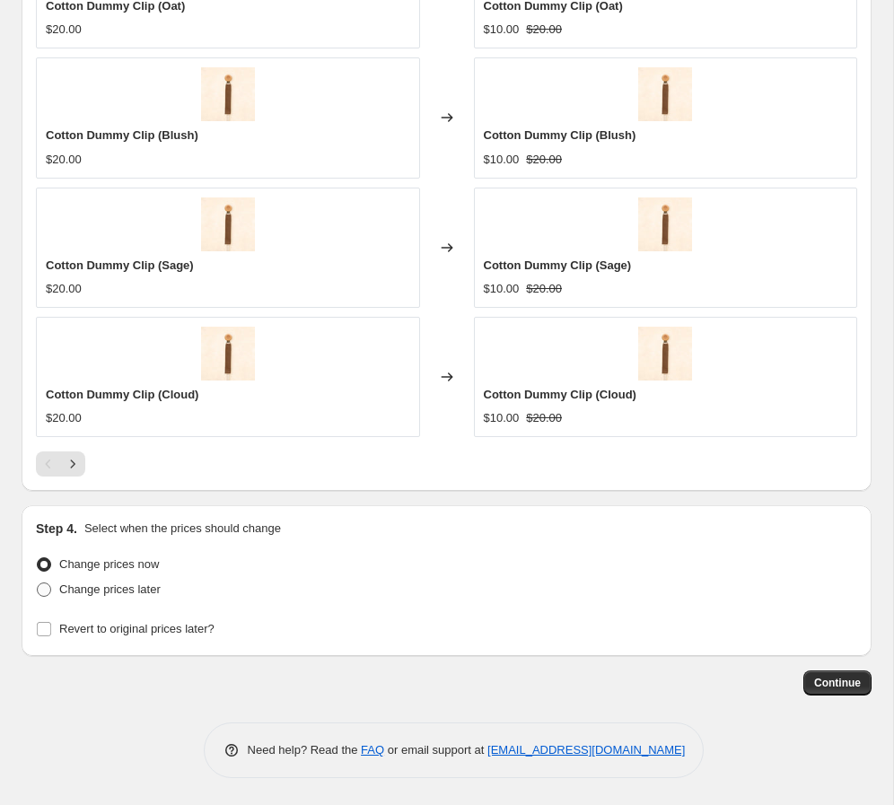
click at [128, 586] on span "Change prices later" at bounding box center [109, 588] width 101 height 13
click at [38, 583] on input "Change prices later" at bounding box center [37, 582] width 1 height 1
radio input "true"
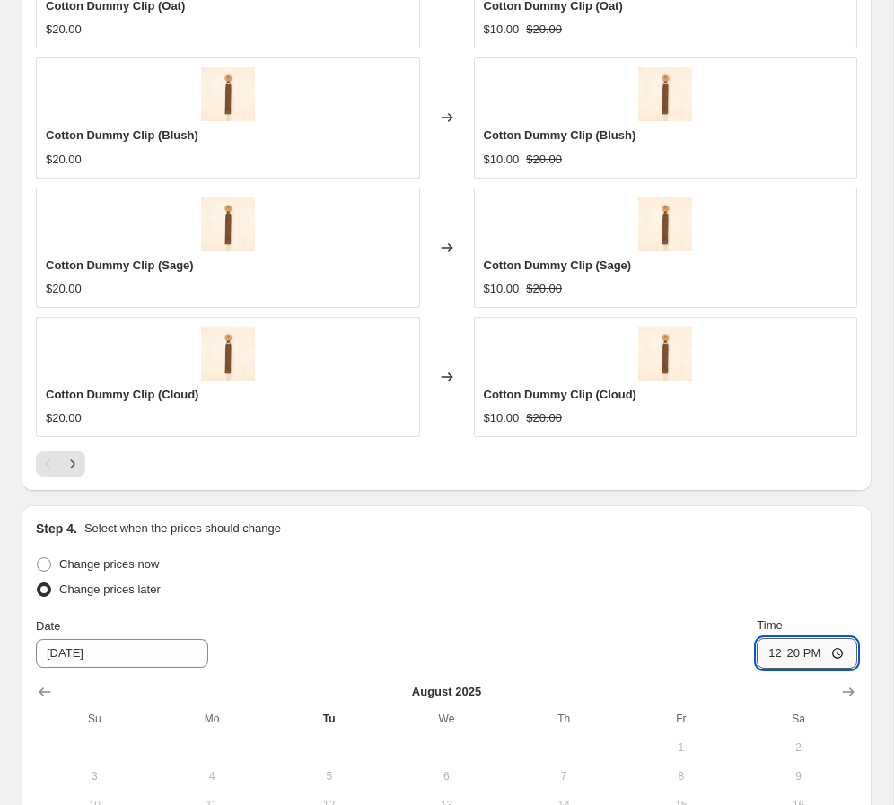
click at [627, 647] on input "12:20" at bounding box center [806, 653] width 100 height 31
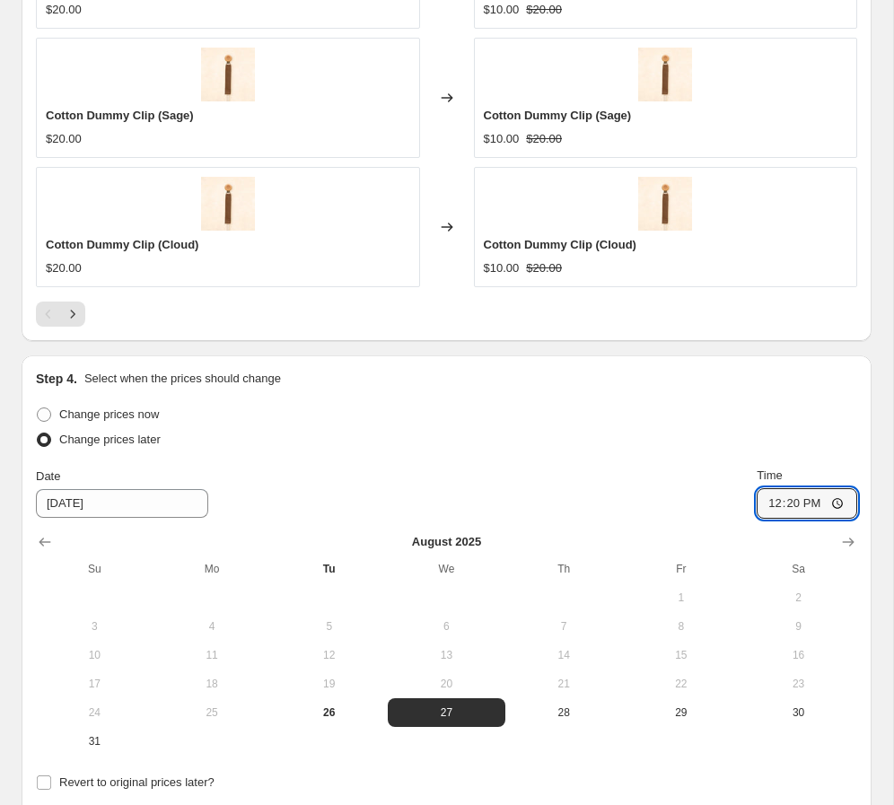
scroll to position [1935, 0]
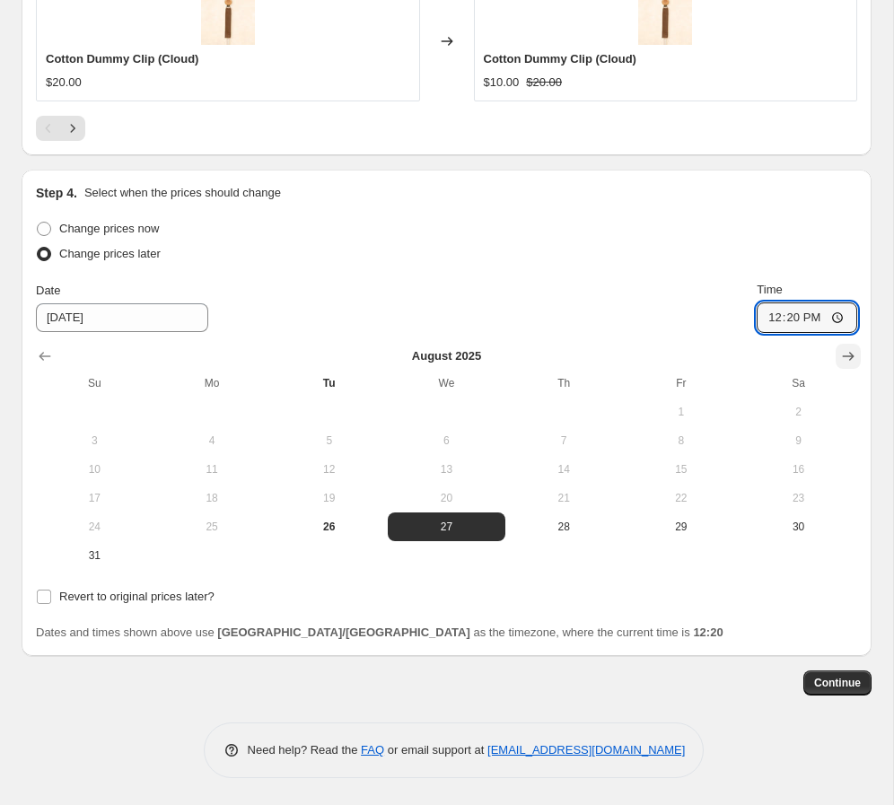
click at [627, 357] on icon "Show next month, September 2025" at bounding box center [848, 356] width 18 height 18
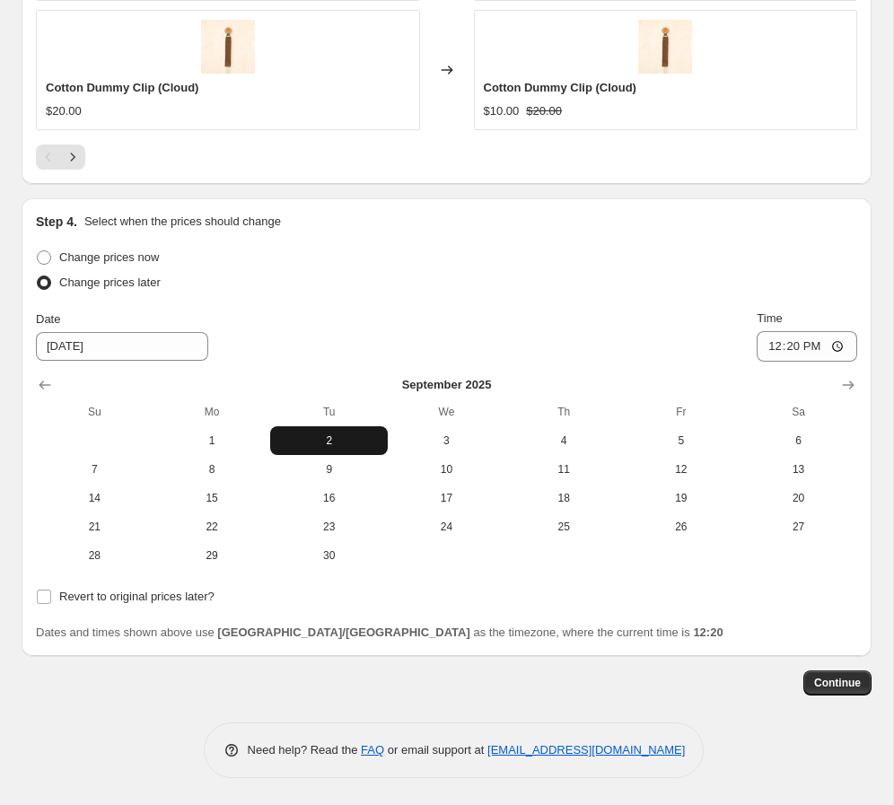
click at [370, 440] on span "2" at bounding box center [328, 440] width 103 height 14
type input "[DATE]"
click at [627, 346] on input "12:20" at bounding box center [806, 346] width 100 height 31
click at [627, 345] on input "12:20" at bounding box center [806, 346] width 100 height 31
type input "00:00"
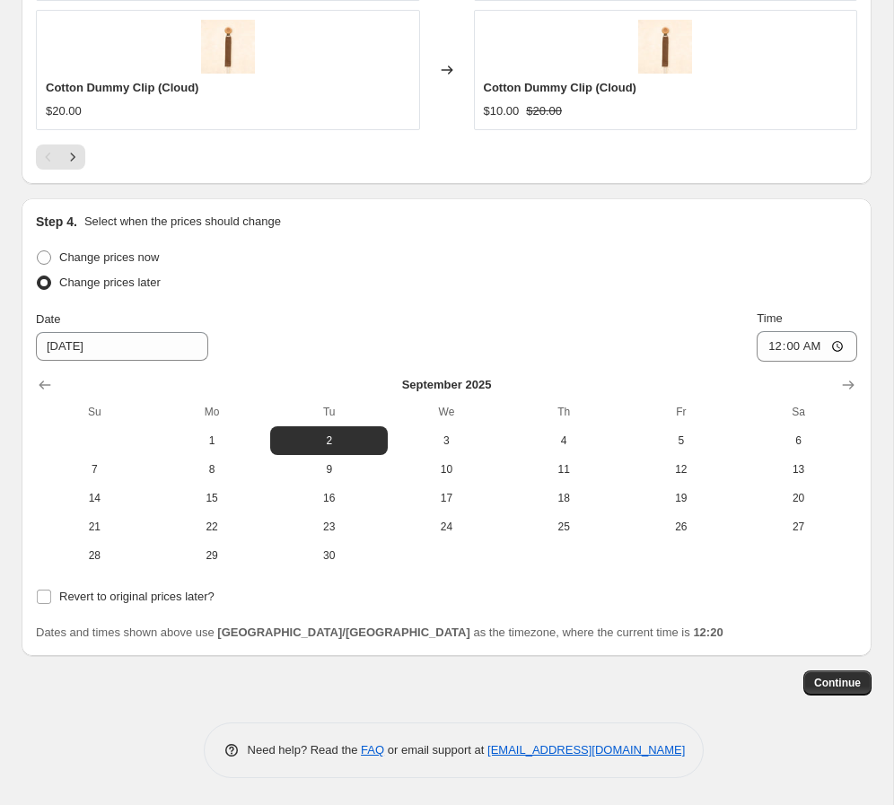
click at [537, 299] on div "Change prices now Change prices later Date [DATE] Time 00:00 [DATE] Su Mo Tu We…" at bounding box center [446, 407] width 821 height 325
click at [80, 598] on span "Revert to original prices later?" at bounding box center [136, 595] width 155 height 13
click at [51, 598] on input "Revert to original prices later?" at bounding box center [44, 596] width 14 height 14
checkbox input "true"
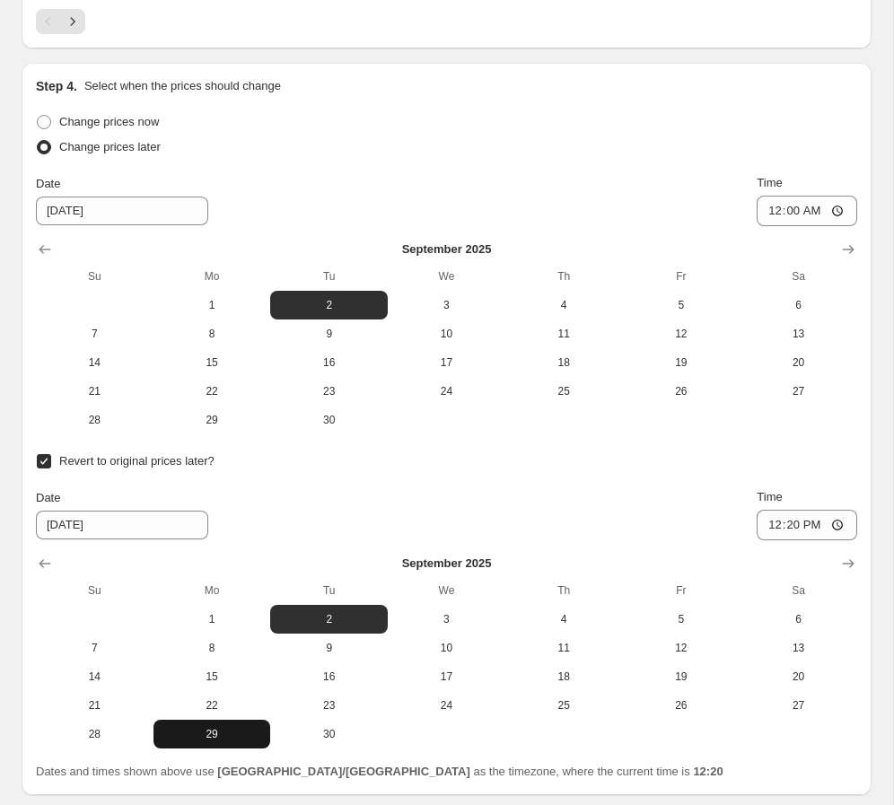
scroll to position [2181, 0]
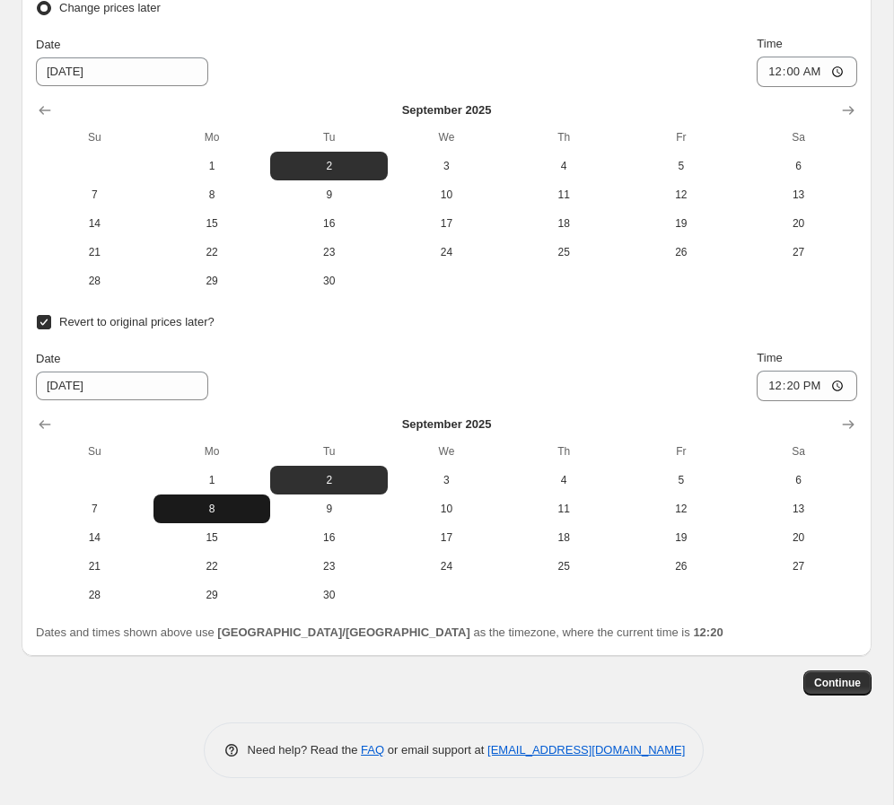
click at [216, 511] on span "8" at bounding box center [212, 509] width 103 height 14
type input "[DATE]"
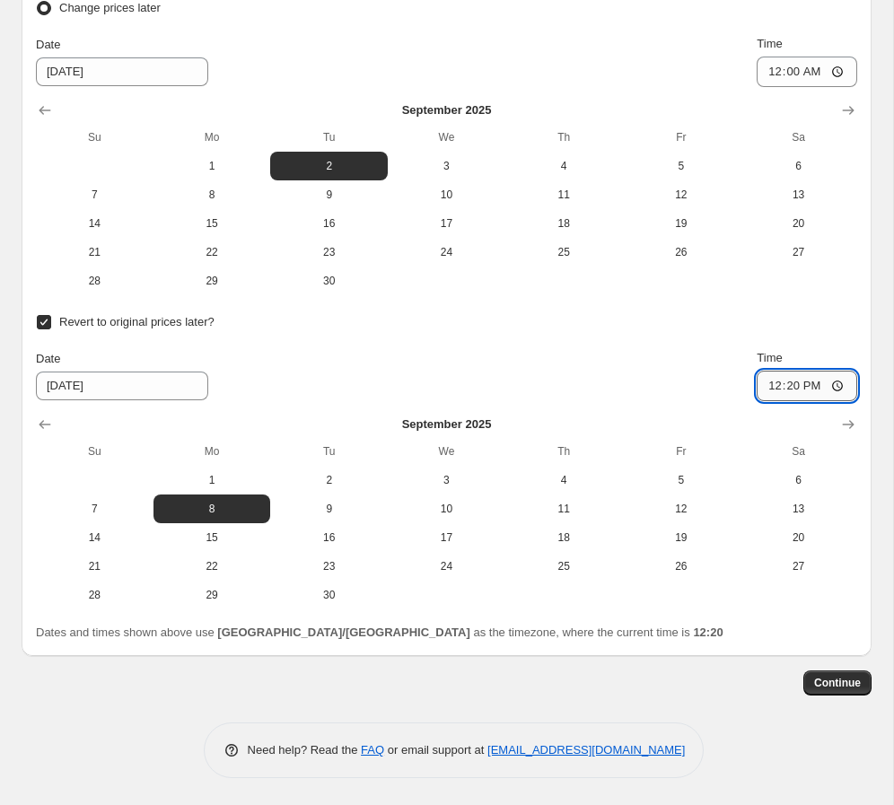
click at [627, 395] on input "12:20" at bounding box center [806, 386] width 100 height 31
click at [627, 686] on span "Continue" at bounding box center [837, 683] width 47 height 14
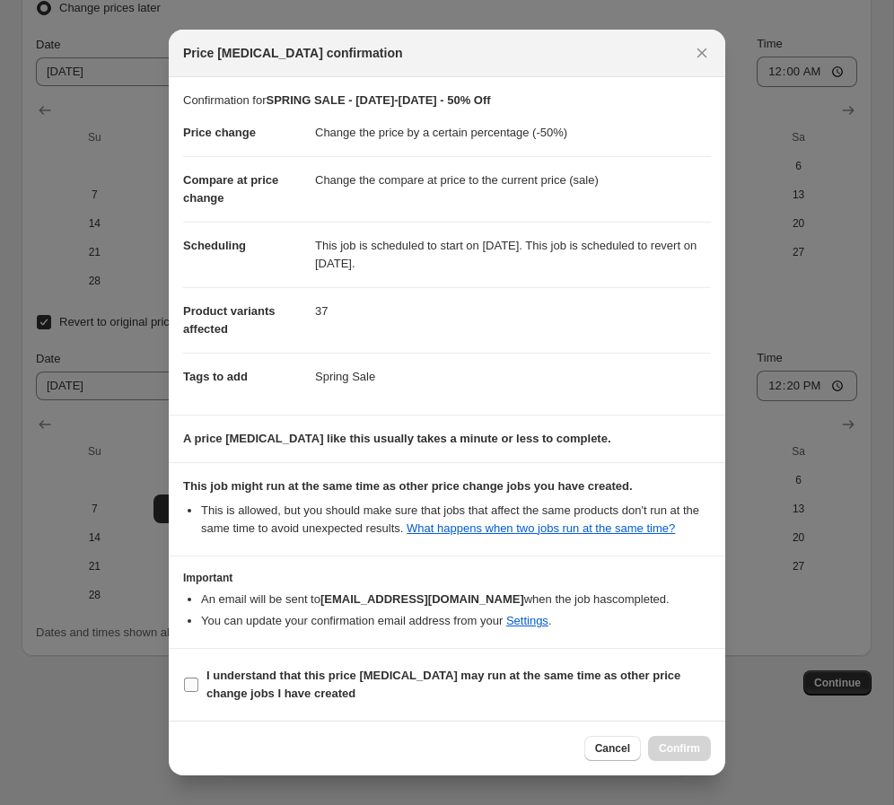
click at [282, 692] on b "I understand that this price [MEDICAL_DATA] may run at the same time as other p…" at bounding box center [443, 683] width 474 height 31
click at [198, 692] on input "I understand that this price [MEDICAL_DATA] may run at the same time as other p…" at bounding box center [191, 684] width 14 height 14
checkbox input "true"
click at [627, 746] on button "Confirm" at bounding box center [679, 748] width 63 height 25
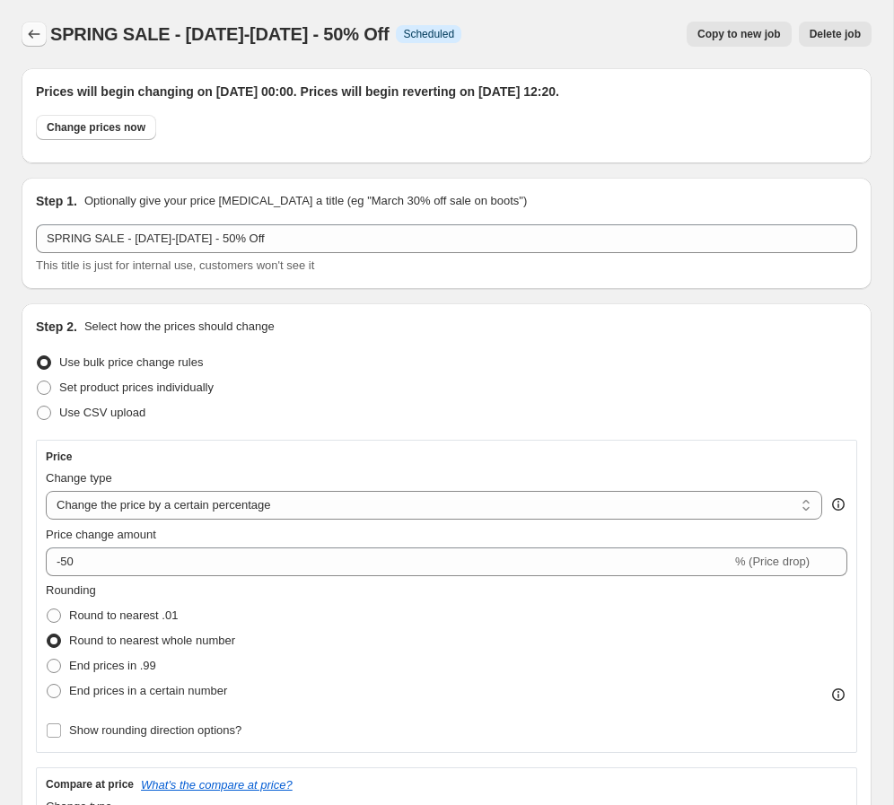
click at [35, 22] on button "Price change jobs" at bounding box center [34, 34] width 25 height 25
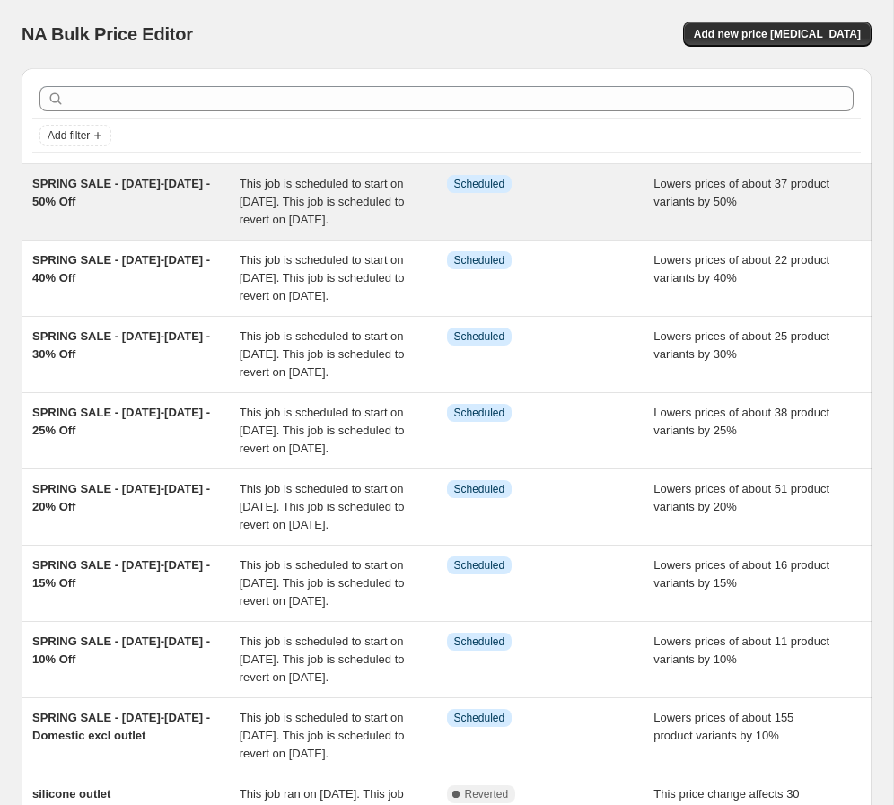
click at [101, 180] on span "SPRING SALE - [DATE]-[DATE] - 50% Off" at bounding box center [121, 192] width 178 height 31
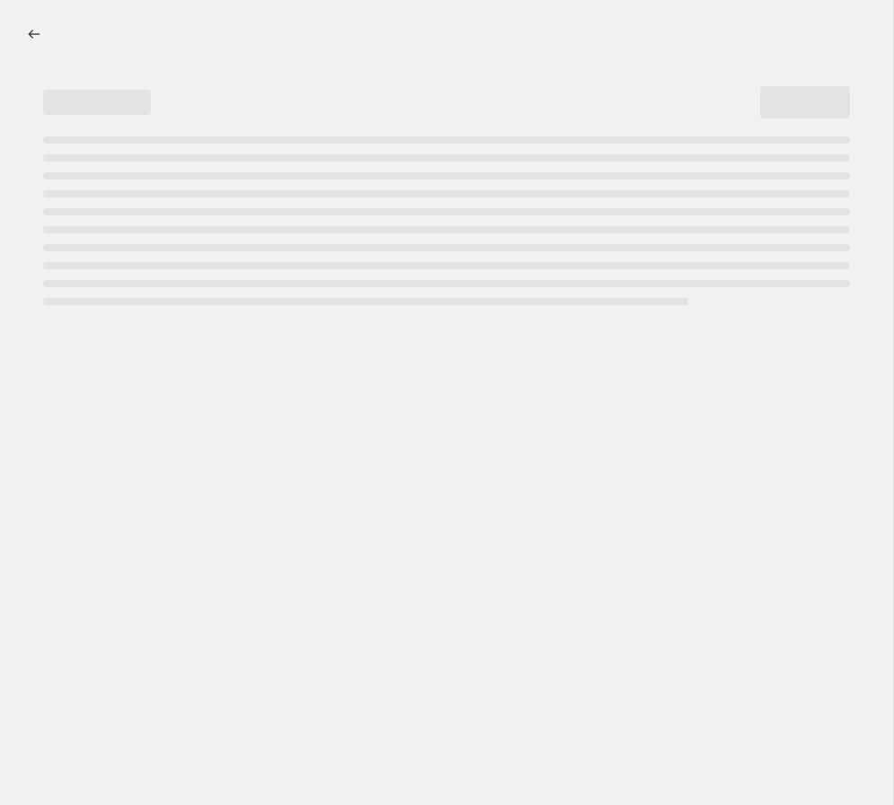
select select "percentage"
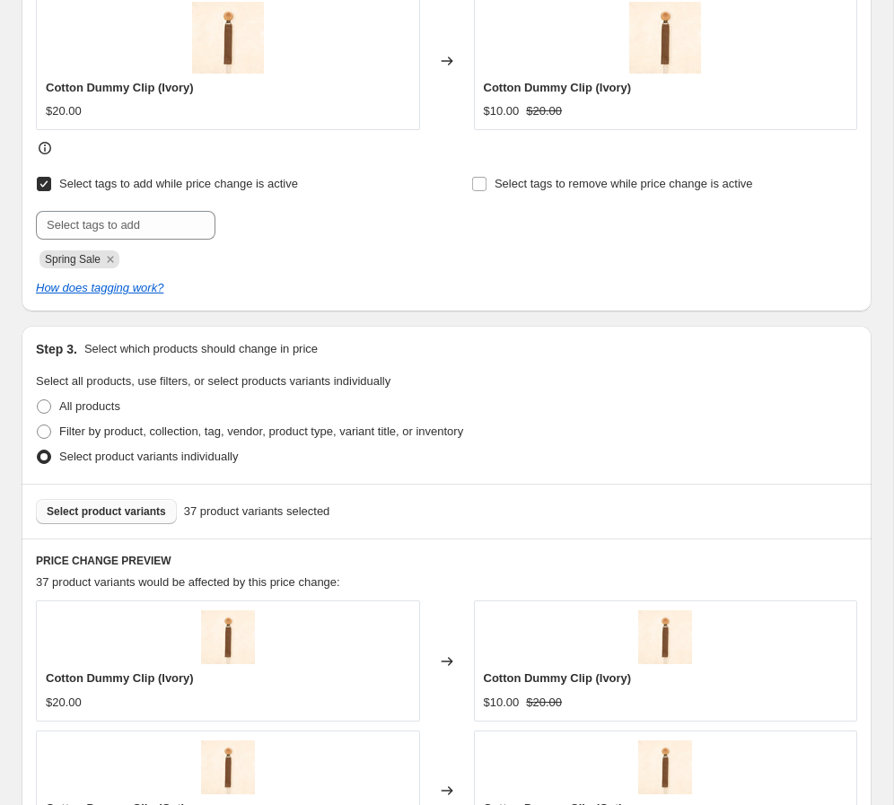
scroll to position [930, 0]
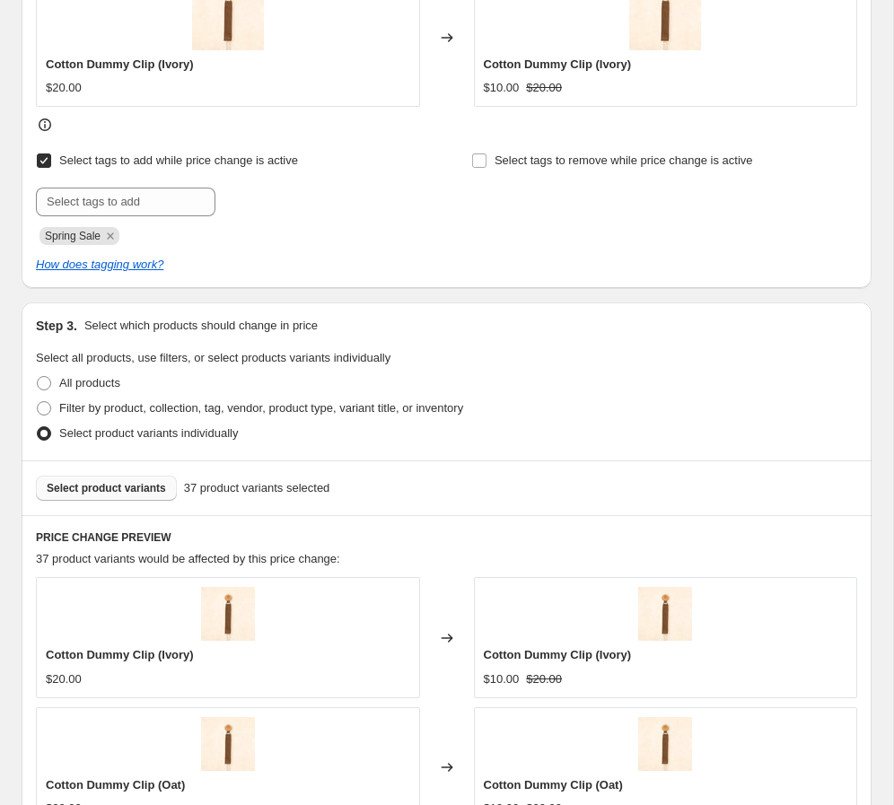
click at [120, 491] on span "Select product variants" at bounding box center [106, 488] width 119 height 14
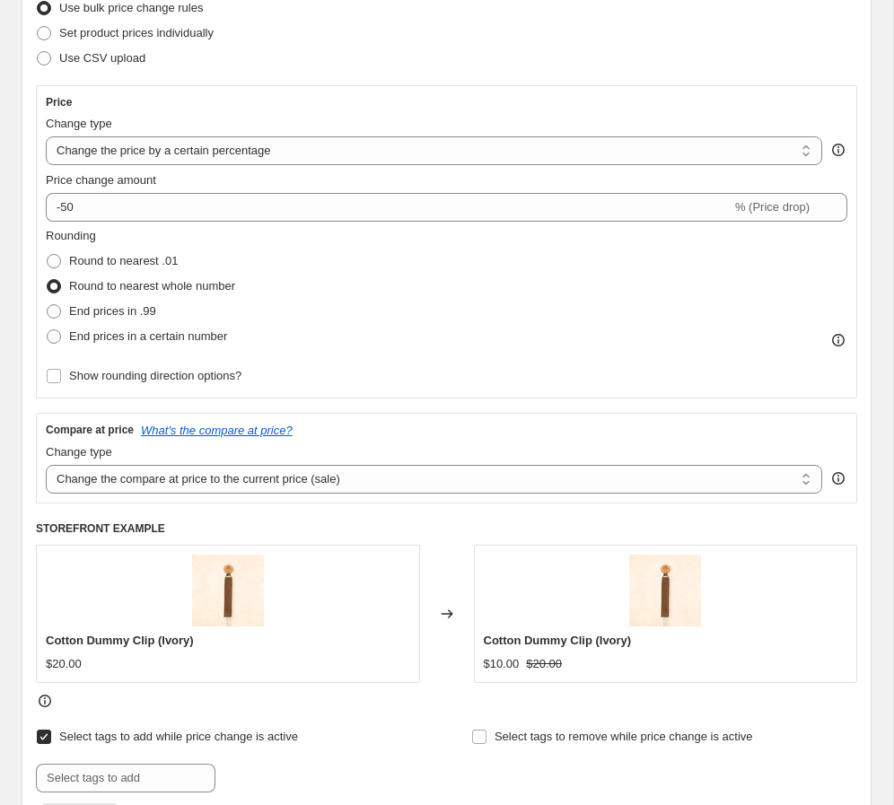
scroll to position [0, 0]
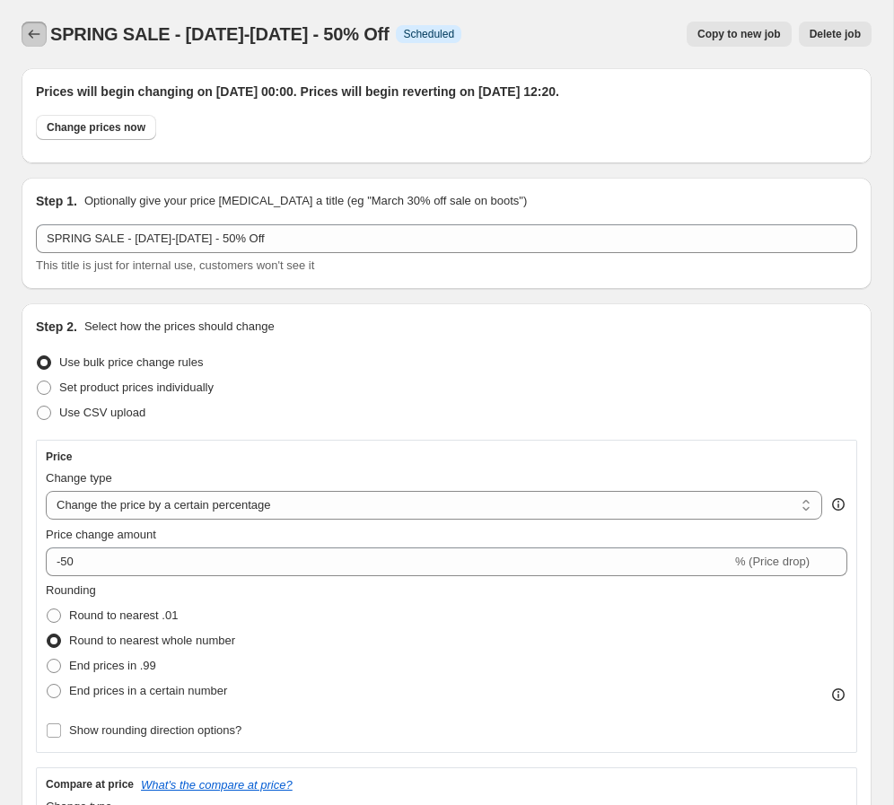
click at [31, 30] on icon "Price change jobs" at bounding box center [34, 34] width 18 height 18
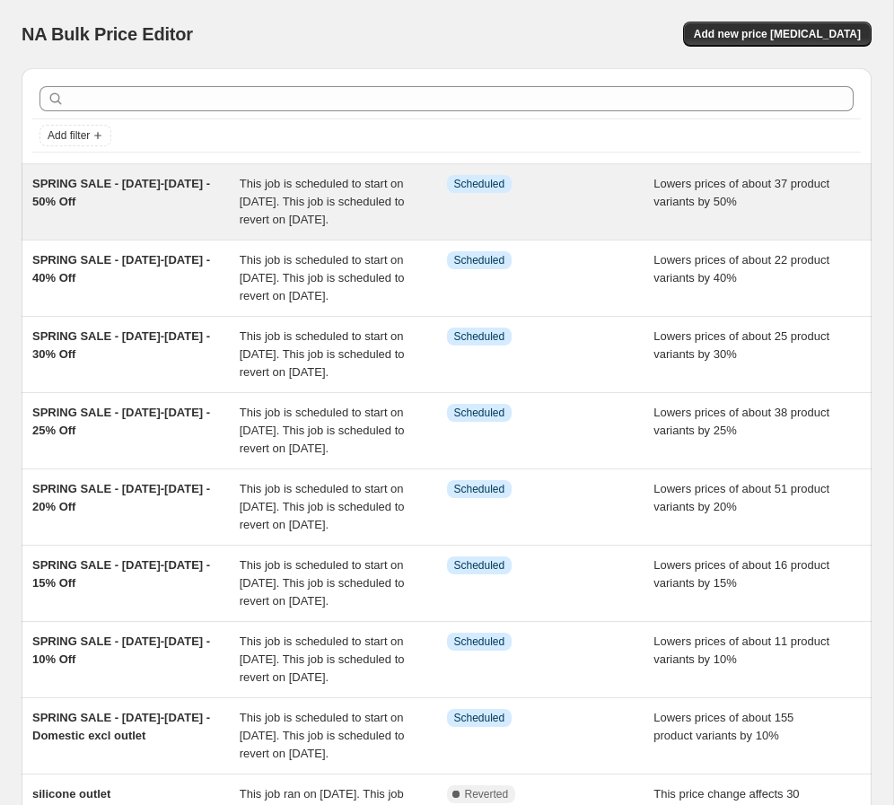
click at [253, 220] on span "This job is scheduled to start on [DATE]. This job is scheduled to revert on [D…" at bounding box center [322, 201] width 165 height 49
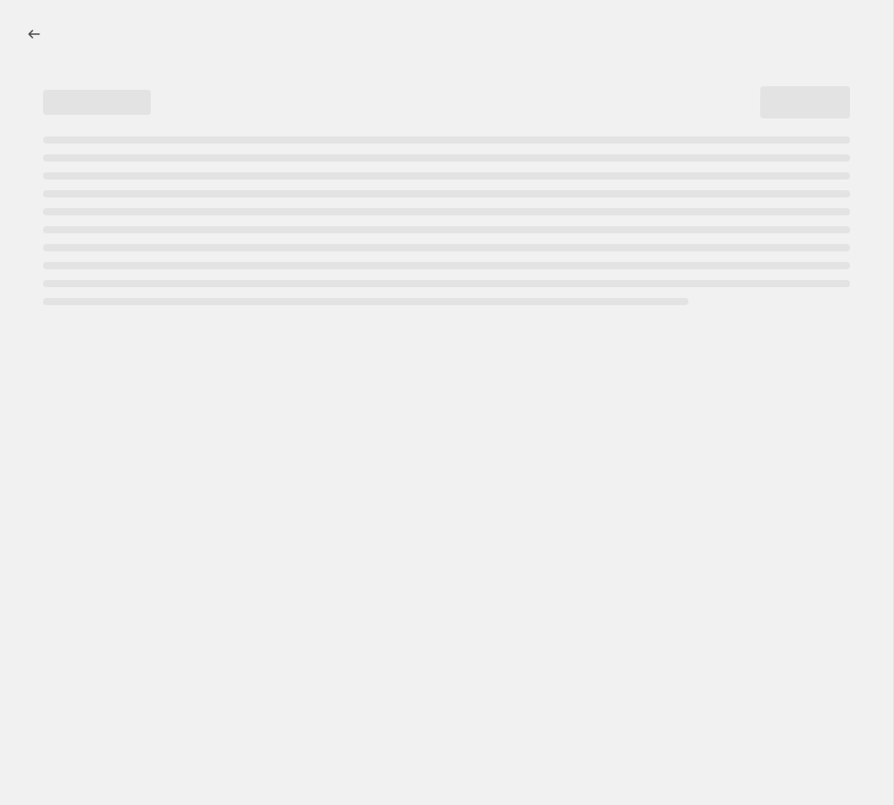
select select "percentage"
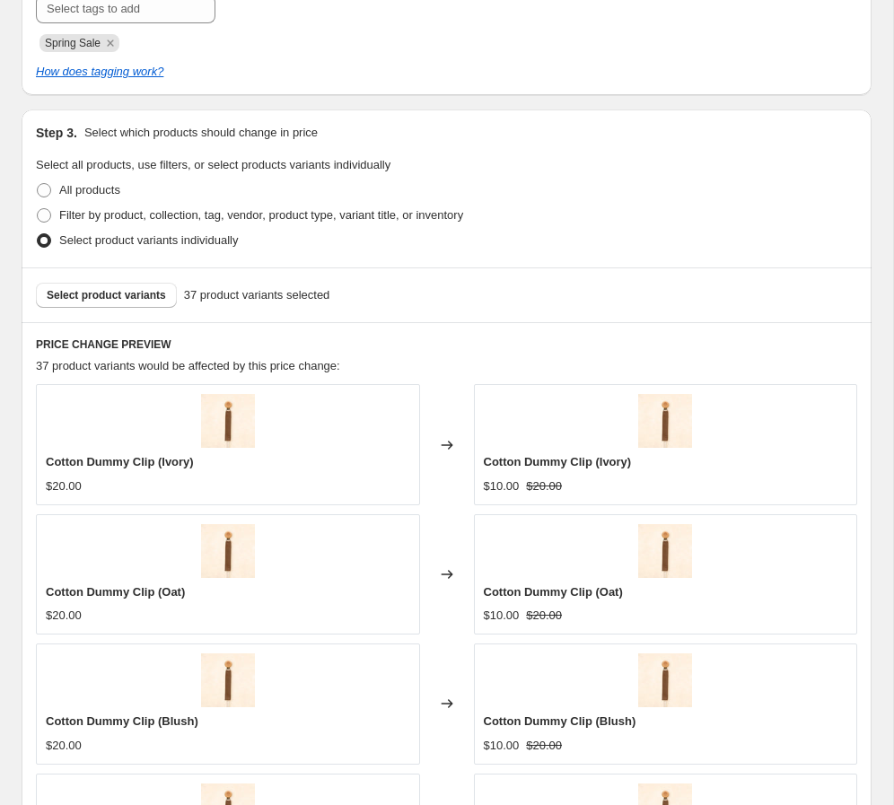
scroll to position [1205, 0]
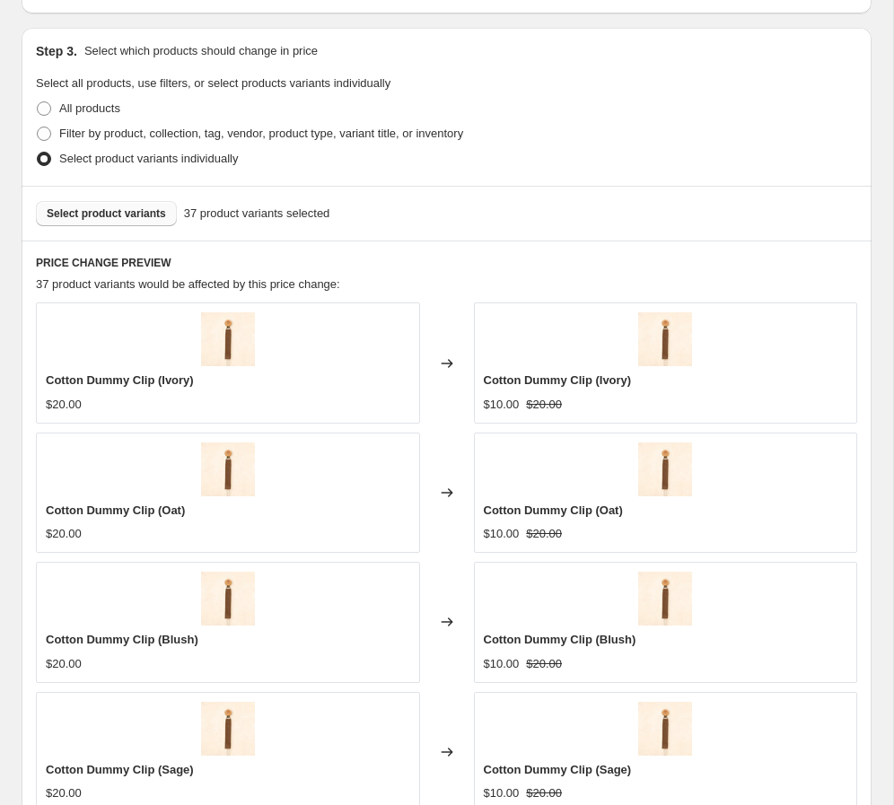
click at [132, 223] on button "Select product variants" at bounding box center [106, 213] width 141 height 25
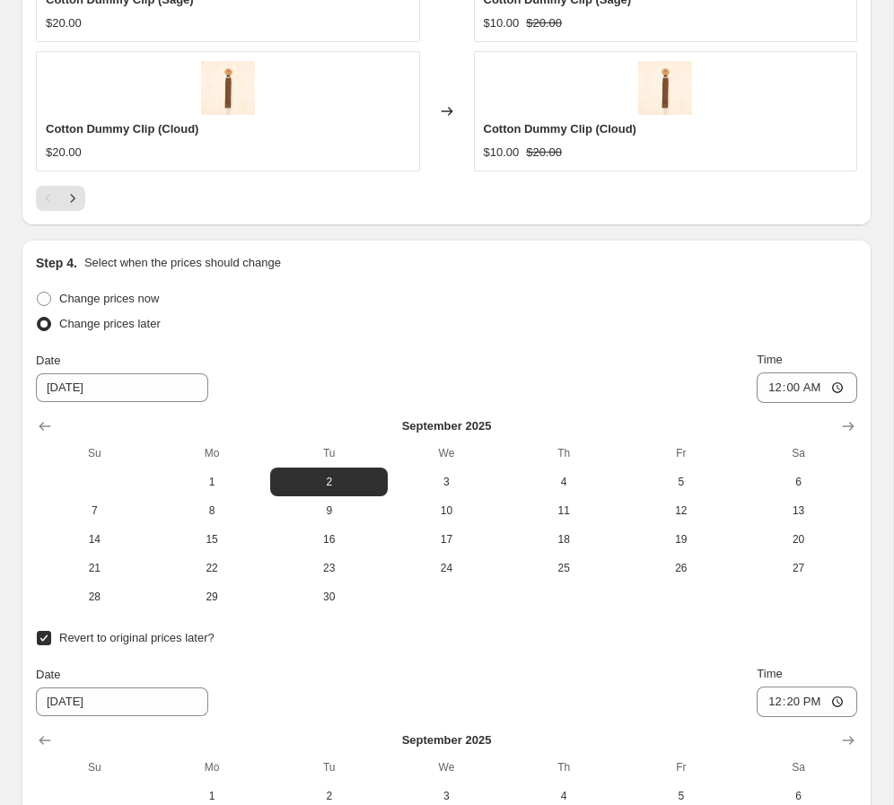
scroll to position [2291, 0]
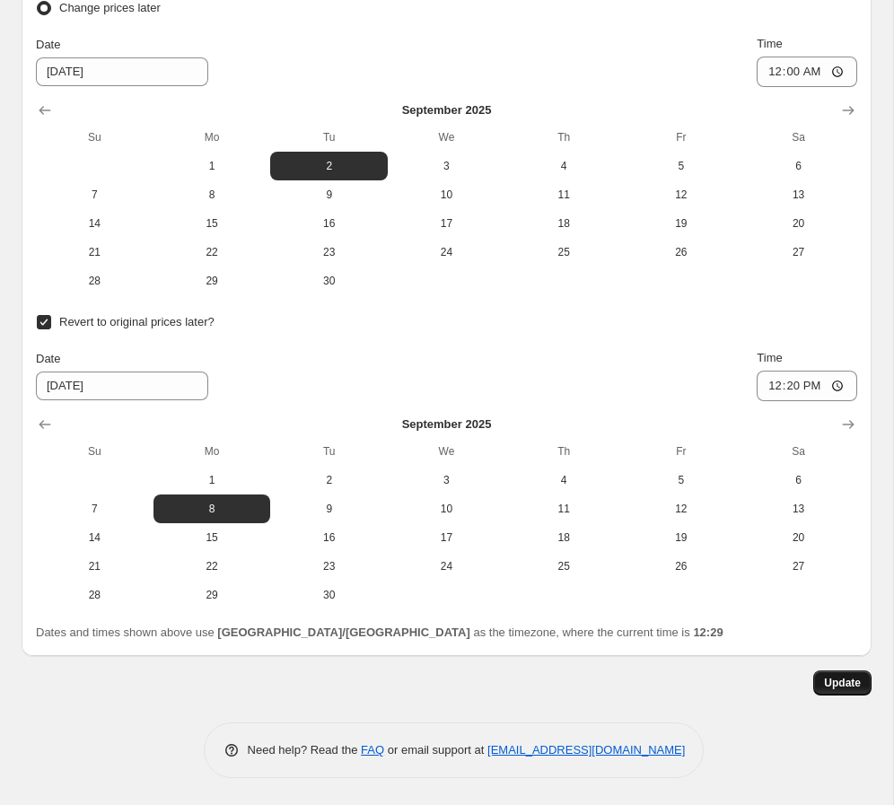
click at [627, 687] on span "Update" at bounding box center [842, 683] width 37 height 14
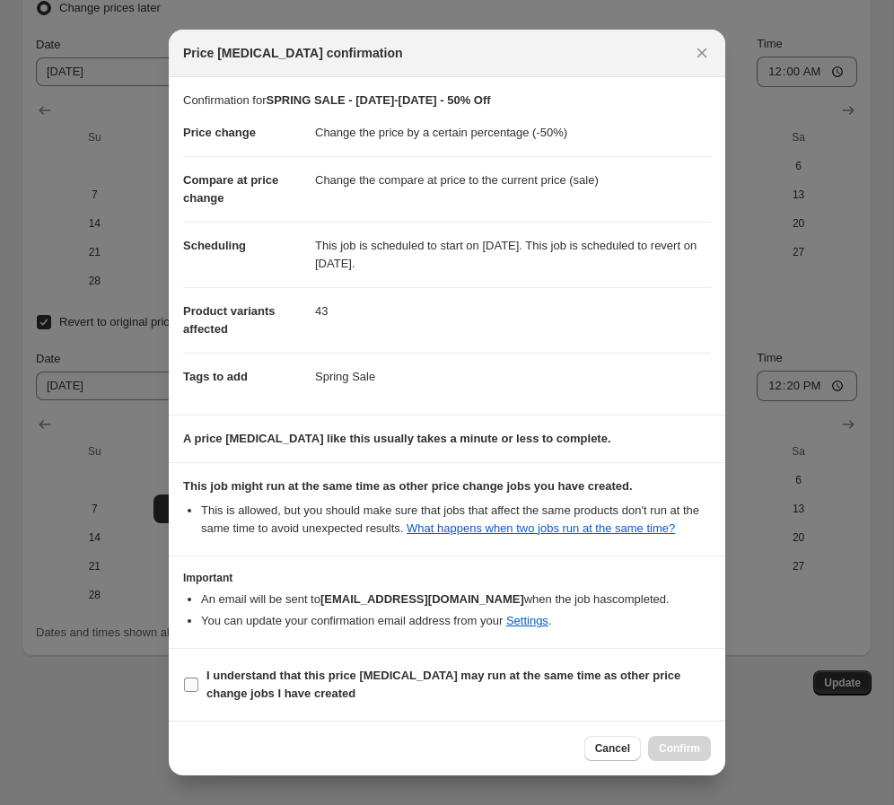
click at [334, 677] on label "I understand that this price [MEDICAL_DATA] may run at the same time as other p…" at bounding box center [447, 684] width 528 height 43
click at [198, 677] on input "I understand that this price [MEDICAL_DATA] may run at the same time as other p…" at bounding box center [191, 684] width 14 height 14
checkbox input "true"
click at [627, 753] on span "Confirm" at bounding box center [679, 748] width 41 height 14
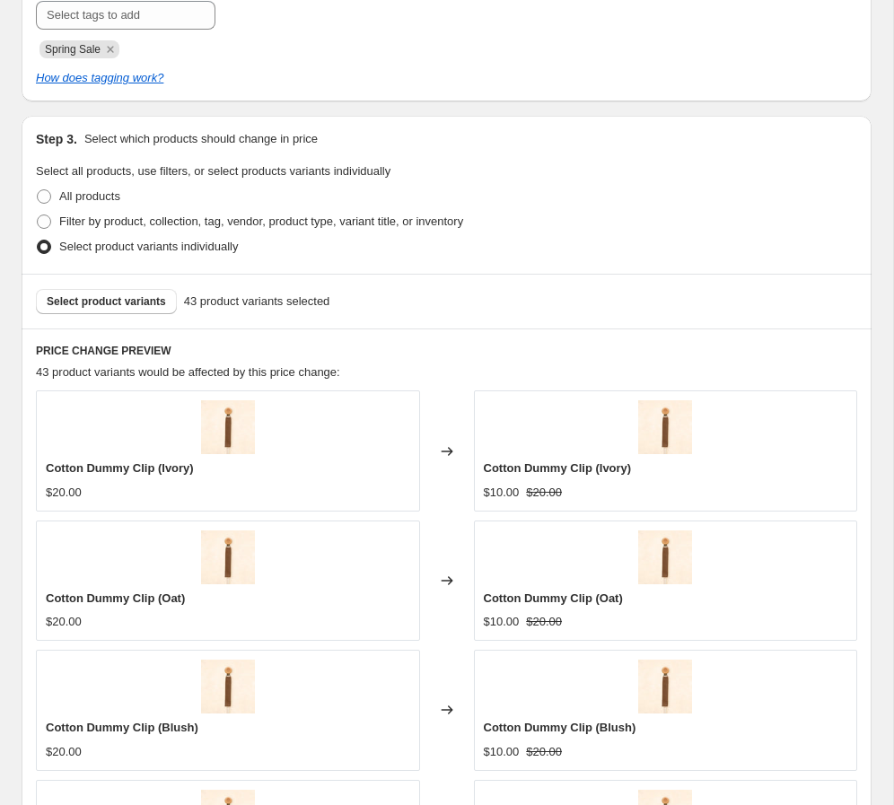
scroll to position [0, 0]
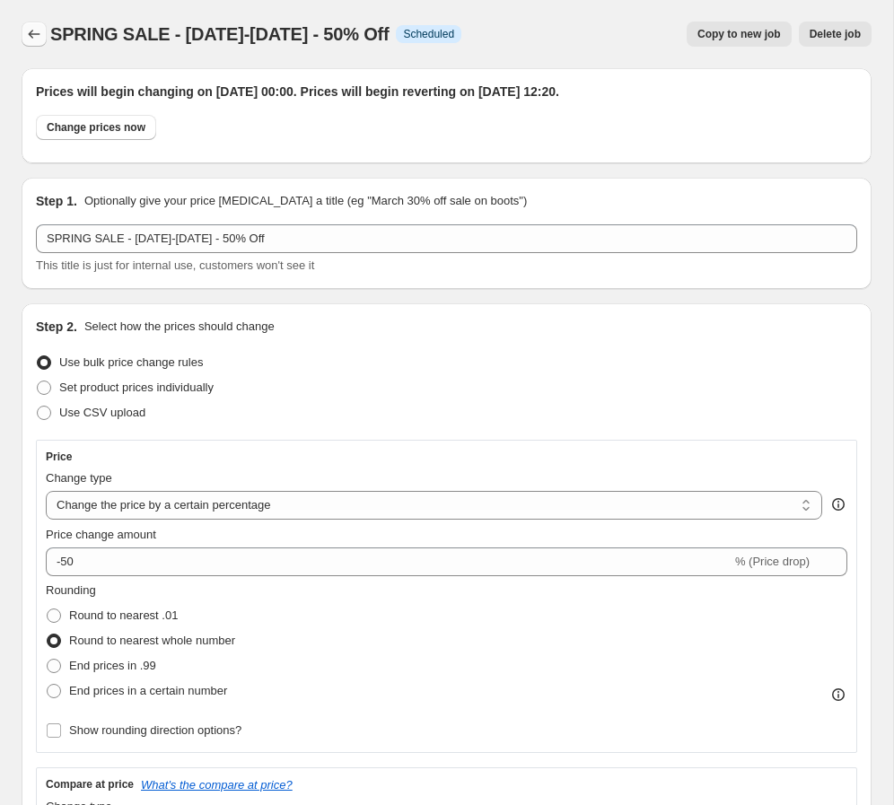
click at [41, 35] on icon "Price change jobs" at bounding box center [34, 34] width 18 height 18
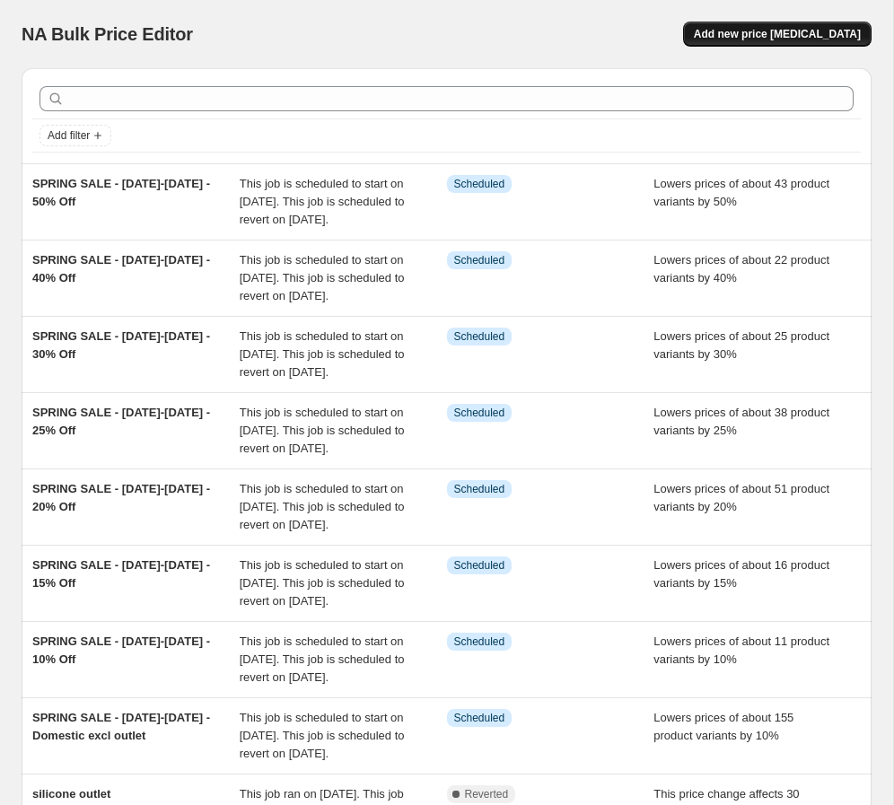
click at [627, 26] on button "Add new price [MEDICAL_DATA]" at bounding box center [777, 34] width 188 height 25
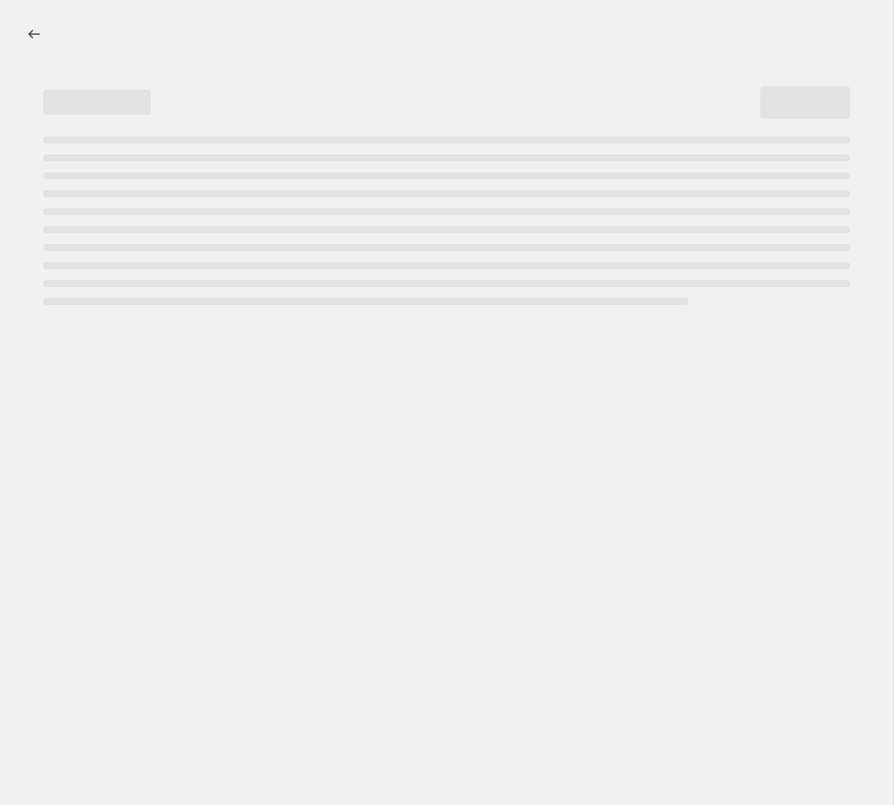
select select "percentage"
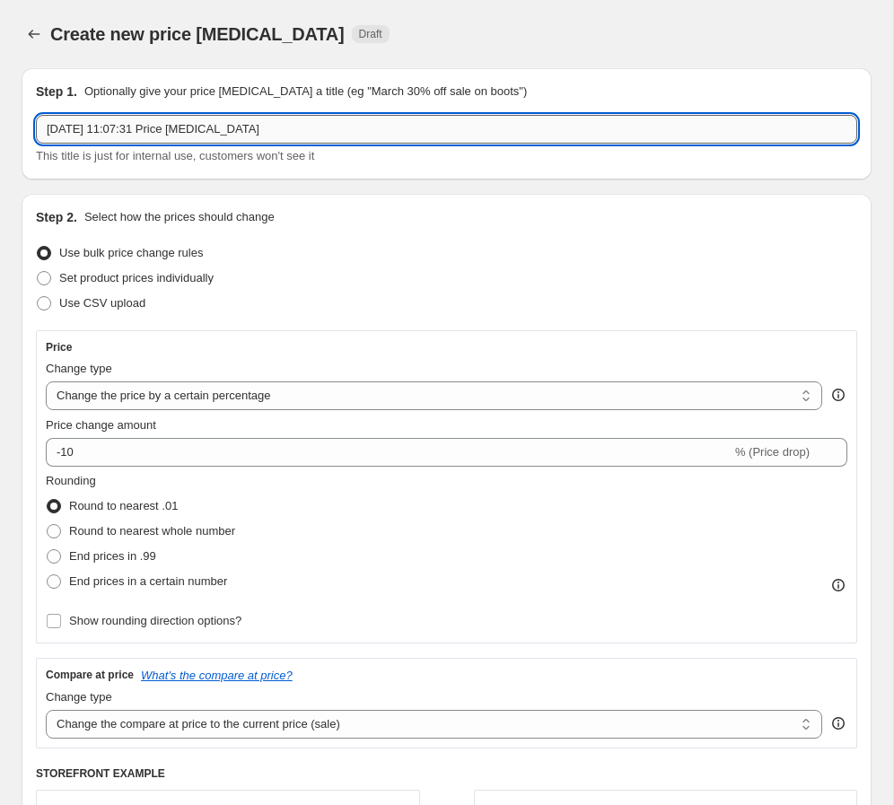
click at [215, 127] on input "[DATE] 11:07:31 Price [MEDICAL_DATA]" at bounding box center [446, 129] width 821 height 29
paste input "SPRING SALE - [DATE]-[DATE] - 15% Off"
type input "SPRING SALE - [DATE]-[DATE] - OUTLET"
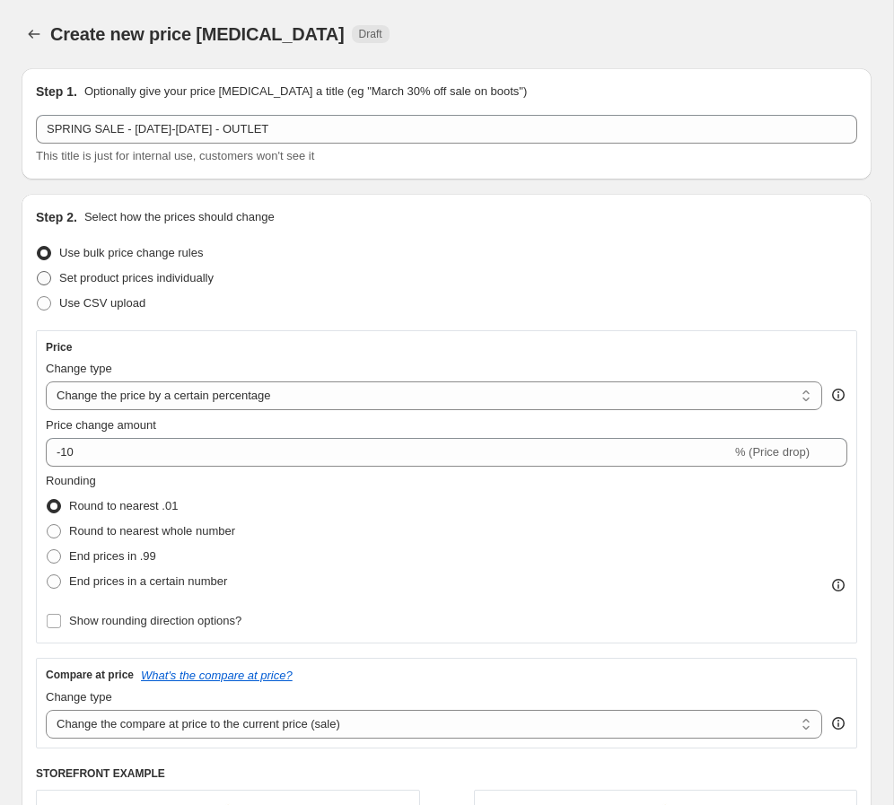
click at [209, 276] on span "Set product prices individually" at bounding box center [136, 277] width 154 height 13
click at [38, 272] on input "Set product prices individually" at bounding box center [37, 271] width 1 height 1
radio input "true"
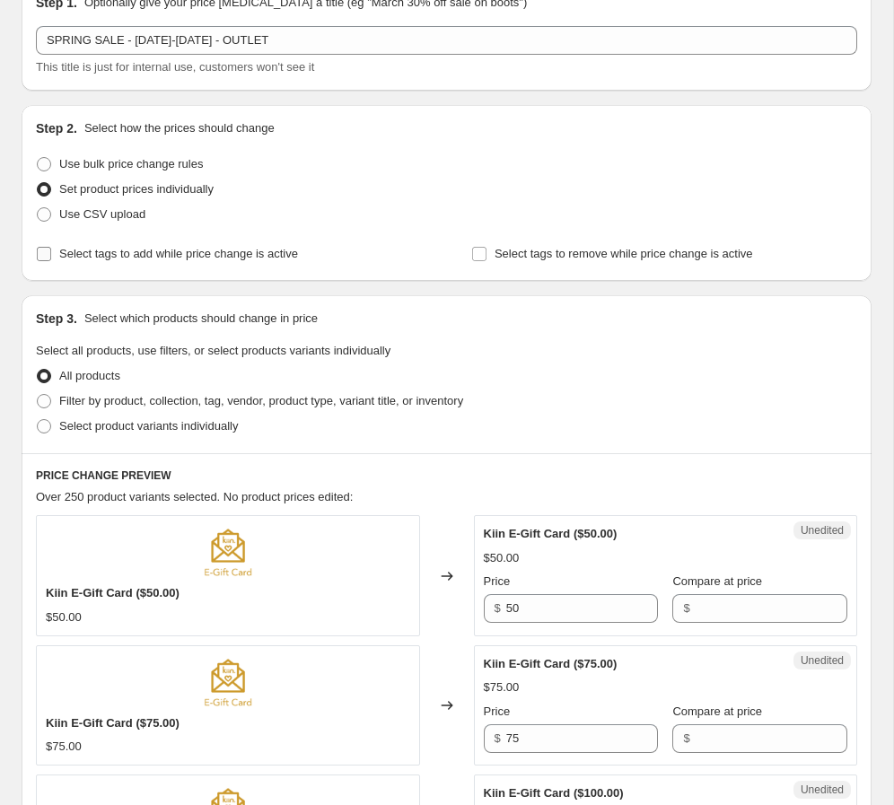
scroll to position [85, 0]
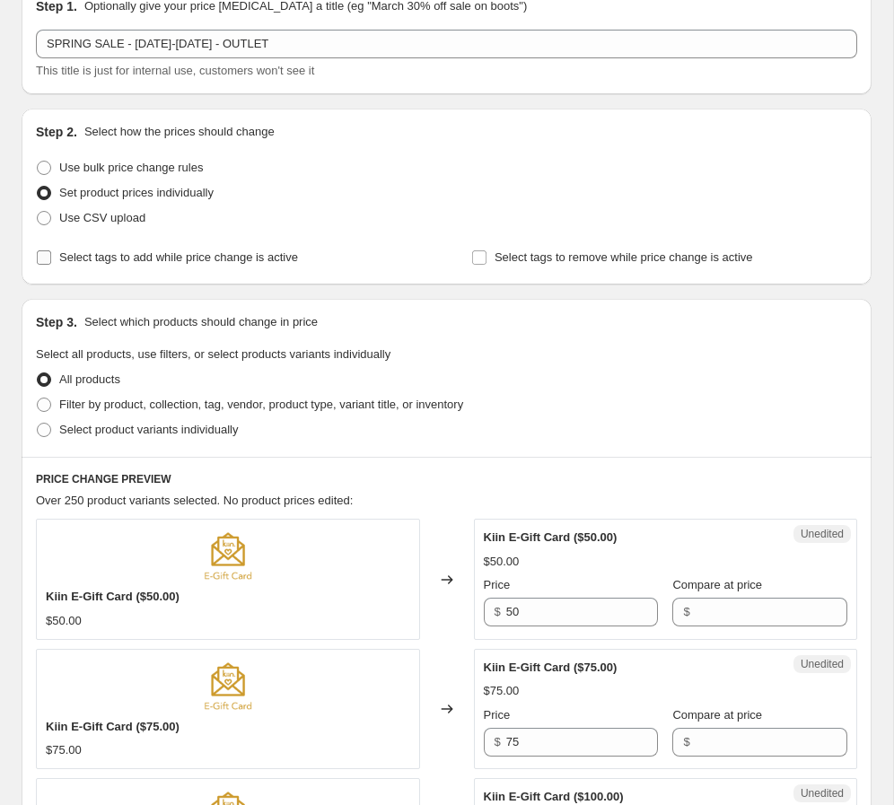
click at [226, 261] on span "Select tags to add while price change is active" at bounding box center [178, 256] width 239 height 13
click at [51, 261] on input "Select tags to add while price change is active" at bounding box center [44, 257] width 14 height 14
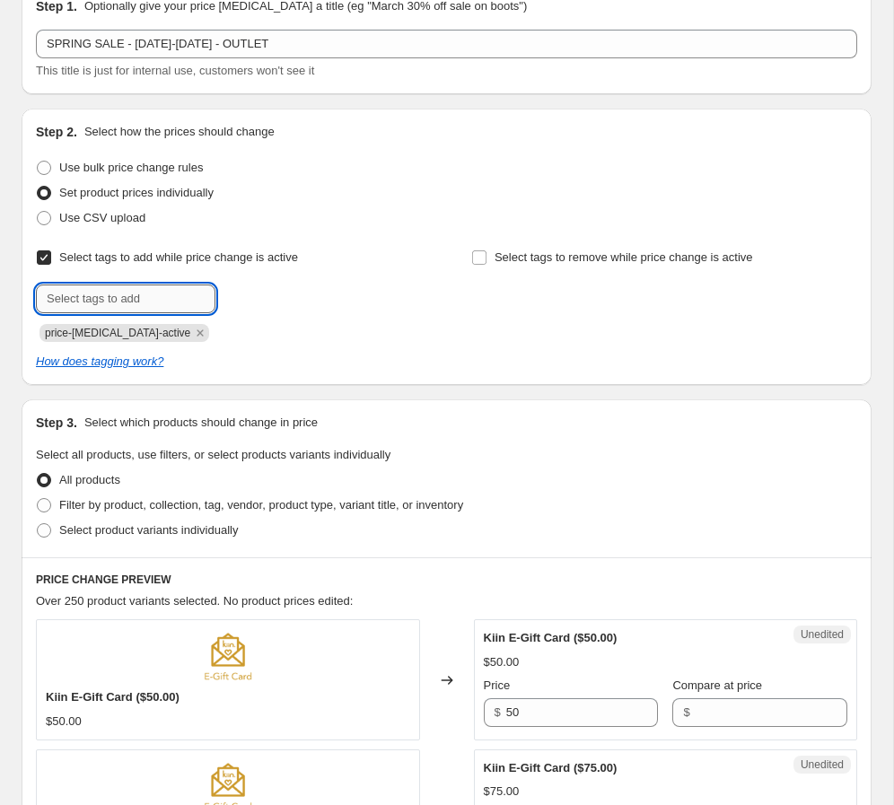
click at [165, 302] on input "text" at bounding box center [125, 298] width 179 height 29
click at [233, 285] on div at bounding box center [229, 298] width 386 height 29
click at [48, 258] on input "Select tags to add while price change is active" at bounding box center [44, 257] width 14 height 14
checkbox input "false"
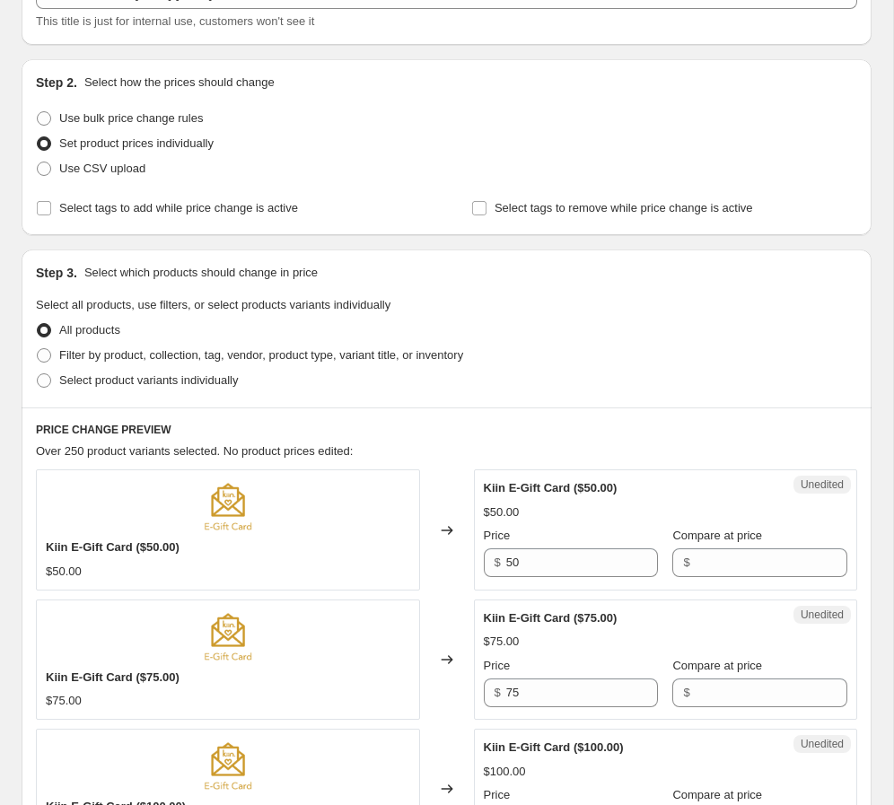
scroll to position [178, 0]
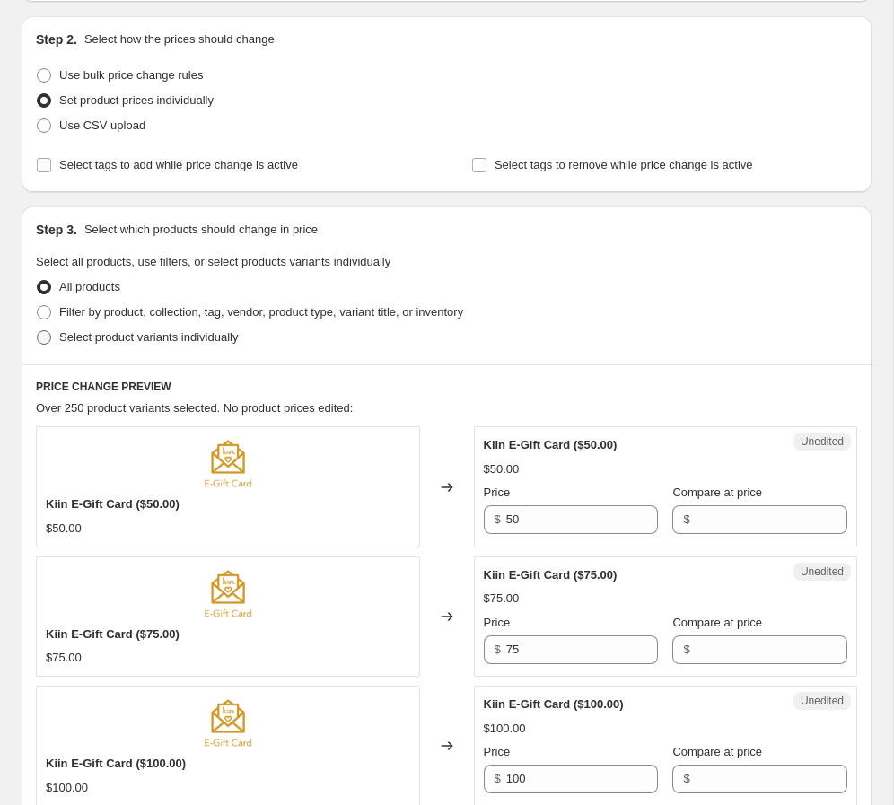
click at [139, 342] on span "Select product variants individually" at bounding box center [148, 336] width 179 height 13
click at [38, 331] on input "Select product variants individually" at bounding box center [37, 330] width 1 height 1
radio input "true"
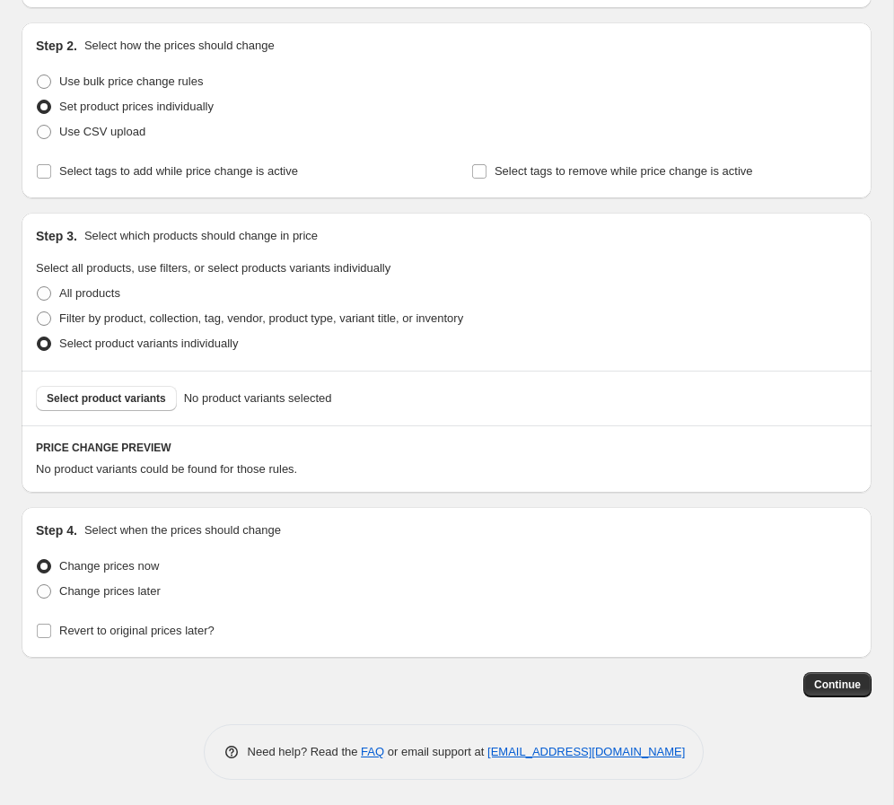
scroll to position [173, 0]
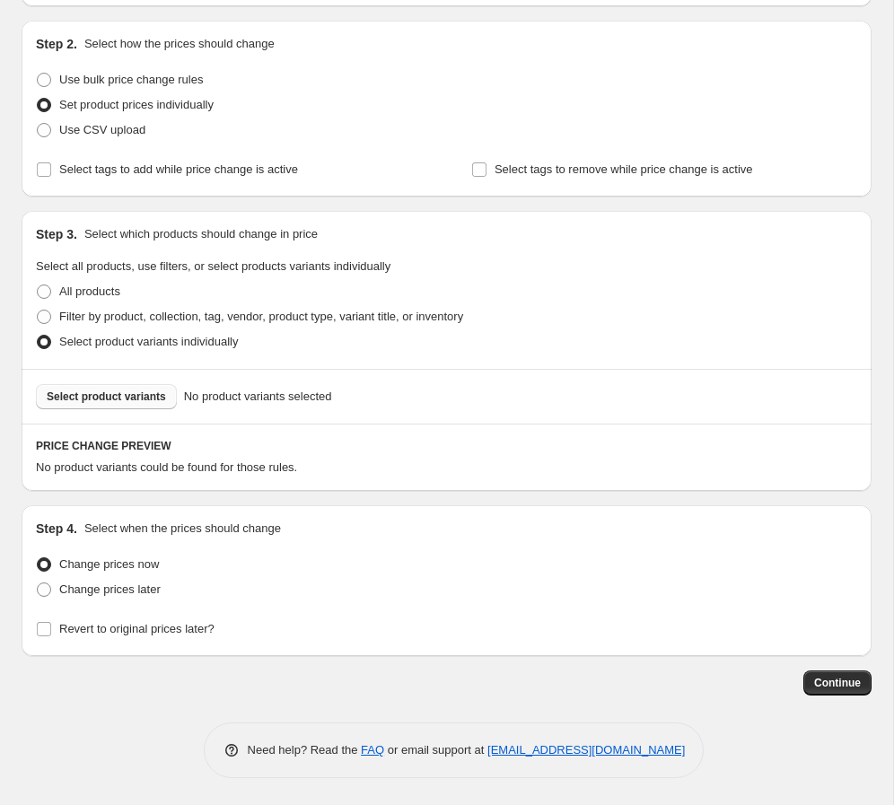
click at [111, 391] on span "Select product variants" at bounding box center [106, 396] width 119 height 14
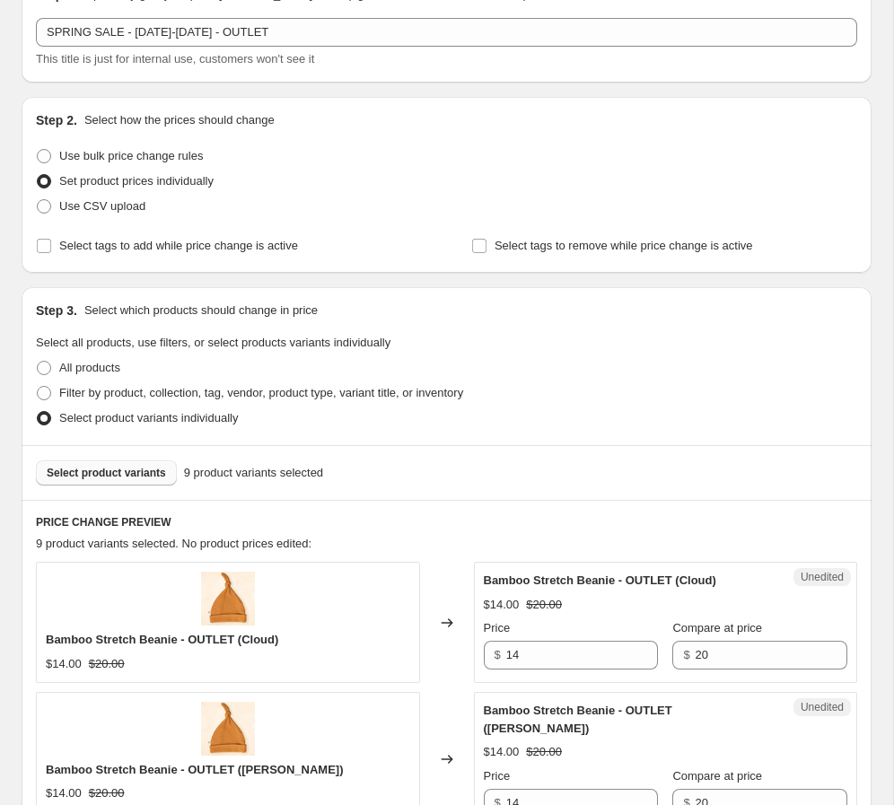
scroll to position [0, 0]
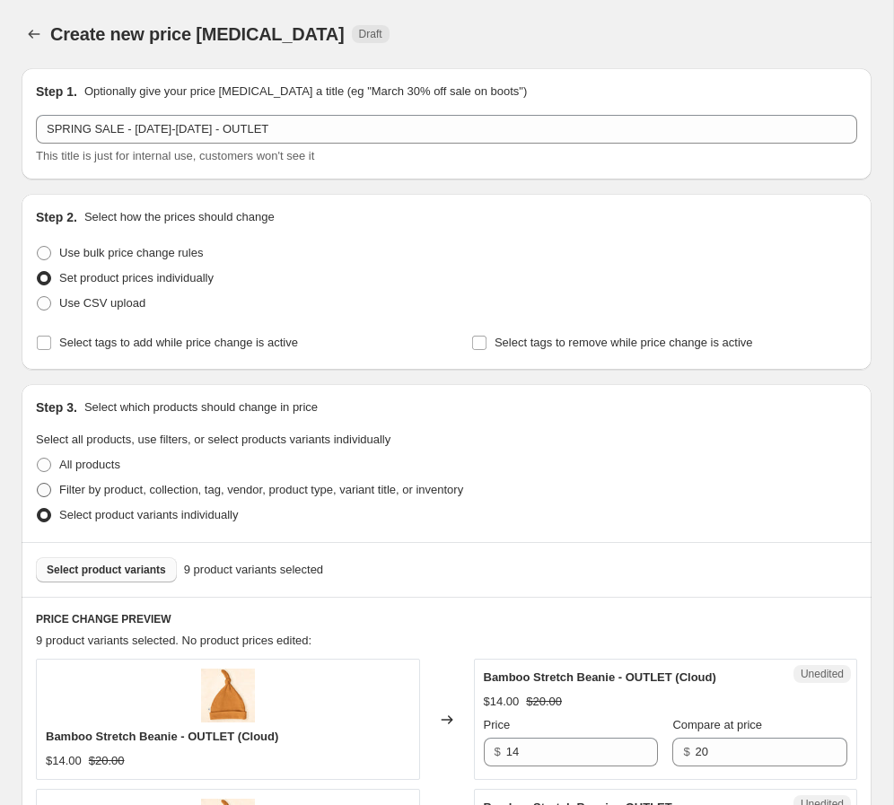
click at [164, 494] on span "Filter by product, collection, tag, vendor, product type, variant title, or inv…" at bounding box center [261, 489] width 404 height 13
click at [38, 484] on input "Filter by product, collection, tag, vendor, product type, variant title, or inv…" at bounding box center [37, 483] width 1 height 1
radio input "true"
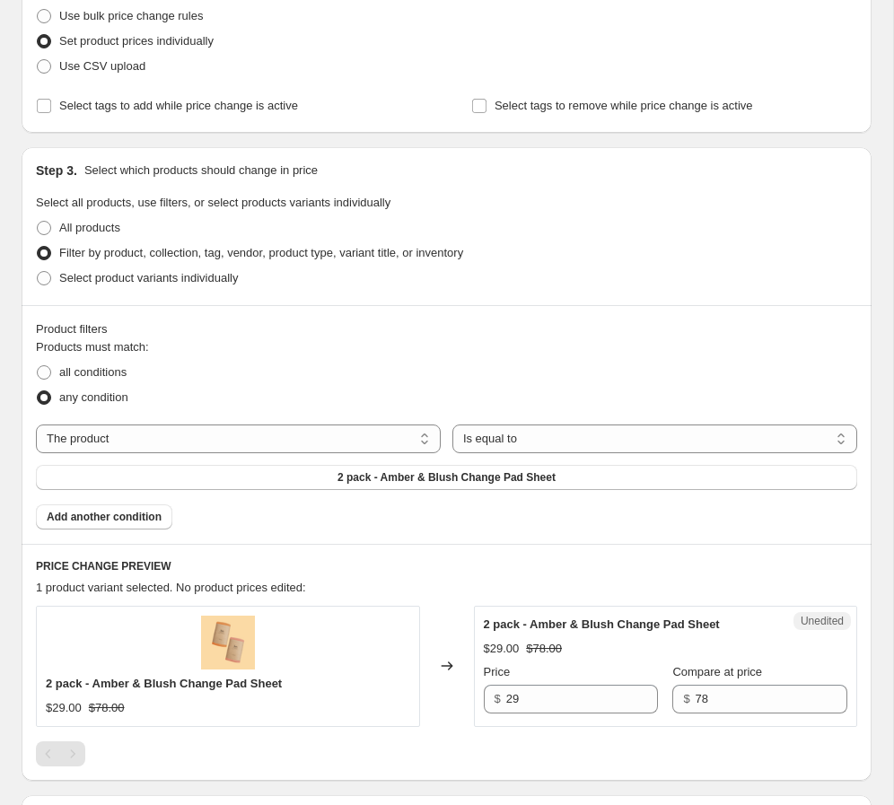
scroll to position [261, 0]
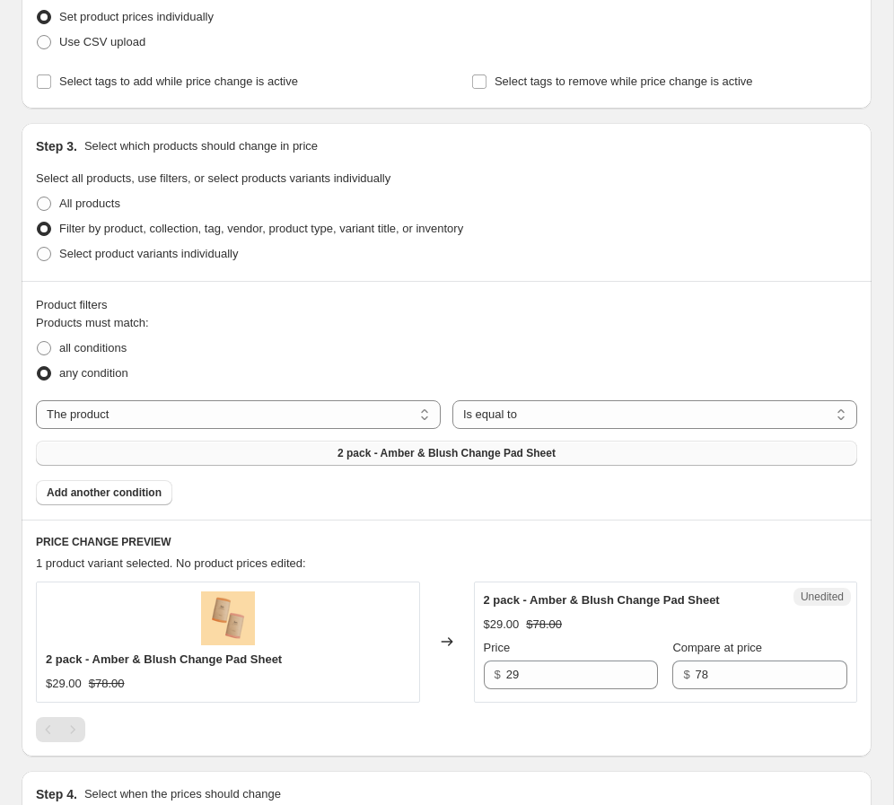
click at [293, 455] on button "2 pack - Amber & Blush Change Pad Sheet" at bounding box center [446, 453] width 821 height 25
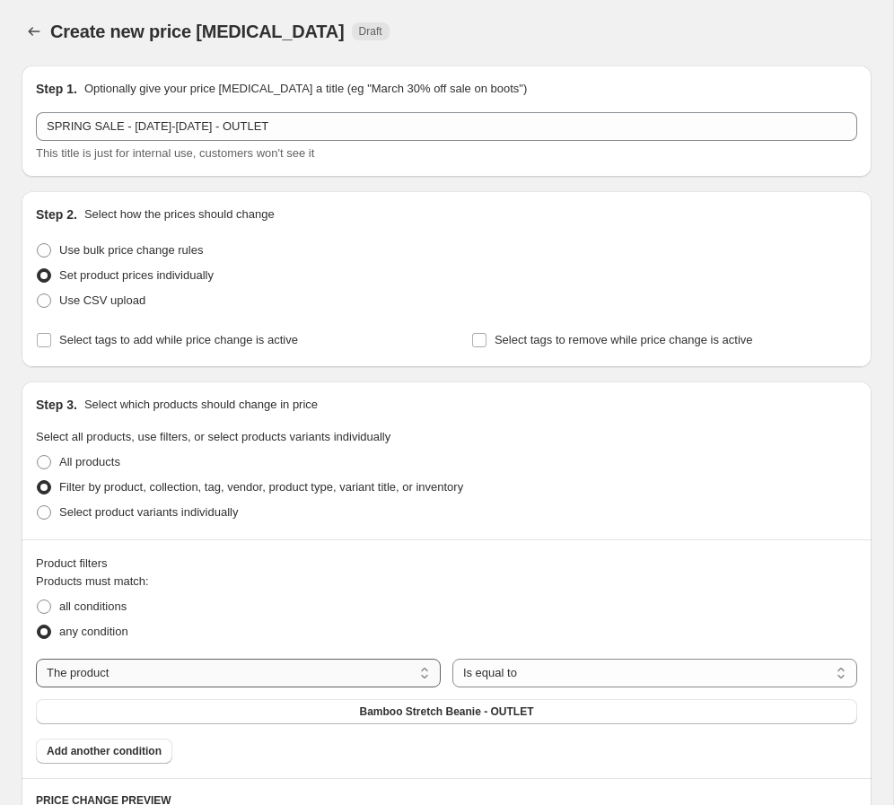
scroll to position [0, 0]
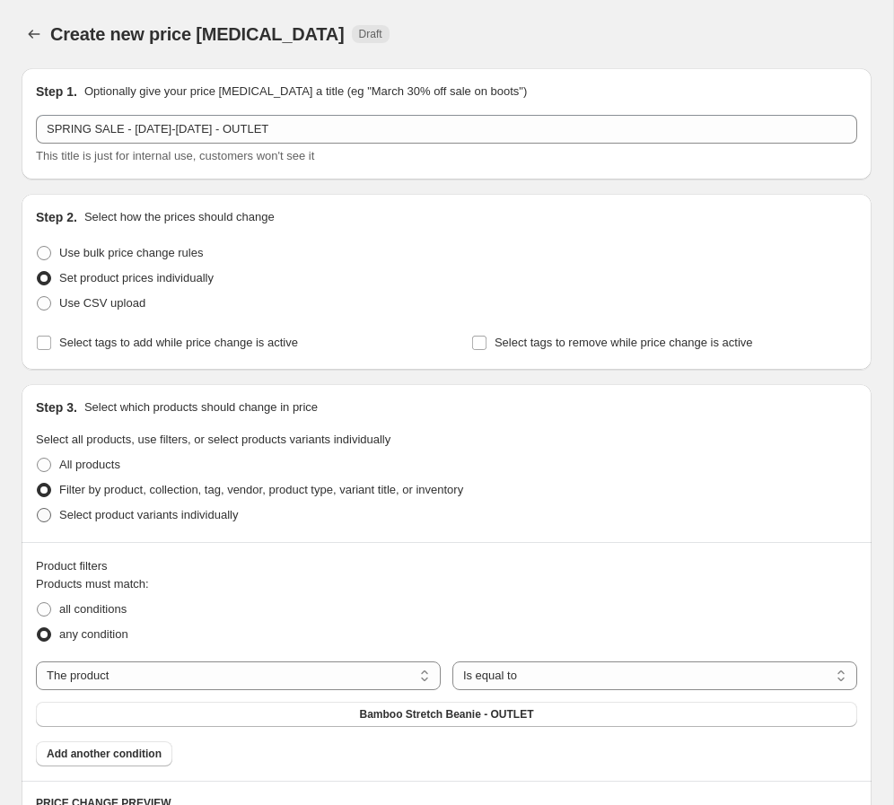
click at [95, 517] on span "Select product variants individually" at bounding box center [148, 514] width 179 height 13
click at [38, 509] on input "Select product variants individually" at bounding box center [37, 508] width 1 height 1
radio input "true"
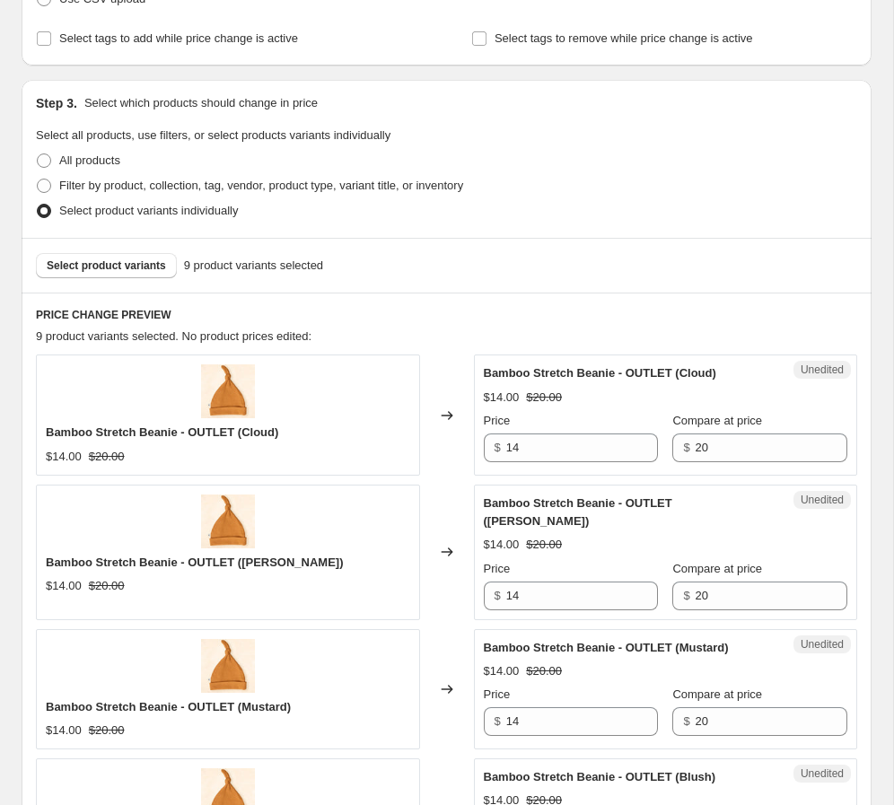
scroll to position [343, 0]
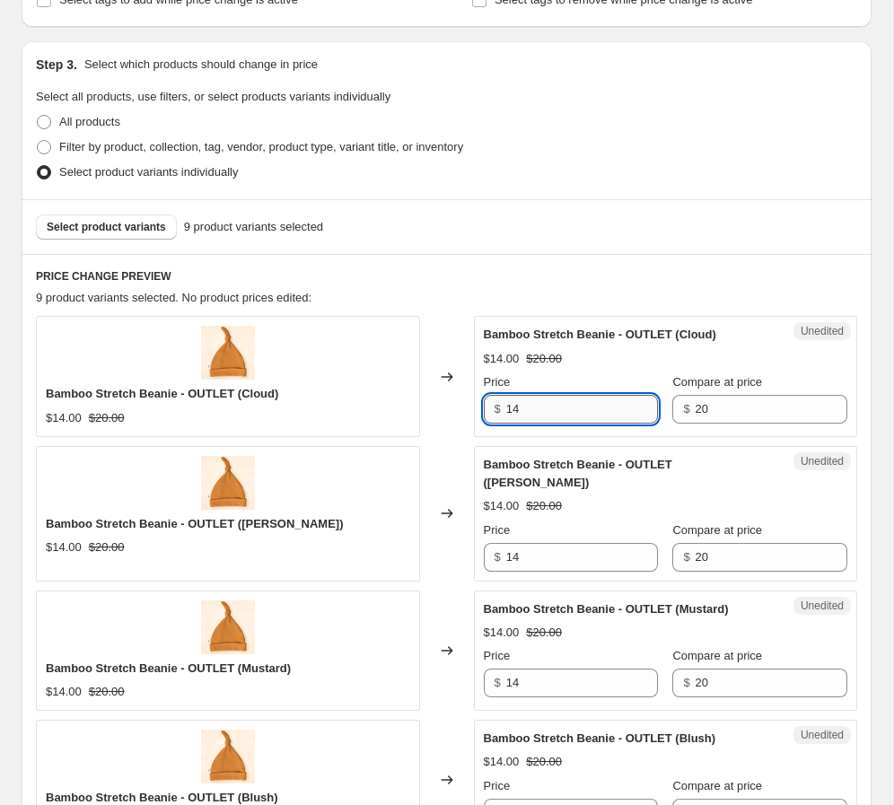
click at [565, 421] on input "14" at bounding box center [582, 409] width 152 height 29
click at [551, 417] on input "14" at bounding box center [582, 409] width 152 height 29
drag, startPoint x: 546, startPoint y: 425, endPoint x: 552, endPoint y: 411, distance: 15.7
click at [549, 422] on div "Unedited Bamboo Stretch Beanie - OUTLET (Cloud) $14.00 $20.00 Price $ 14 Compar…" at bounding box center [666, 376] width 384 height 120
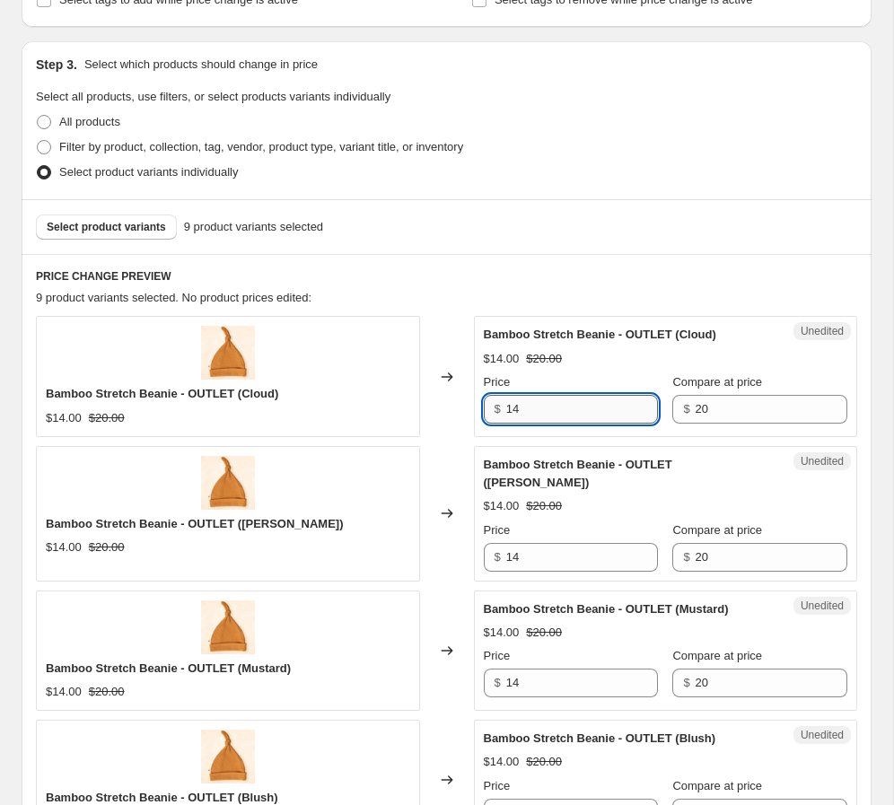
click at [552, 411] on input "14" at bounding box center [582, 409] width 152 height 29
type input "10"
click at [568, 377] on div "Price" at bounding box center [571, 382] width 175 height 18
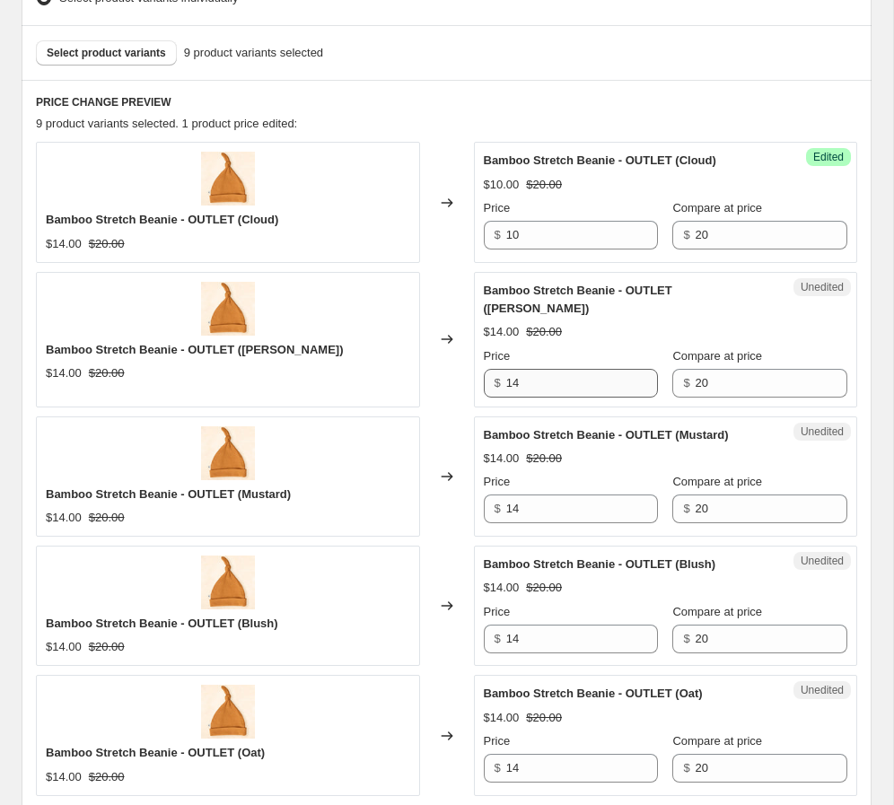
scroll to position [519, 0]
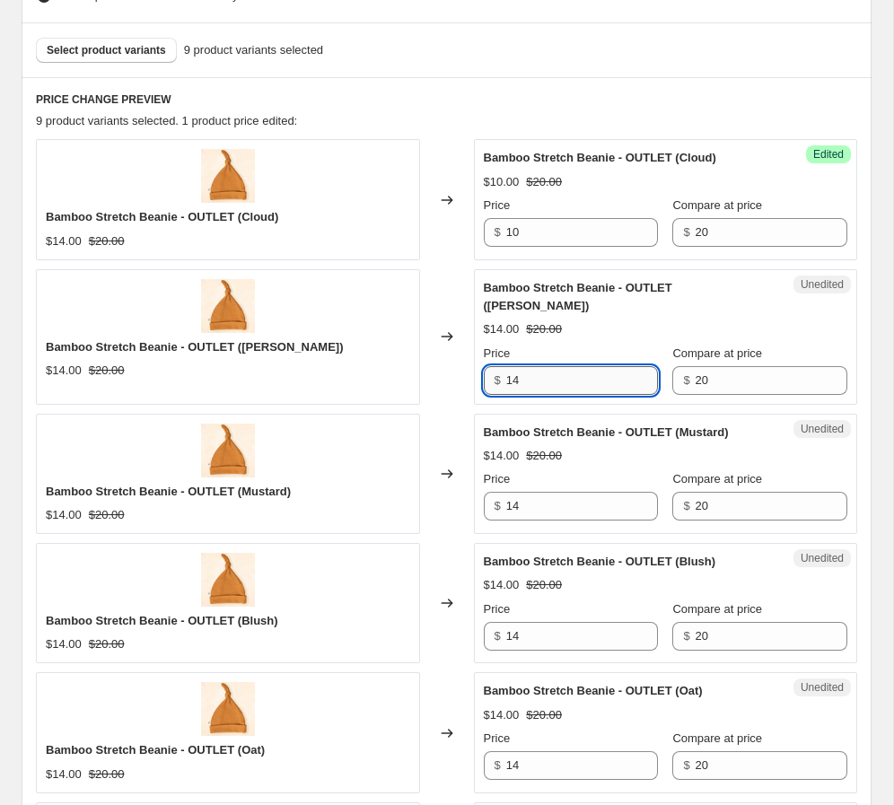
click at [554, 369] on input "14" at bounding box center [582, 380] width 152 height 29
click at [554, 369] on input "10" at bounding box center [582, 380] width 152 height 29
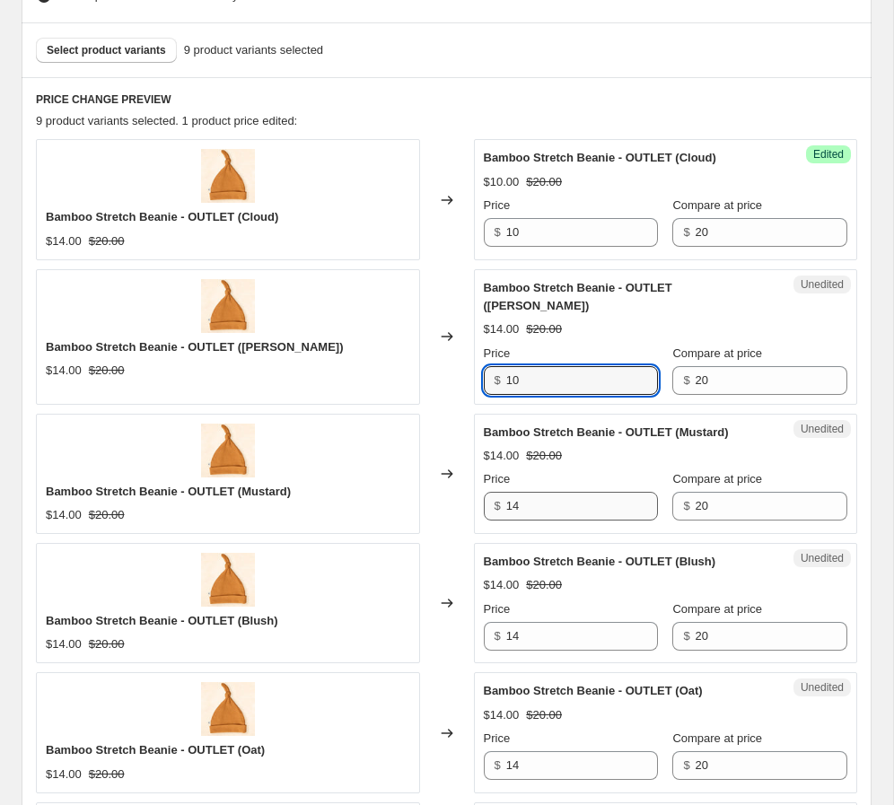
type input "10"
click at [541, 492] on input "14" at bounding box center [582, 506] width 152 height 29
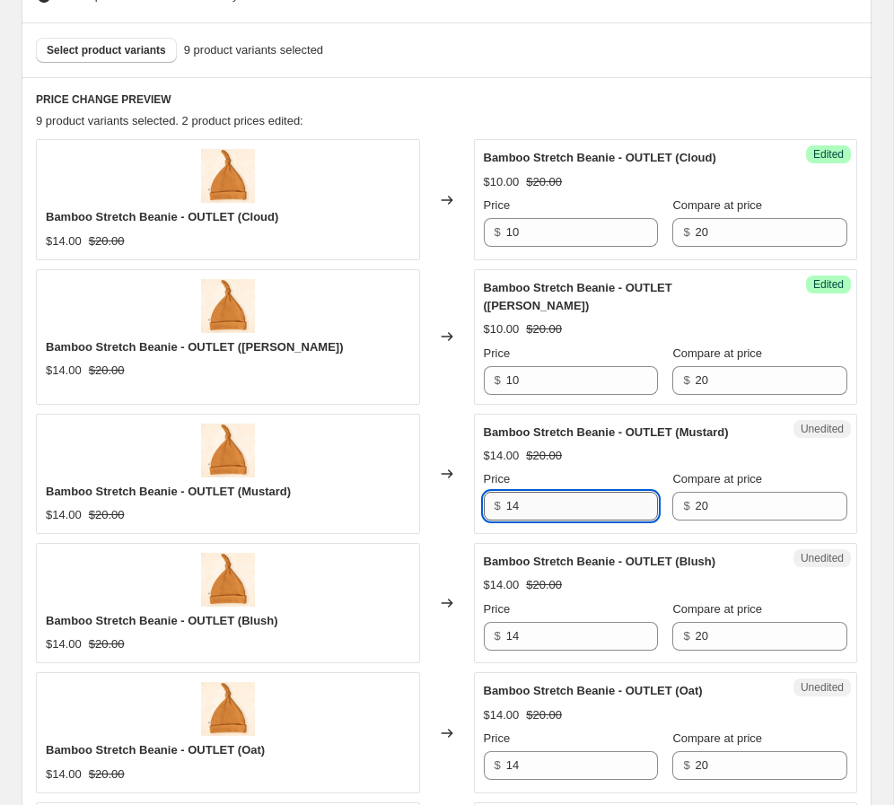
click at [537, 492] on input "14" at bounding box center [582, 506] width 152 height 29
paste input "0"
type input "10"
click at [536, 630] on input "14" at bounding box center [582, 636] width 152 height 29
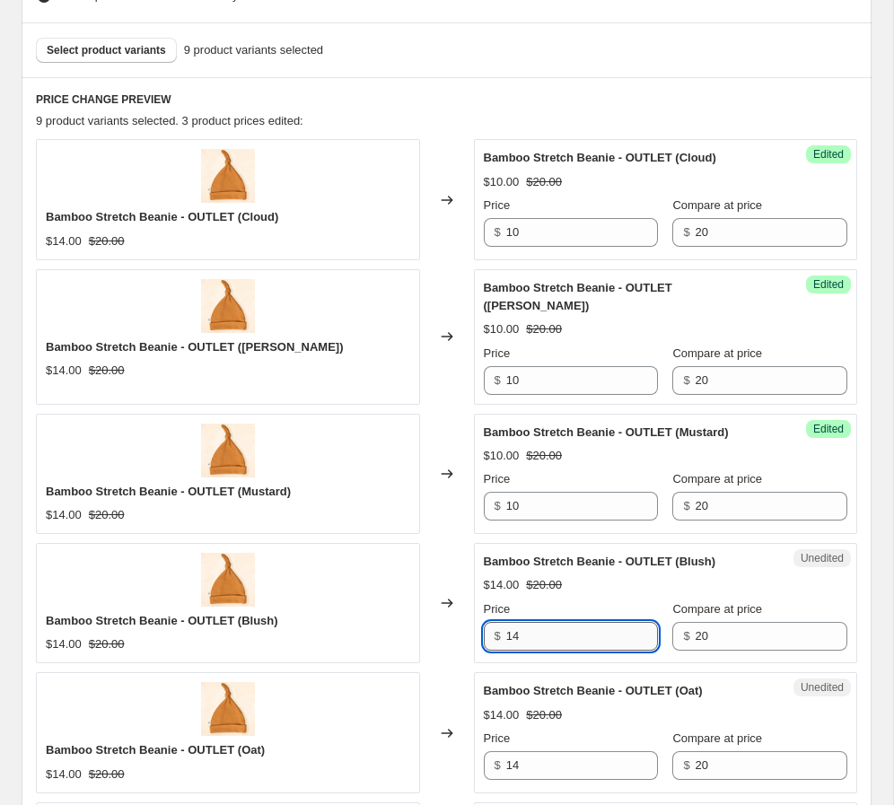
click at [536, 630] on input "14" at bounding box center [582, 636] width 152 height 29
paste input "0"
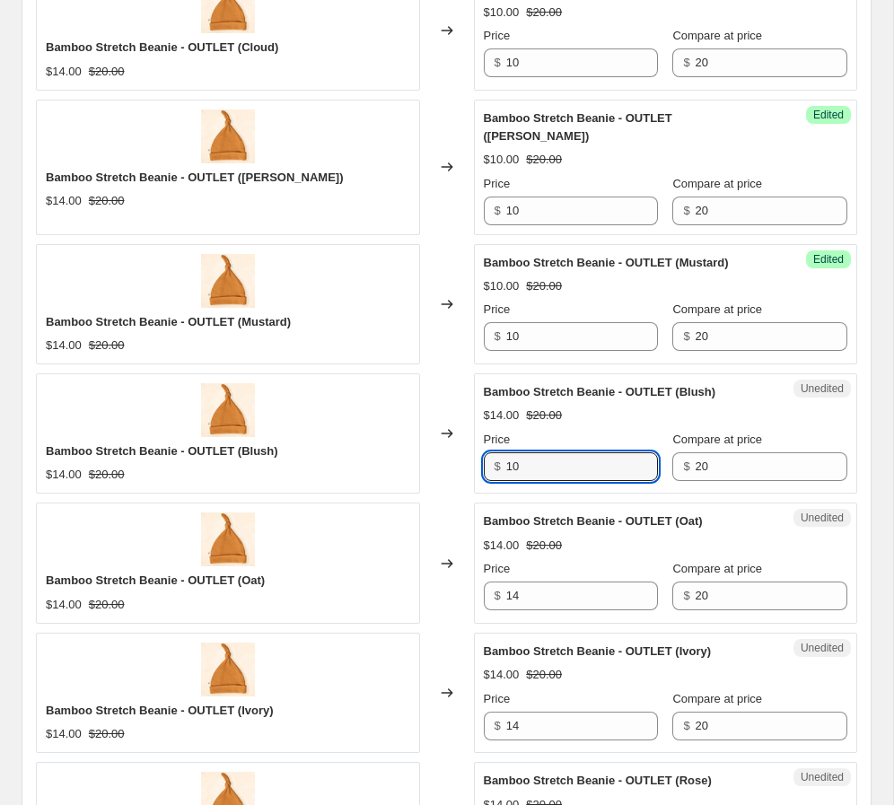
scroll to position [699, 0]
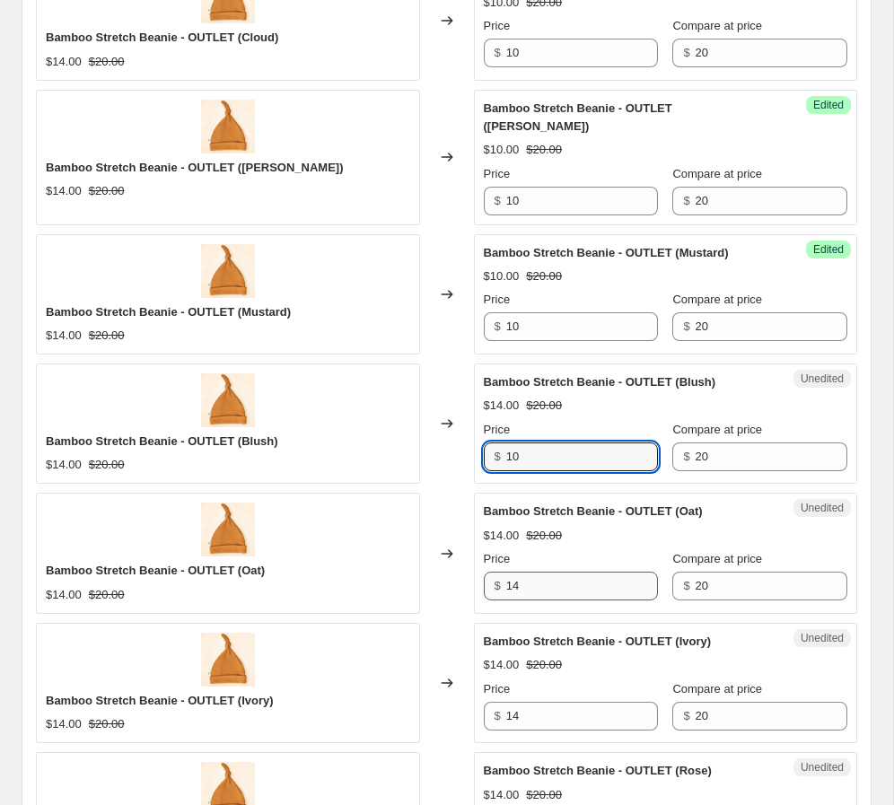
type input "10"
click at [539, 576] on input "14" at bounding box center [582, 586] width 152 height 29
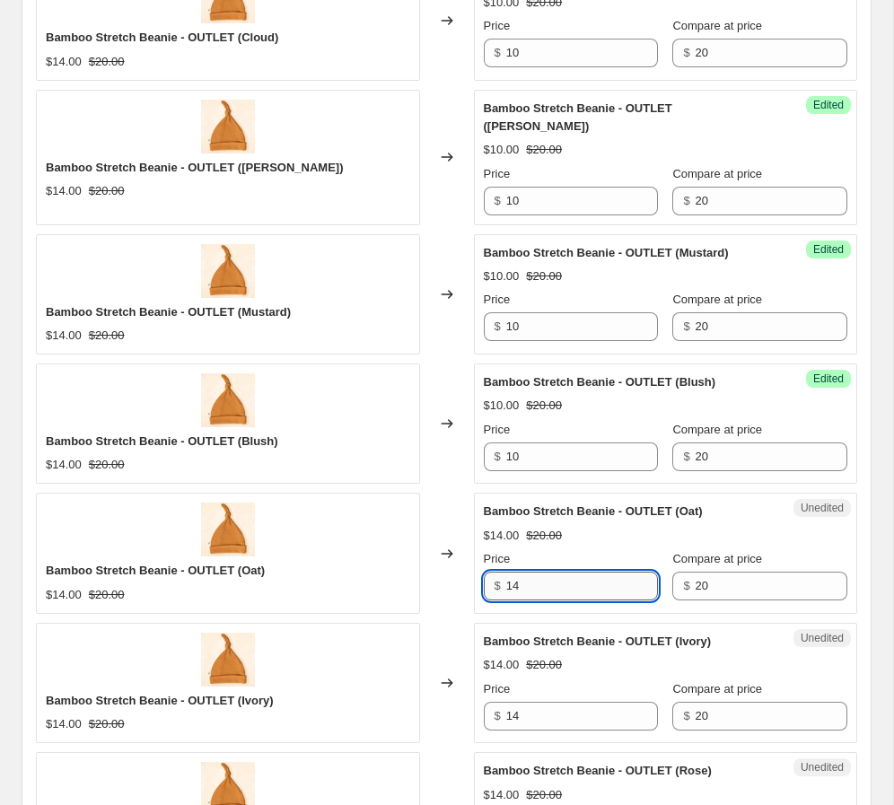
click at [539, 576] on input "14" at bounding box center [582, 586] width 152 height 29
paste input "0"
type input "10"
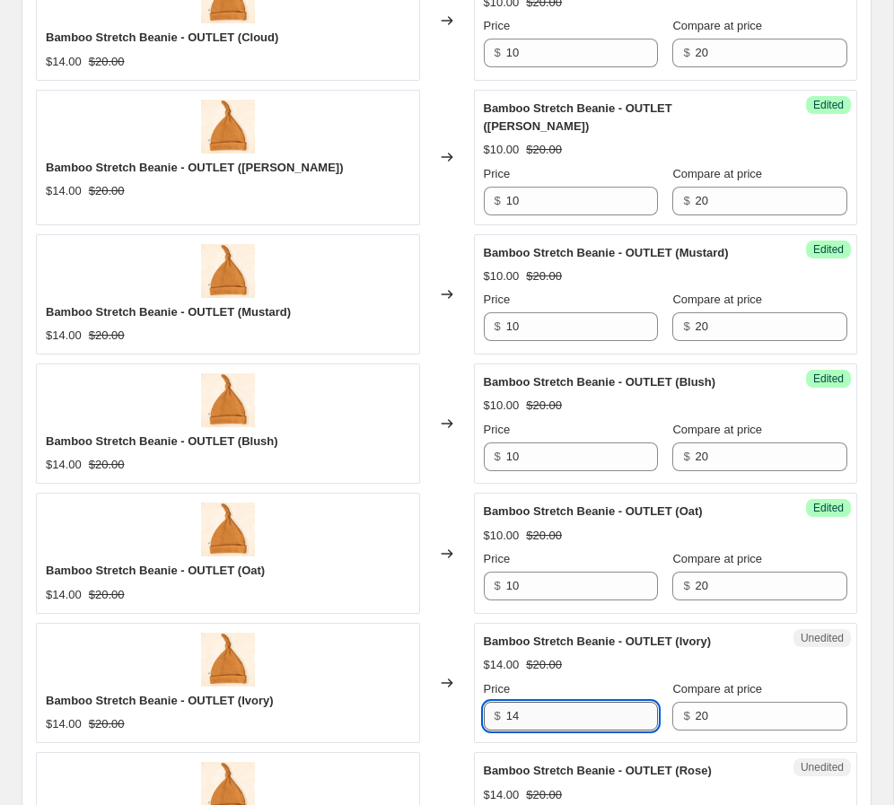
click at [528, 709] on input "14" at bounding box center [582, 716] width 152 height 29
paste input "0"
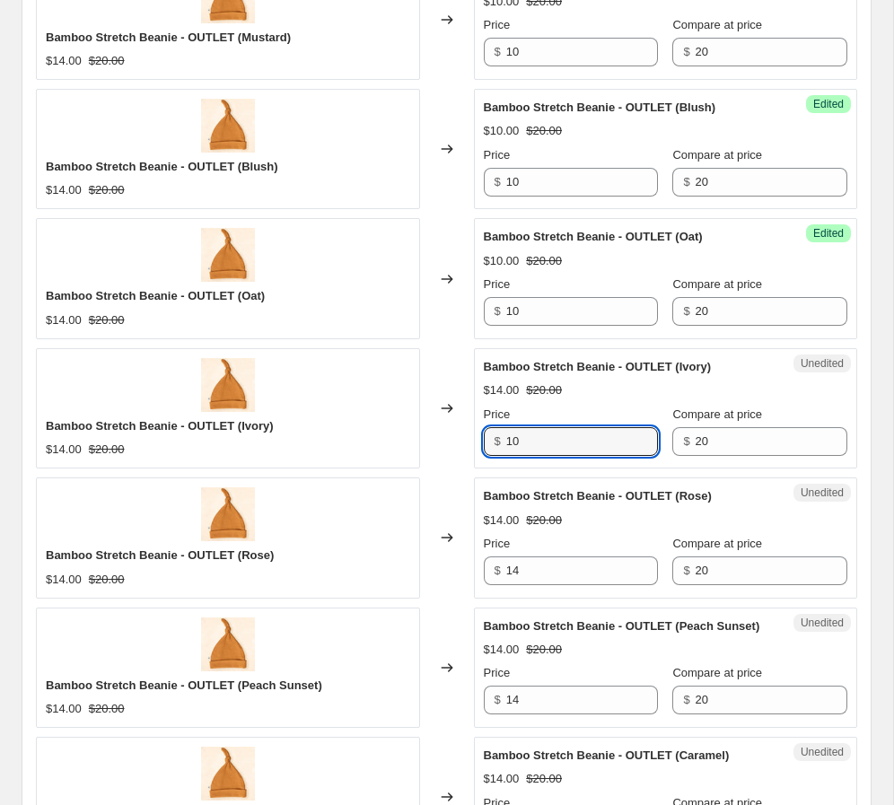
scroll to position [1091, 0]
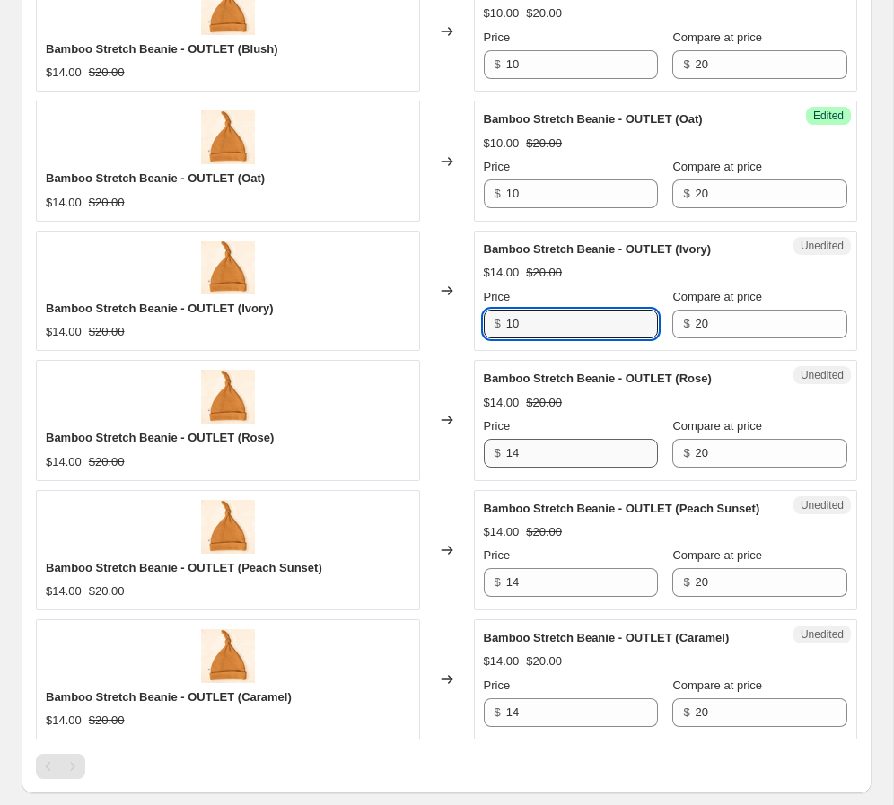
type input "10"
click at [545, 444] on input "14" at bounding box center [582, 453] width 152 height 29
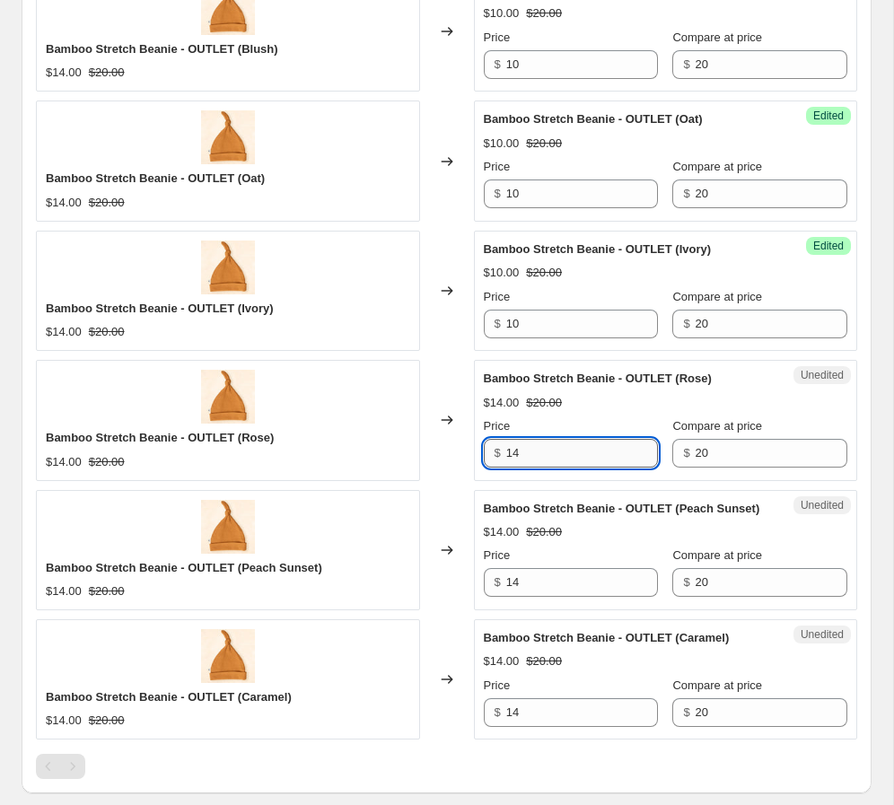
click at [545, 444] on input "14" at bounding box center [582, 453] width 152 height 29
paste input "0"
type input "10"
click at [554, 568] on input "14" at bounding box center [582, 582] width 152 height 29
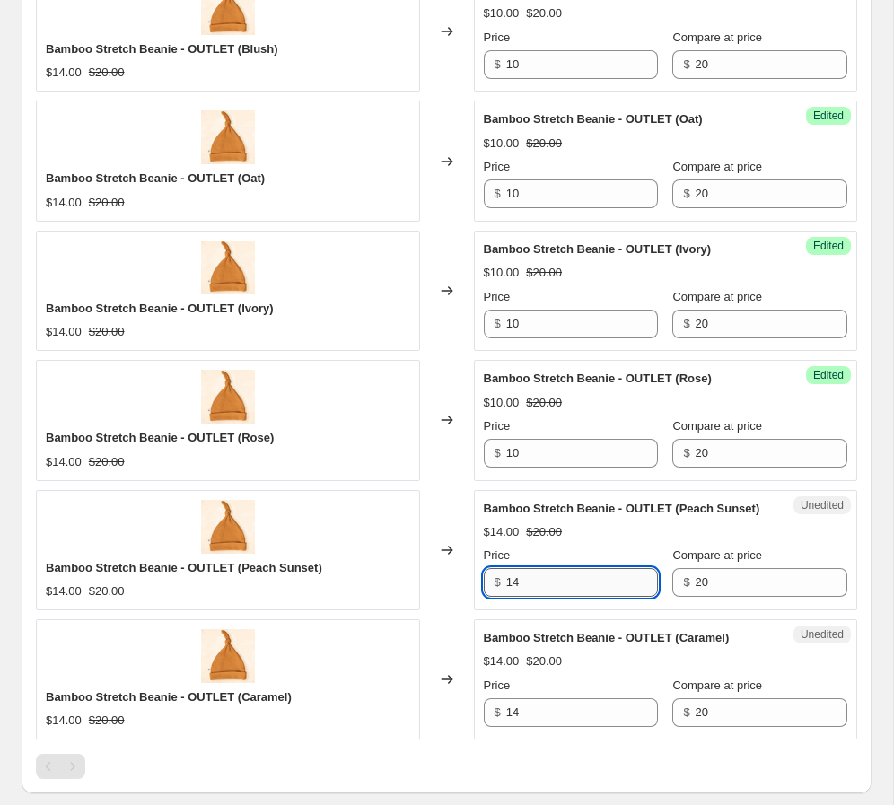
click at [554, 568] on input "14" at bounding box center [582, 582] width 152 height 29
paste input "0"
type input "10"
click at [542, 698] on input "14" at bounding box center [582, 712] width 152 height 29
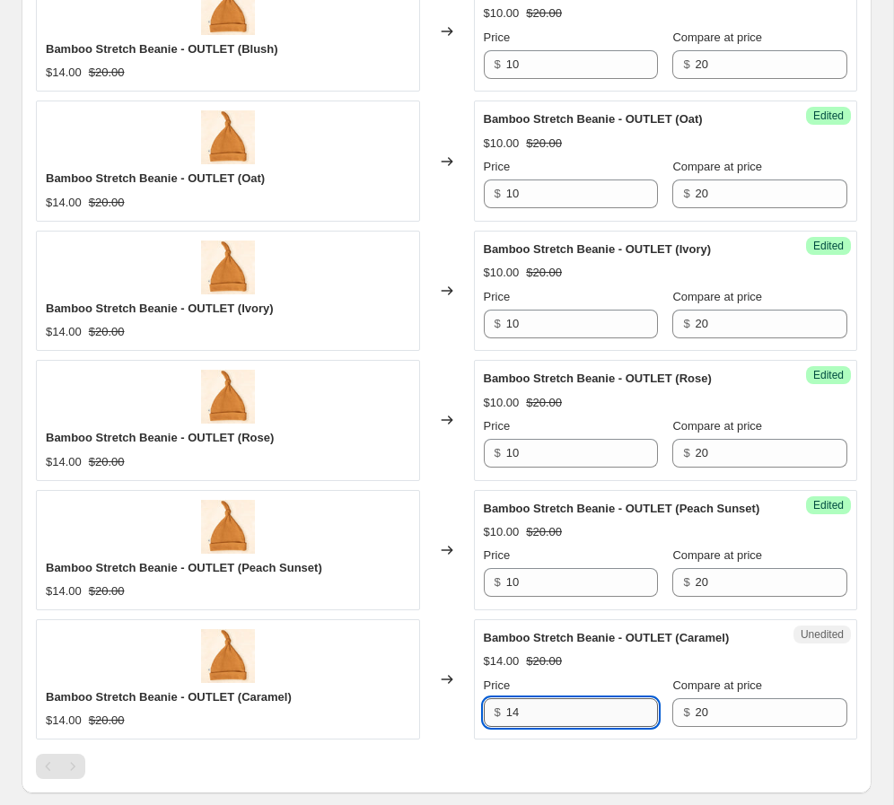
click at [542, 698] on input "14" at bounding box center [582, 712] width 152 height 29
paste input "0"
type input "10"
click at [406, 734] on div "Bamboo Stretch Beanie - OUTLET (Cloud) $14.00 $20.00 Changed to Success Edited …" at bounding box center [446, 173] width 821 height 1211
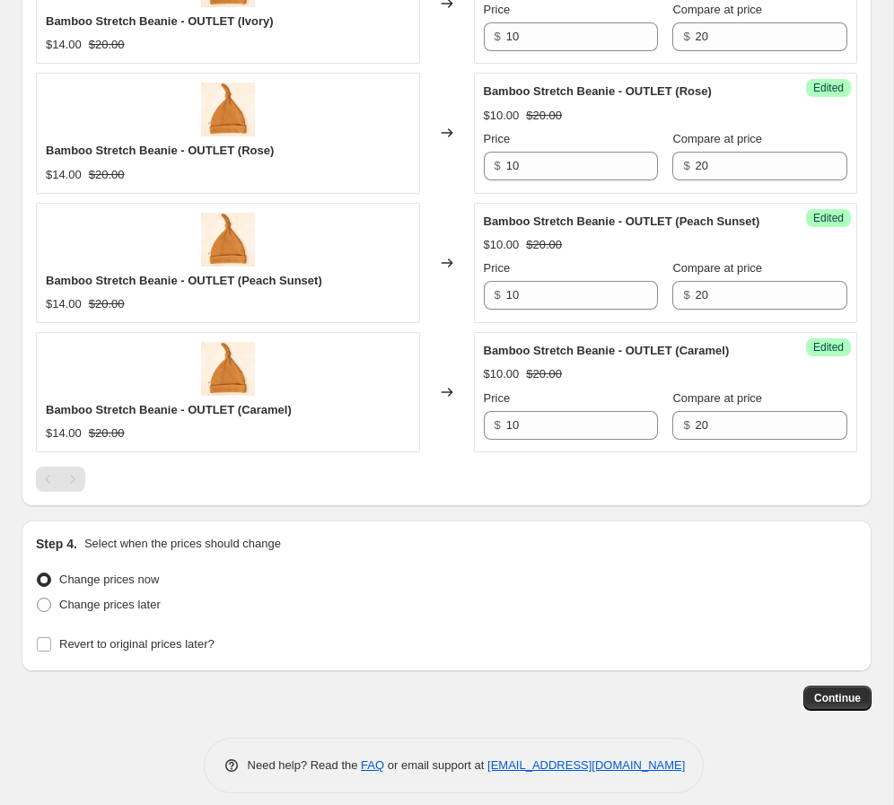
scroll to position [1379, 0]
click at [150, 597] on span "Change prices later" at bounding box center [109, 603] width 101 height 13
click at [38, 597] on input "Change prices later" at bounding box center [37, 597] width 1 height 1
radio input "true"
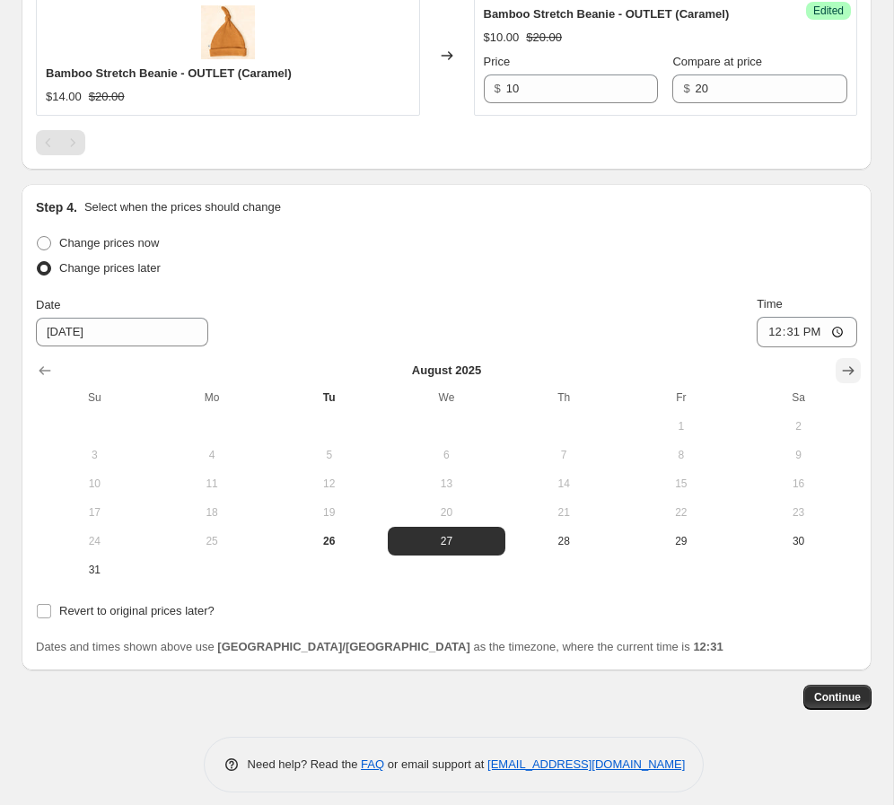
click at [627, 362] on icon "Show next month, September 2025" at bounding box center [848, 371] width 18 height 18
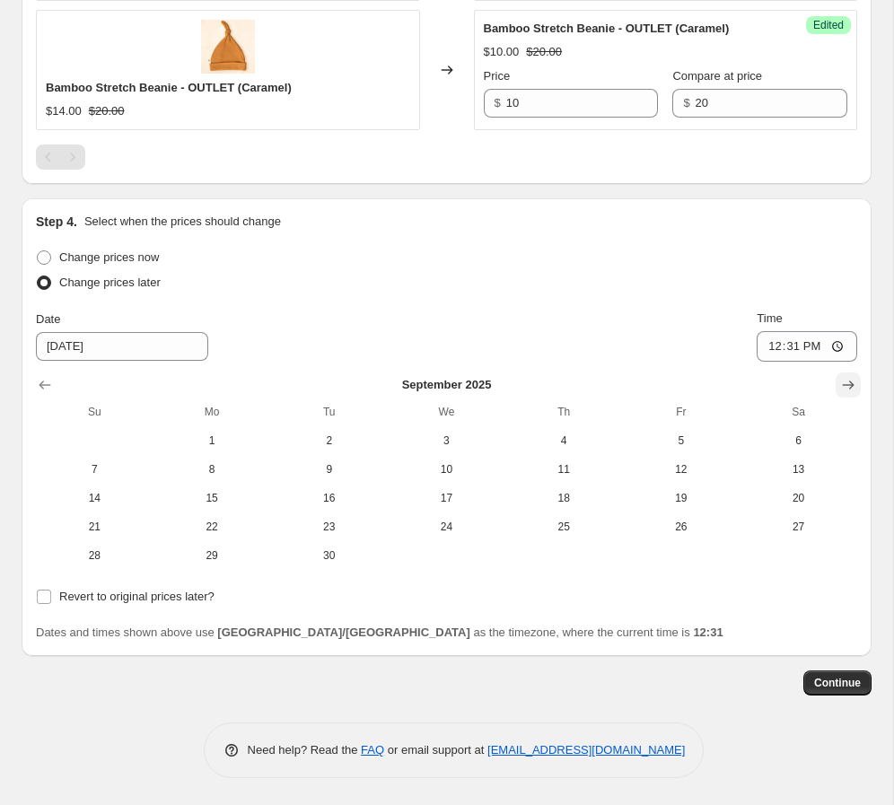
scroll to position [1686, 0]
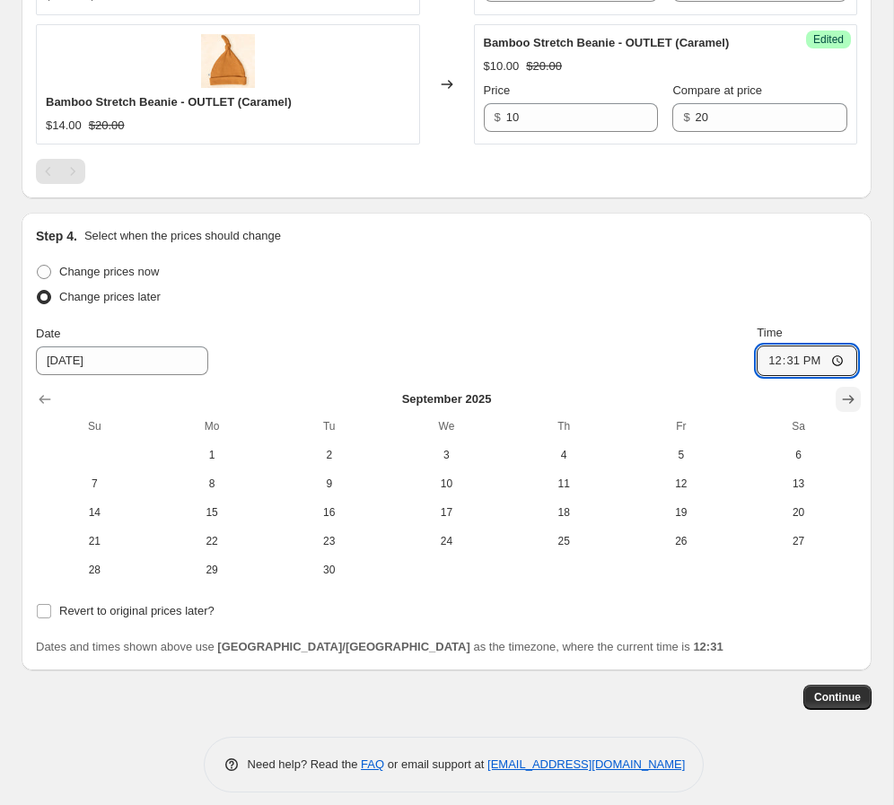
click at [627, 353] on input "12:31" at bounding box center [806, 360] width 100 height 31
click at [346, 448] on span "2" at bounding box center [328, 455] width 103 height 14
type input "[DATE]"
click at [627, 345] on input "12:31" at bounding box center [806, 360] width 100 height 31
type input "00:00"
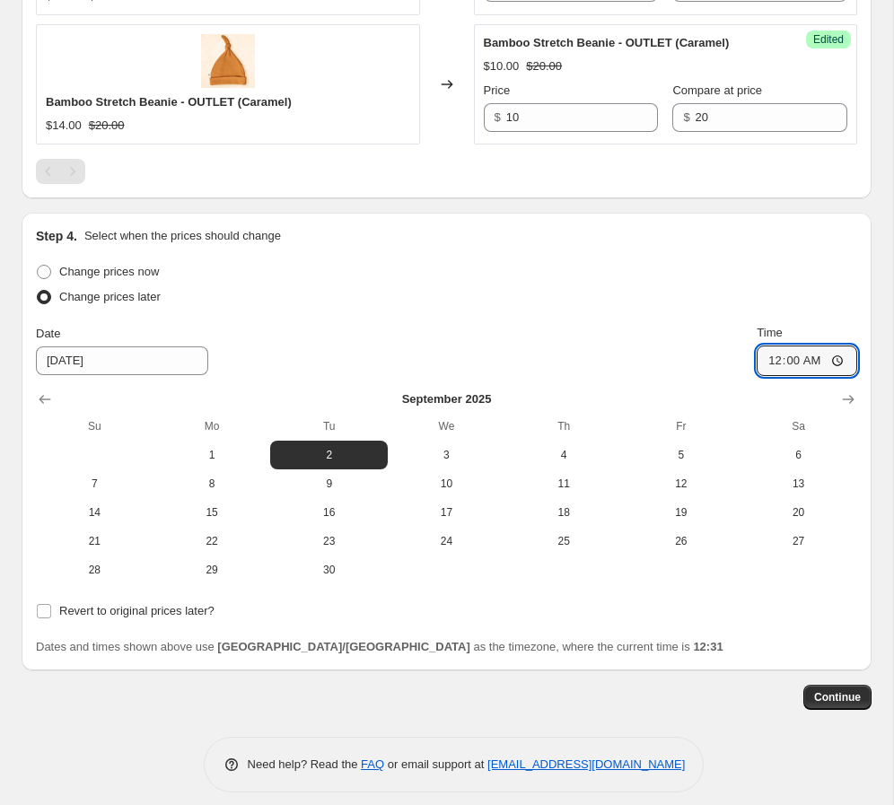
click at [603, 325] on div "Date [DATE] Time 00:00" at bounding box center [446, 350] width 821 height 52
click at [188, 604] on span "Revert to original prices later?" at bounding box center [136, 610] width 155 height 13
click at [51, 604] on input "Revert to original prices later?" at bounding box center [44, 611] width 14 height 14
checkbox input "true"
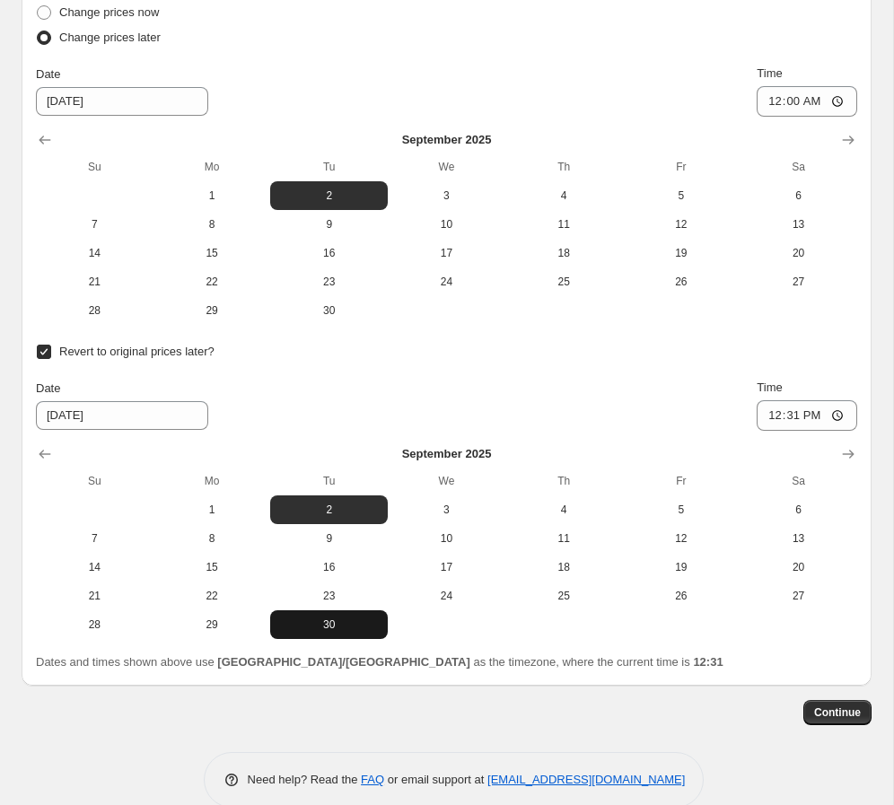
scroll to position [1960, 0]
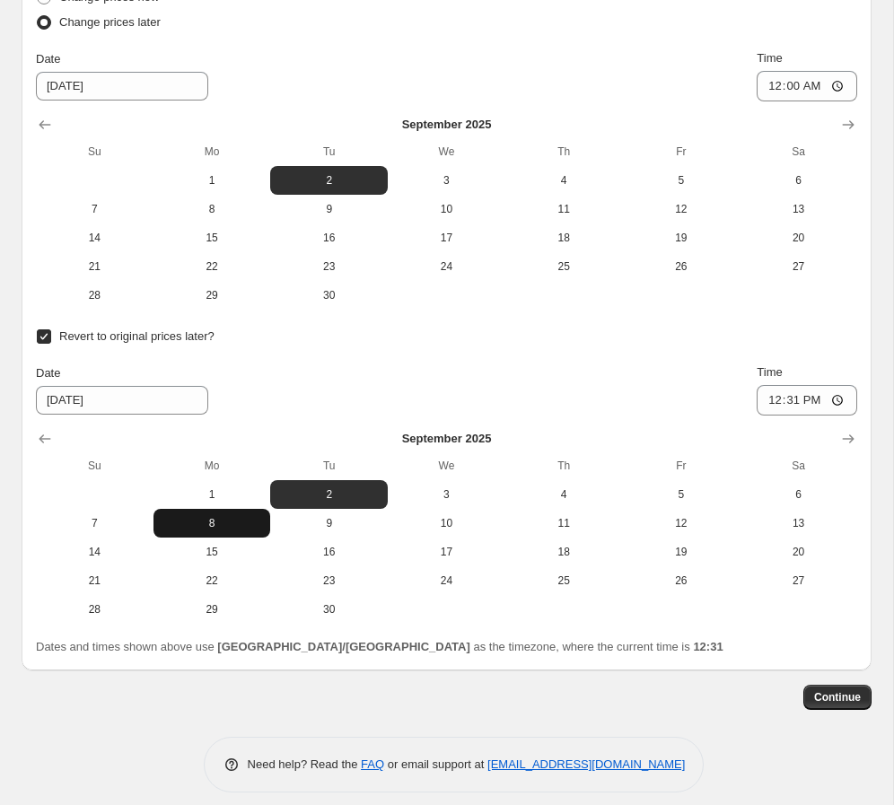
click at [233, 521] on button "8" at bounding box center [212, 523] width 118 height 29
type input "[DATE]"
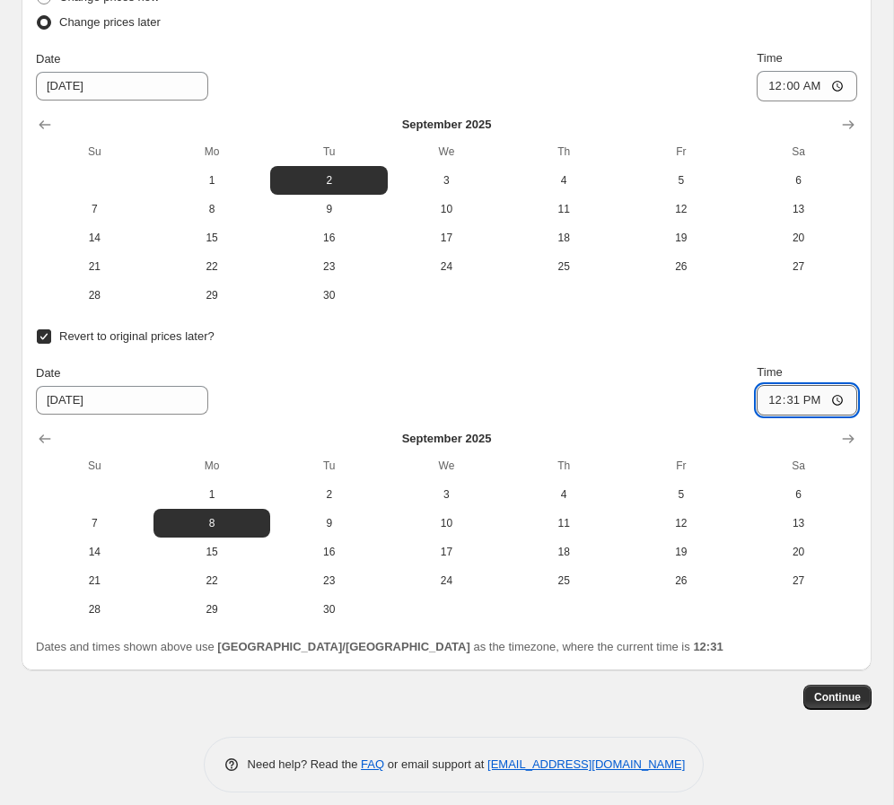
click at [627, 389] on input "12:31" at bounding box center [806, 400] width 100 height 31
click at [627, 690] on span "Continue" at bounding box center [837, 697] width 47 height 14
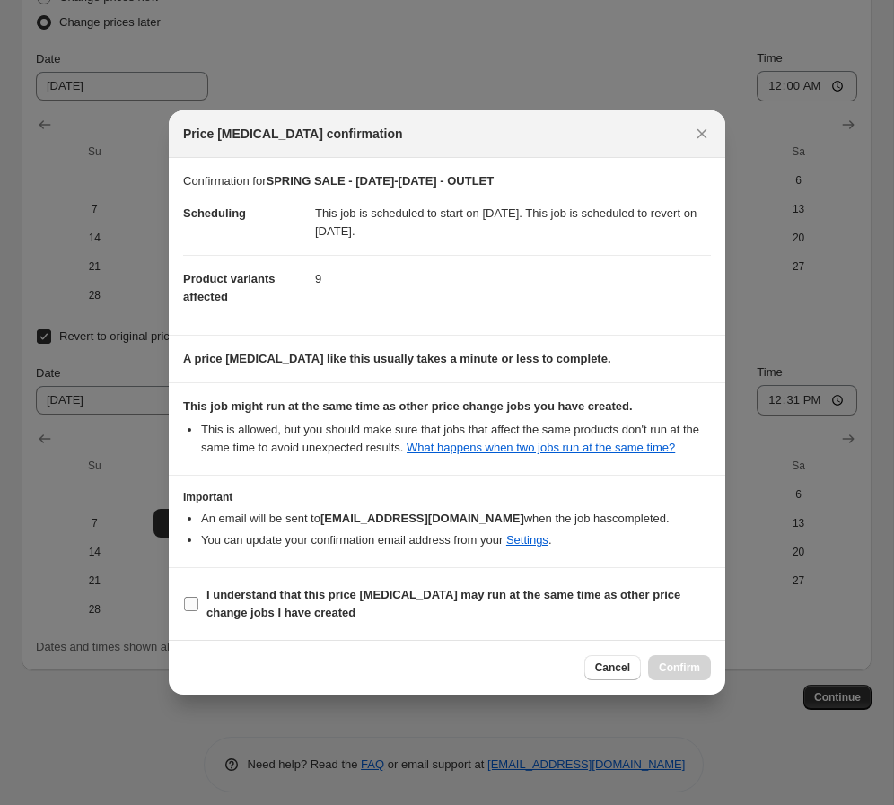
click at [361, 622] on span "I understand that this price [MEDICAL_DATA] may run at the same time as other p…" at bounding box center [458, 604] width 504 height 36
click at [198, 611] on input "I understand that this price [MEDICAL_DATA] may run at the same time as other p…" at bounding box center [191, 604] width 14 height 14
checkbox input "true"
click at [627, 672] on span "Confirm" at bounding box center [679, 667] width 41 height 14
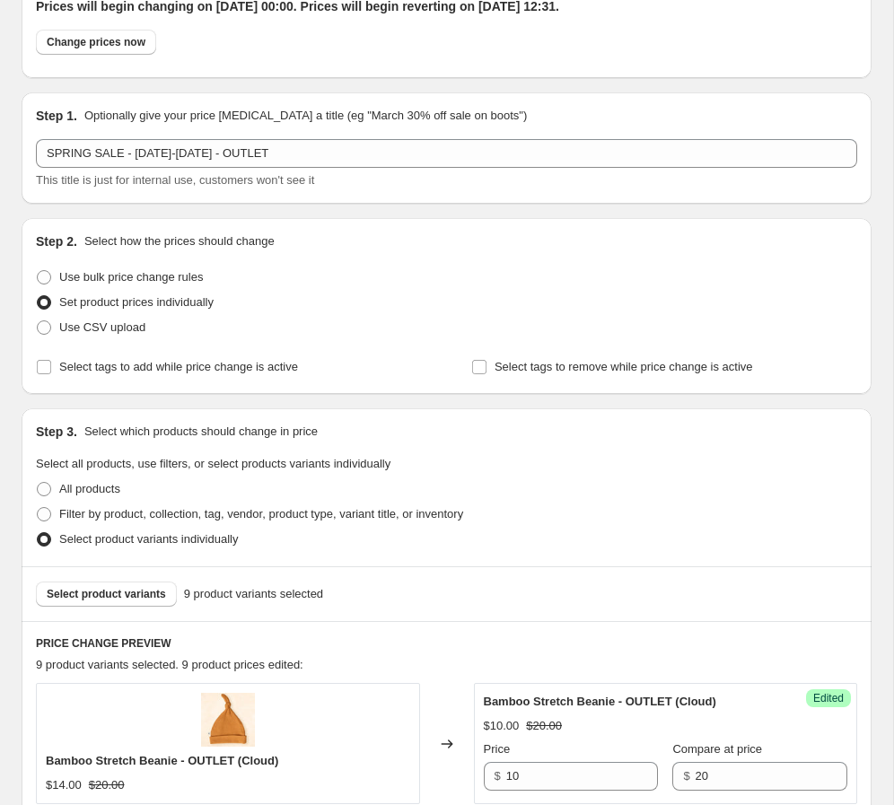
scroll to position [42, 0]
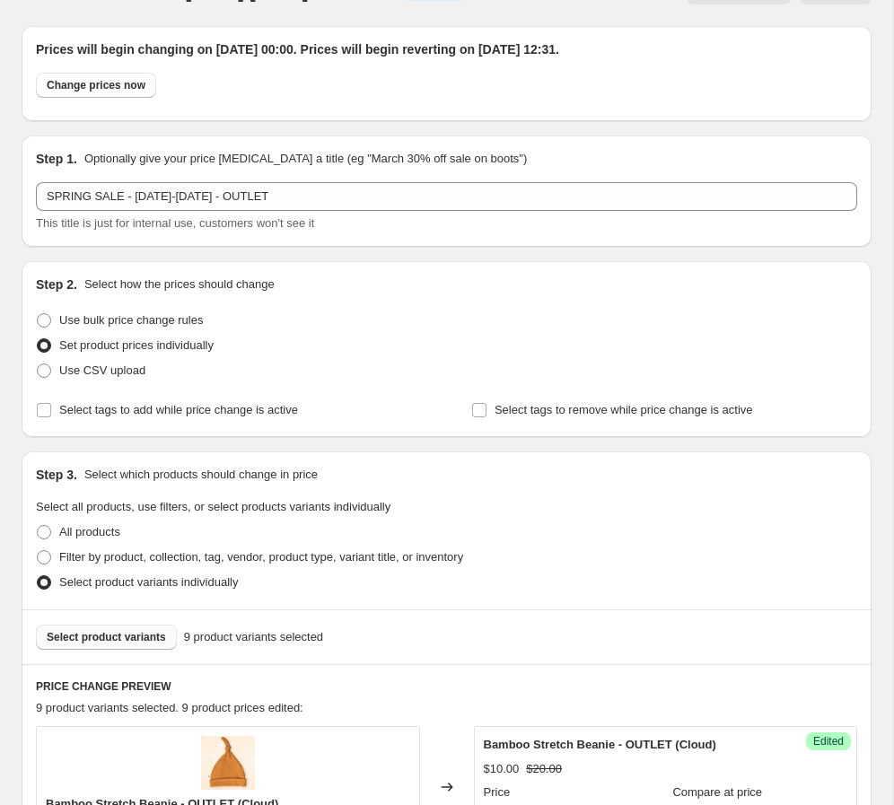
click at [134, 637] on span "Select product variants" at bounding box center [106, 637] width 119 height 14
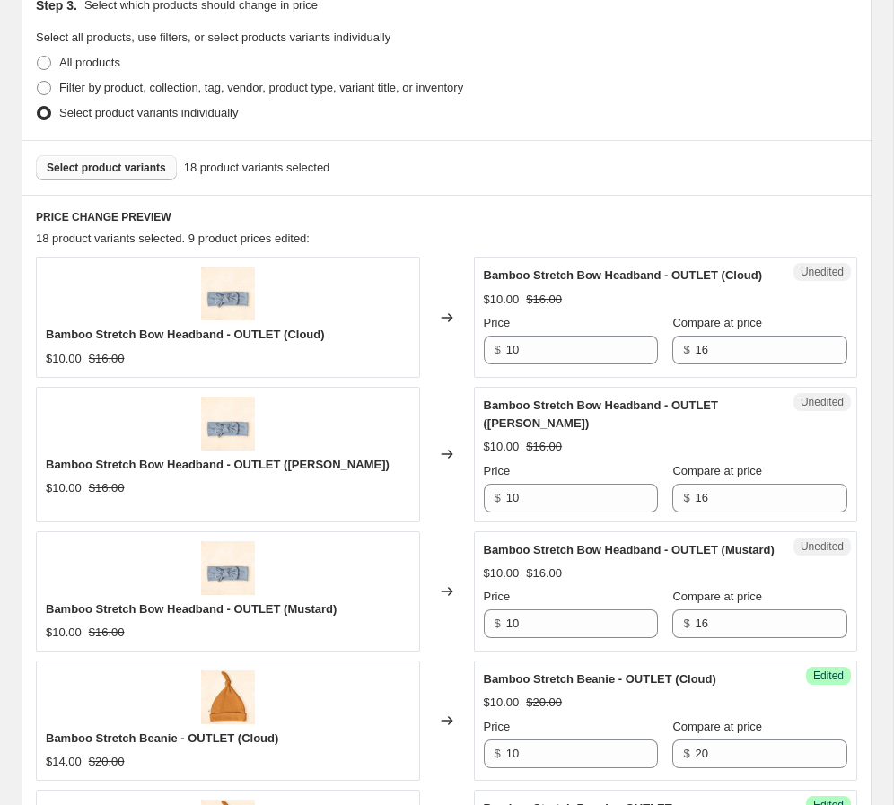
scroll to position [535, 0]
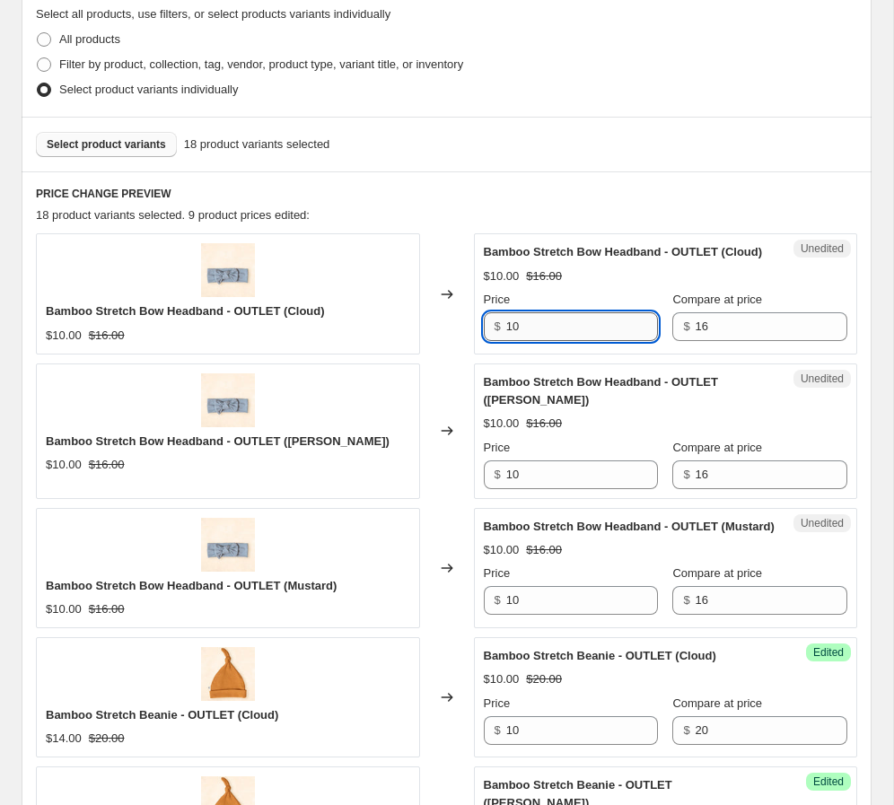
click at [562, 321] on input "10" at bounding box center [582, 326] width 152 height 29
type input "8"
drag, startPoint x: 576, startPoint y: 342, endPoint x: 565, endPoint y: 331, distance: 15.2
click at [576, 342] on div "Unedited Bamboo Stretch Bow Headband - OUTLET (Cloud) $10.00 $16.00 Price $ 8 C…" at bounding box center [666, 293] width 384 height 120
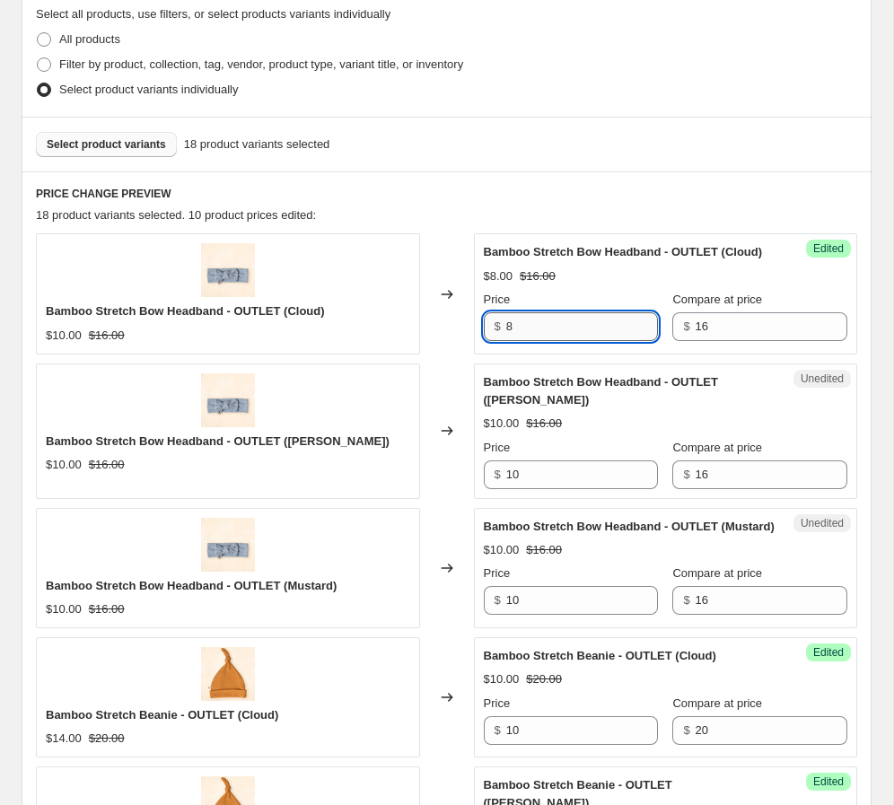
click at [555, 327] on input "8" at bounding box center [582, 326] width 152 height 29
click at [559, 483] on input "10" at bounding box center [582, 474] width 152 height 29
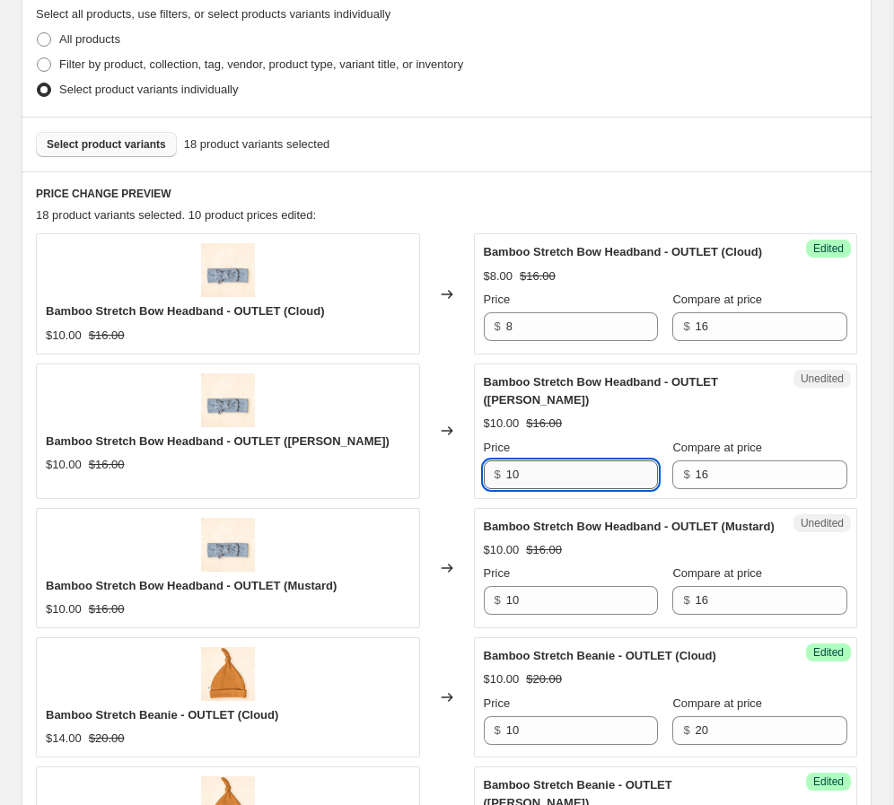
click at [560, 482] on input "10" at bounding box center [582, 474] width 152 height 29
paste input "8"
type input "8"
click at [562, 615] on input "10" at bounding box center [582, 600] width 152 height 29
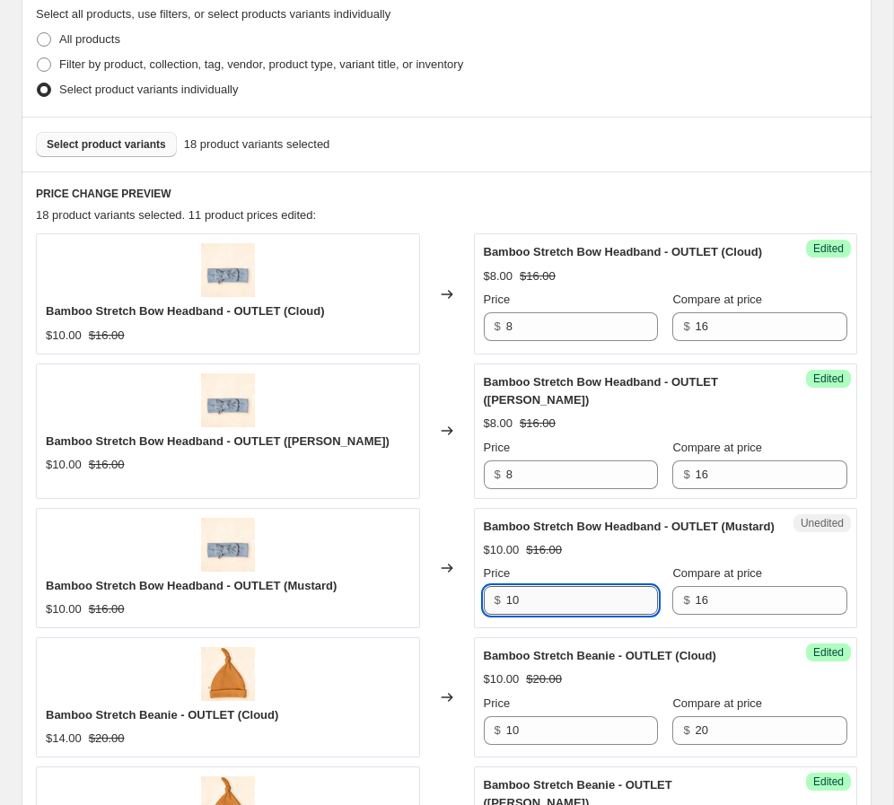
paste input "8"
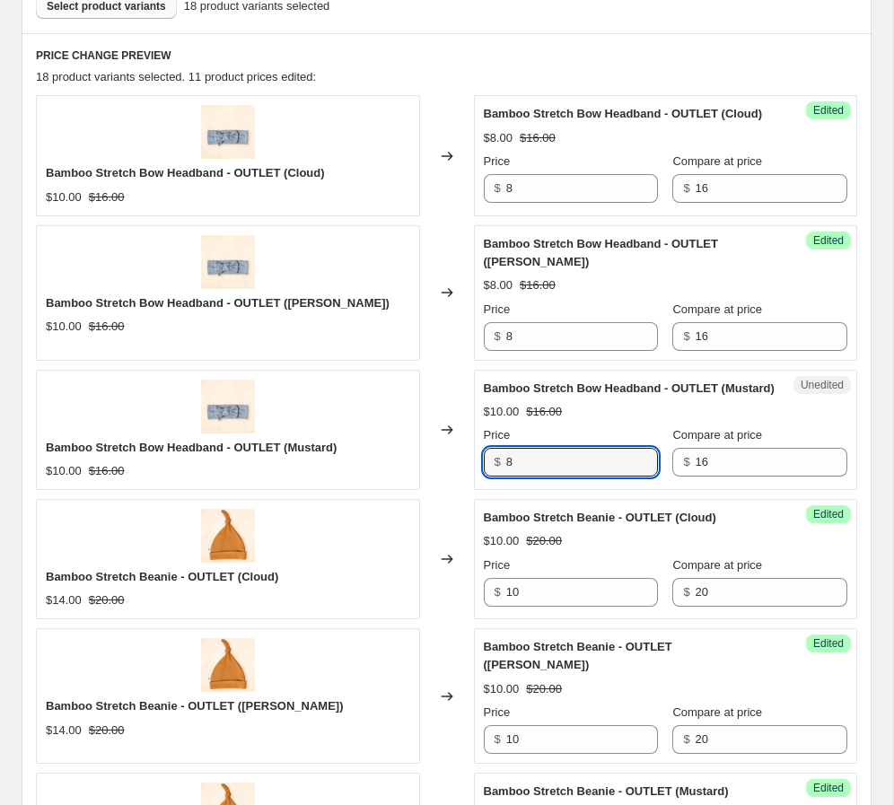
scroll to position [694, 0]
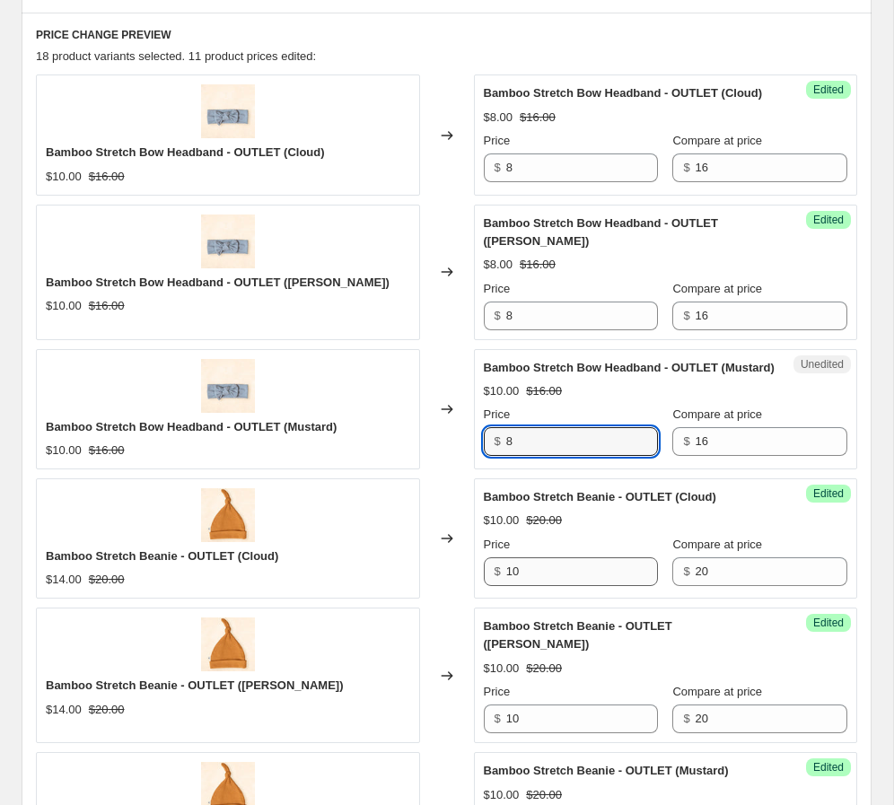
type input "8"
click at [541, 586] on input "10" at bounding box center [582, 571] width 152 height 29
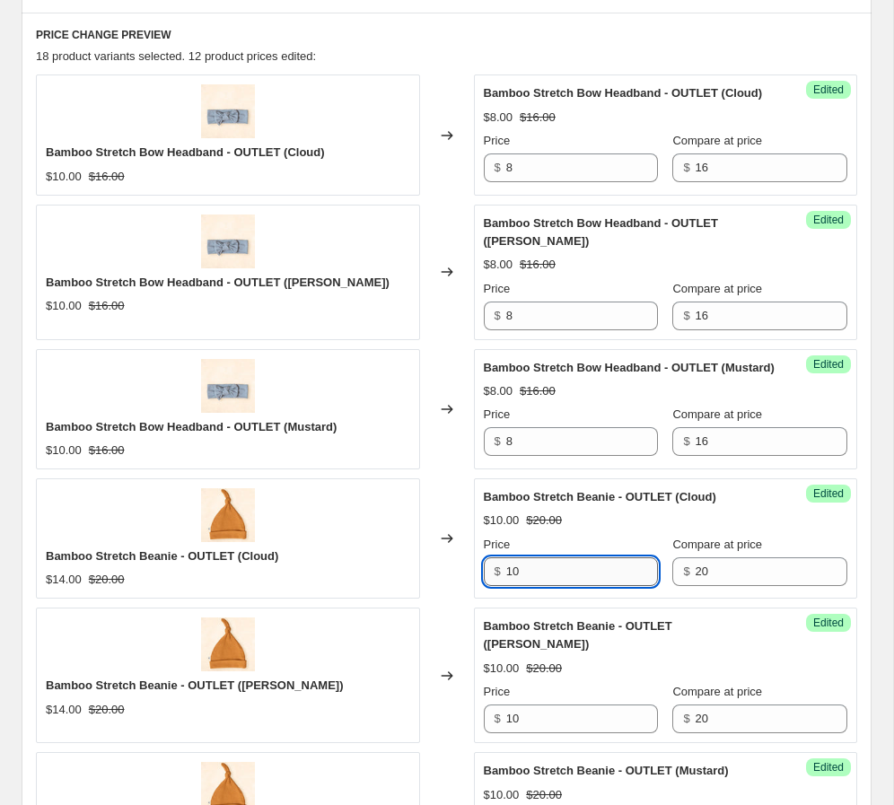
click at [541, 586] on input "10" at bounding box center [582, 571] width 152 height 29
paste input "8"
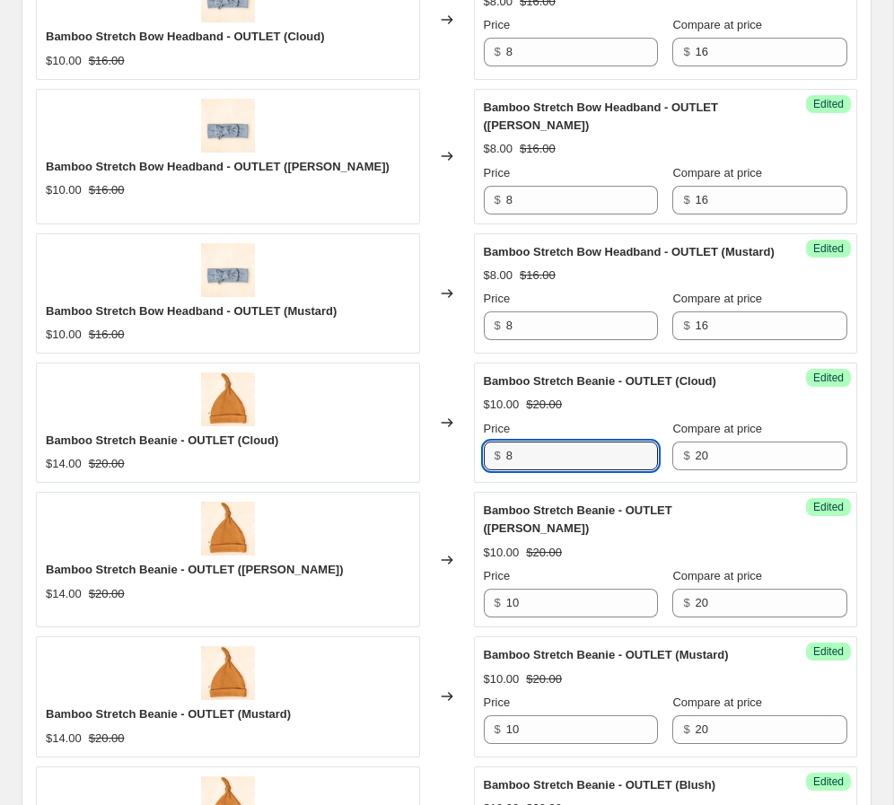
scroll to position [829, 0]
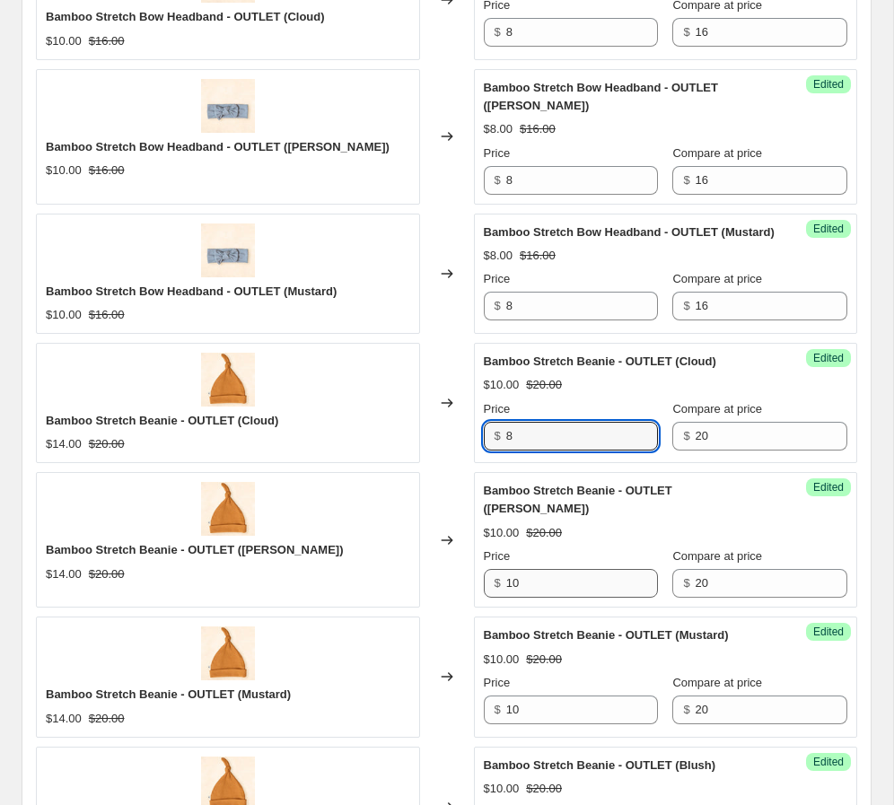
type input "8"
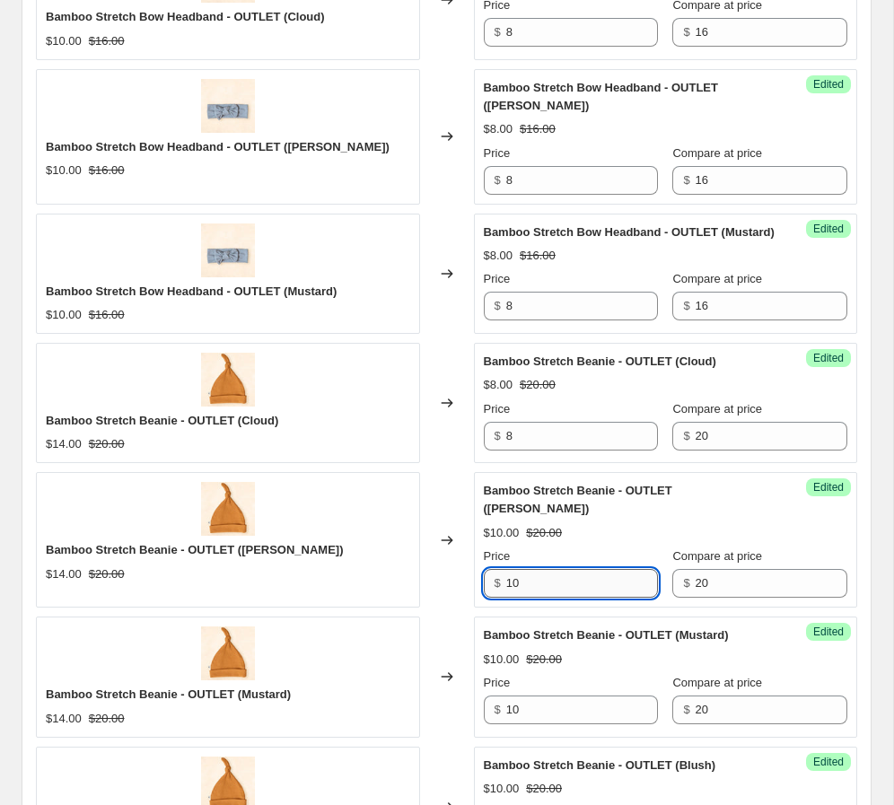
click at [540, 582] on input "10" at bounding box center [582, 583] width 152 height 29
paste input "8"
type input "8"
click at [542, 712] on input "10" at bounding box center [582, 709] width 152 height 29
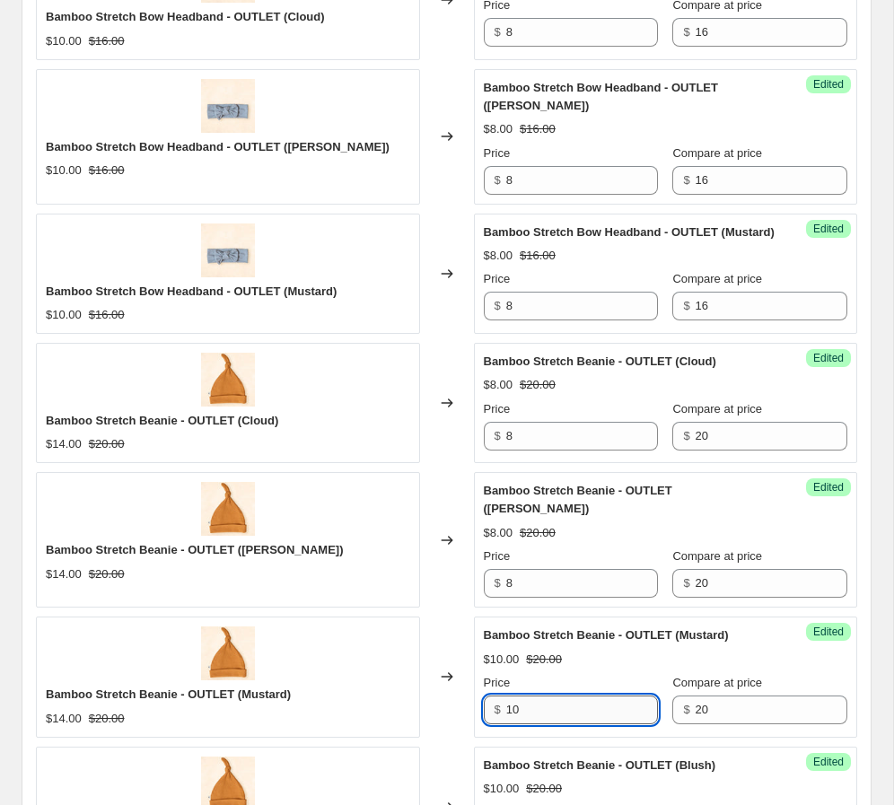
click at [542, 712] on input "10" at bounding box center [582, 709] width 152 height 29
paste input "8"
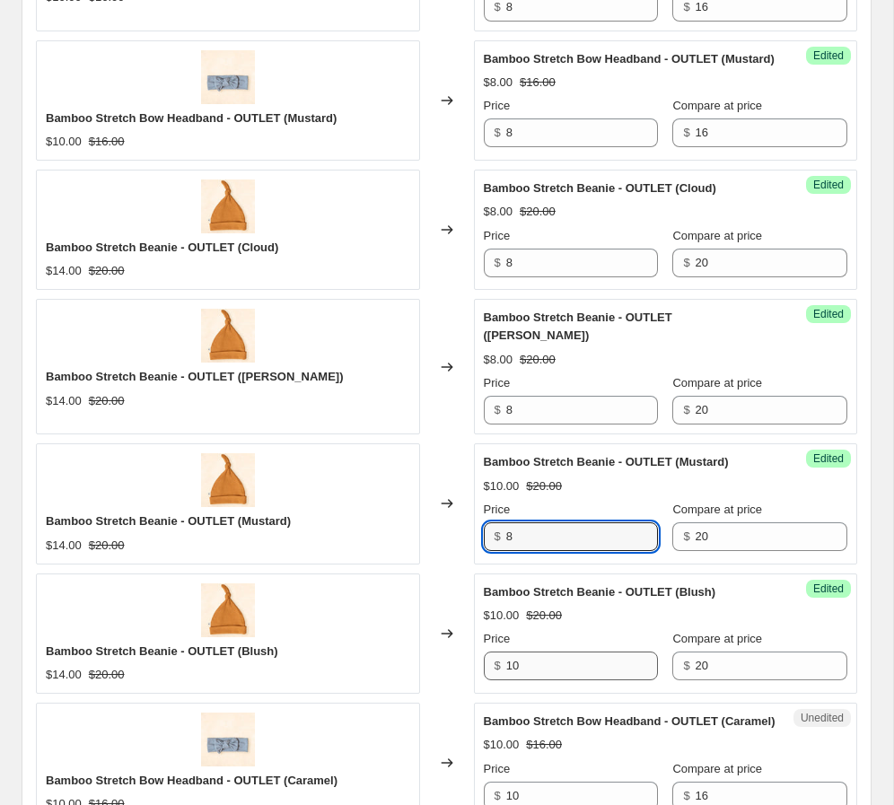
type input "8"
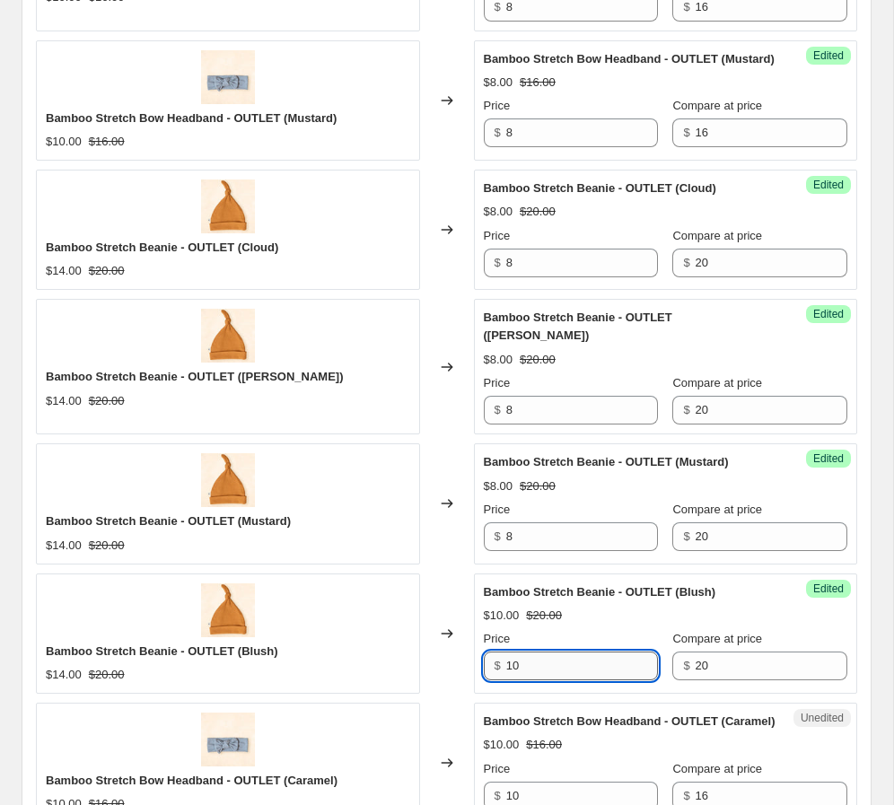
click at [528, 675] on input "10" at bounding box center [582, 665] width 152 height 29
paste input "8"
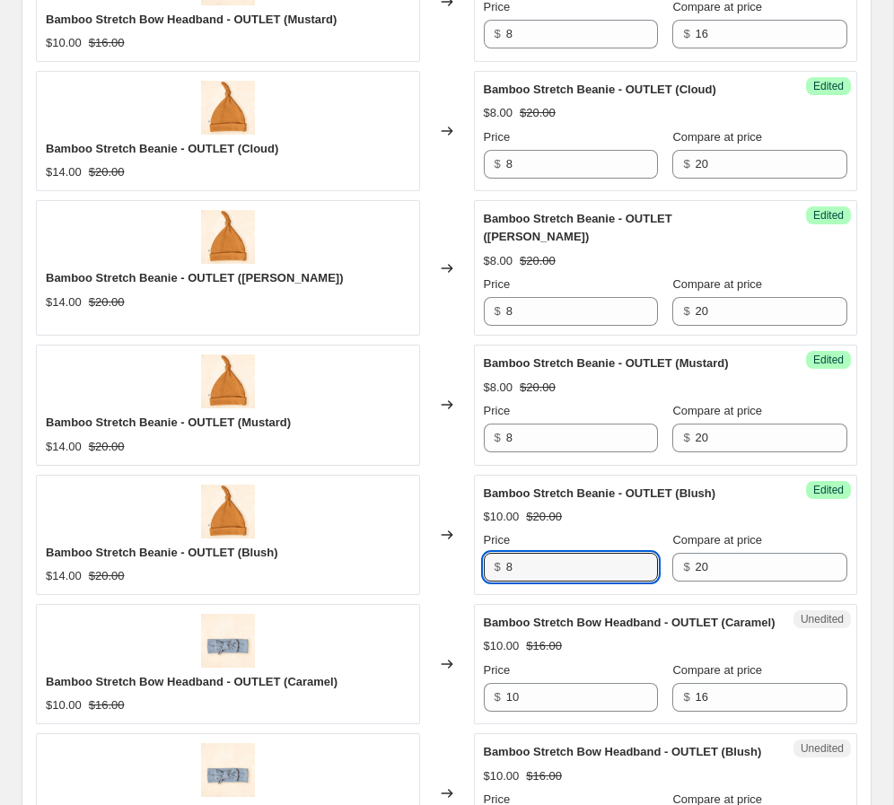
scroll to position [1127, 0]
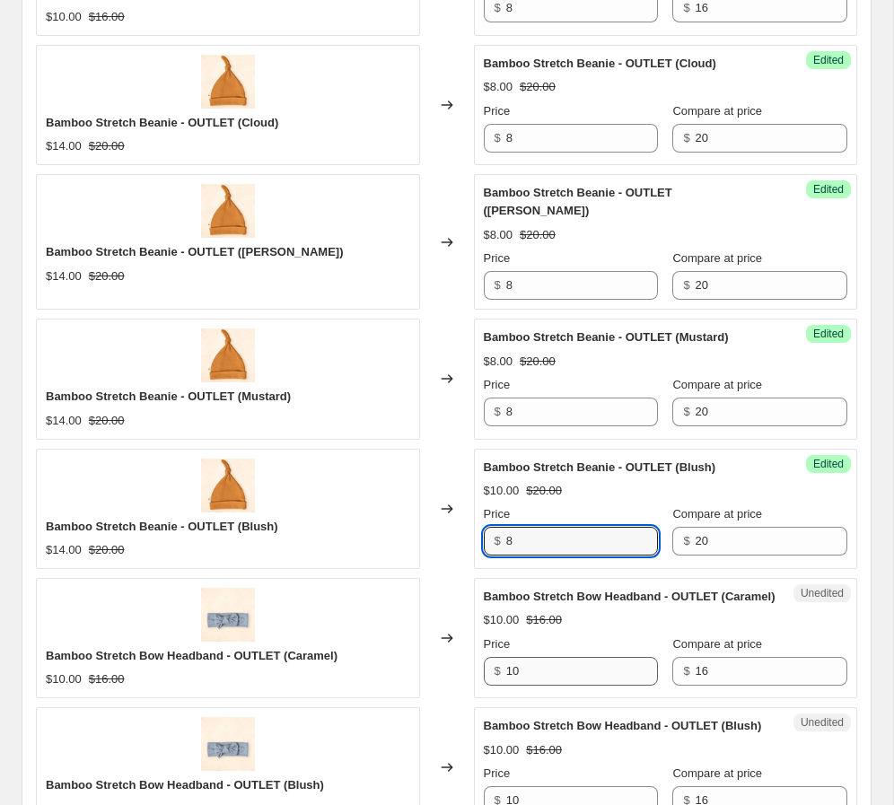
type input "8"
click at [535, 685] on input "10" at bounding box center [582, 671] width 152 height 29
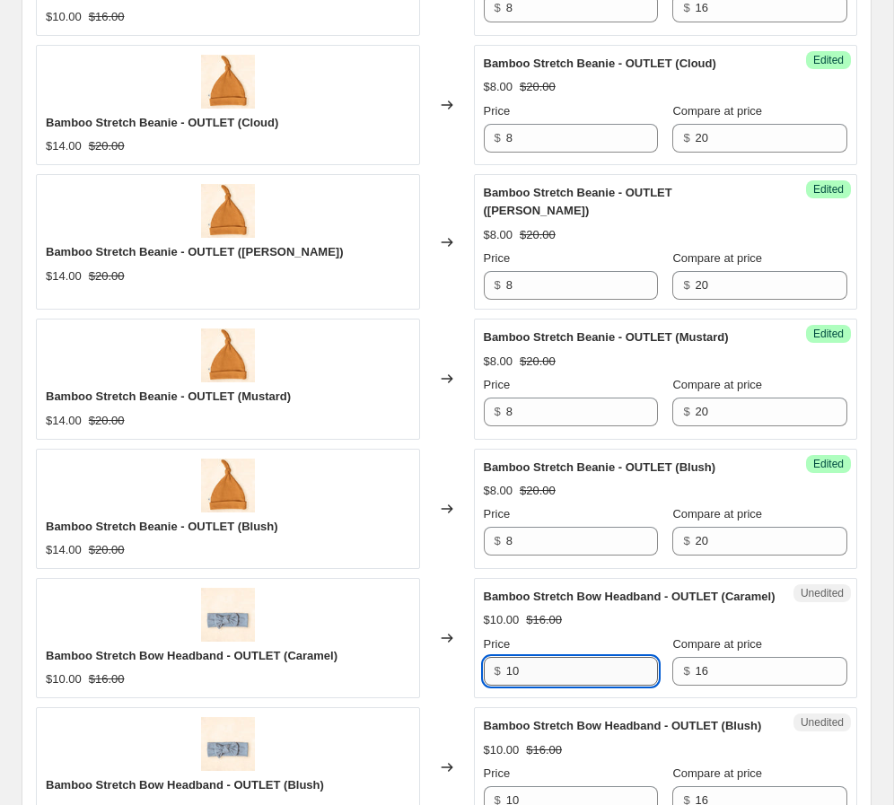
click at [535, 685] on input "10" at bounding box center [582, 671] width 152 height 29
paste input "8"
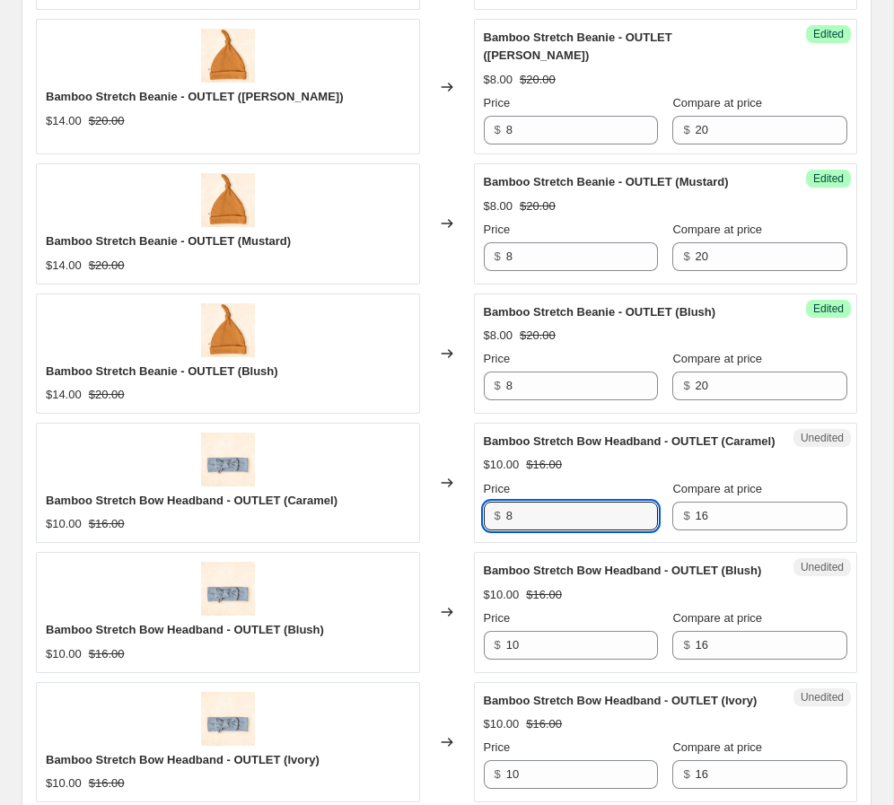
scroll to position [1335, 0]
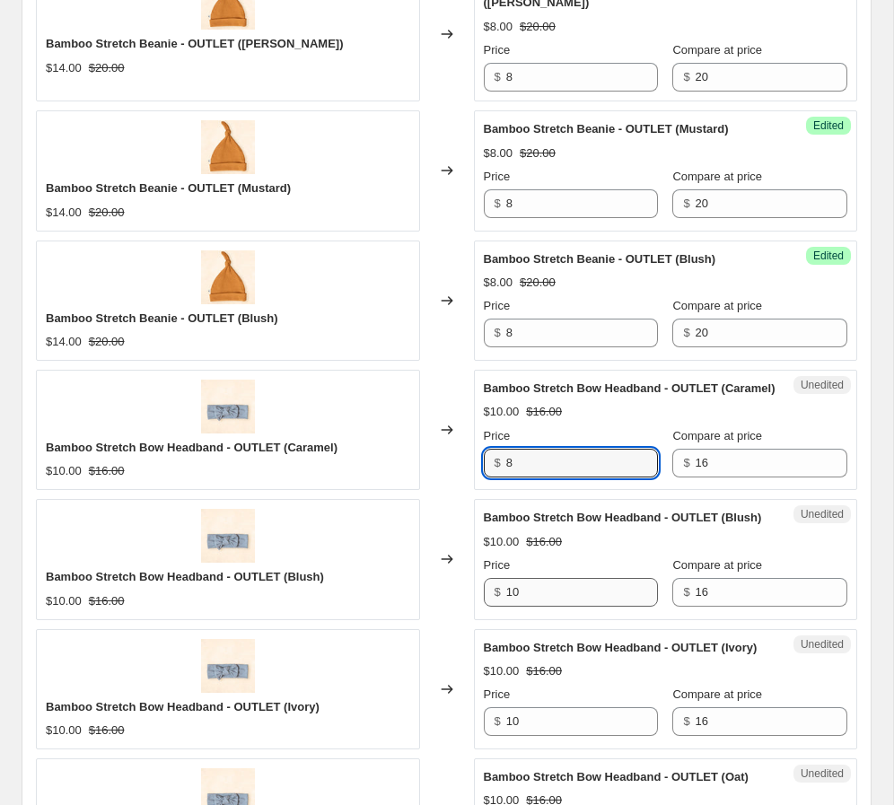
type input "8"
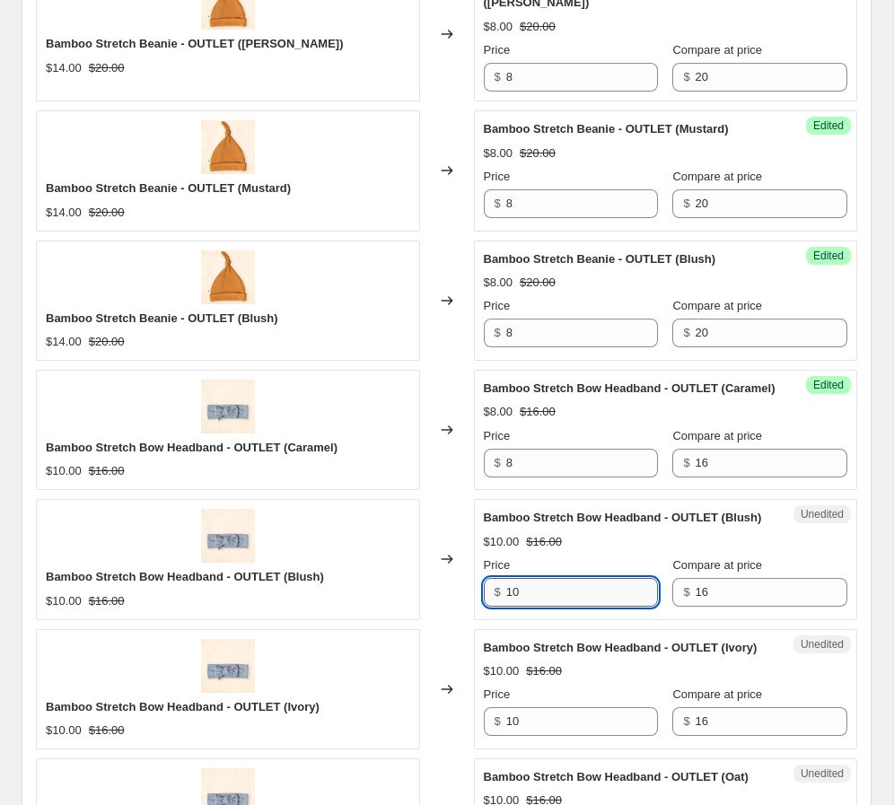
click at [537, 607] on input "10" at bounding box center [582, 592] width 152 height 29
paste input "8"
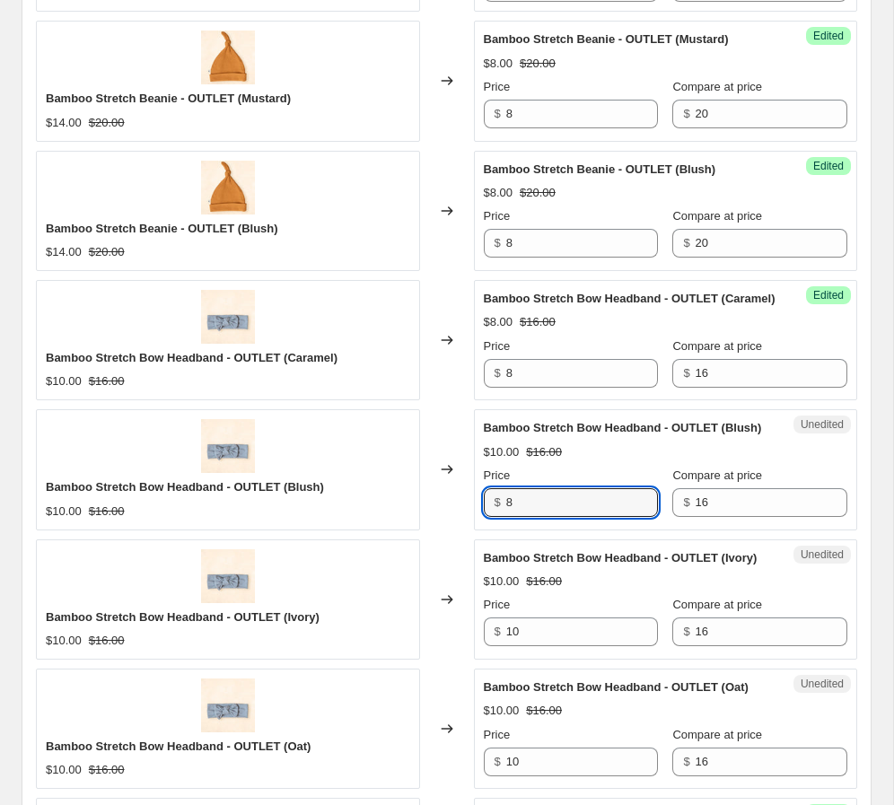
scroll to position [1497, 0]
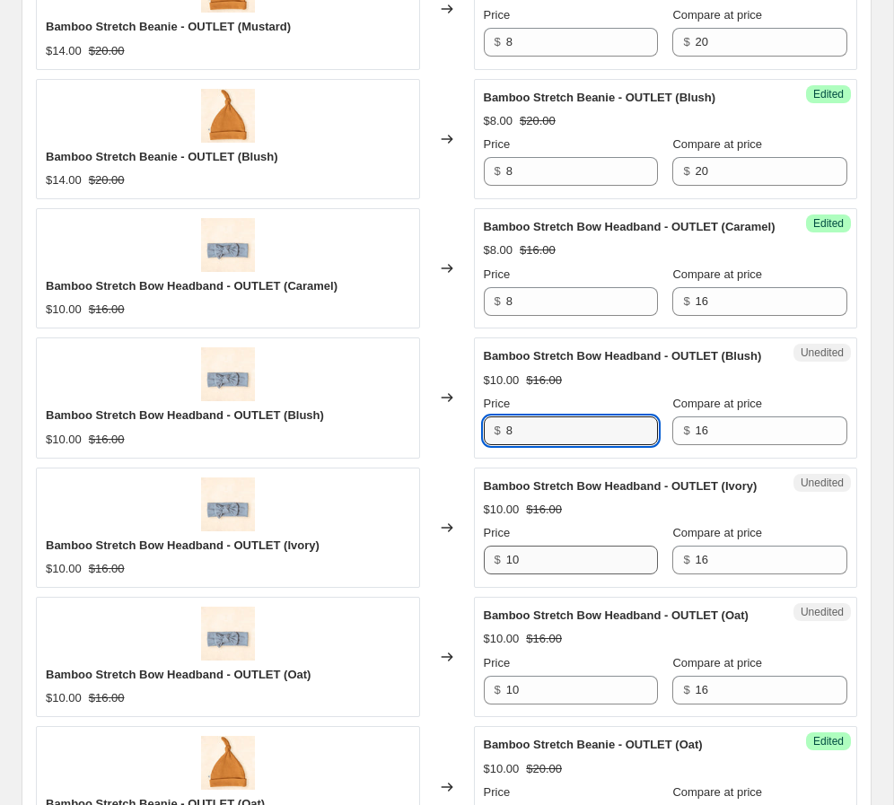
type input "8"
click at [533, 574] on input "10" at bounding box center [582, 560] width 152 height 29
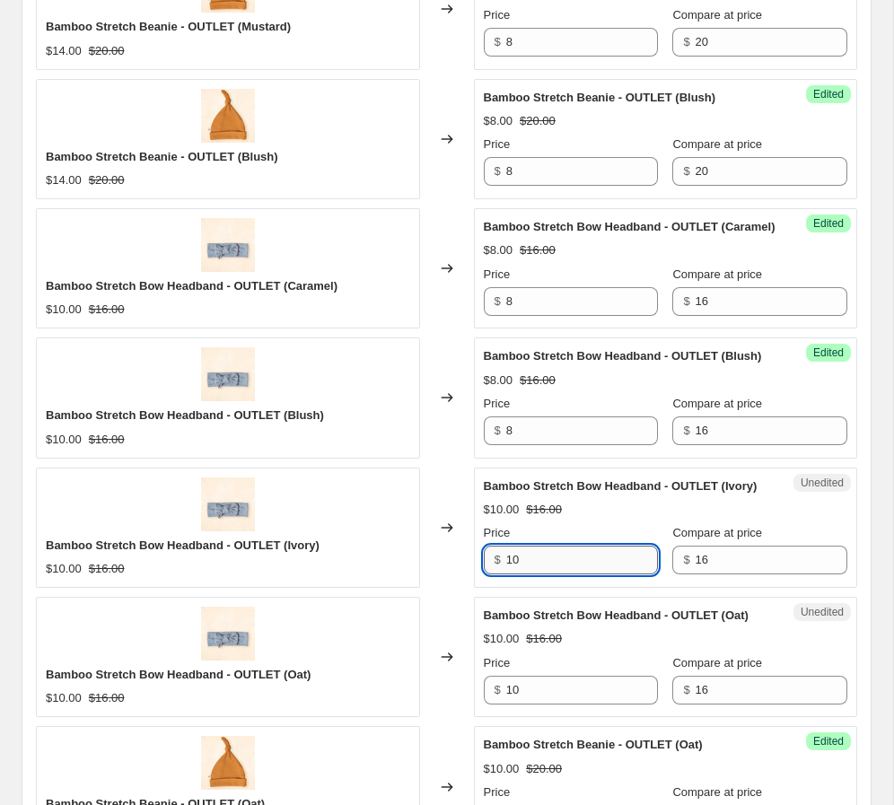
click at [533, 574] on input "10" at bounding box center [582, 560] width 152 height 29
paste input "8"
type input "8"
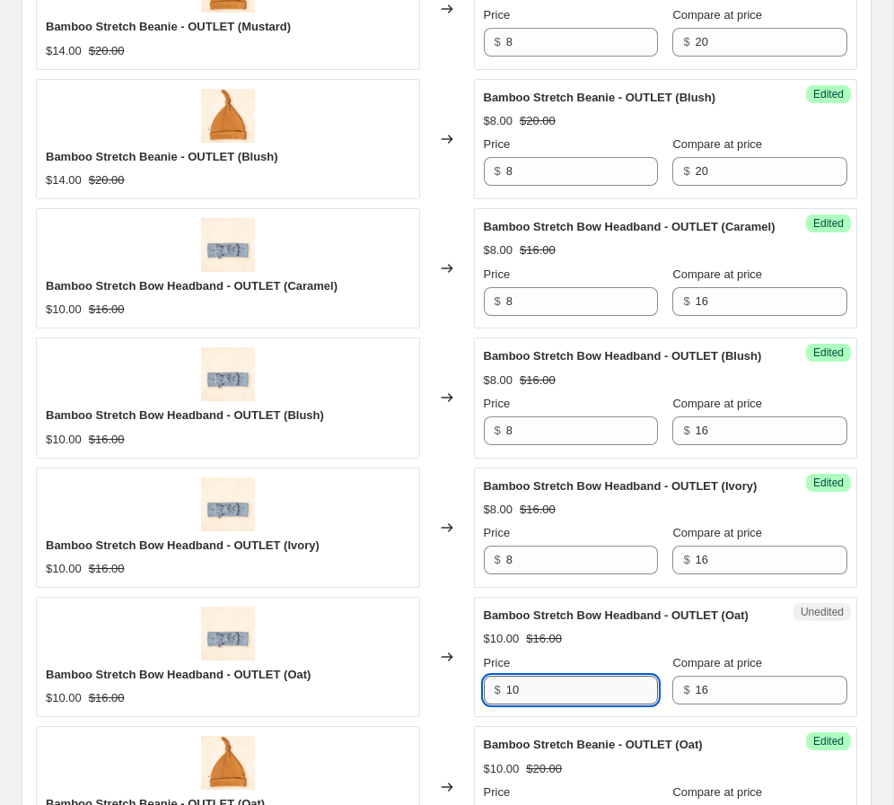
click at [544, 704] on input "10" at bounding box center [582, 690] width 152 height 29
paste input "8"
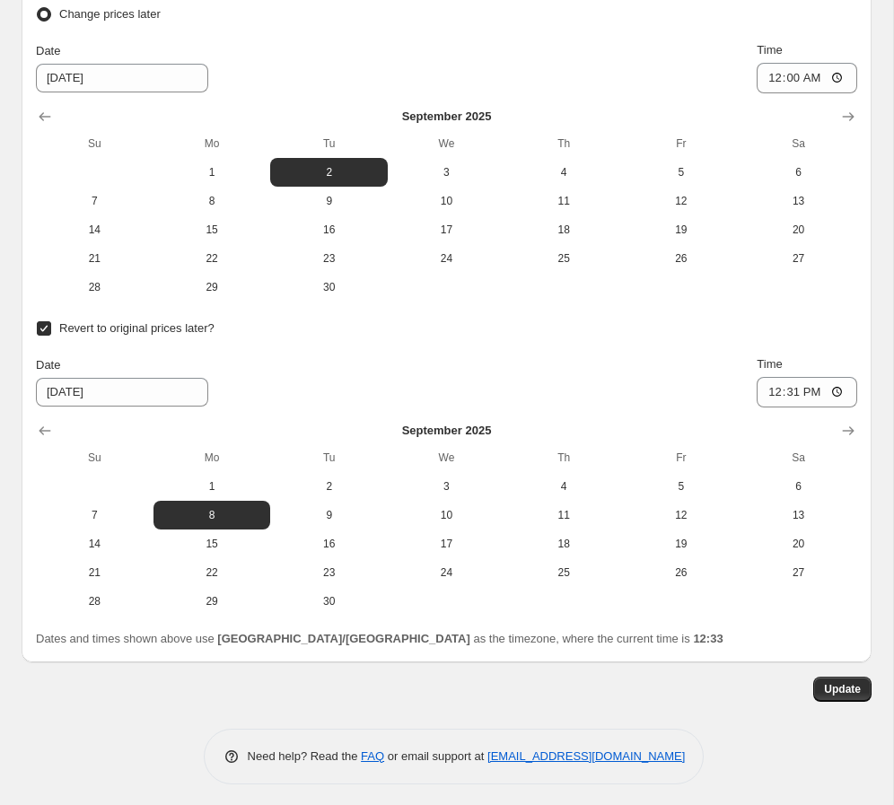
scroll to position [3295, 0]
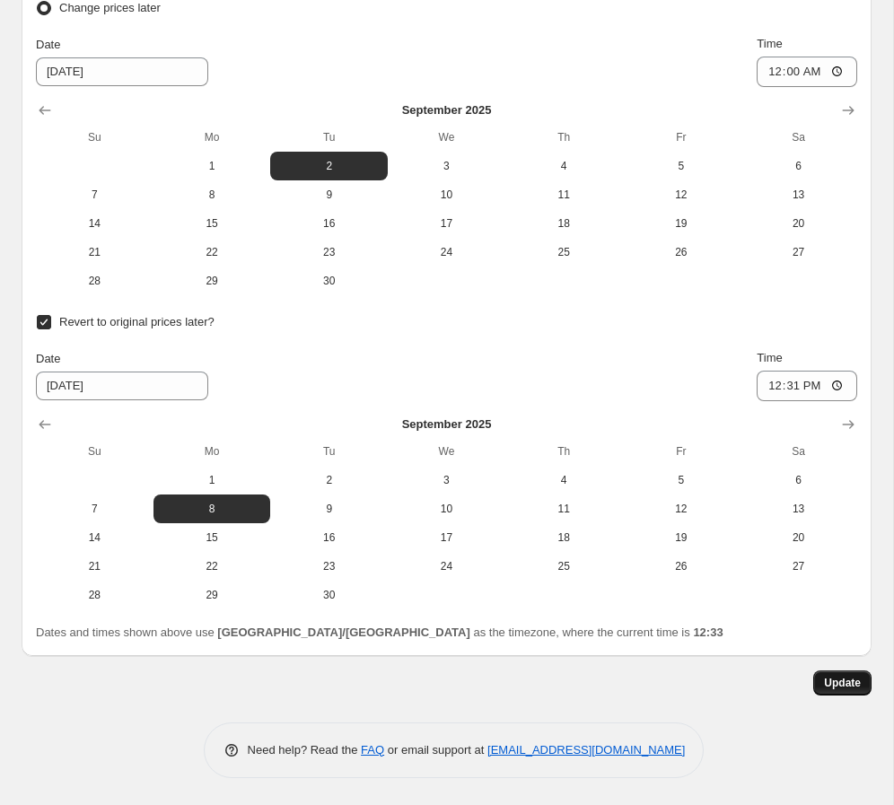
type input "8"
click at [627, 677] on button "Update" at bounding box center [842, 682] width 58 height 25
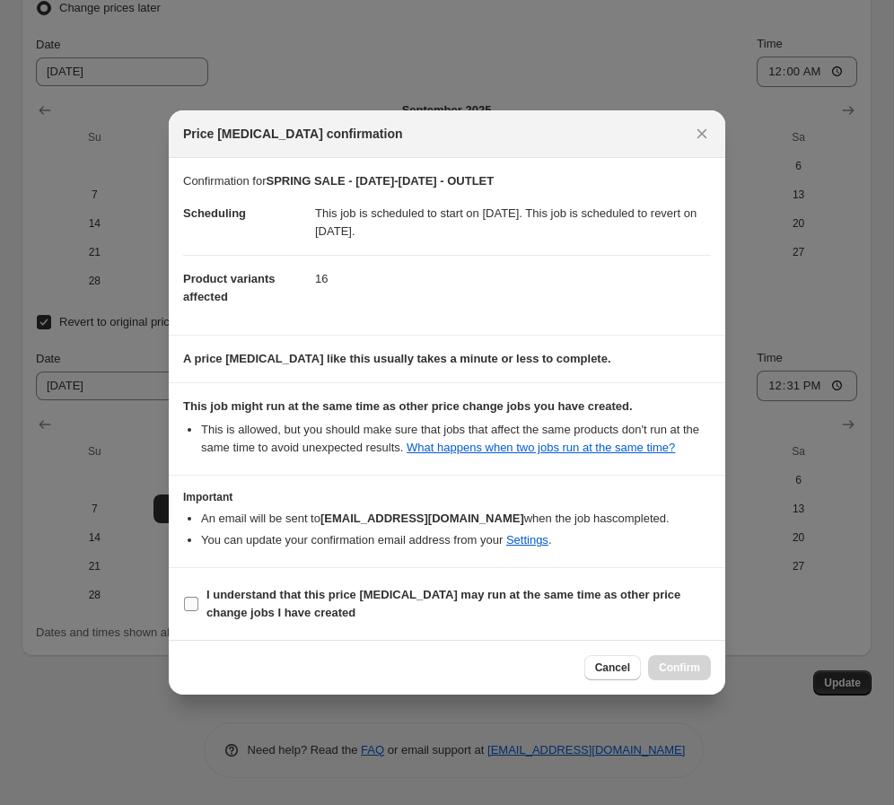
click at [247, 610] on b "I understand that this price [MEDICAL_DATA] may run at the same time as other p…" at bounding box center [443, 603] width 474 height 31
click at [198, 610] on input "I understand that this price [MEDICAL_DATA] may run at the same time as other p…" at bounding box center [191, 604] width 14 height 14
checkbox input "true"
click at [627, 668] on button "Confirm" at bounding box center [679, 667] width 63 height 25
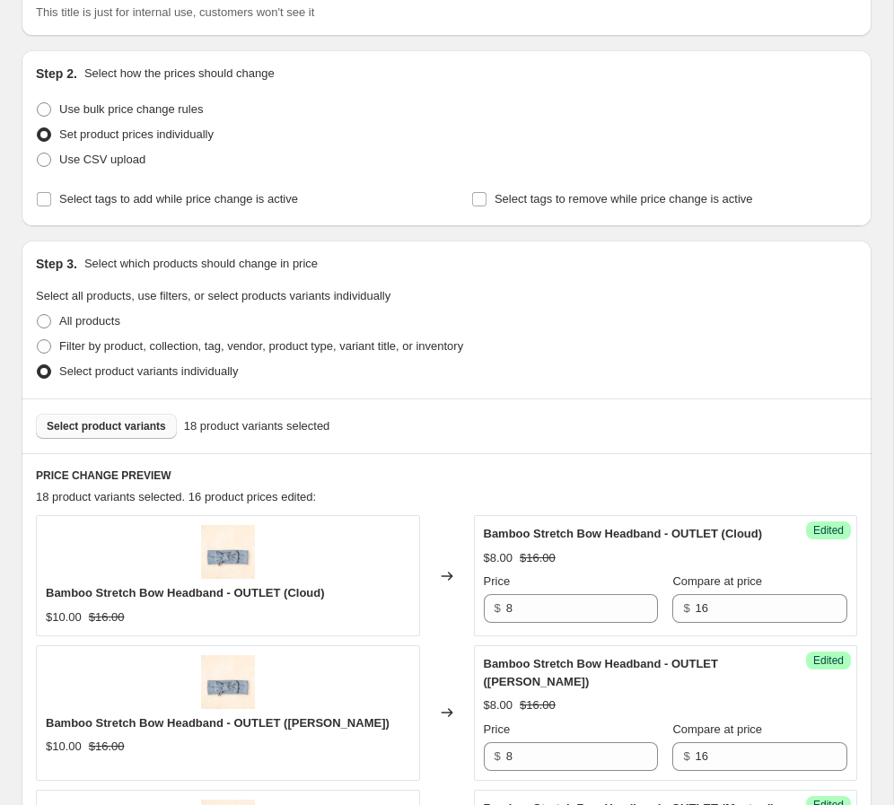
scroll to position [273, 0]
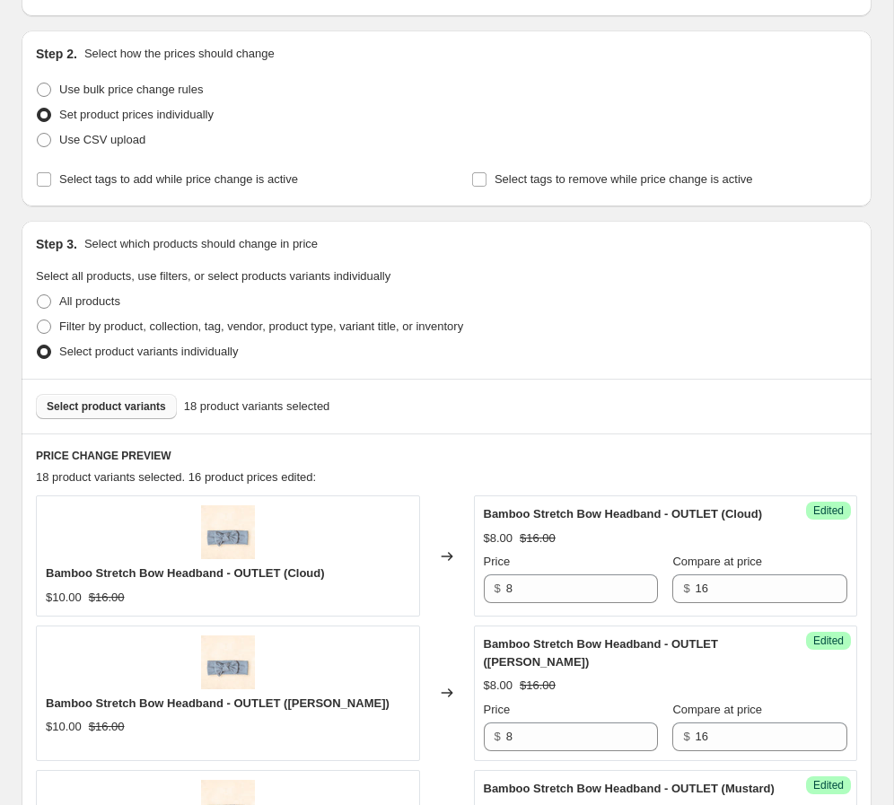
click at [145, 410] on span "Select product variants" at bounding box center [106, 406] width 119 height 14
click at [551, 598] on input "8" at bounding box center [582, 588] width 152 height 29
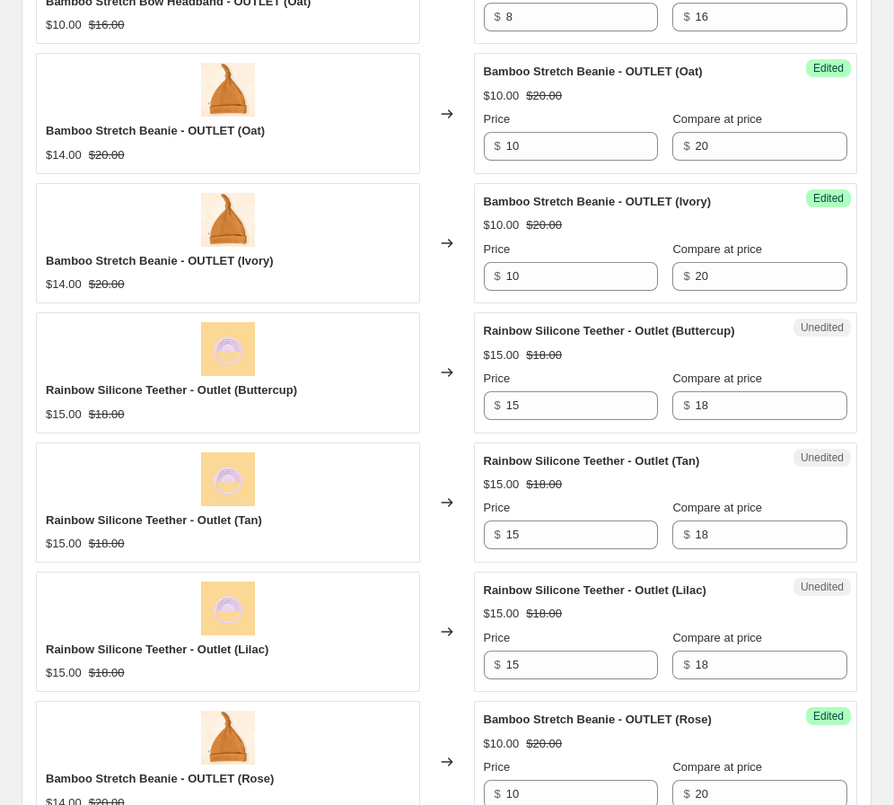
scroll to position [2337, 0]
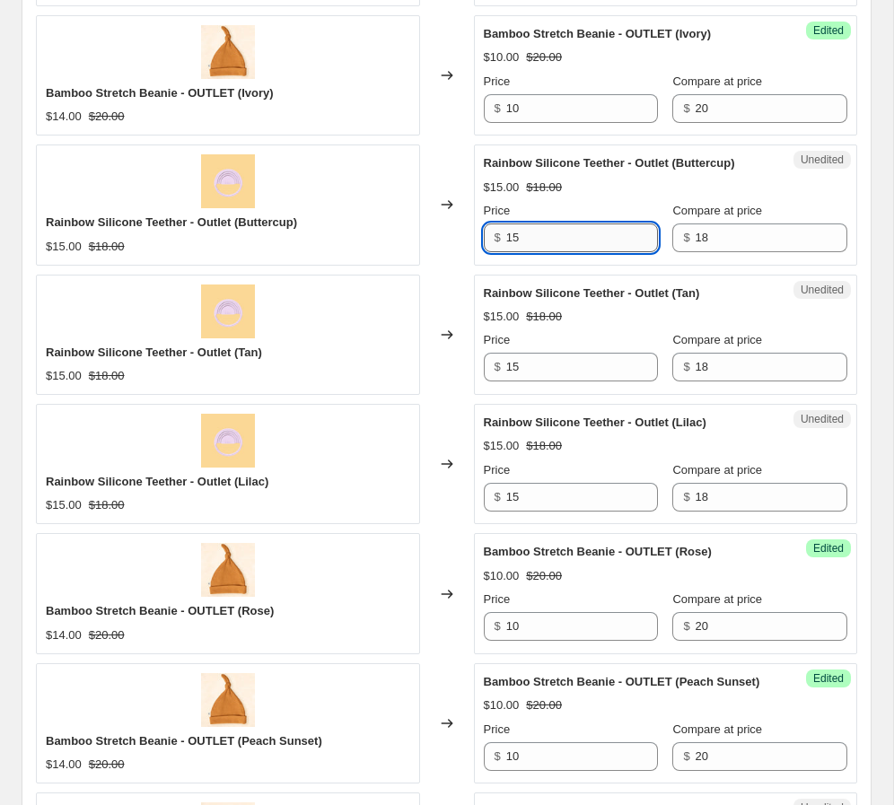
click at [554, 252] on input "15" at bounding box center [582, 237] width 152 height 29
type input "1"
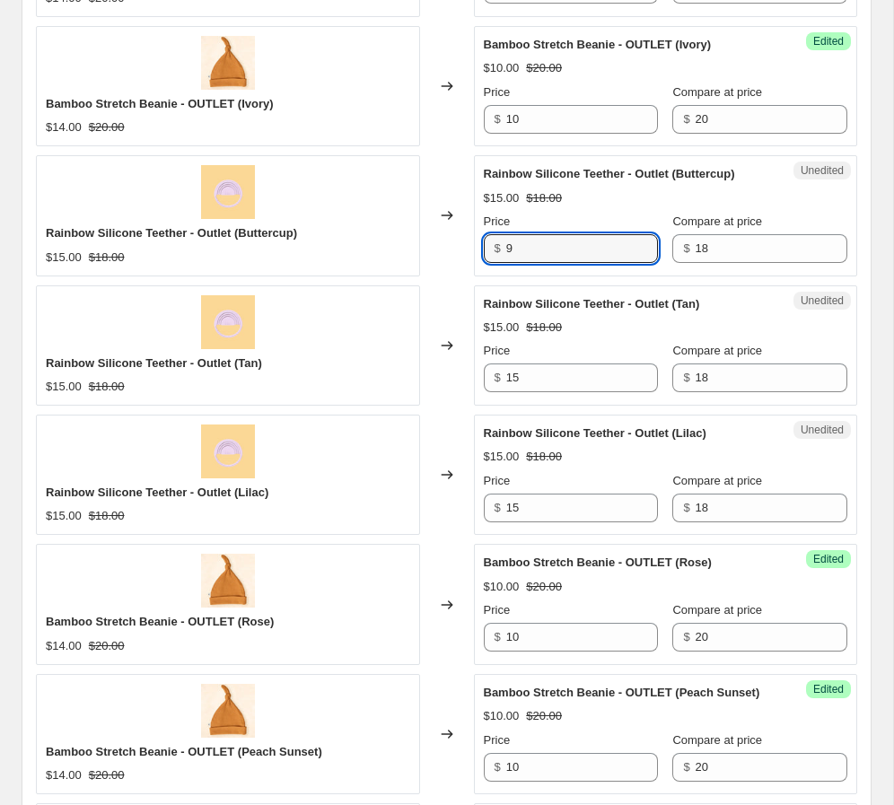
type input "9"
drag, startPoint x: 560, startPoint y: 375, endPoint x: 546, endPoint y: 392, distance: 22.3
click at [554, 379] on div "Price $ 15" at bounding box center [571, 367] width 175 height 50
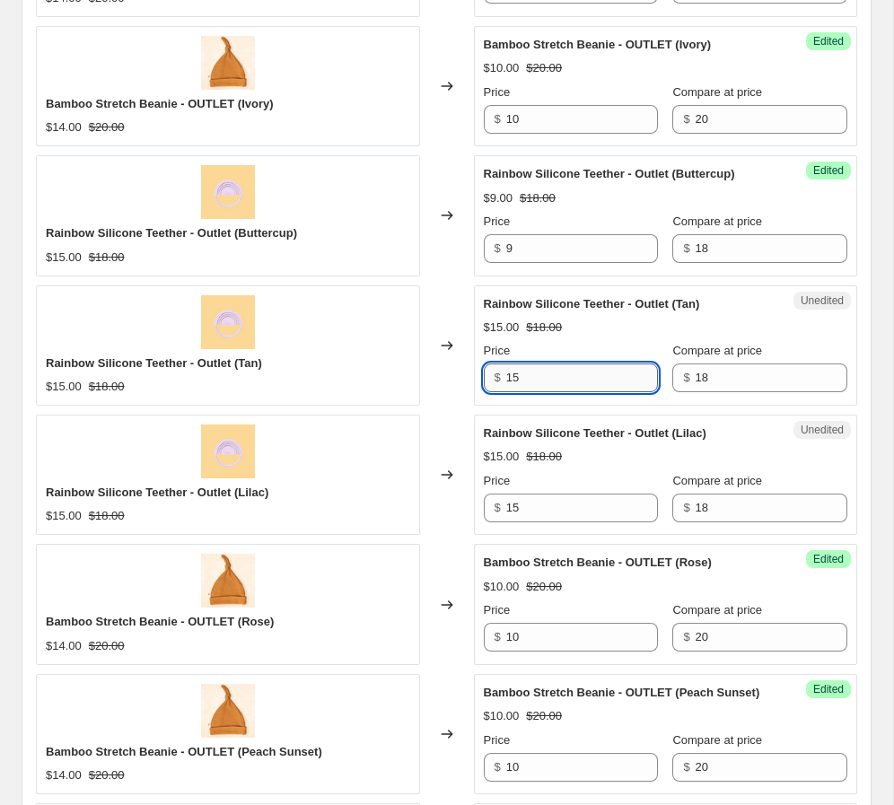
click at [546, 391] on input "15" at bounding box center [582, 377] width 152 height 29
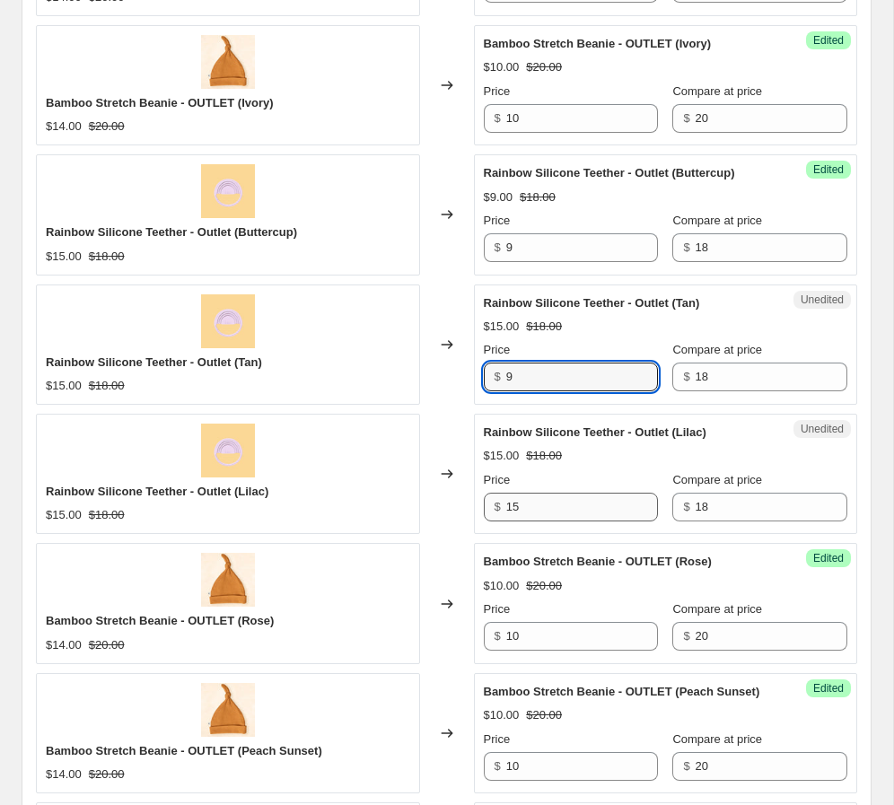
type input "9"
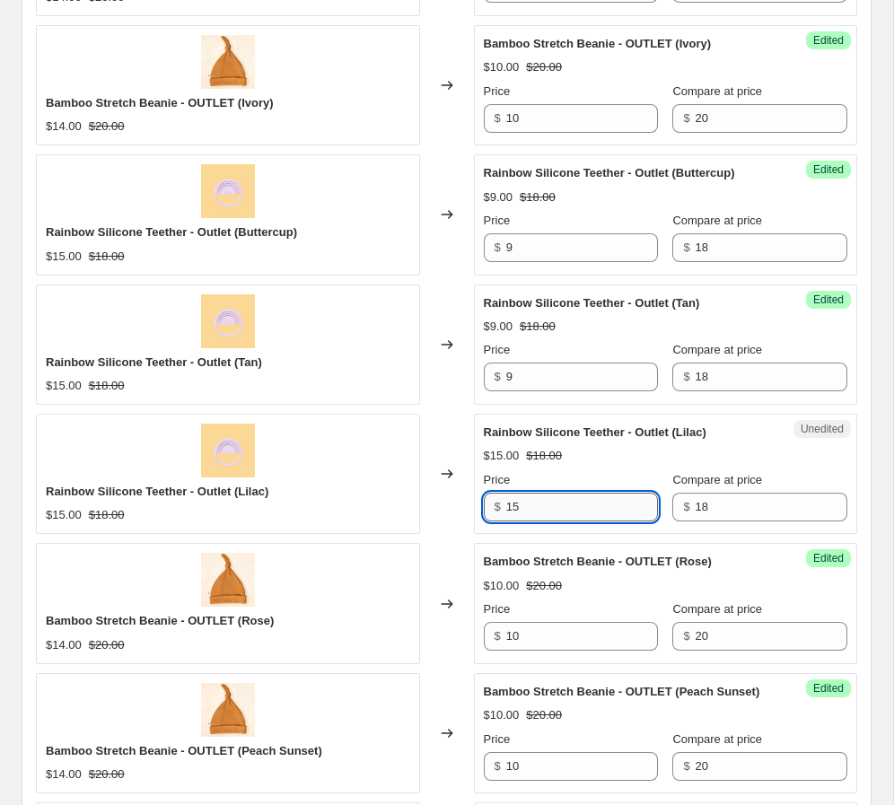
click at [536, 521] on input "15" at bounding box center [582, 507] width 152 height 29
type input "9"
click at [435, 521] on div "Changed to" at bounding box center [447, 474] width 54 height 120
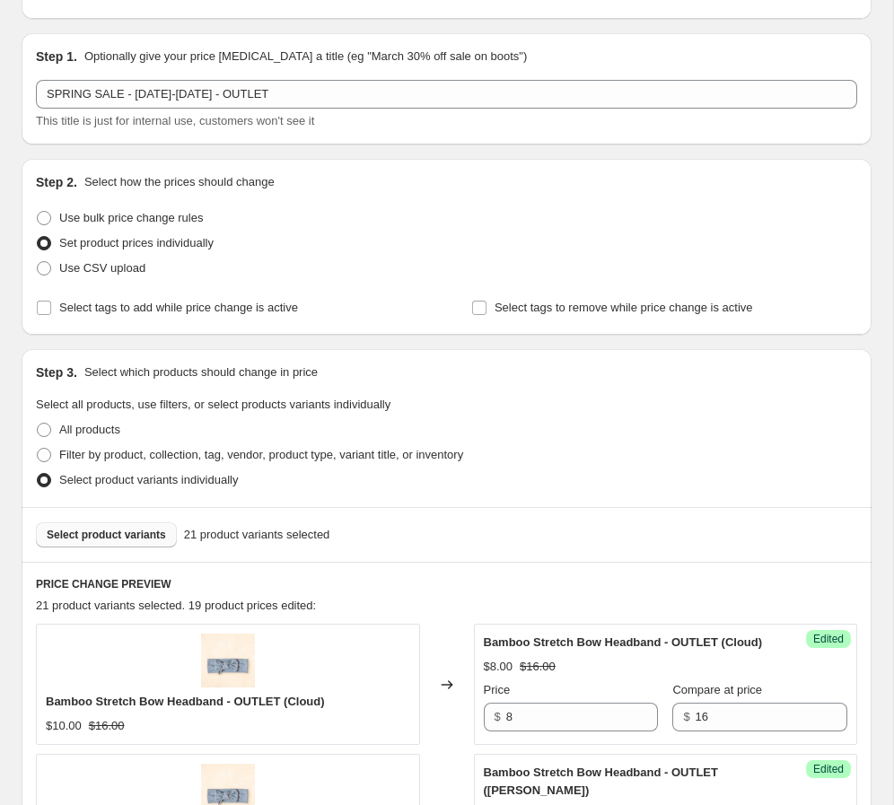
scroll to position [0, 0]
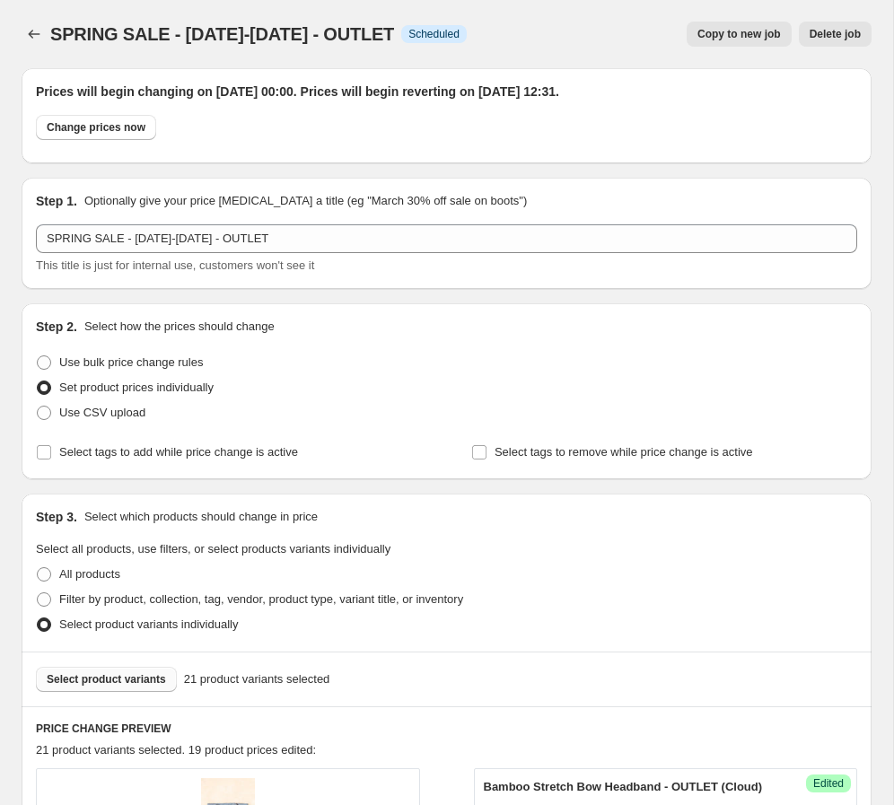
click at [139, 677] on span "Select product variants" at bounding box center [106, 679] width 119 height 14
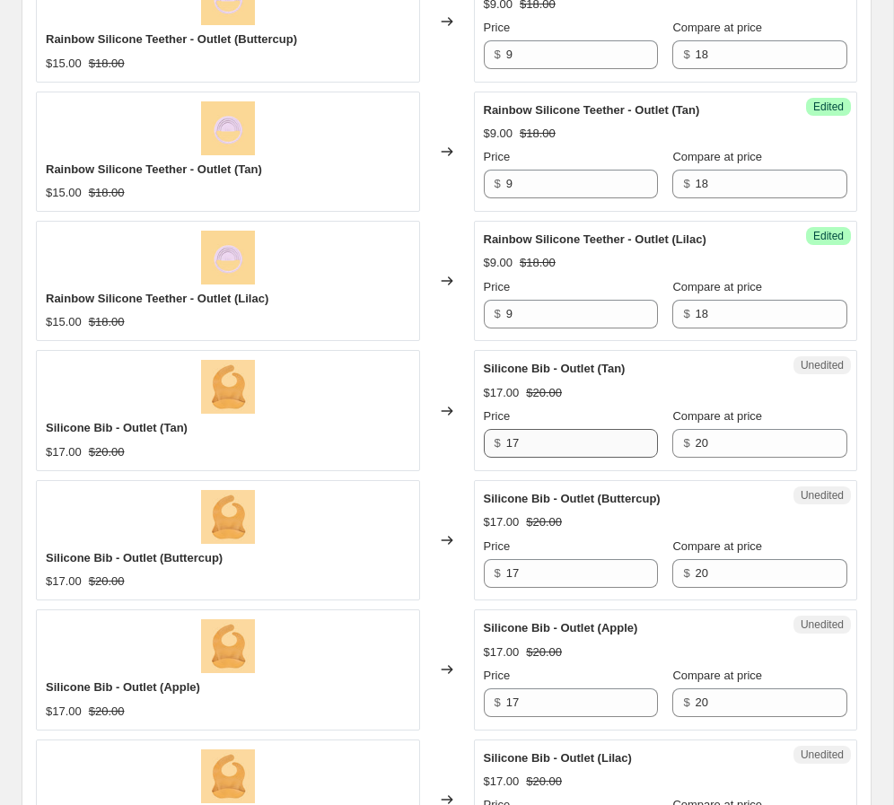
scroll to position [2556, 0]
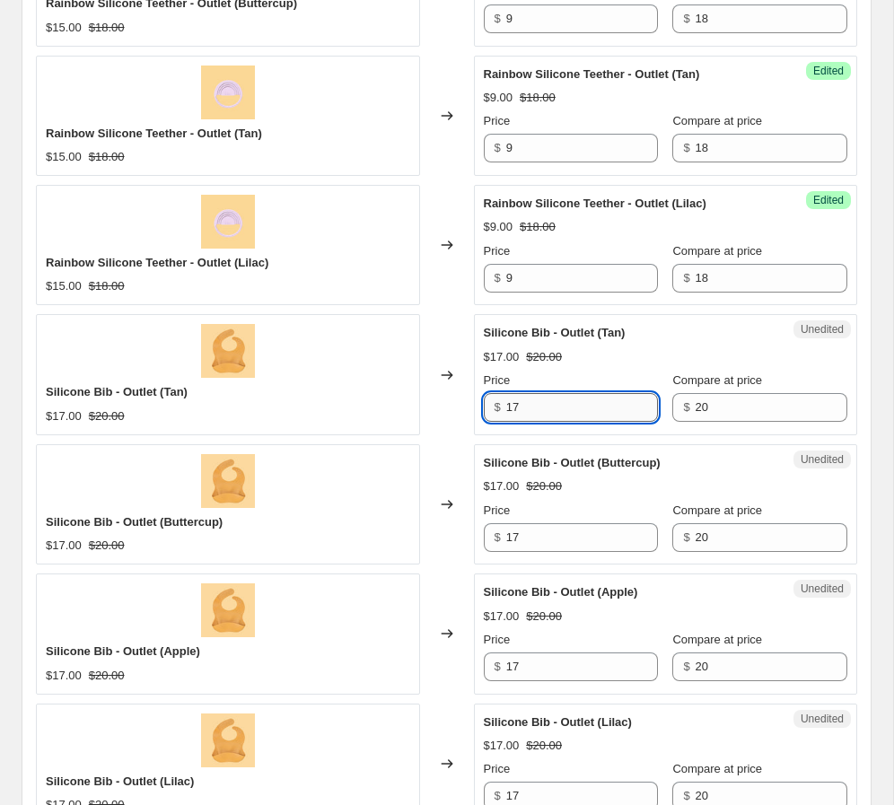
click at [561, 422] on input "17" at bounding box center [582, 407] width 152 height 29
click at [572, 422] on input "17" at bounding box center [582, 407] width 152 height 29
type input "10"
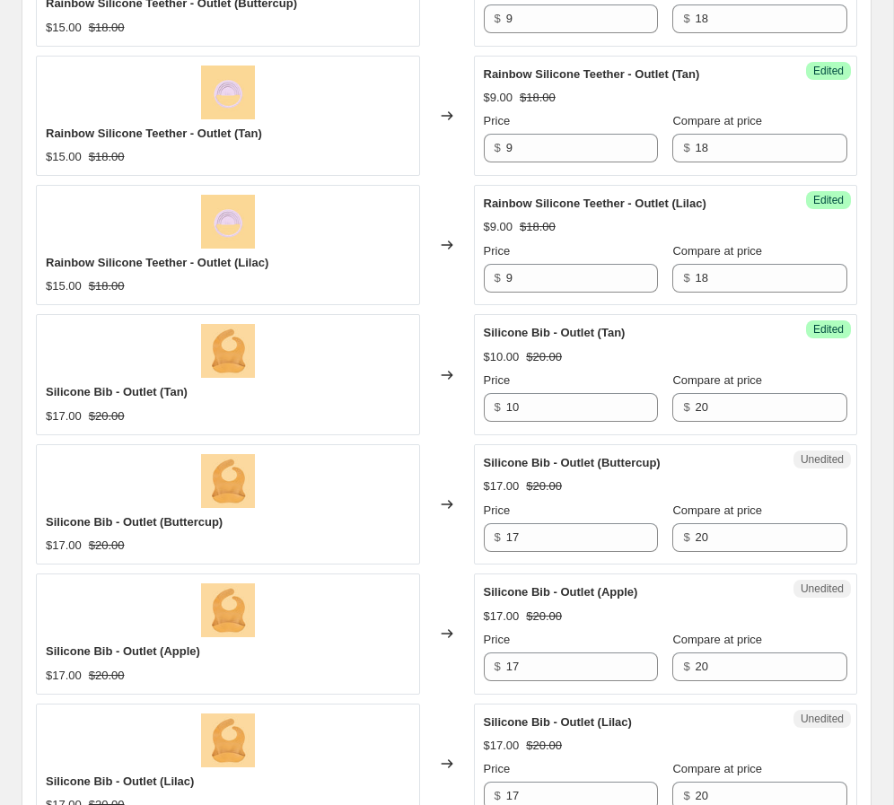
drag, startPoint x: 564, startPoint y: 454, endPoint x: 549, endPoint y: 439, distance: 21.6
click at [543, 422] on input "10" at bounding box center [582, 407] width 152 height 29
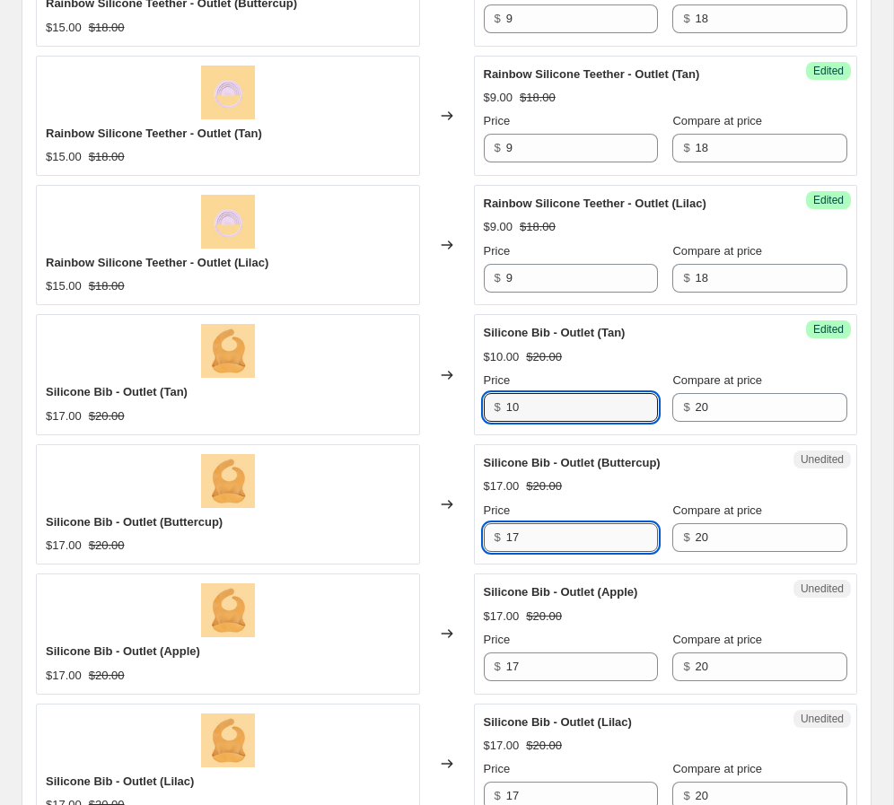
click at [543, 552] on input "17" at bounding box center [582, 537] width 152 height 29
paste input "0"
type input "10"
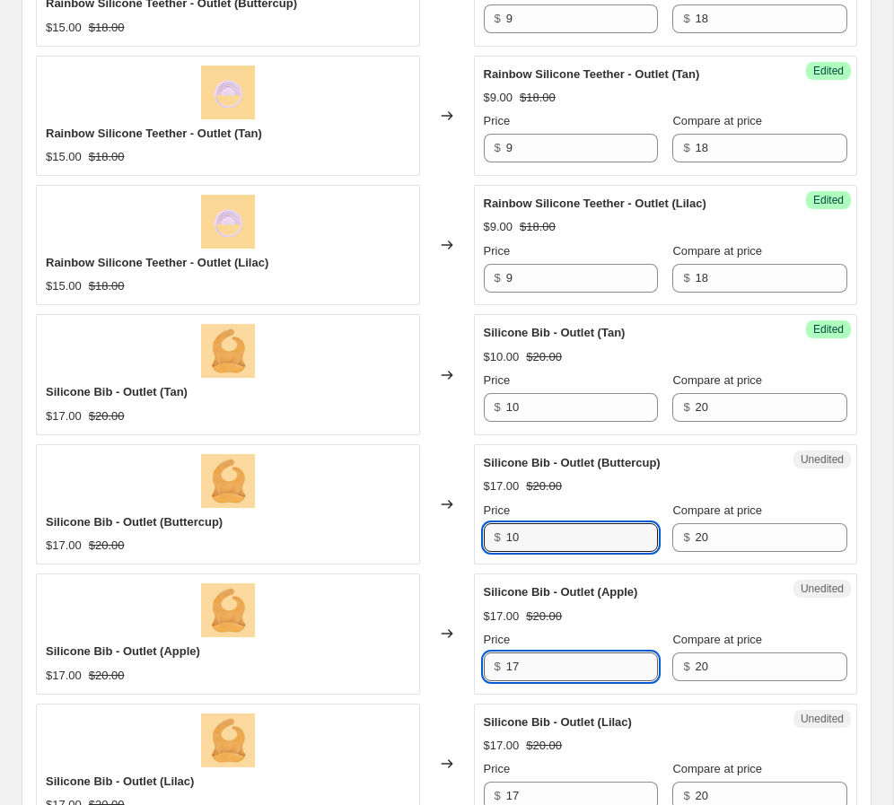
click at [532, 680] on input "17" at bounding box center [582, 666] width 152 height 29
paste input "0"
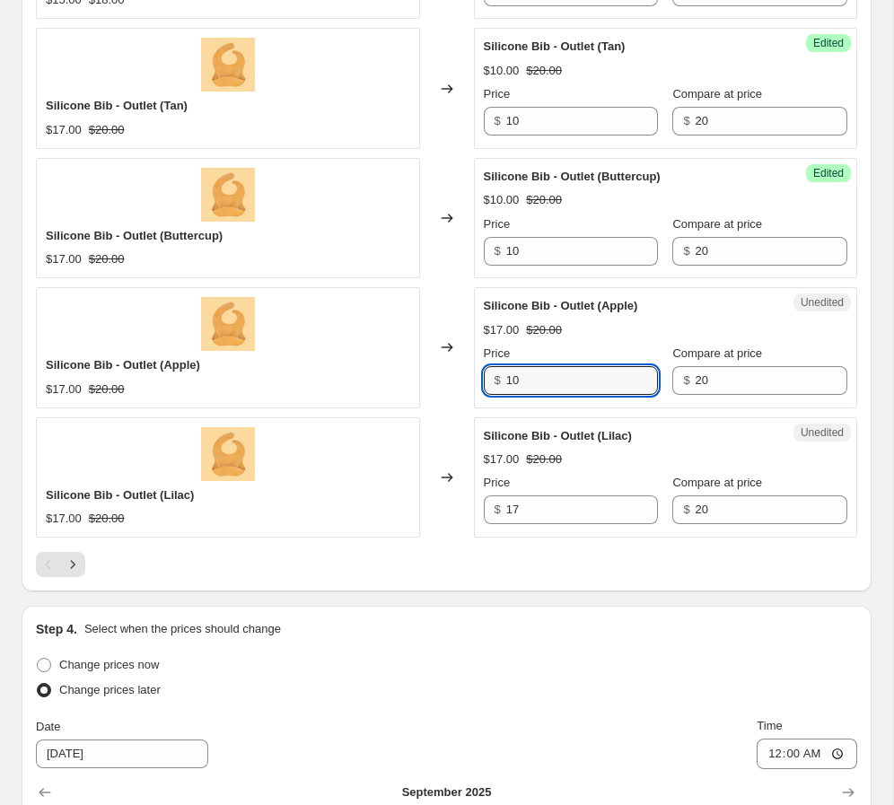
scroll to position [2853, 0]
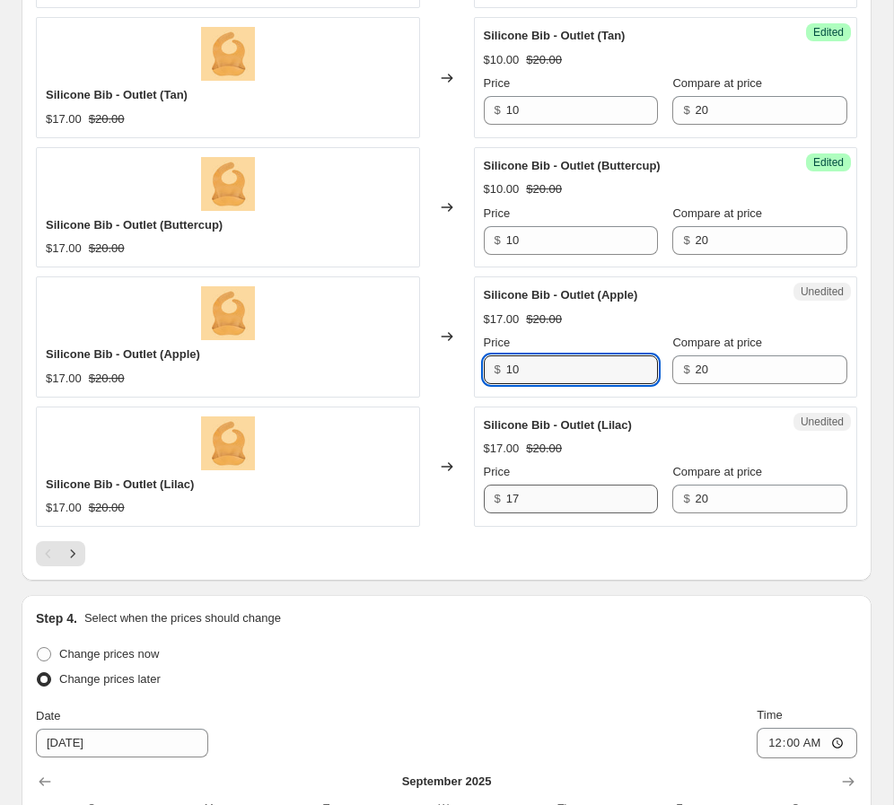
type input "10"
click at [546, 513] on input "17" at bounding box center [582, 499] width 152 height 29
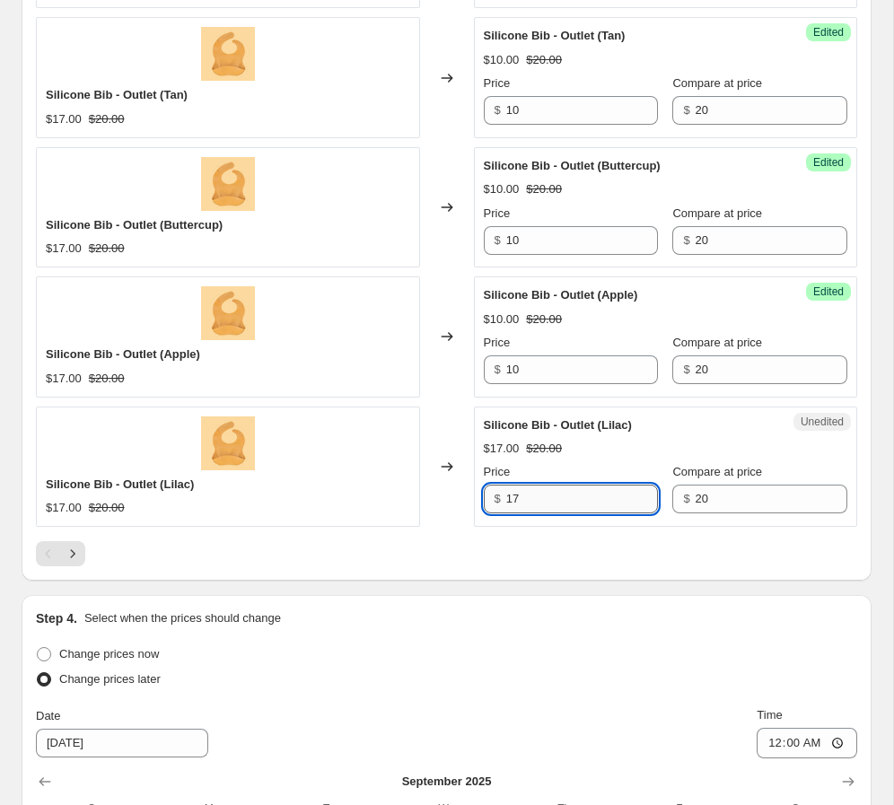
click at [546, 513] on input "17" at bounding box center [582, 499] width 152 height 29
paste input "0"
type input "10"
click at [76, 563] on icon "Next" at bounding box center [73, 554] width 18 height 18
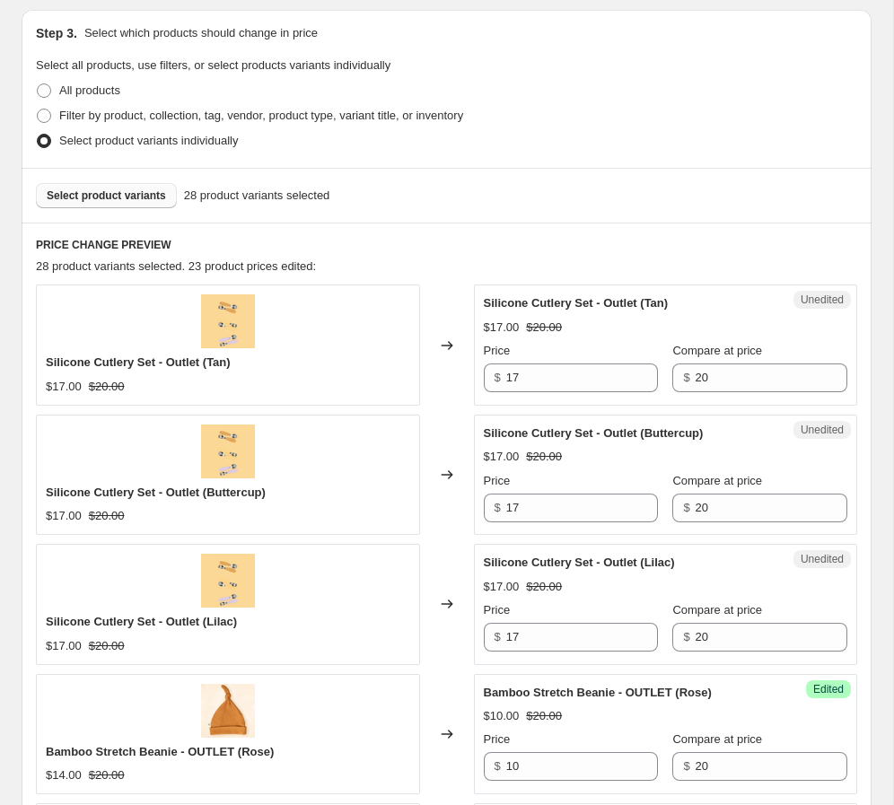
scroll to position [345, 0]
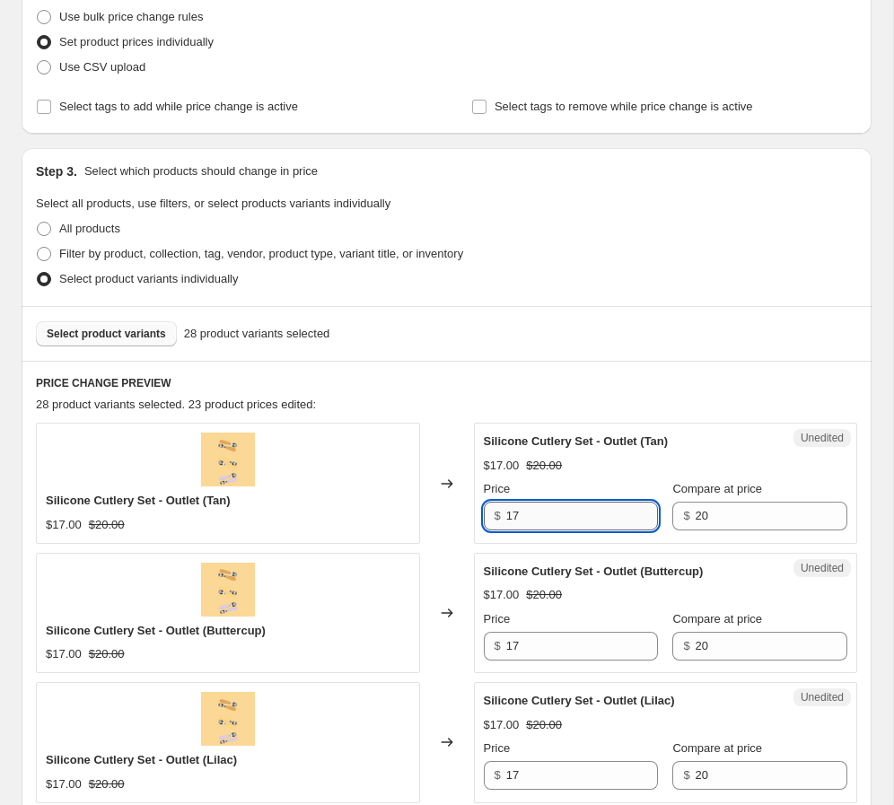
click at [534, 503] on input "17" at bounding box center [582, 516] width 152 height 29
paste input "0"
type input "10"
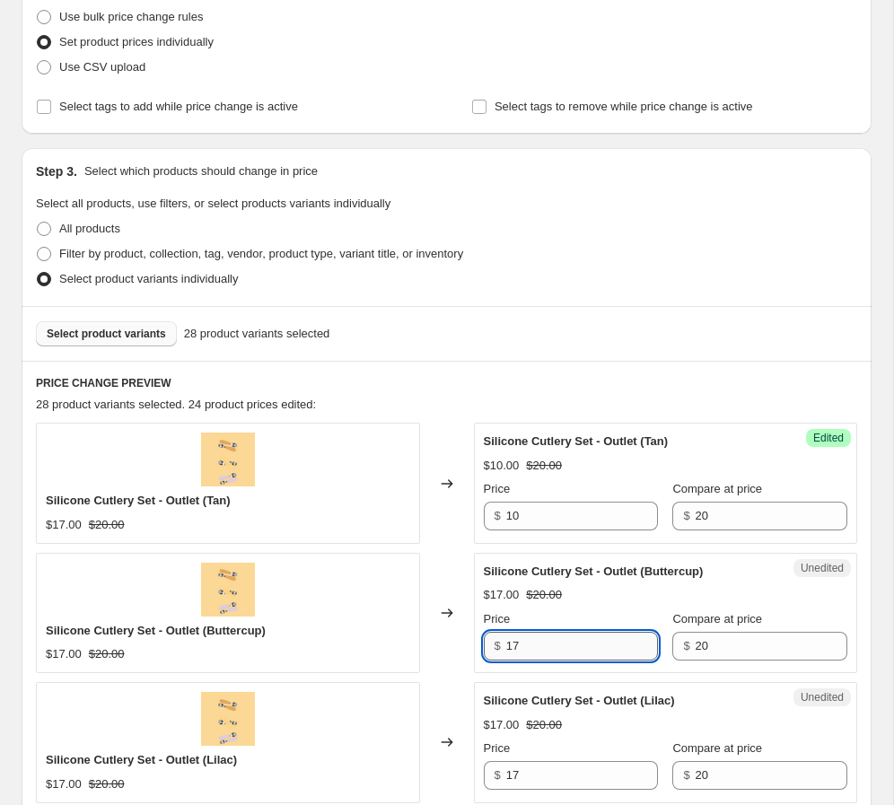
click at [526, 641] on input "17" at bounding box center [582, 646] width 152 height 29
paste input "10"
click at [525, 642] on input "1710" at bounding box center [582, 646] width 152 height 29
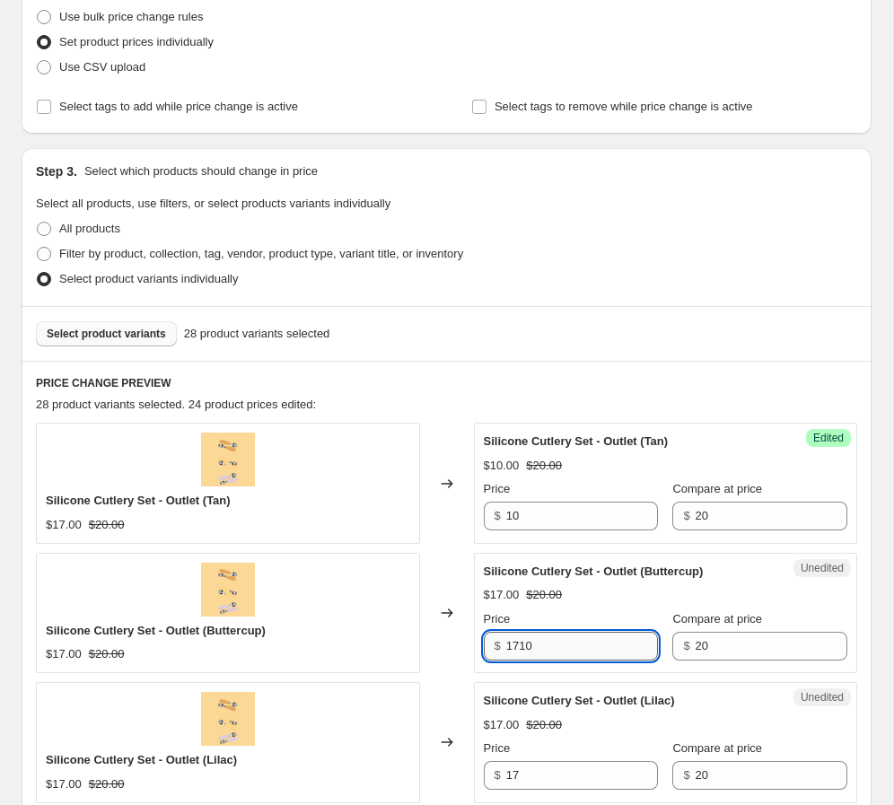
click at [525, 642] on input "1710" at bounding box center [582, 646] width 152 height 29
paste input "text"
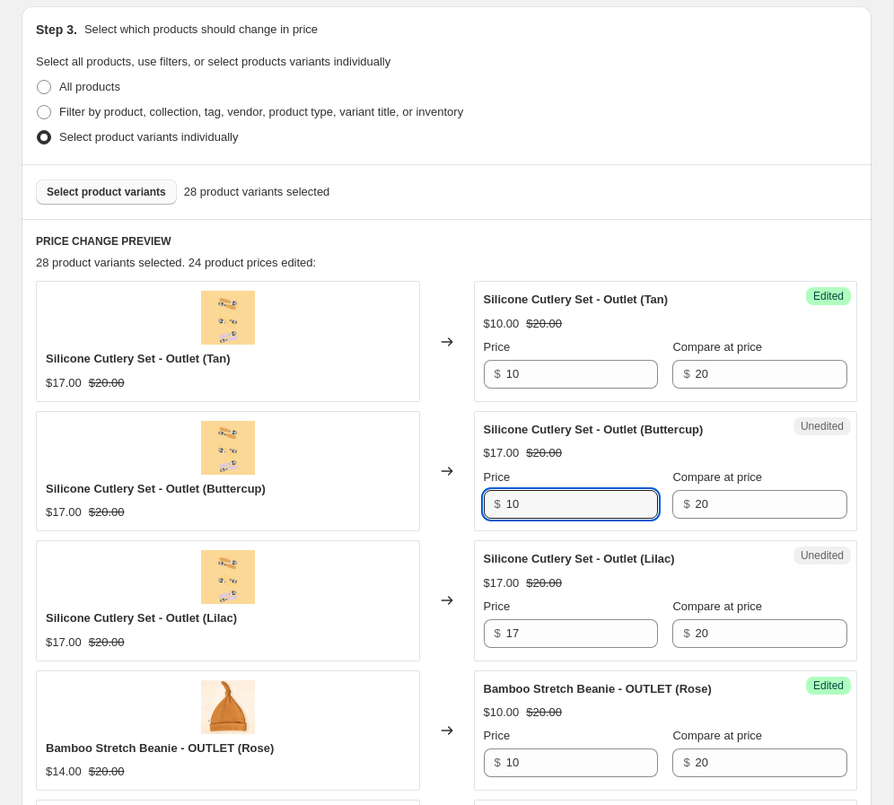
scroll to position [532, 0]
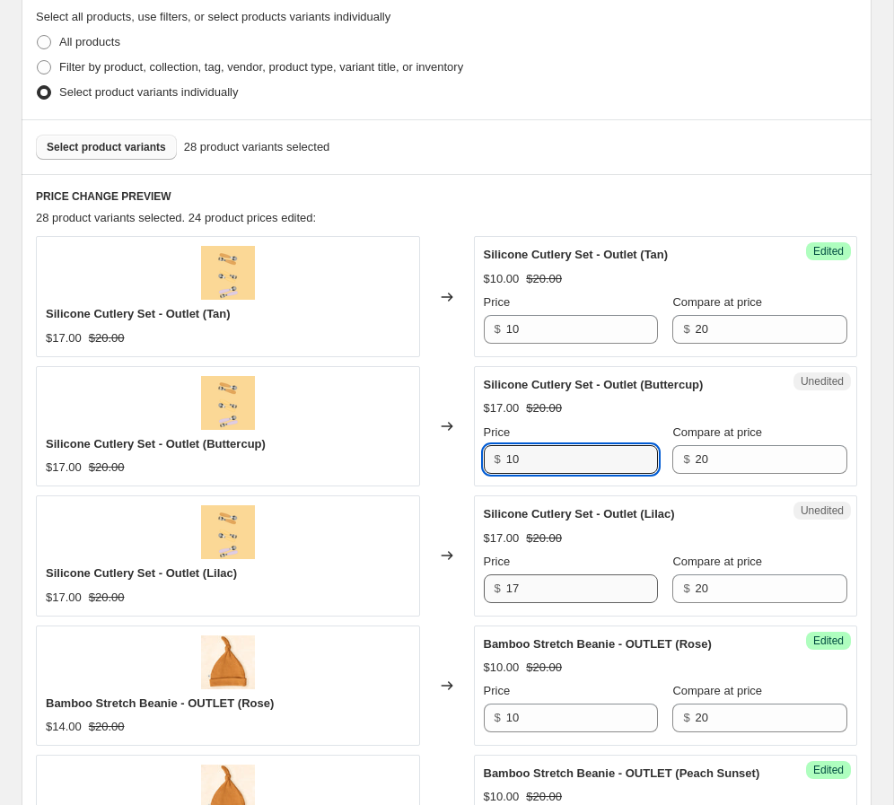
type input "10"
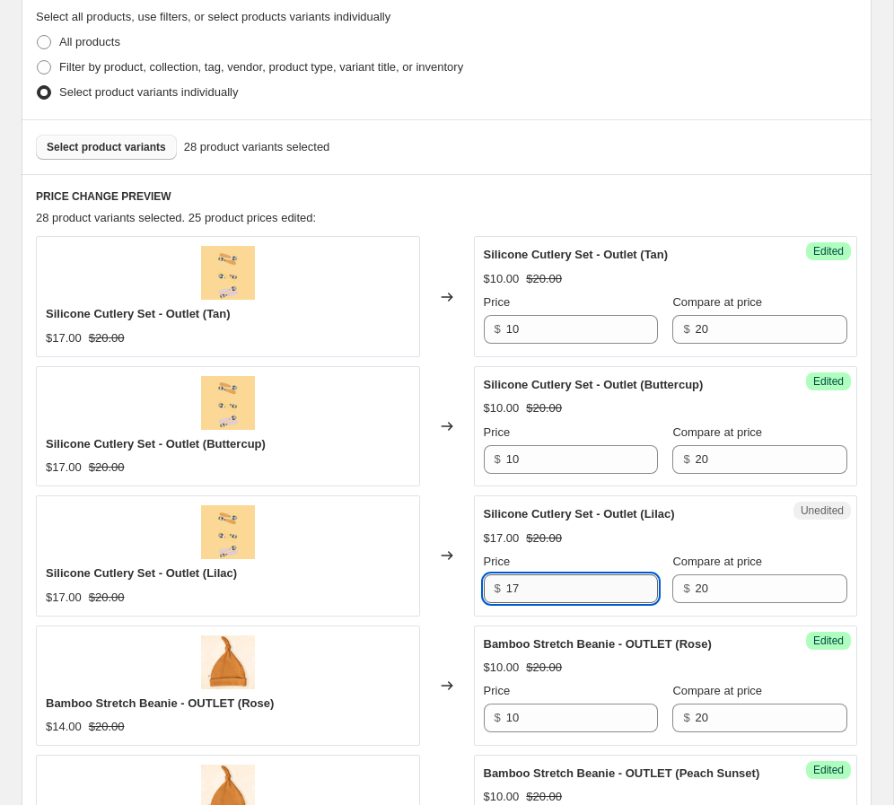
click at [520, 586] on input "17" at bounding box center [582, 588] width 152 height 29
paste input "0"
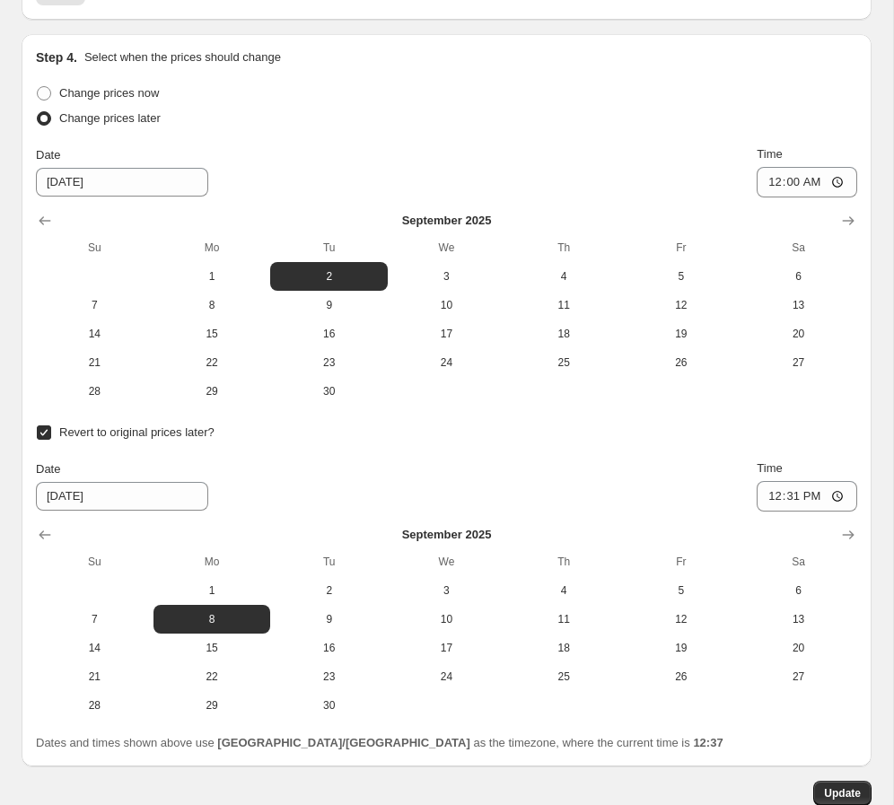
scroll to position [1955, 0]
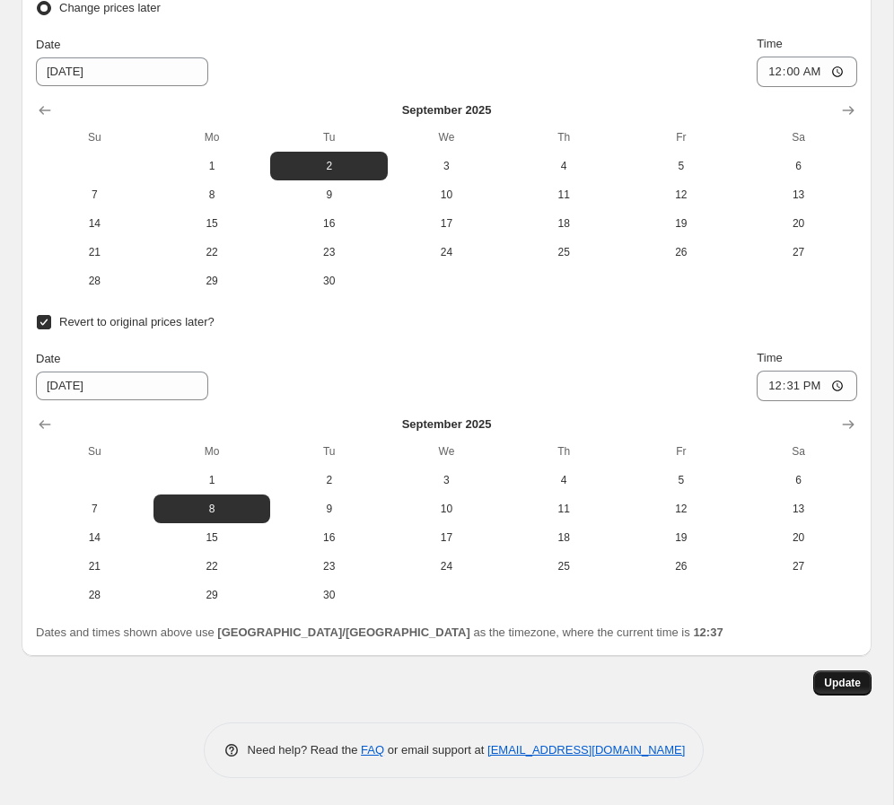
type input "10"
click at [627, 672] on button "Update" at bounding box center [842, 682] width 58 height 25
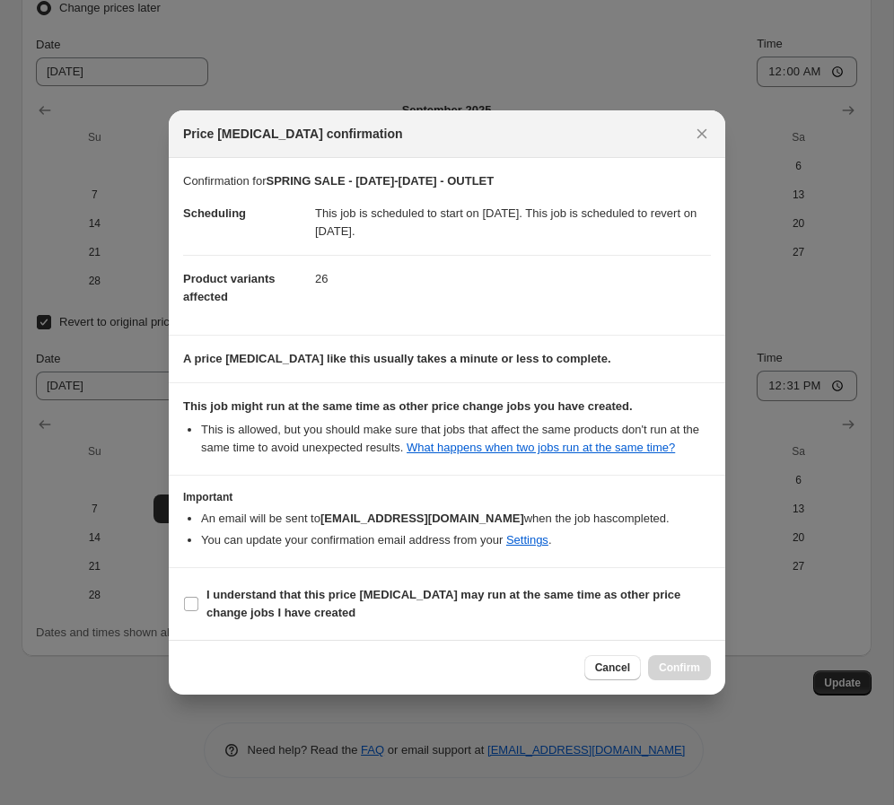
drag, startPoint x: 249, startPoint y: 613, endPoint x: 450, endPoint y: 638, distance: 202.5
click at [251, 611] on span "I understand that this price [MEDICAL_DATA] may run at the same time as other p…" at bounding box center [458, 604] width 504 height 36
click at [333, 613] on span "I understand that this price [MEDICAL_DATA] may run at the same time as other p…" at bounding box center [458, 604] width 504 height 36
click at [198, 611] on input "I understand that this price [MEDICAL_DATA] may run at the same time as other p…" at bounding box center [191, 604] width 14 height 14
checkbox input "true"
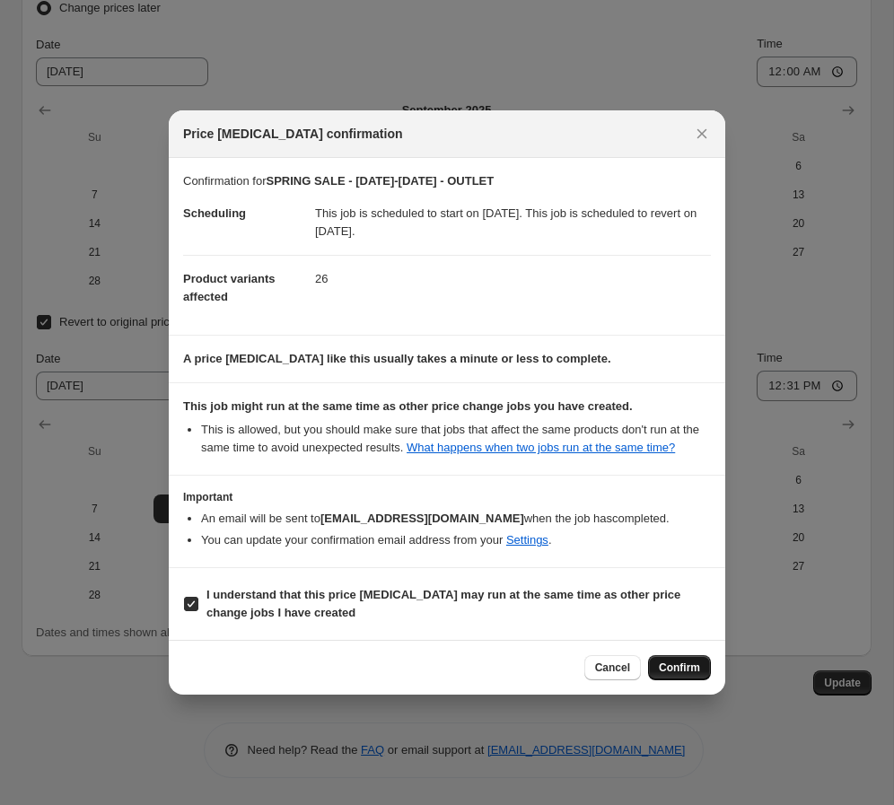
click at [627, 672] on span "Confirm" at bounding box center [679, 667] width 41 height 14
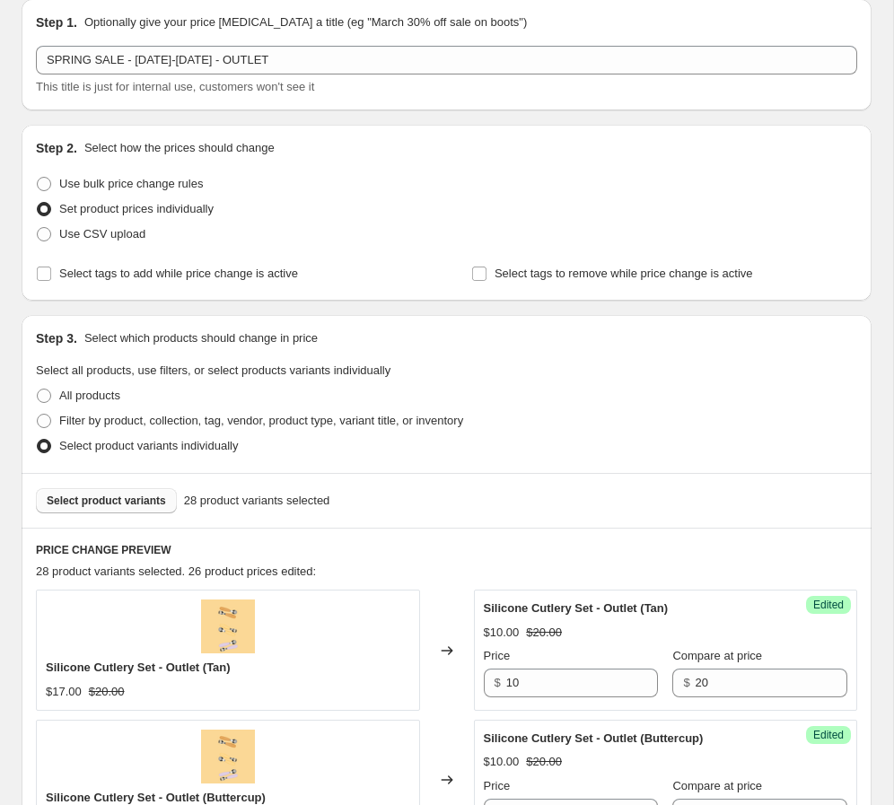
scroll to position [212, 0]
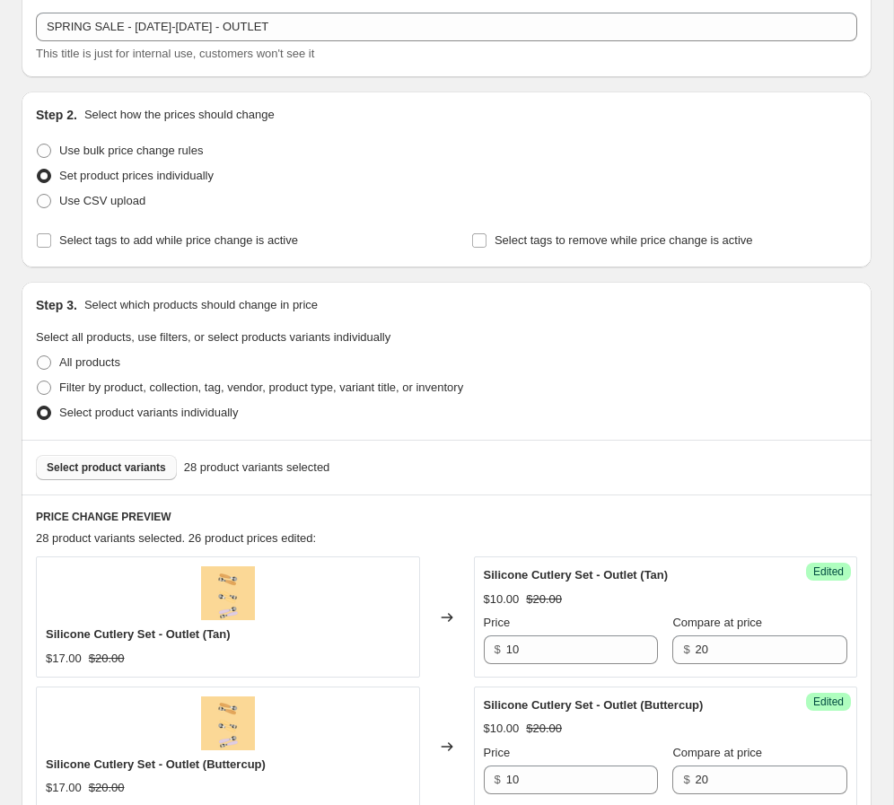
click at [133, 470] on span "Select product variants" at bounding box center [106, 467] width 119 height 14
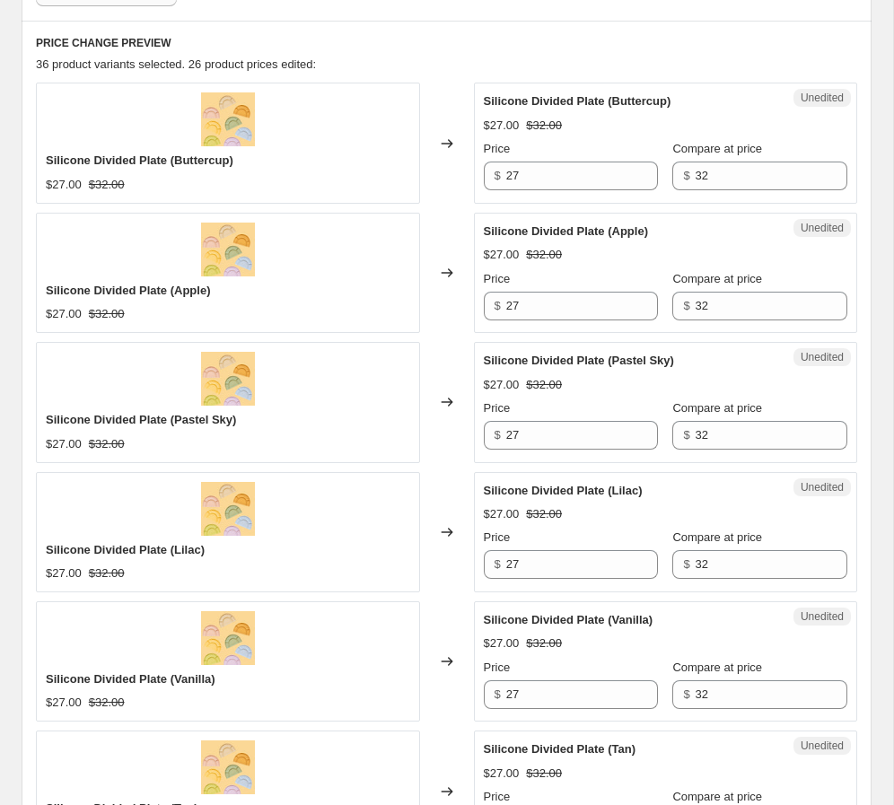
scroll to position [703, 0]
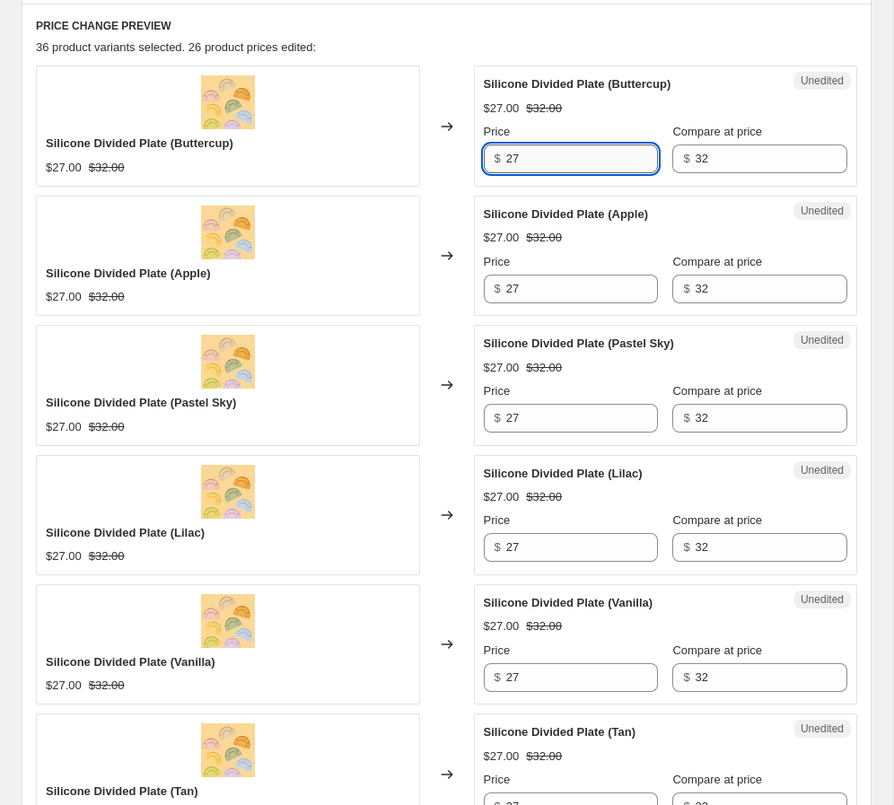
click at [572, 159] on input "27" at bounding box center [582, 158] width 152 height 29
click at [573, 159] on input "27" at bounding box center [582, 158] width 152 height 29
click at [578, 172] on input "16" at bounding box center [582, 158] width 152 height 29
type input "16"
click at [558, 180] on div "Success Edited Silicone Divided Plate (Buttercup) $16.00 $32.00 Price $ 16 Comp…" at bounding box center [666, 125] width 384 height 120
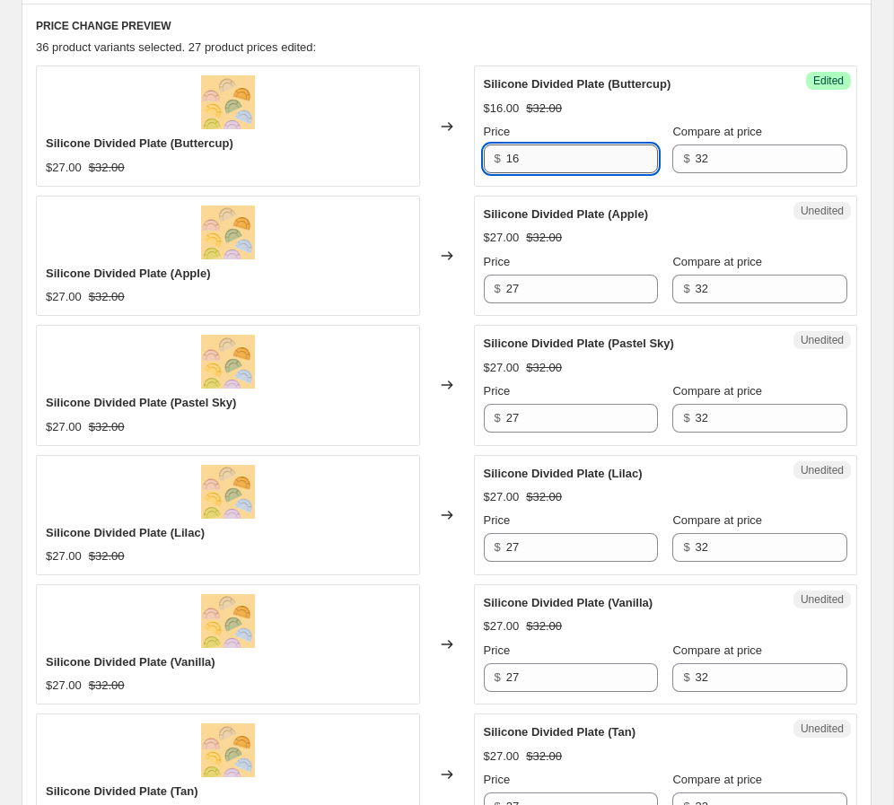
click at [542, 163] on input "16" at bounding box center [582, 158] width 152 height 29
click at [545, 300] on input "27" at bounding box center [582, 289] width 152 height 29
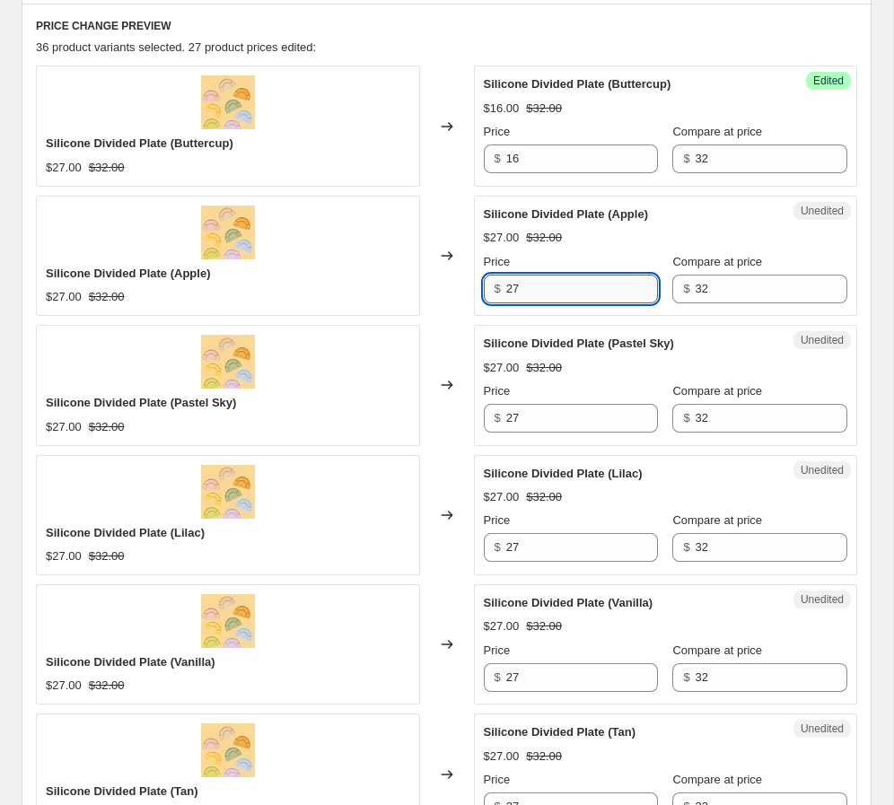
click at [545, 300] on input "27" at bounding box center [582, 289] width 152 height 29
paste input "16"
type input "16"
click at [532, 416] on input "27" at bounding box center [582, 418] width 152 height 29
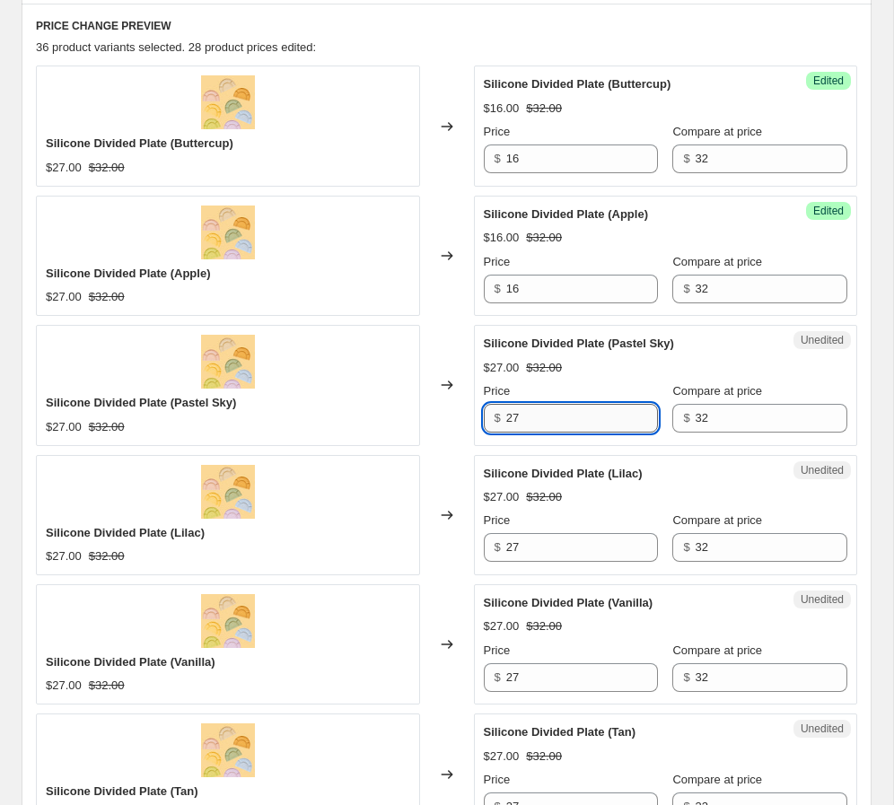
click at [532, 416] on input "27" at bounding box center [582, 418] width 152 height 29
paste input "16"
type input "16"
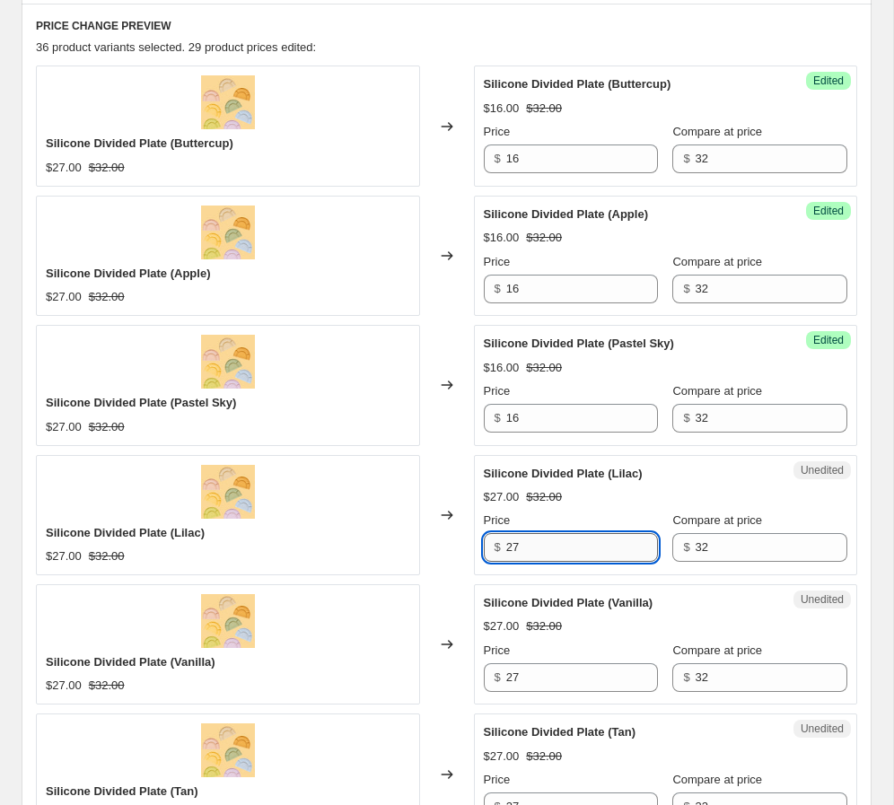
click at [538, 556] on input "27" at bounding box center [582, 547] width 152 height 29
paste input "16"
type input "16"
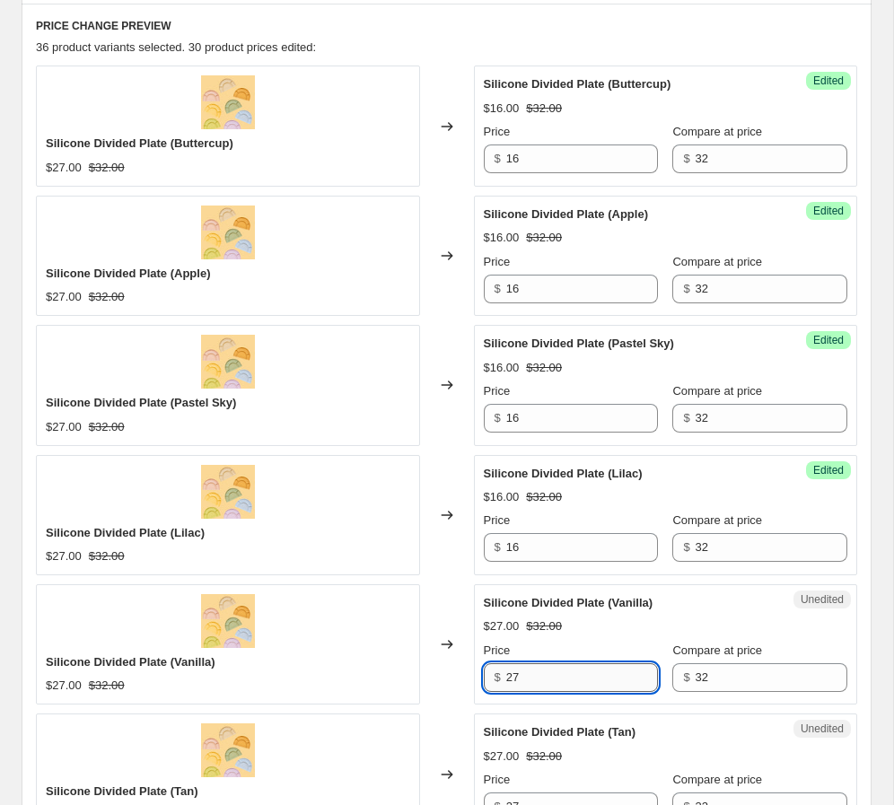
click at [526, 669] on input "27" at bounding box center [582, 677] width 152 height 29
paste input "16"
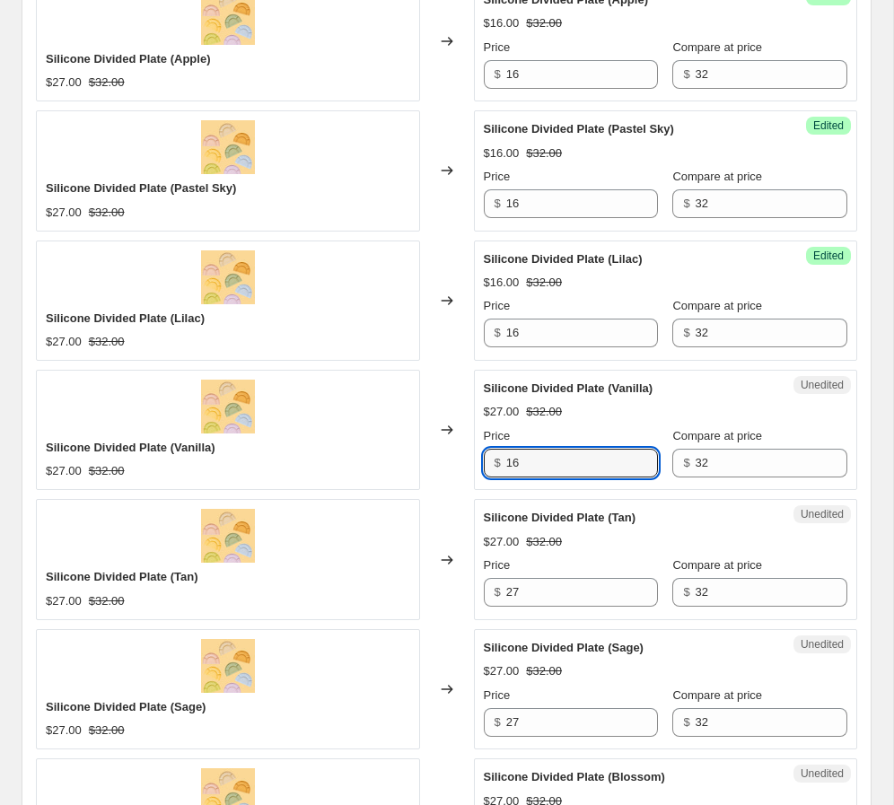
scroll to position [927, 0]
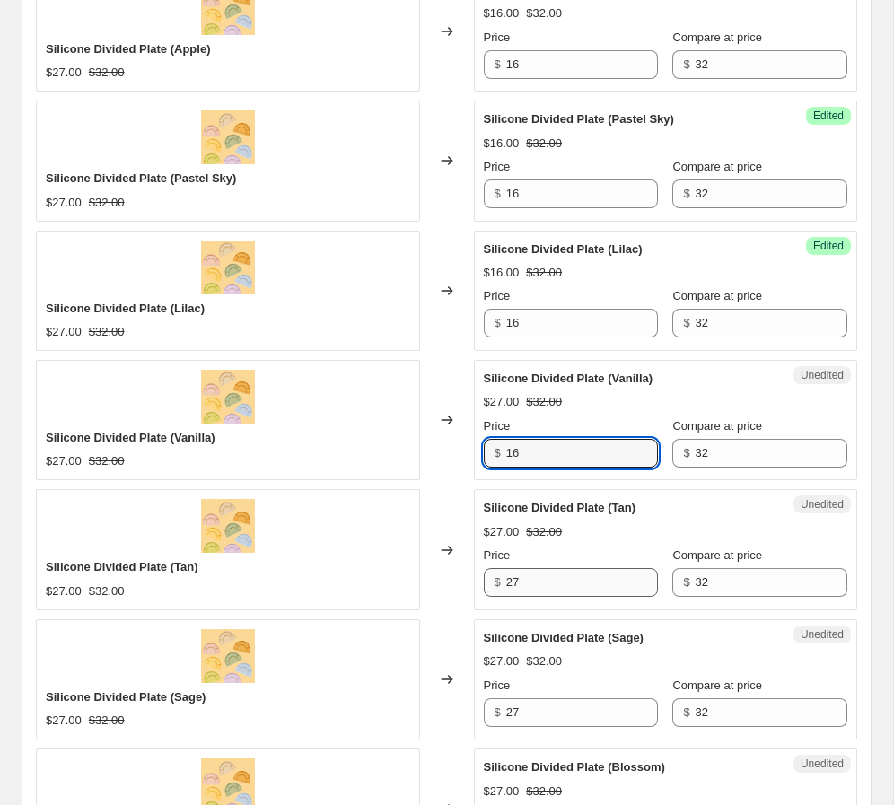
type input "16"
click at [539, 589] on input "27" at bounding box center [582, 582] width 152 height 29
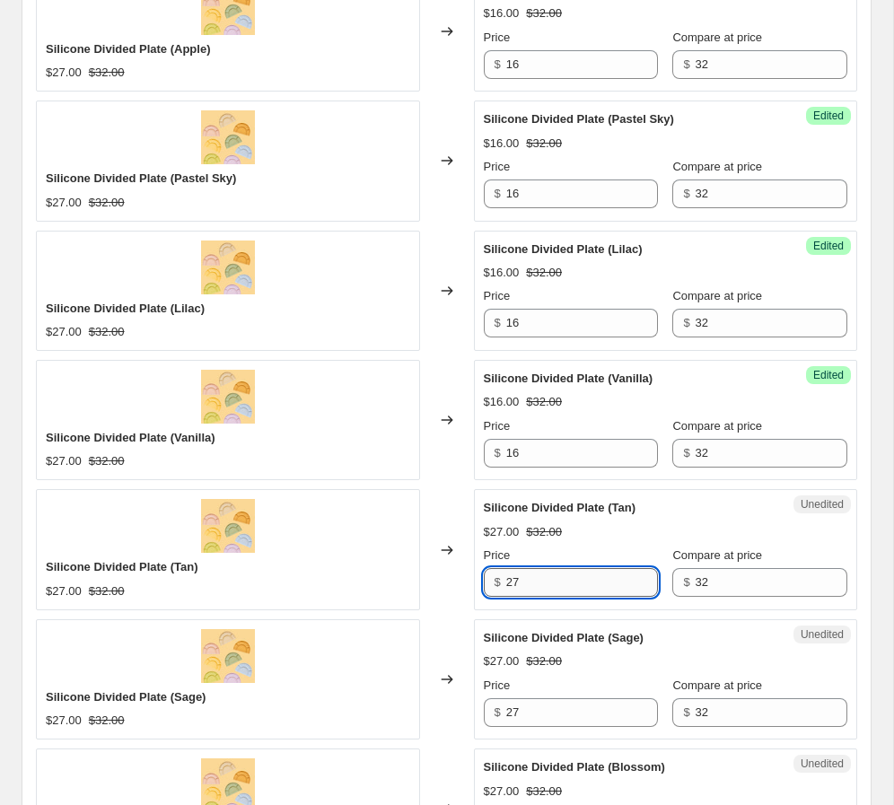
click at [539, 589] on input "27" at bounding box center [582, 582] width 152 height 29
paste input "16"
type input "16"
click at [543, 706] on input "27" at bounding box center [582, 712] width 152 height 29
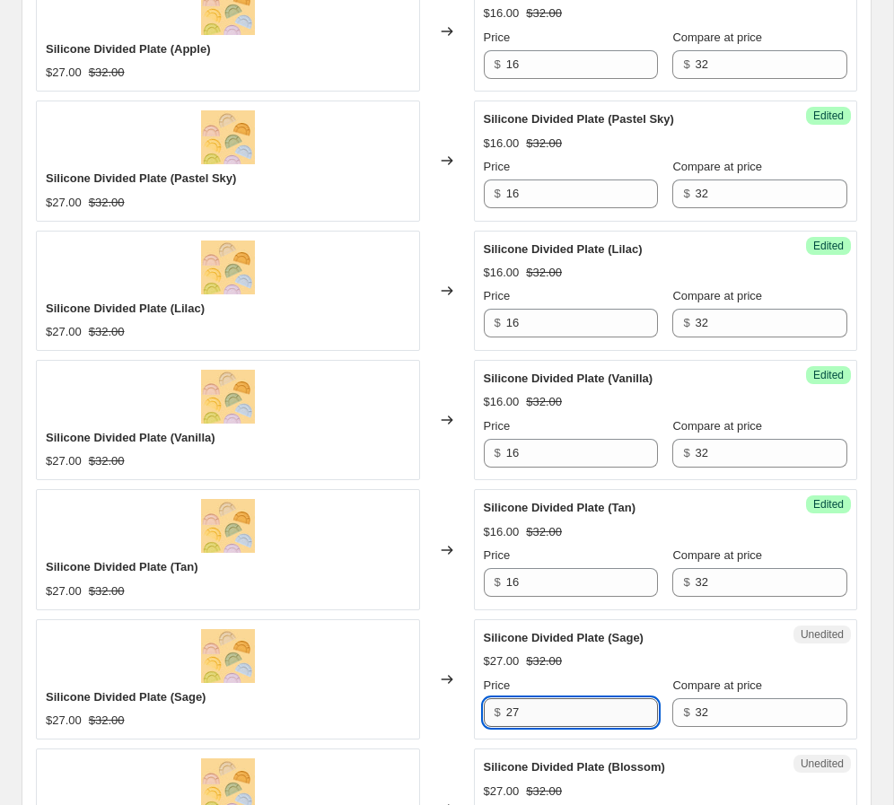
click at [543, 707] on input "27" at bounding box center [582, 712] width 152 height 29
paste input "16"
type input "16"
click at [577, 649] on div "Silicone Divided Plate (Sage) $27.00 $32.00 Price $ 16 Compare at price $ 32" at bounding box center [666, 678] width 364 height 98
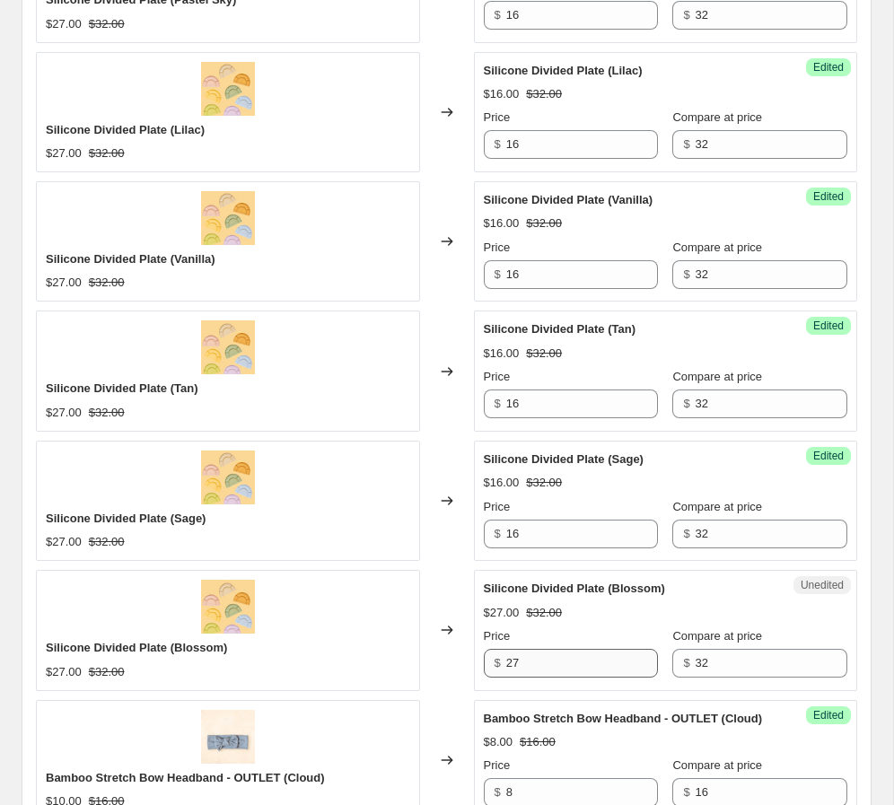
scroll to position [1106, 0]
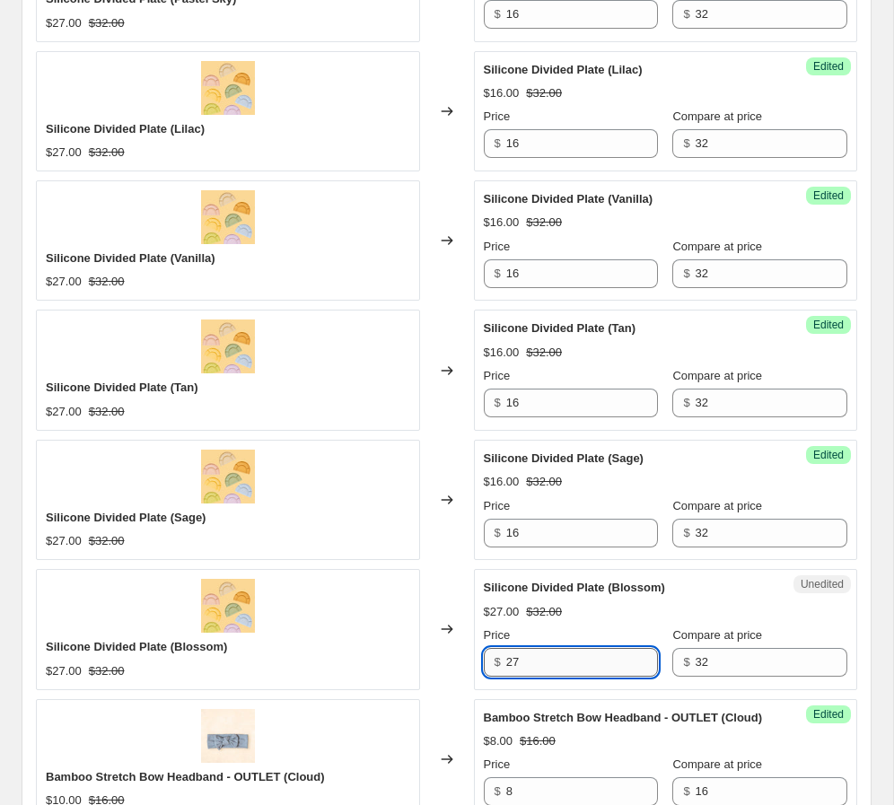
click at [524, 661] on input "27" at bounding box center [582, 662] width 152 height 29
paste input "16"
click at [572, 648] on input "16" at bounding box center [582, 662] width 152 height 29
type input "16"
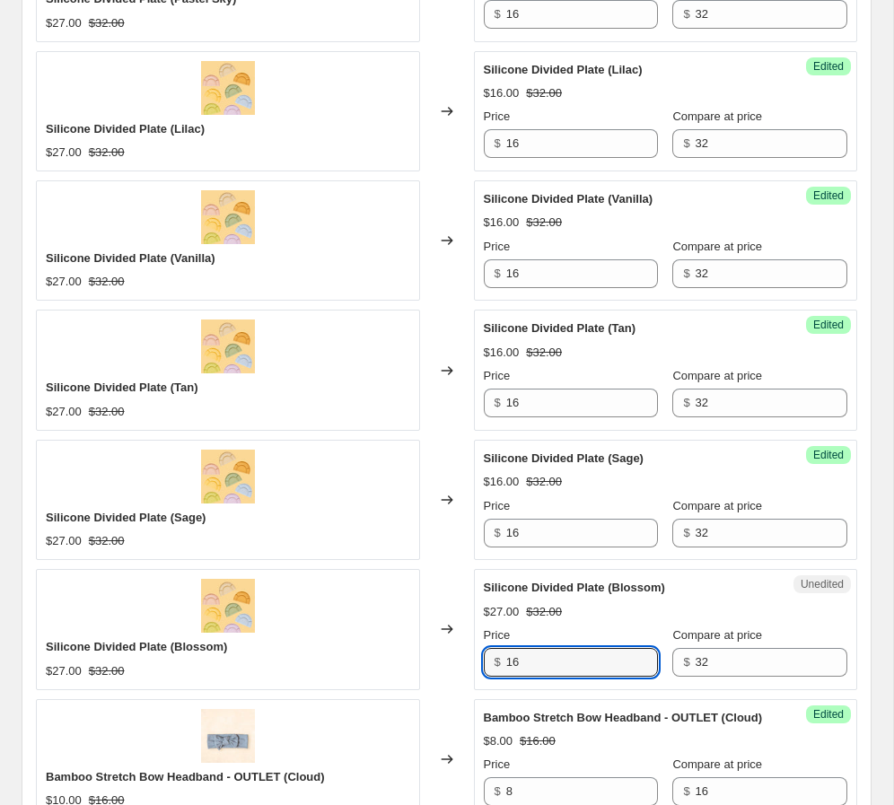
click at [586, 622] on div "Silicone Divided Plate (Blossom) $27.00 $32.00 Price $ 16 Compare at price $ 32" at bounding box center [666, 628] width 364 height 98
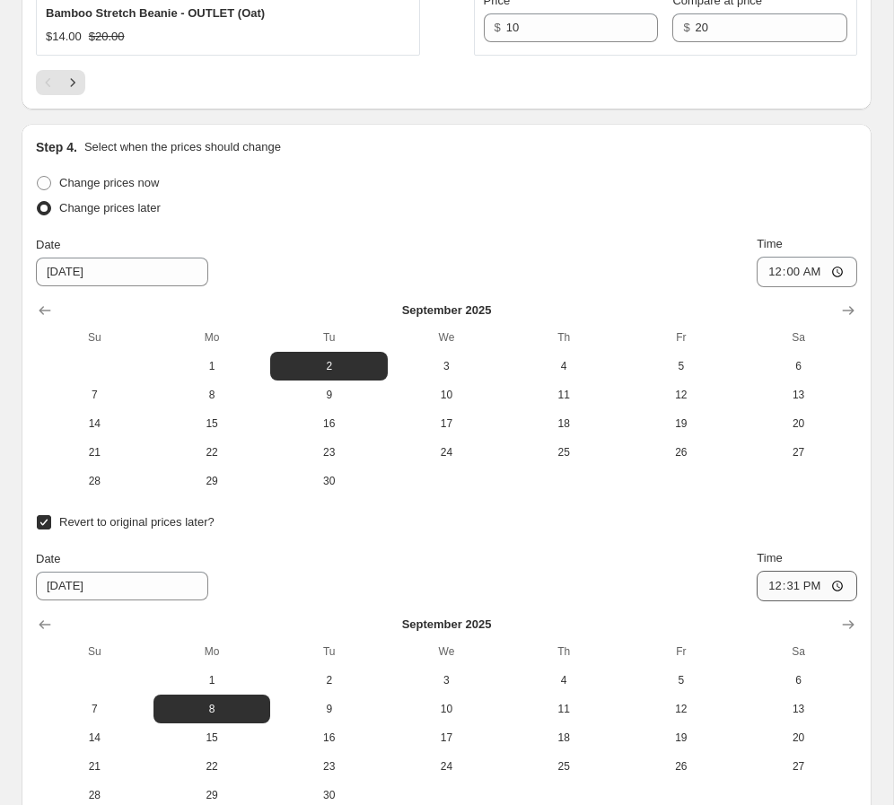
scroll to position [3539, 0]
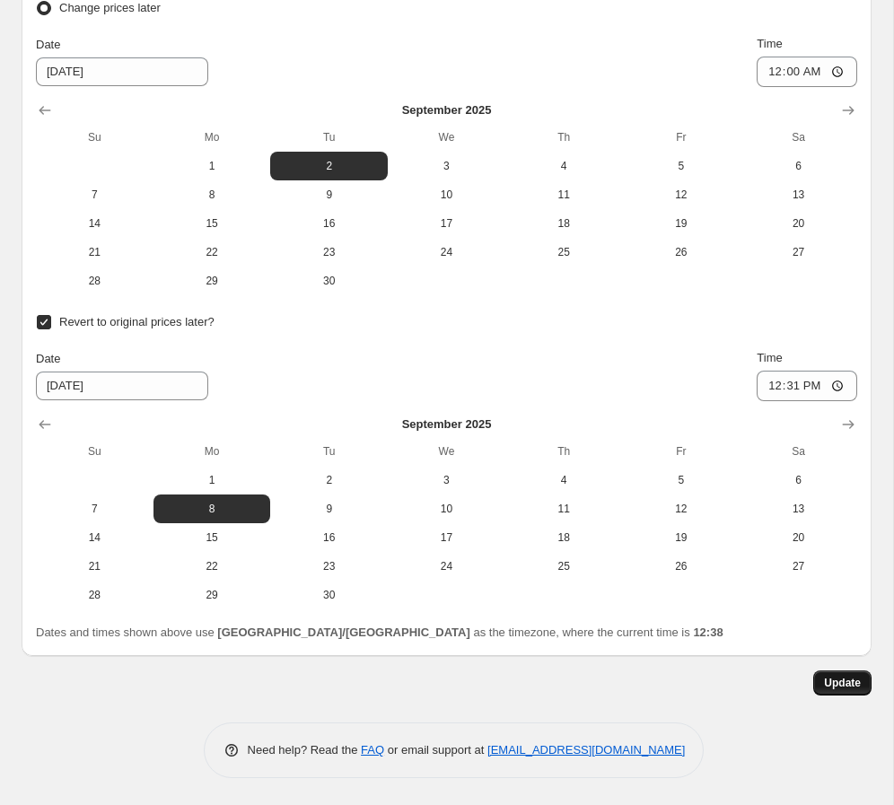
click at [627, 694] on button "Update" at bounding box center [842, 682] width 58 height 25
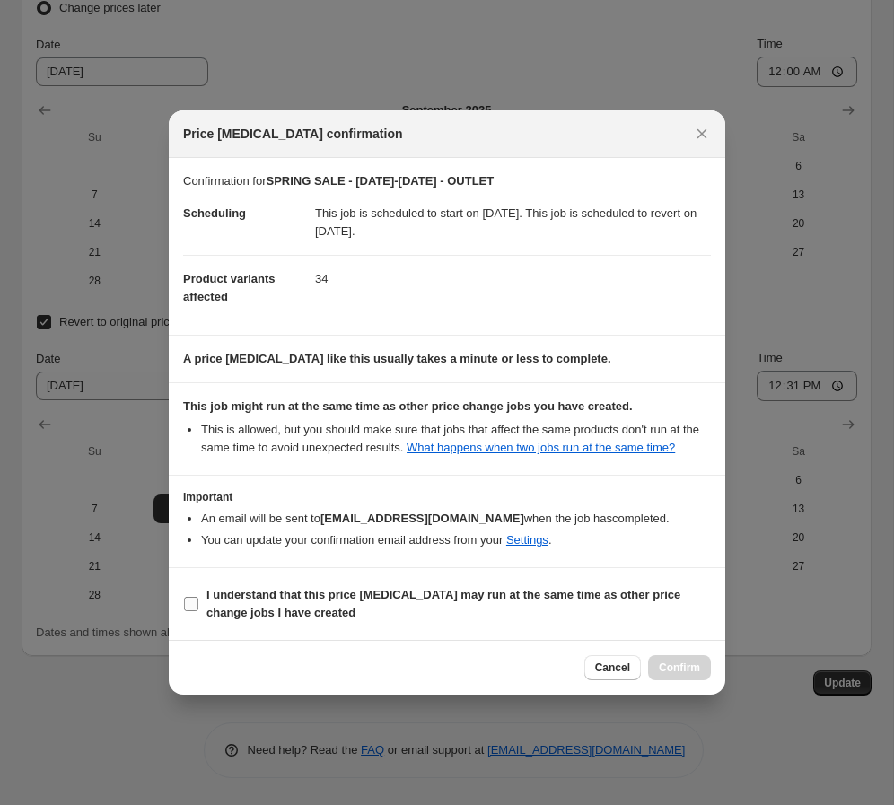
click at [249, 609] on b "I understand that this price [MEDICAL_DATA] may run at the same time as other p…" at bounding box center [443, 603] width 474 height 31
click at [198, 609] on input "I understand that this price [MEDICAL_DATA] may run at the same time as other p…" at bounding box center [191, 604] width 14 height 14
checkbox input "true"
click at [627, 675] on span "Confirm" at bounding box center [679, 667] width 41 height 14
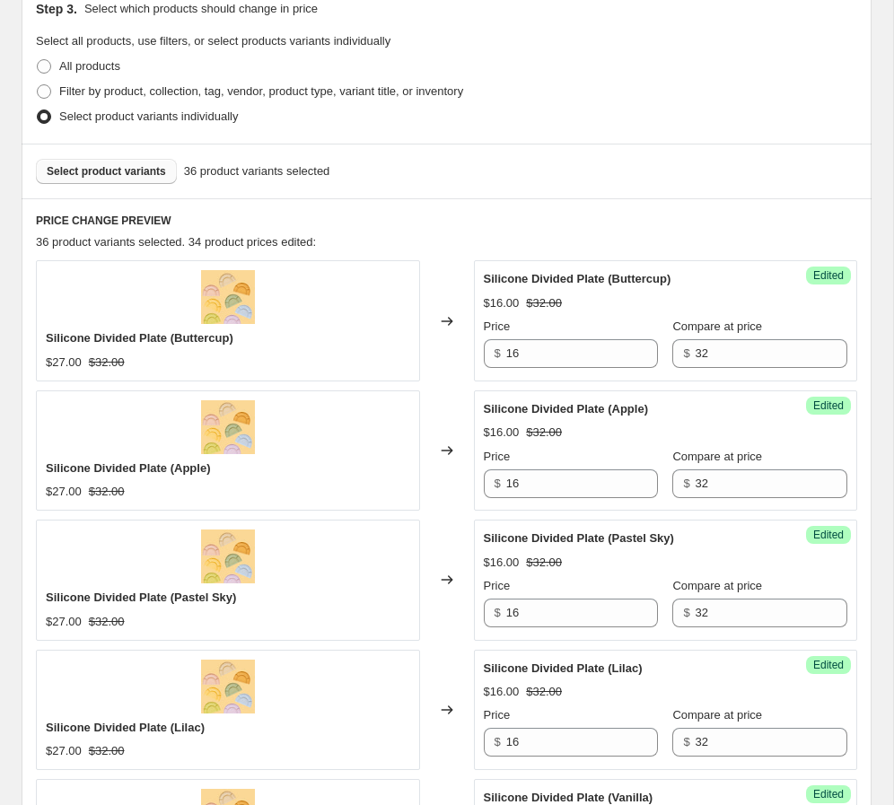
scroll to position [468, 0]
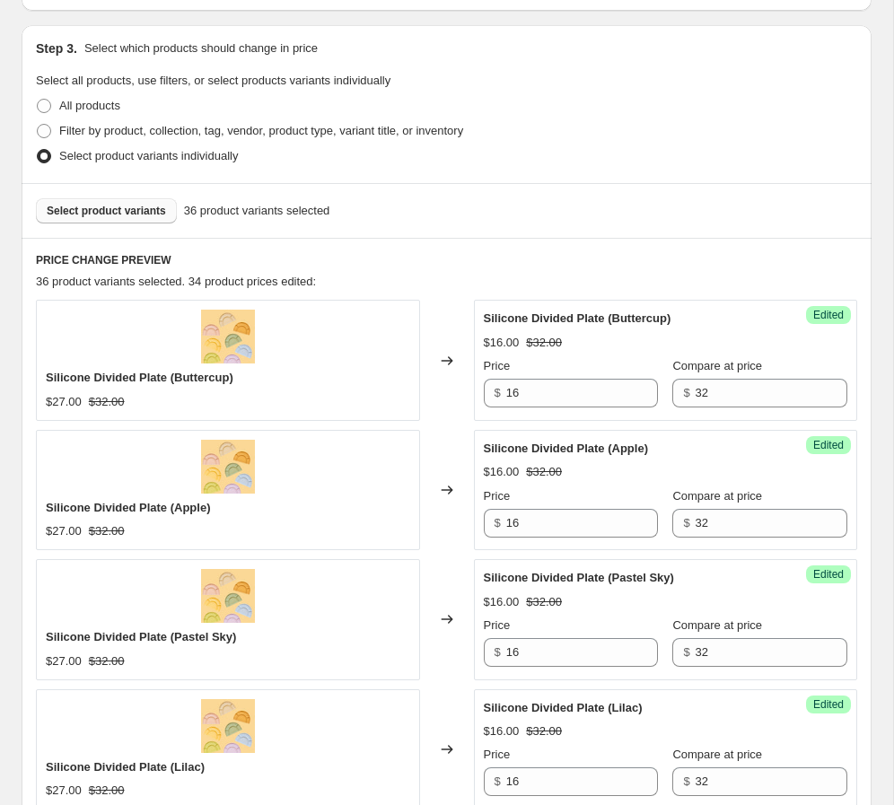
click at [140, 204] on span "Select product variants" at bounding box center [106, 211] width 119 height 14
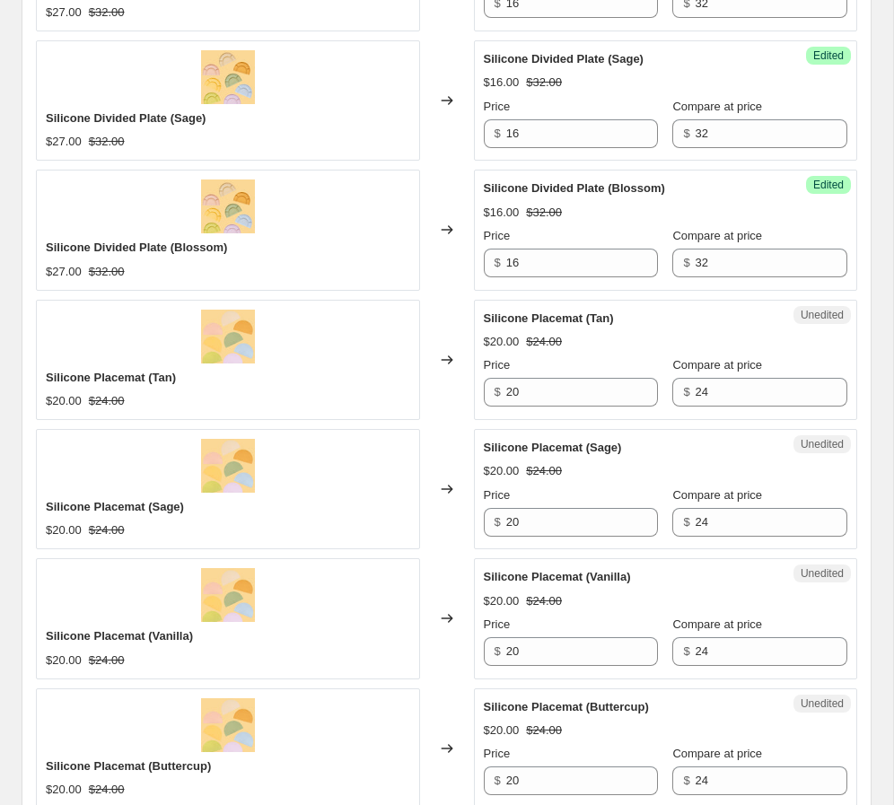
scroll to position [1514, 0]
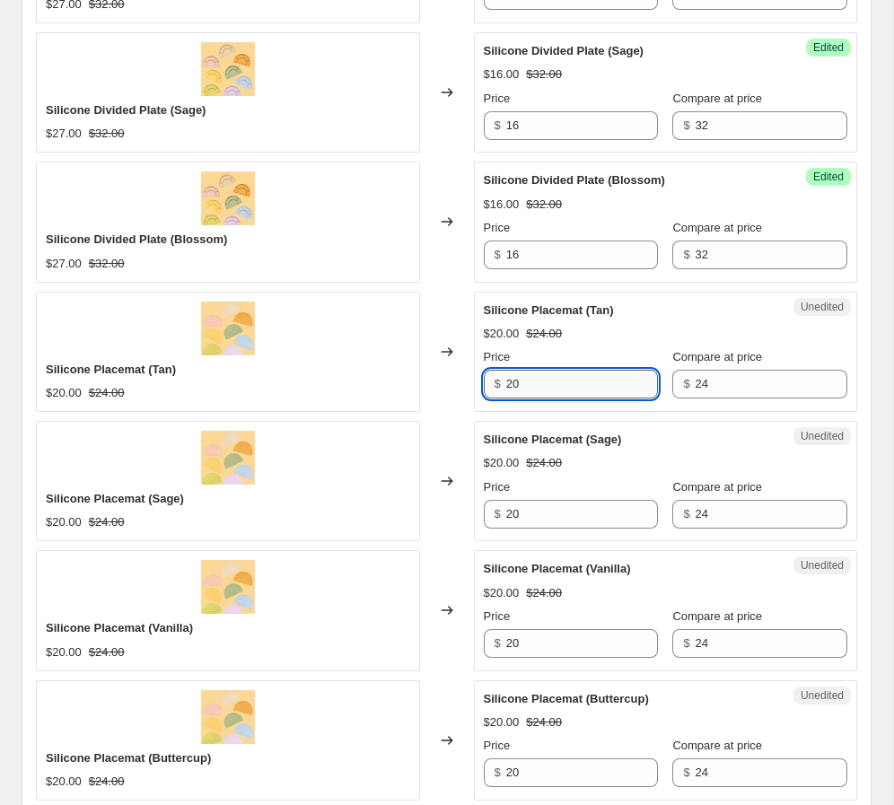
click at [552, 389] on input "20" at bounding box center [582, 384] width 152 height 29
click at [533, 388] on input "20" at bounding box center [582, 384] width 152 height 29
type input "12"
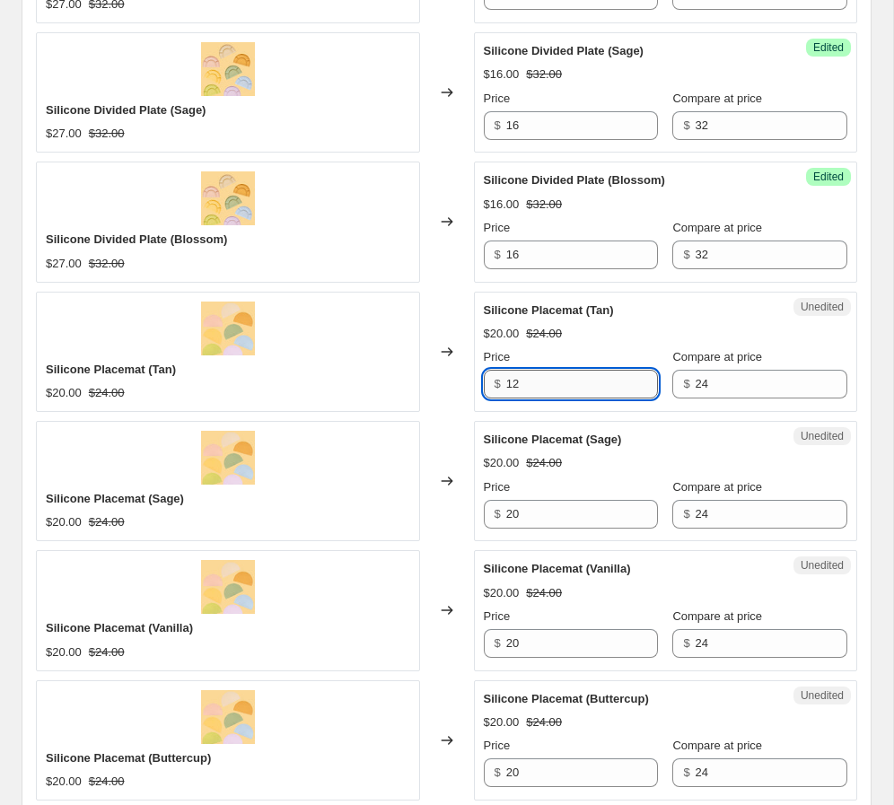
click at [527, 389] on input "12" at bounding box center [582, 384] width 152 height 29
click at [532, 521] on input "20" at bounding box center [582, 514] width 152 height 29
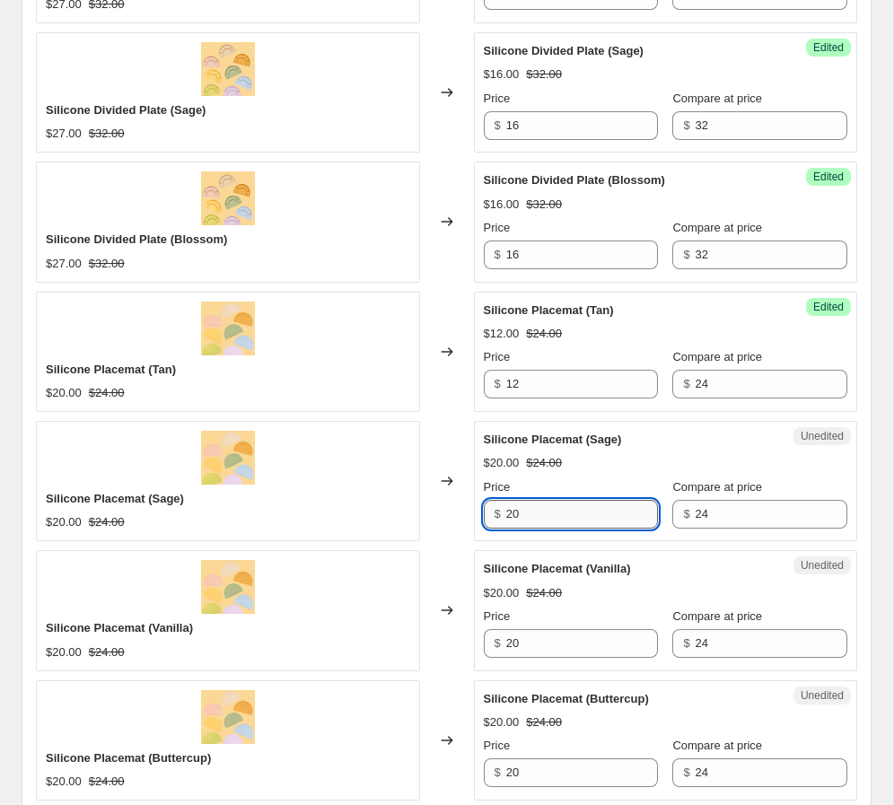
click at [532, 521] on input "20" at bounding box center [582, 514] width 152 height 29
paste input "12"
type input "12"
click at [542, 646] on input "20" at bounding box center [582, 643] width 152 height 29
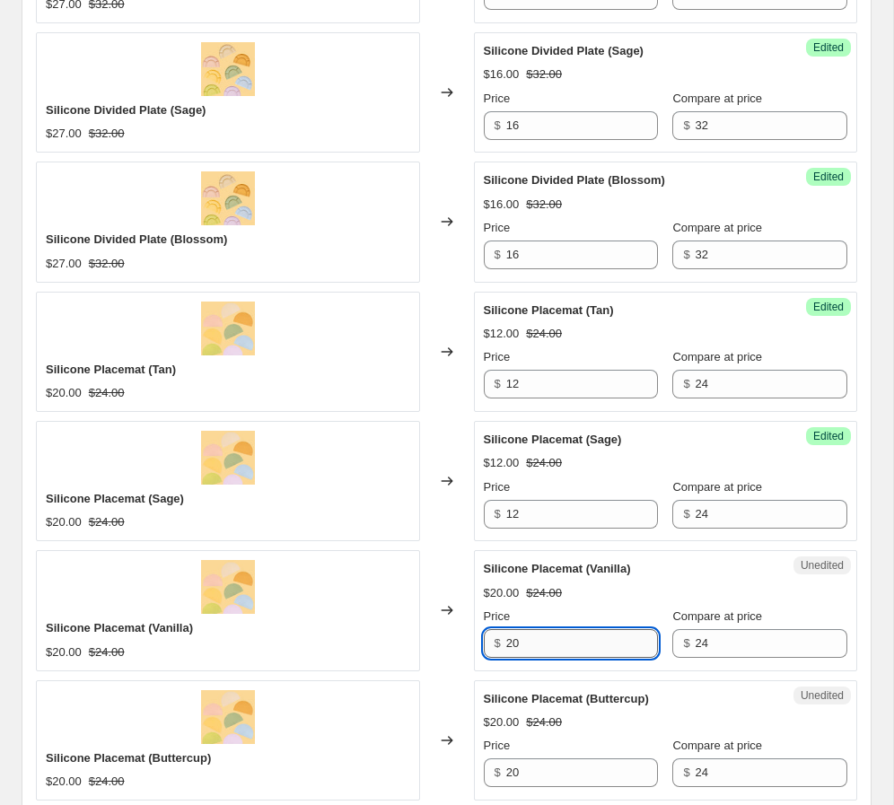
click at [542, 646] on input "20" at bounding box center [582, 643] width 152 height 29
paste input "12"
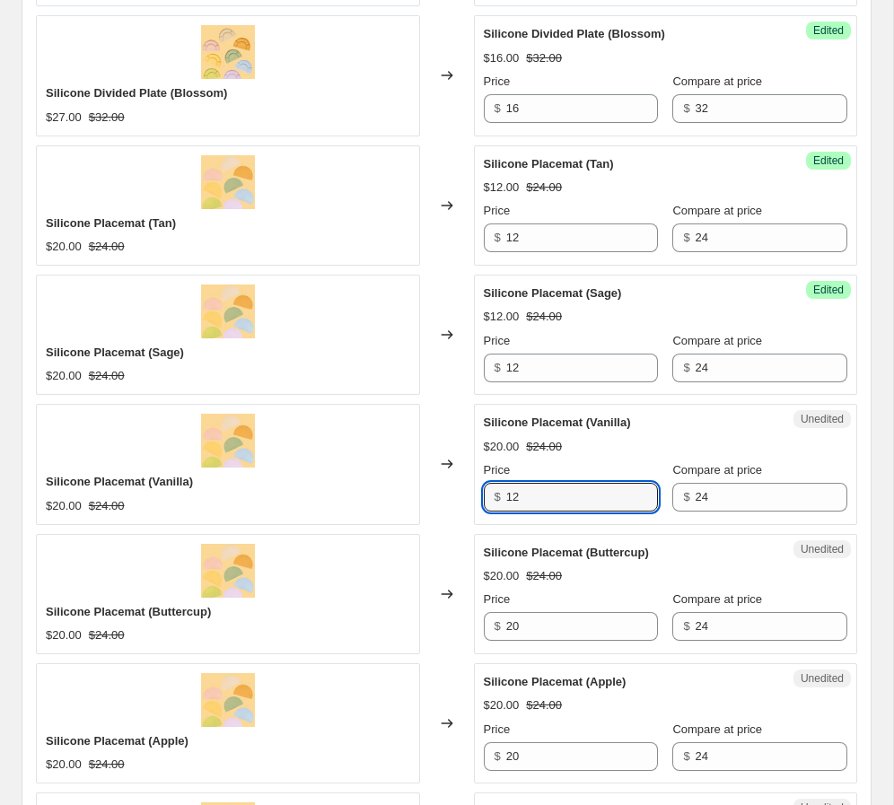
scroll to position [1677, 0]
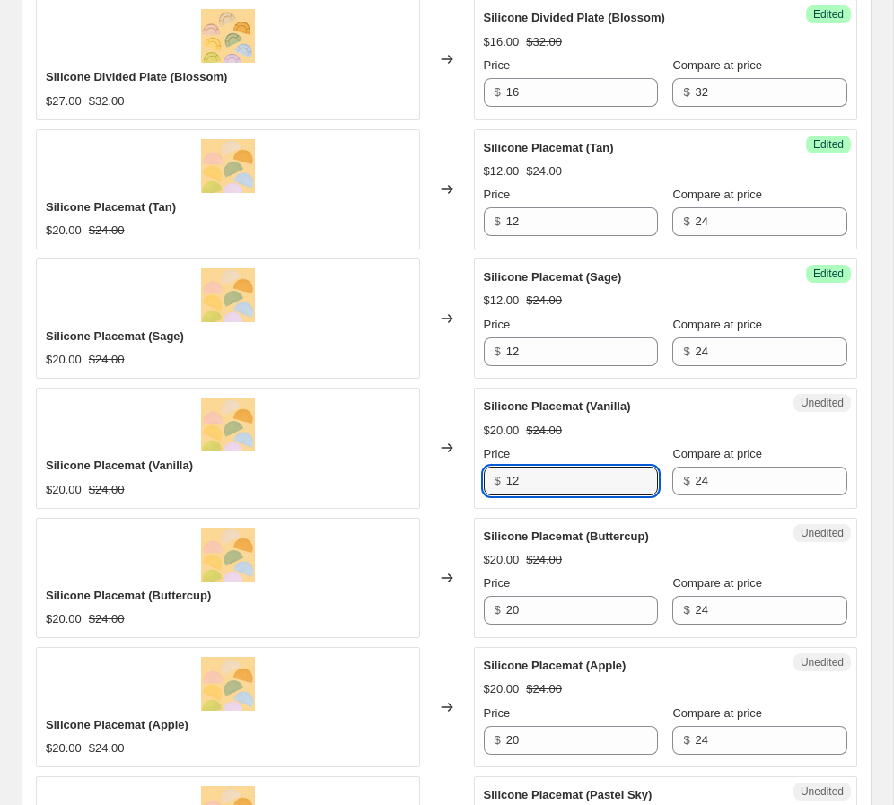
type input "12"
click at [537, 642] on div "Silicone Divided Plate (Buttercup) $27.00 $32.00 Changed to Success Edited Sili…" at bounding box center [446, 389] width 821 height 2597
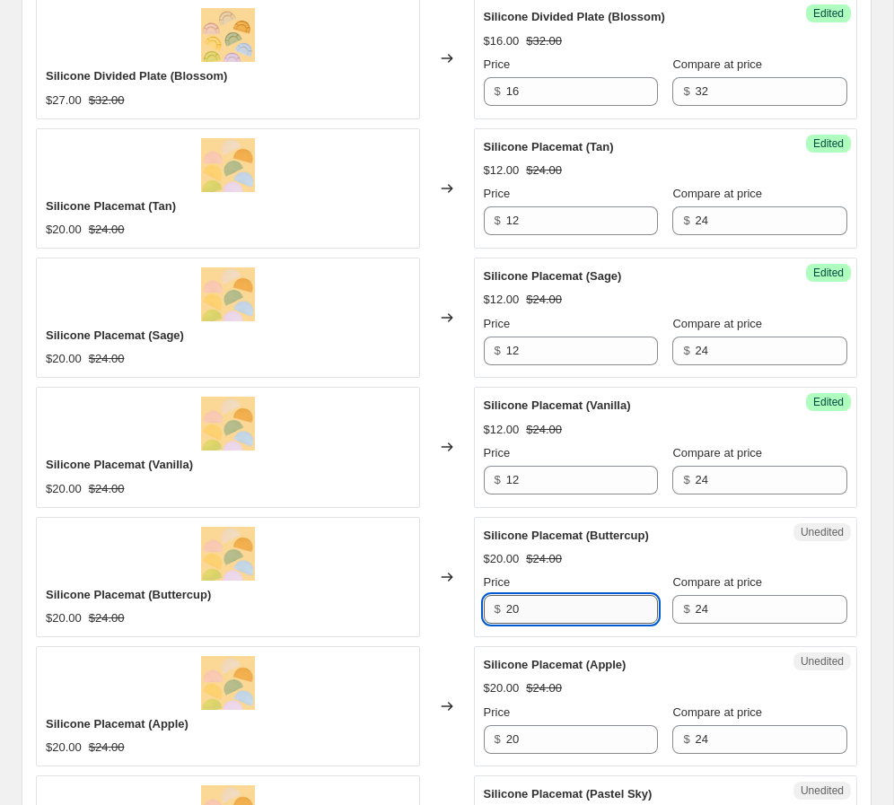
click at [535, 607] on input "20" at bounding box center [582, 609] width 152 height 29
paste input "12"
type input "12"
click at [533, 739] on input "20" at bounding box center [582, 739] width 152 height 29
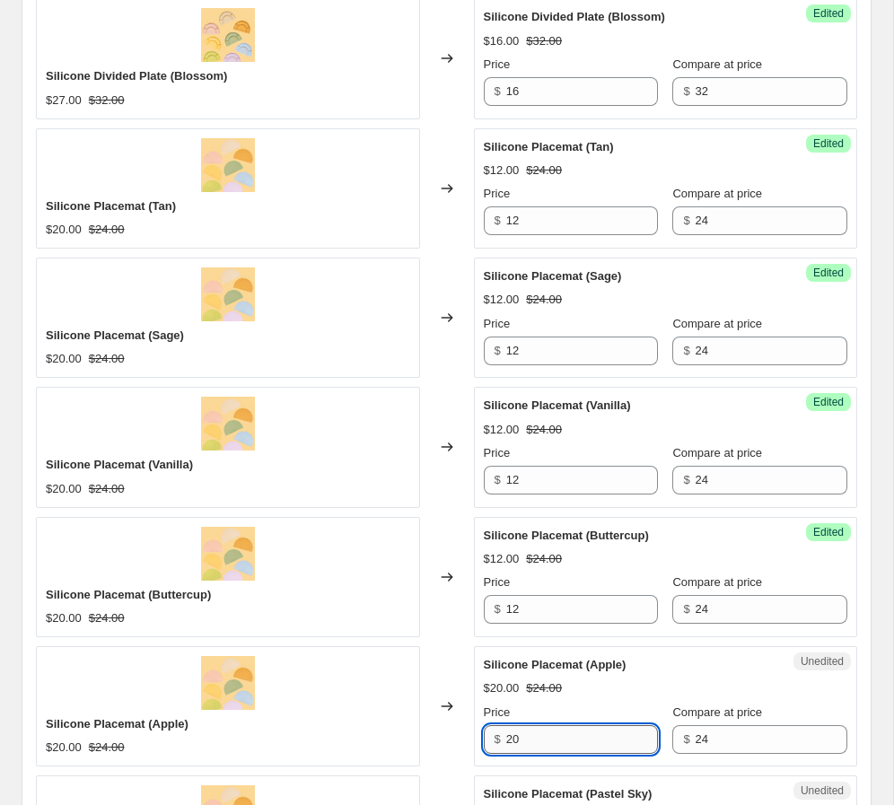
click at [533, 739] on input "20" at bounding box center [582, 739] width 152 height 29
paste input "12"
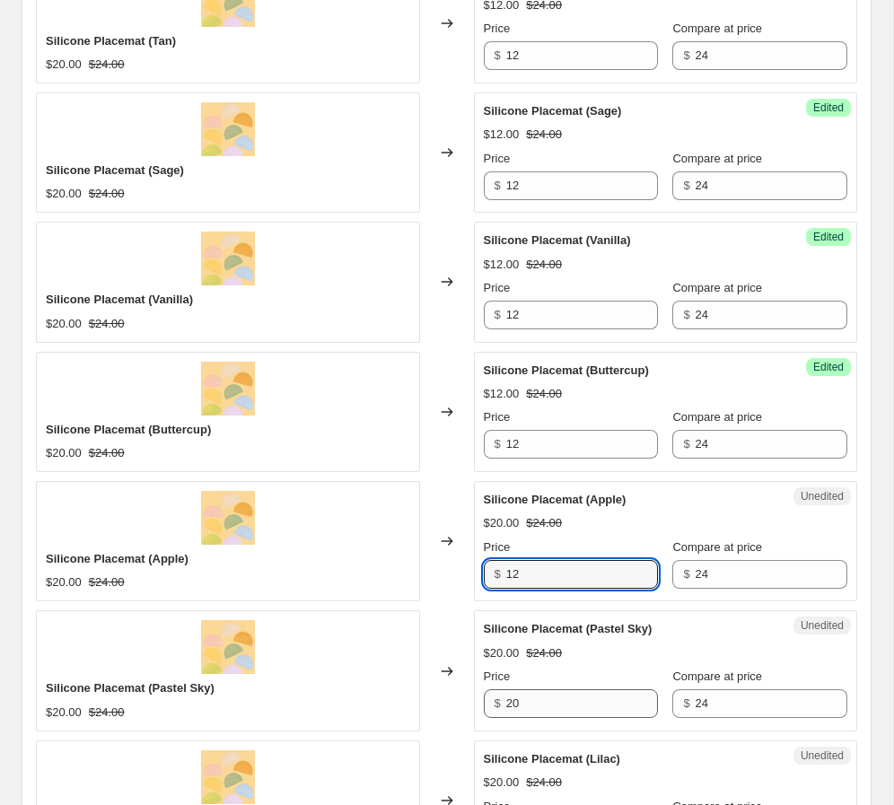
scroll to position [1847, 0]
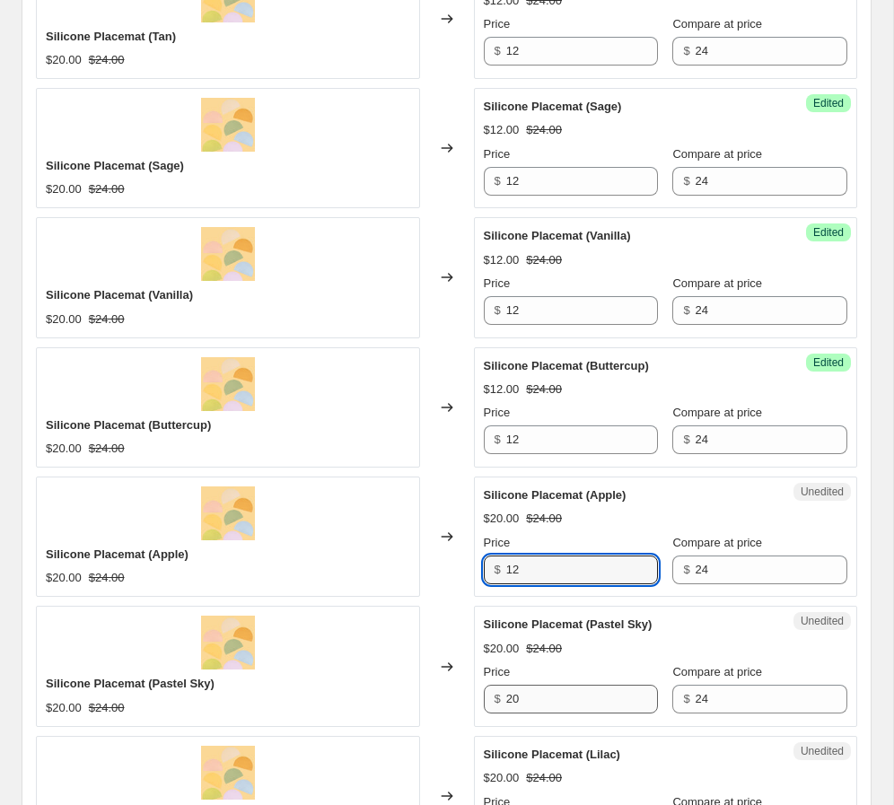
type input "12"
click at [547, 703] on input "20" at bounding box center [582, 699] width 152 height 29
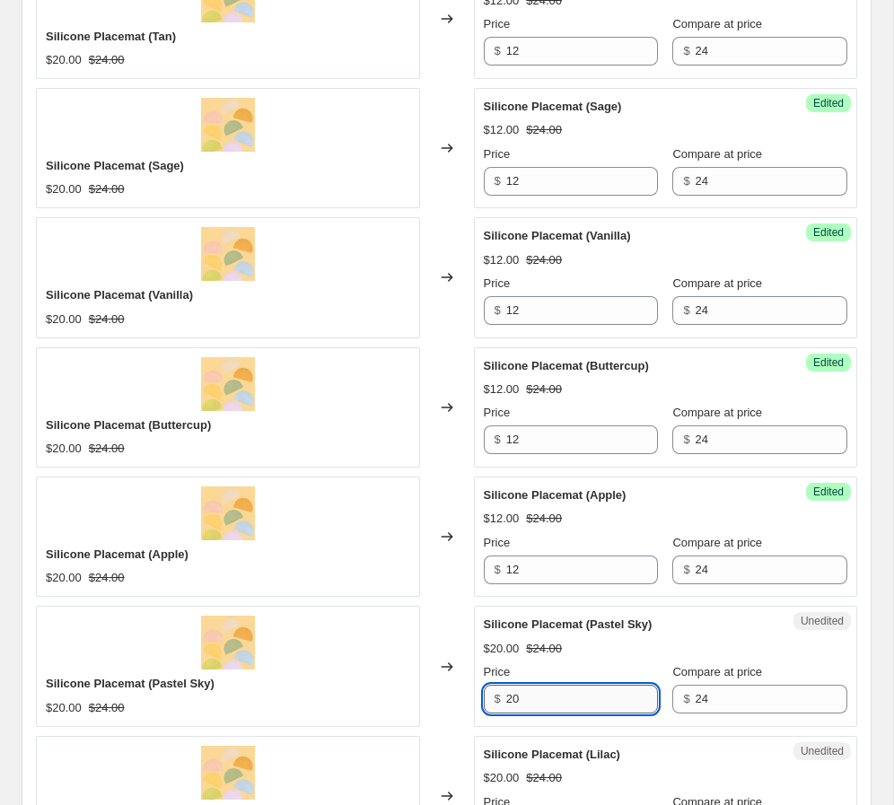
click at [547, 703] on input "20" at bounding box center [582, 699] width 152 height 29
paste input "12"
type input "12"
click at [616, 652] on div "$12.00 $24.00" at bounding box center [666, 649] width 364 height 18
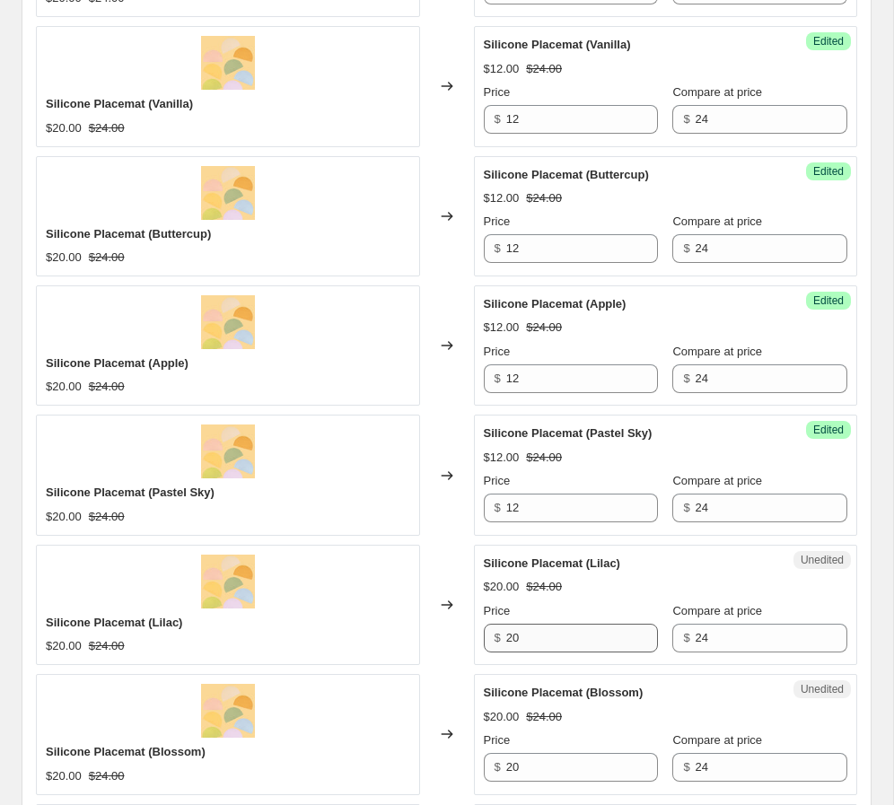
scroll to position [2052, 0]
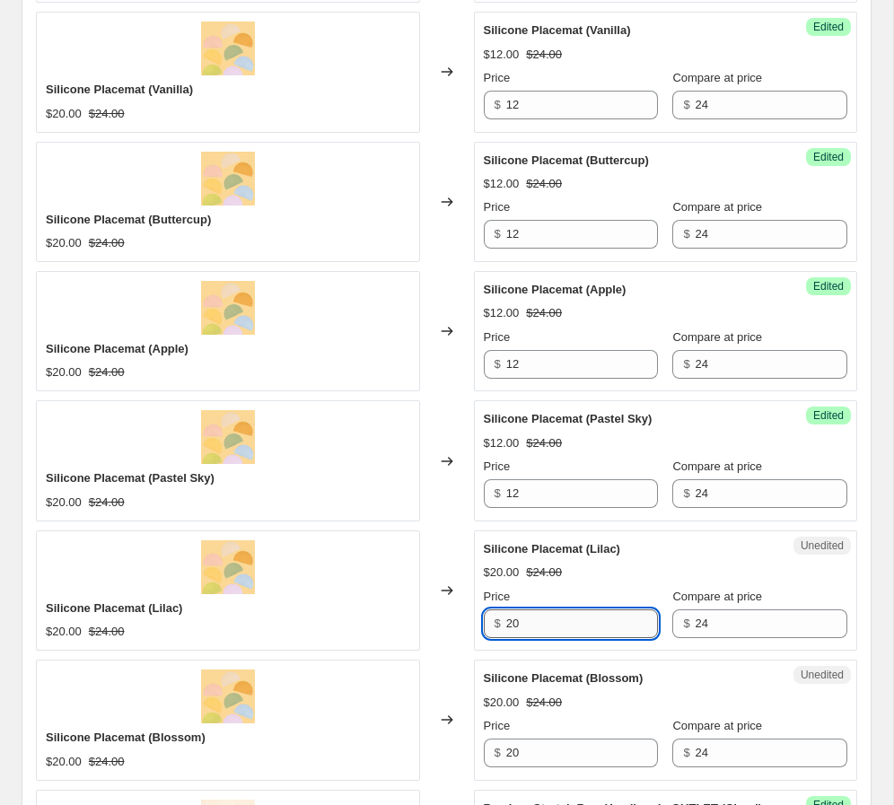
click at [537, 627] on input "20" at bounding box center [582, 623] width 152 height 29
paste input "12"
type input "12"
click at [585, 604] on div "Price" at bounding box center [571, 597] width 175 height 18
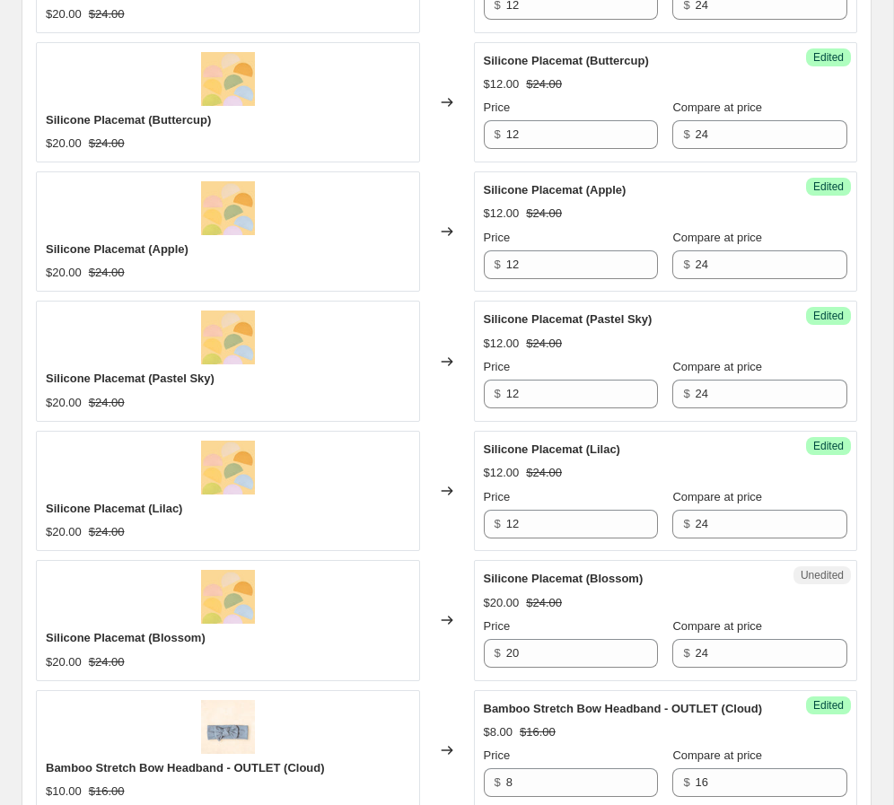
scroll to position [2276, 0]
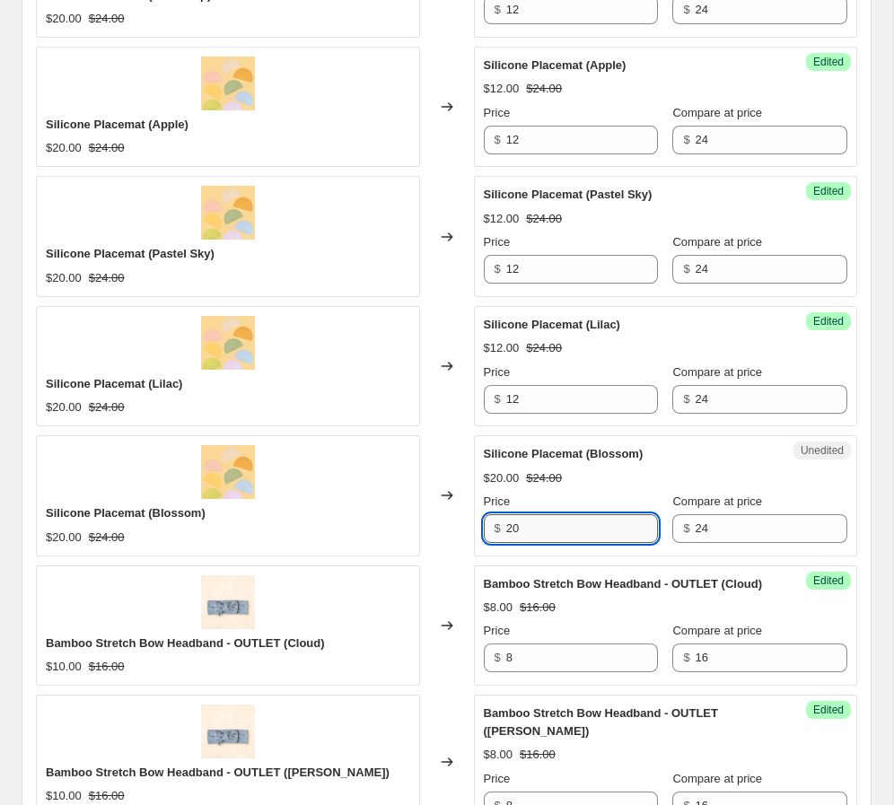
click at [535, 532] on input "20" at bounding box center [582, 528] width 152 height 29
paste input "12"
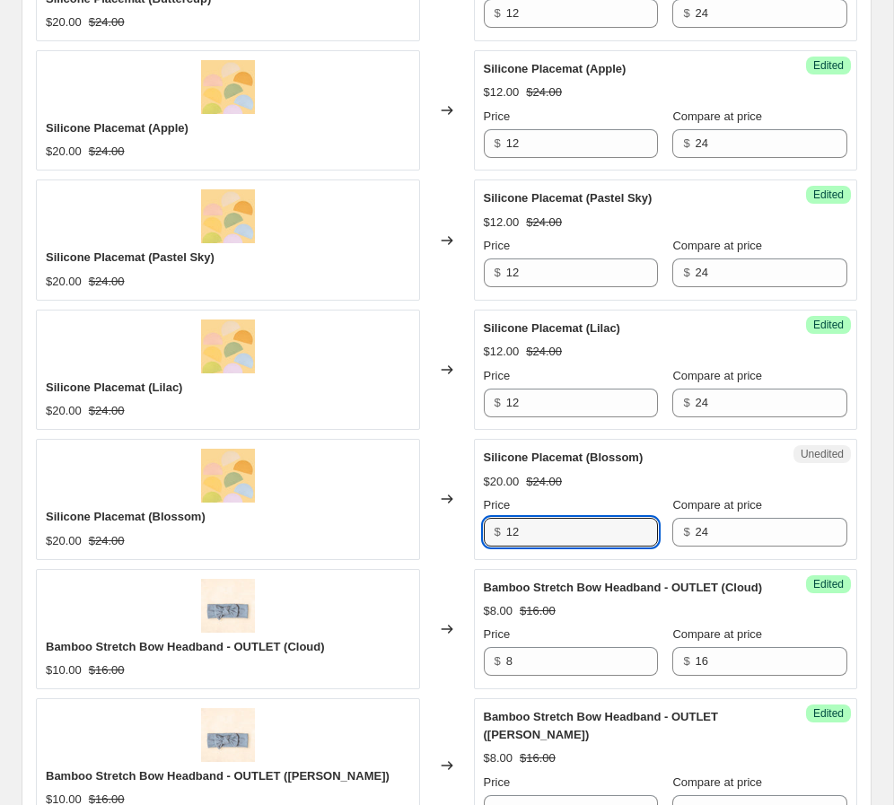
type input "12"
click at [627, 480] on div "$20.00 $24.00" at bounding box center [666, 482] width 364 height 18
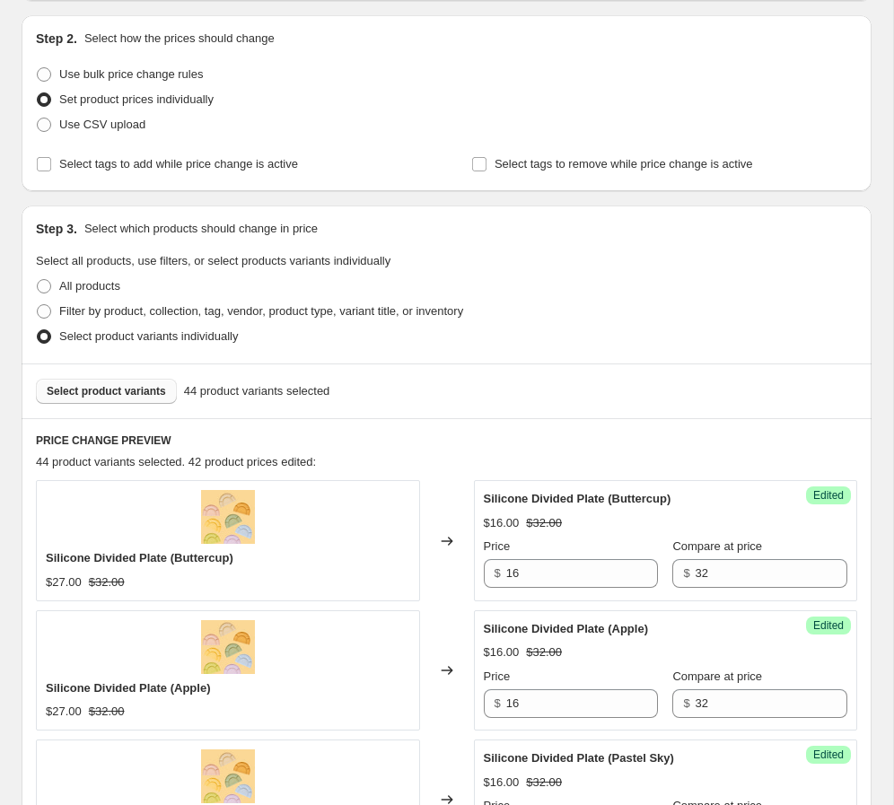
scroll to position [39, 0]
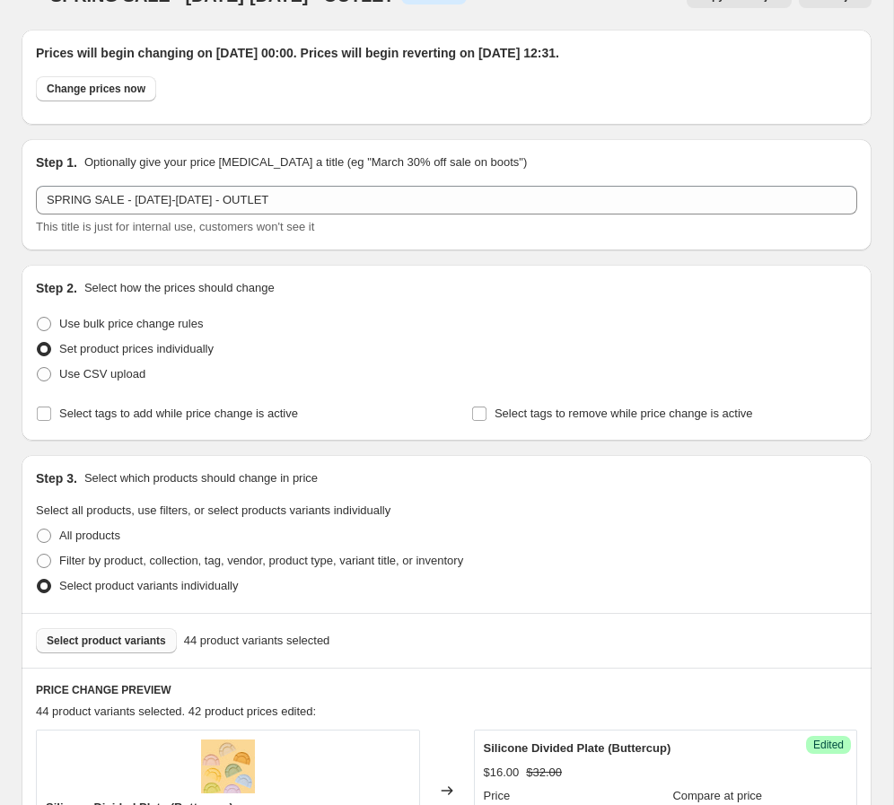
click at [133, 633] on button "Select product variants" at bounding box center [106, 640] width 141 height 25
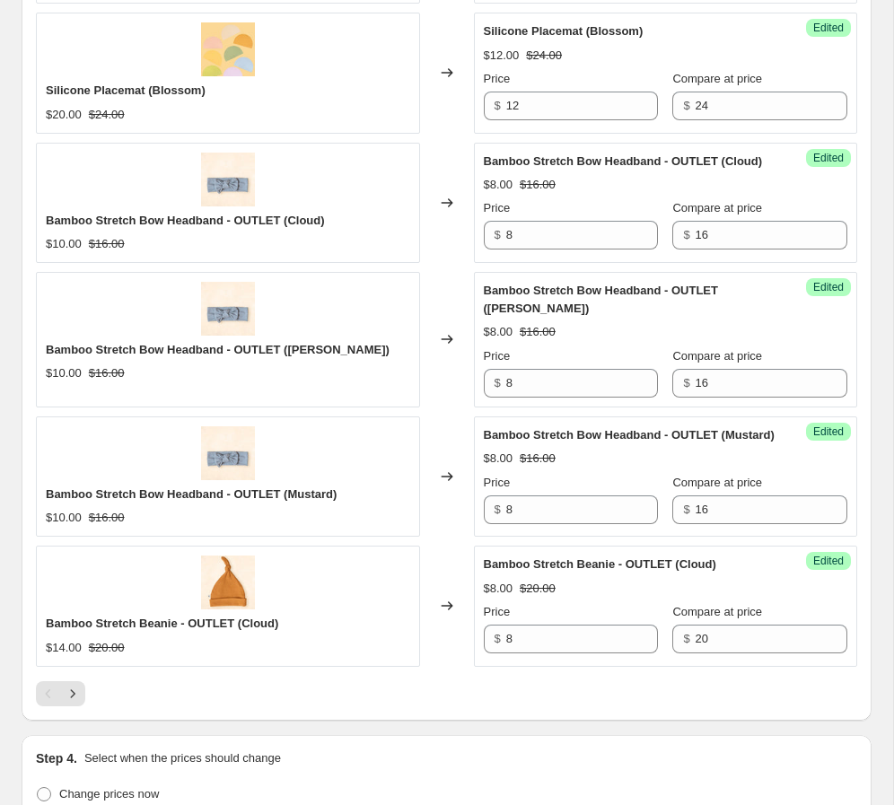
scroll to position [2686, 0]
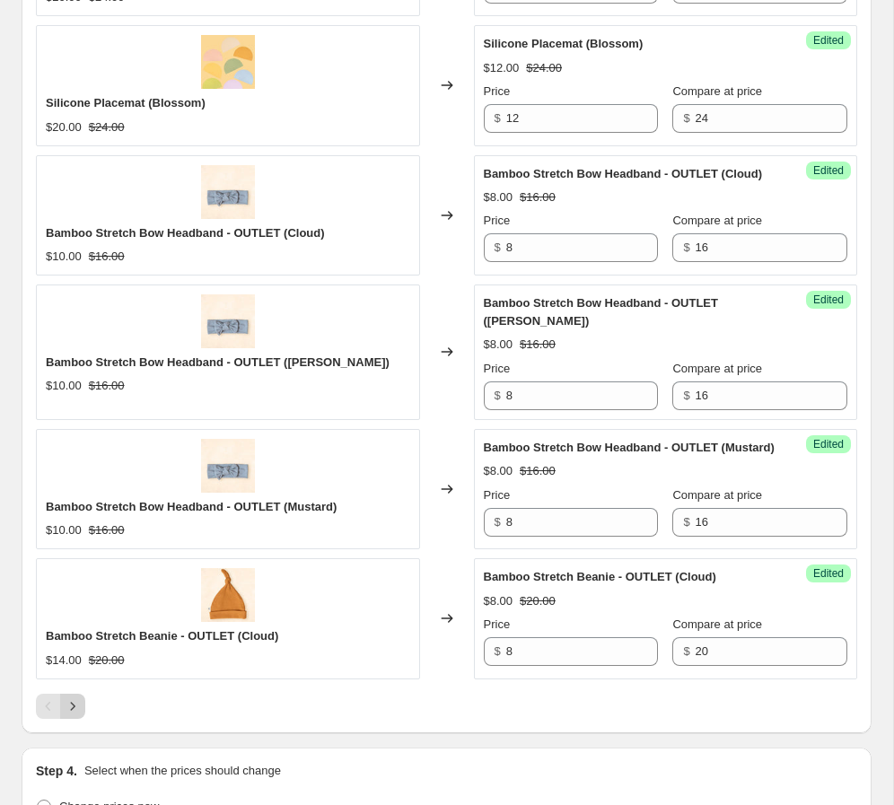
click at [73, 715] on icon "Next" at bounding box center [73, 706] width 18 height 18
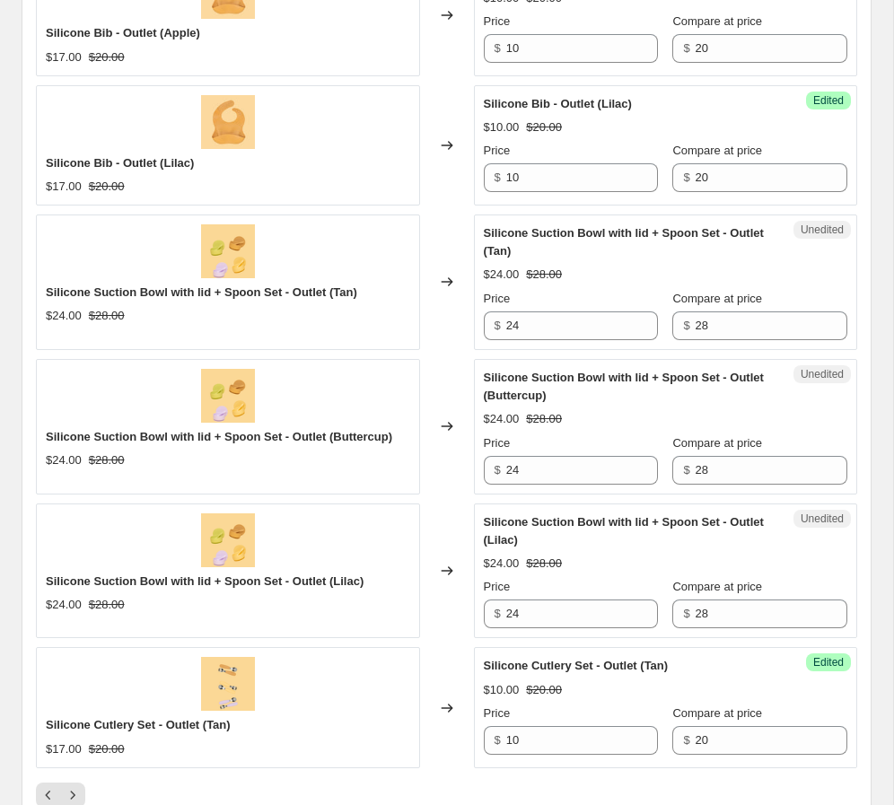
scroll to position [2643, 0]
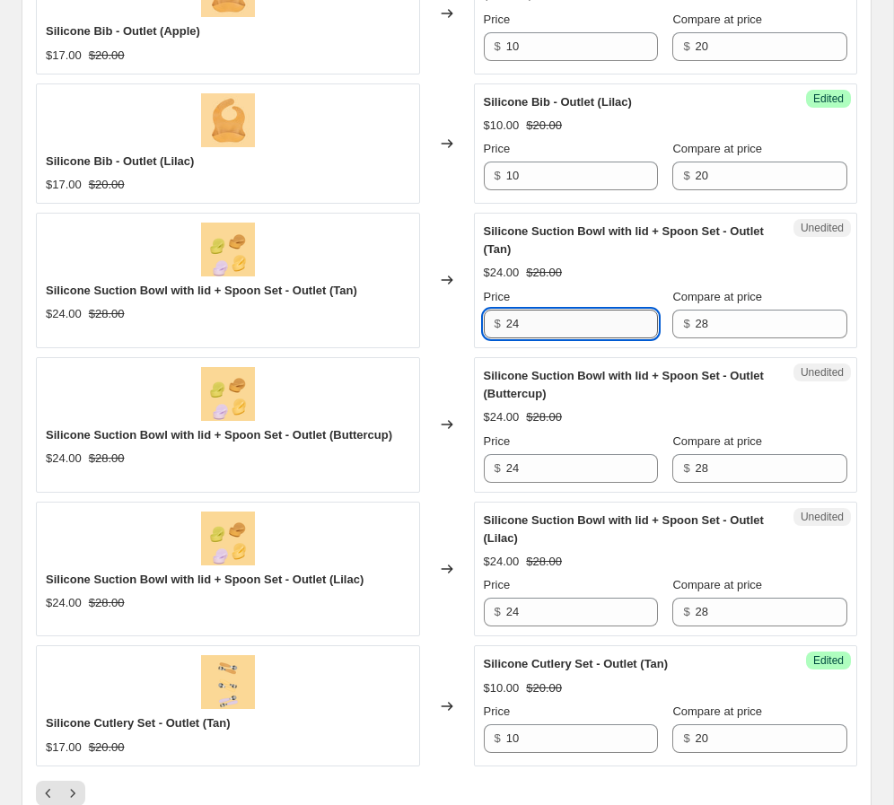
click at [550, 324] on input "24" at bounding box center [582, 324] width 152 height 29
type input "14"
click at [576, 346] on div "Unedited Silicone Suction Bowl with lid + Spoon Set - Outlet (Tan) $24.00 $28.0…" at bounding box center [666, 280] width 384 height 135
click at [530, 330] on input "14" at bounding box center [582, 324] width 152 height 29
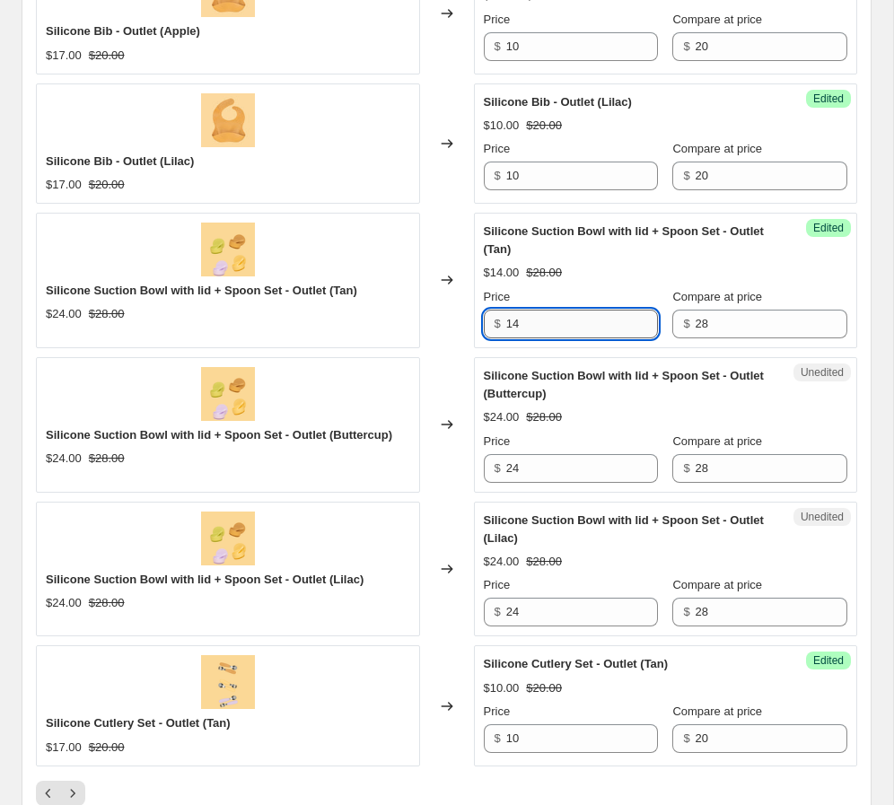
click at [530, 330] on input "14" at bounding box center [582, 324] width 152 height 29
click at [539, 471] on input "24" at bounding box center [582, 468] width 152 height 29
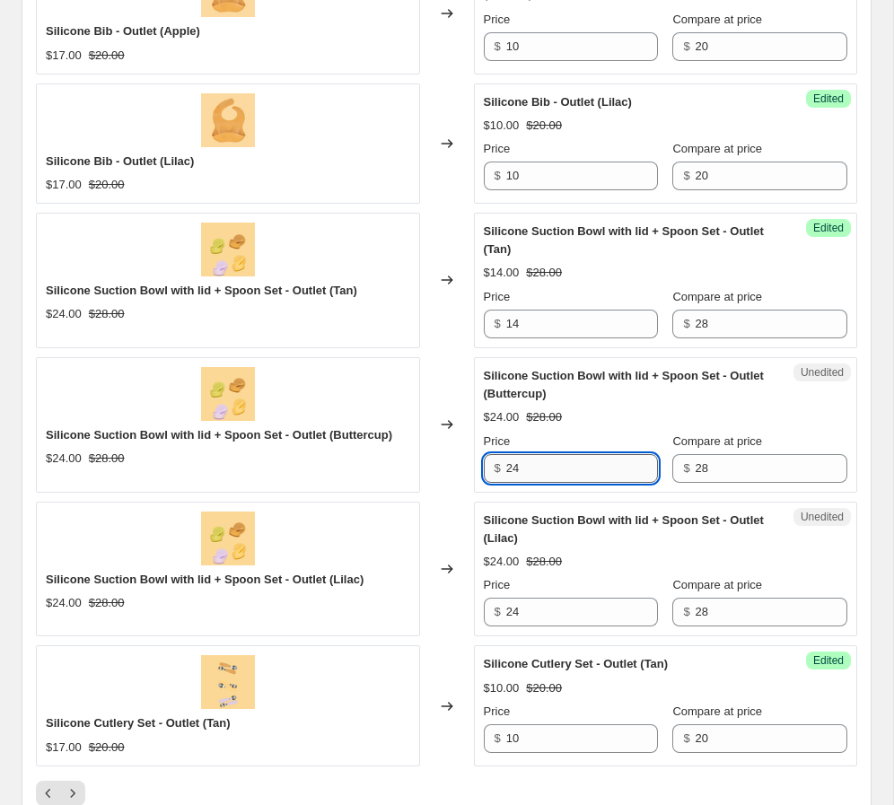
click at [539, 471] on input "24" at bounding box center [582, 468] width 152 height 29
paste input "1"
type input "14"
click at [530, 612] on input "24" at bounding box center [582, 612] width 152 height 29
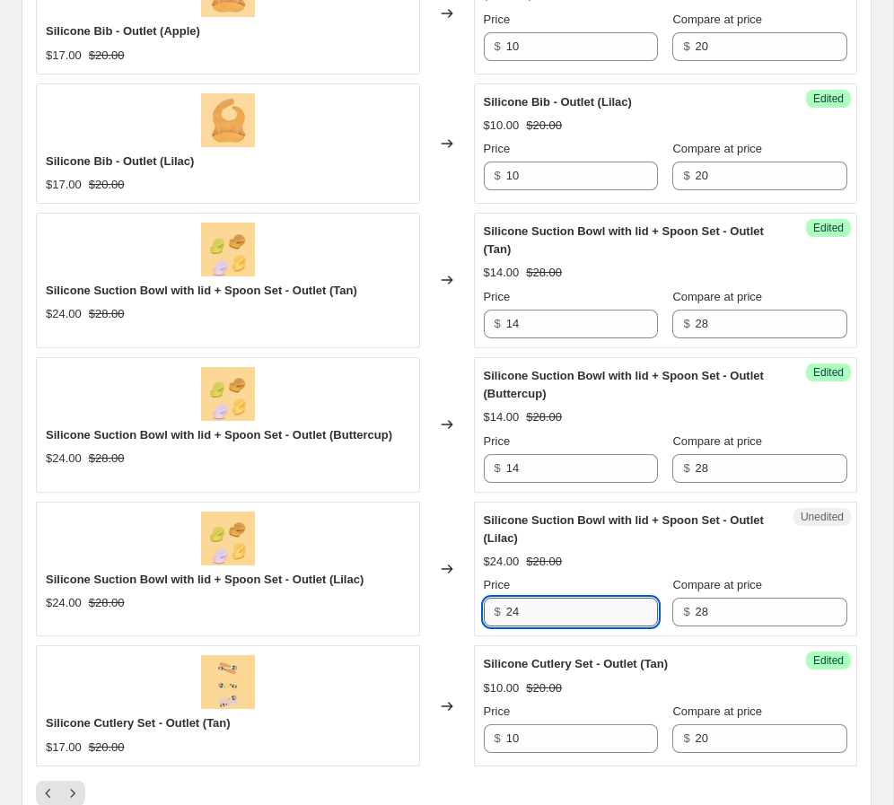
click at [530, 612] on input "24" at bounding box center [582, 612] width 152 height 29
paste input "1"
type input "14"
click at [627, 555] on div "$14.00 $28.00" at bounding box center [666, 562] width 364 height 18
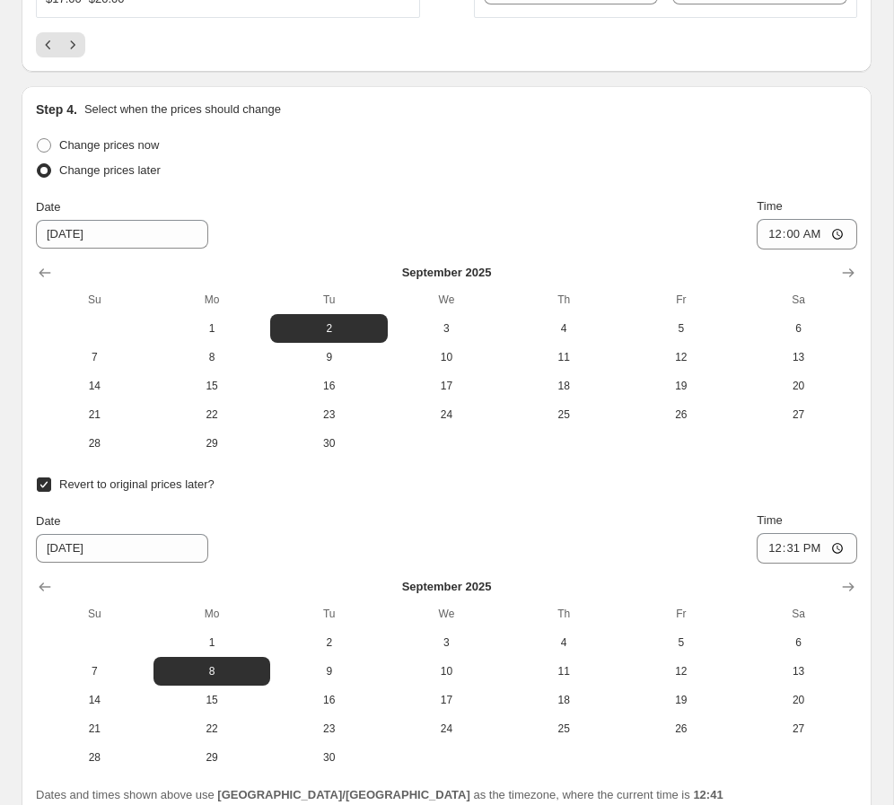
scroll to position [3554, 0]
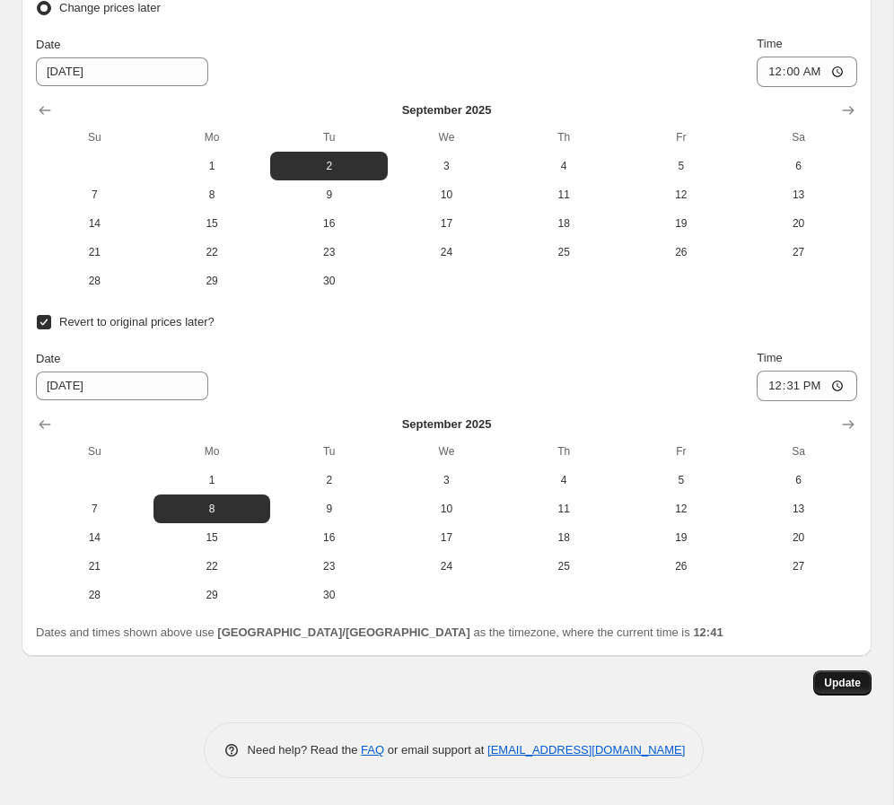
click at [627, 686] on span "Update" at bounding box center [842, 683] width 37 height 14
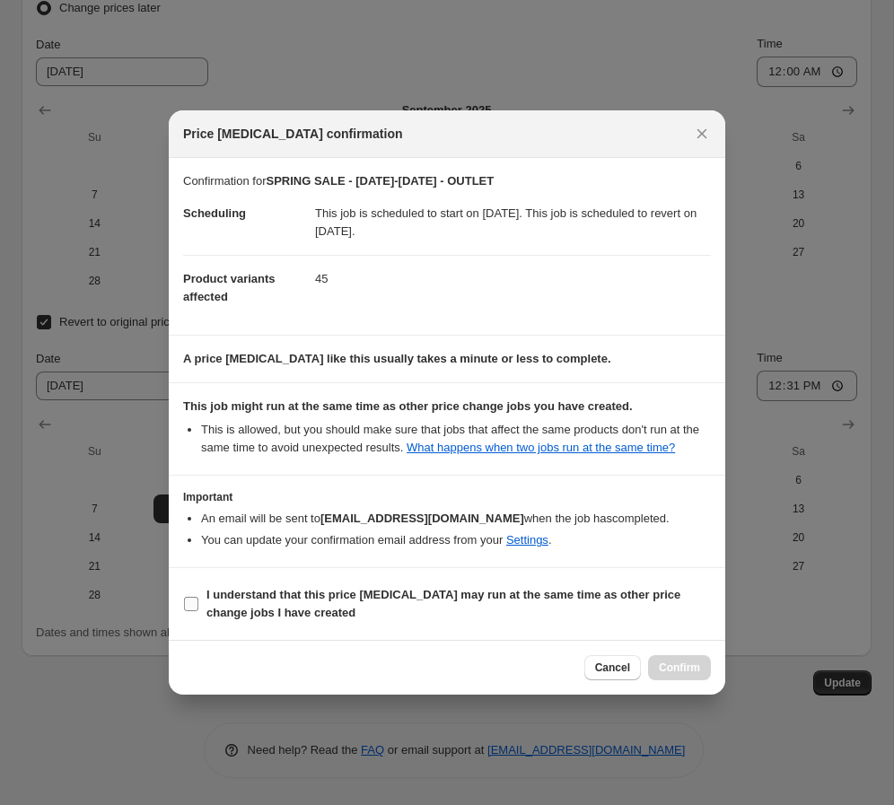
click at [284, 617] on b "I understand that this price [MEDICAL_DATA] may run at the same time as other p…" at bounding box center [443, 603] width 474 height 31
click at [198, 611] on input "I understand that this price [MEDICAL_DATA] may run at the same time as other p…" at bounding box center [191, 604] width 14 height 14
checkbox input "true"
click at [627, 675] on span "Confirm" at bounding box center [679, 667] width 41 height 14
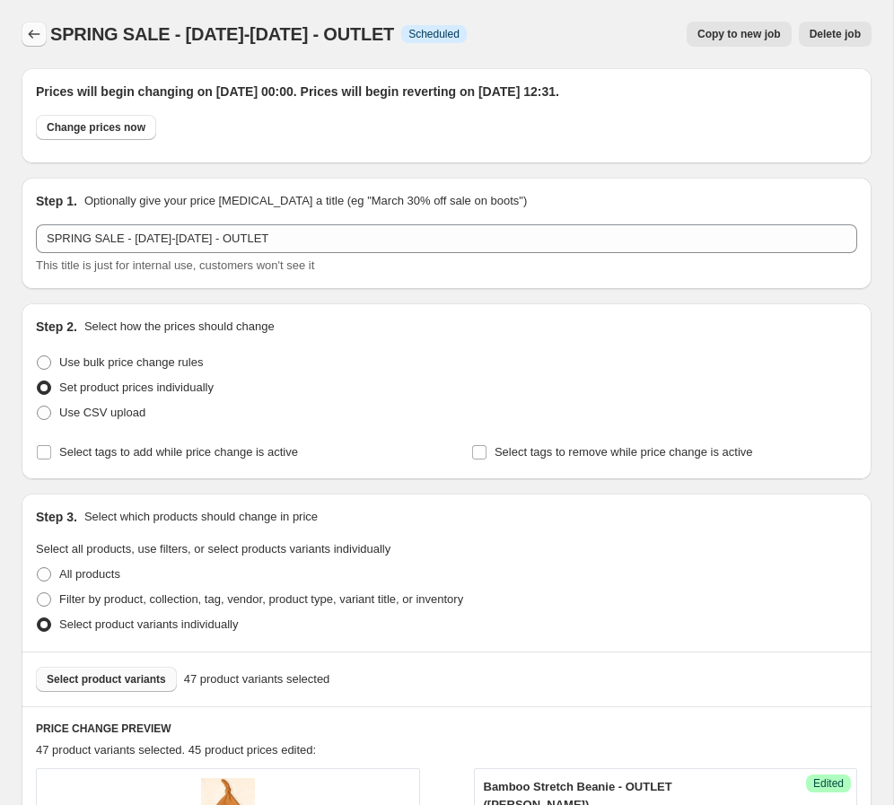
click at [33, 34] on icon "Price change jobs" at bounding box center [34, 34] width 18 height 18
